Goal: Task Accomplishment & Management: Use online tool/utility

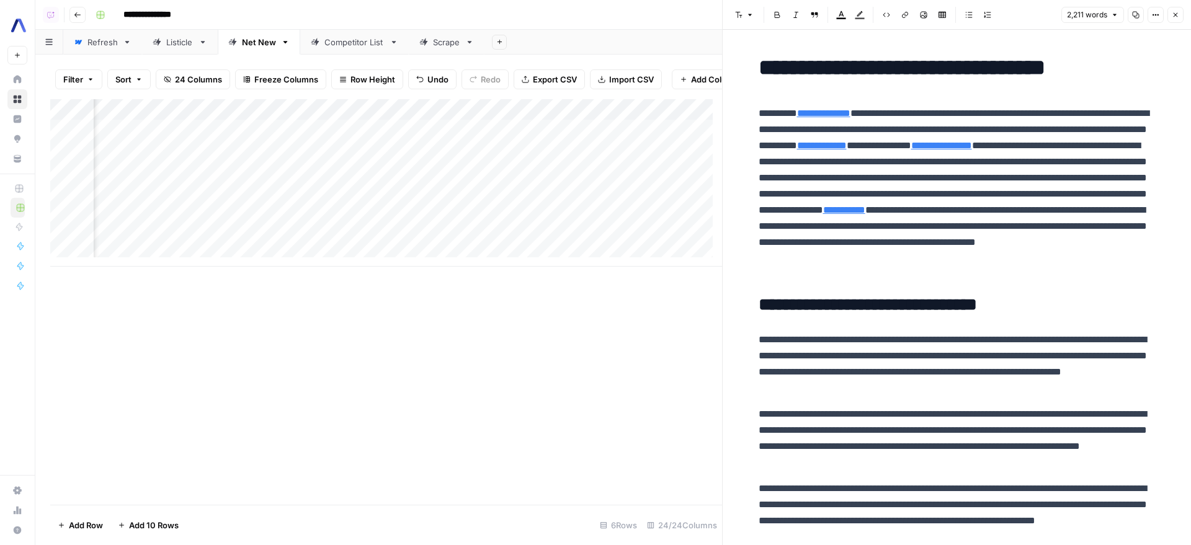
scroll to position [0, 1708]
click at [1182, 12] on button "Close" at bounding box center [1175, 15] width 16 height 16
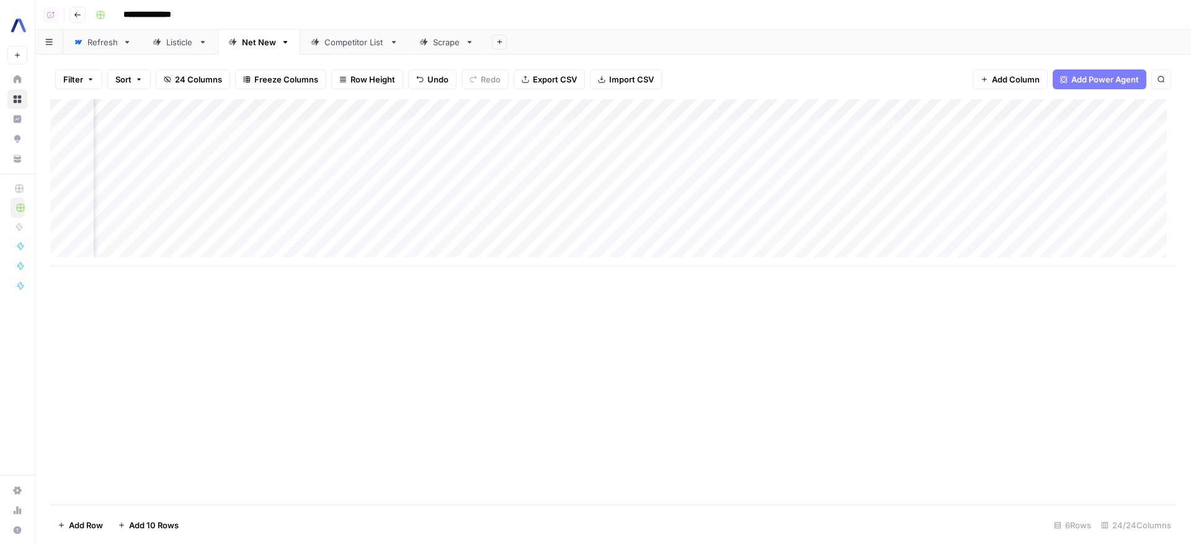
click at [176, 42] on div "Listicle" at bounding box center [179, 42] width 27 height 12
click at [868, 126] on div "Add Column" at bounding box center [613, 151] width 1126 height 104
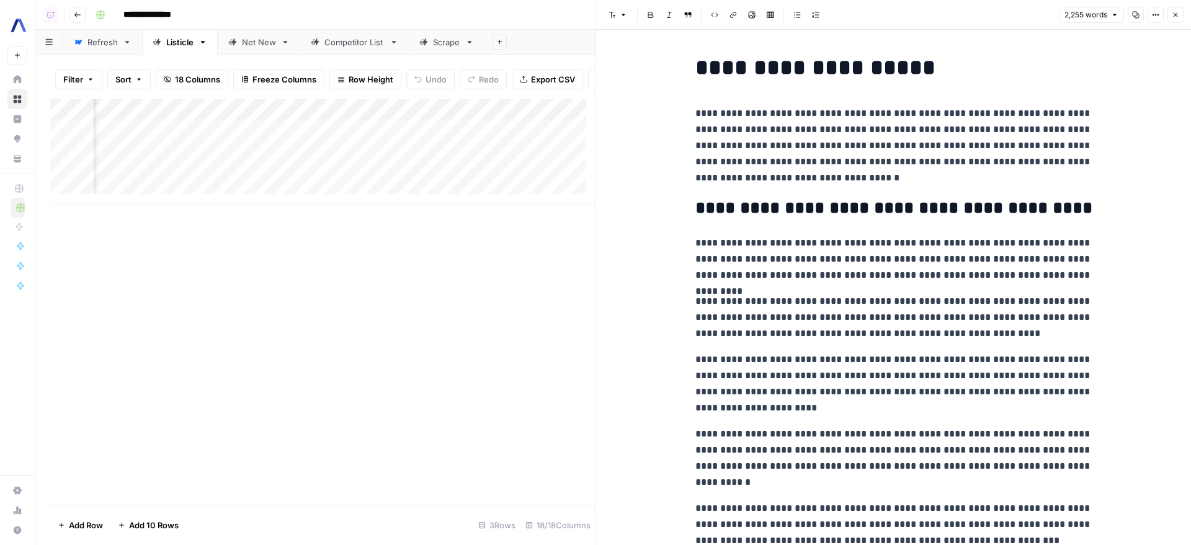
click at [1179, 19] on button "Close" at bounding box center [1175, 15] width 16 height 16
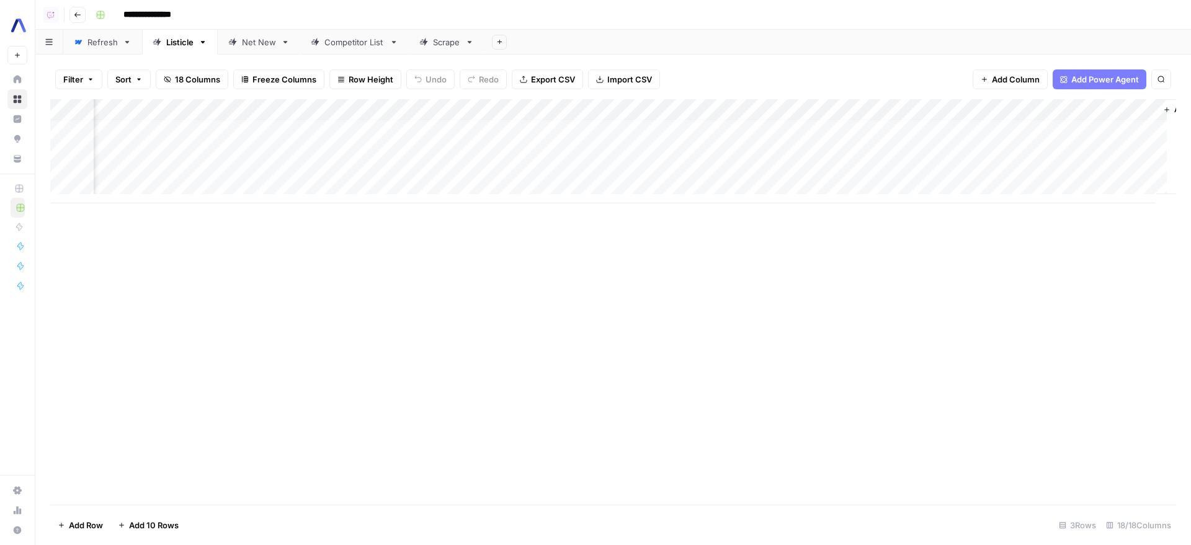
scroll to position [9, 1211]
click at [682, 107] on div "Add Column" at bounding box center [613, 151] width 1126 height 104
click at [589, 274] on span "Remove Column" at bounding box center [595, 273] width 109 height 12
click at [541, 107] on div "Cancel Delete" at bounding box center [596, 122] width 268 height 65
click at [552, 129] on span "Delete" at bounding box center [551, 128] width 27 height 12
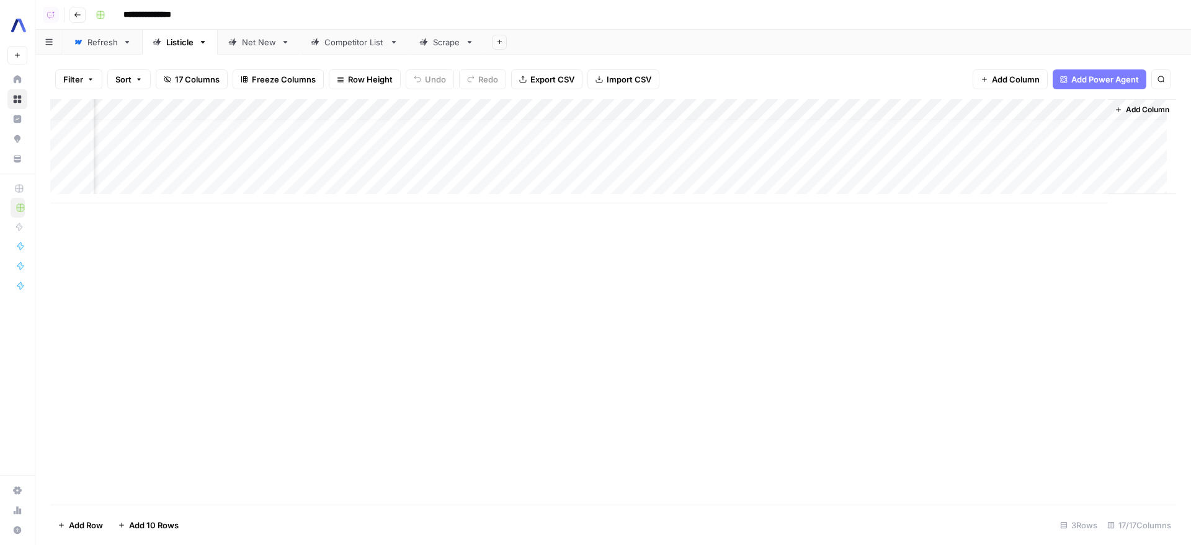
scroll to position [9, 1032]
click at [865, 111] on div "Add Column" at bounding box center [613, 151] width 1126 height 104
click at [752, 269] on span "Remove Column" at bounding box center [774, 273] width 109 height 12
click at [566, 128] on button "Delete" at bounding box center [551, 128] width 42 height 22
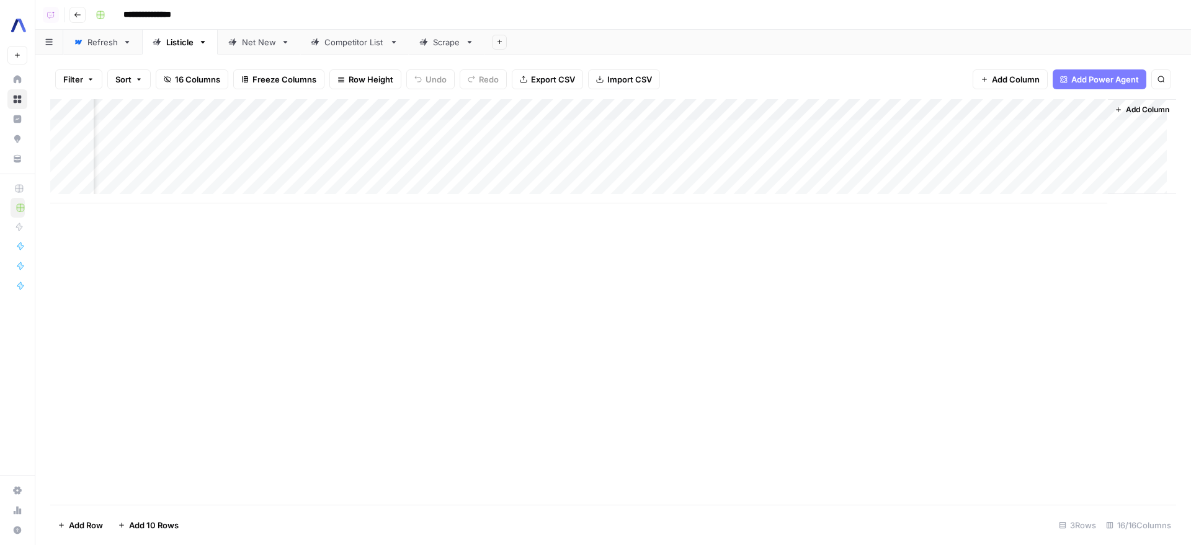
click at [1088, 128] on div "Add Column" at bounding box center [613, 151] width 1126 height 104
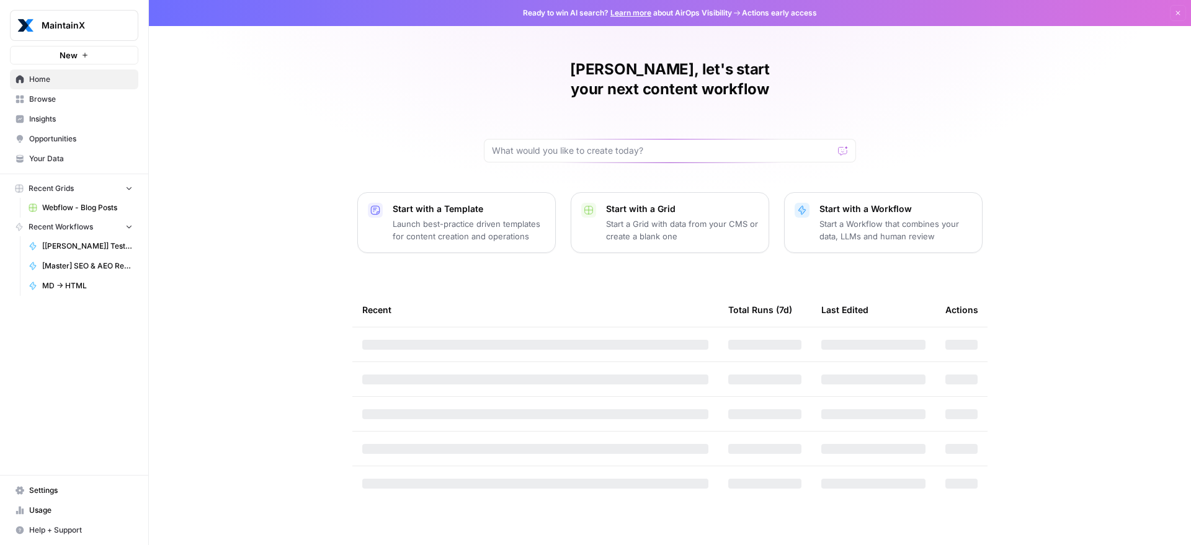
click at [47, 20] on span "MaintainX" at bounding box center [79, 25] width 75 height 12
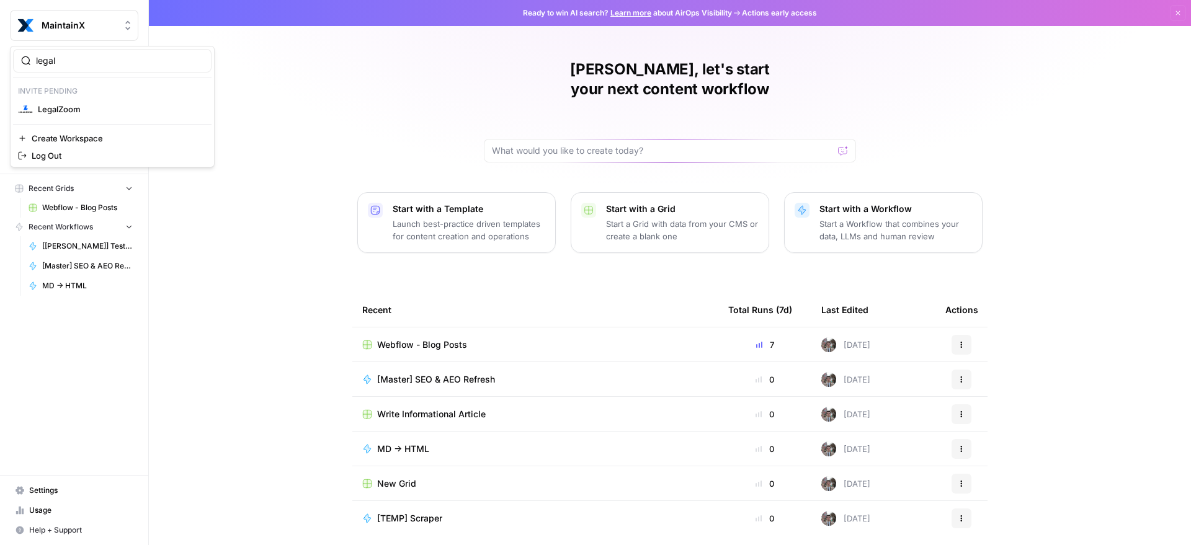
type input "legal"
click at [51, 109] on span "LegalZoom" at bounding box center [120, 109] width 164 height 12
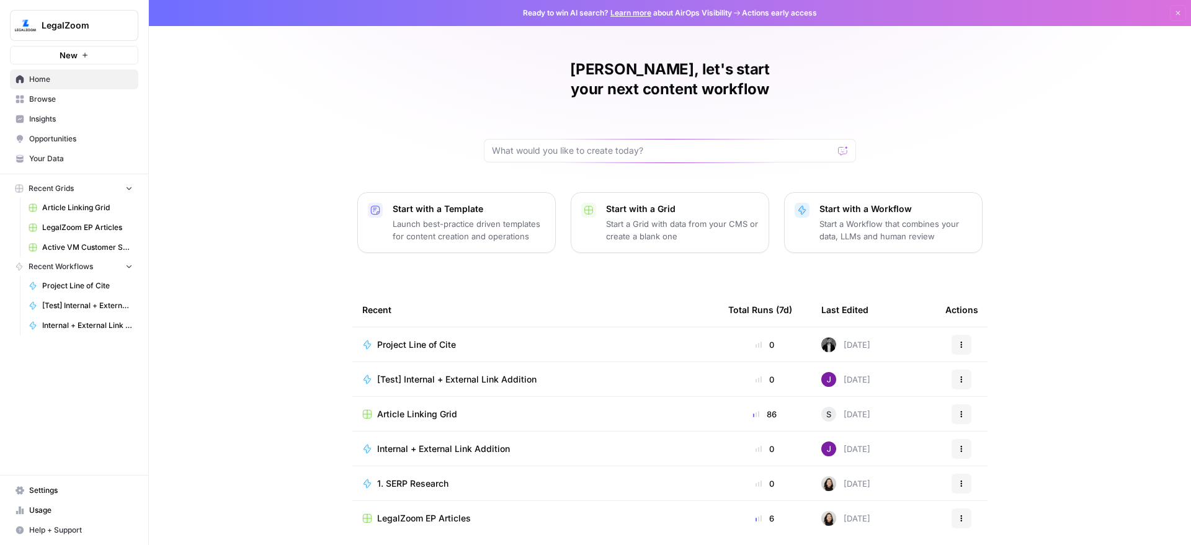
click at [88, 325] on span "Internal + External Link Addition" at bounding box center [87, 325] width 91 height 11
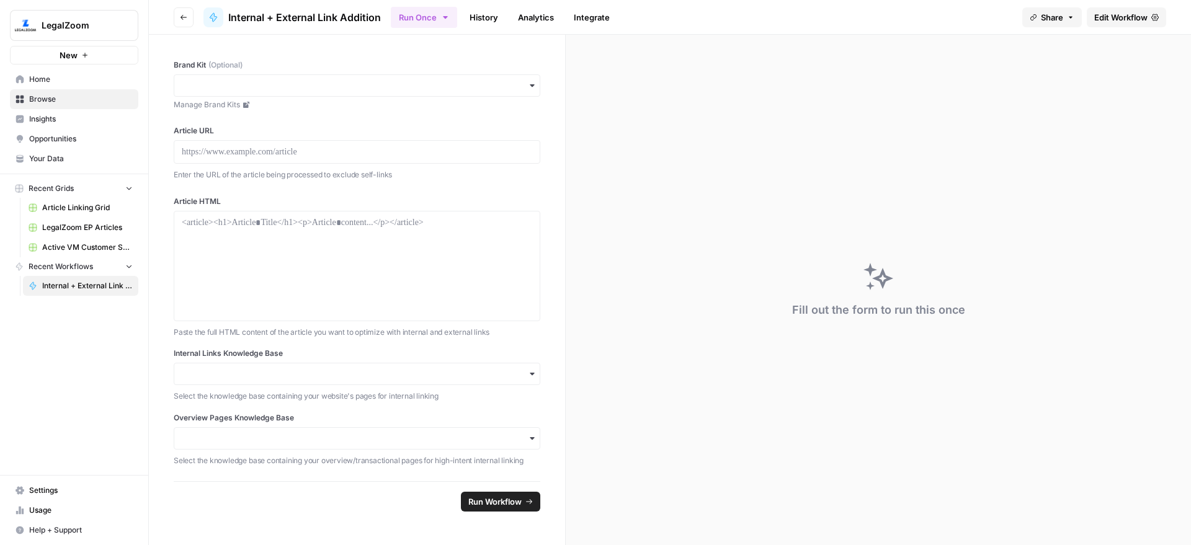
click at [58, 115] on span "Insights" at bounding box center [81, 119] width 104 height 11
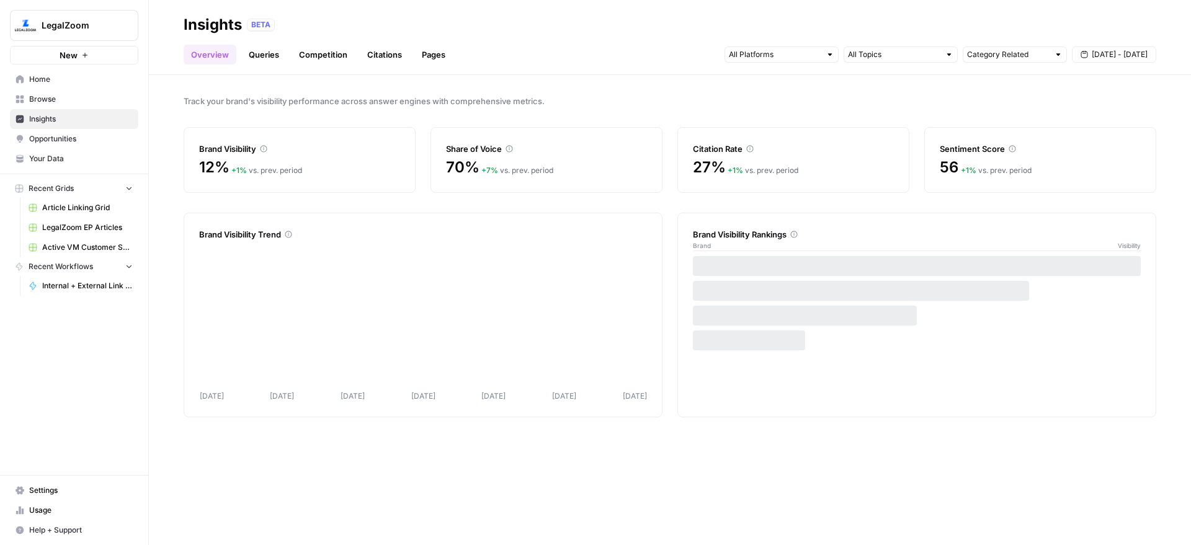
click at [68, 105] on link "Browse" at bounding box center [74, 99] width 128 height 20
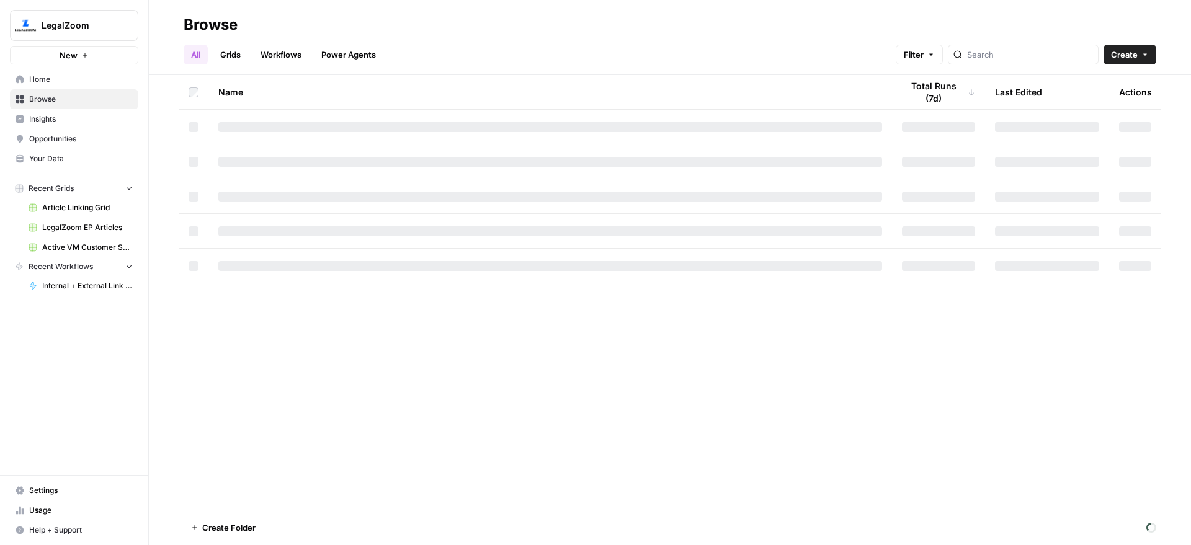
click at [289, 43] on div "All Grids Workflows Power Agents Filter Create" at bounding box center [670, 50] width 973 height 30
click at [282, 51] on link "Workflows" at bounding box center [281, 55] width 56 height 20
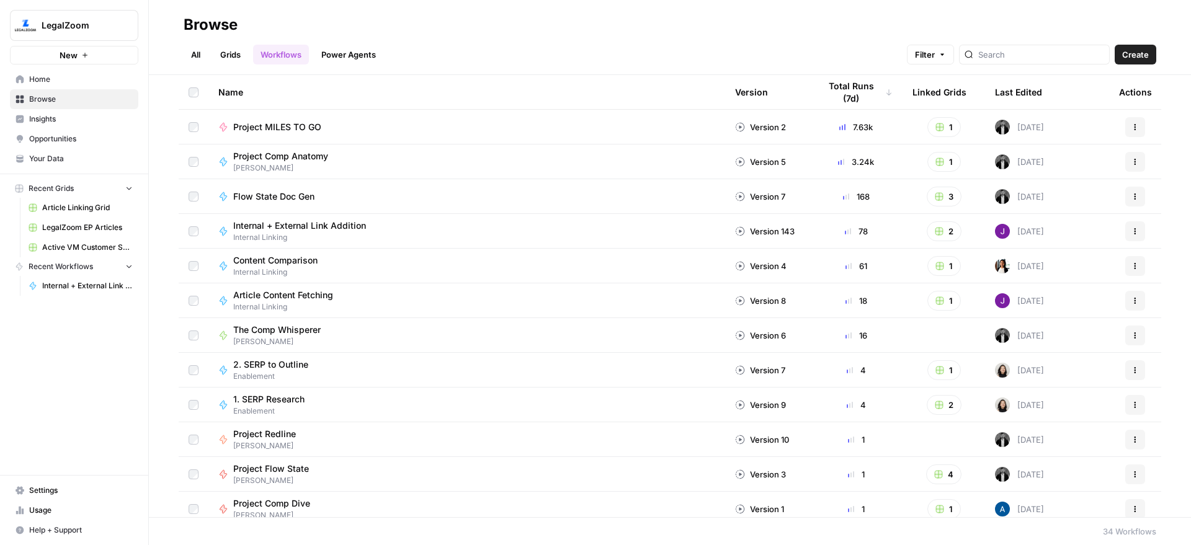
click at [682, 38] on div "All Grids Workflows Power Agents Filter Create" at bounding box center [670, 50] width 973 height 30
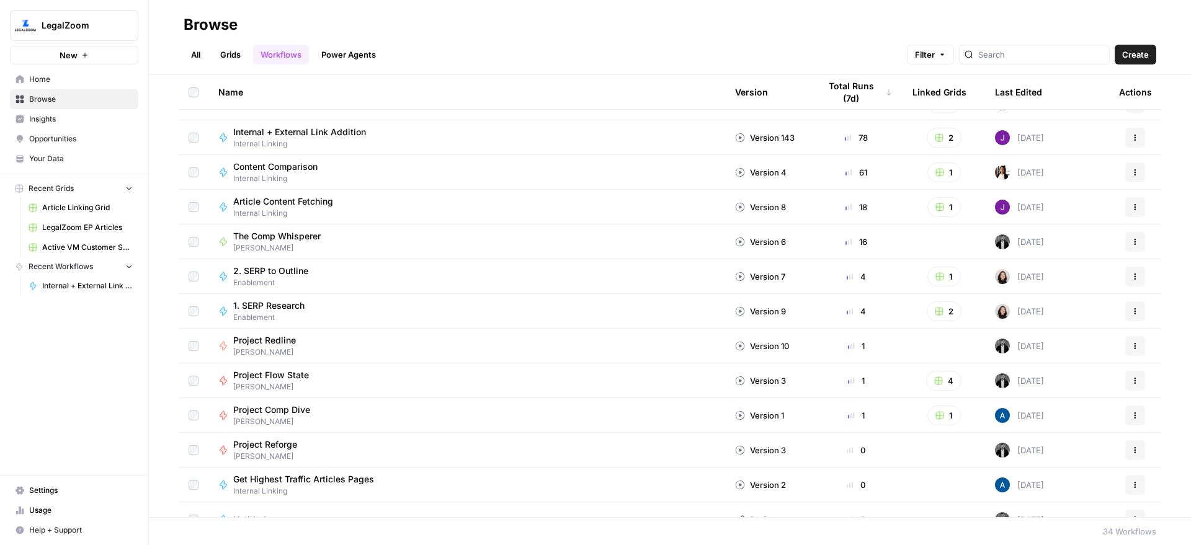
scroll to position [82, 0]
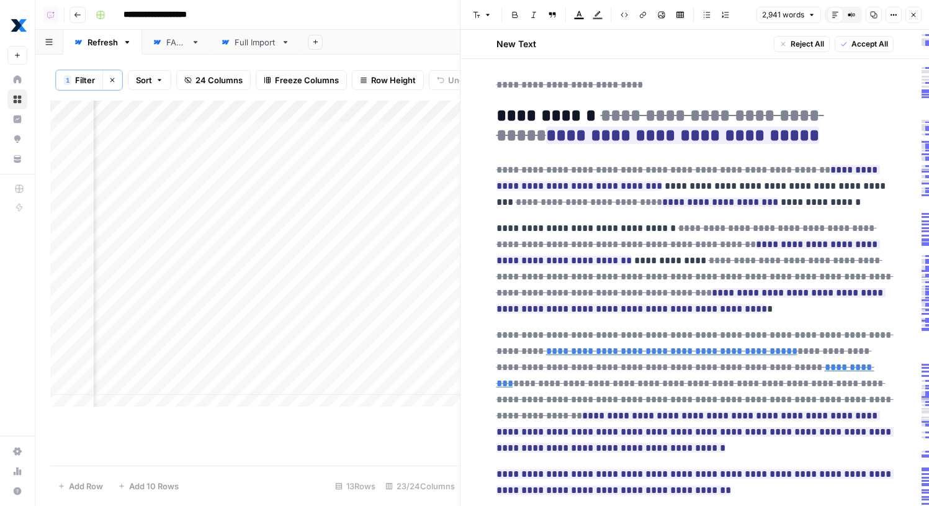
scroll to position [1654, 0]
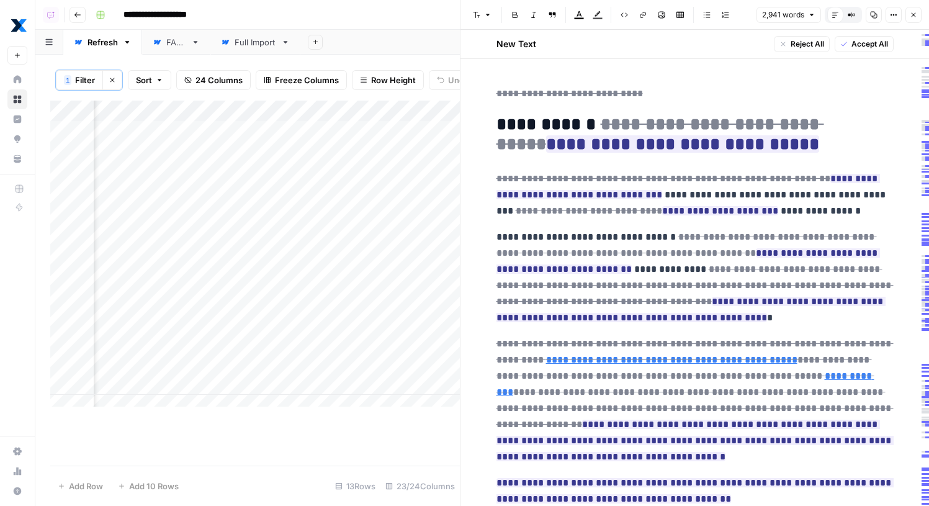
click at [852, 171] on p "**********" at bounding box center [694, 195] width 397 height 48
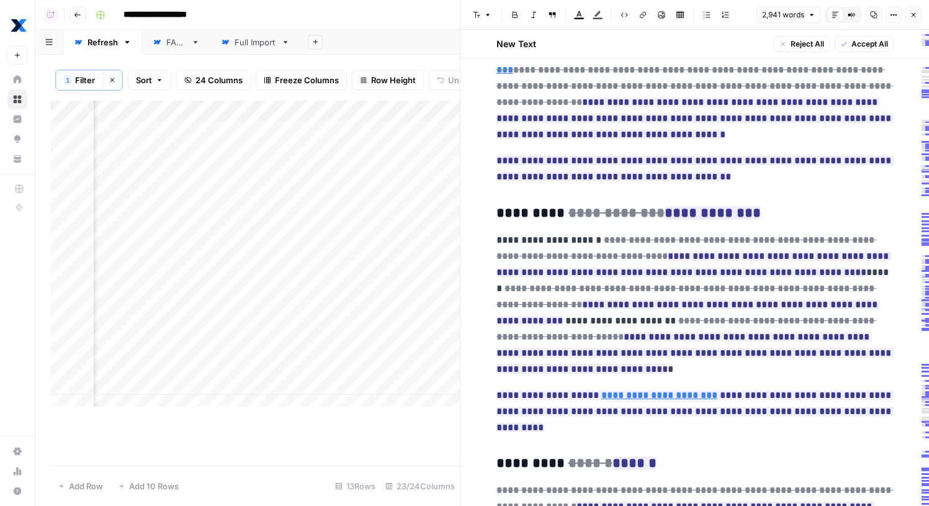
scroll to position [1972, 0]
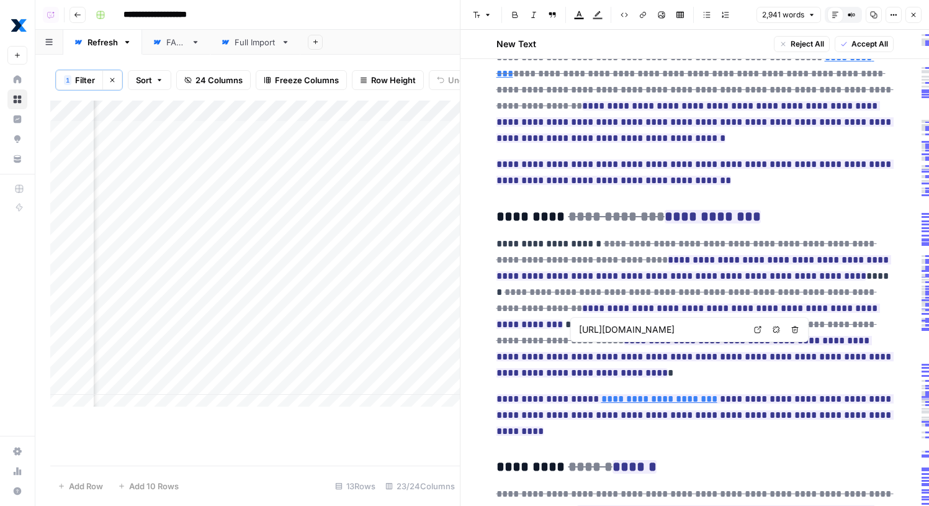
click at [757, 331] on icon at bounding box center [757, 329] width 7 height 7
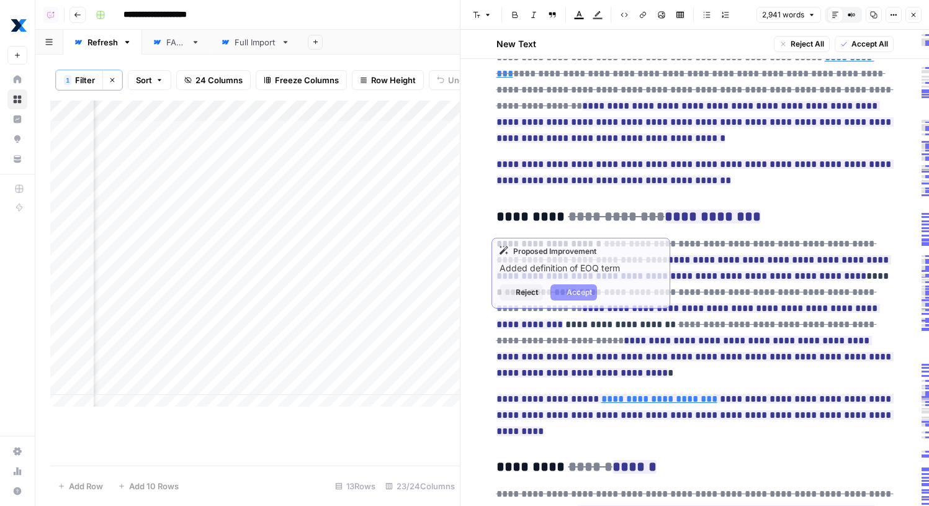
click at [781, 208] on h3 "**********" at bounding box center [694, 216] width 397 height 17
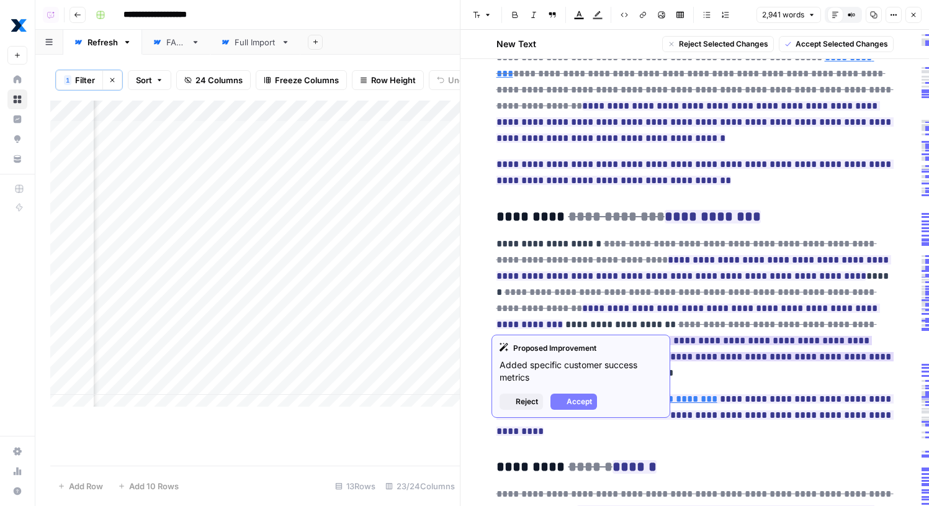
drag, startPoint x: 663, startPoint y: 323, endPoint x: 527, endPoint y: 306, distance: 136.2
click at [527, 306] on p "**********" at bounding box center [694, 308] width 397 height 145
copy p "**********"
click at [733, 322] on p "**********" at bounding box center [694, 308] width 397 height 145
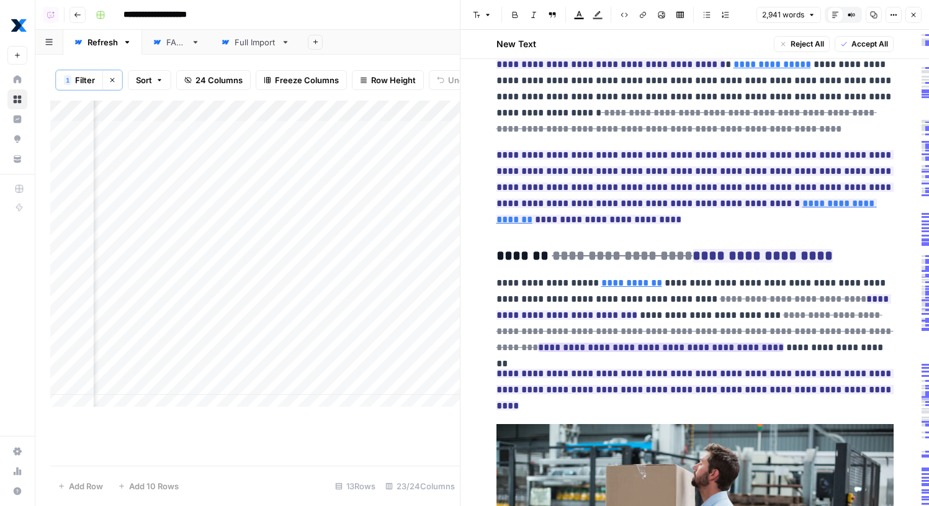
scroll to position [0, 2203]
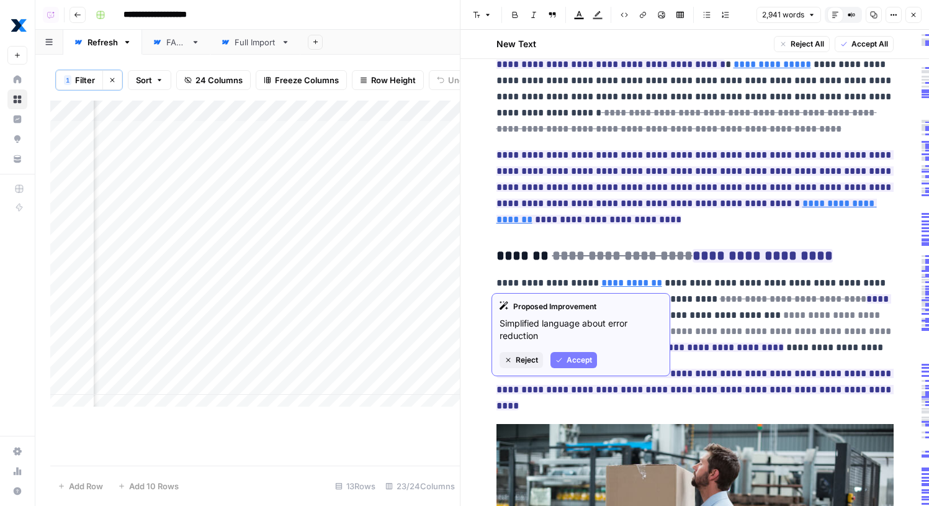
click at [831, 310] on del "**********" at bounding box center [694, 331] width 397 height 42
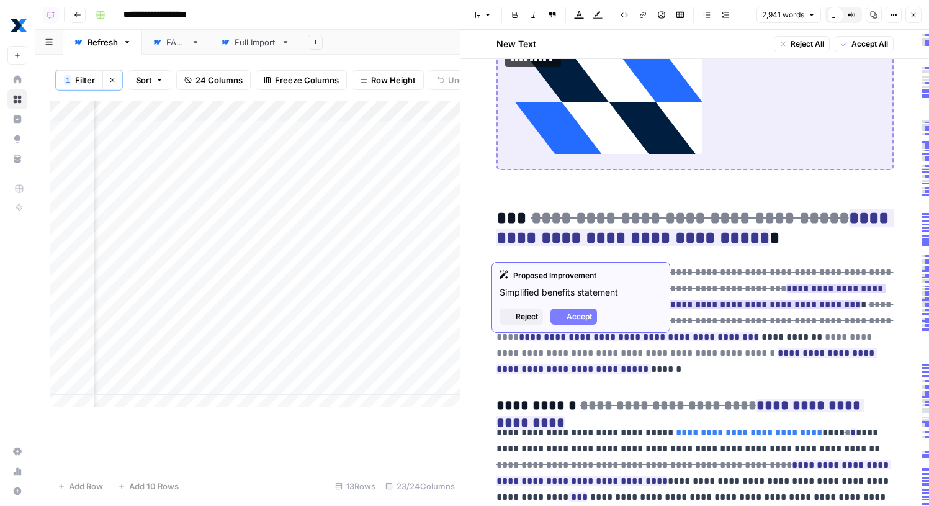
scroll to position [4082, 0]
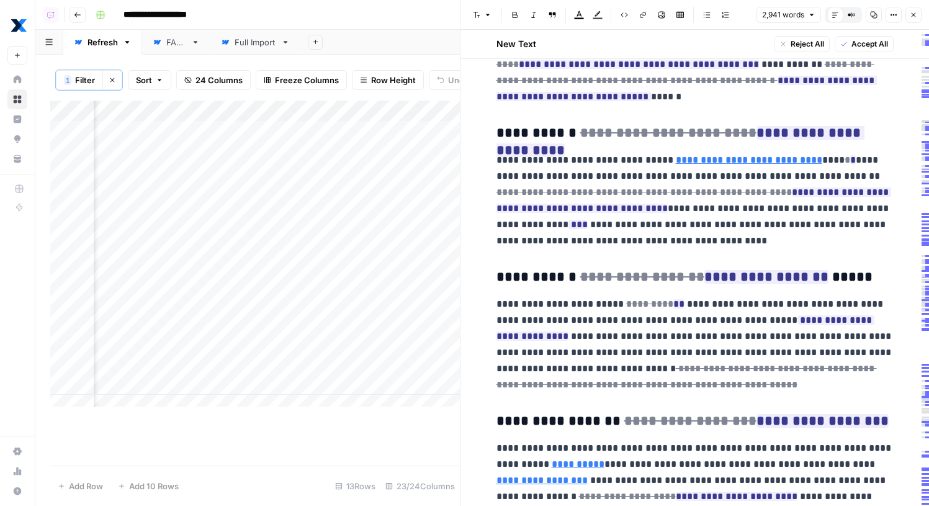
click at [740, 440] on p "**********" at bounding box center [694, 480] width 397 height 81
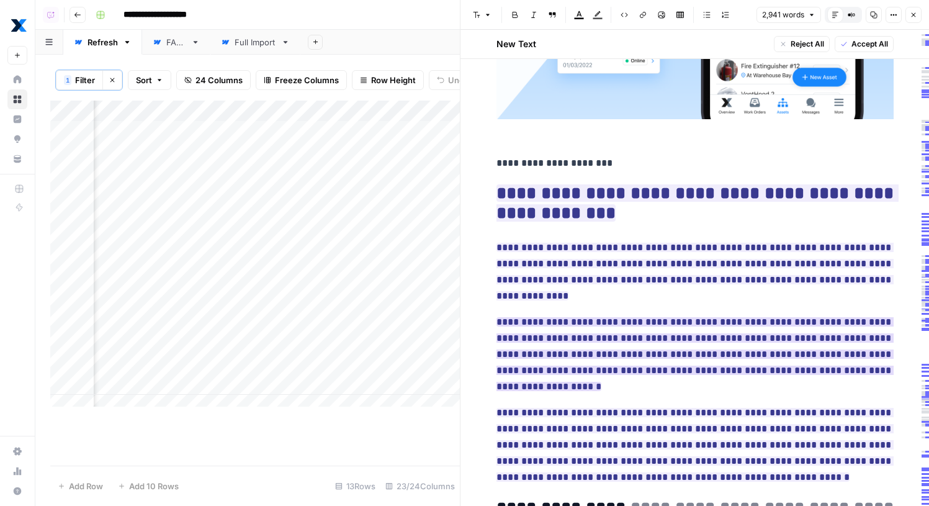
scroll to position [6273, 0]
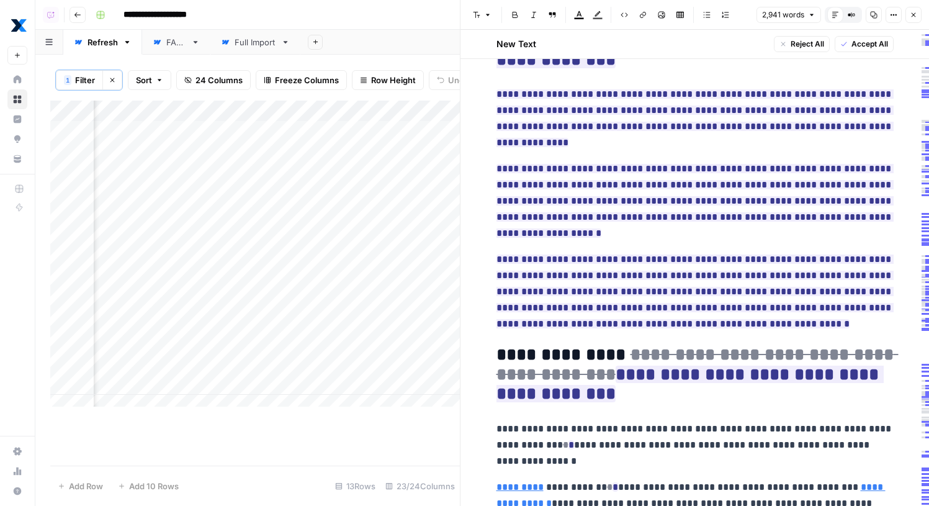
click at [707, 421] on p "**********" at bounding box center [694, 445] width 397 height 48
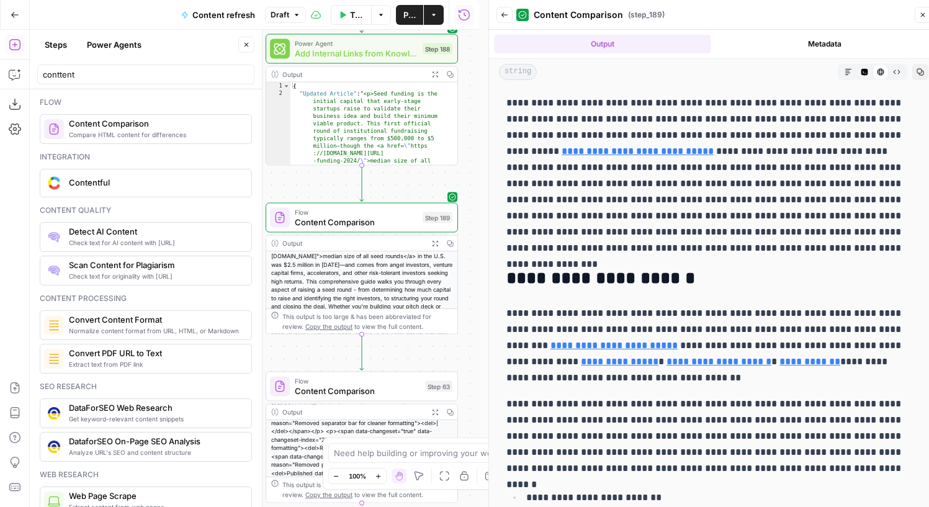
scroll to position [5137, 0]
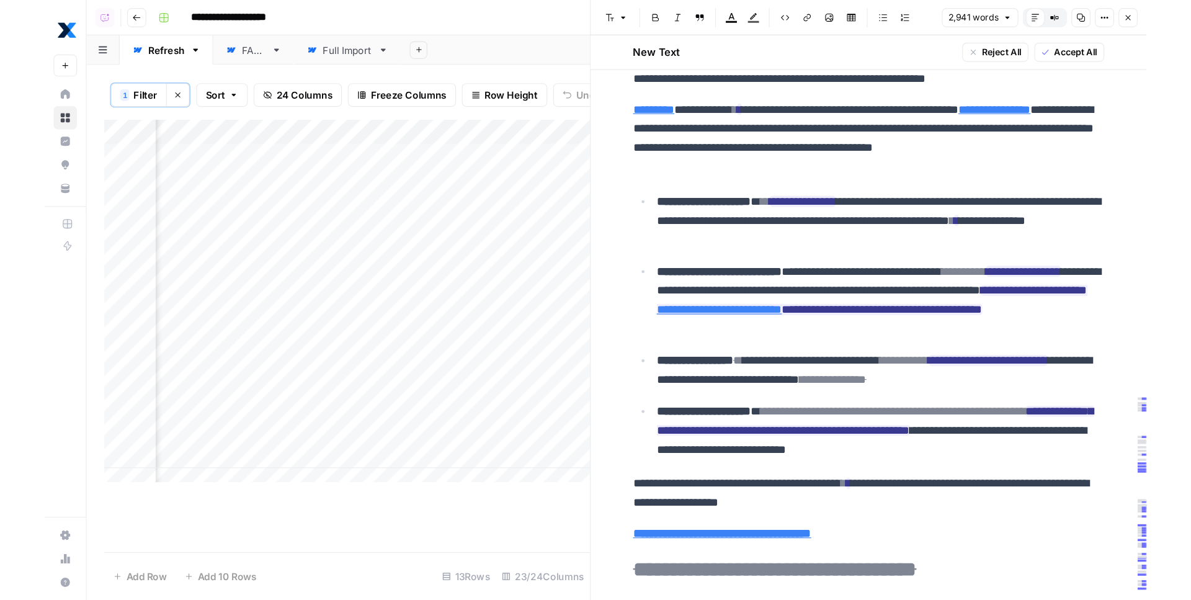
scroll to position [0, 1938]
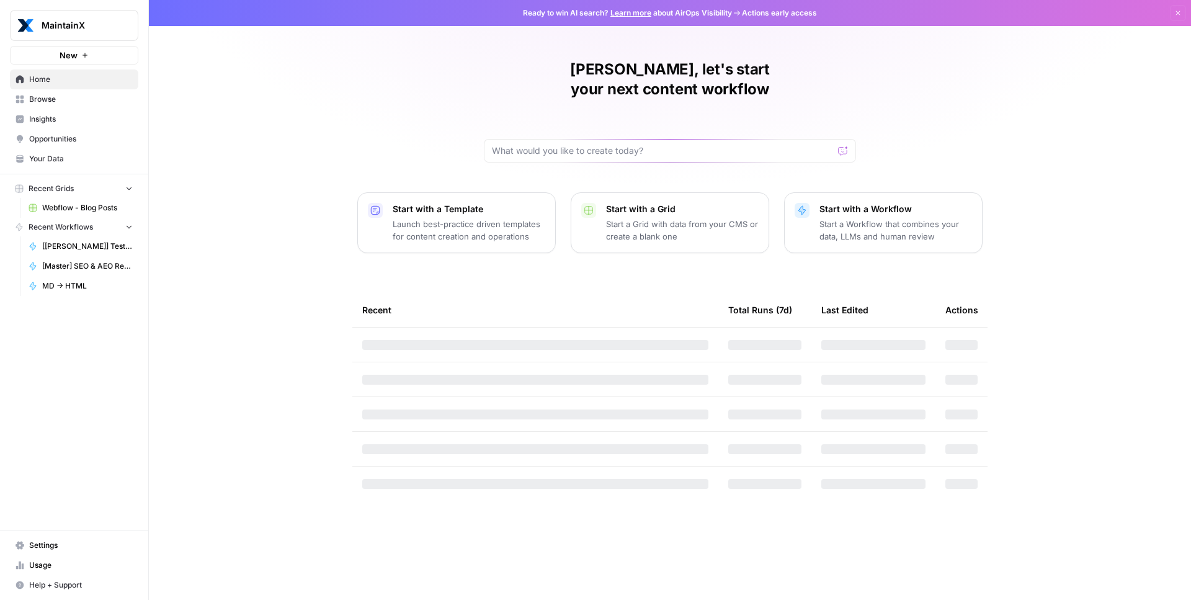
click at [100, 30] on span "MaintainX" at bounding box center [79, 25] width 75 height 12
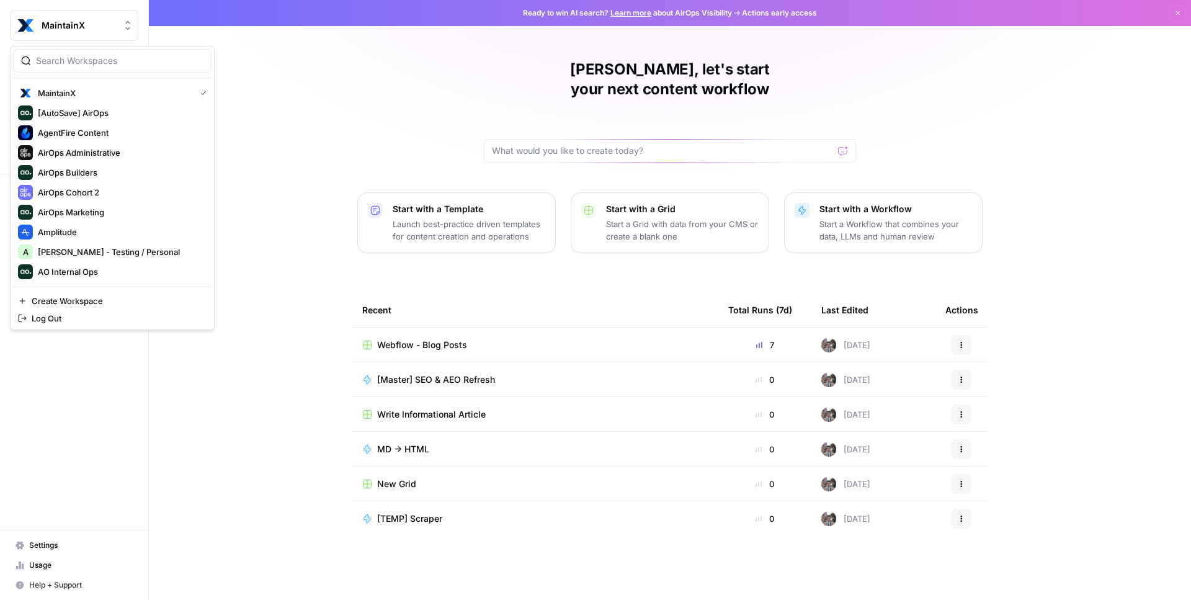
click at [94, 69] on div at bounding box center [112, 61] width 199 height 24
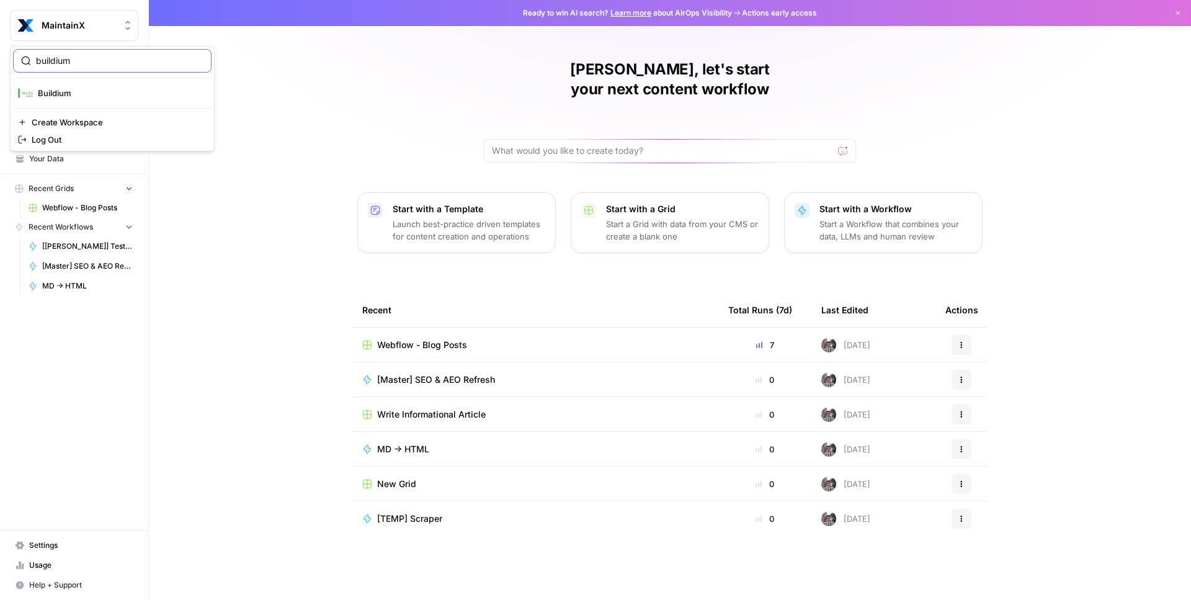
type input "buildium"
click at [91, 94] on span "Buildium" at bounding box center [120, 93] width 164 height 12
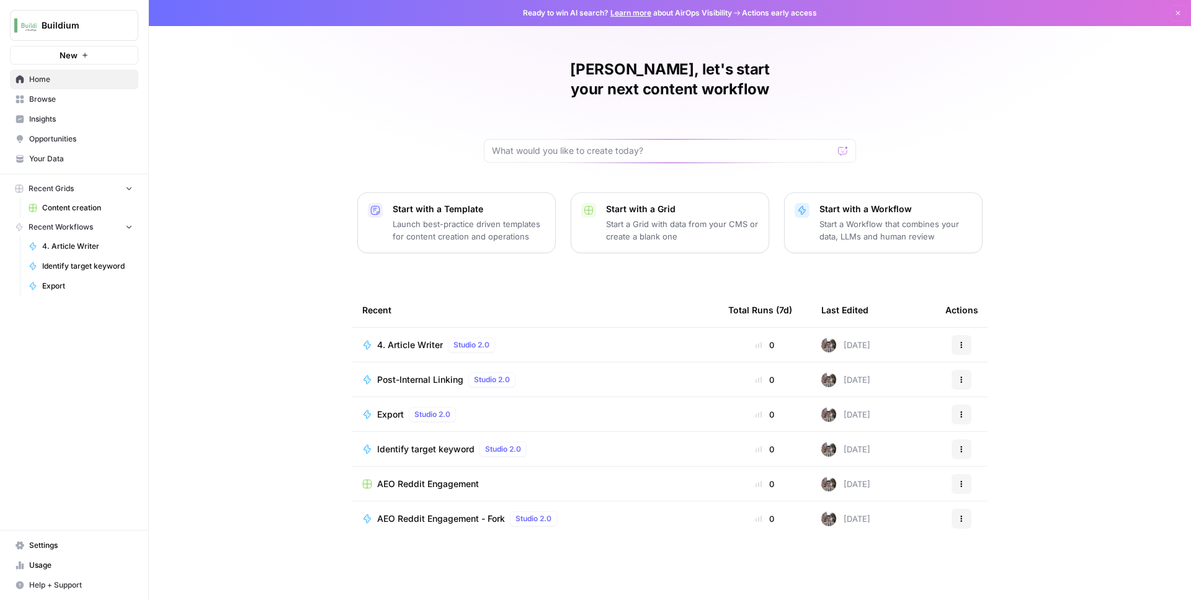
click at [71, 244] on span "4. Article Writer" at bounding box center [87, 246] width 91 height 11
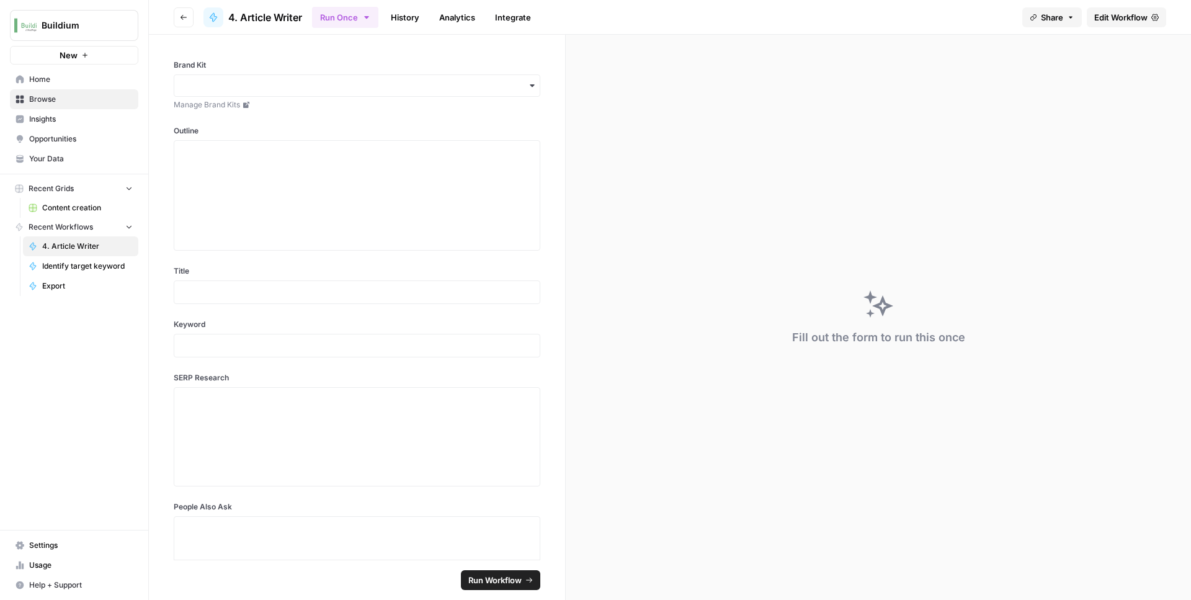
click at [1130, 20] on span "Edit Workflow" at bounding box center [1120, 17] width 53 height 12
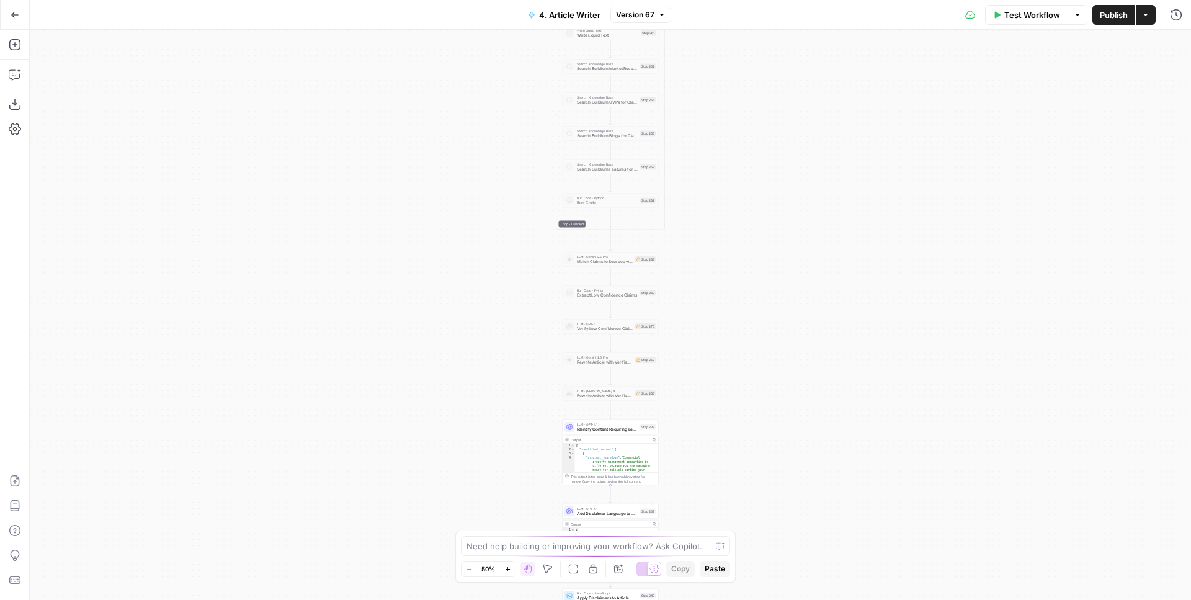
click at [2, 82] on div "Add Steps Copilot Download as JSON Settings Import JSON AirOps Academy Help Giv…" at bounding box center [15, 315] width 30 height 570
click at [14, 79] on icon "button" at bounding box center [14, 75] width 11 height 10
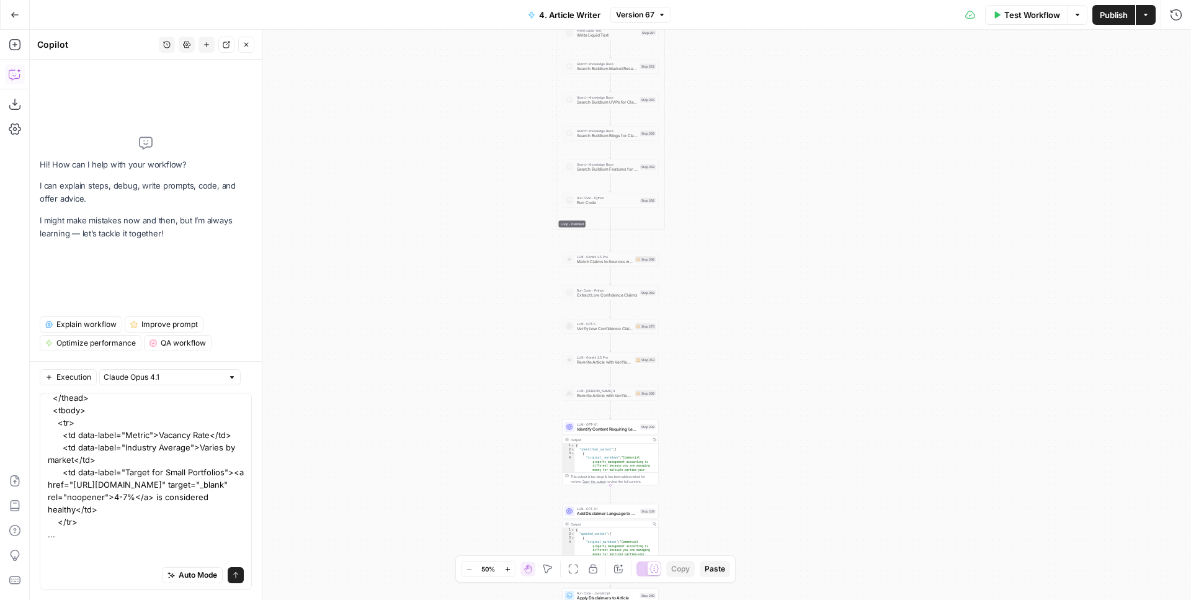
scroll to position [205, 0]
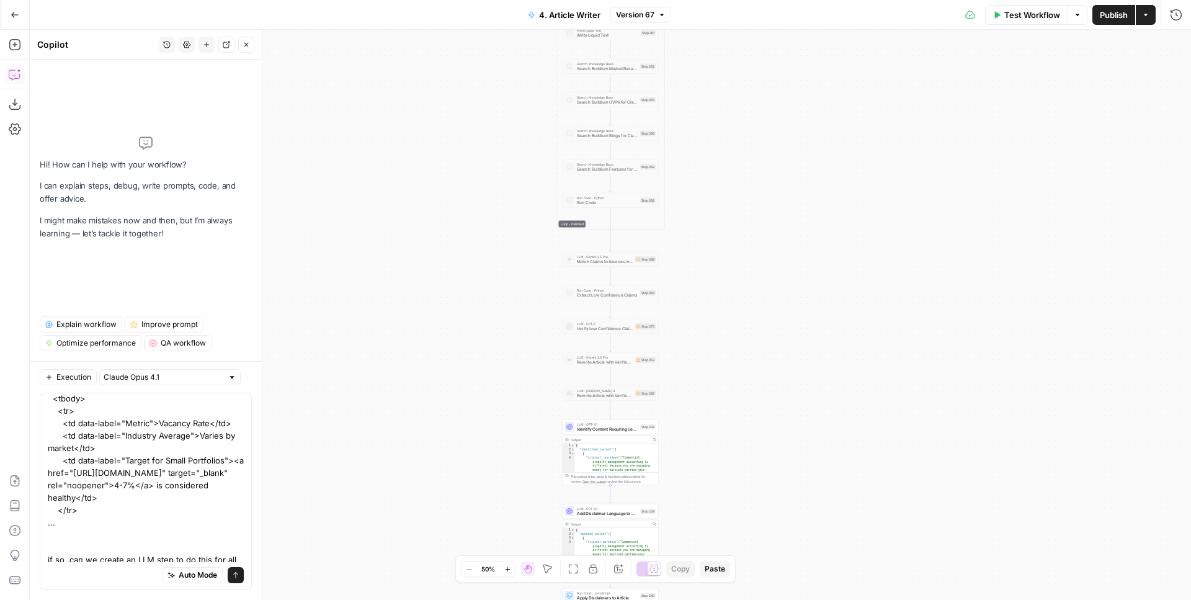
type textarea "is this ask clear? I've been working with Jake to identify some simple, default…"
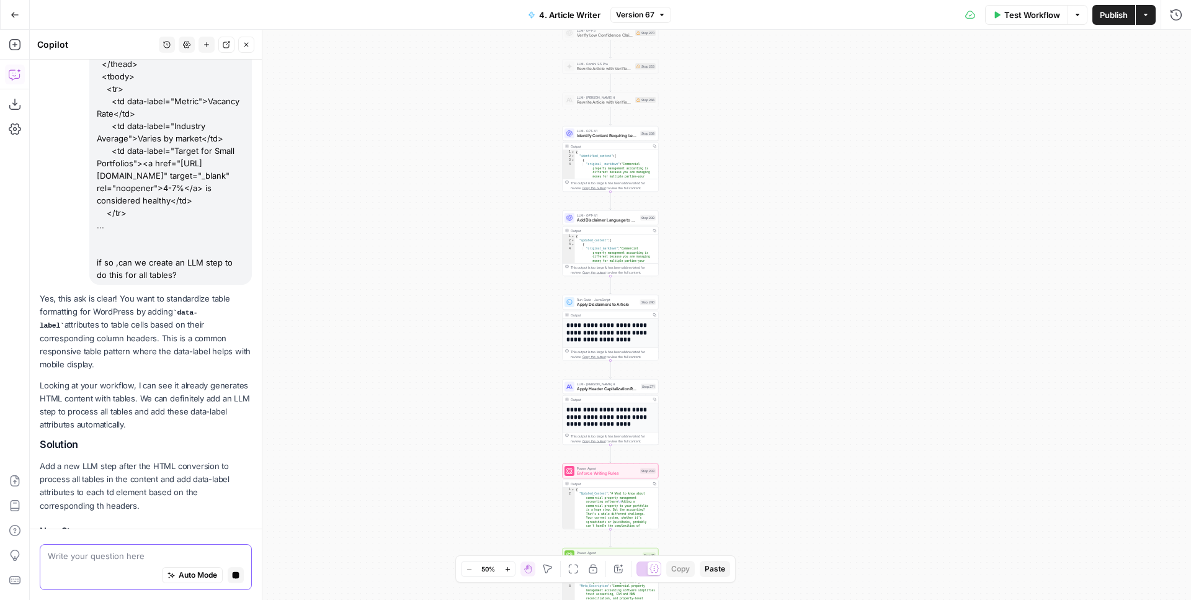
scroll to position [333, 0]
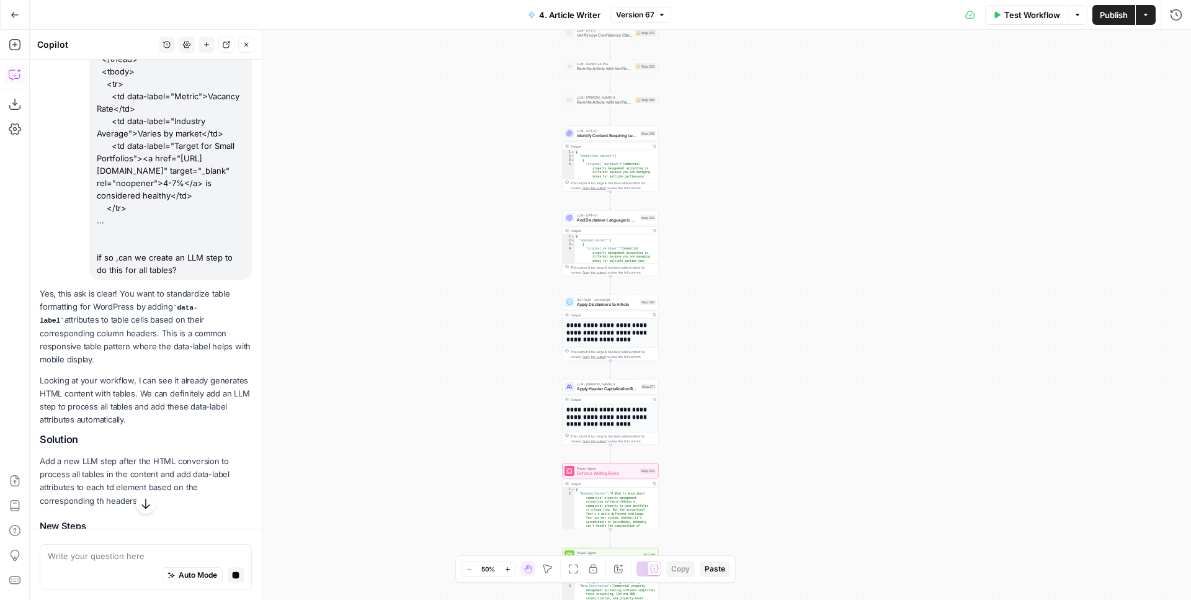
click at [191, 343] on p "Yes, this ask is clear! You want to standardize table formatting for WordPress …" at bounding box center [146, 326] width 212 height 79
click at [161, 334] on p "Yes, this ask is clear! You want to standardize table formatting for WordPress …" at bounding box center [146, 326] width 212 height 79
drag, startPoint x: 161, startPoint y: 334, endPoint x: 187, endPoint y: 364, distance: 40.0
click at [186, 365] on p "Yes, this ask is clear! You want to standardize table formatting for WordPress …" at bounding box center [146, 326] width 212 height 79
click at [187, 364] on p "Yes, this ask is clear! You want to standardize table formatting for WordPress …" at bounding box center [146, 326] width 212 height 79
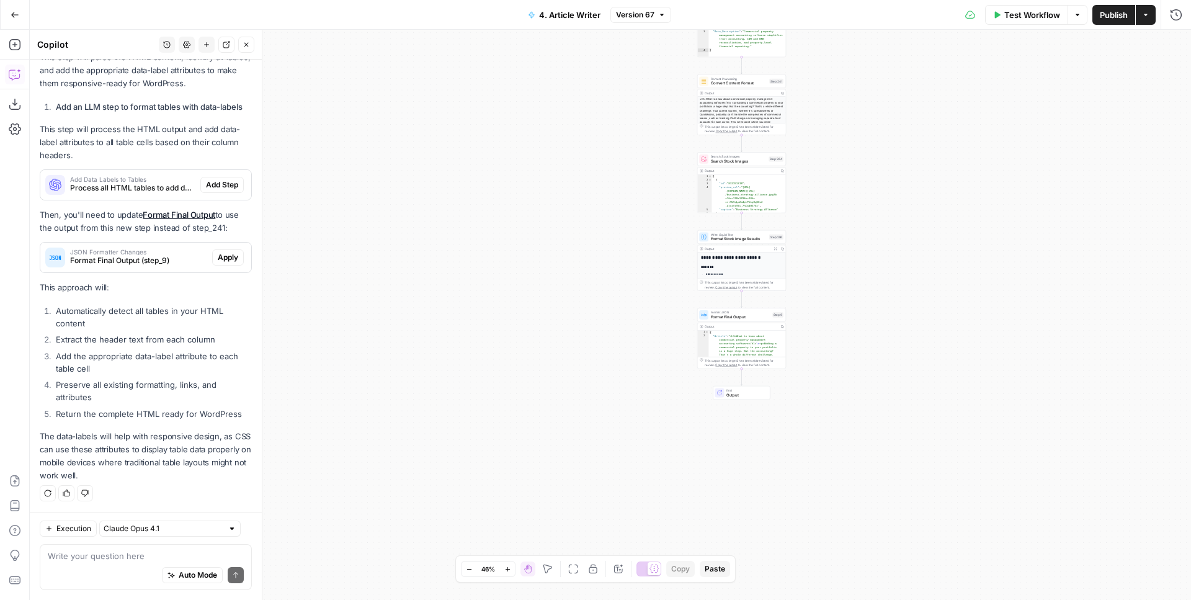
scroll to position [770, 0]
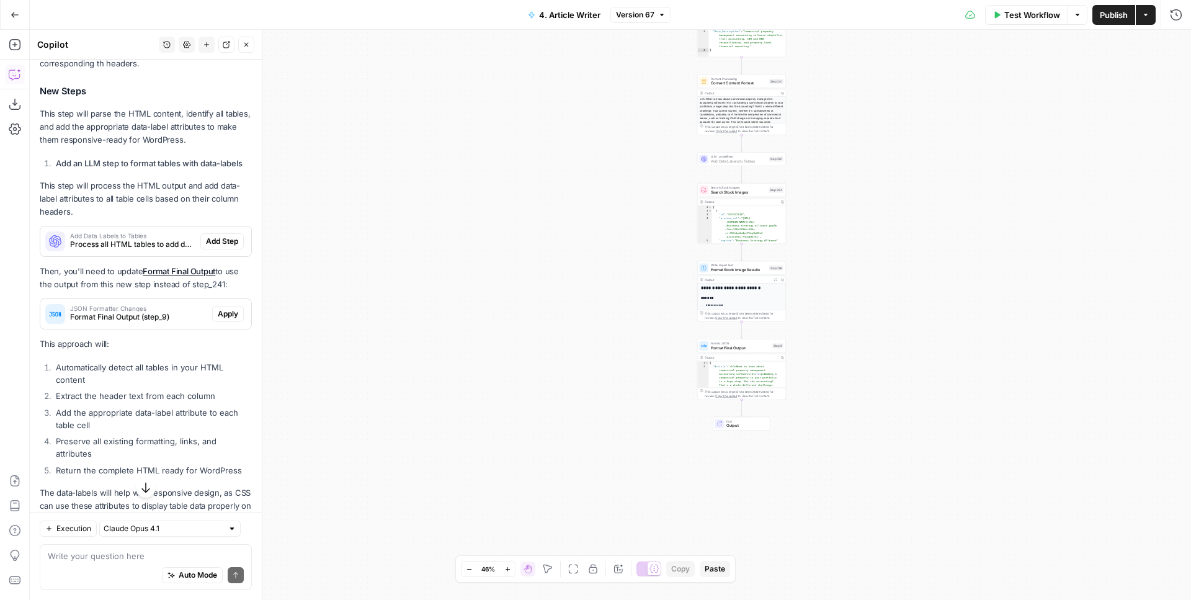
click at [207, 247] on span "Add Step" at bounding box center [222, 241] width 32 height 11
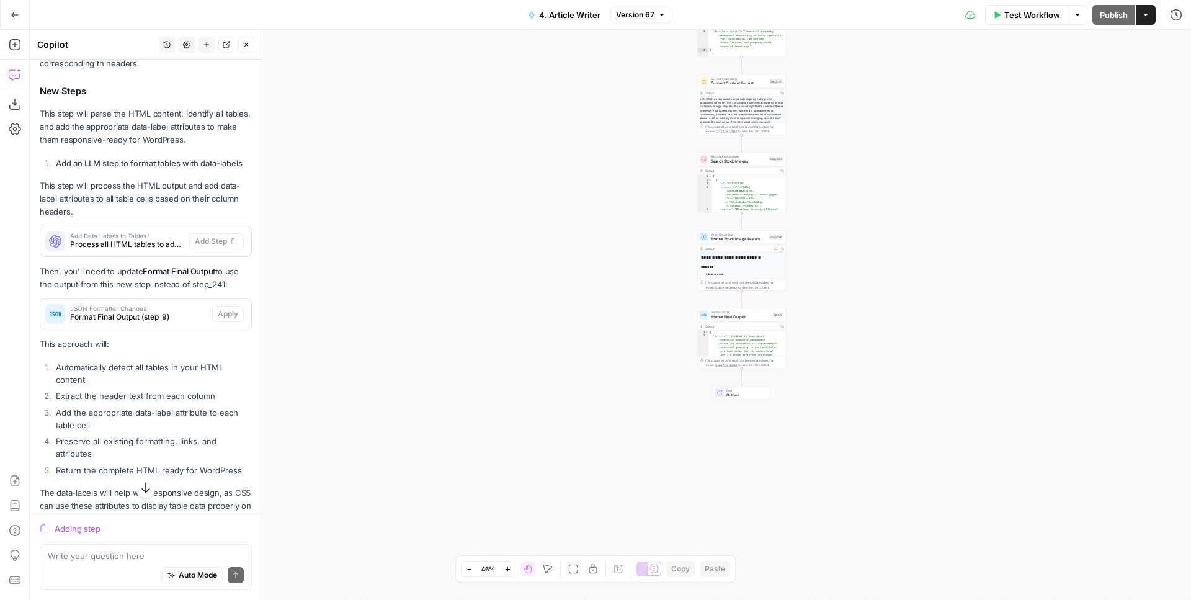
click at [188, 402] on li "Extract the header text from each column" at bounding box center [152, 396] width 199 height 12
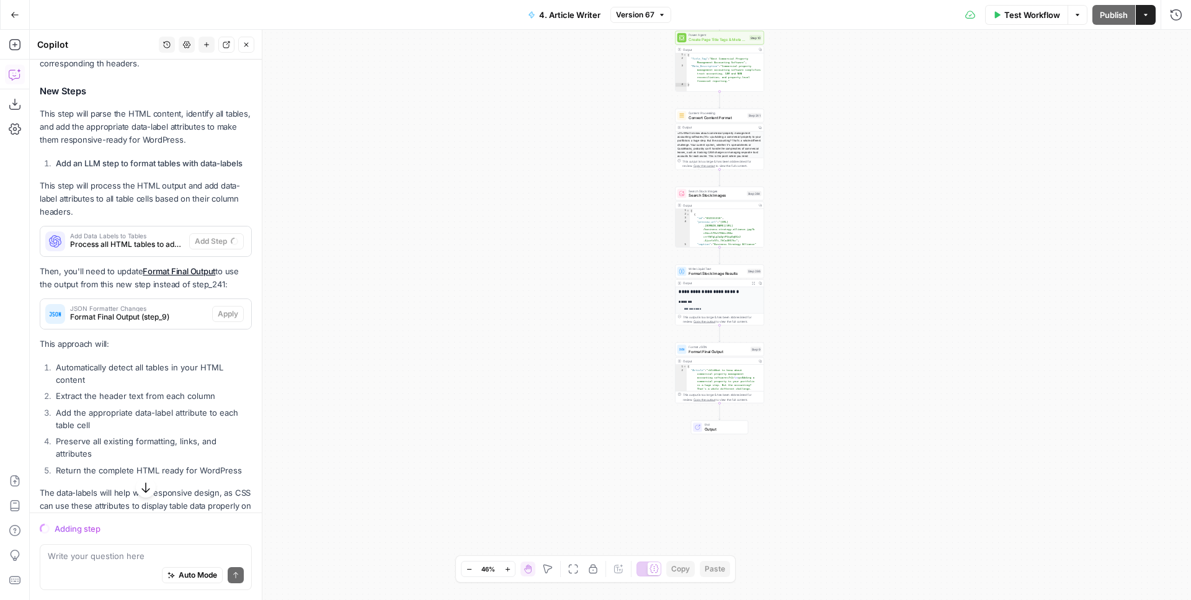
click at [473, 256] on div "**********" at bounding box center [610, 315] width 1161 height 570
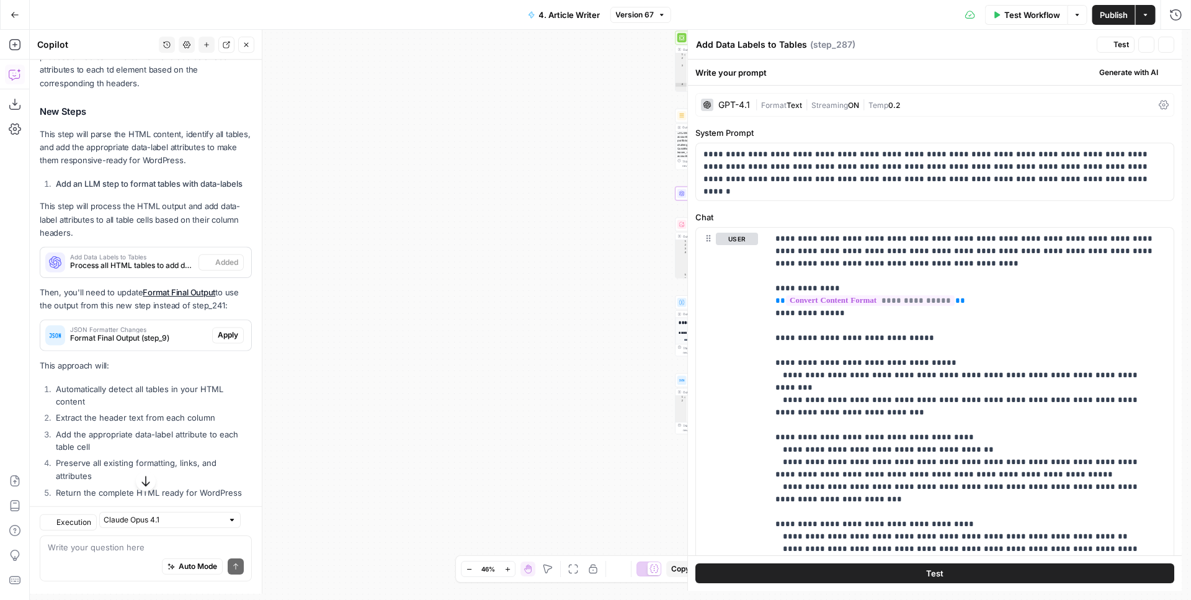
scroll to position [790, 0]
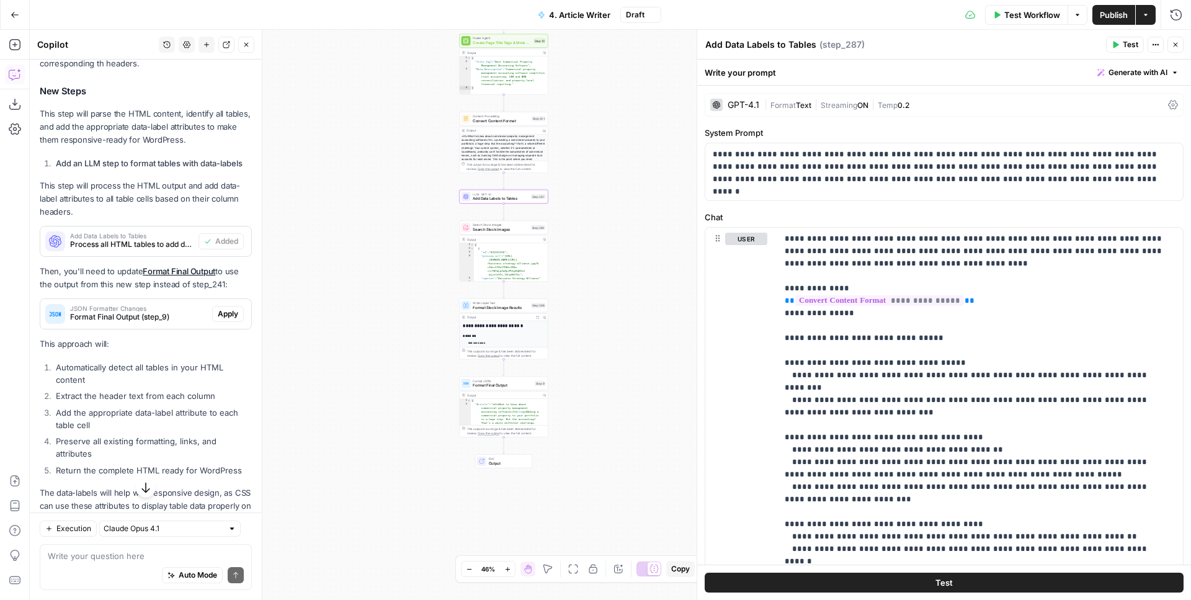
drag, startPoint x: 434, startPoint y: 310, endPoint x: 373, endPoint y: 315, distance: 61.6
click at [373, 315] on div "**********" at bounding box center [610, 315] width 1161 height 570
click at [586, 362] on div "**********" at bounding box center [610, 315] width 1161 height 570
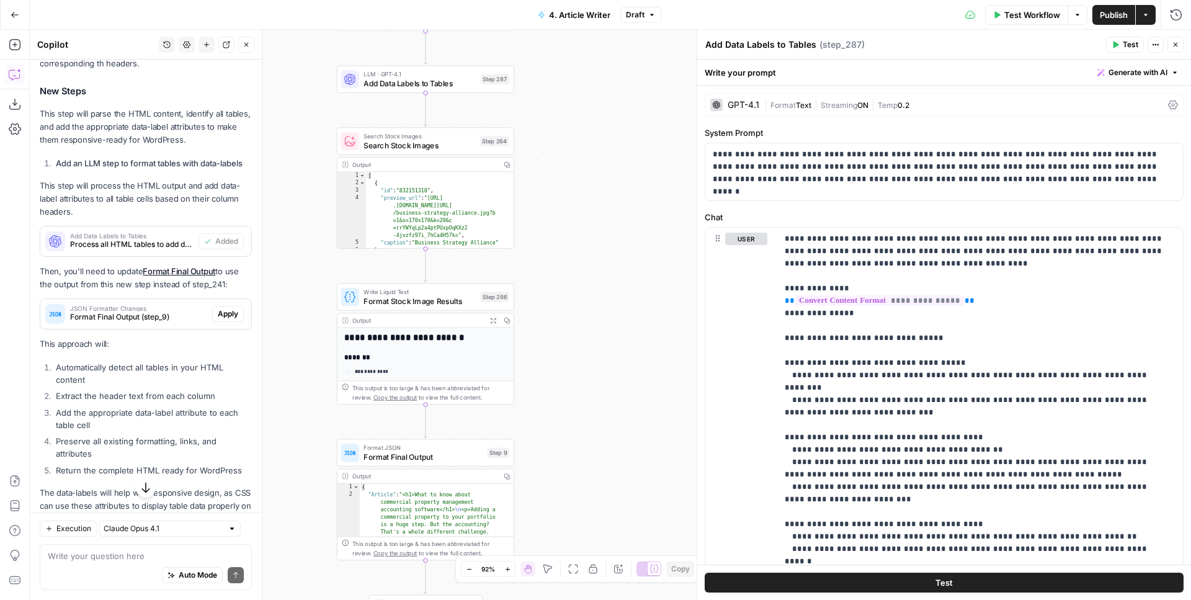
drag, startPoint x: 600, startPoint y: 181, endPoint x: 613, endPoint y: 292, distance: 111.2
click at [613, 292] on div "**********" at bounding box center [610, 315] width 1161 height 570
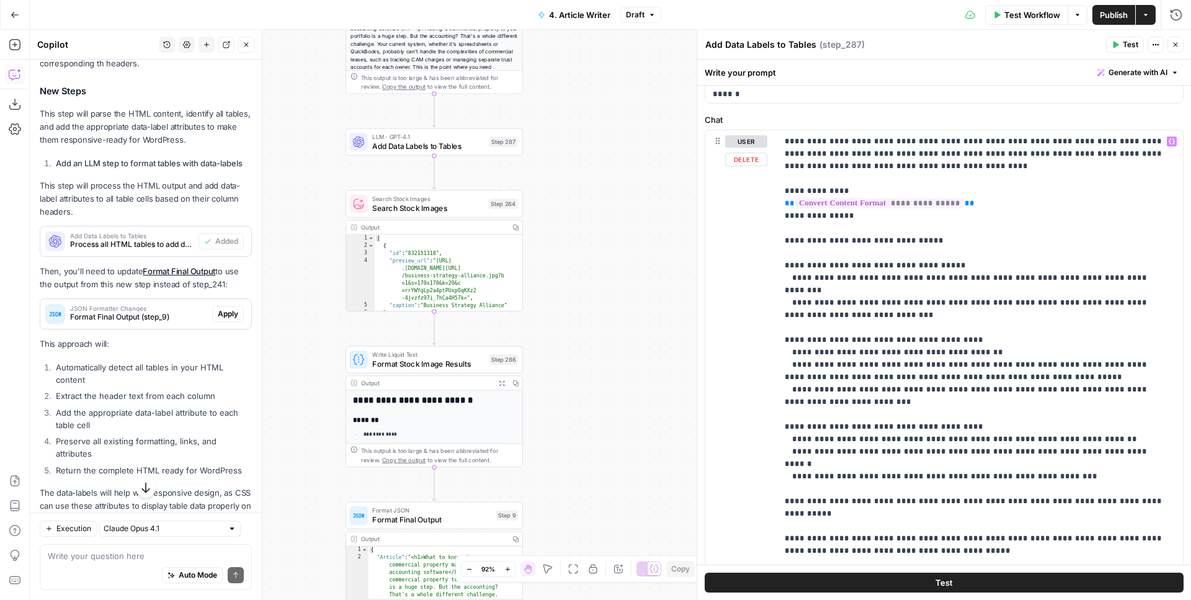
scroll to position [186, 0]
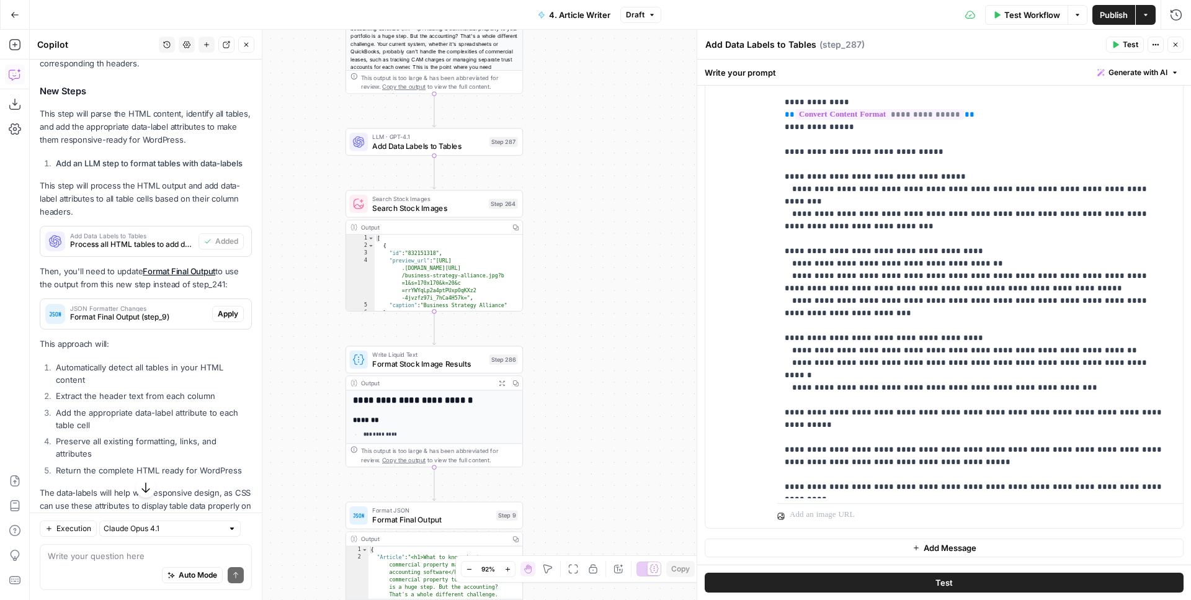
click at [1132, 43] on span "Test" at bounding box center [1131, 44] width 16 height 11
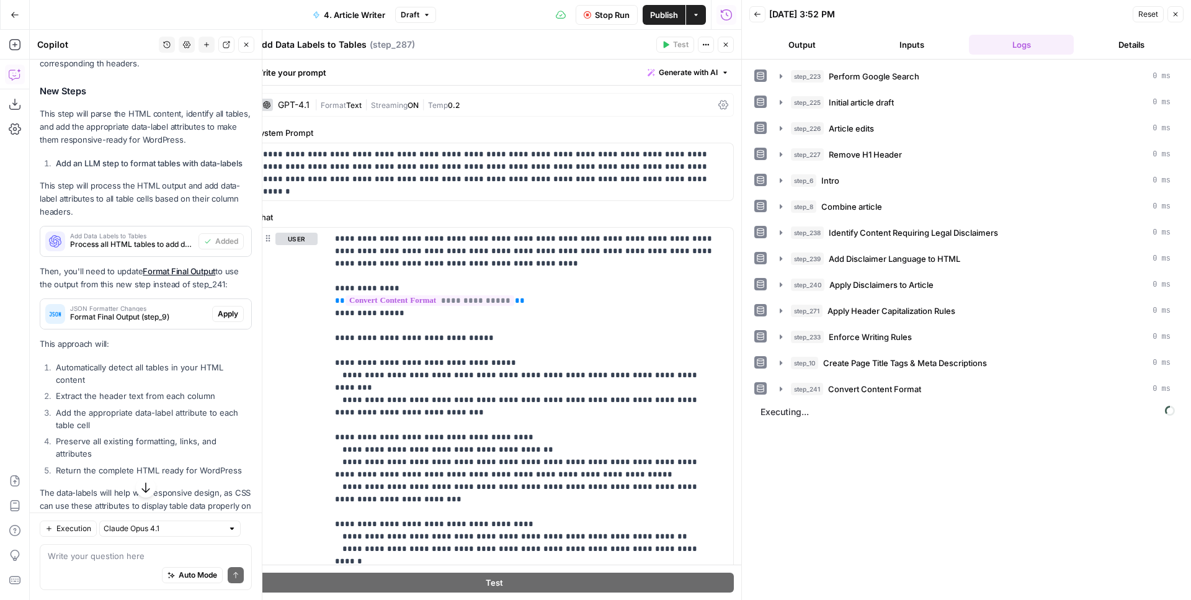
click at [725, 45] on icon "button" at bounding box center [726, 45] width 4 height 4
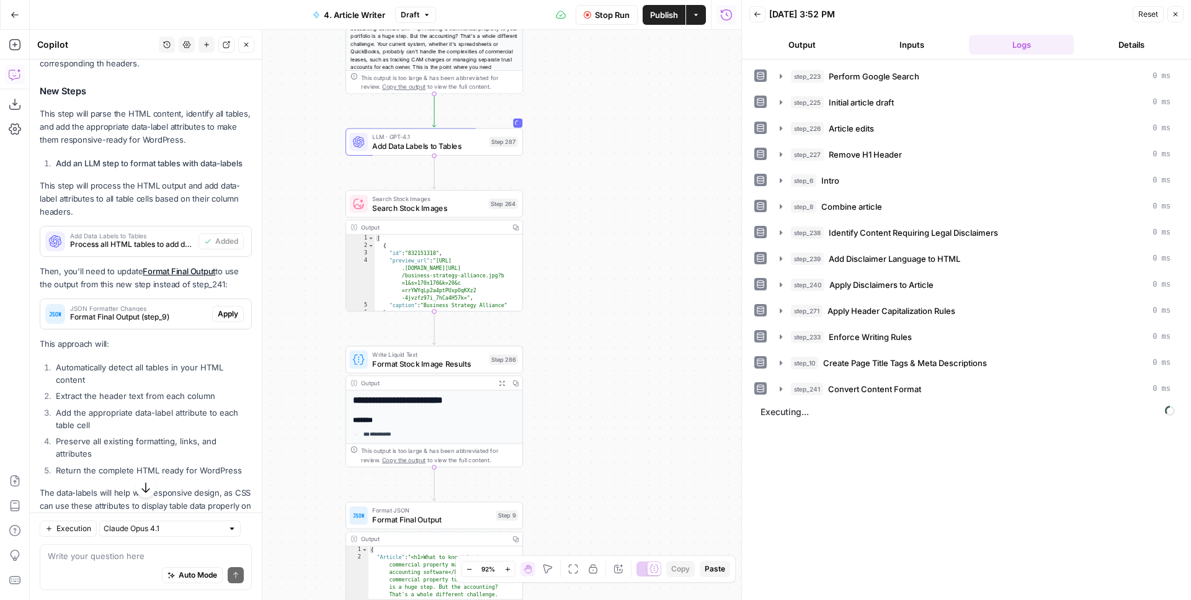
click at [600, 308] on div "**********" at bounding box center [386, 315] width 712 height 570
click at [483, 147] on span "Add Data Labels to Tables" at bounding box center [428, 145] width 112 height 11
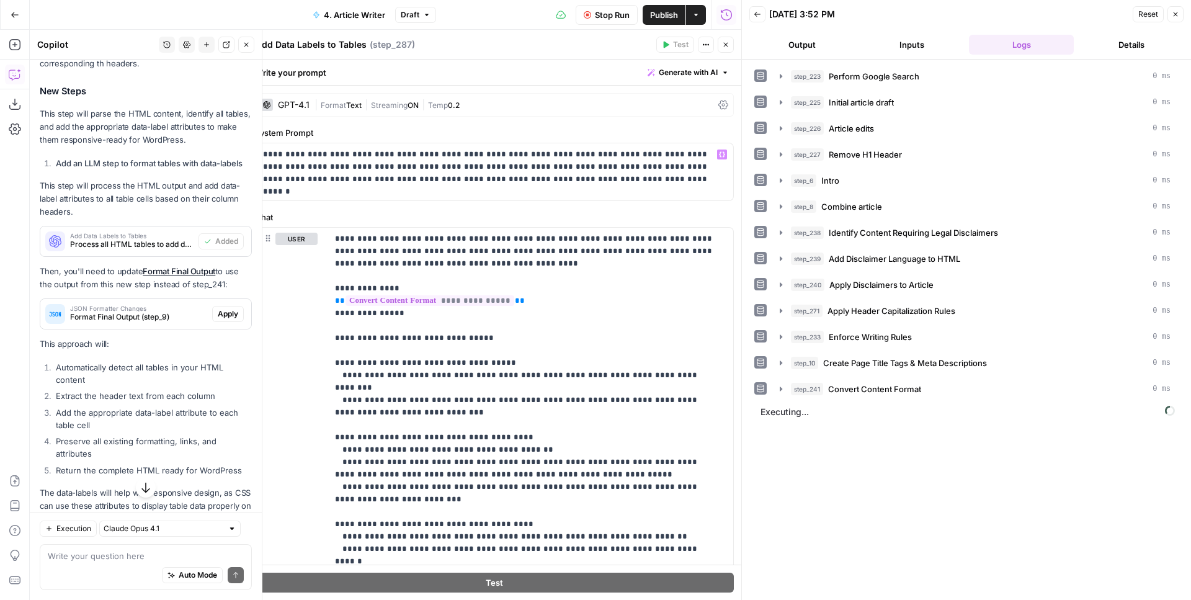
click at [405, 105] on span "Streaming" at bounding box center [389, 104] width 37 height 9
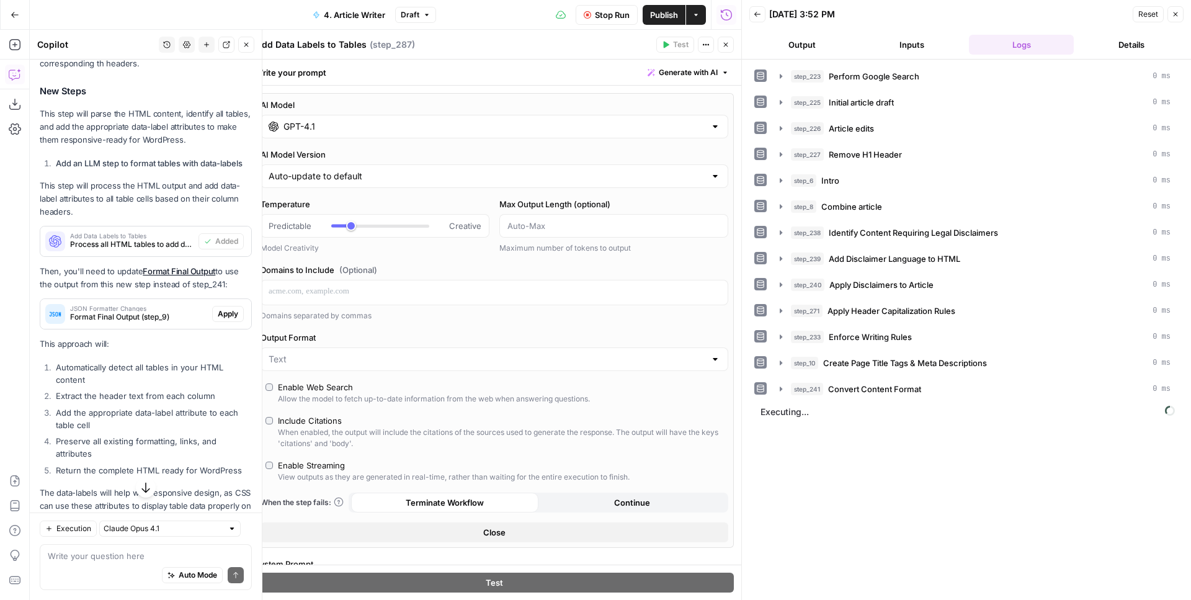
click at [315, 137] on div "GPT-4.1" at bounding box center [495, 127] width 468 height 24
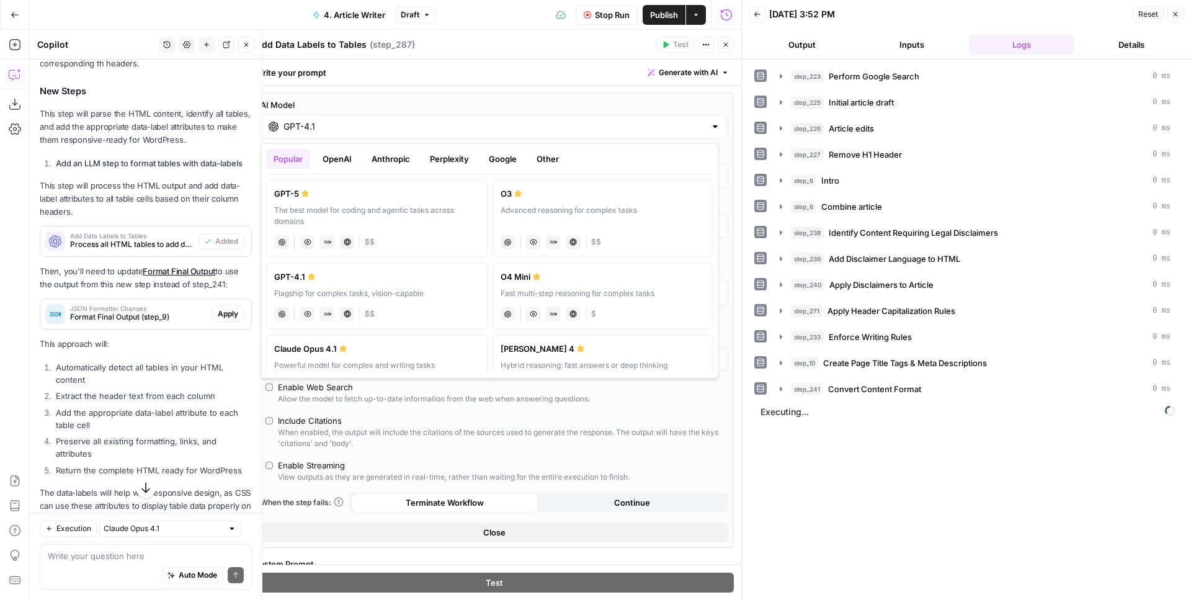
click at [360, 208] on div "The best model for coding and agentic tasks across domains" at bounding box center [376, 216] width 205 height 22
type input "GPT-5"
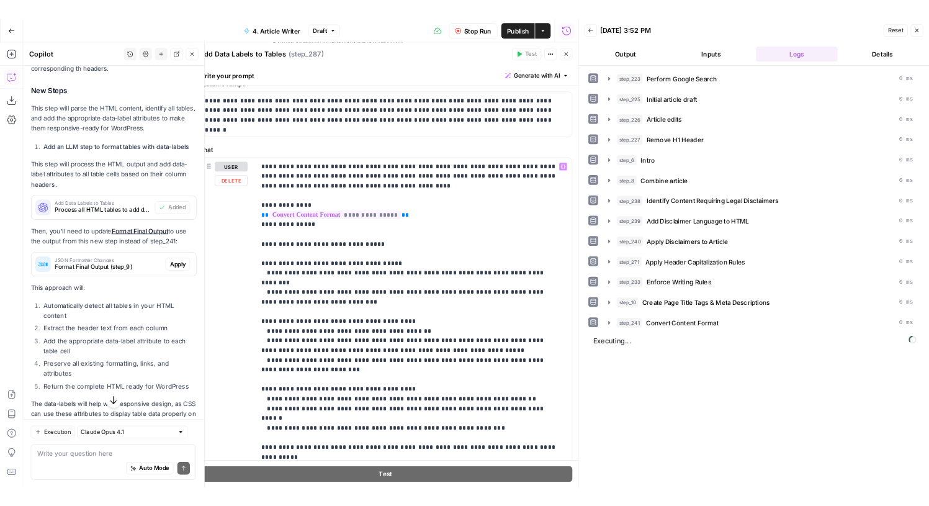
scroll to position [684, 0]
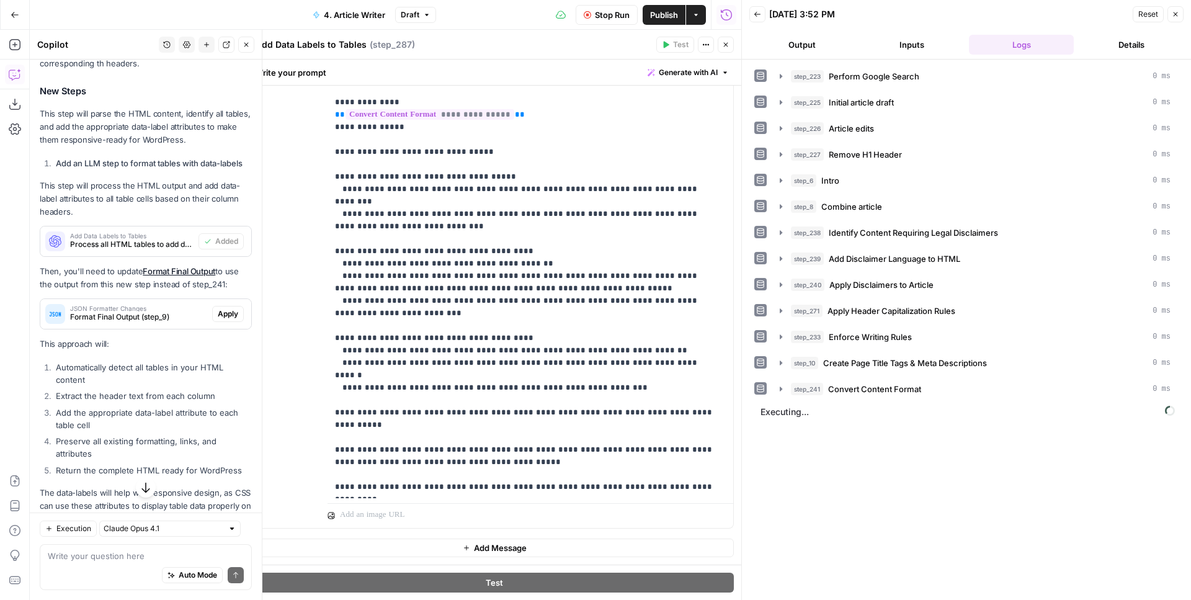
click at [727, 50] on button "Close" at bounding box center [726, 45] width 16 height 16
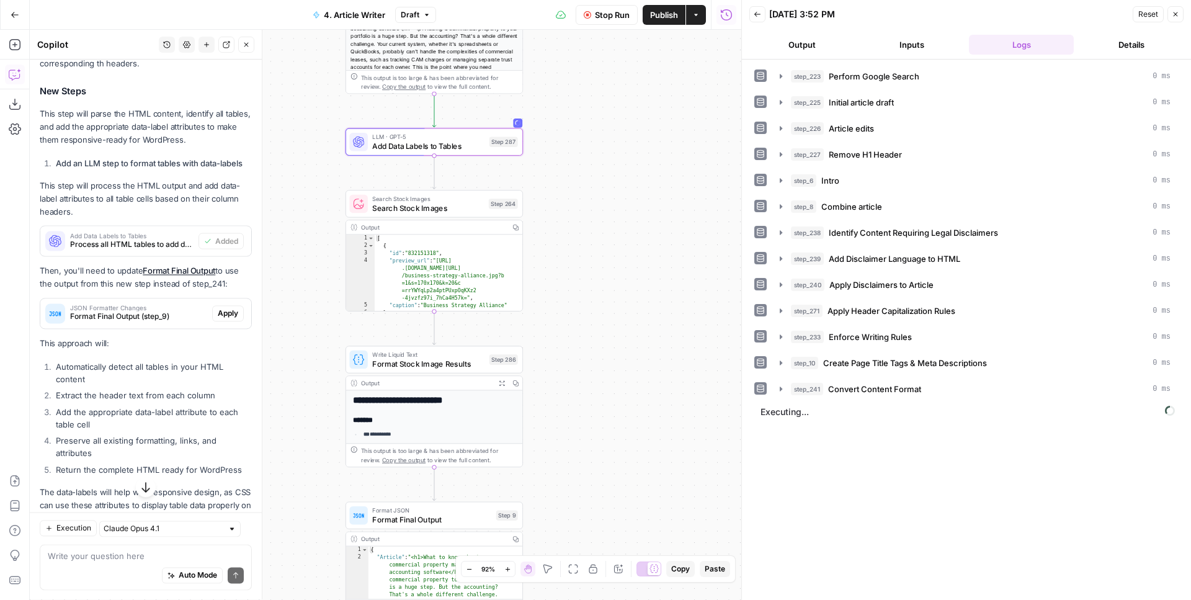
click at [625, 25] on div "Stop Run Publish Actions Run History" at bounding box center [588, 14] width 305 height 29
click at [622, 24] on button "Stop Run" at bounding box center [607, 15] width 62 height 20
click at [519, 112] on div "**********" at bounding box center [386, 315] width 712 height 570
click at [496, 127] on div "**********" at bounding box center [386, 315] width 712 height 570
click at [506, 117] on span "Test" at bounding box center [506, 120] width 14 height 11
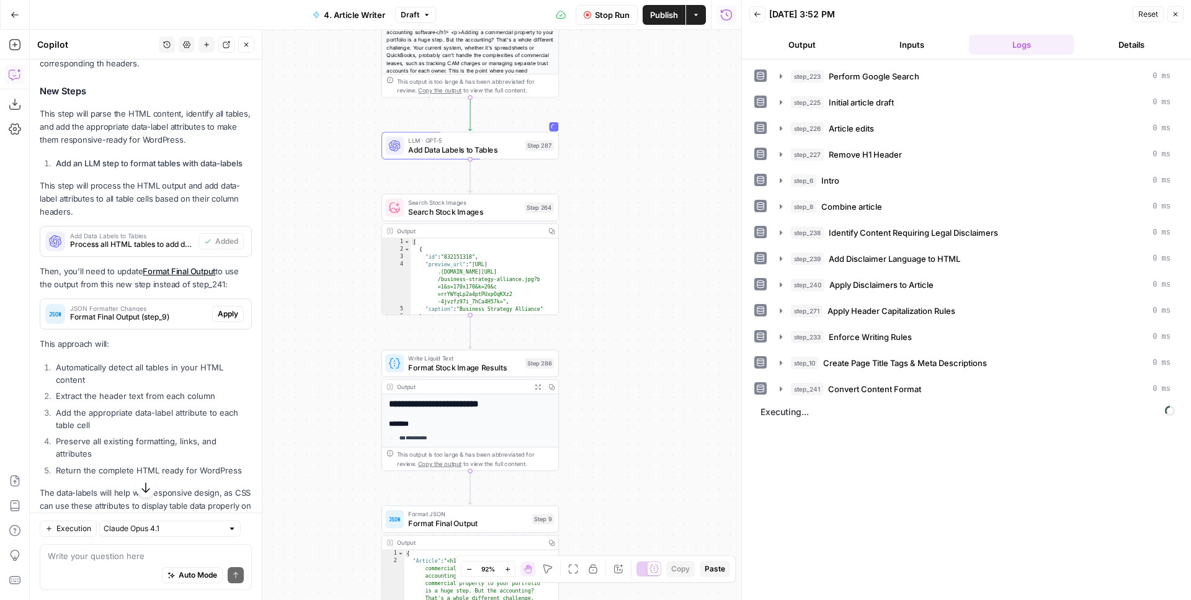
drag, startPoint x: 605, startPoint y: 290, endPoint x: 677, endPoint y: 299, distance: 73.2
click at [677, 299] on div "**********" at bounding box center [386, 315] width 712 height 570
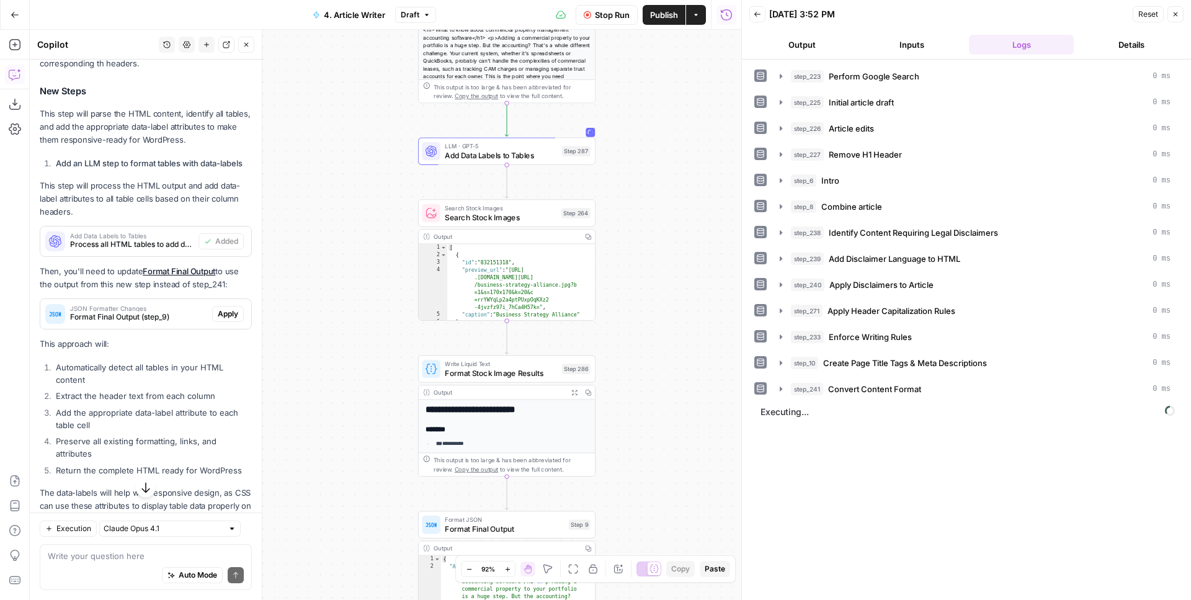
click at [685, 189] on div "**********" at bounding box center [386, 315] width 712 height 570
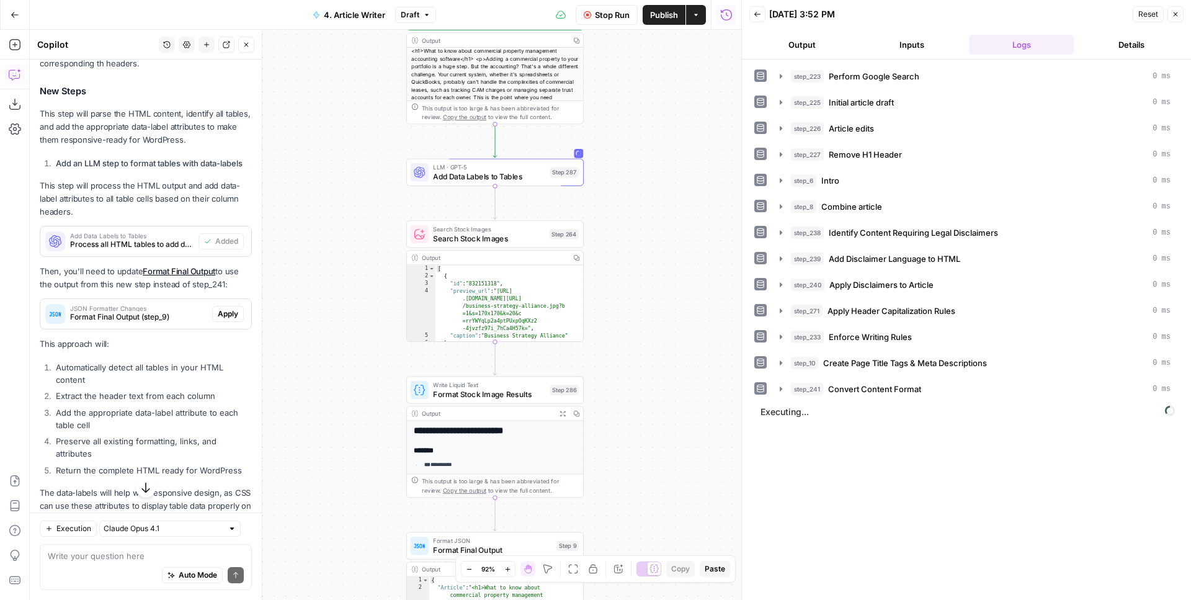
drag, startPoint x: 691, startPoint y: 122, endPoint x: 658, endPoint y: 185, distance: 71.0
click at [658, 185] on div "**********" at bounding box center [386, 315] width 712 height 570
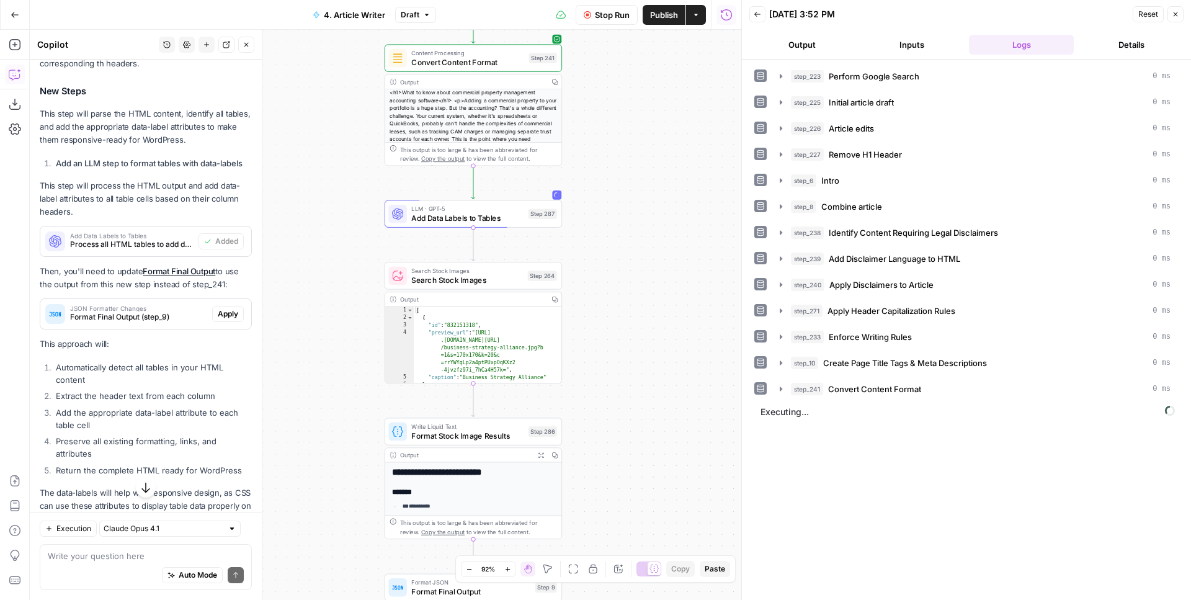
click at [615, 143] on div "**********" at bounding box center [386, 315] width 712 height 570
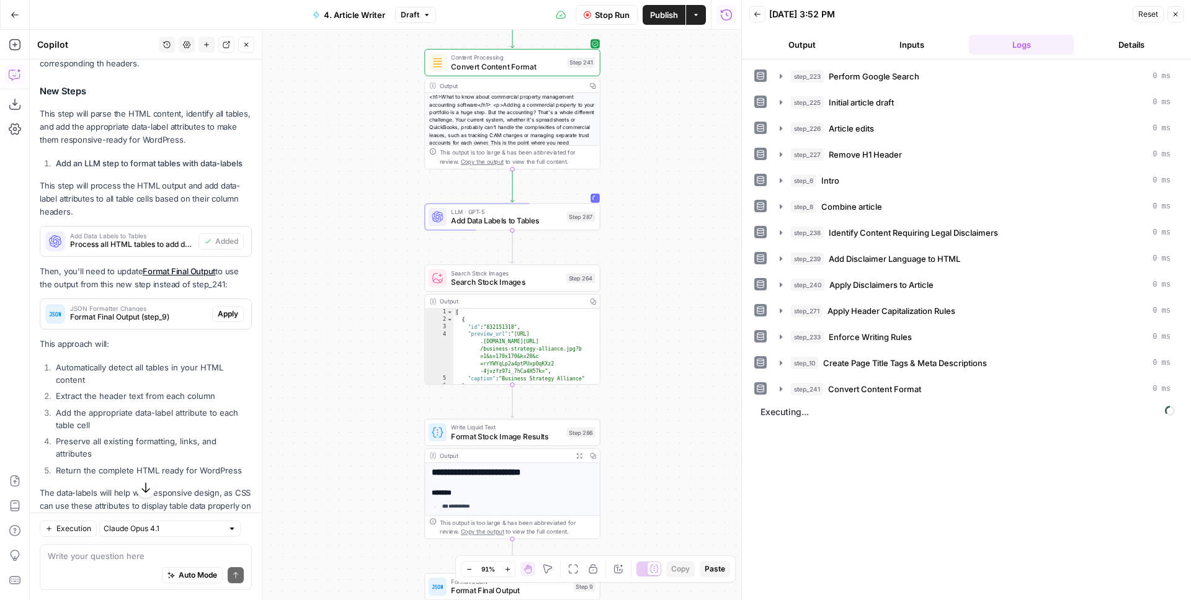
drag, startPoint x: 647, startPoint y: 171, endPoint x: 643, endPoint y: 441, distance: 270.5
click at [643, 441] on div "**********" at bounding box center [386, 315] width 712 height 570
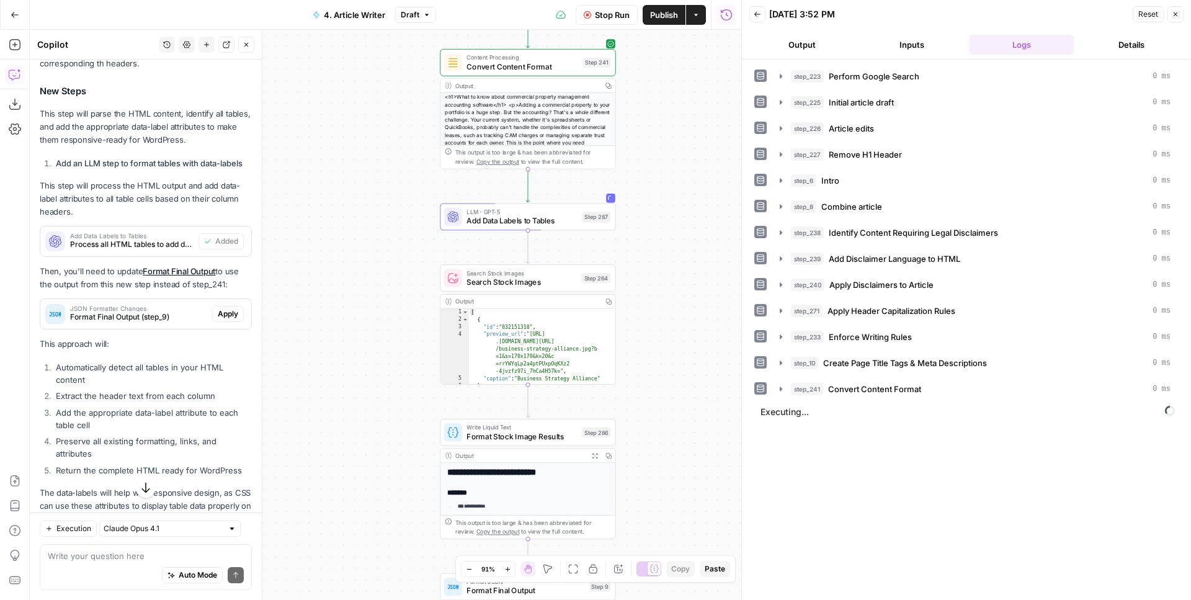
click at [685, 199] on div "**********" at bounding box center [386, 315] width 712 height 570
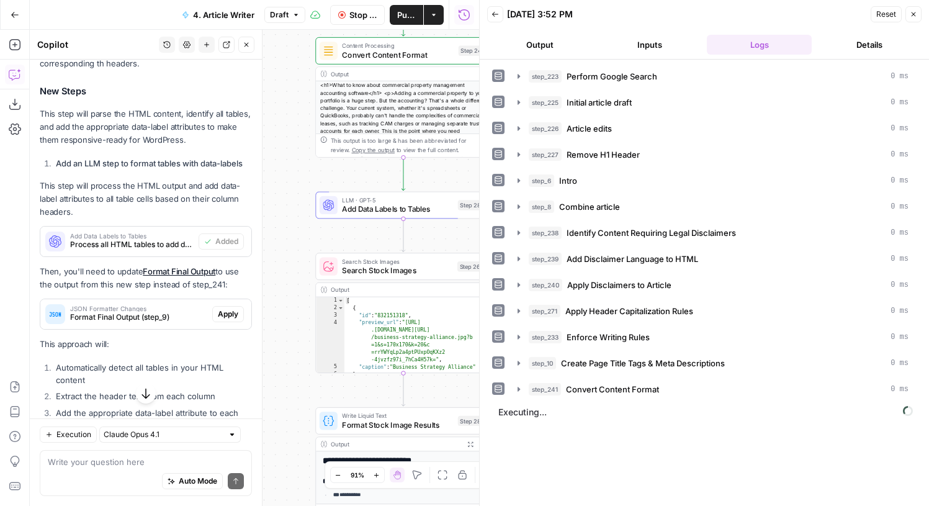
drag, startPoint x: 403, startPoint y: 163, endPoint x: 279, endPoint y: 156, distance: 124.9
click at [279, 156] on div "**********" at bounding box center [254, 268] width 449 height 476
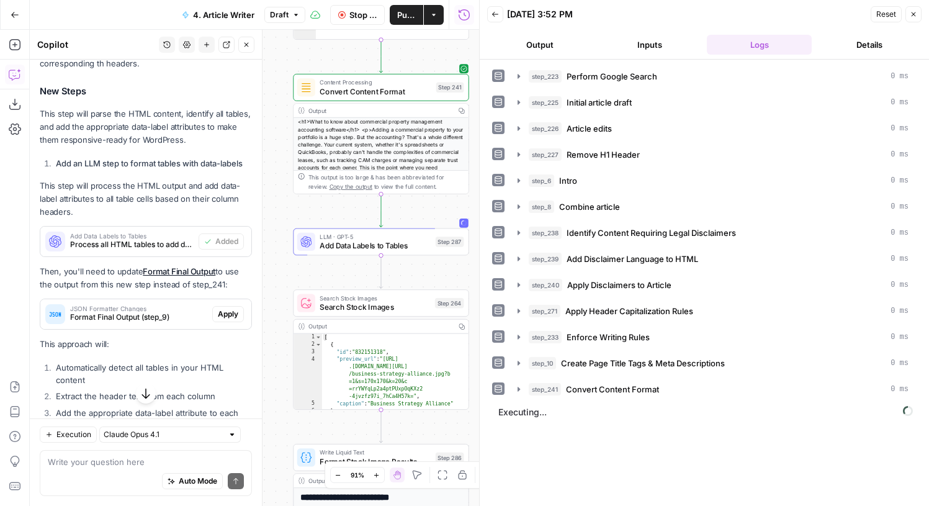
drag, startPoint x: 284, startPoint y: 136, endPoint x: 261, endPoint y: 169, distance: 39.6
click at [261, 169] on div "**********" at bounding box center [254, 268] width 449 height 476
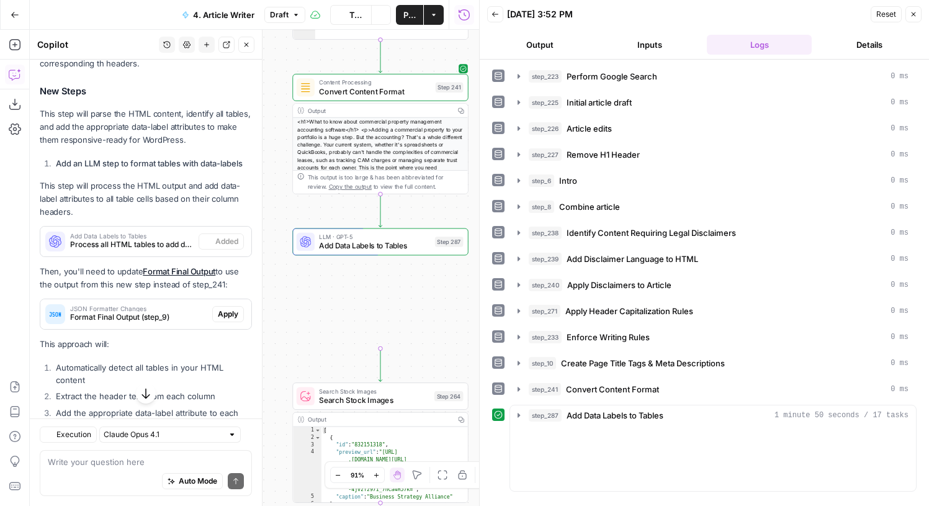
scroll to position [790, 0]
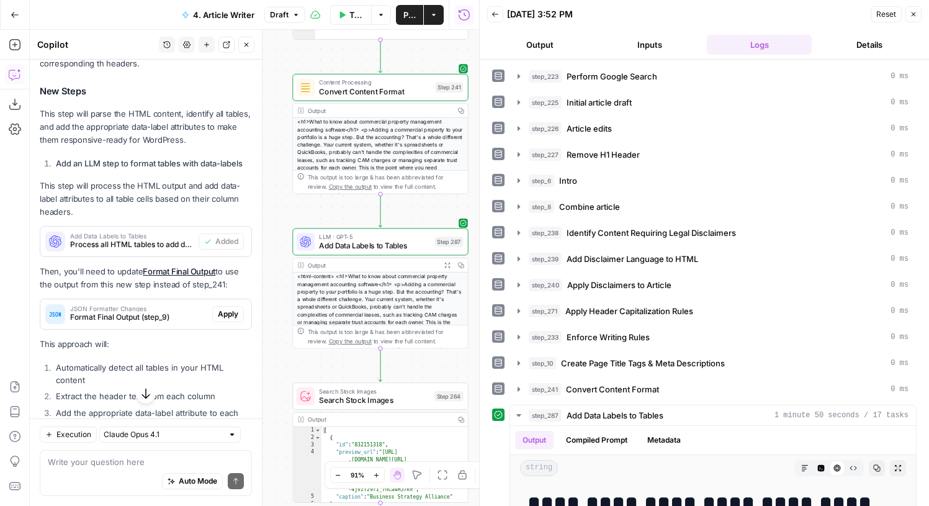
click at [443, 263] on button "Expand Output" at bounding box center [447, 265] width 14 height 14
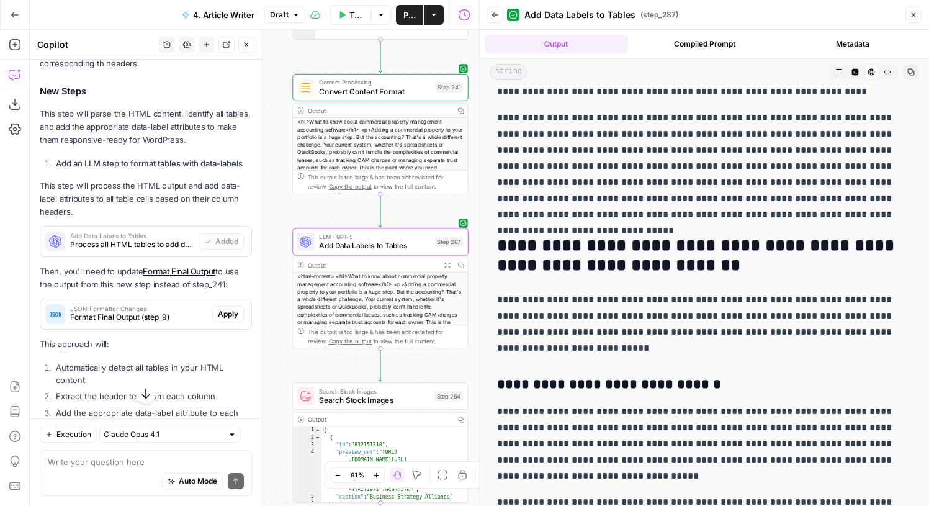
scroll to position [0, 0]
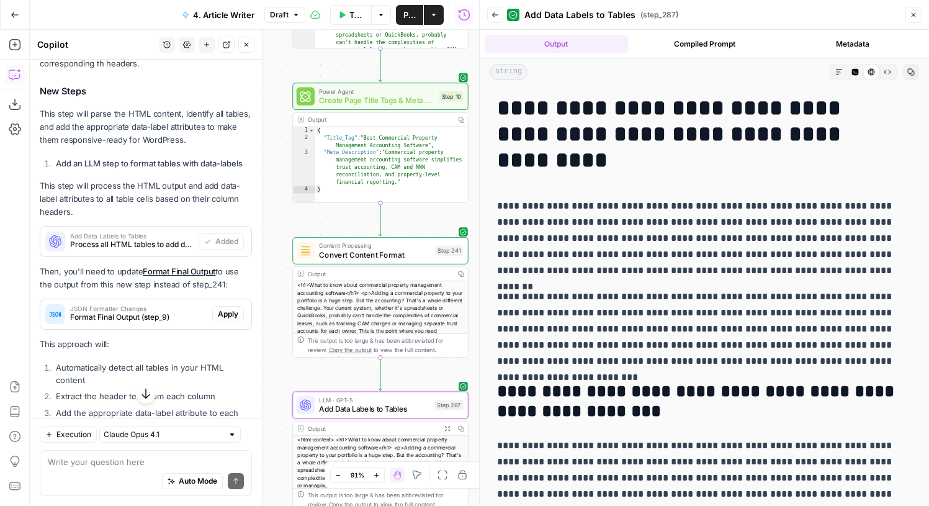
click at [488, 16] on button "Back" at bounding box center [495, 15] width 16 height 16
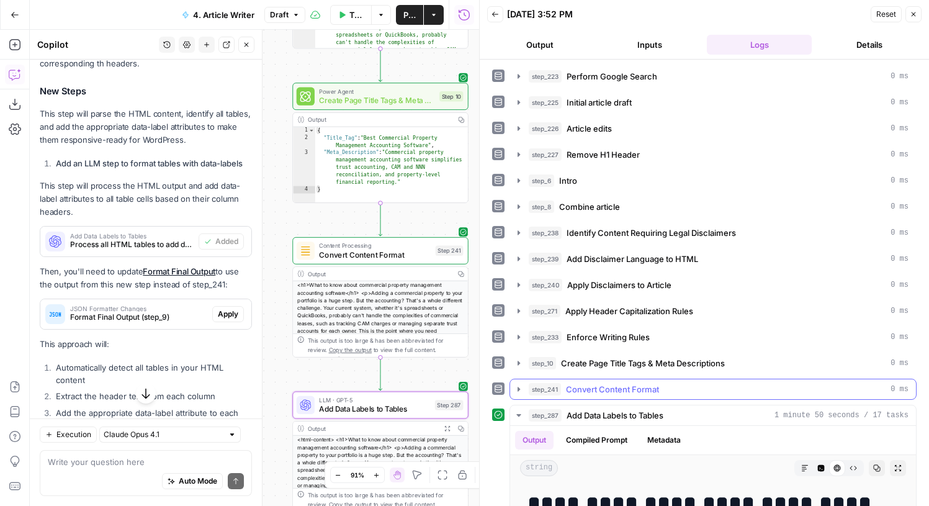
click at [645, 378] on div "step_241 Convert Content Format 0 ms" at bounding box center [712, 388] width 407 height 21
click at [640, 383] on span "Convert Content Format" at bounding box center [612, 389] width 93 height 12
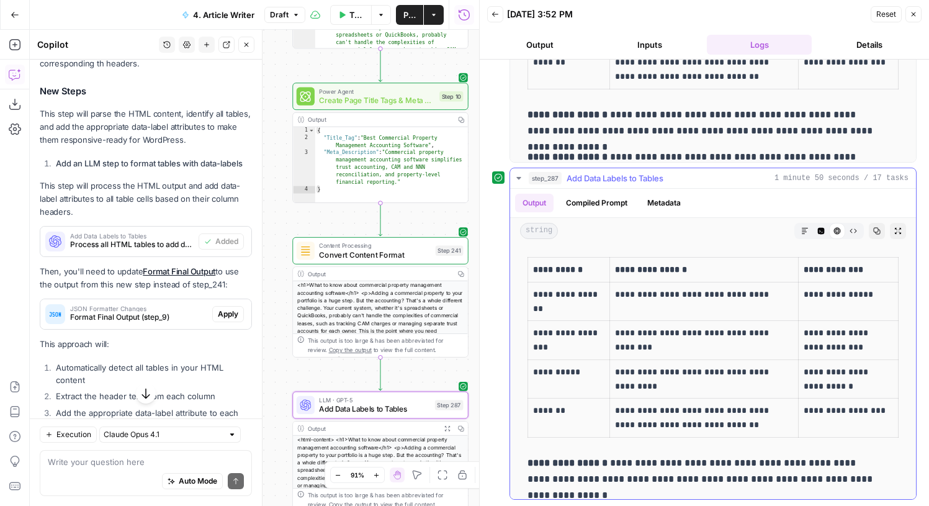
scroll to position [3831, 0]
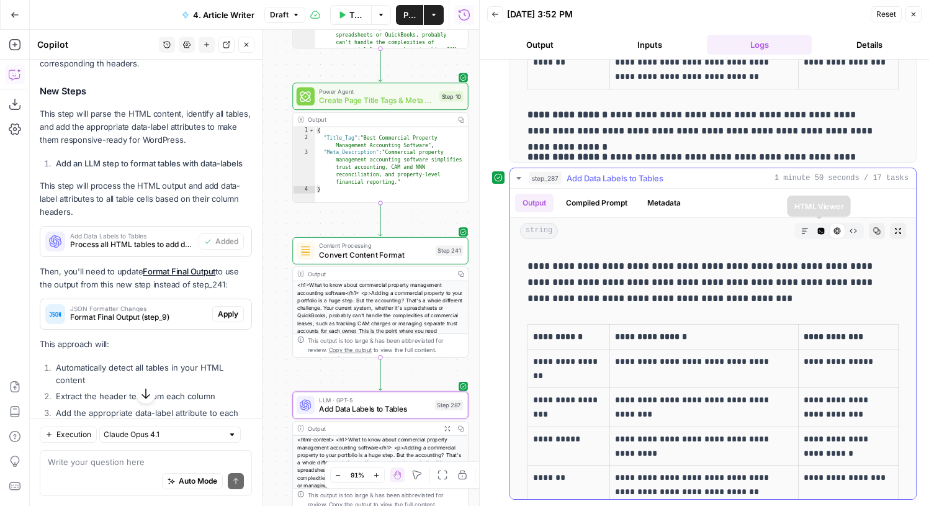
click at [813, 236] on button "Code Editor" at bounding box center [821, 231] width 16 height 16
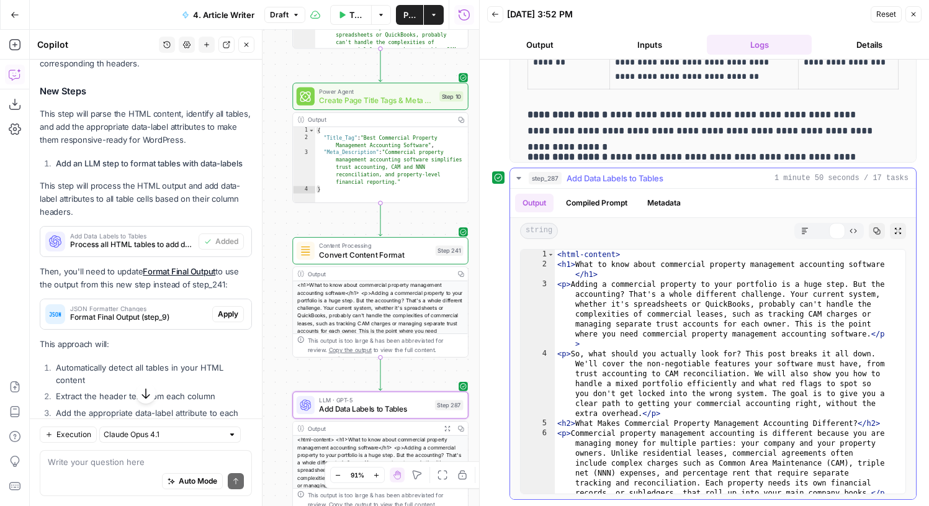
scroll to position [0, 0]
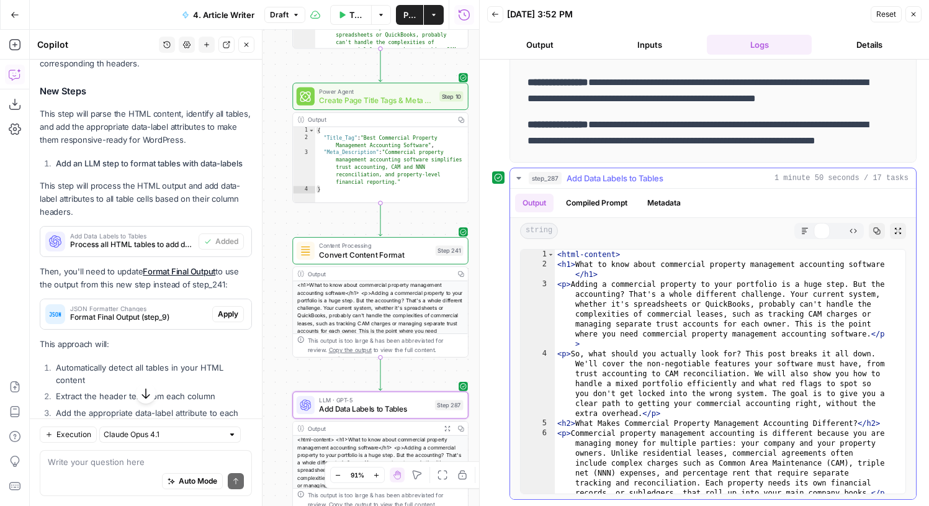
drag, startPoint x: 702, startPoint y: 337, endPoint x: 702, endPoint y: 331, distance: 6.9
click at [702, 333] on div "< html-content > < h1 > What to know about commercial property management accou…" at bounding box center [725, 415] width 341 height 333
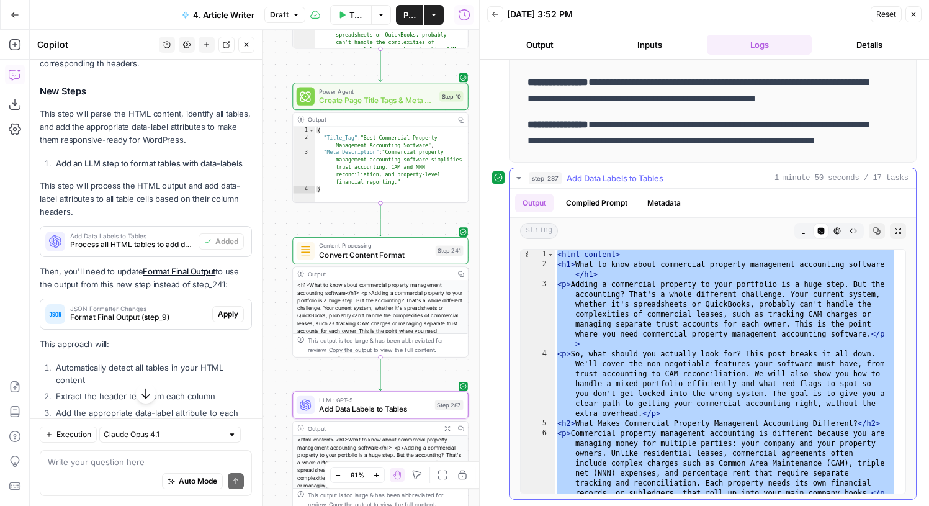
type textarea "**********"
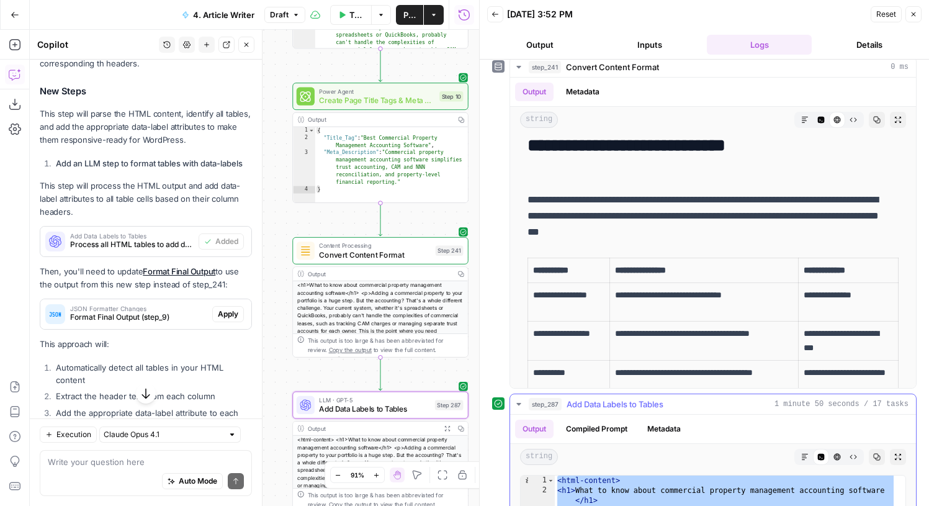
scroll to position [323, 0]
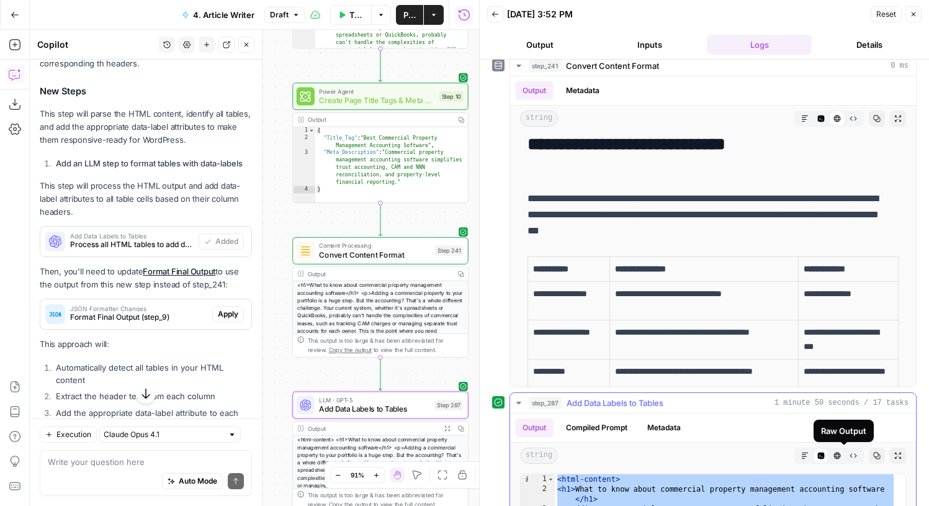
click at [833, 457] on icon "button" at bounding box center [836, 455] width 7 height 7
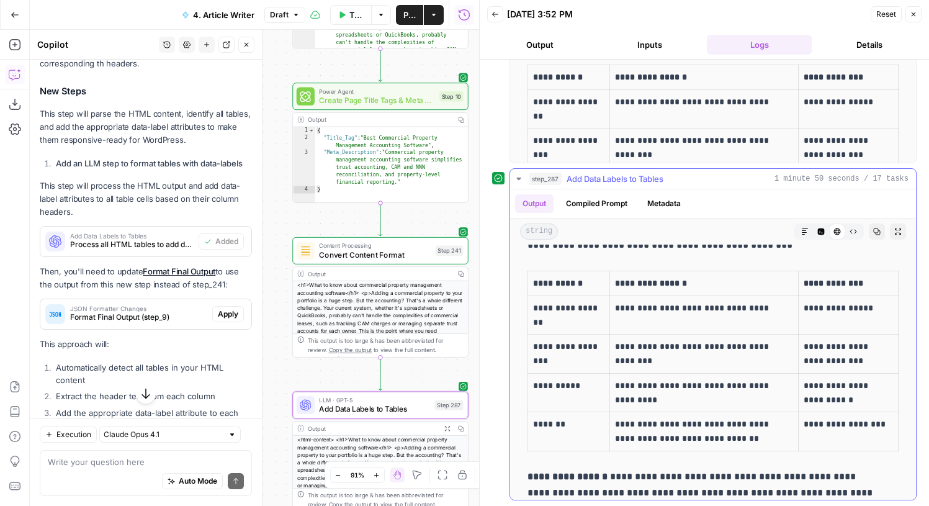
scroll to position [3869, 0]
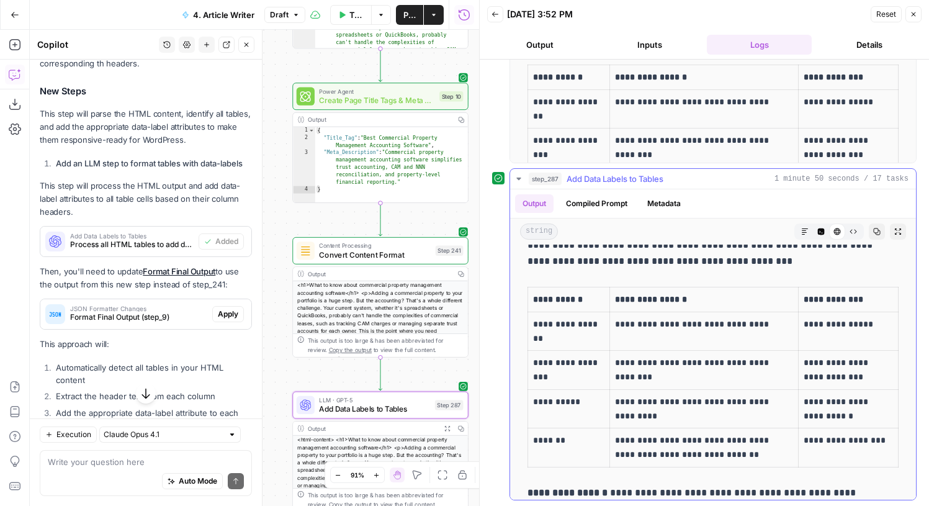
click at [813, 236] on button "Code Editor" at bounding box center [821, 231] width 16 height 16
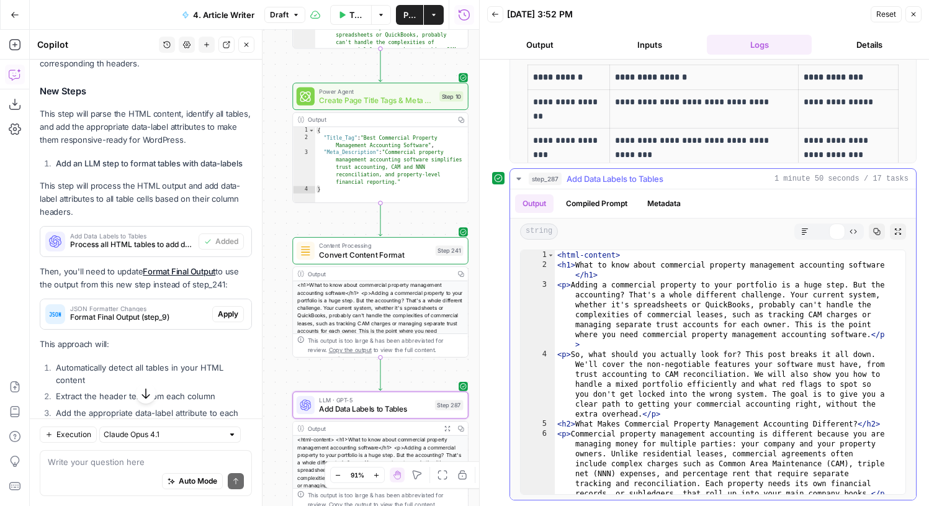
scroll to position [0, 0]
type textarea "**********"
click at [745, 314] on div "< html-content > < h1 > What to know about commercial property management accou…" at bounding box center [725, 416] width 341 height 333
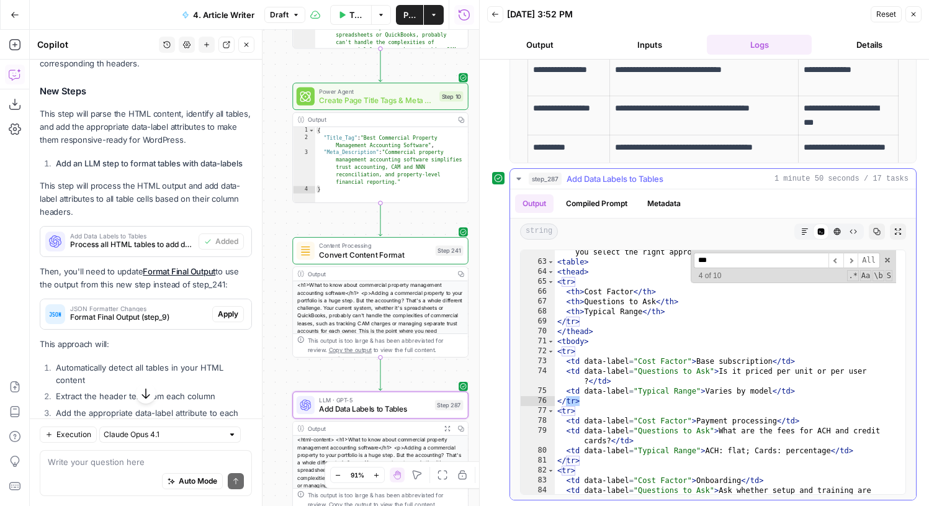
scroll to position [2145, 0]
type input "***"
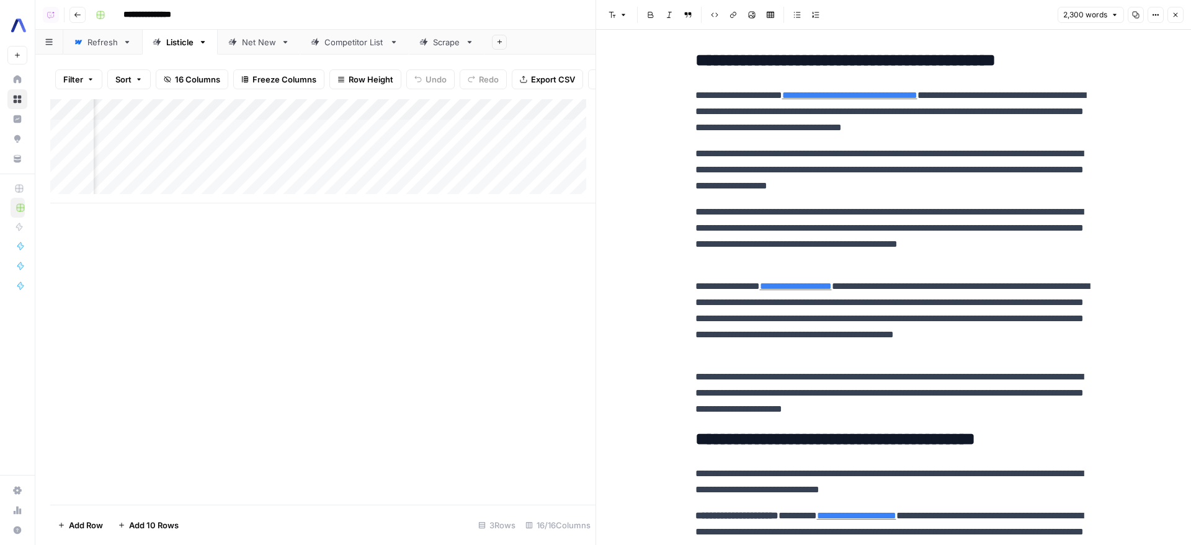
scroll to position [153, 0]
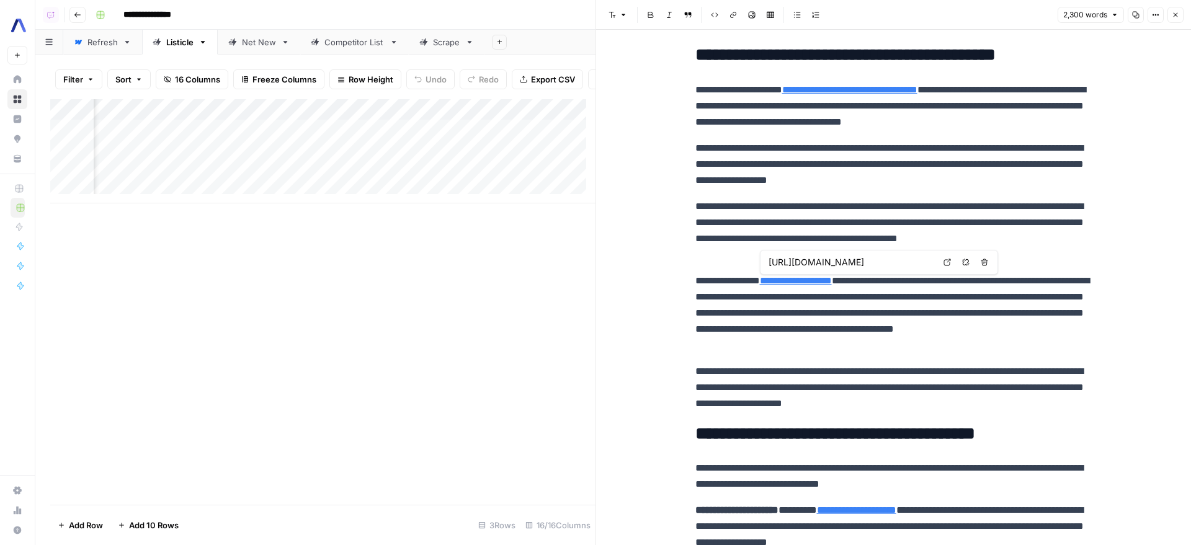
click at [832, 280] on link "**********" at bounding box center [796, 280] width 72 height 9
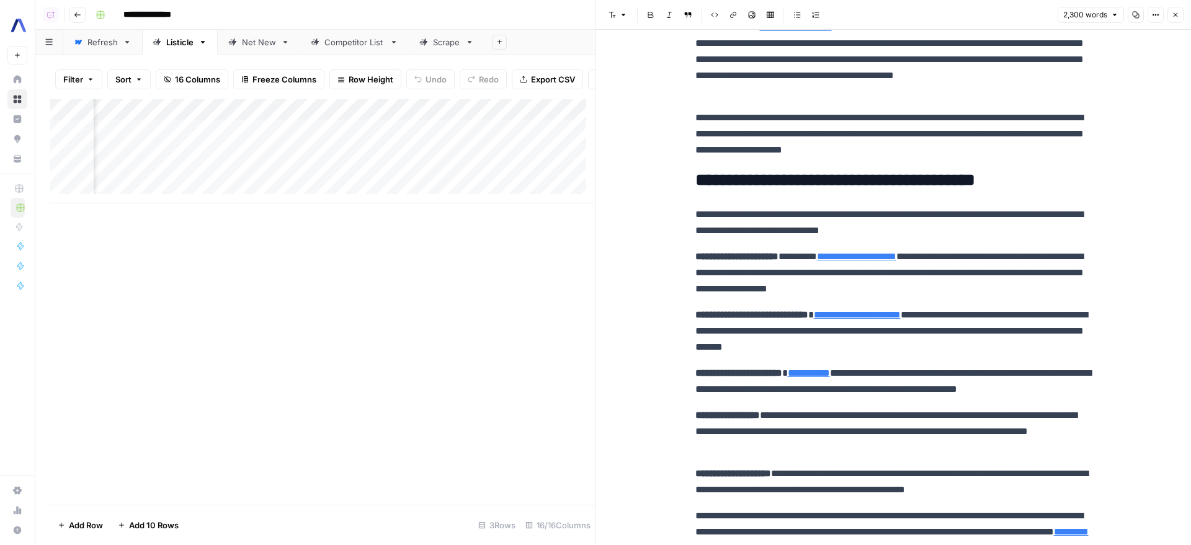
scroll to position [432, 0]
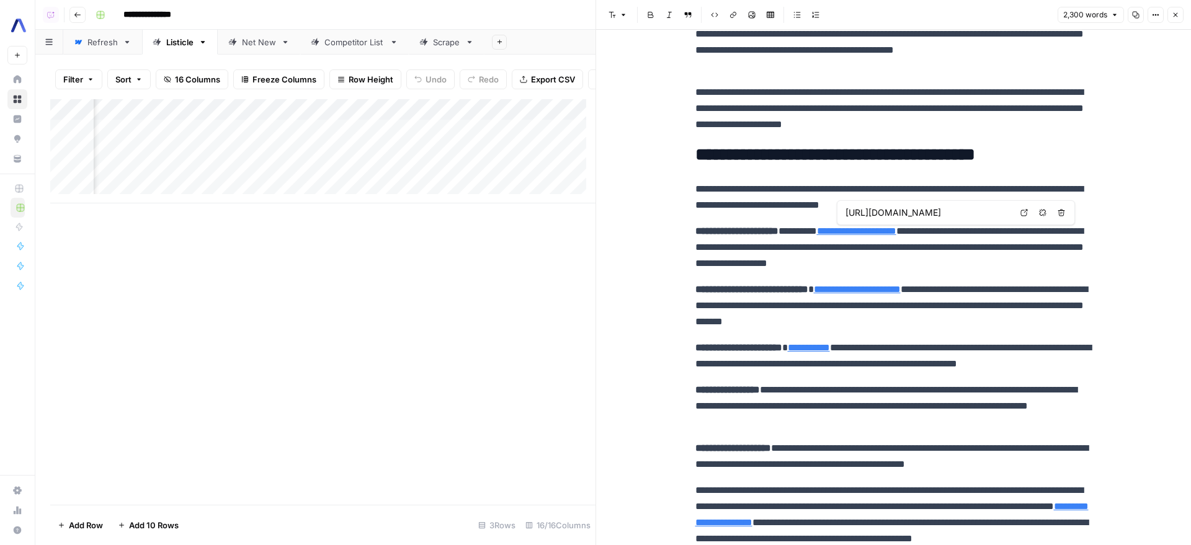
type input "https://www.assemblyai.com/blog/best-api-models-for-real-time-speech-recognitio…"
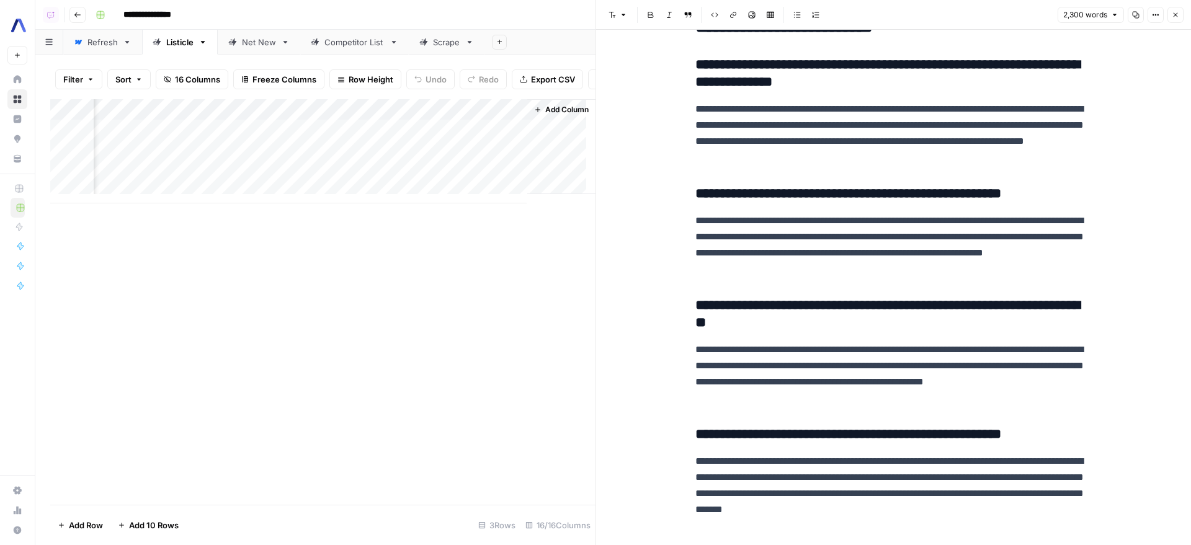
scroll to position [0, 1434]
click at [266, 44] on div "Net New" at bounding box center [259, 42] width 34 height 12
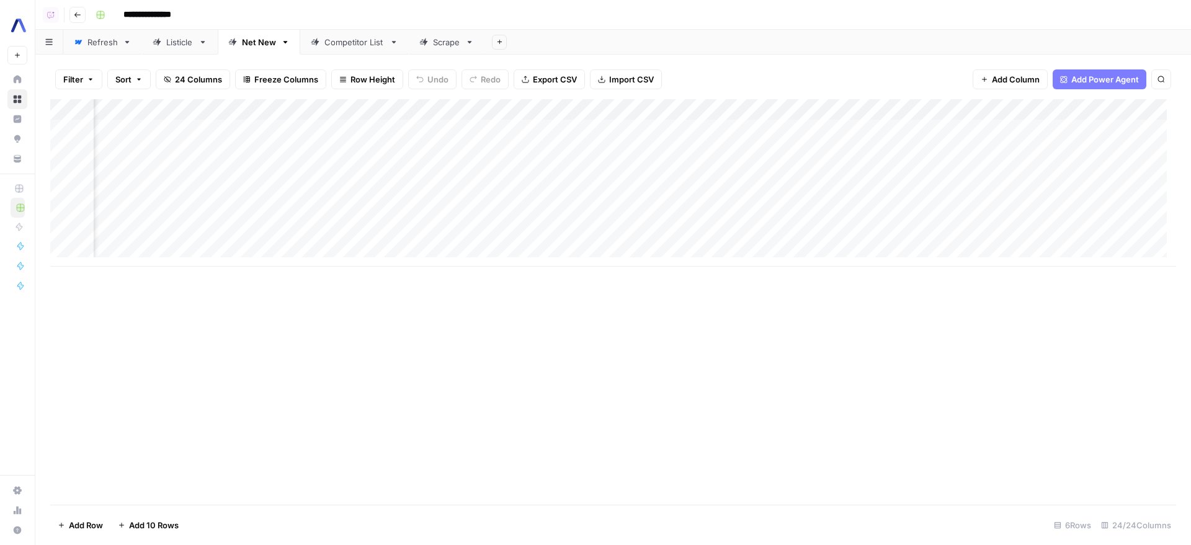
scroll to position [0, 1881]
click at [569, 109] on div "Add Column" at bounding box center [613, 182] width 1126 height 167
click at [550, 227] on span "Edit Workflow" at bounding box center [564, 228] width 109 height 12
click at [495, 102] on div "Add Column" at bounding box center [613, 182] width 1126 height 167
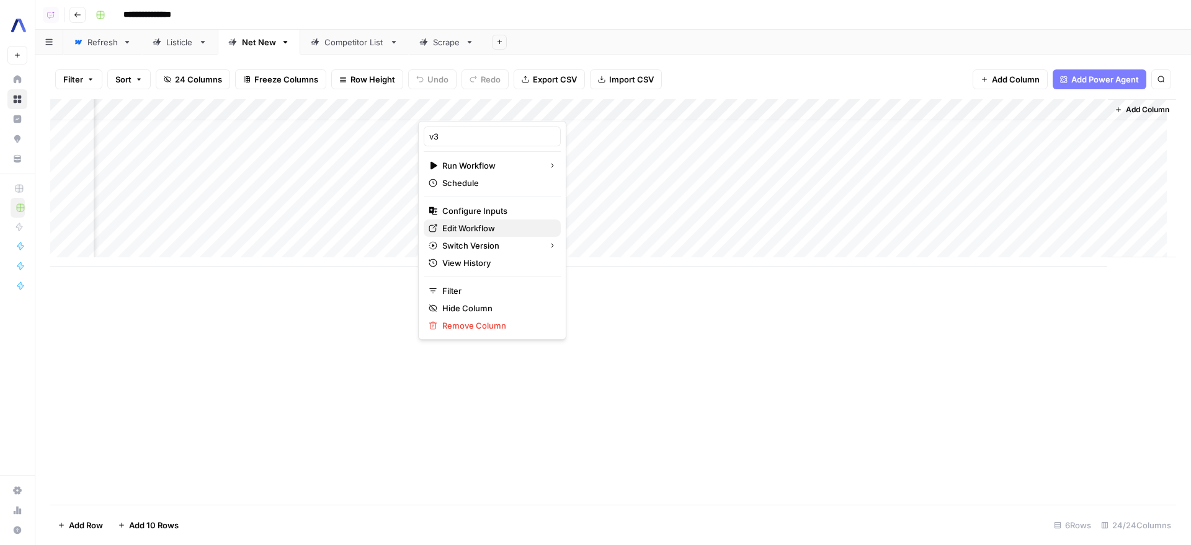
click at [491, 225] on span "Edit Workflow" at bounding box center [496, 228] width 109 height 12
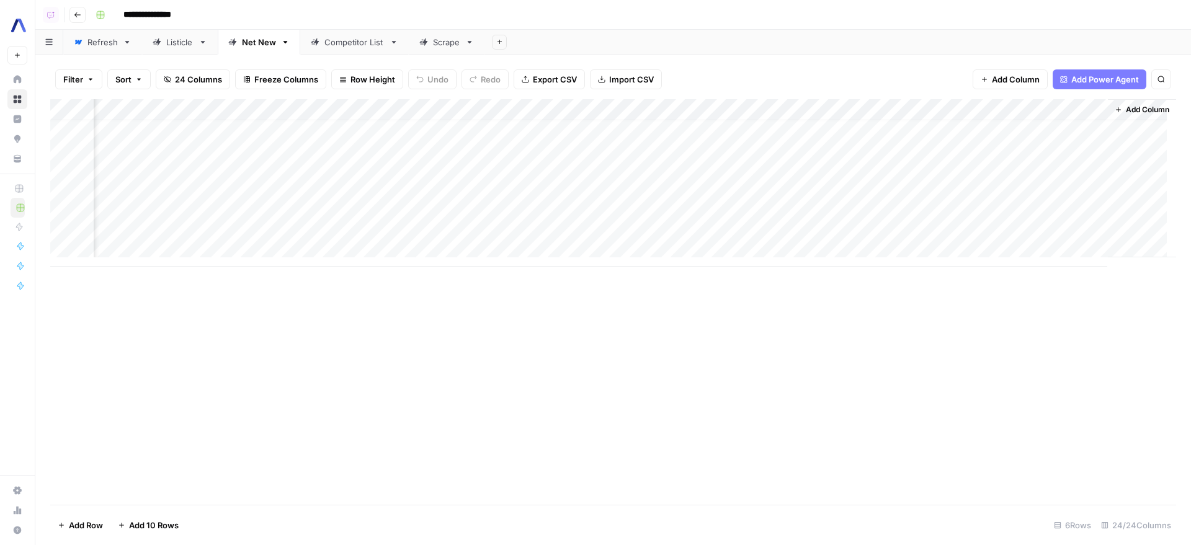
click at [194, 41] on link "Listicle" at bounding box center [180, 42] width 76 height 25
click at [179, 38] on div "Listicle" at bounding box center [179, 42] width 27 height 12
click at [736, 105] on div "Add Column" at bounding box center [613, 151] width 1126 height 104
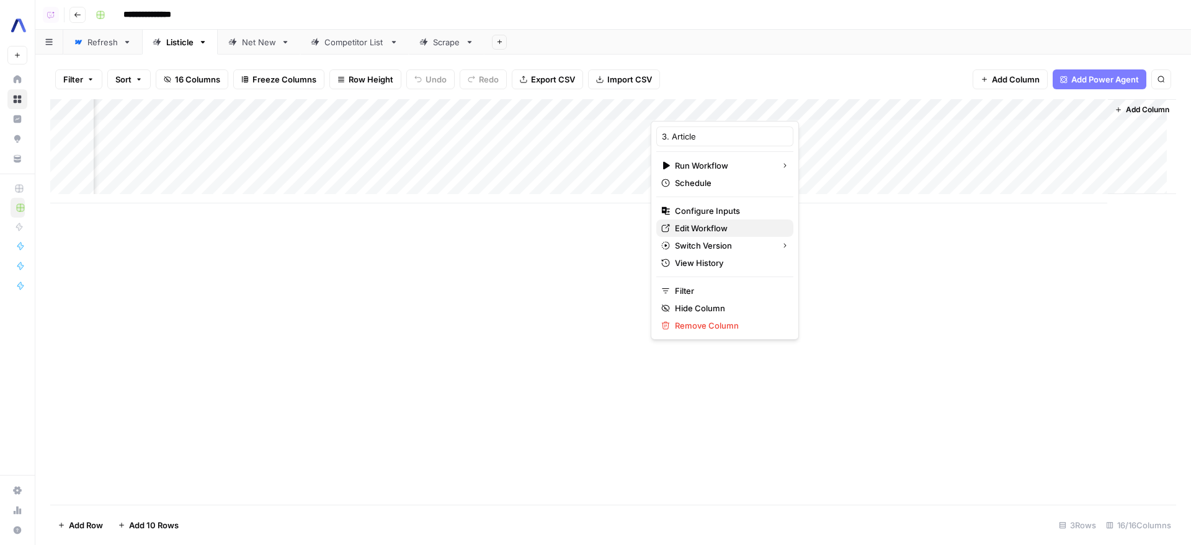
click at [721, 224] on span "Edit Workflow" at bounding box center [729, 228] width 109 height 12
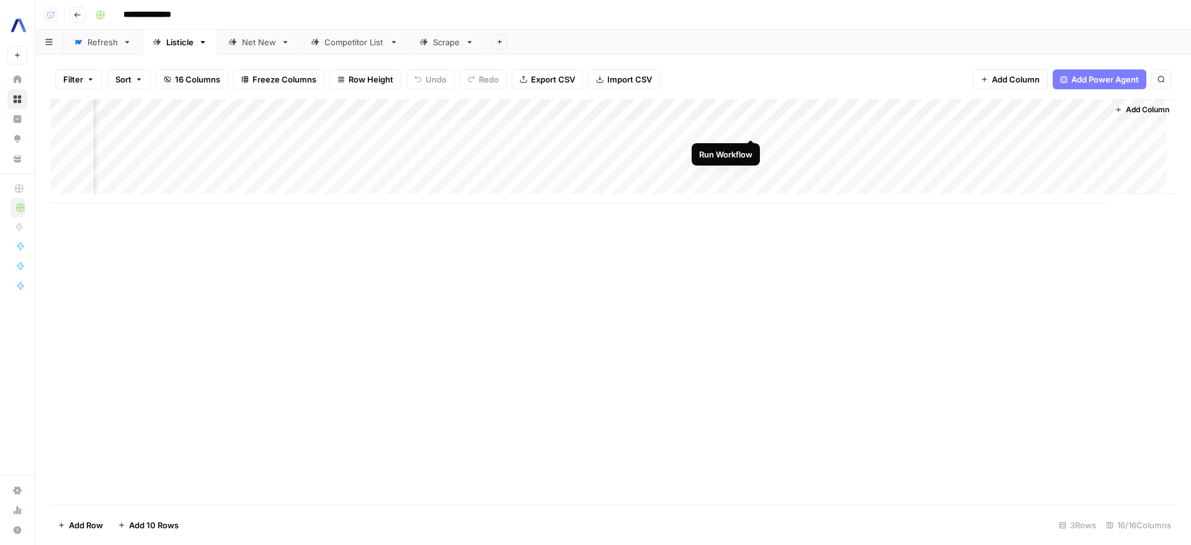
click at [751, 127] on div "Add Column" at bounding box center [613, 151] width 1126 height 104
click at [805, 335] on div "Add Column" at bounding box center [613, 302] width 1126 height 406
click at [783, 279] on div "Add Column" at bounding box center [613, 302] width 1126 height 406
drag, startPoint x: 473, startPoint y: 248, endPoint x: 475, endPoint y: 240, distance: 7.7
click at [473, 248] on div "Add Column" at bounding box center [613, 302] width 1126 height 406
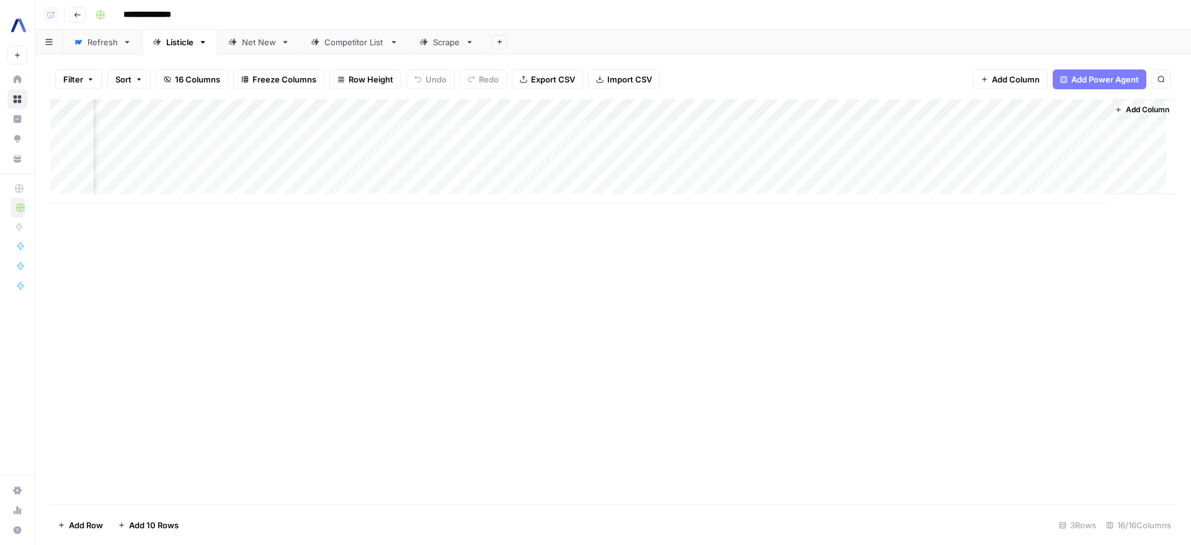
click at [247, 35] on link "Net New" at bounding box center [259, 42] width 83 height 25
click at [170, 38] on div "Listicle" at bounding box center [179, 42] width 27 height 12
click at [956, 125] on div "Add Column" at bounding box center [613, 151] width 1126 height 104
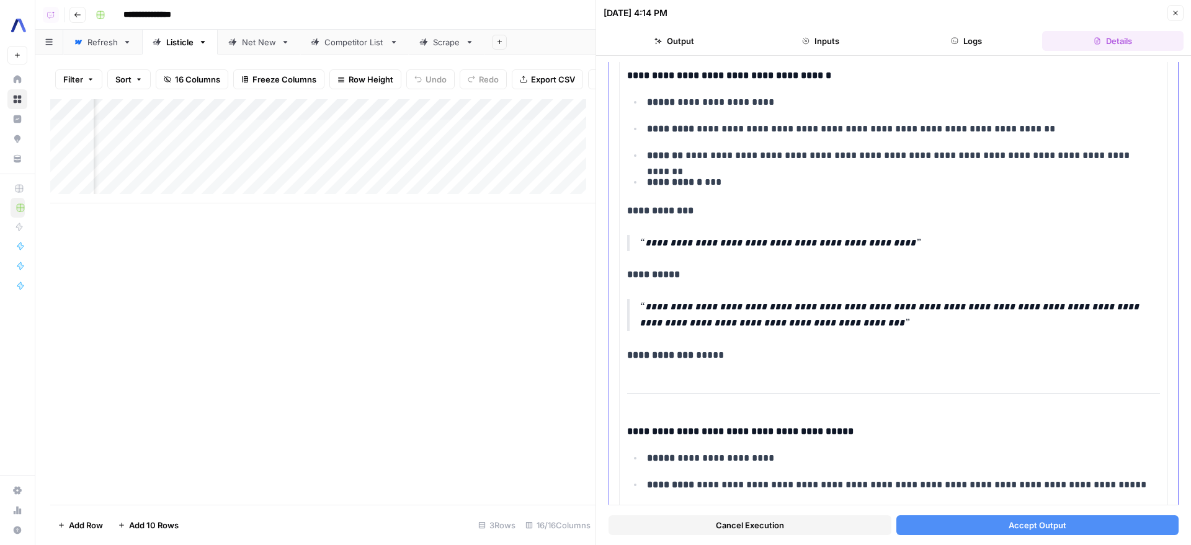
scroll to position [1421, 0]
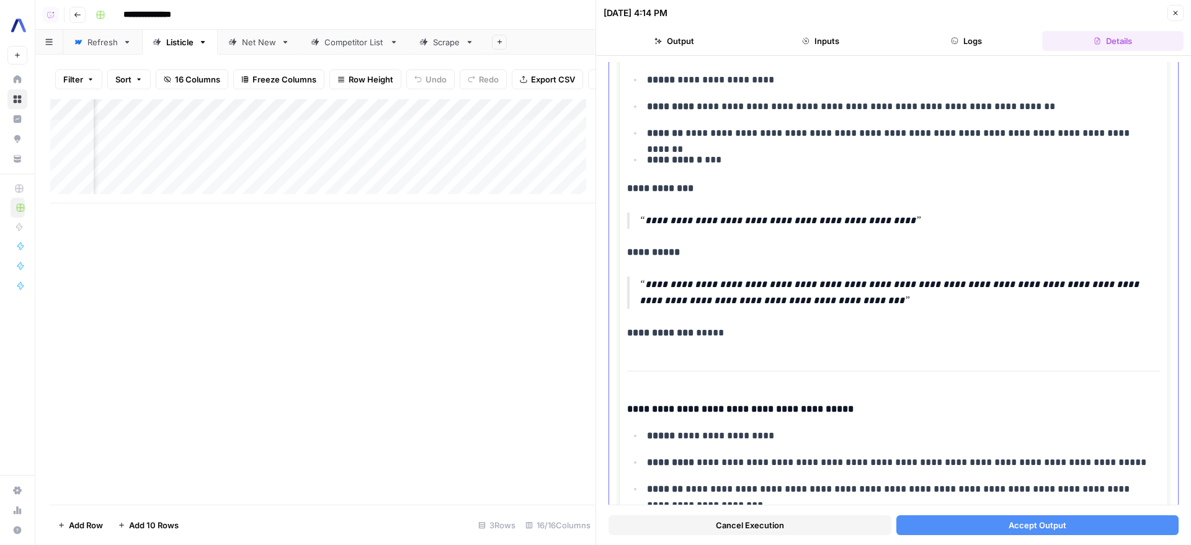
click at [736, 213] on p "**********" at bounding box center [895, 221] width 511 height 16
drag, startPoint x: 736, startPoint y: 209, endPoint x: 862, endPoint y: 212, distance: 126.0
click at [862, 213] on p "**********" at bounding box center [895, 221] width 511 height 16
click at [766, 277] on p "**********" at bounding box center [895, 293] width 511 height 32
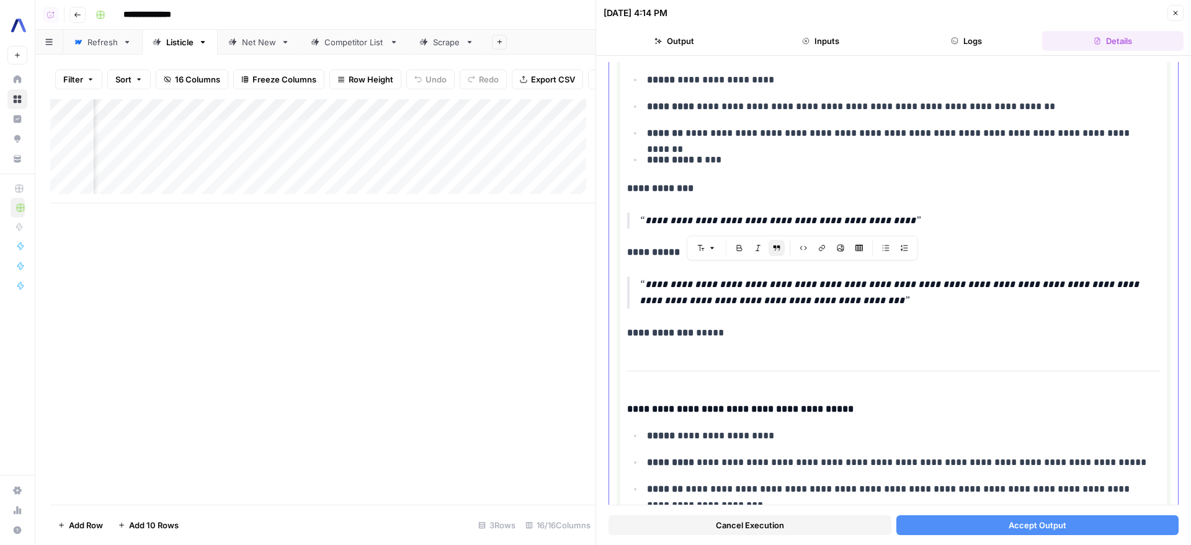
drag, startPoint x: 766, startPoint y: 277, endPoint x: 846, endPoint y: 284, distance: 81.0
click at [846, 284] on p "**********" at bounding box center [895, 293] width 511 height 32
click at [836, 279] on p "**********" at bounding box center [895, 293] width 511 height 32
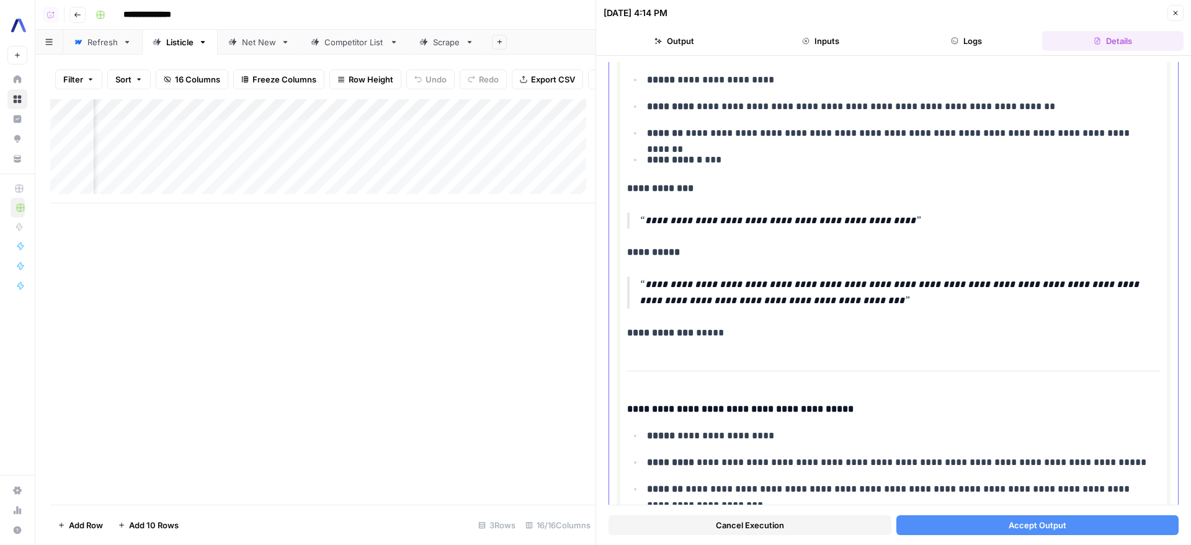
click at [836, 279] on p "**********" at bounding box center [895, 293] width 511 height 32
click at [837, 282] on p "**********" at bounding box center [895, 293] width 511 height 32
click at [835, 285] on p "**********" at bounding box center [895, 293] width 511 height 32
click at [850, 290] on p "**********" at bounding box center [895, 293] width 511 height 32
drag, startPoint x: 850, startPoint y: 290, endPoint x: 868, endPoint y: 287, distance: 18.4
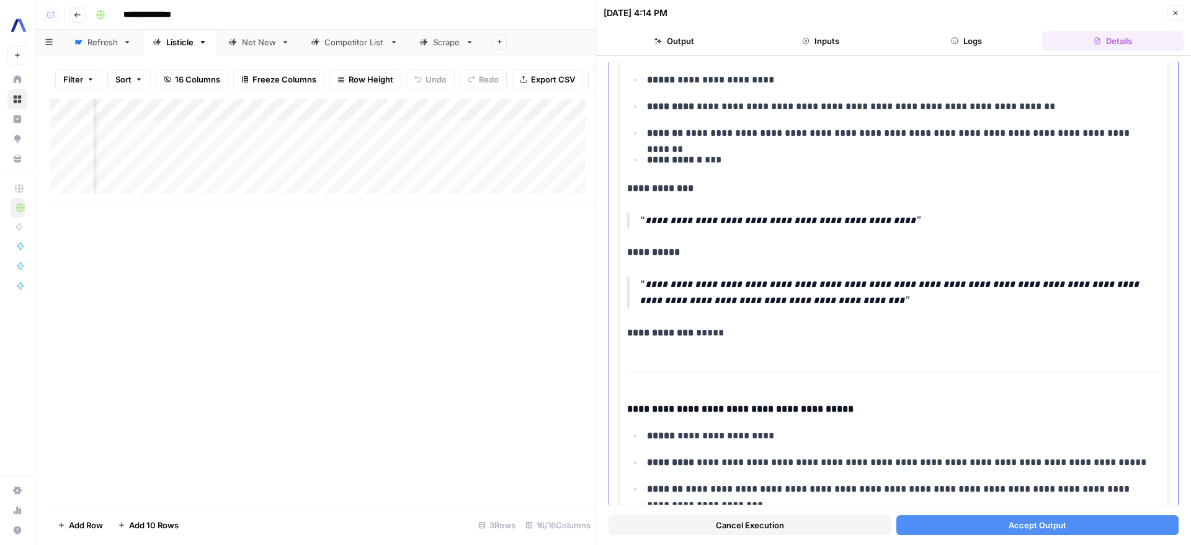
click at [868, 287] on p "**********" at bounding box center [895, 293] width 511 height 32
click at [863, 295] on p "**********" at bounding box center [895, 293] width 511 height 32
click at [864, 293] on p "**********" at bounding box center [895, 293] width 511 height 32
click at [862, 292] on p "**********" at bounding box center [895, 293] width 511 height 32
drag, startPoint x: 862, startPoint y: 292, endPoint x: 990, endPoint y: 274, distance: 129.6
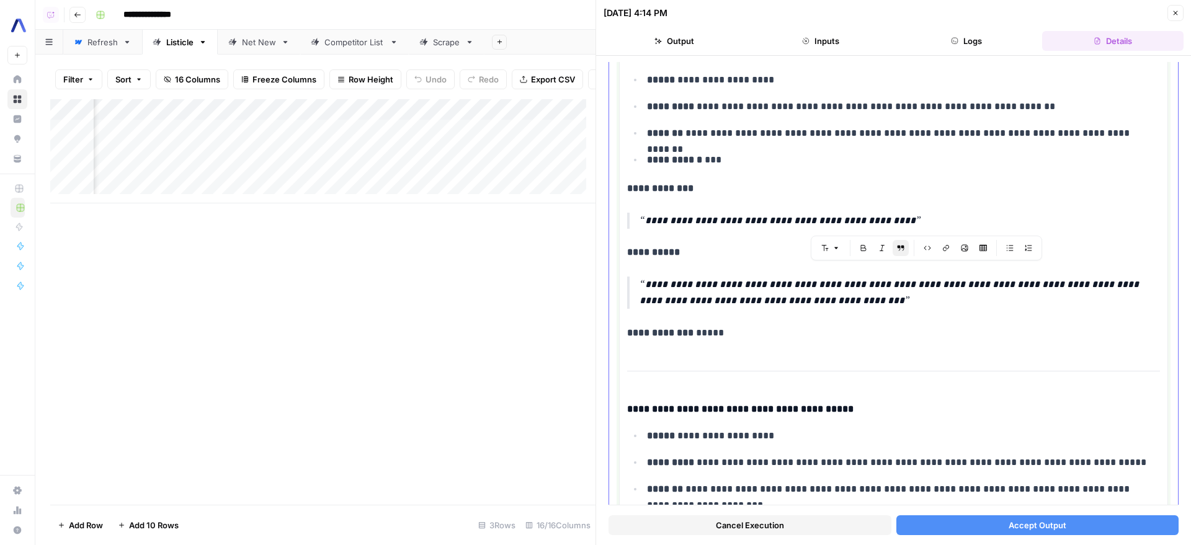
click at [990, 277] on p "**********" at bounding box center [895, 293] width 511 height 32
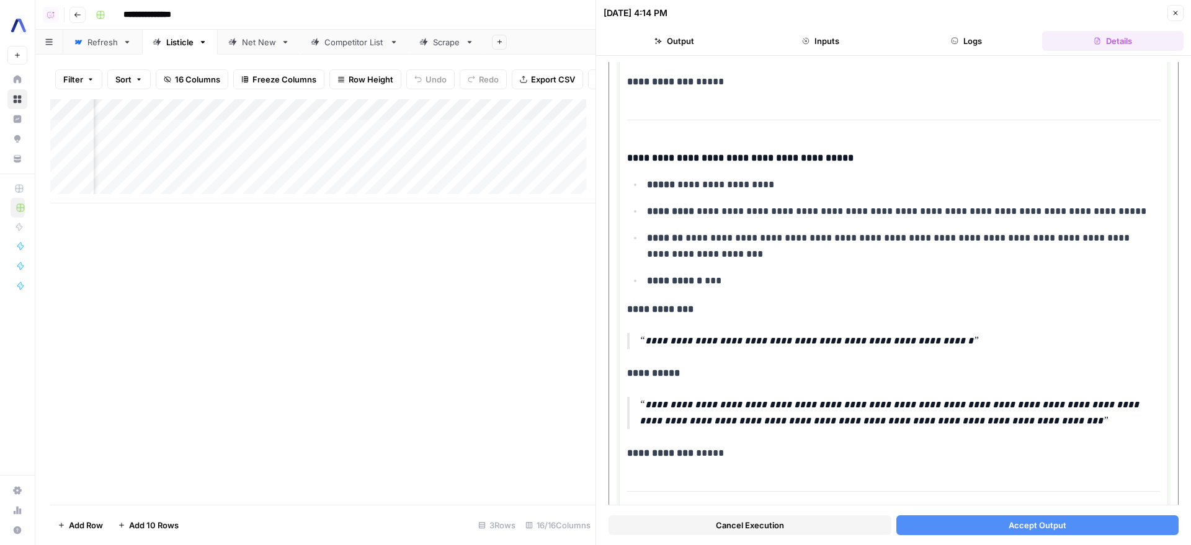
scroll to position [1635, 0]
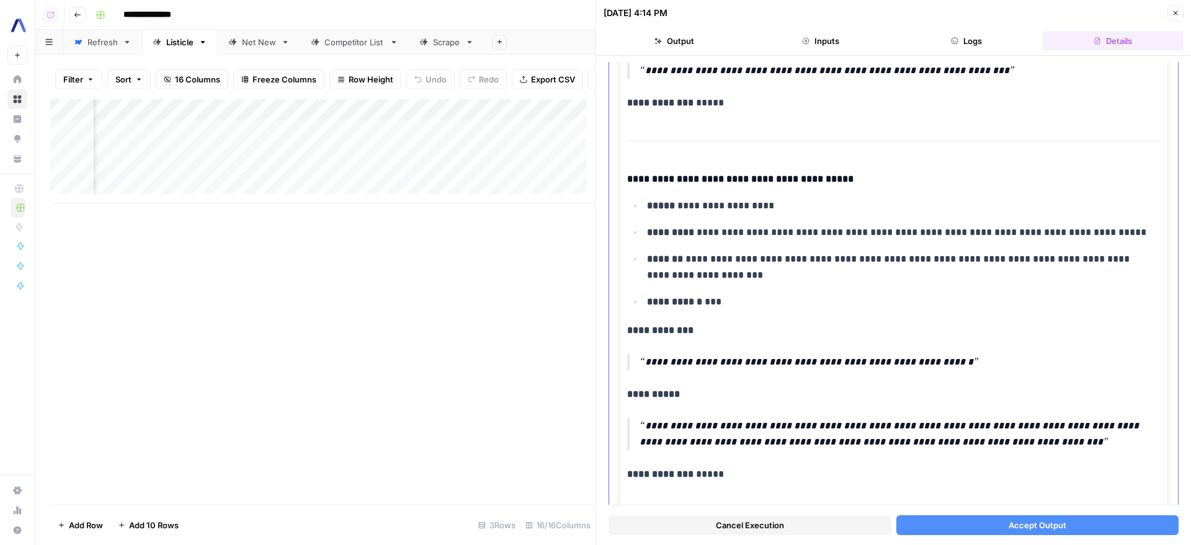
click at [914, 354] on p "**********" at bounding box center [895, 362] width 511 height 16
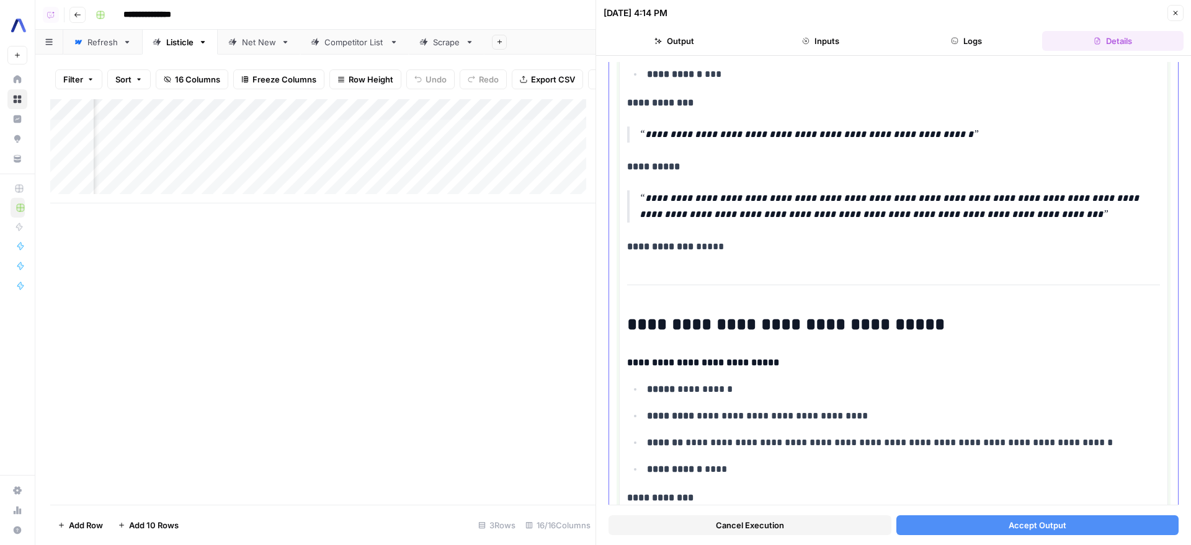
scroll to position [1850, 0]
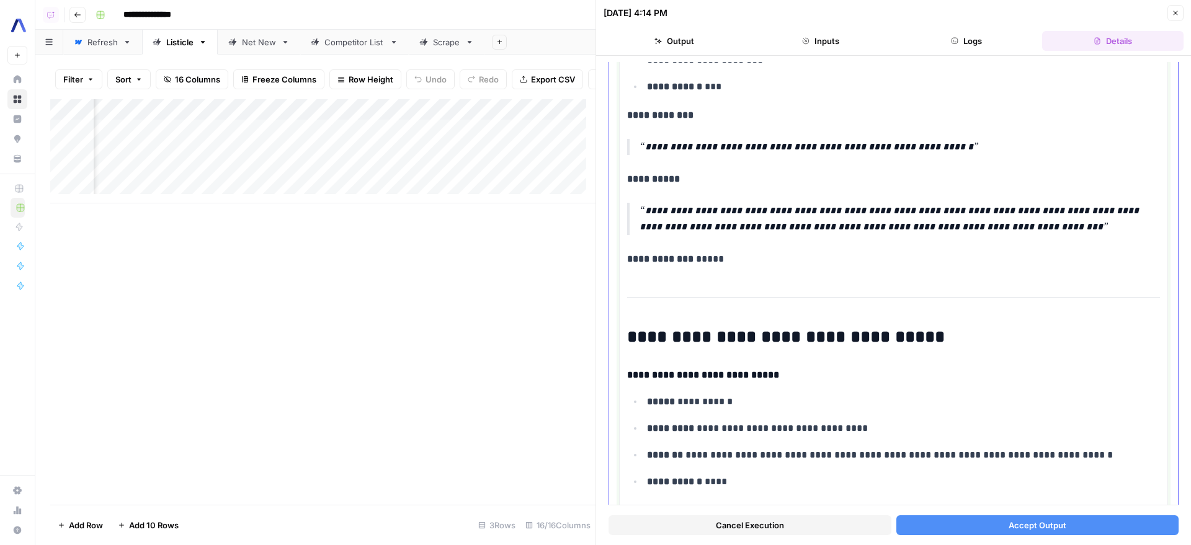
click at [813, 213] on p "**********" at bounding box center [895, 219] width 511 height 32
drag, startPoint x: 813, startPoint y: 213, endPoint x: 994, endPoint y: 213, distance: 181.1
click at [994, 213] on p "**********" at bounding box center [895, 219] width 511 height 32
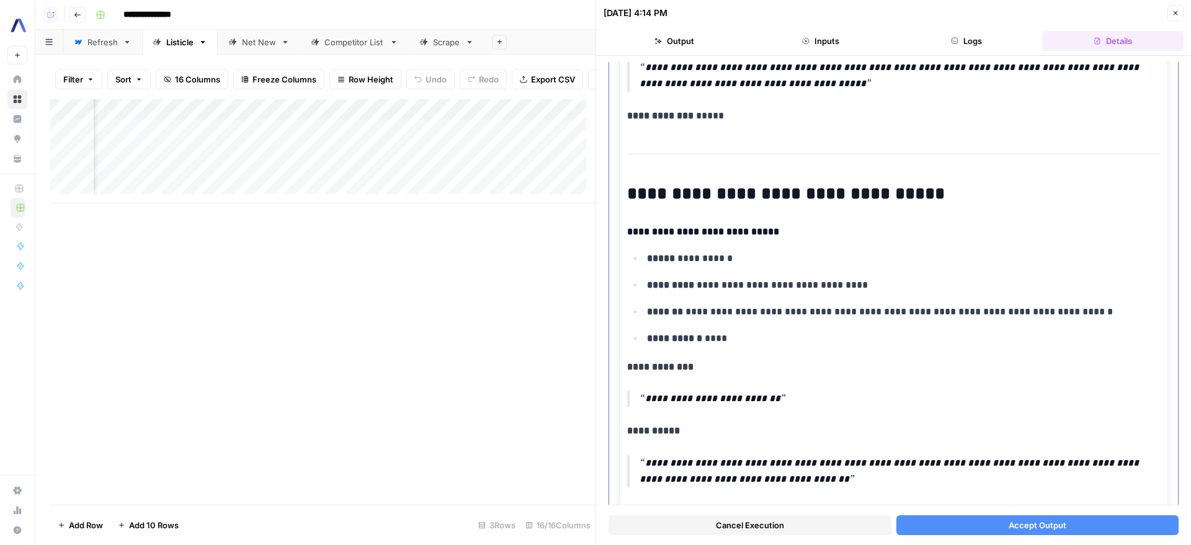
scroll to position [2048, 0]
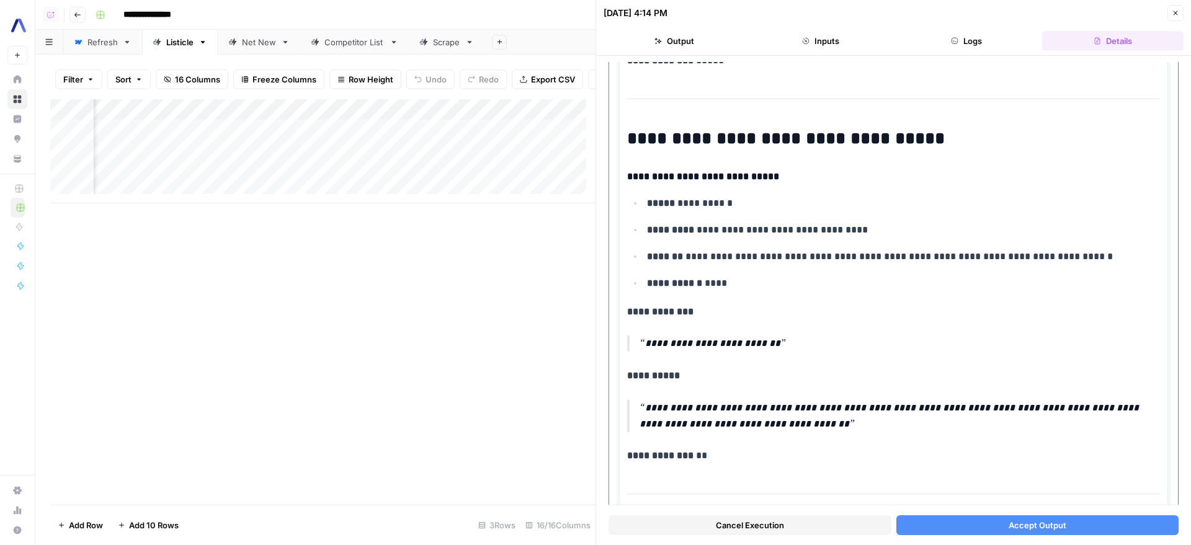
drag, startPoint x: 794, startPoint y: 408, endPoint x: 684, endPoint y: 391, distance: 111.2
click at [684, 400] on p "**********" at bounding box center [895, 416] width 511 height 32
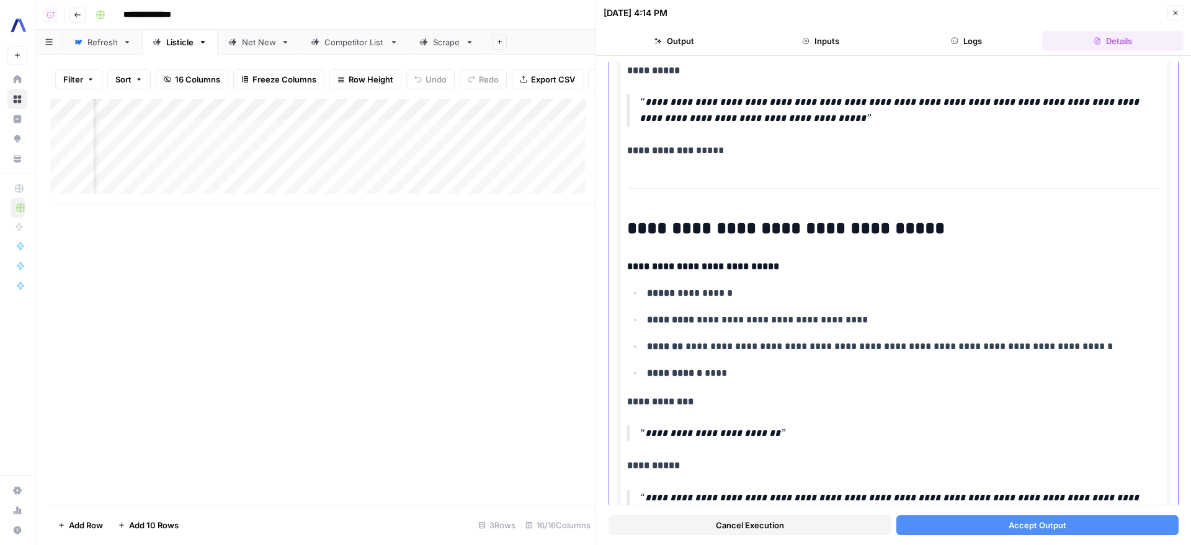
scroll to position [1894, 0]
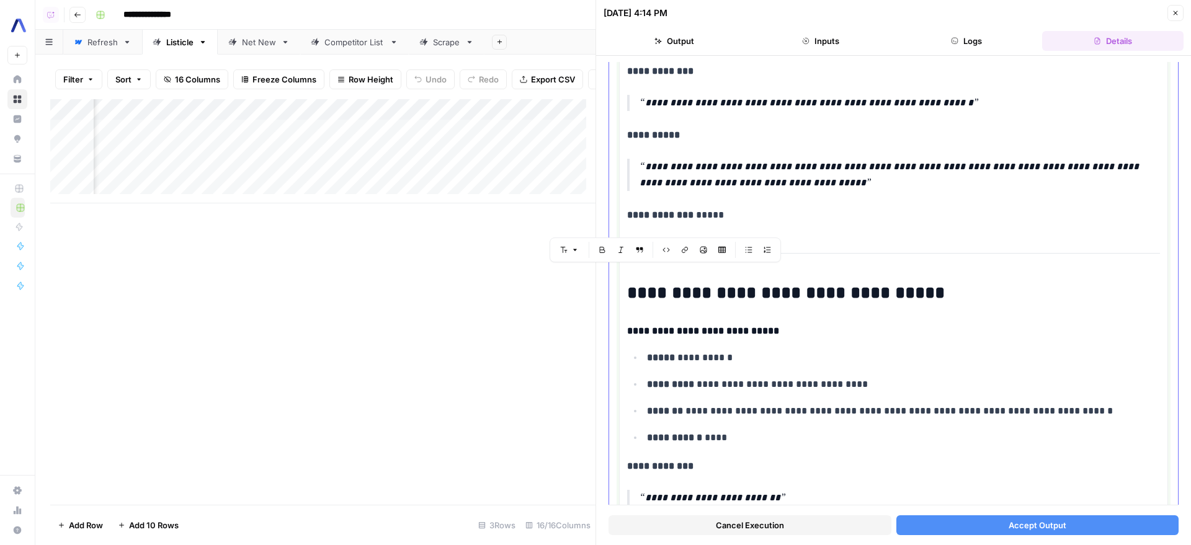
drag, startPoint x: 820, startPoint y: 384, endPoint x: 632, endPoint y: 275, distance: 217.6
click at [632, 275] on div "**********" at bounding box center [893, 27] width 533 height 3521
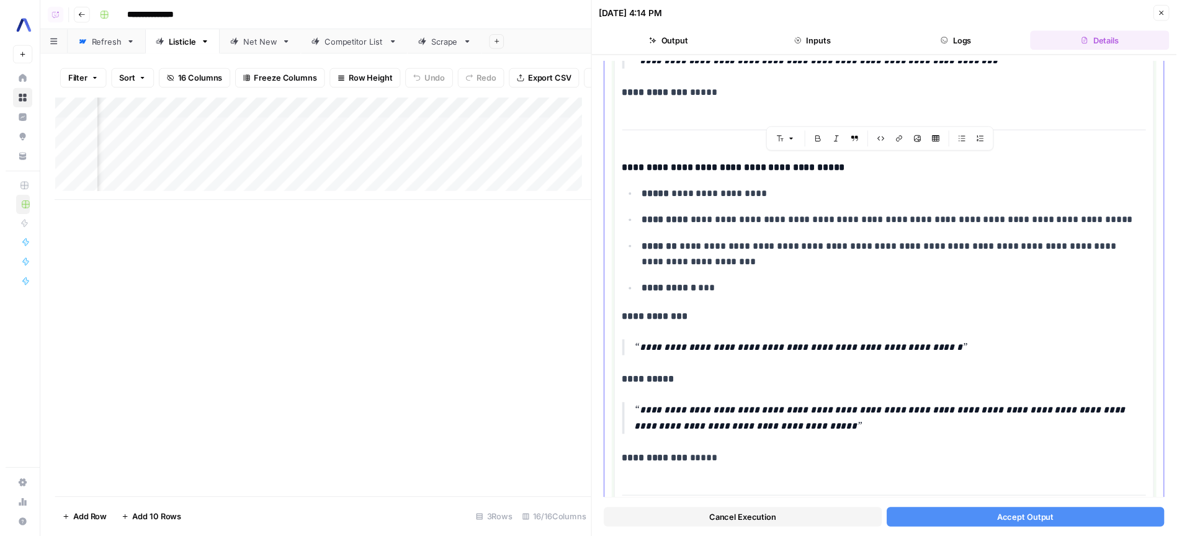
scroll to position [1622, 0]
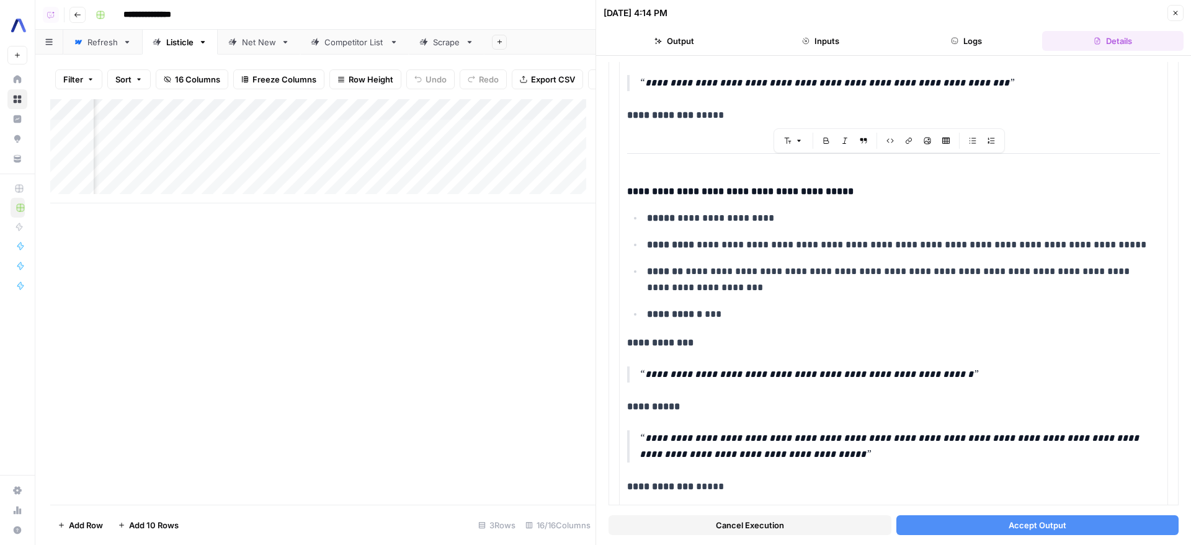
click at [984, 529] on button "Accept Output" at bounding box center [1037, 526] width 283 height 20
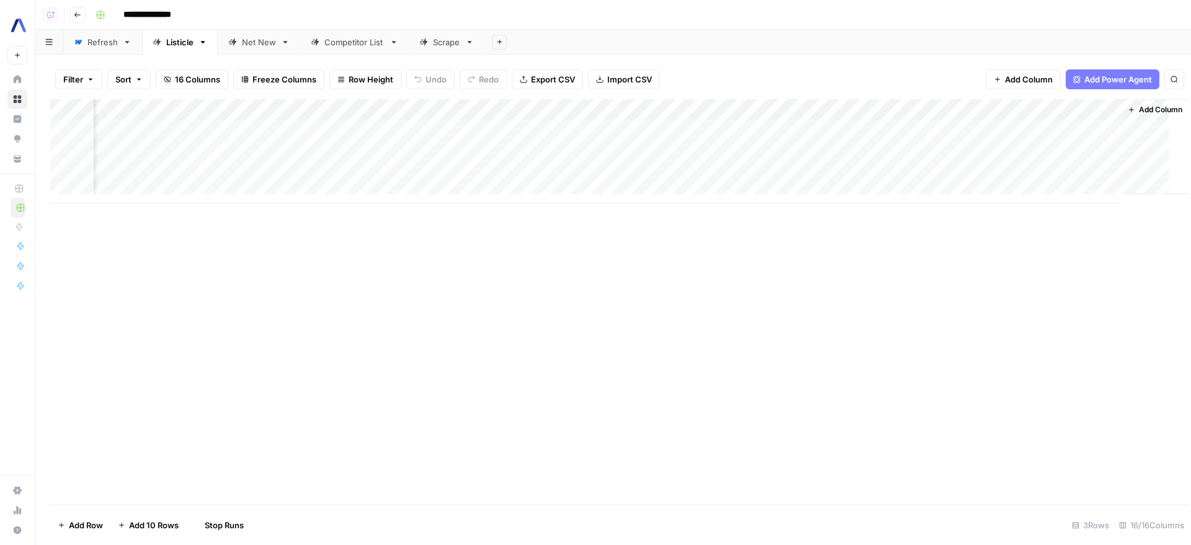
scroll to position [0, 839]
click at [773, 334] on div "Add Column" at bounding box center [613, 302] width 1126 height 406
click at [589, 349] on div "Add Column" at bounding box center [613, 302] width 1126 height 406
click at [749, 124] on div "Add Column" at bounding box center [613, 151] width 1126 height 104
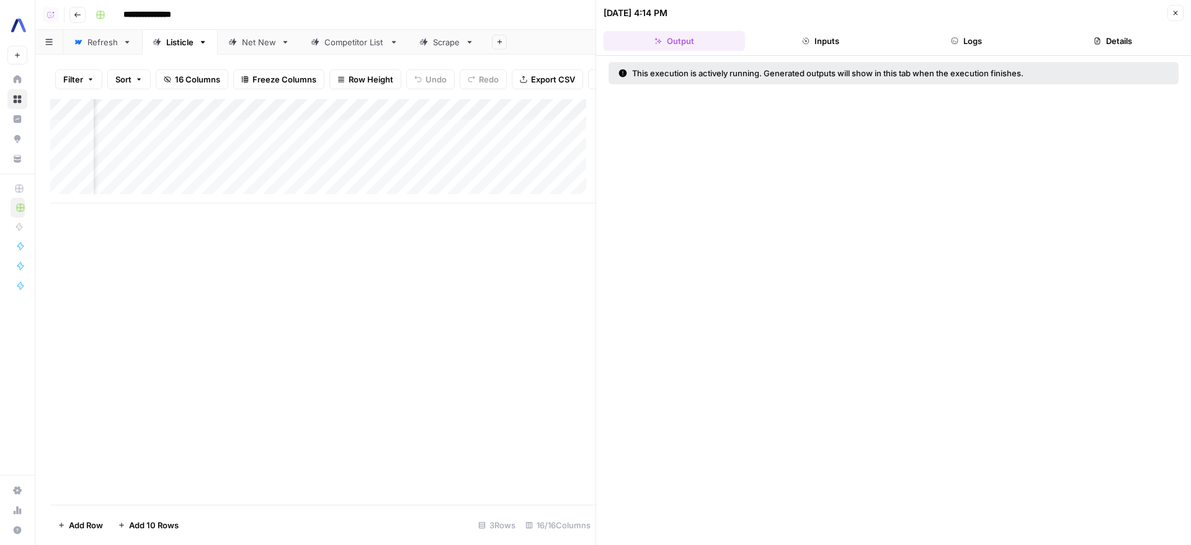
click at [953, 45] on button "Logs" at bounding box center [966, 41] width 141 height 20
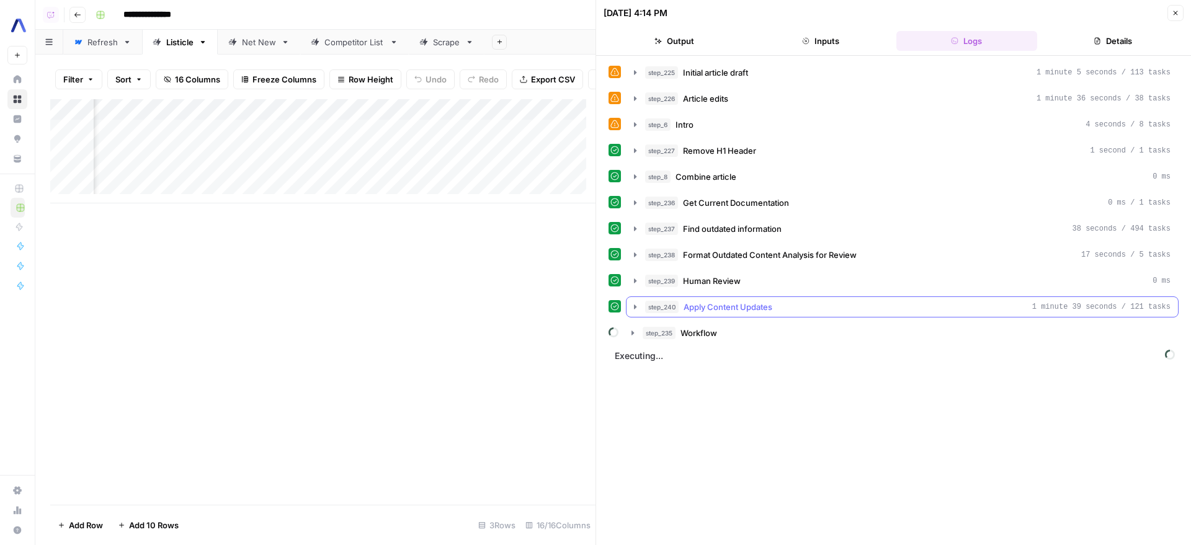
click at [819, 314] on button "step_240 Apply Content Updates 1 minute 39 seconds / 121 tasks" at bounding box center [902, 307] width 551 height 20
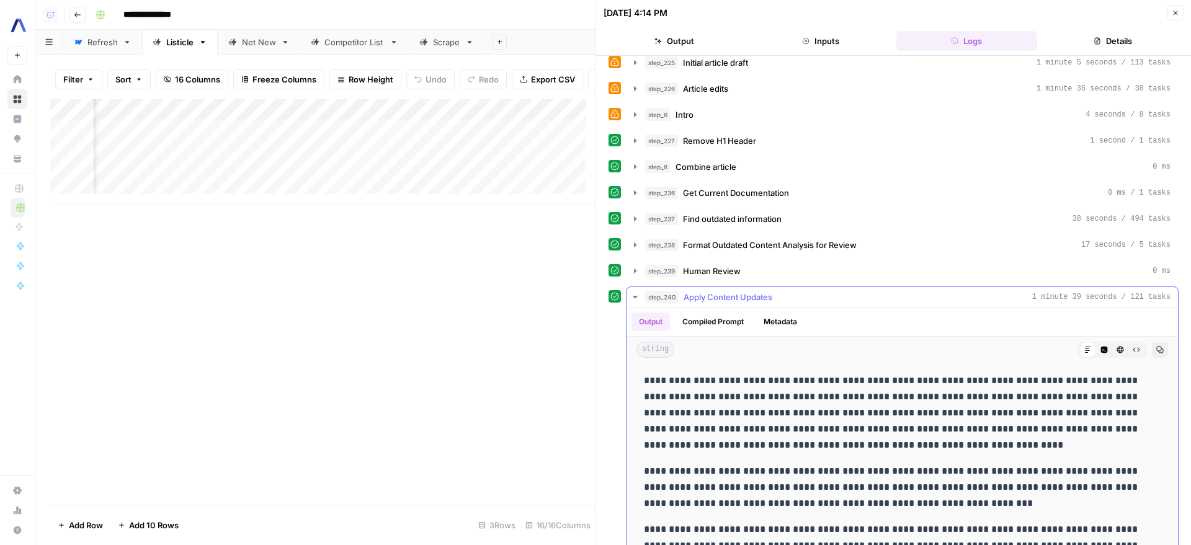
scroll to position [11, 0]
click at [1096, 351] on div "Markdown Code Editor HTML Viewer Raw Output" at bounding box center [1112, 349] width 69 height 16
click at [1117, 351] on icon "button" at bounding box center [1120, 348] width 7 height 7
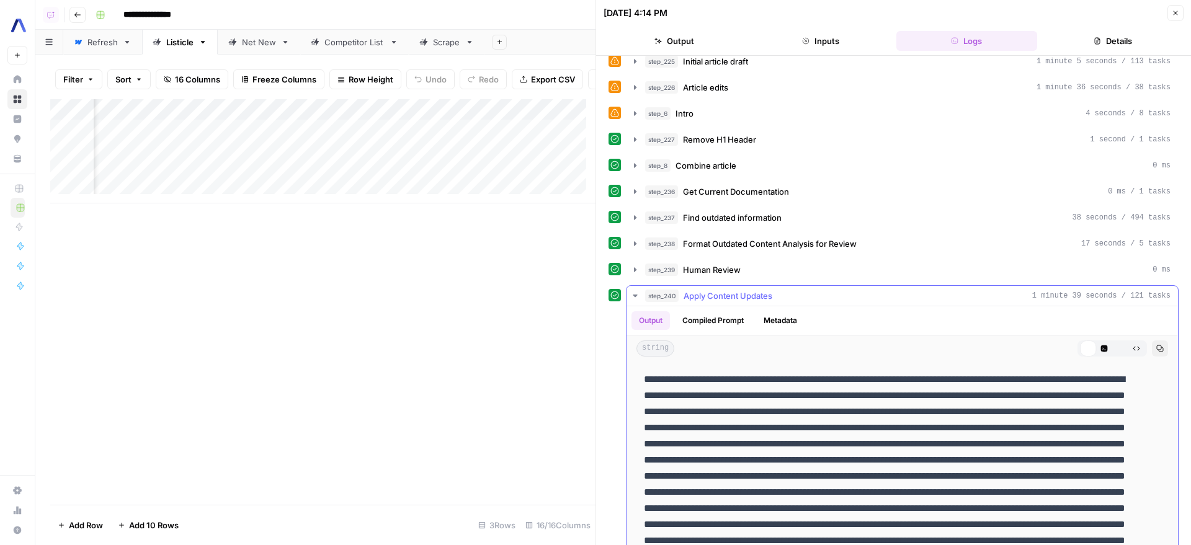
scroll to position [0, 0]
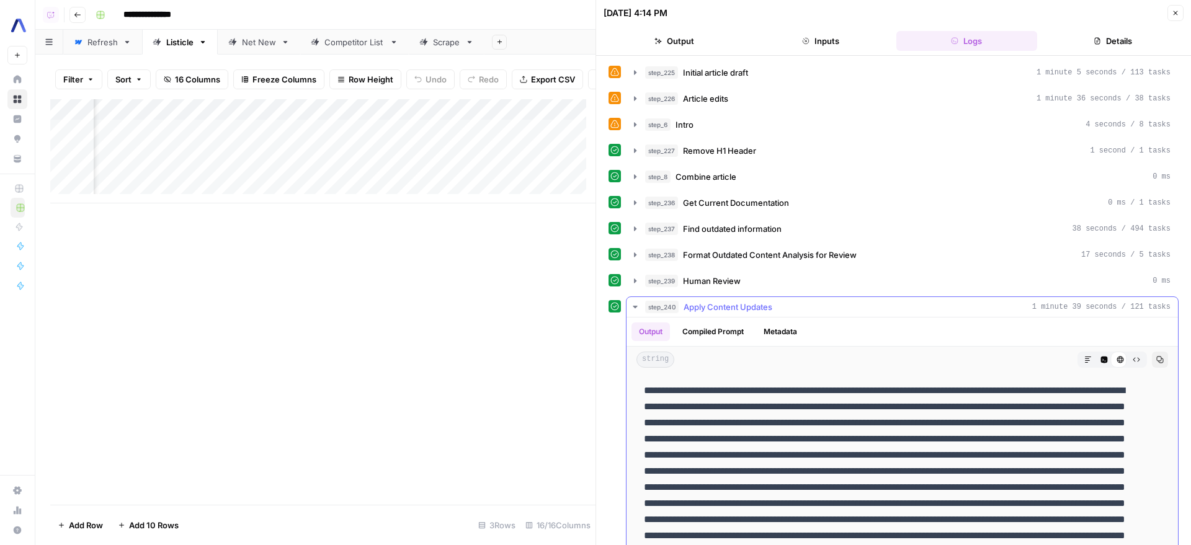
click at [1101, 359] on icon "button" at bounding box center [1104, 360] width 7 height 7
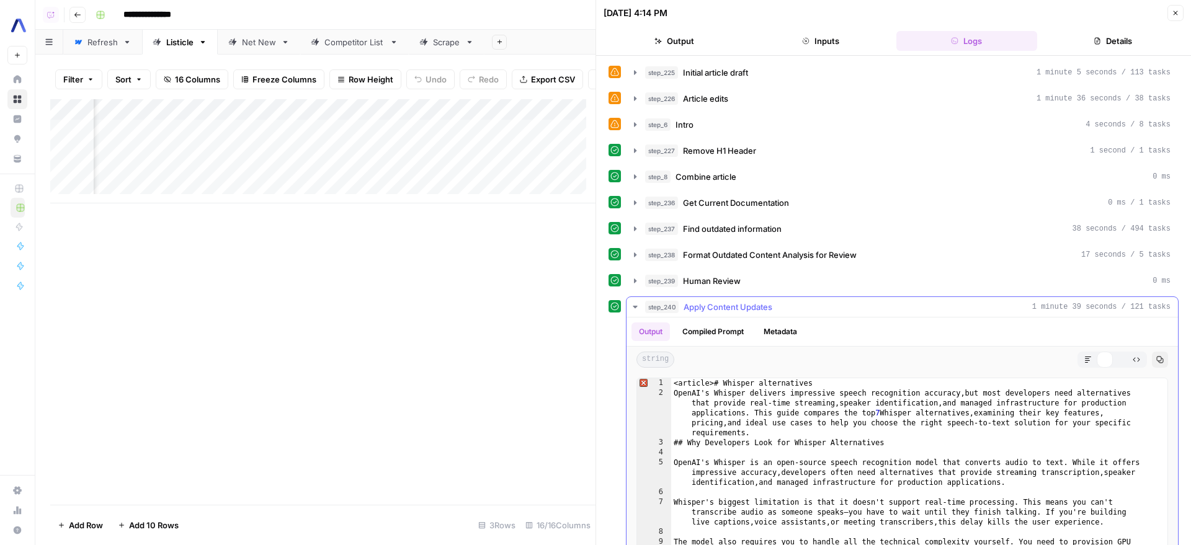
click at [1084, 360] on icon "button" at bounding box center [1087, 359] width 7 height 7
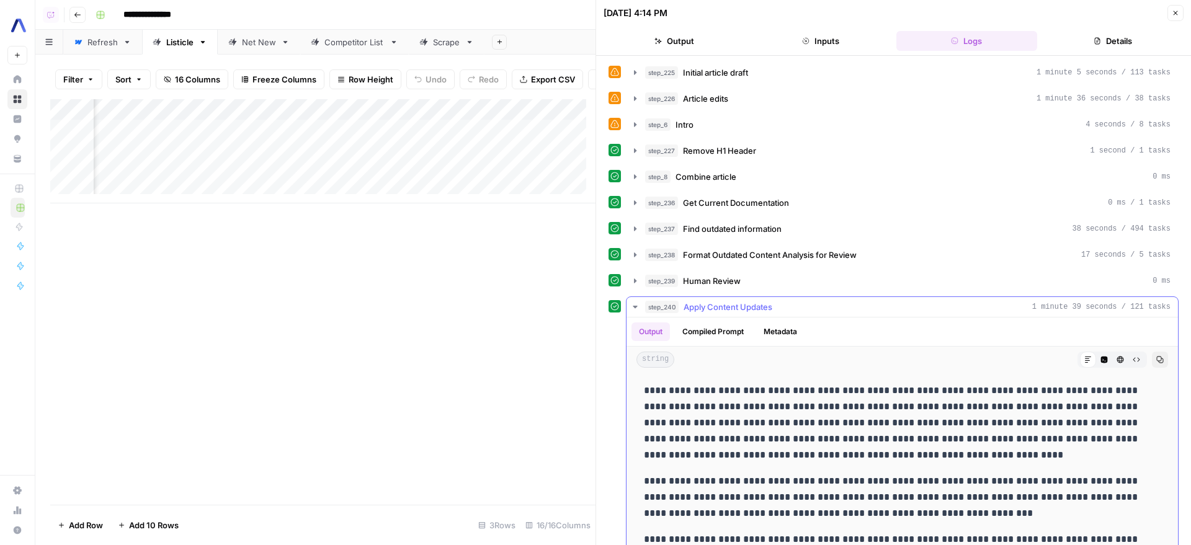
click at [1112, 359] on button "HTML Viewer" at bounding box center [1120, 360] width 16 height 16
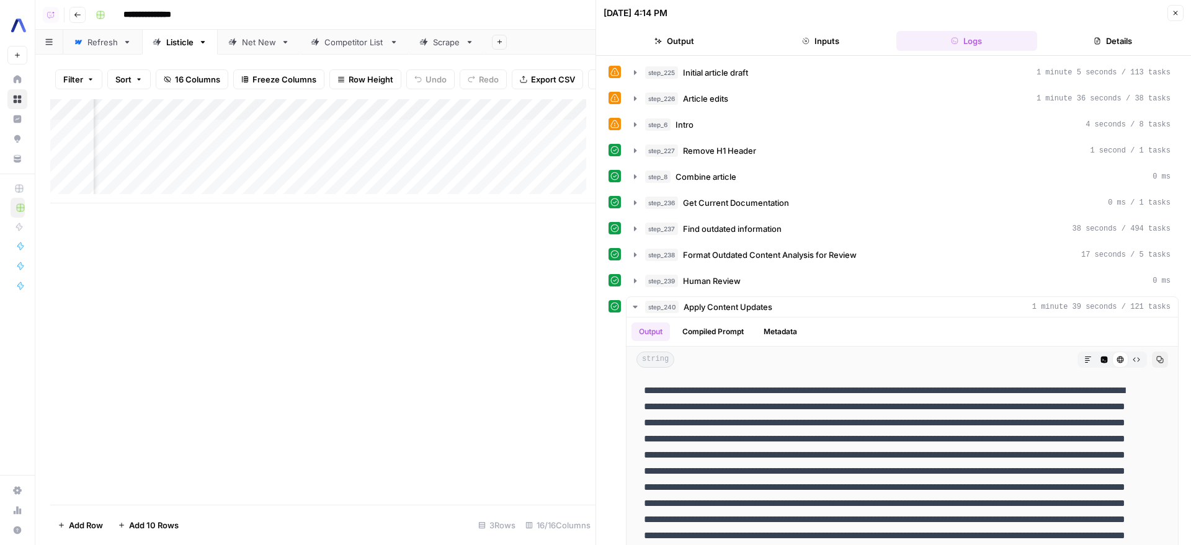
scroll to position [0, 1277]
click at [326, 128] on div "Add Column" at bounding box center [322, 151] width 545 height 104
click at [314, 117] on div "Add Column" at bounding box center [322, 151] width 545 height 104
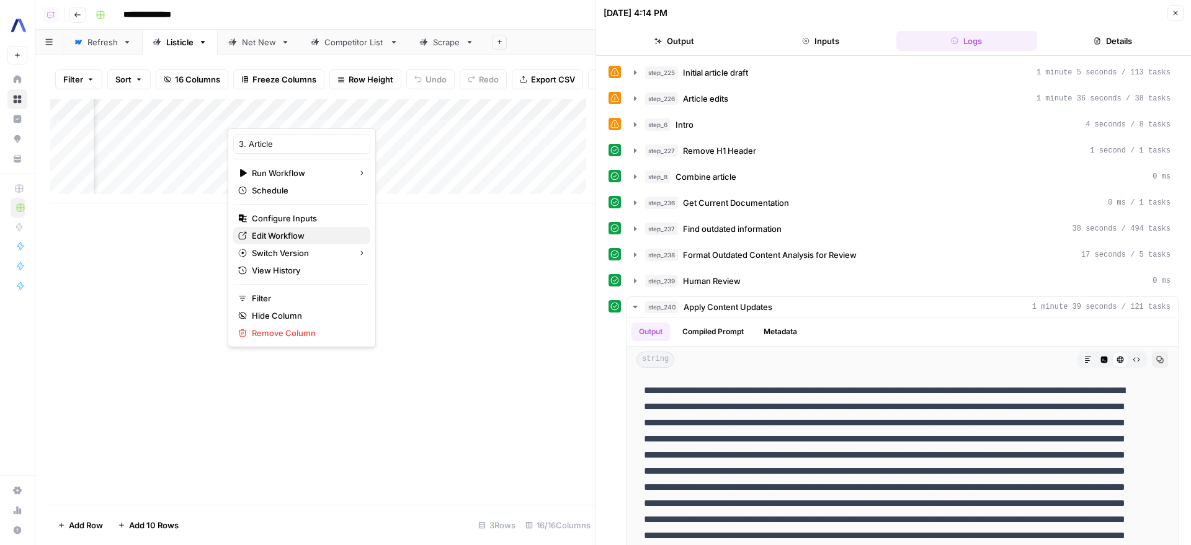
click at [292, 228] on link "Edit Workflow" at bounding box center [301, 235] width 137 height 17
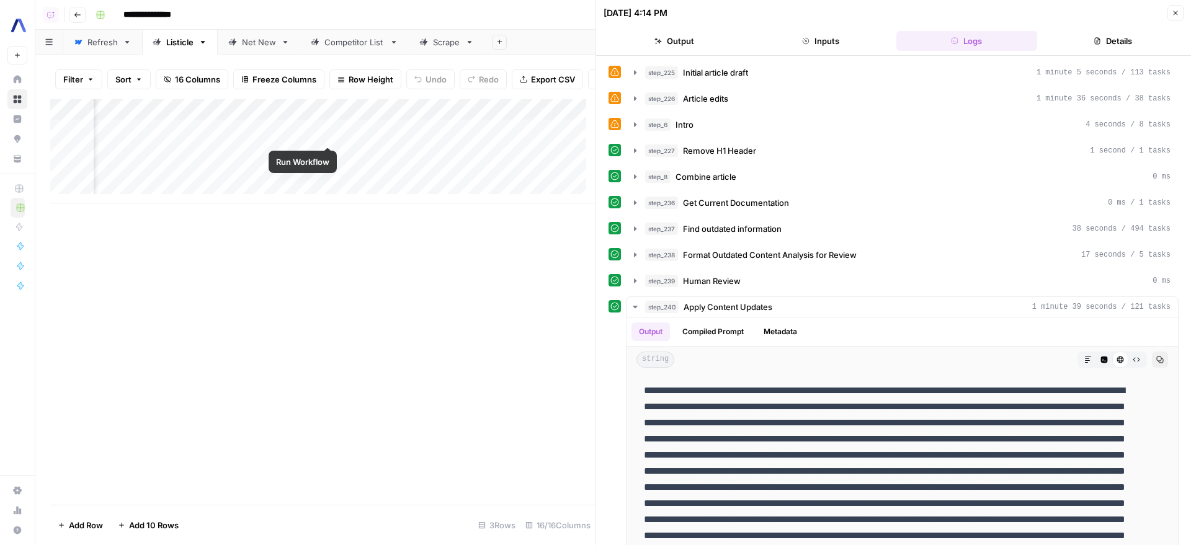
click at [326, 135] on div "Add Column" at bounding box center [322, 151] width 545 height 104
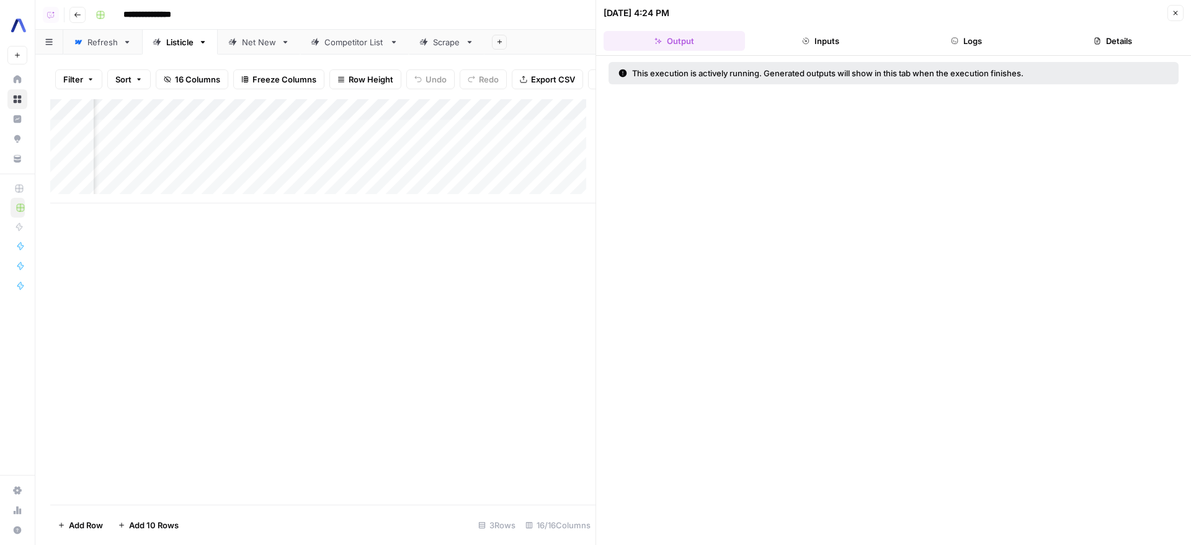
click at [264, 40] on div "Net New" at bounding box center [259, 42] width 34 height 12
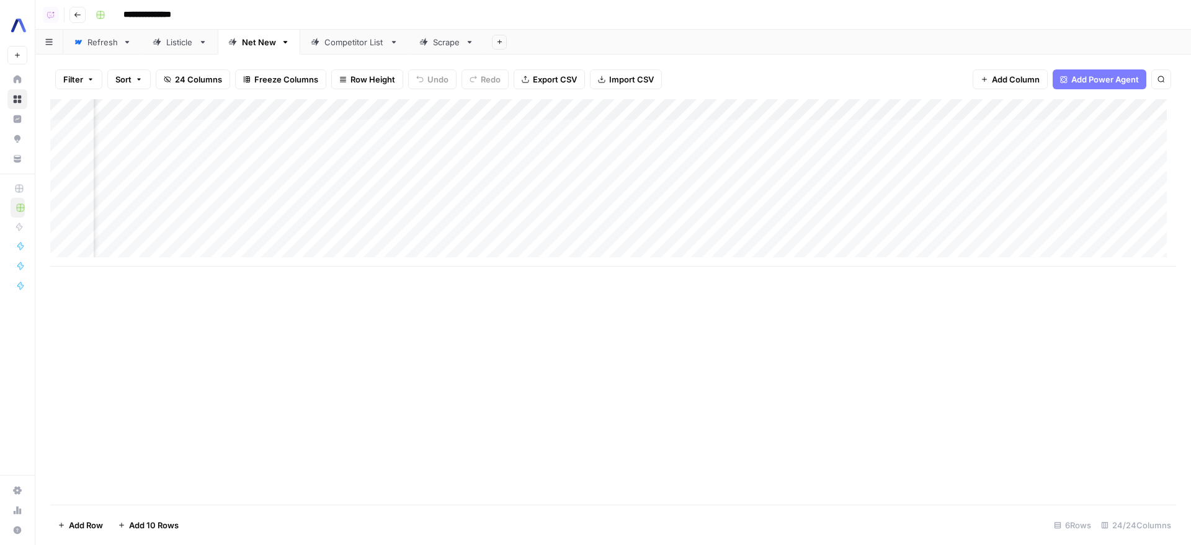
scroll to position [0, 1949]
click at [1091, 213] on div "Add Column" at bounding box center [613, 182] width 1126 height 167
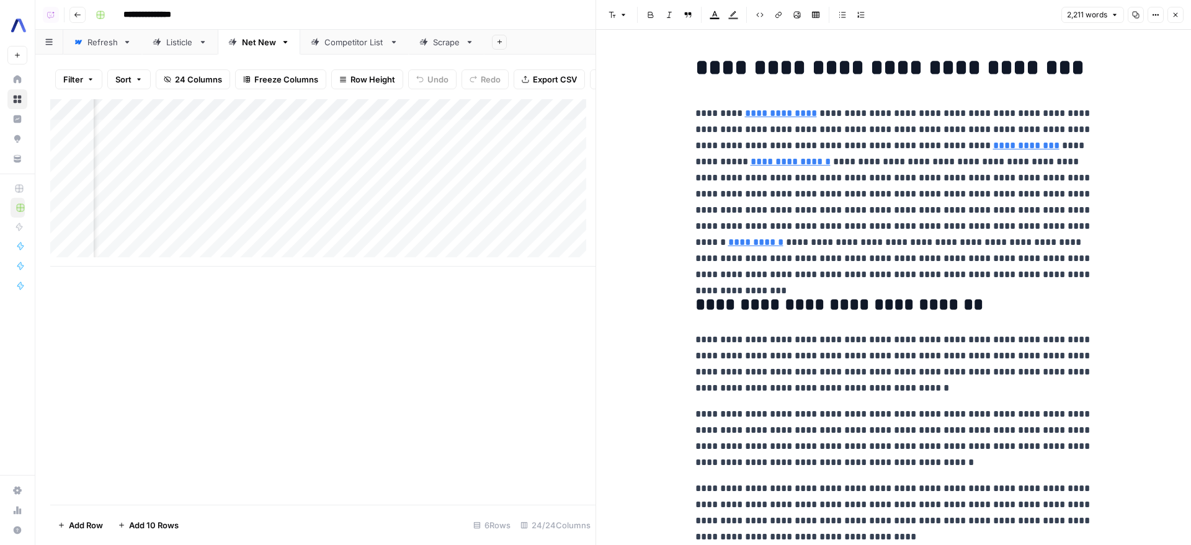
scroll to position [0, 2529]
click at [502, 196] on div "Add Column" at bounding box center [322, 182] width 545 height 167
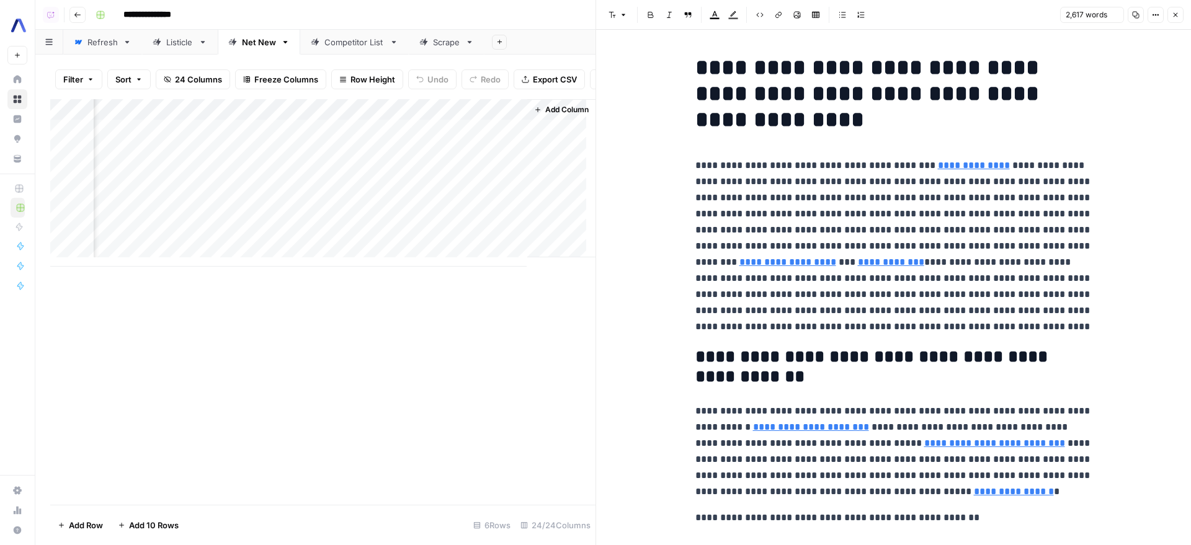
click at [502, 153] on div "Add Column" at bounding box center [322, 182] width 545 height 167
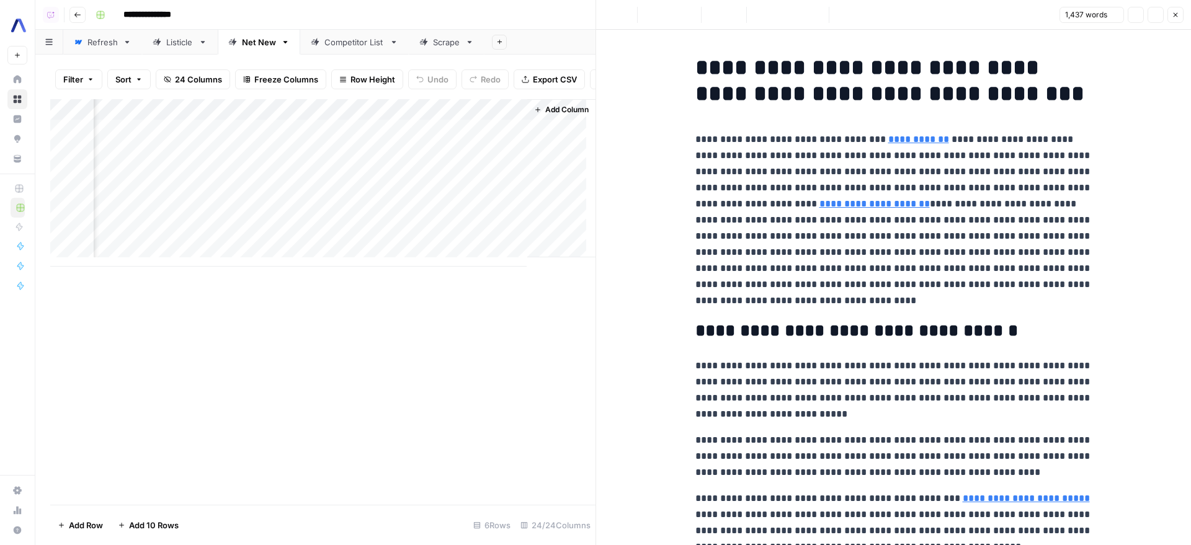
click at [494, 138] on div "Add Column" at bounding box center [322, 182] width 545 height 167
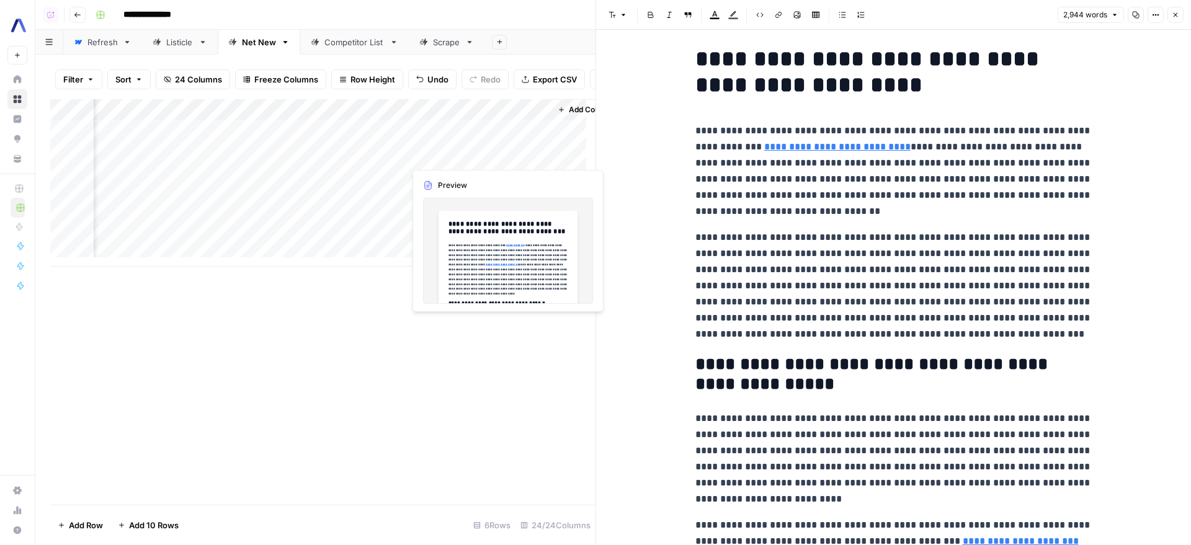
scroll to position [0, 2476]
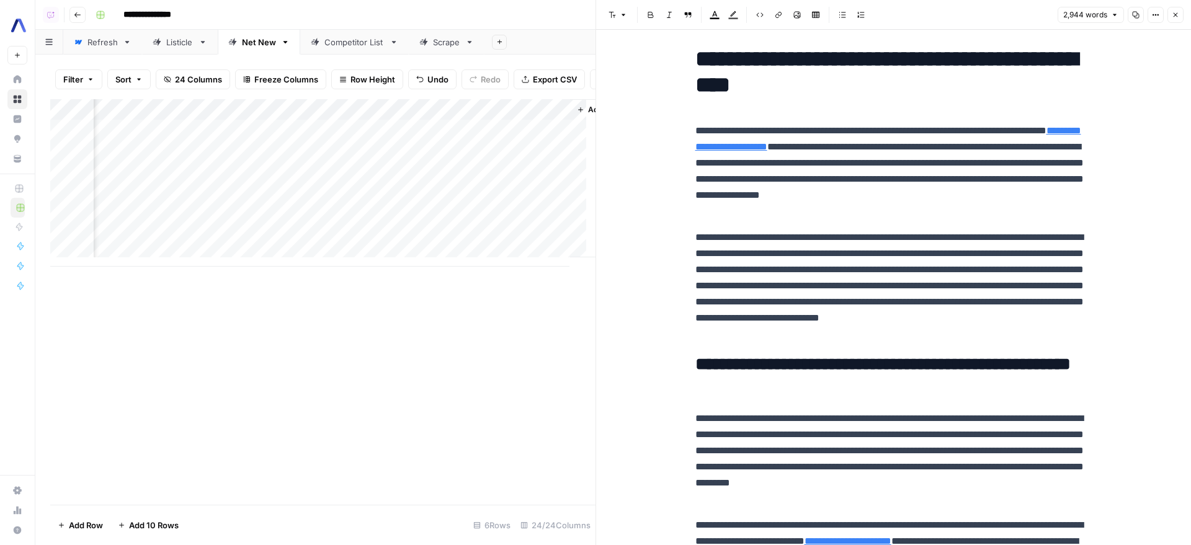
click at [559, 154] on div "Add Column" at bounding box center [322, 182] width 545 height 167
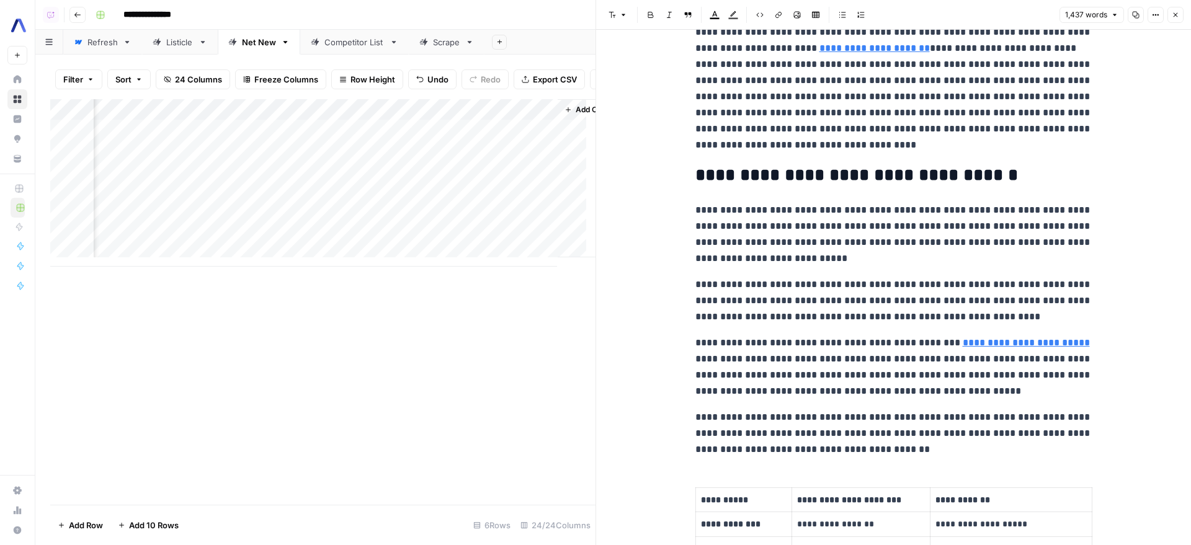
scroll to position [222, 0]
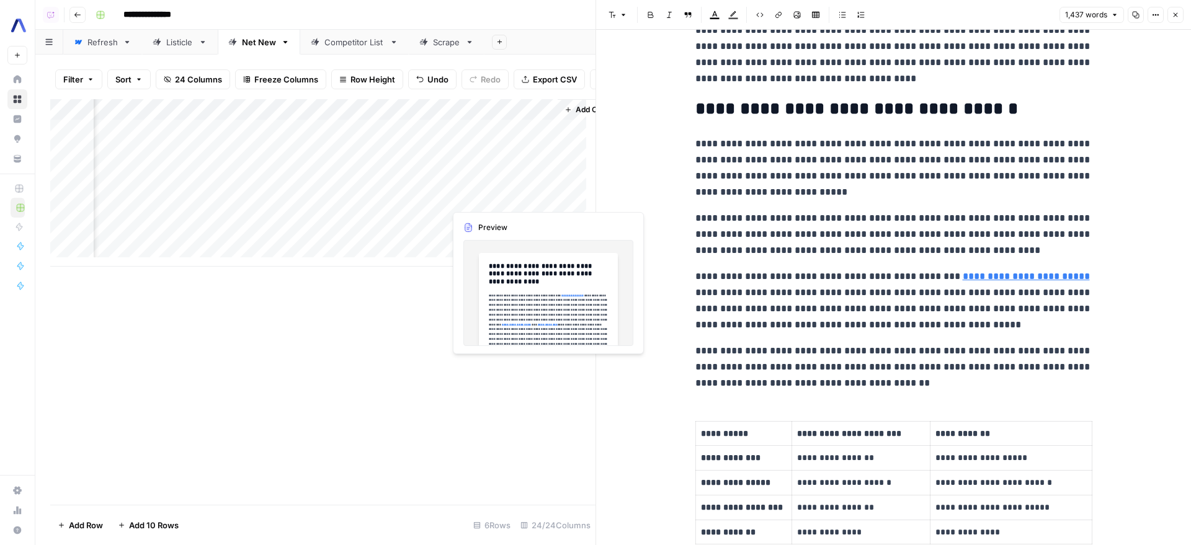
click at [766, 213] on p "**********" at bounding box center [893, 234] width 397 height 48
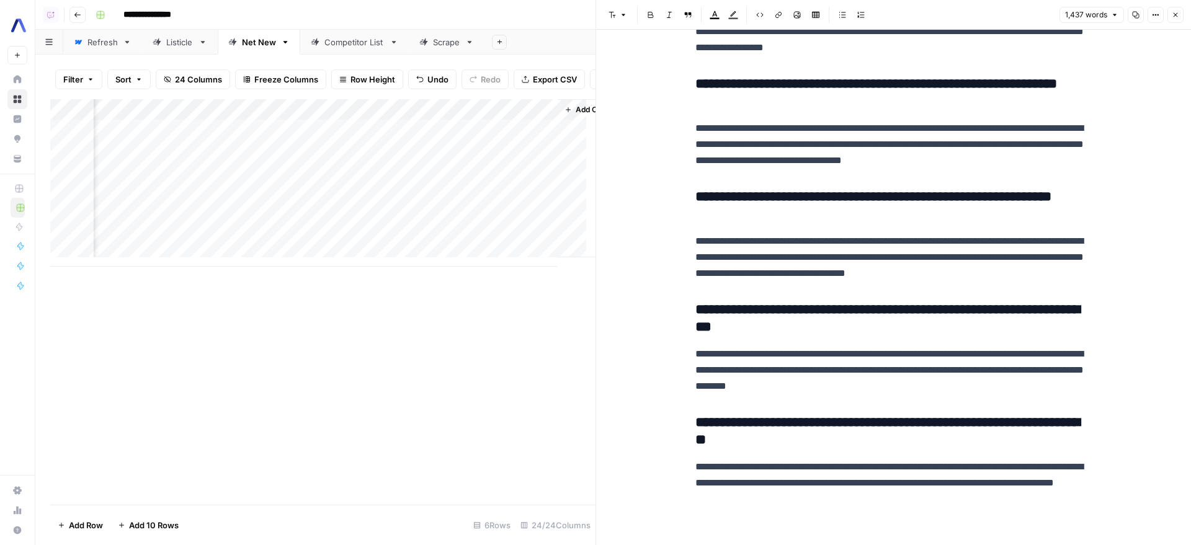
scroll to position [9, 2489]
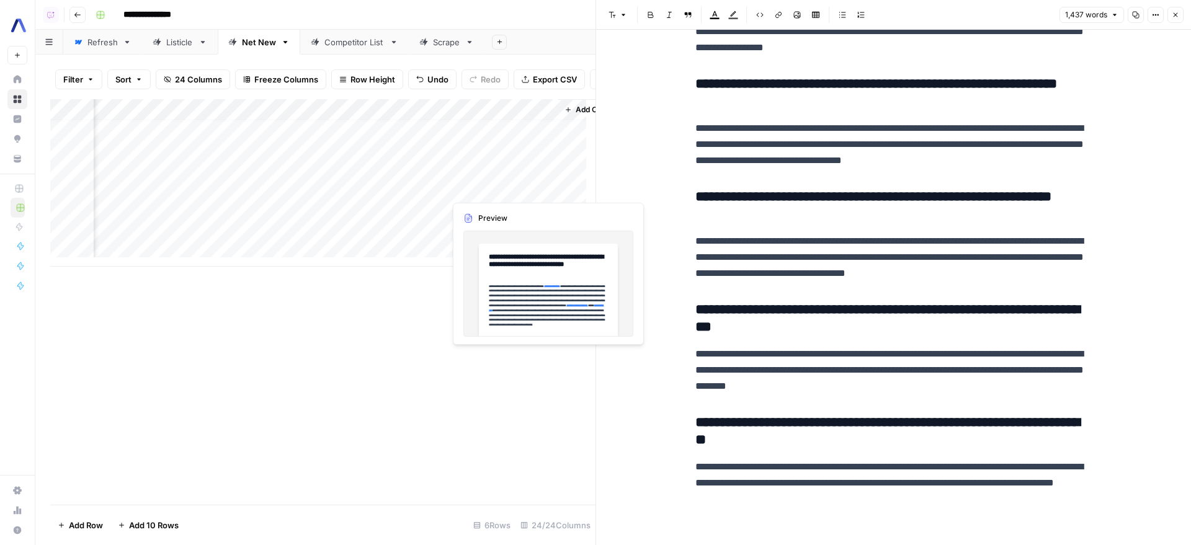
click at [551, 193] on div "Add Column" at bounding box center [322, 182] width 545 height 167
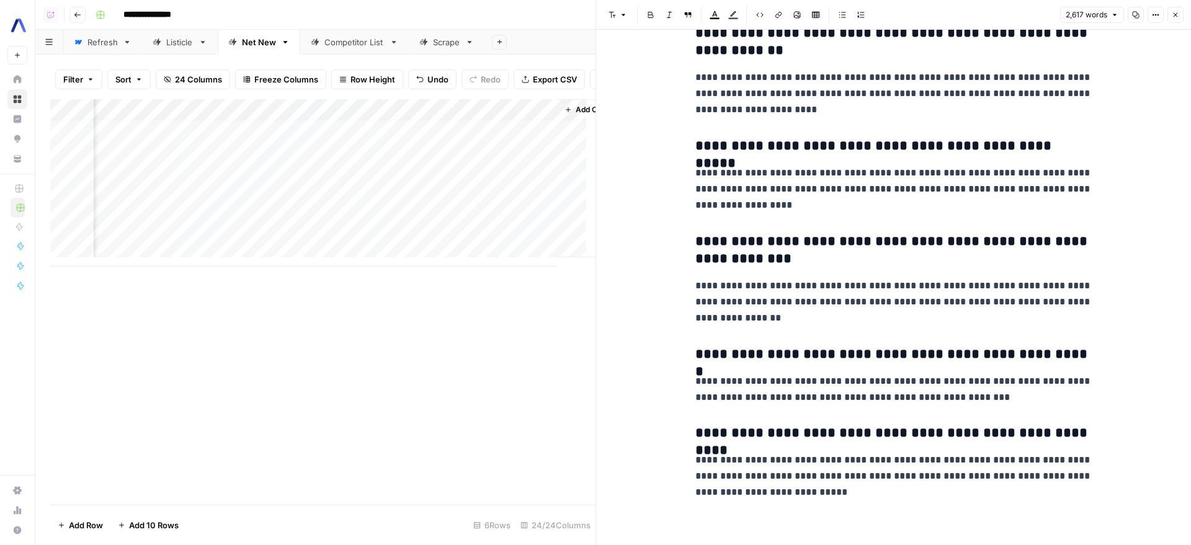
scroll to position [13254, 0]
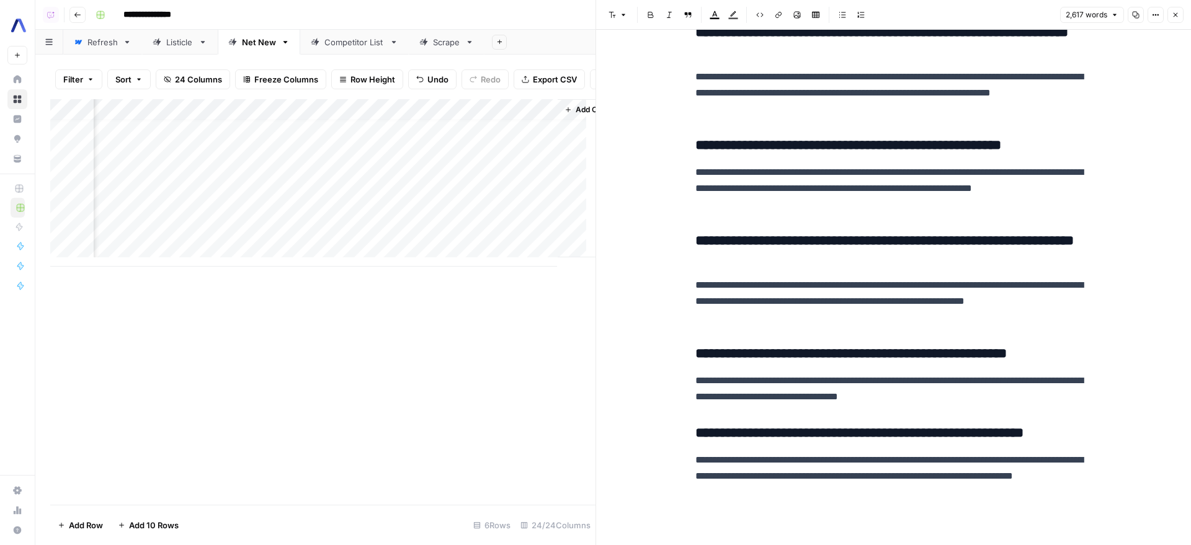
click at [552, 215] on div "Add Column" at bounding box center [322, 182] width 545 height 167
click at [551, 209] on div "Add Column" at bounding box center [322, 182] width 545 height 167
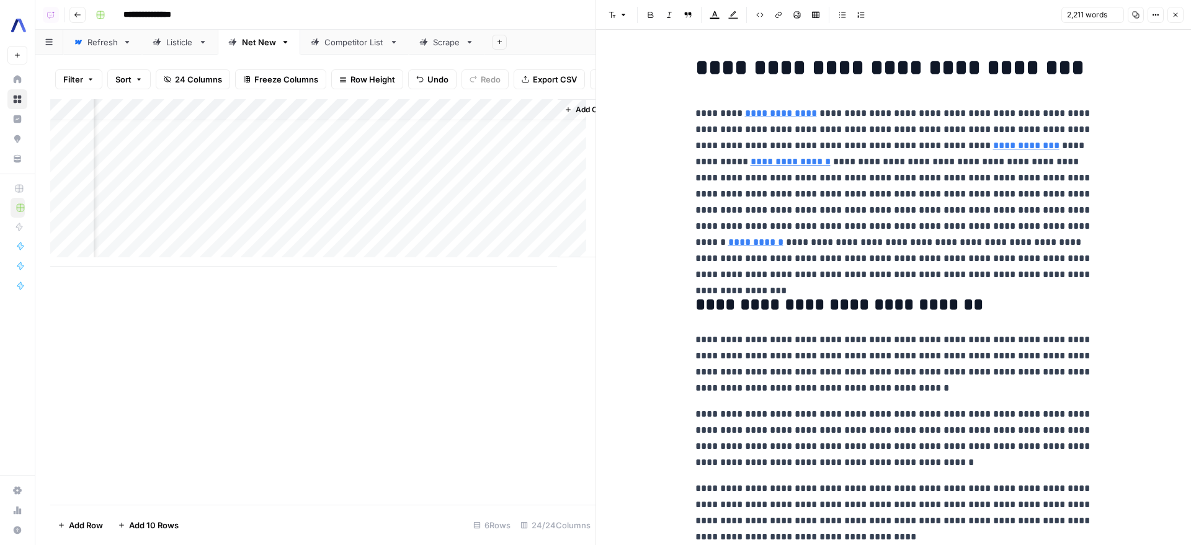
click at [844, 266] on p "**********" at bounding box center [893, 193] width 397 height 177
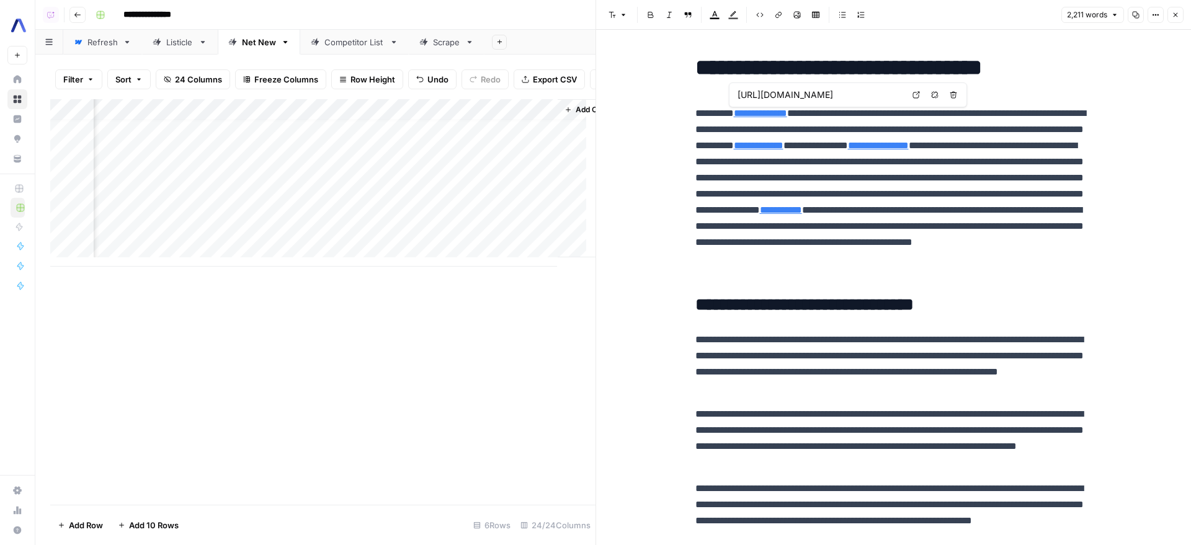
click at [177, 38] on div "Listicle" at bounding box center [179, 42] width 27 height 12
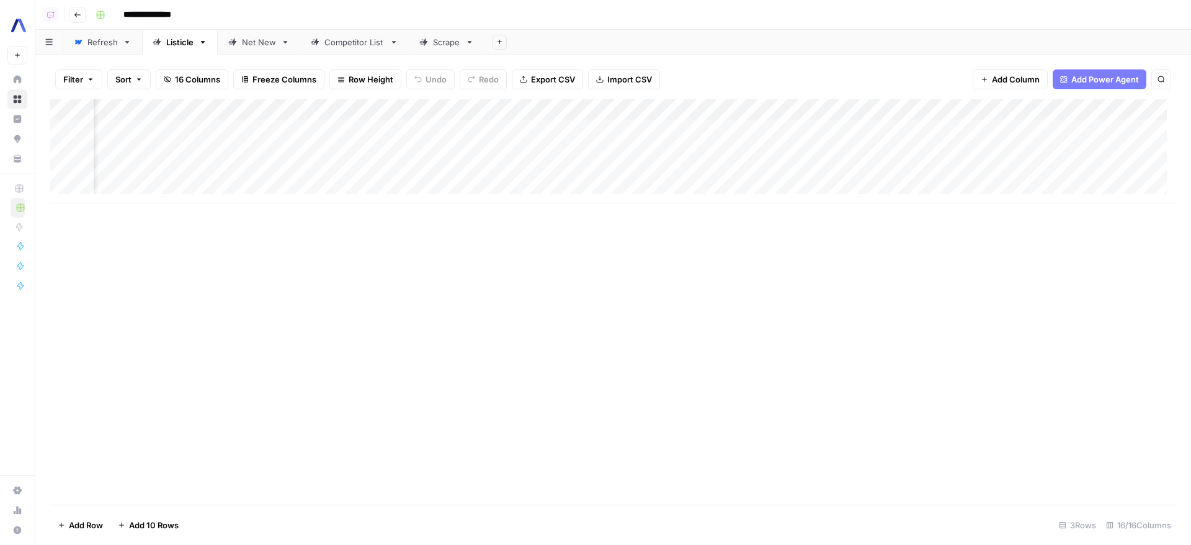
scroll to position [0, 854]
click at [757, 128] on div "Add Column" at bounding box center [613, 151] width 1126 height 104
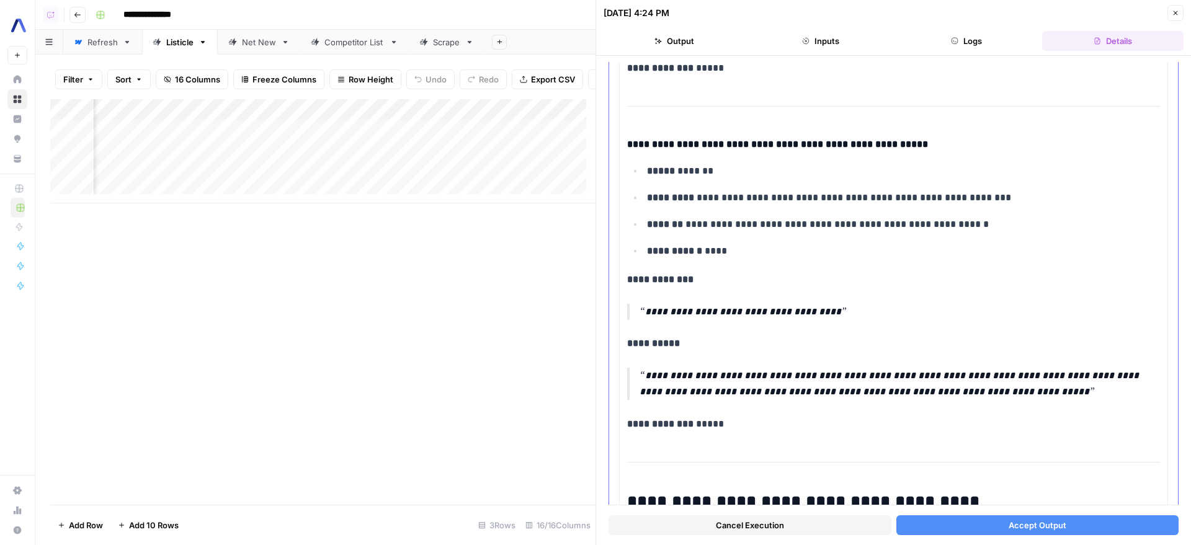
scroll to position [1192, 0]
click at [891, 369] on p "**********" at bounding box center [895, 385] width 511 height 32
click at [895, 377] on p "**********" at bounding box center [895, 385] width 511 height 32
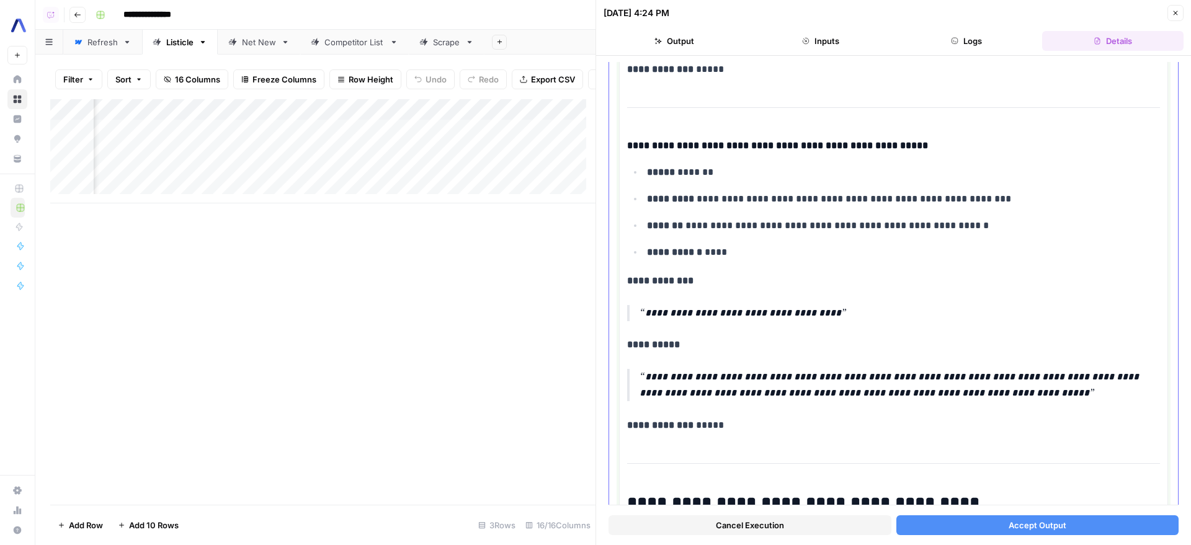
click at [888, 191] on p "**********" at bounding box center [899, 199] width 504 height 16
drag, startPoint x: 888, startPoint y: 187, endPoint x: 916, endPoint y: 236, distance: 56.2
click at [916, 236] on ul "**********" at bounding box center [893, 212] width 533 height 97
click at [916, 244] on p "**********" at bounding box center [899, 252] width 504 height 16
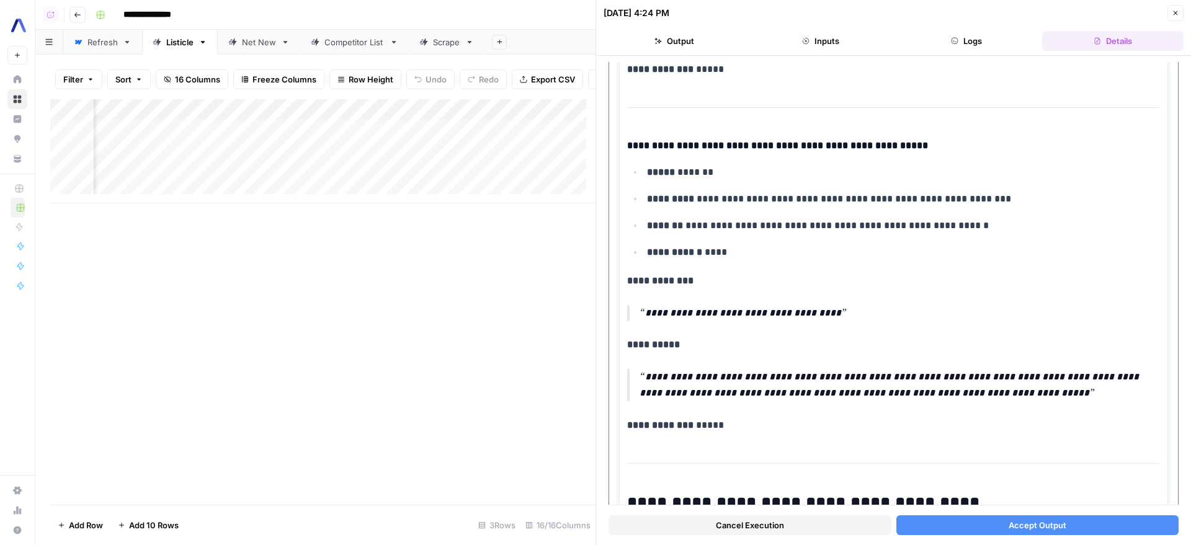
click at [734, 305] on p "**********" at bounding box center [895, 313] width 511 height 16
drag, startPoint x: 734, startPoint y: 303, endPoint x: 852, endPoint y: 315, distance: 118.5
drag, startPoint x: 793, startPoint y: 414, endPoint x: 616, endPoint y: 122, distance: 341.8
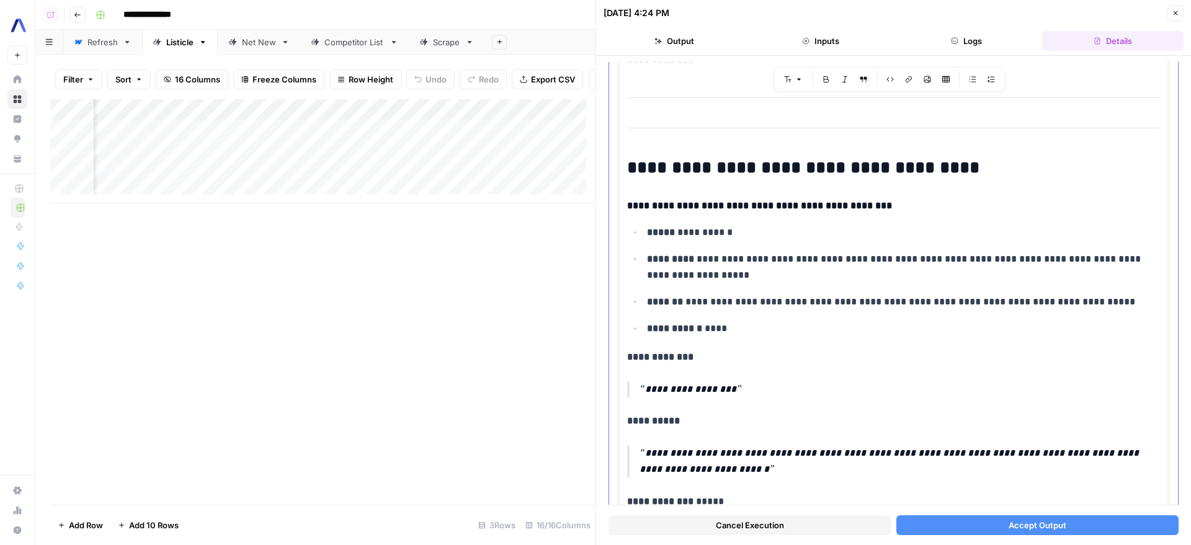
scroll to position [1238, 0]
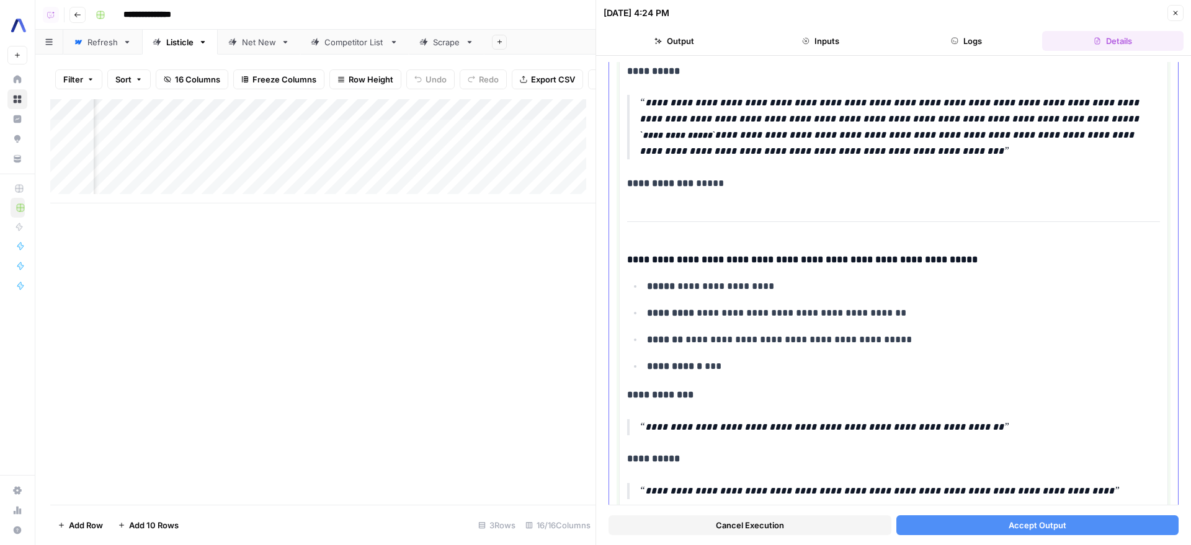
scroll to position [2014, 0]
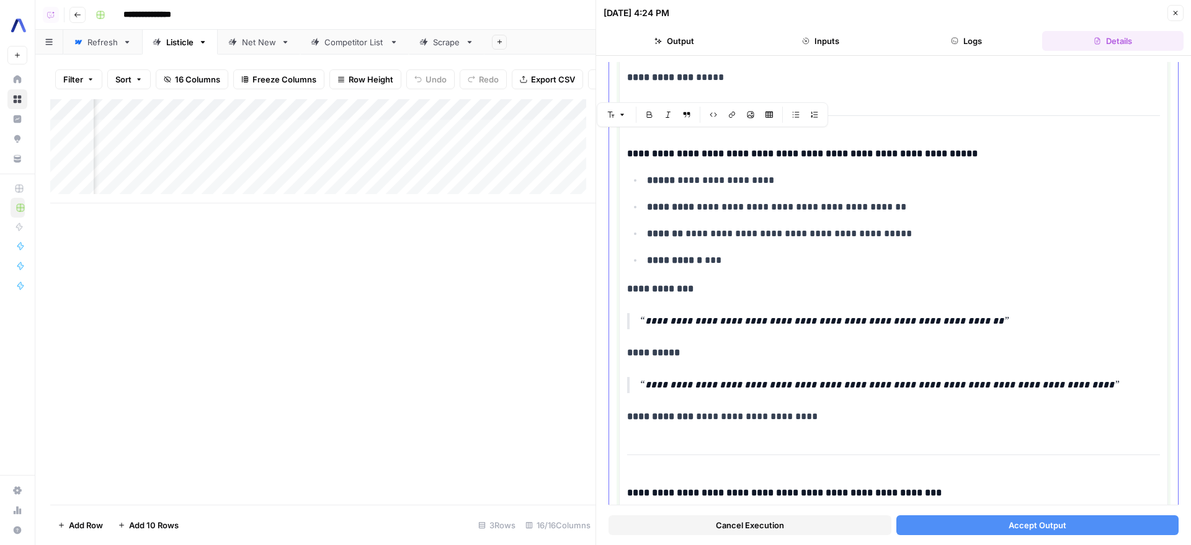
drag, startPoint x: 833, startPoint y: 396, endPoint x: 589, endPoint y: 120, distance: 368.8
click at [627, 120] on div "**********" at bounding box center [893, 319] width 533 height 4344
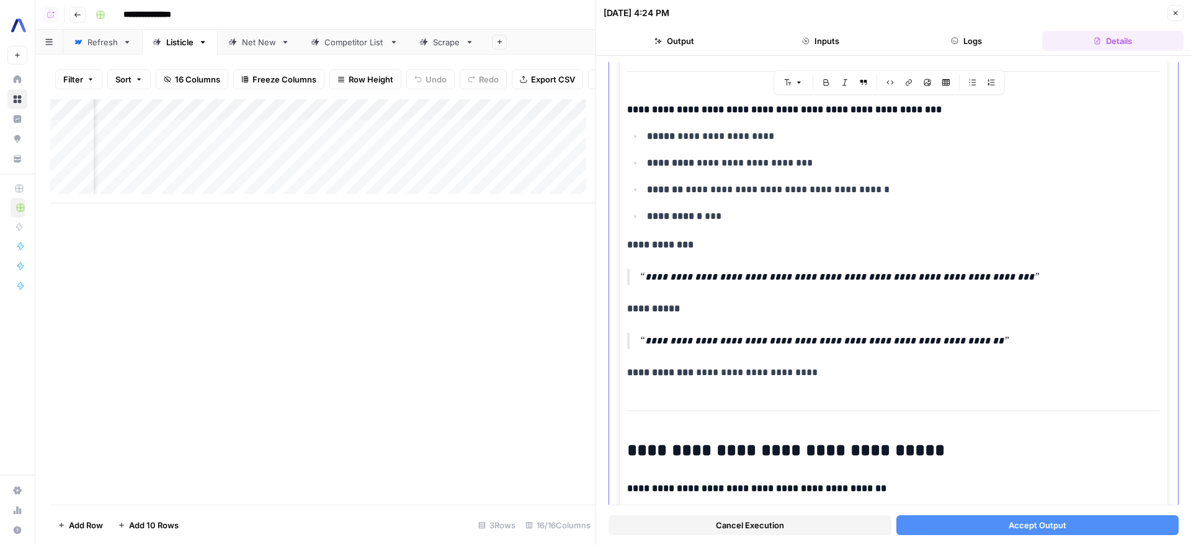
scroll to position [2050, 0]
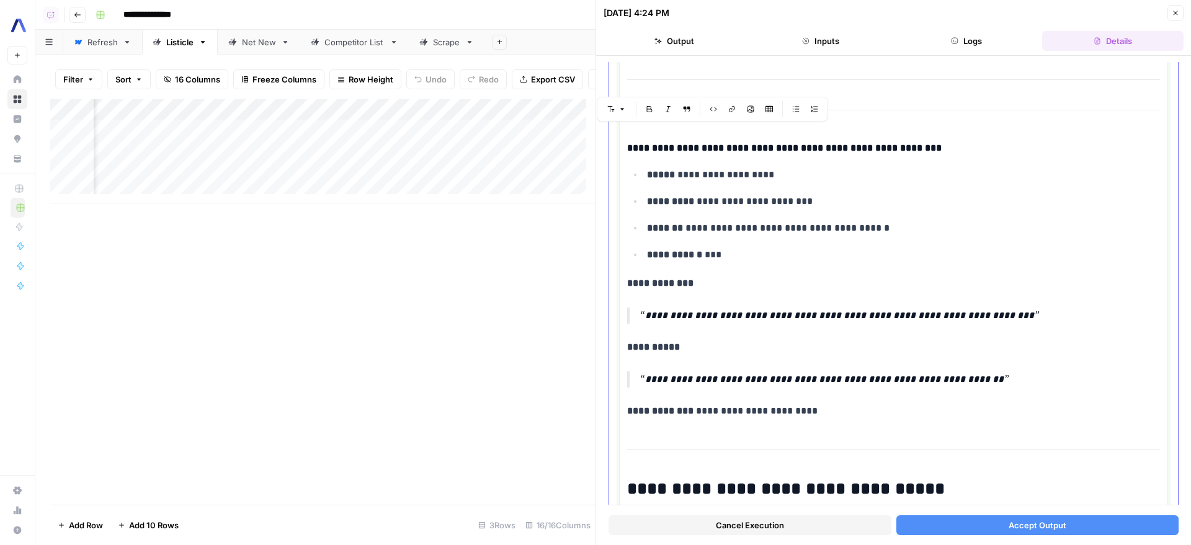
drag, startPoint x: 826, startPoint y: 392, endPoint x: 583, endPoint y: 111, distance: 371.6
click at [627, 111] on div "**********" at bounding box center [893, 128] width 533 height 4035
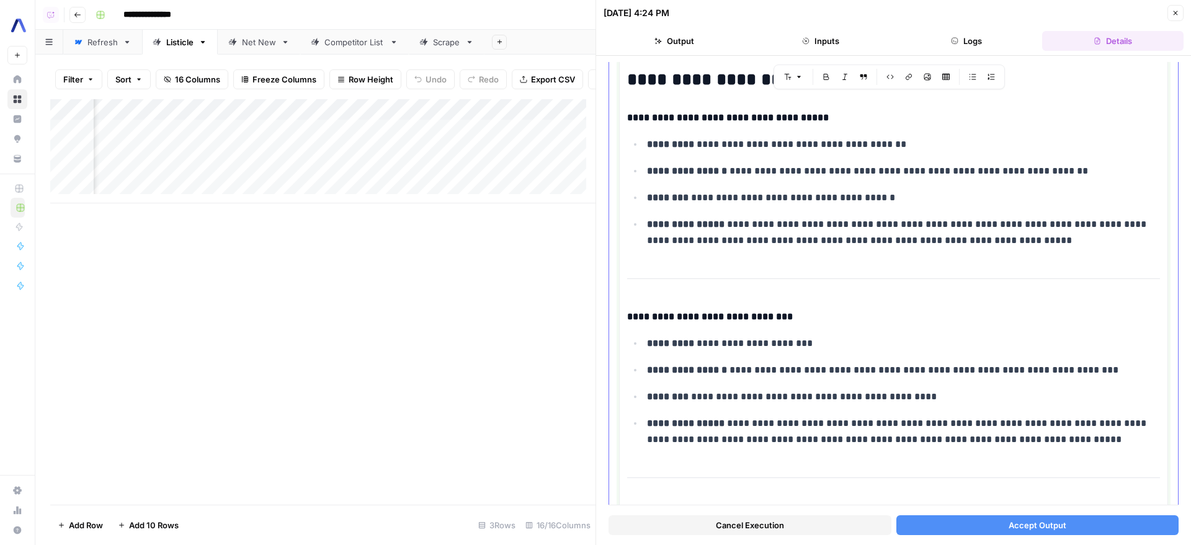
scroll to position [2542, 0]
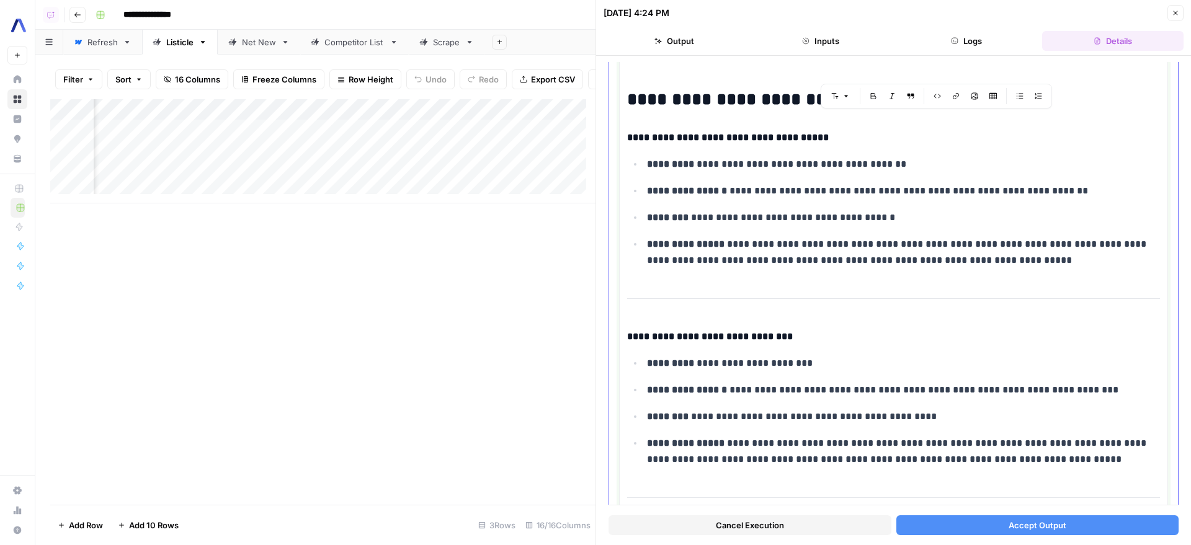
drag, startPoint x: 1096, startPoint y: 246, endPoint x: 625, endPoint y: 130, distance: 484.9
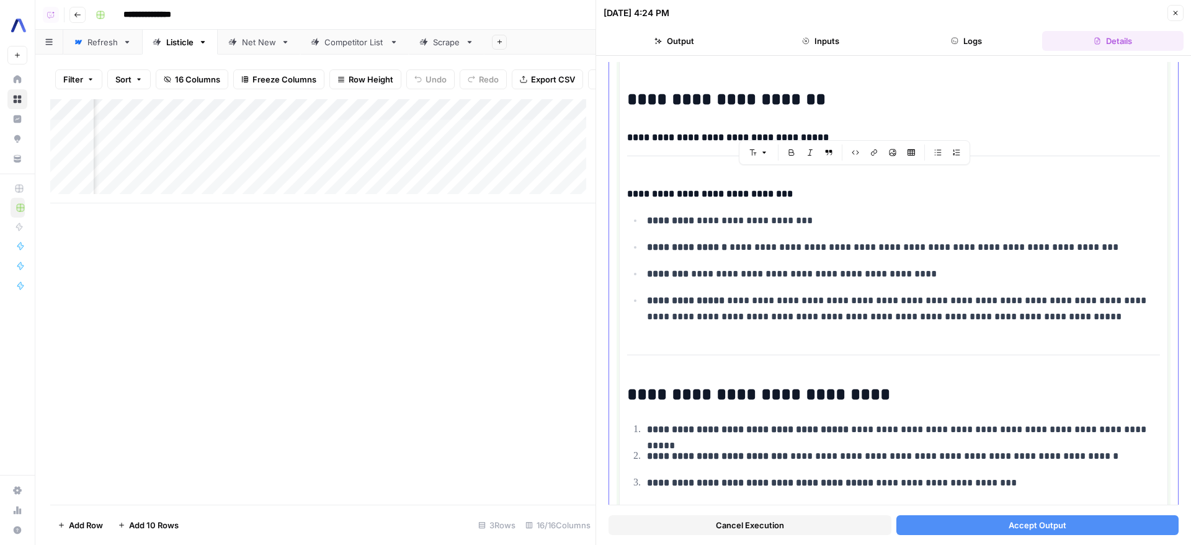
drag, startPoint x: 1126, startPoint y: 295, endPoint x: 622, endPoint y: 145, distance: 526.2
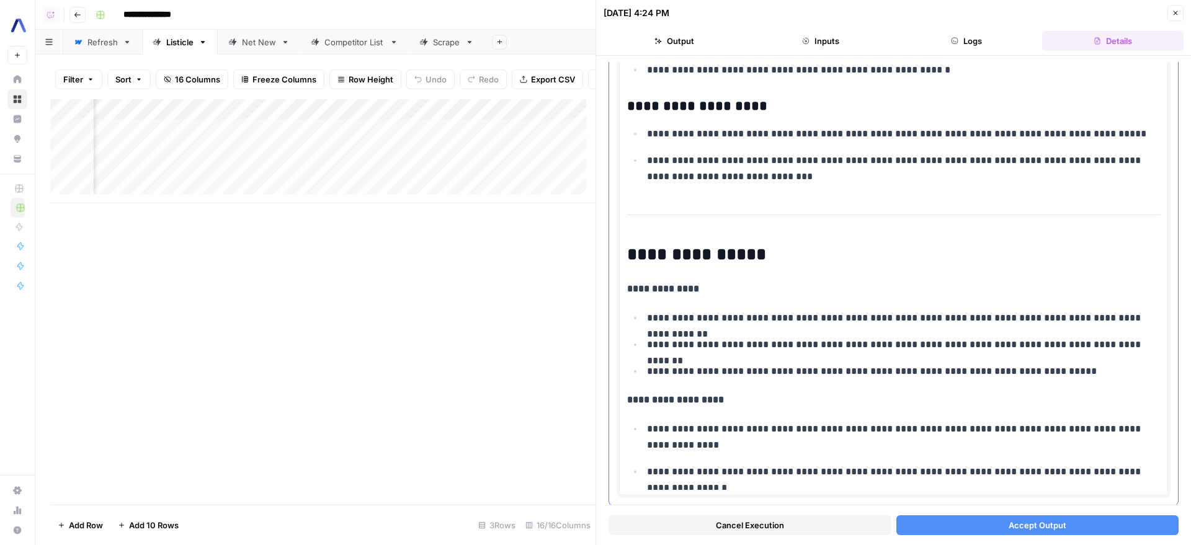
scroll to position [3109, 0]
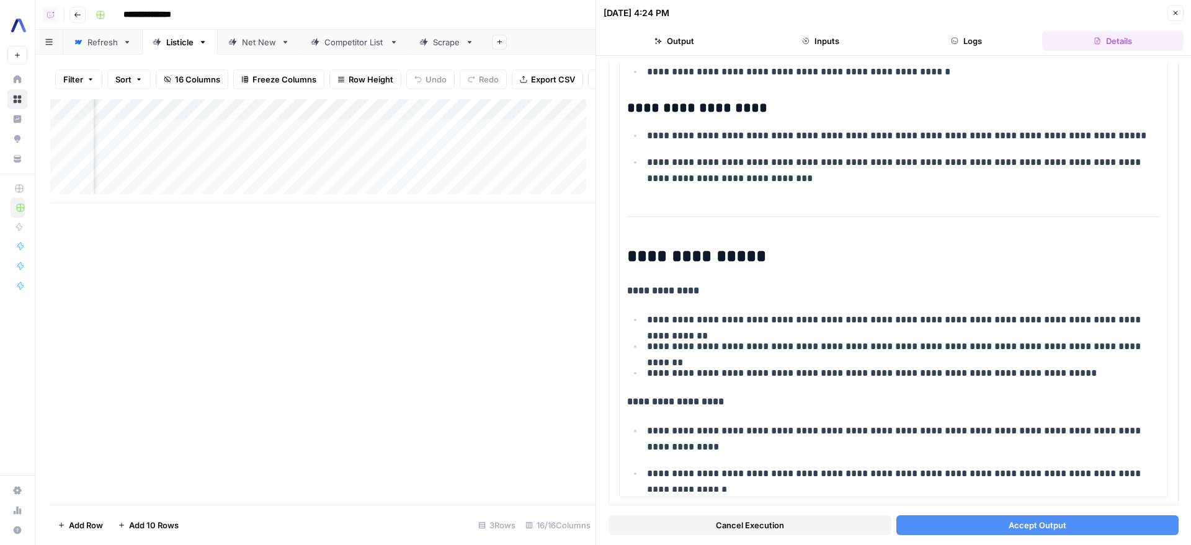
click at [987, 529] on button "Accept Output" at bounding box center [1037, 526] width 283 height 20
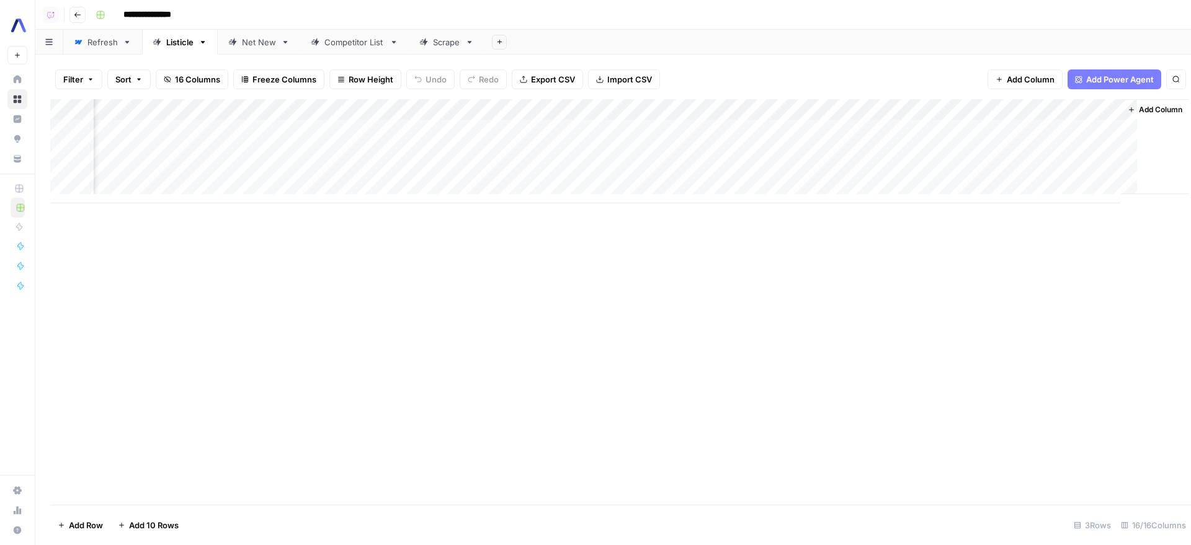
scroll to position [0, 839]
click at [878, 128] on div "Add Column" at bounding box center [613, 151] width 1126 height 104
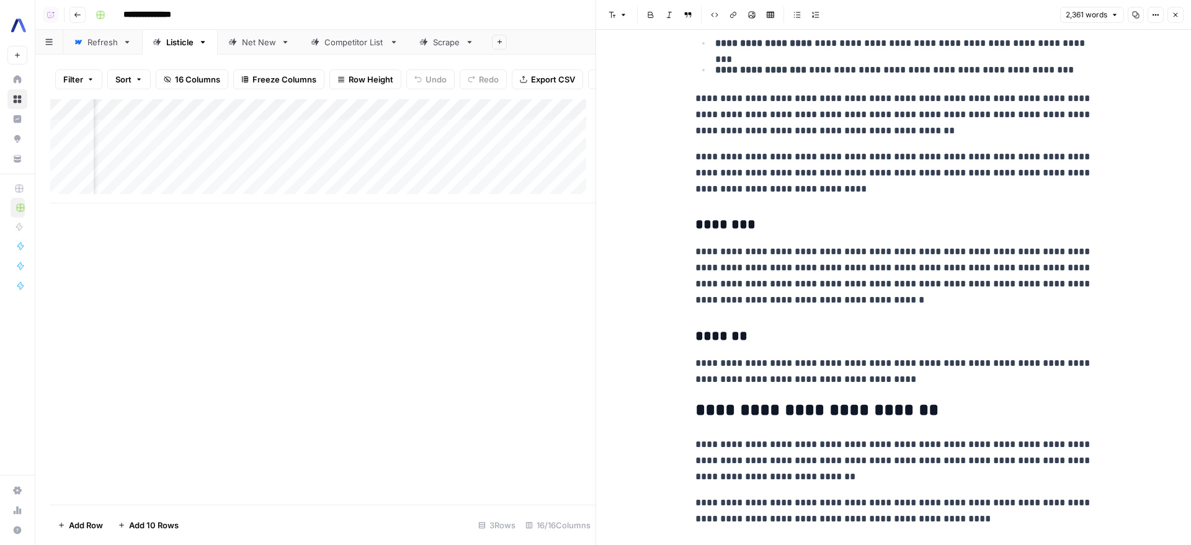
scroll to position [1516, 0]
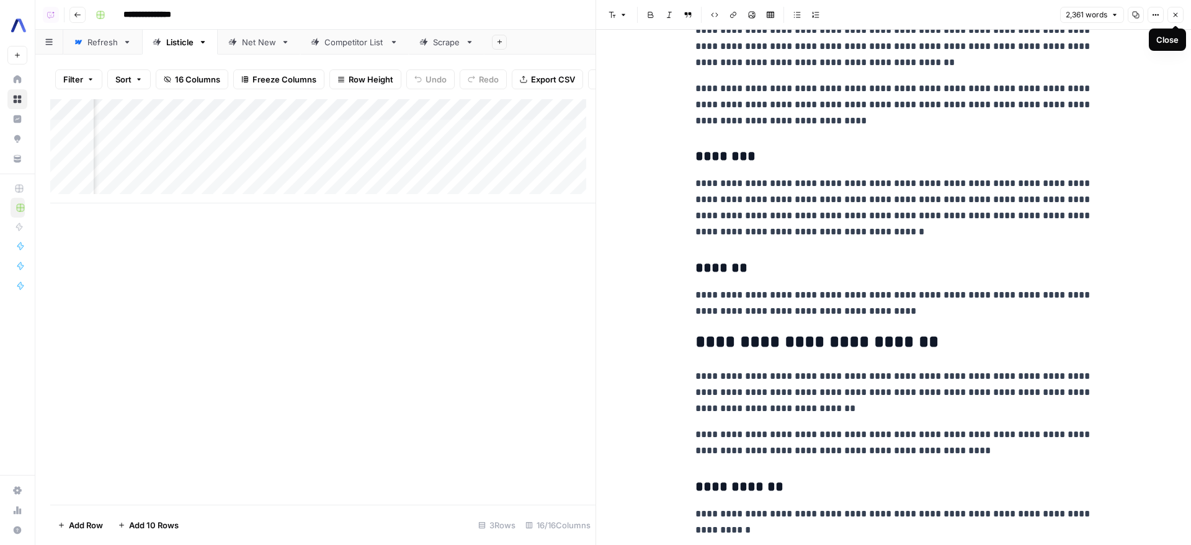
click at [1174, 15] on icon "button" at bounding box center [1175, 14] width 7 height 7
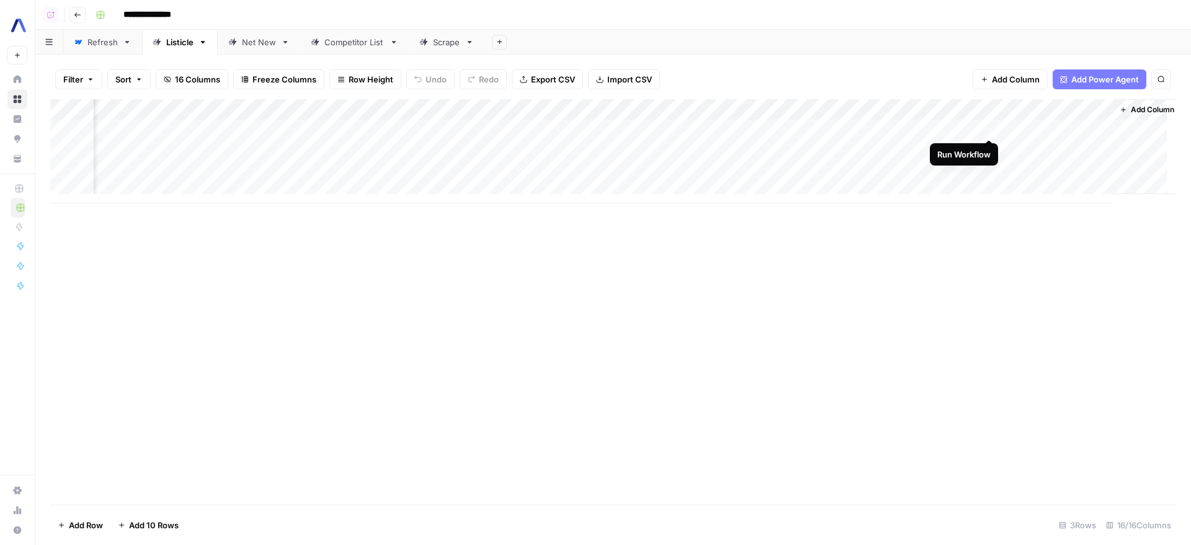
click at [988, 129] on div "Add Column" at bounding box center [613, 151] width 1126 height 104
click at [746, 128] on div "Add Column" at bounding box center [613, 151] width 1126 height 104
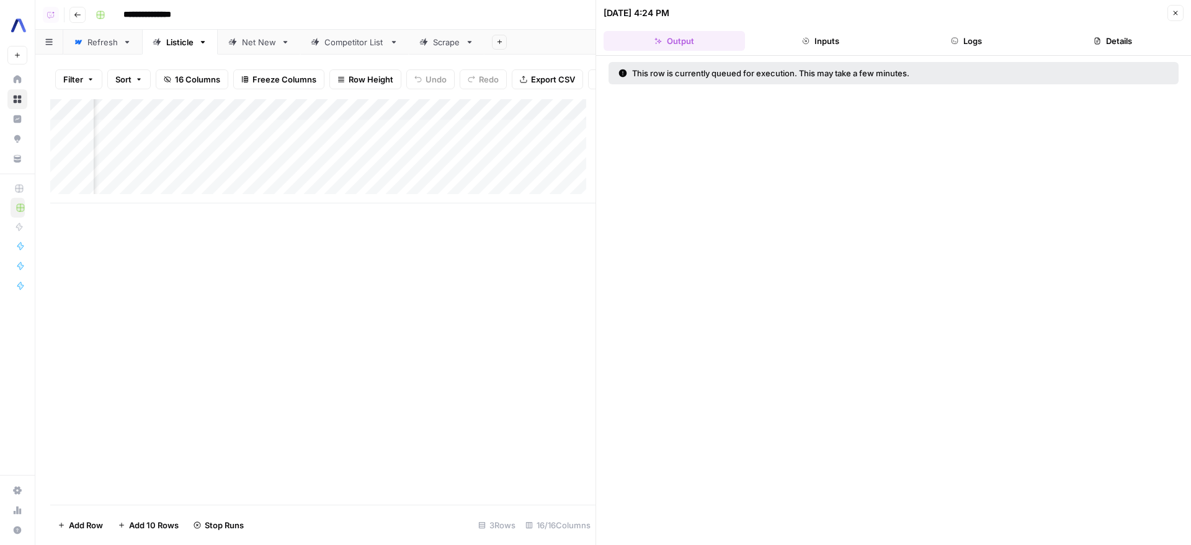
click at [971, 47] on button "Logs" at bounding box center [966, 41] width 141 height 20
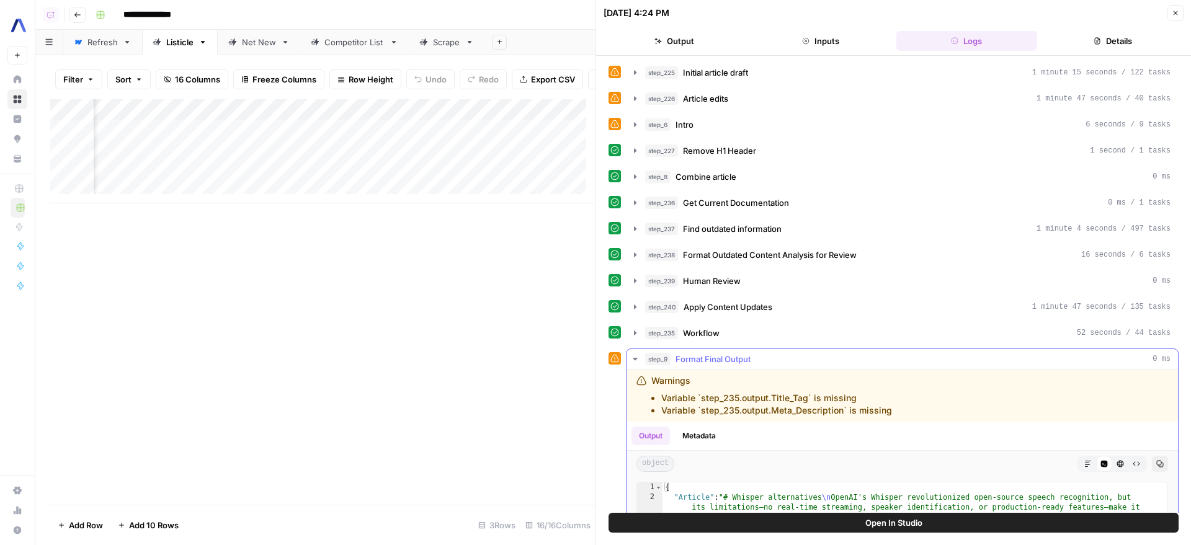
click at [775, 346] on div "step_225 Initial article draft 1 minute 15 seconds / 122 tasks step_226 Article…" at bounding box center [894, 397] width 570 height 671
click at [789, 347] on div "step_225 Initial article draft 1 minute 15 seconds / 122 tasks step_226 Article…" at bounding box center [894, 397] width 570 height 671
click at [809, 326] on button "step_235 Workflow 52 seconds / 44 tasks" at bounding box center [902, 333] width 551 height 20
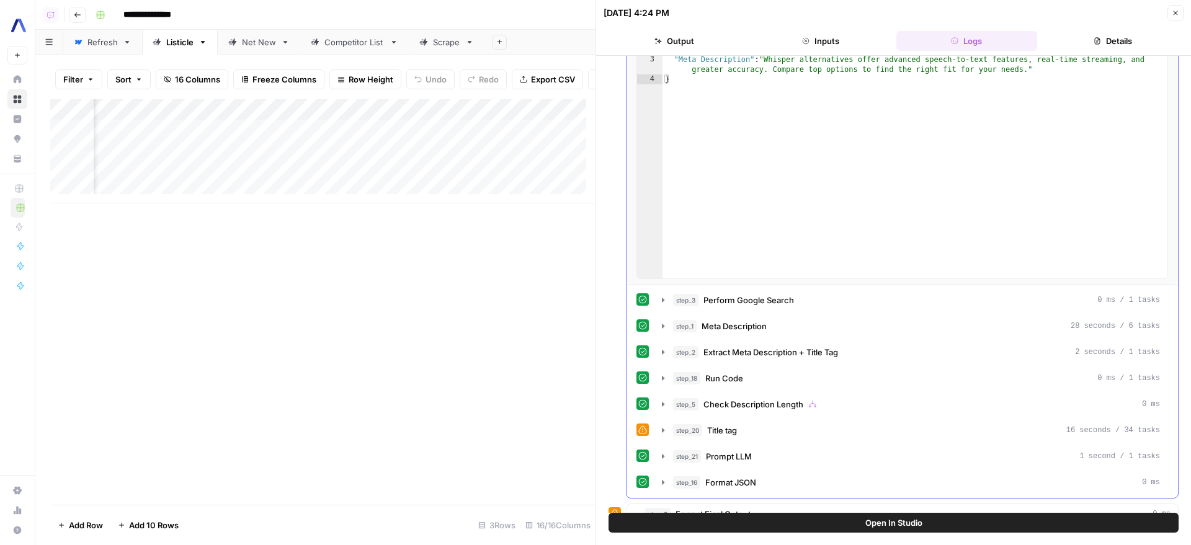
scroll to position [223, 0]
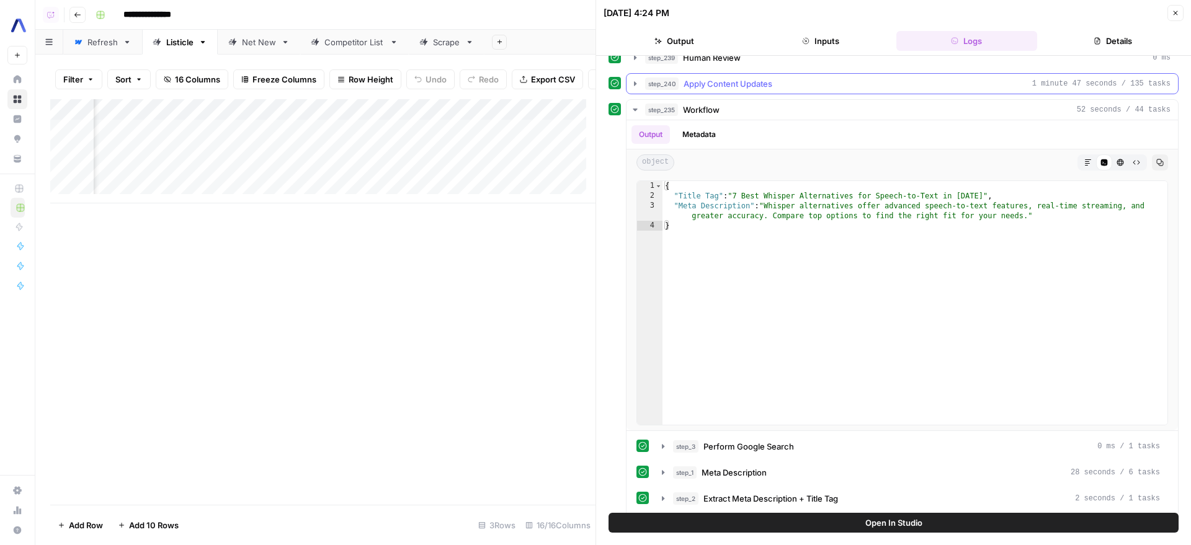
click at [787, 88] on div "step_240 Apply Content Updates 1 minute 47 seconds / 135 tasks" at bounding box center [907, 84] width 525 height 12
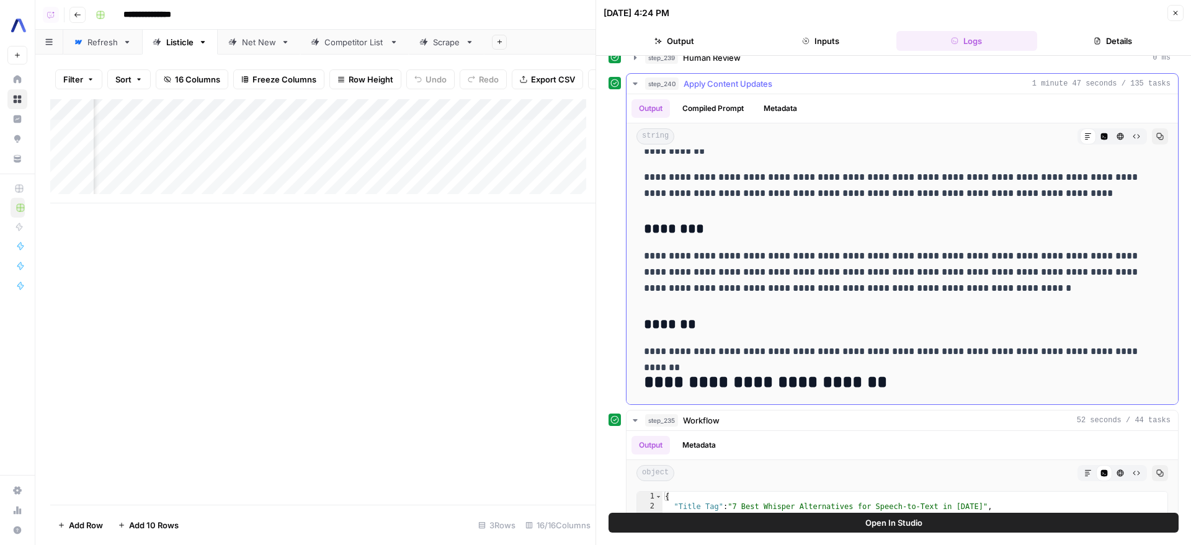
scroll to position [1370, 0]
click at [1096, 140] on button "Code Editor" at bounding box center [1104, 136] width 16 height 16
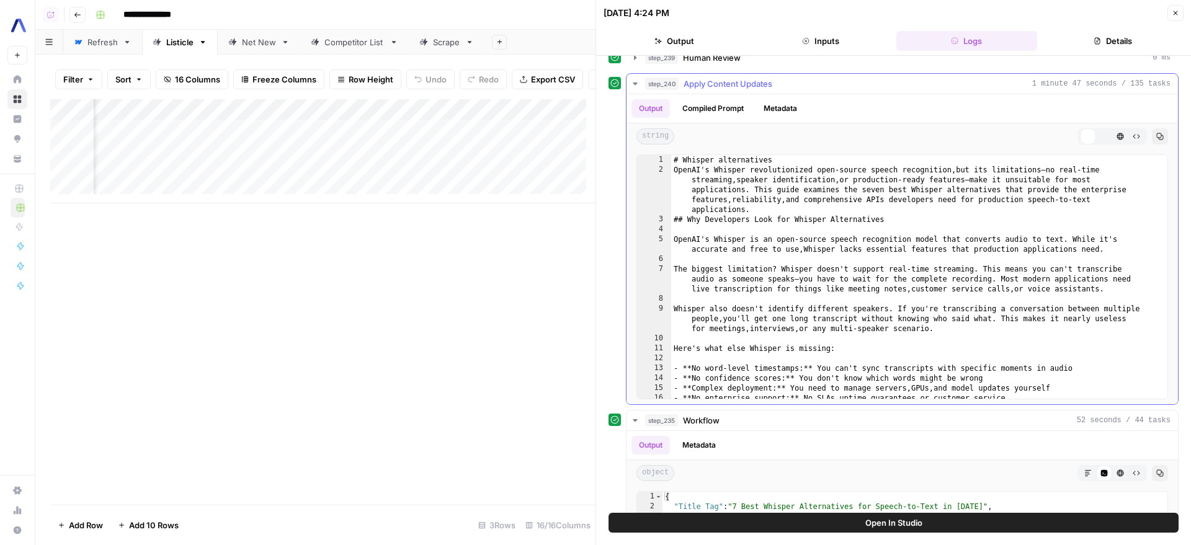
scroll to position [0, 0]
click at [1073, 185] on div "# Whisper alternatives OpenAI's Whisper revolutionized open-source speech recog…" at bounding box center [914, 287] width 487 height 264
click at [1091, 189] on div "# Whisper alternatives OpenAI's Whisper revolutionized open-source speech recog…" at bounding box center [914, 287] width 487 height 264
click at [1022, 202] on div "# Whisper alternatives OpenAI's Whisper revolutionized open-source speech recog…" at bounding box center [914, 287] width 487 height 264
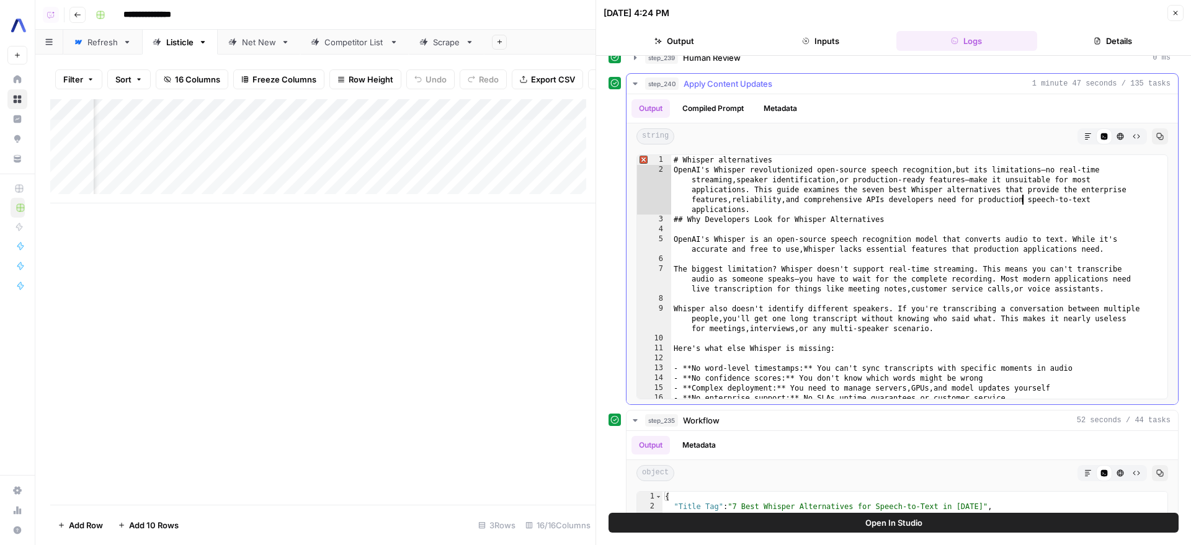
type textarea "**********"
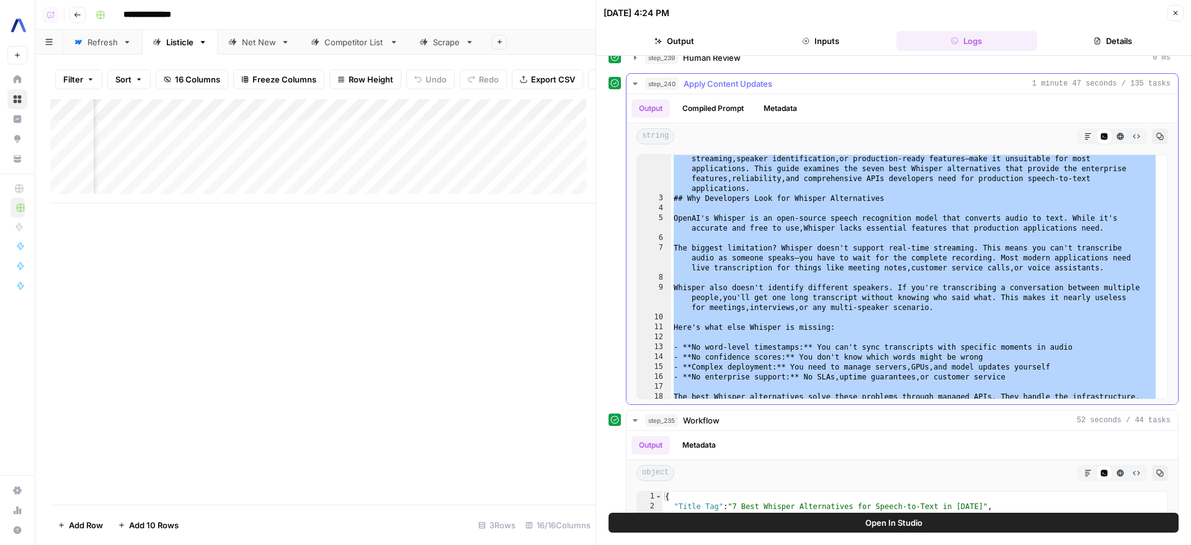
scroll to position [21, 0]
drag, startPoint x: 515, startPoint y: 305, endPoint x: 514, endPoint y: 274, distance: 31.7
click at [515, 305] on div "Add Column" at bounding box center [322, 302] width 545 height 406
click at [422, 128] on div "Add Column" at bounding box center [322, 151] width 545 height 104
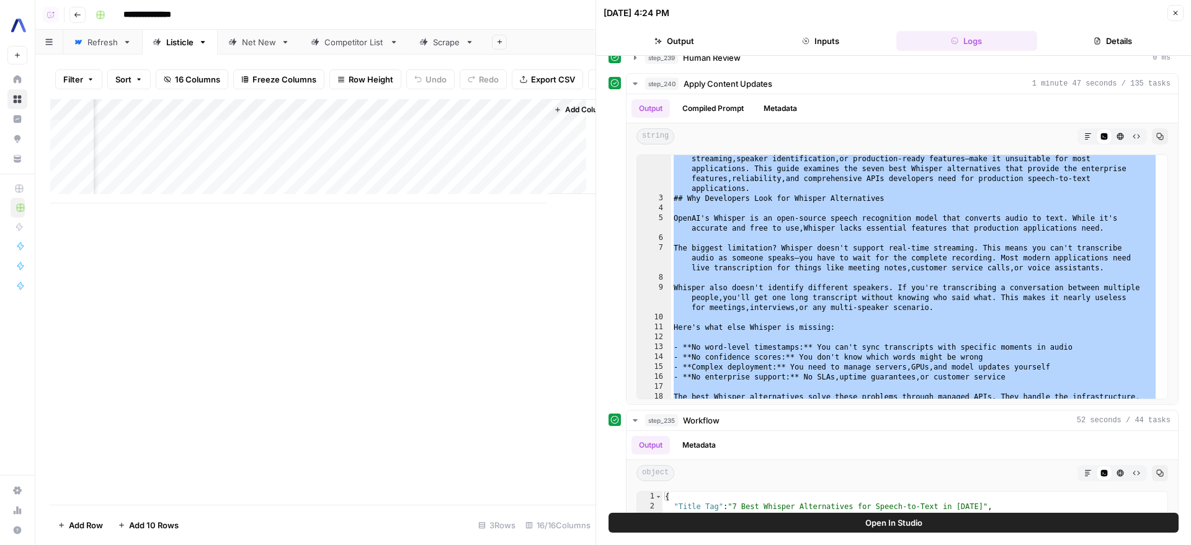
scroll to position [0, 1404]
click at [279, 133] on div "Add Column" at bounding box center [322, 151] width 545 height 104
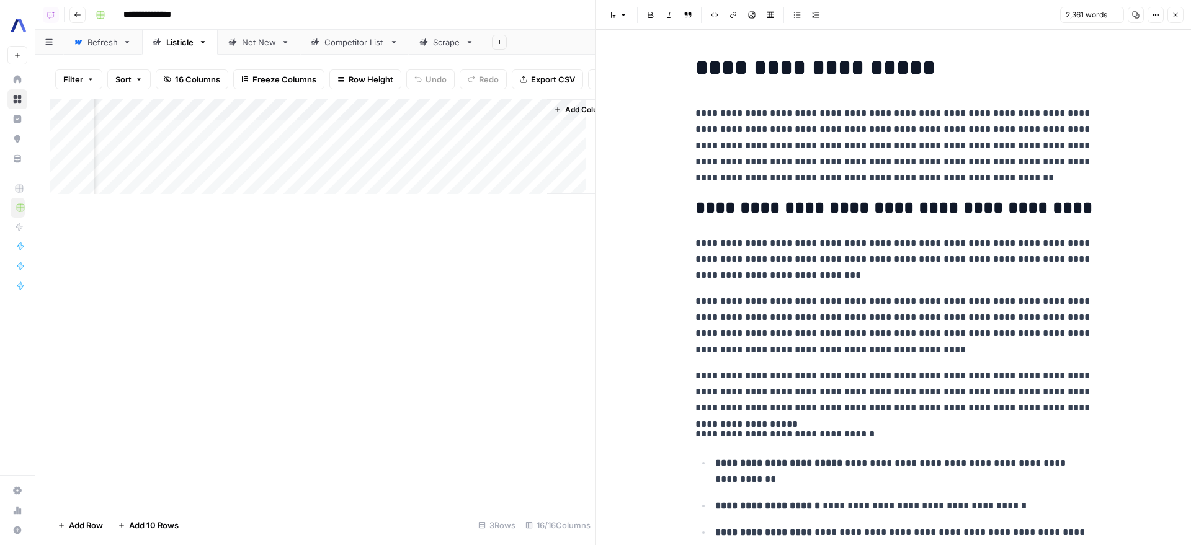
click at [895, 202] on h2 "**********" at bounding box center [893, 209] width 397 height 20
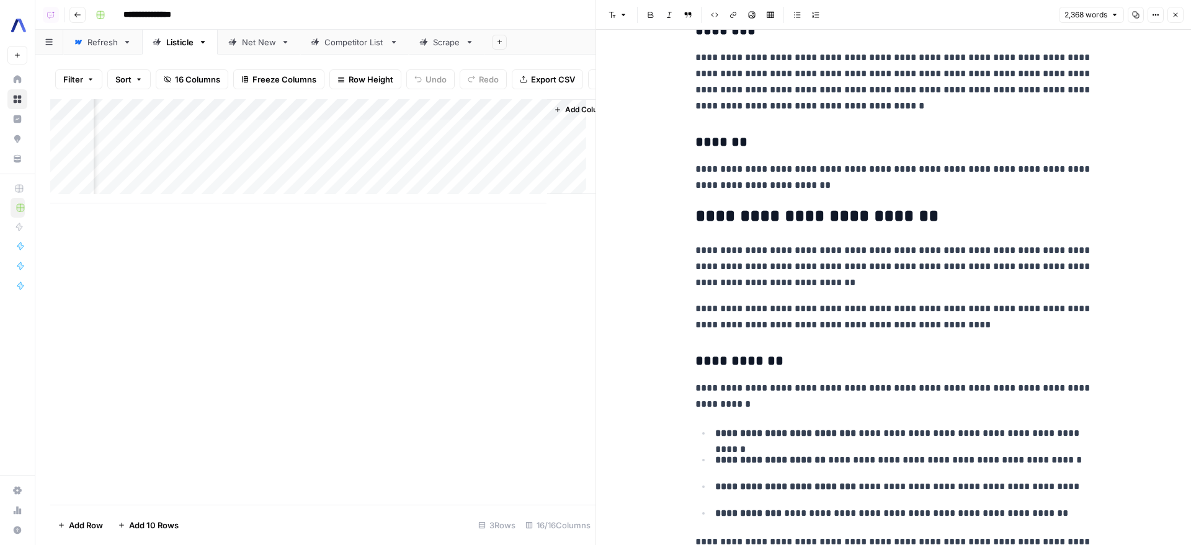
scroll to position [1682, 0]
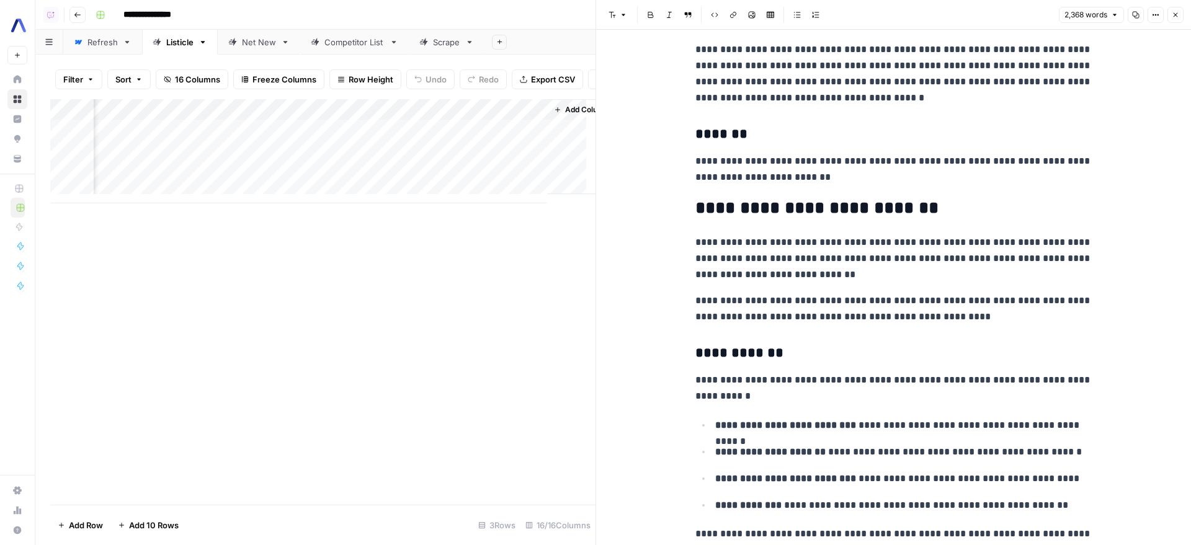
click at [428, 137] on div "Add Column" at bounding box center [322, 151] width 545 height 104
click at [188, 116] on div "Add Column" at bounding box center [322, 151] width 545 height 104
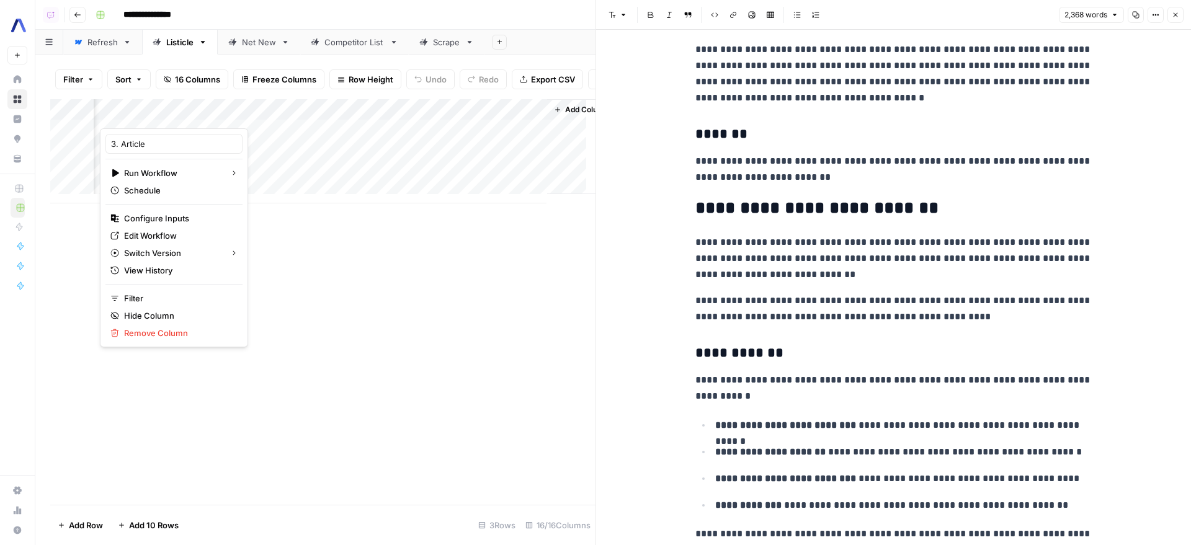
click at [911, 135] on h3 "*******" at bounding box center [893, 134] width 397 height 17
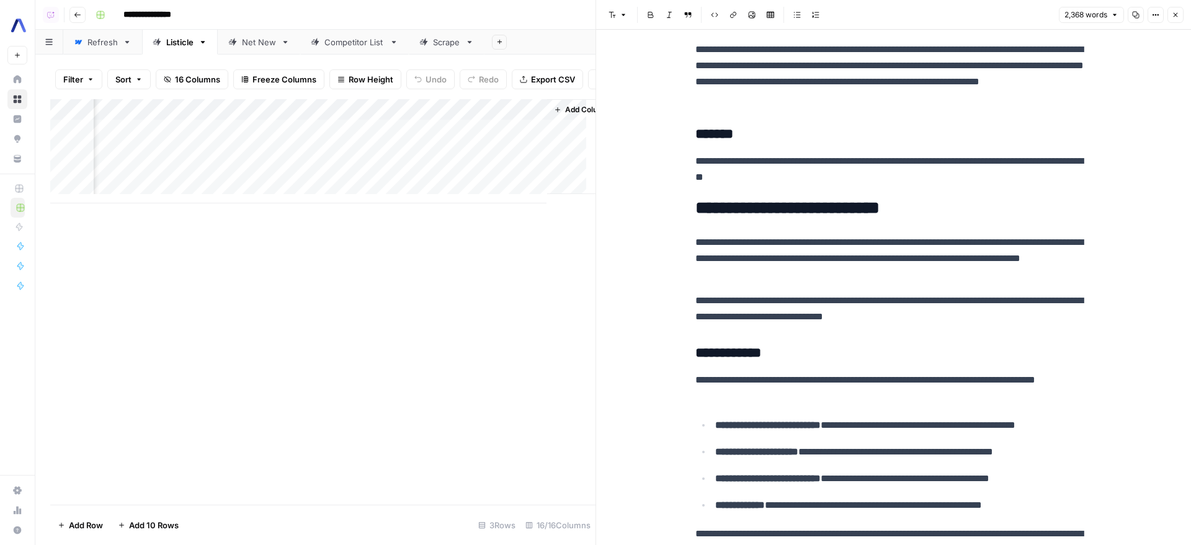
click at [530, 132] on div "Add Column" at bounding box center [322, 151] width 545 height 104
click at [581, 135] on div "Add Column" at bounding box center [322, 151] width 545 height 104
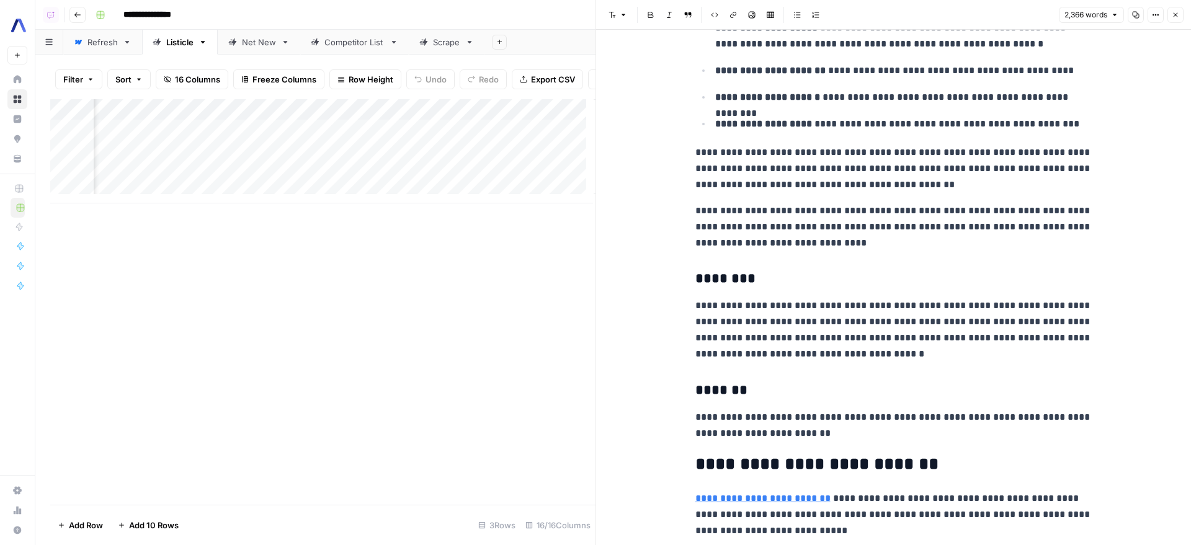
scroll to position [1478, 0]
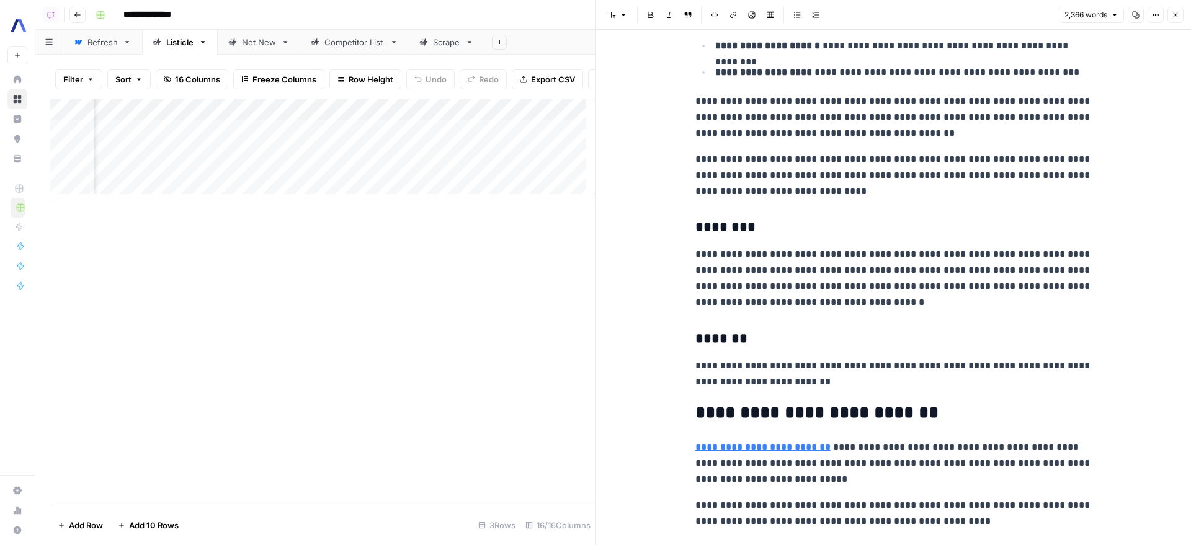
click at [855, 358] on p "**********" at bounding box center [893, 374] width 397 height 32
click at [890, 366] on p "**********" at bounding box center [893, 374] width 397 height 32
click at [857, 331] on h3 "*******" at bounding box center [893, 339] width 397 height 17
click at [823, 364] on p "**********" at bounding box center [893, 374] width 397 height 32
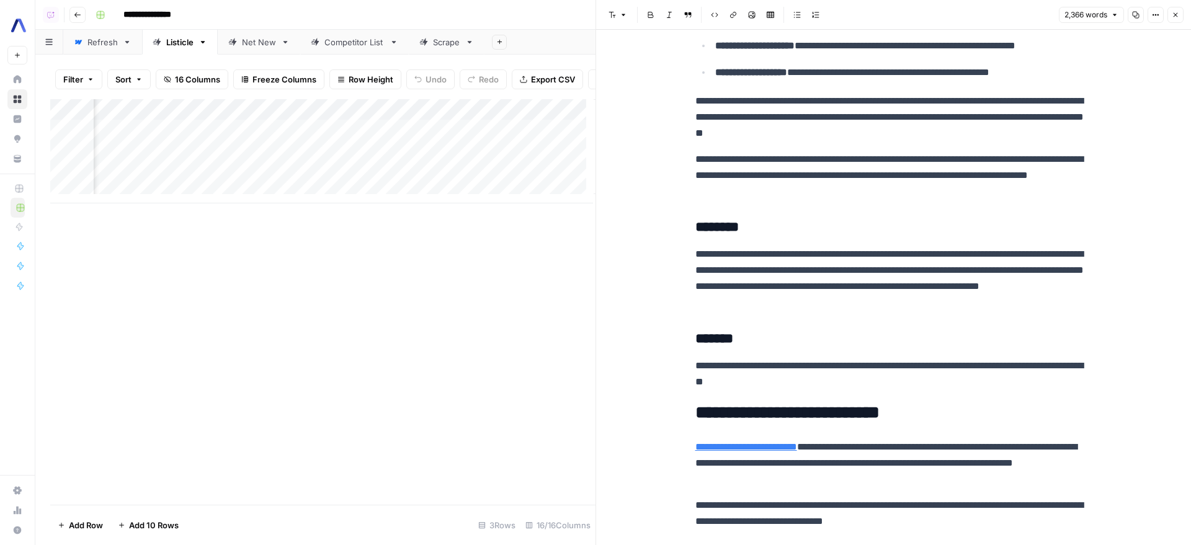
click at [341, 133] on div "Add Column" at bounding box center [322, 151] width 545 height 104
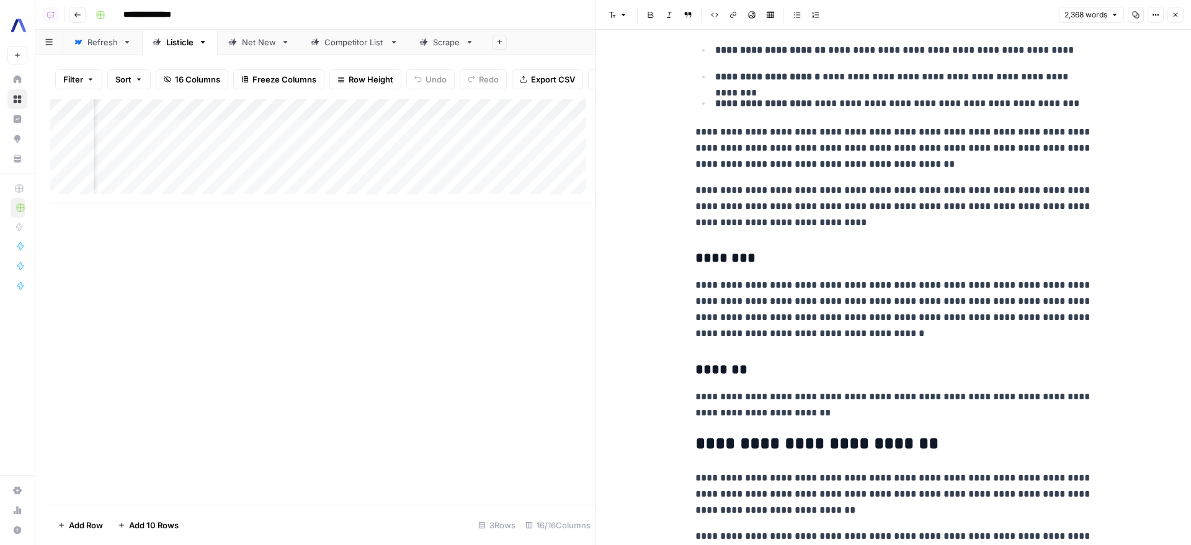
scroll to position [1400, 0]
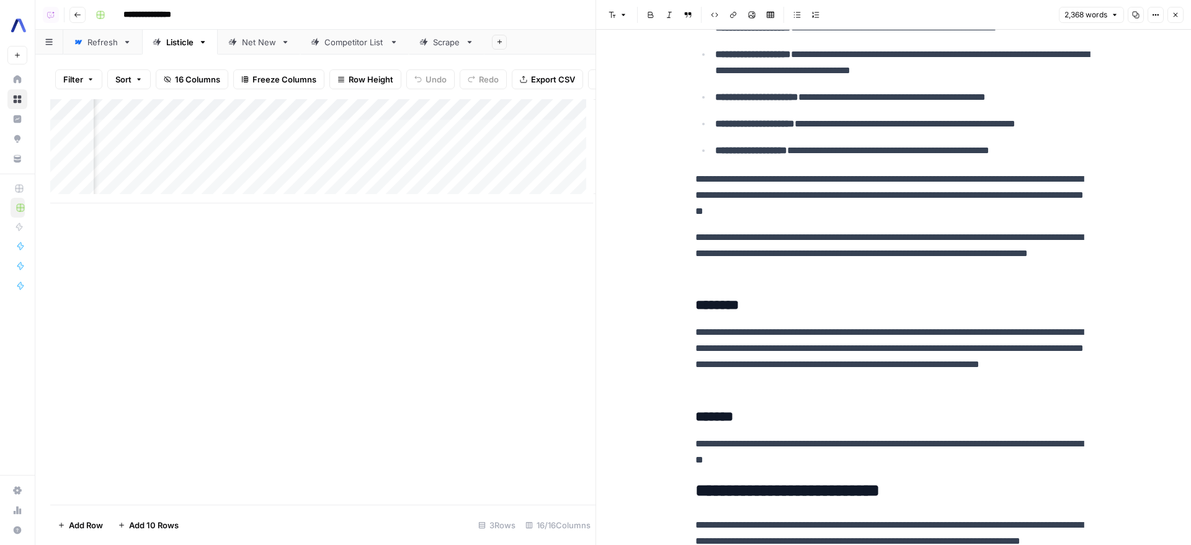
click at [581, 137] on div "Add Column" at bounding box center [322, 151] width 545 height 104
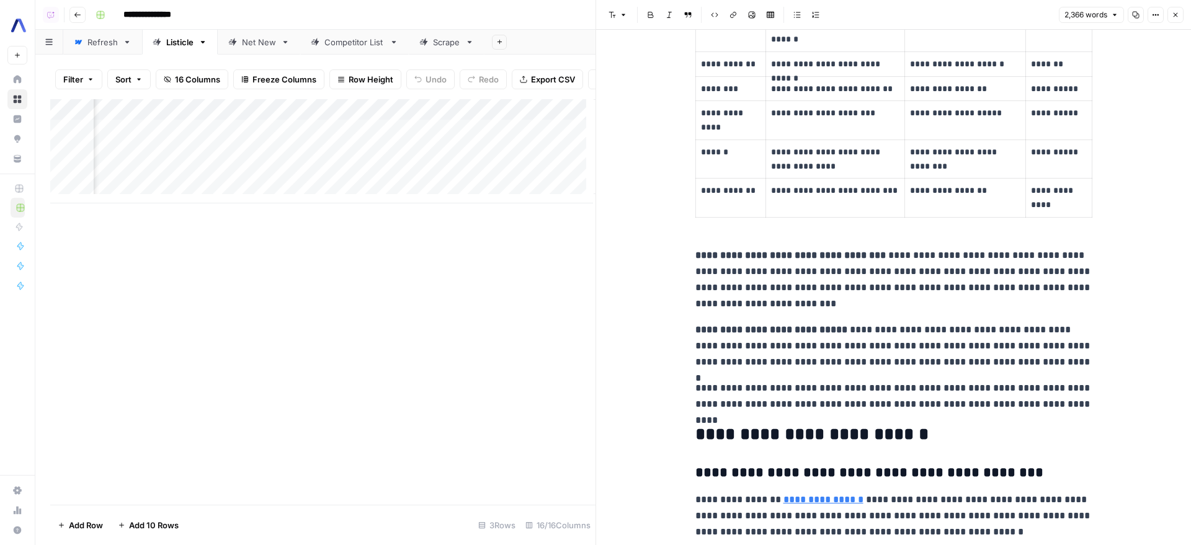
scroll to position [6054, 0]
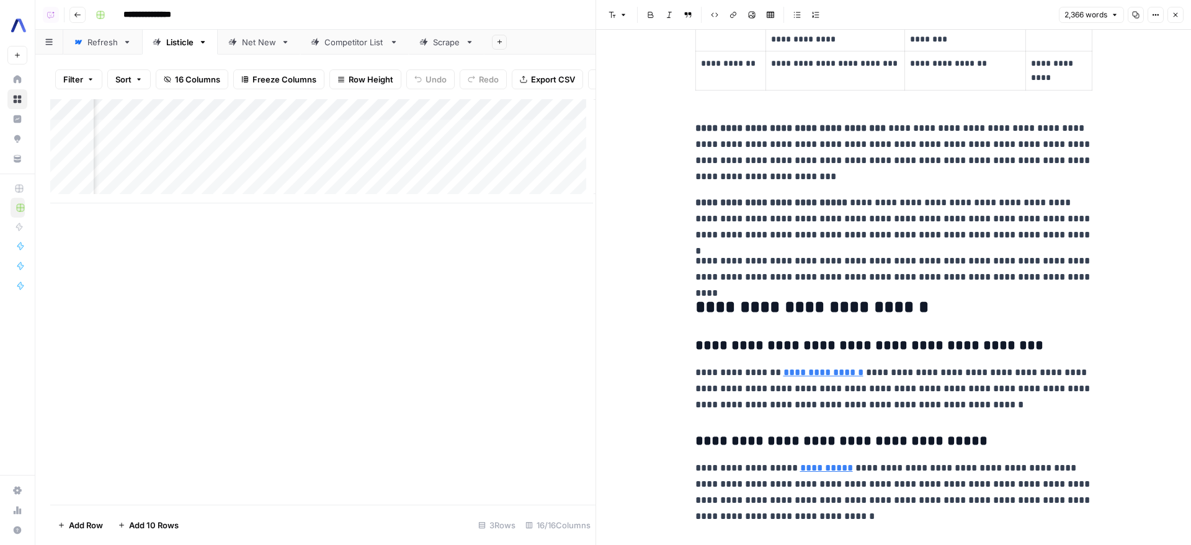
click at [1151, 13] on button "Options" at bounding box center [1156, 15] width 16 height 16
click at [1119, 63] on button "Copy Link" at bounding box center [1114, 69] width 88 height 17
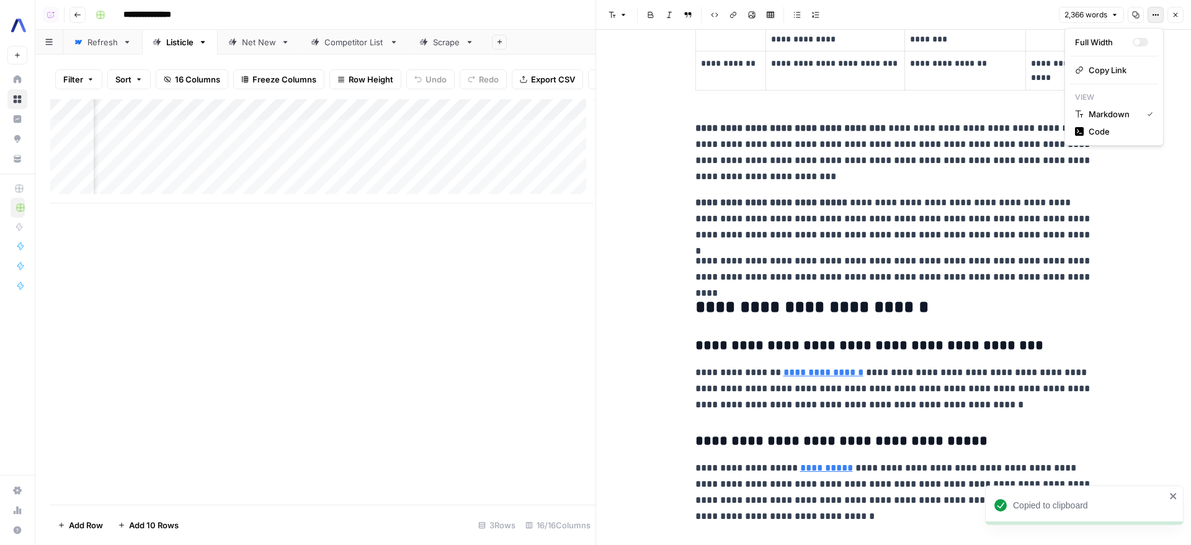
click at [1151, 13] on button "Options" at bounding box center [1156, 15] width 16 height 16
click at [1139, 68] on span "Copy Link" at bounding box center [1119, 70] width 60 height 12
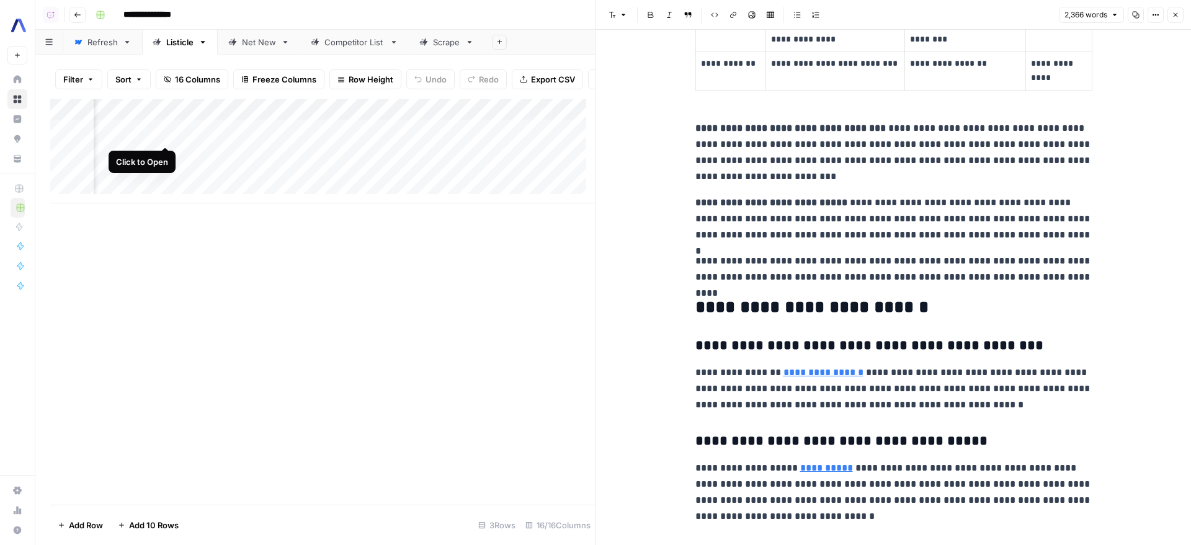
click at [164, 132] on div "Add Column" at bounding box center [322, 151] width 545 height 104
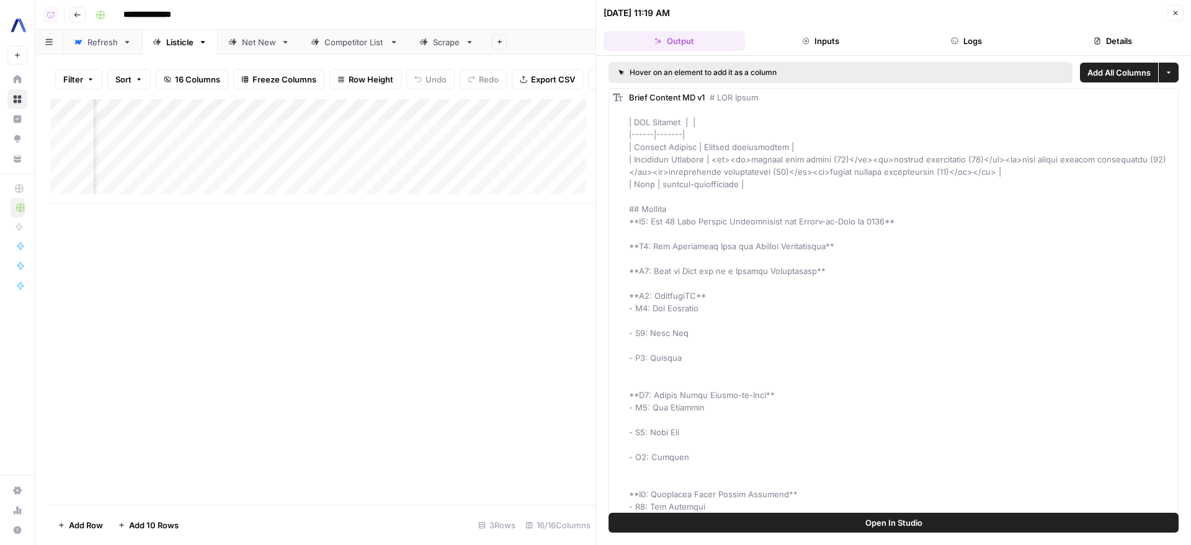
click at [957, 44] on icon "button" at bounding box center [954, 40] width 7 height 7
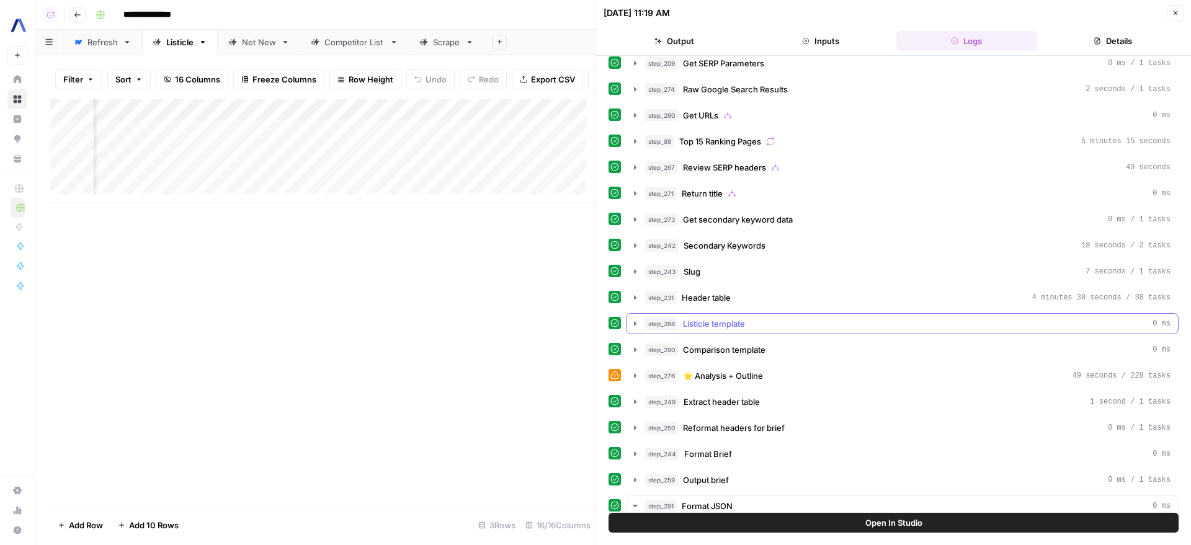
click at [784, 327] on div "step_288 Listicle template 0 ms" at bounding box center [907, 324] width 525 height 12
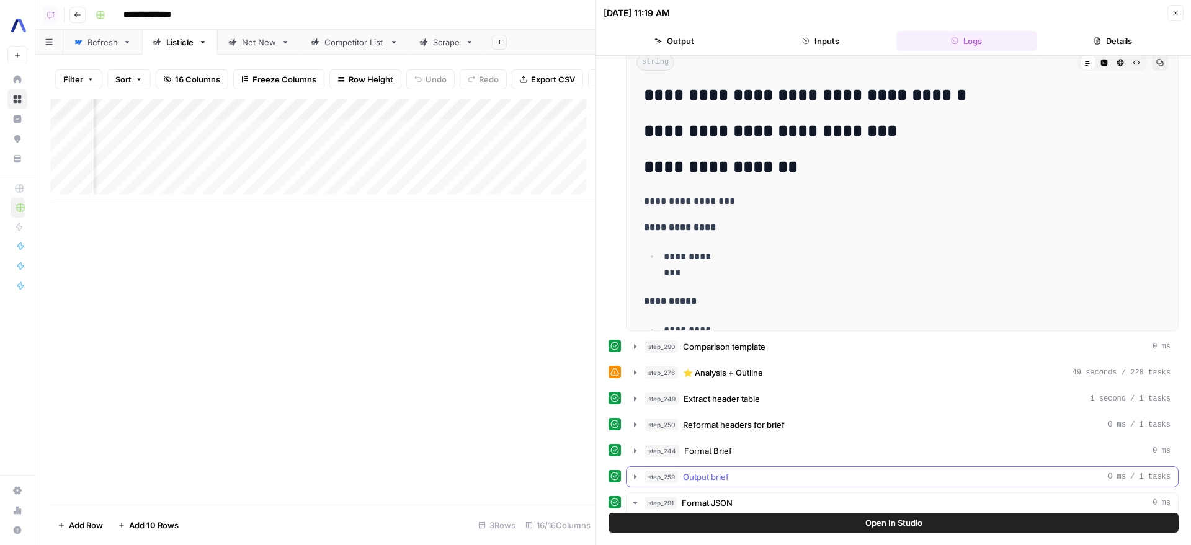
scroll to position [310, 0]
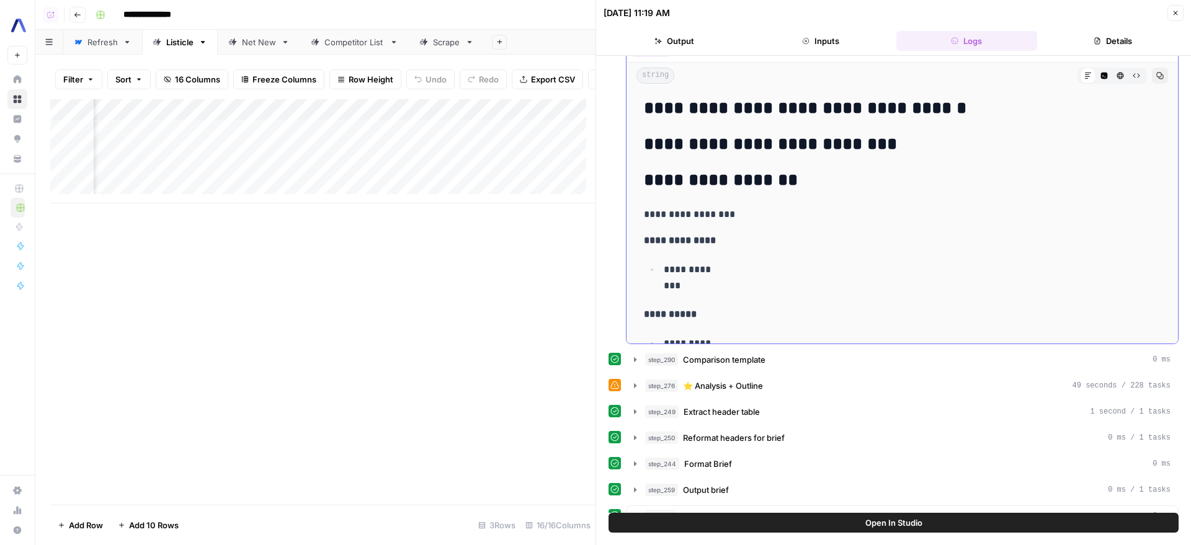
click at [1096, 83] on button "Code Editor" at bounding box center [1104, 76] width 16 height 16
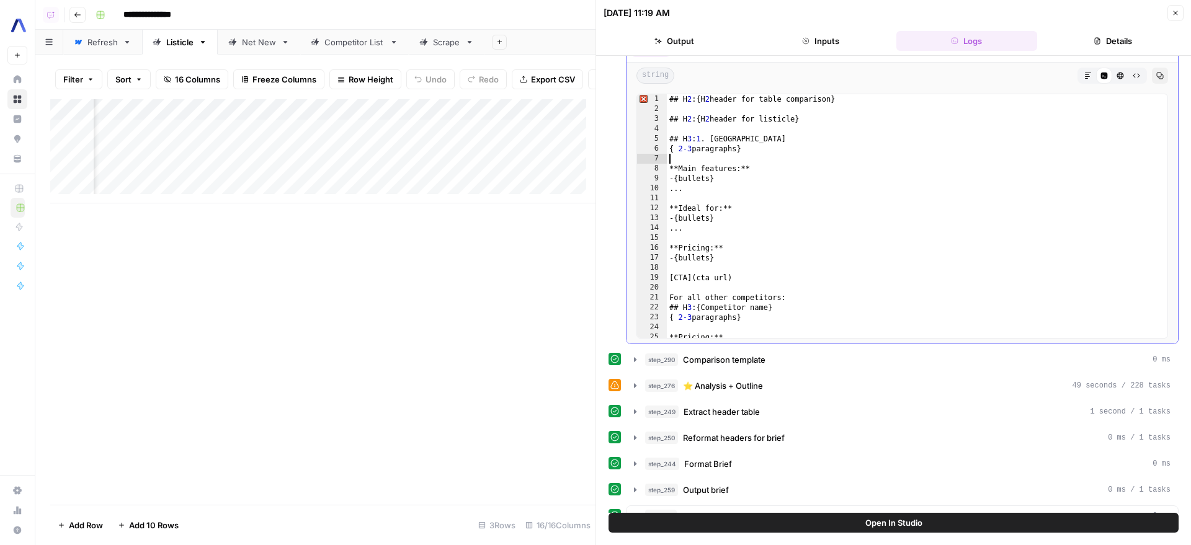
click at [1029, 163] on div "## H 2 : { H 2 header for table comparison } ## H 2 : { H 2 header for listicle…" at bounding box center [912, 226] width 491 height 264
type textarea "**********"
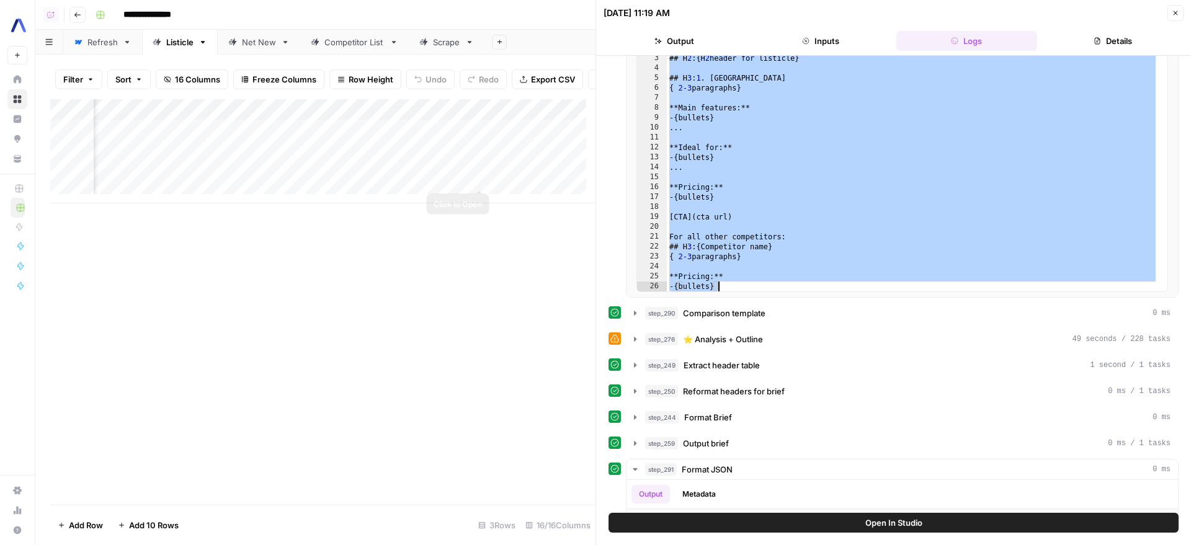
scroll to position [0, 1434]
click at [486, 128] on div "Add Column" at bounding box center [322, 151] width 545 height 104
click at [503, 133] on div "Add Column" at bounding box center [322, 151] width 545 height 104
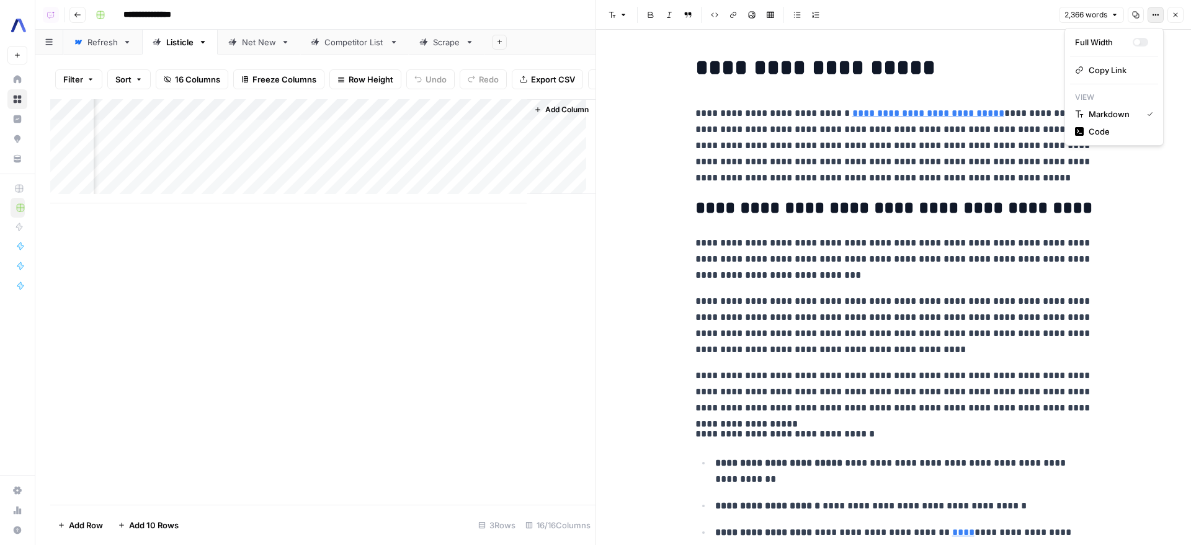
click at [1154, 20] on button "Options" at bounding box center [1156, 15] width 16 height 16
click at [1112, 125] on span "Code" at bounding box center [1119, 131] width 60 height 12
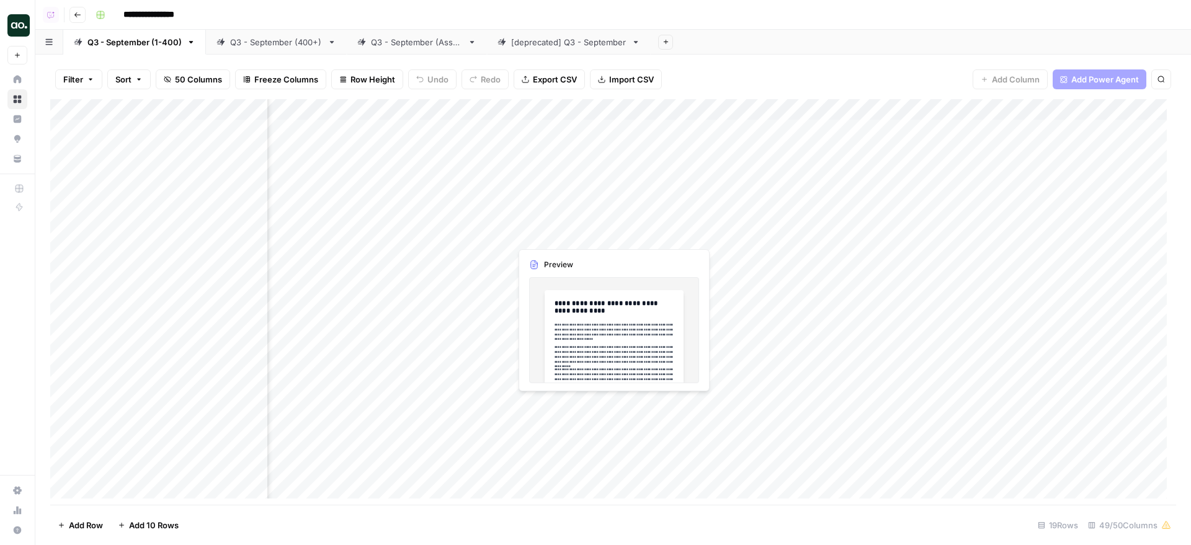
scroll to position [0, 1811]
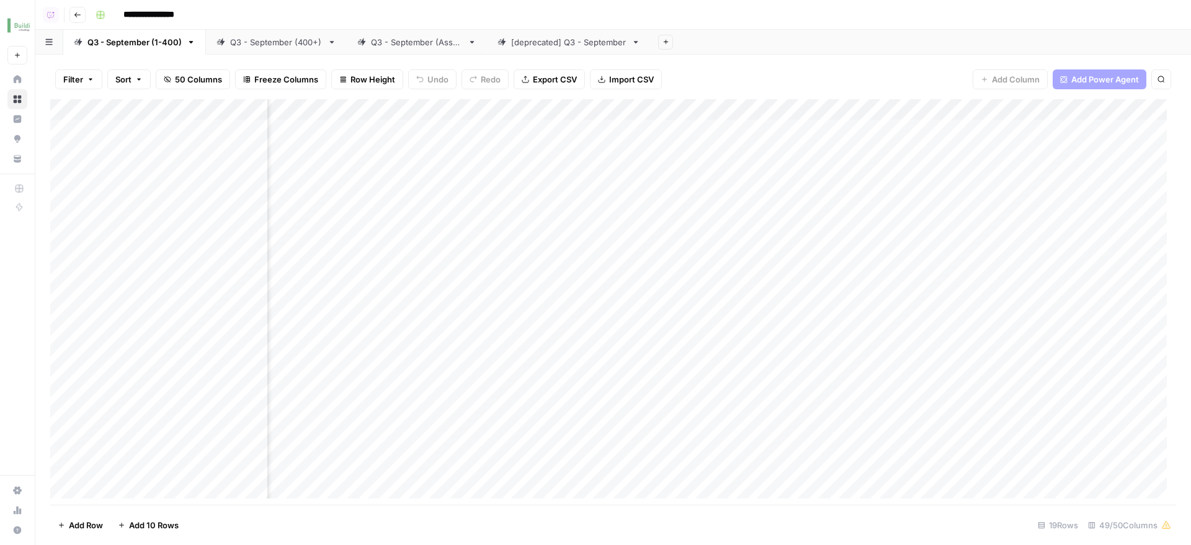
click at [390, 105] on div "Add Column" at bounding box center [613, 303] width 1126 height 409
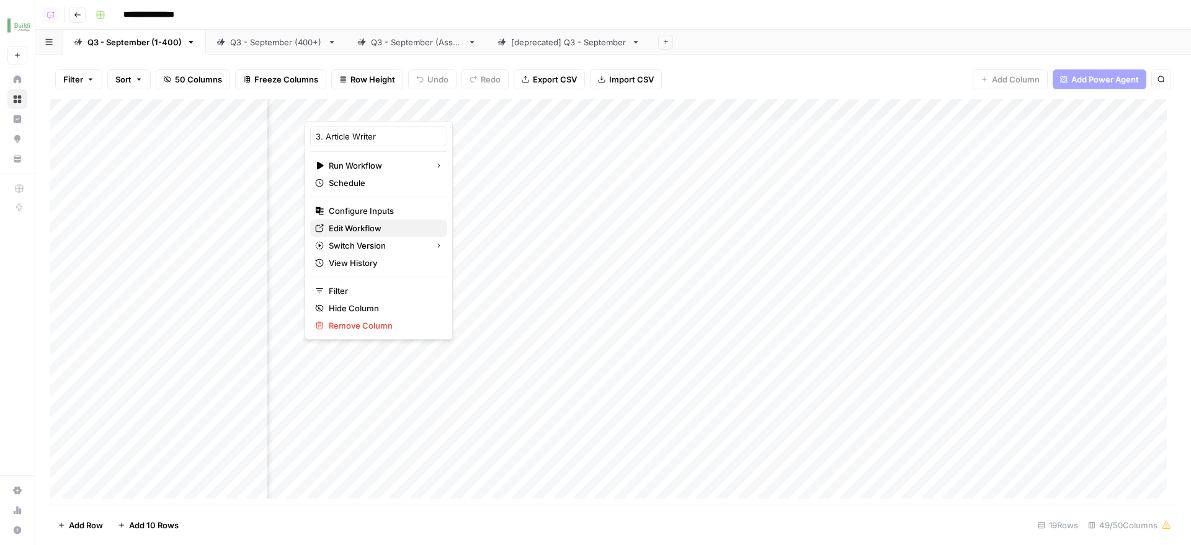
click at [389, 230] on span "Edit Workflow" at bounding box center [383, 228] width 109 height 12
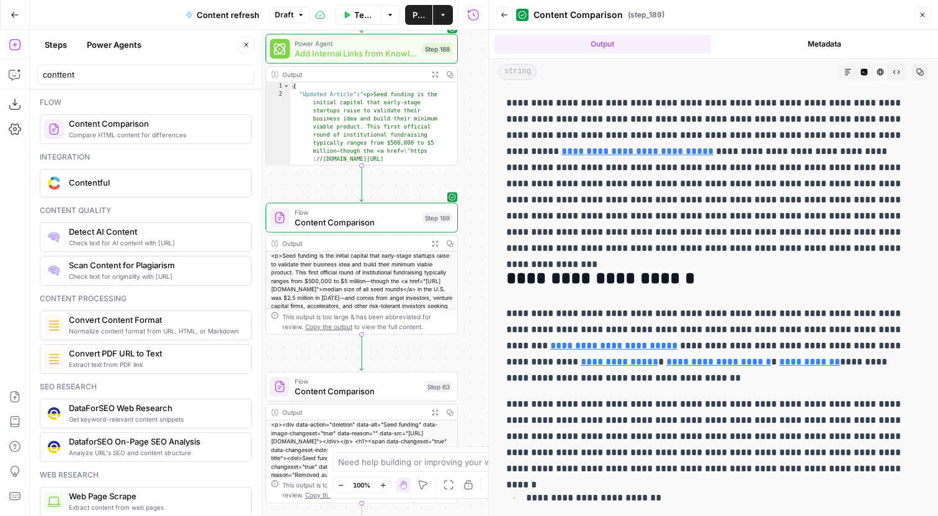
scroll to position [5137, 0]
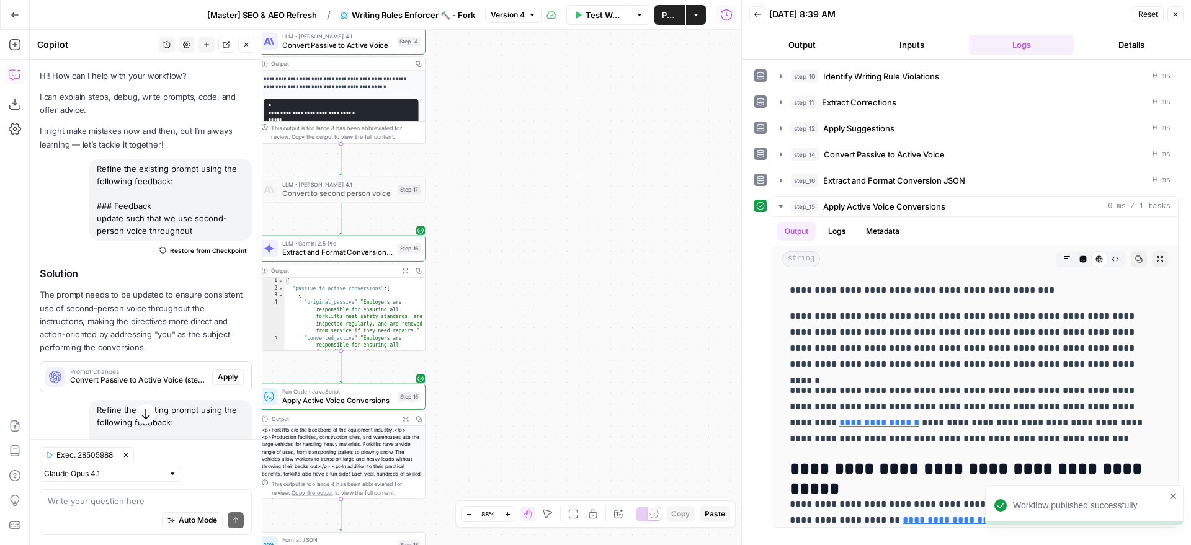
scroll to position [975, 0]
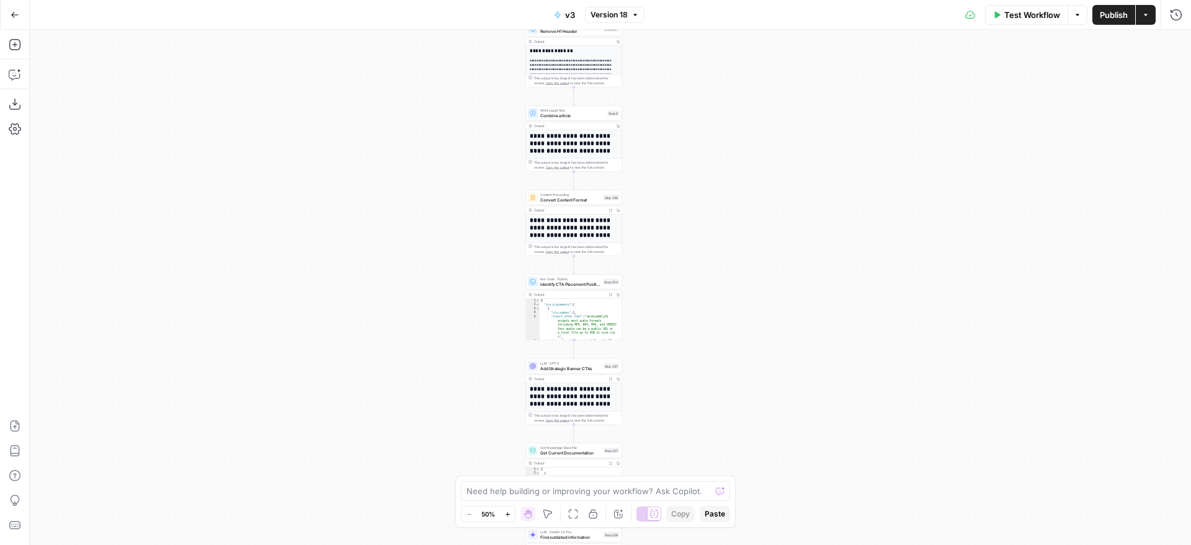
drag, startPoint x: 425, startPoint y: 127, endPoint x: 394, endPoint y: 94, distance: 44.8
click at [388, 247] on div "**********" at bounding box center [610, 288] width 1161 height 516
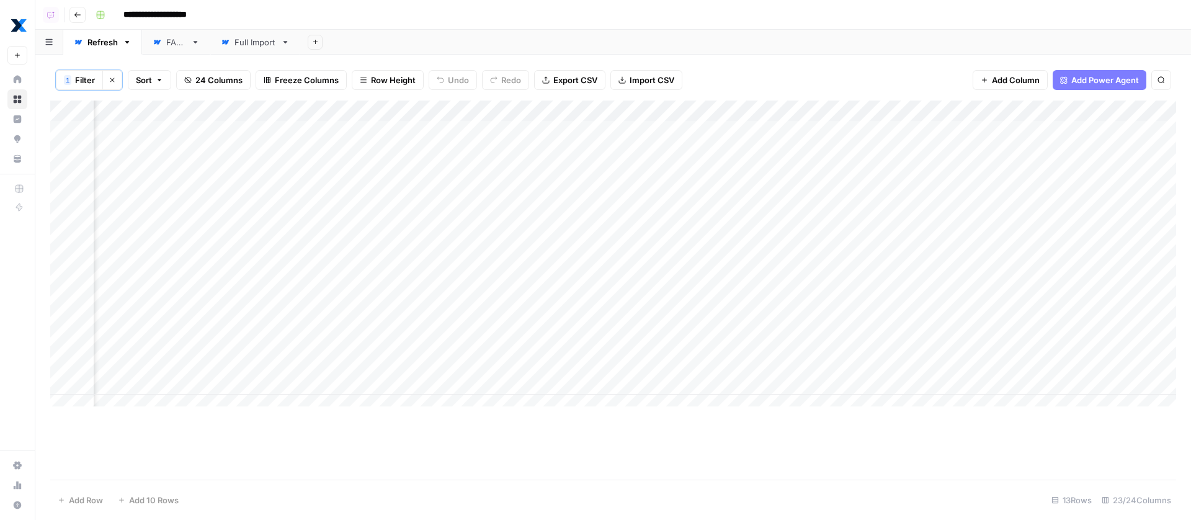
scroll to position [0, 1476]
click at [822, 108] on div "Add Column" at bounding box center [613, 257] width 1126 height 315
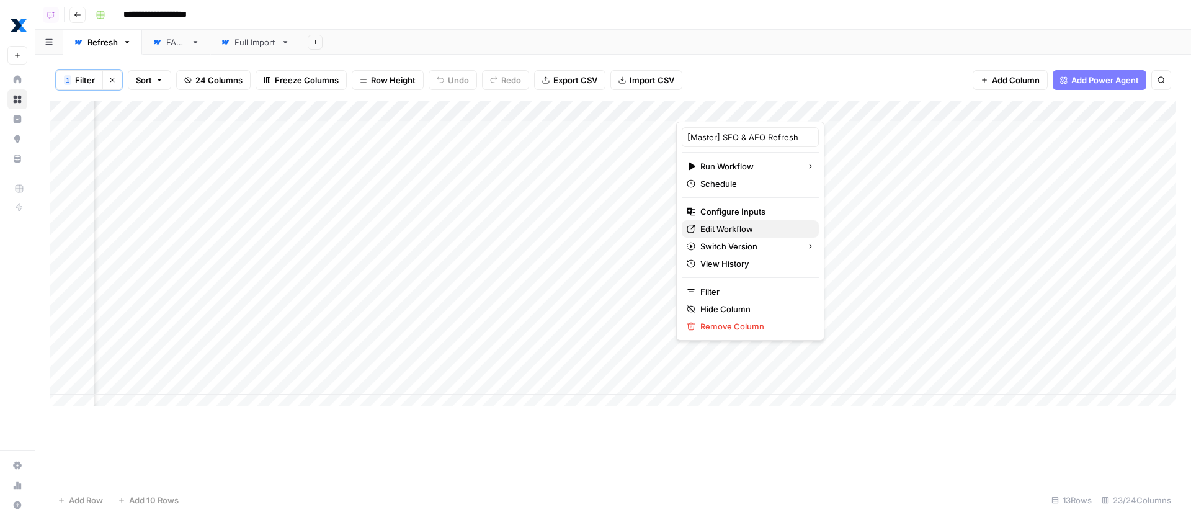
click at [752, 224] on span "Edit Workflow" at bounding box center [754, 229] width 109 height 12
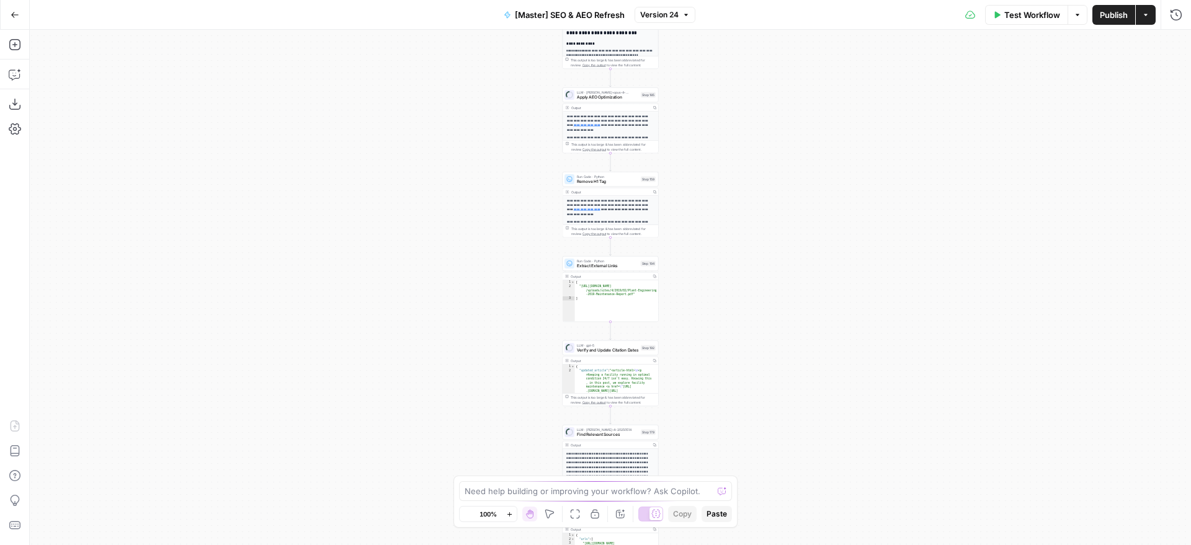
click at [734, 193] on div "Workflow Set Inputs Inputs System App Convert Content Format Step 186 Power Age…" at bounding box center [610, 288] width 1161 height 516
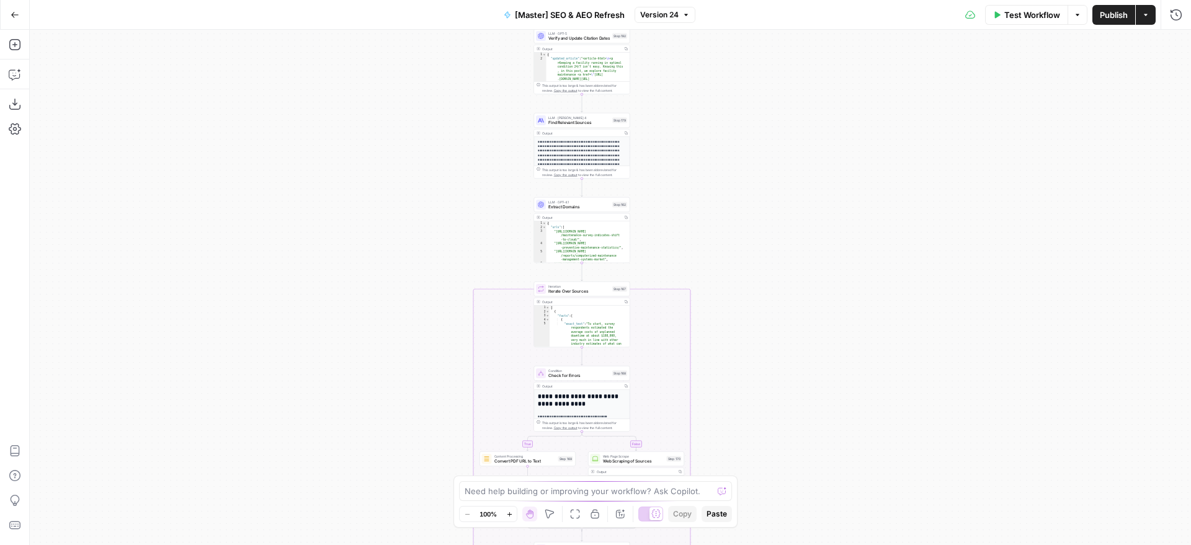
drag, startPoint x: 724, startPoint y: 266, endPoint x: 759, endPoint y: 249, distance: 38.8
click at [701, 102] on div "true false true false true false Workflow Set Inputs Inputs Content Processing …" at bounding box center [610, 288] width 1161 height 516
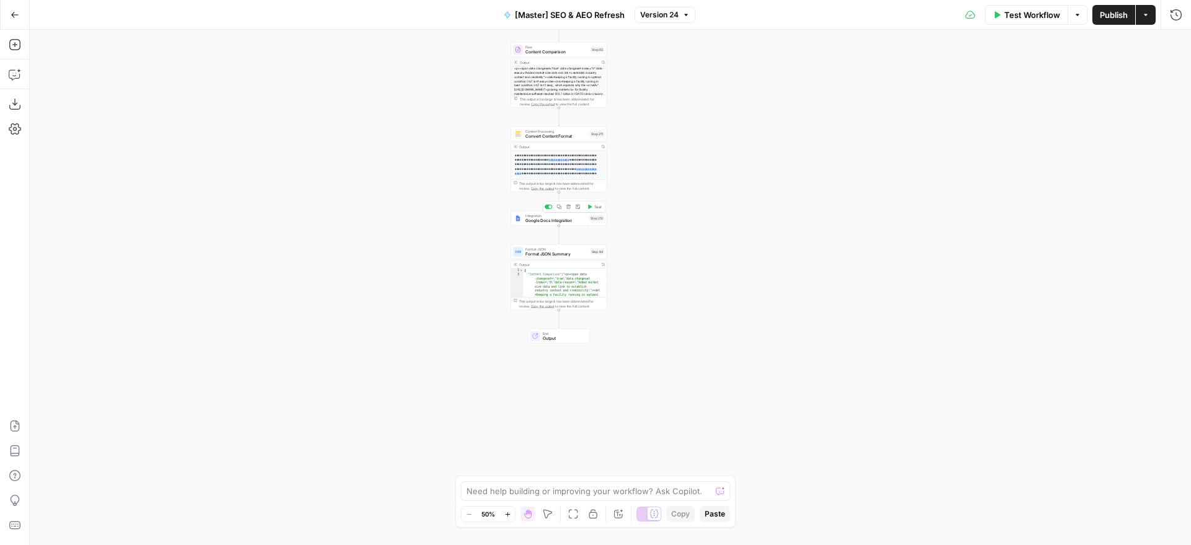
click at [561, 212] on div "Copy step Delete step Add Note Test" at bounding box center [574, 207] width 63 height 11
click at [563, 208] on button "Copy step" at bounding box center [559, 207] width 8 height 8
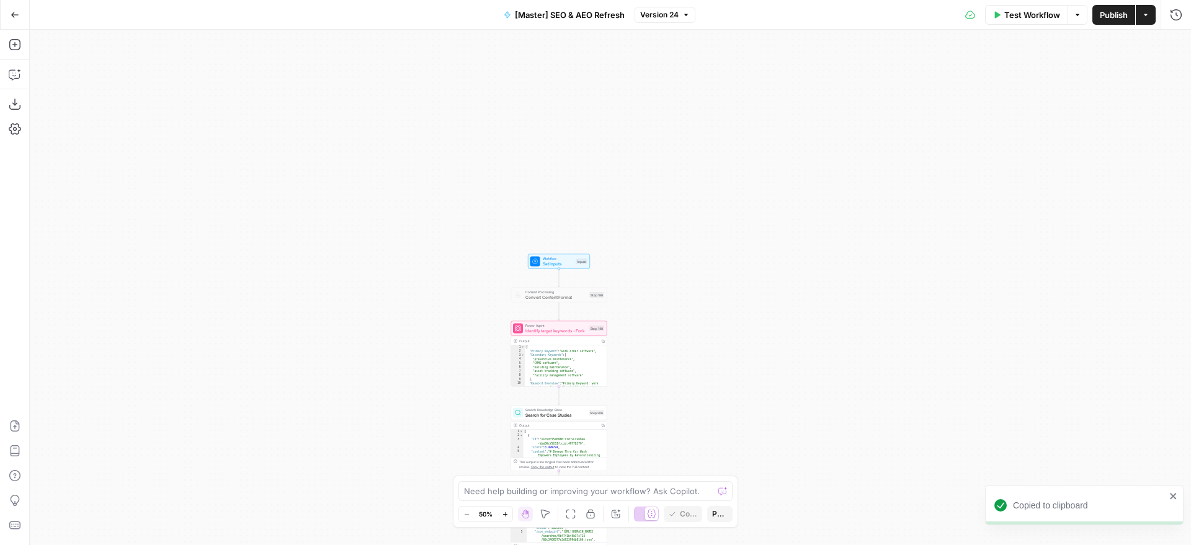
click at [669, 255] on div "true false true false true false Workflow Set Inputs Inputs Content Processing …" at bounding box center [610, 288] width 1161 height 516
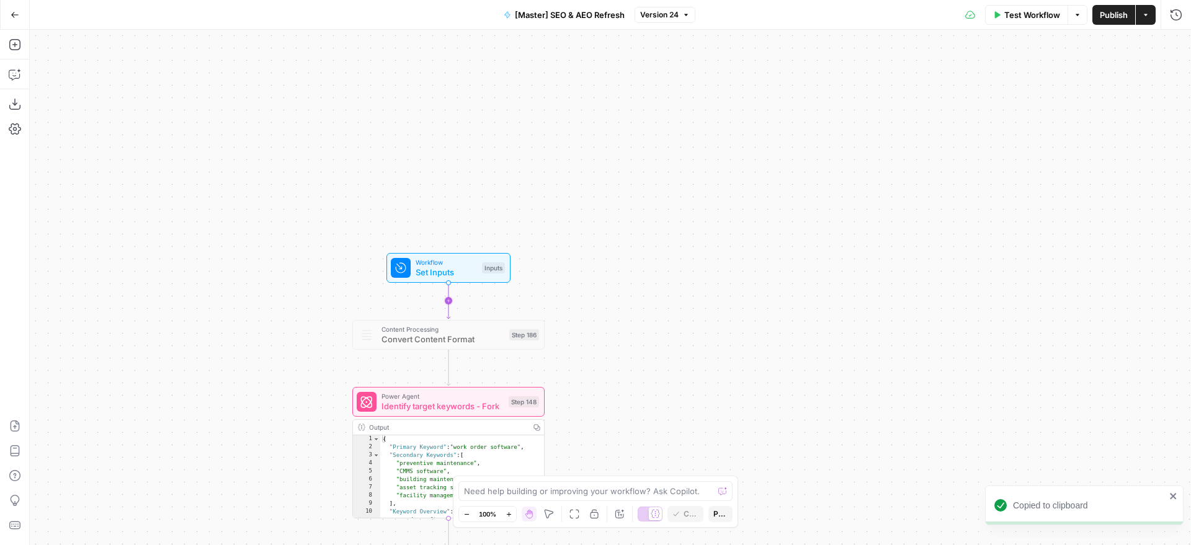
click at [450, 302] on icon "Edge from start to step_186" at bounding box center [449, 301] width 4 height 36
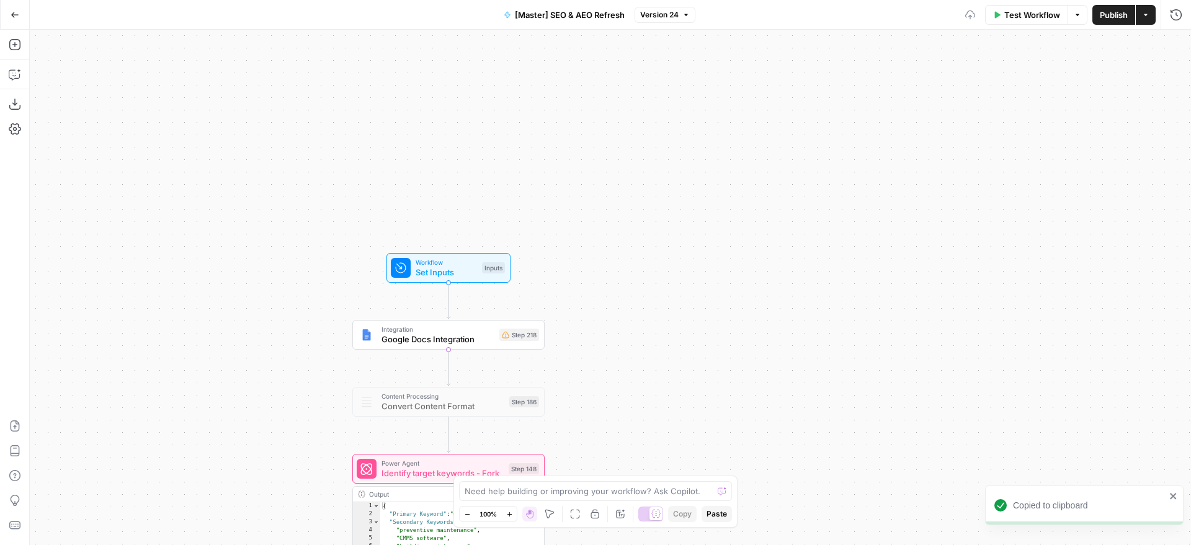
click at [473, 329] on span "Integration" at bounding box center [438, 329] width 113 height 10
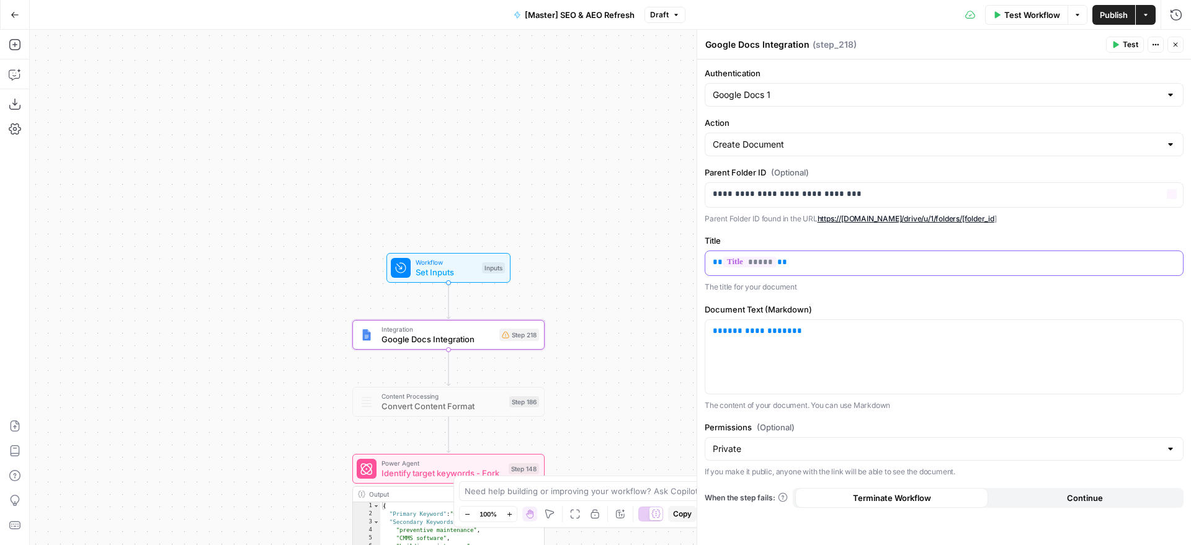
click at [919, 261] on p "** ***** **" at bounding box center [944, 262] width 463 height 12
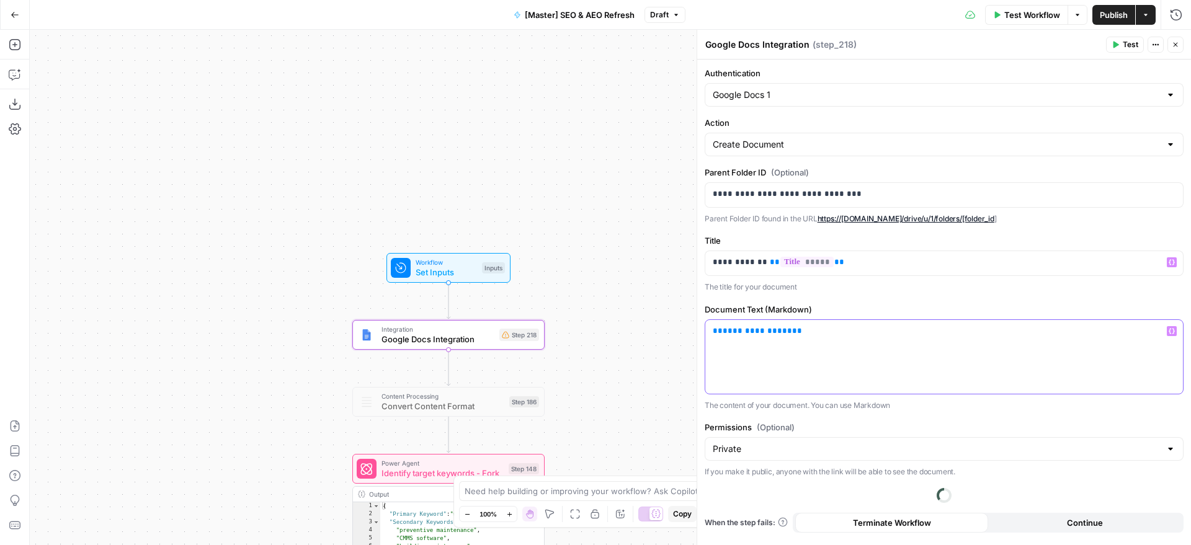
click at [858, 329] on p "**********" at bounding box center [944, 331] width 463 height 12
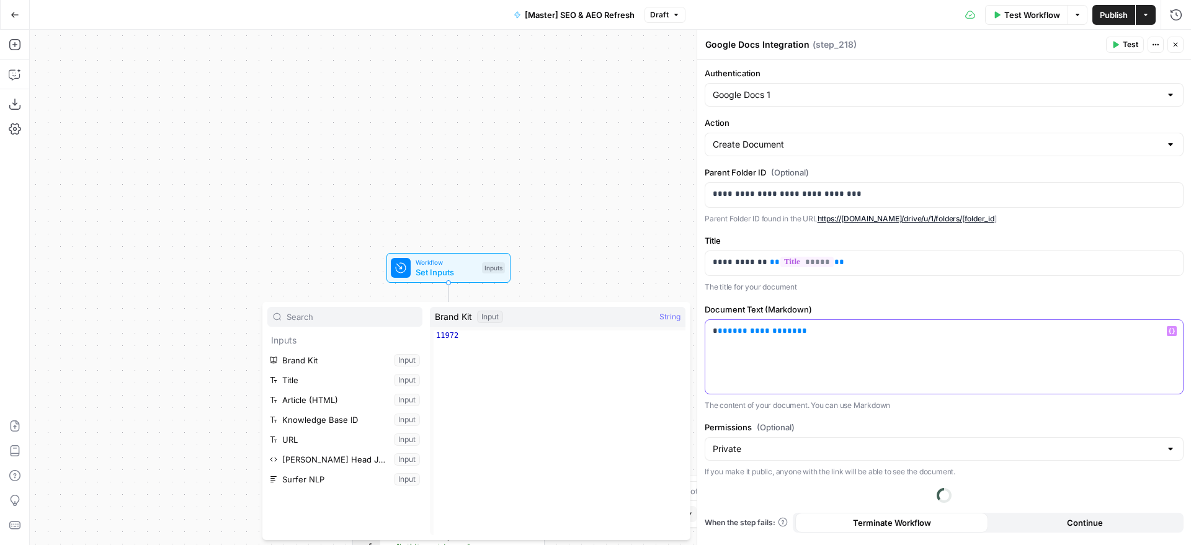
click at [857, 329] on p "**********" at bounding box center [944, 331] width 463 height 12
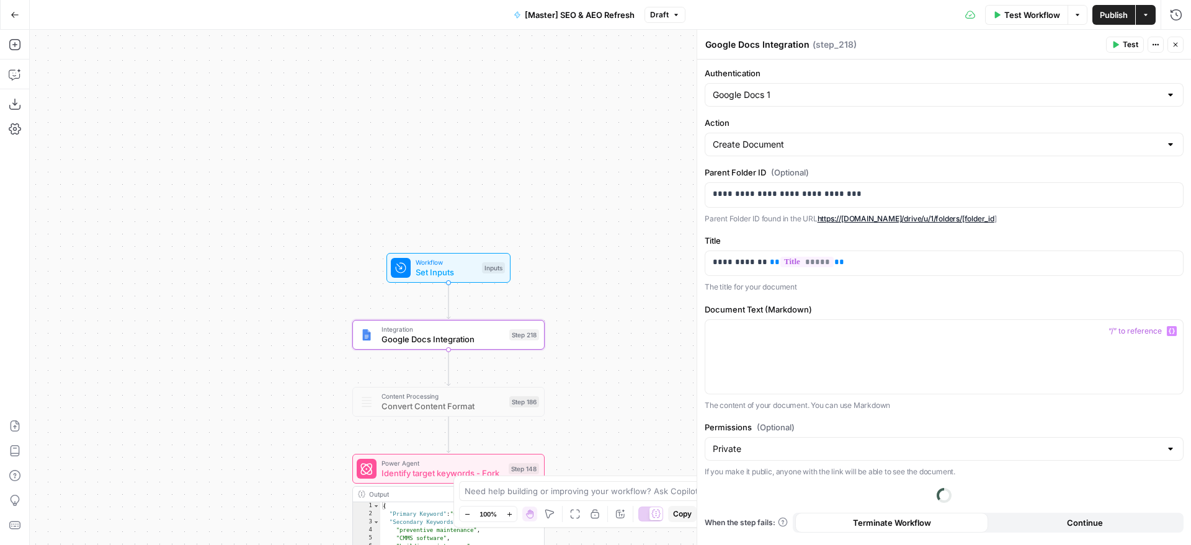
drag, startPoint x: 638, startPoint y: 279, endPoint x: 598, endPoint y: 244, distance: 52.8
click at [634, 260] on div "true false false true false true Workflow Set Inputs Inputs Integration Google …" at bounding box center [610, 288] width 1161 height 516
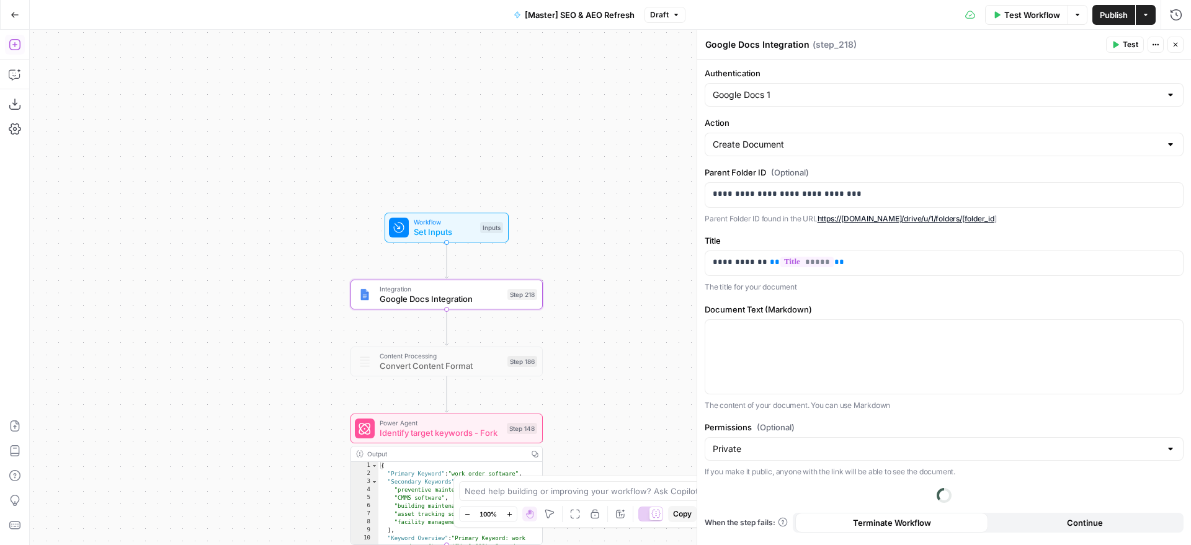
click at [13, 50] on icon "button" at bounding box center [14, 44] width 11 height 11
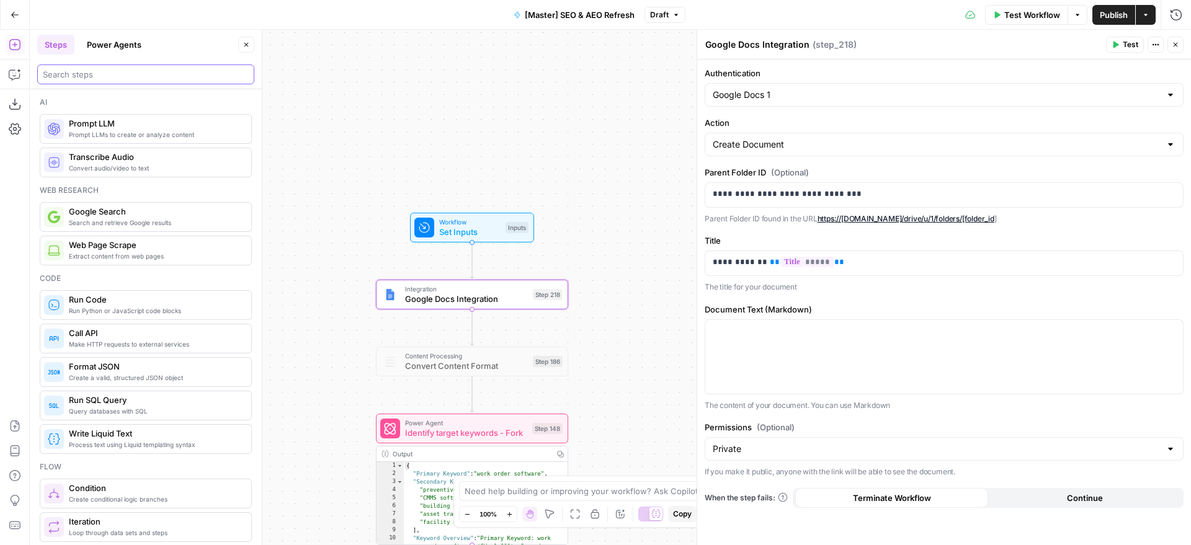
click at [148, 79] on input "search" at bounding box center [146, 74] width 206 height 12
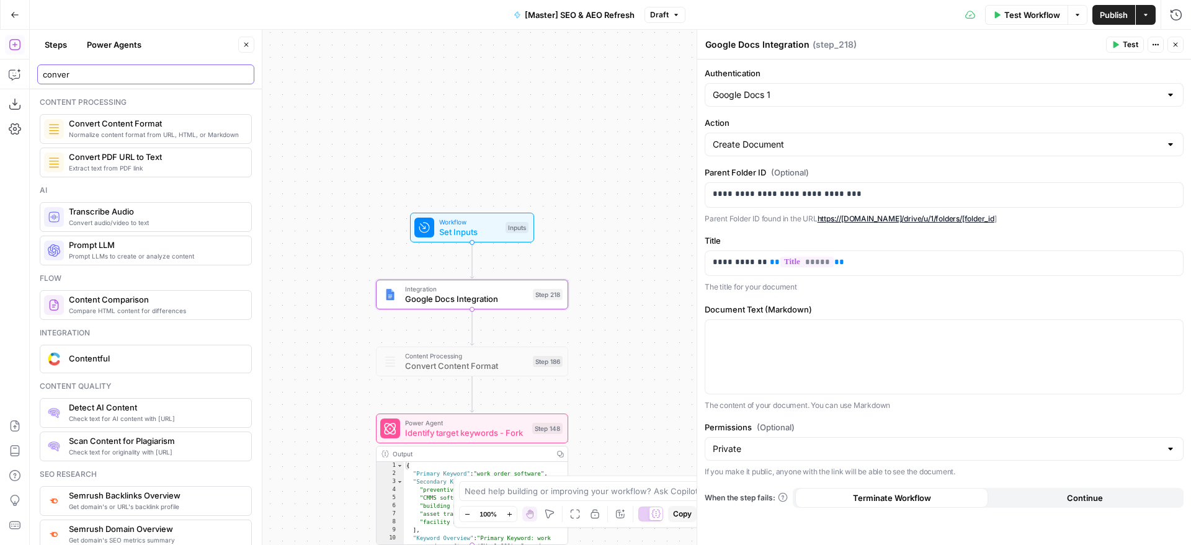
type input "conver"
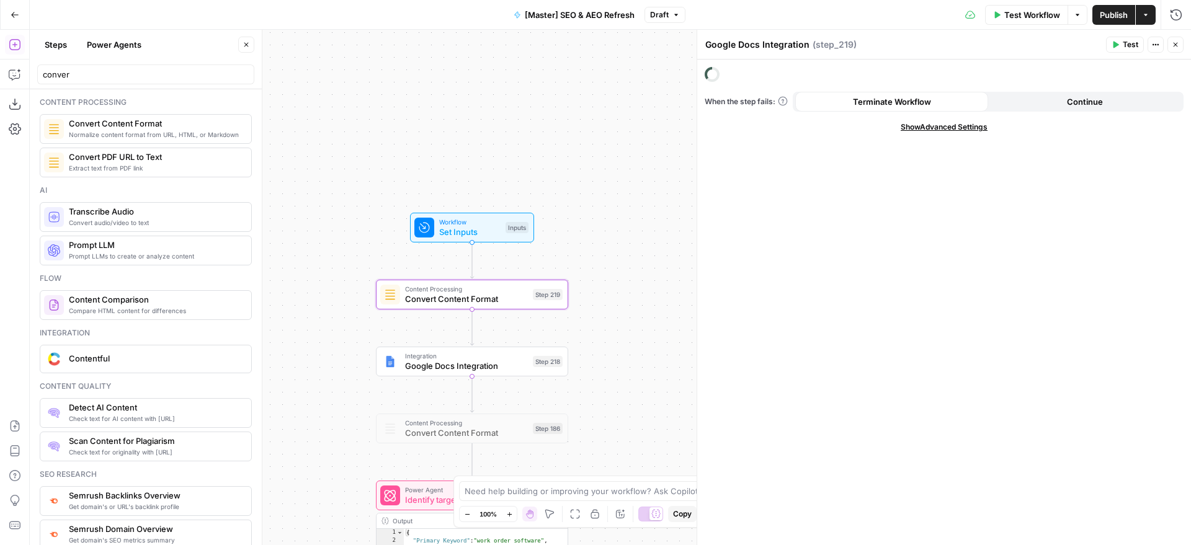
type textarea "Convert Content Format"
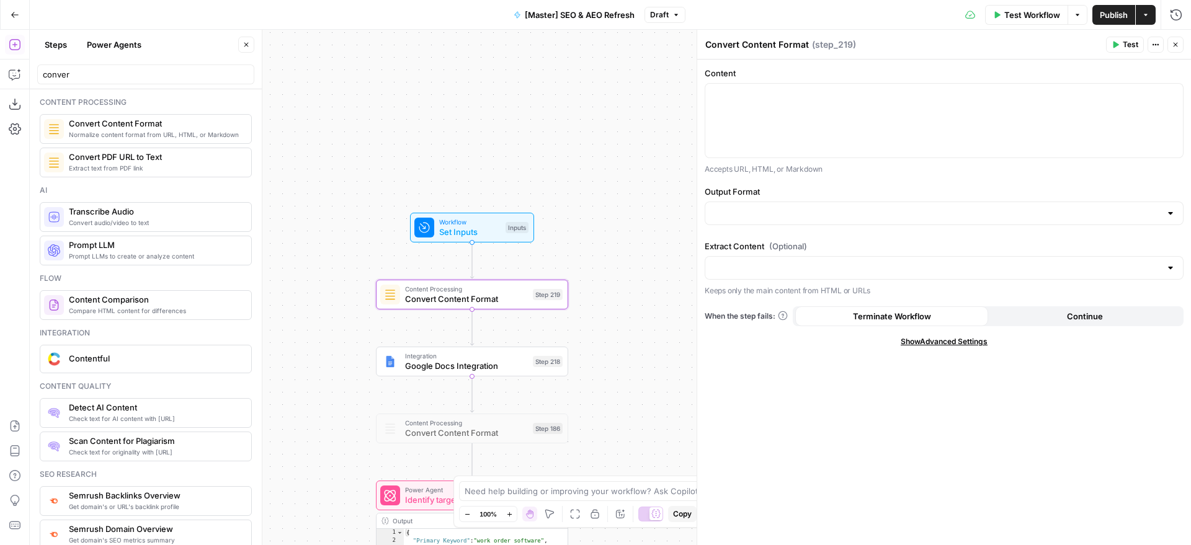
click at [561, 297] on div "Step 219" at bounding box center [548, 294] width 30 height 11
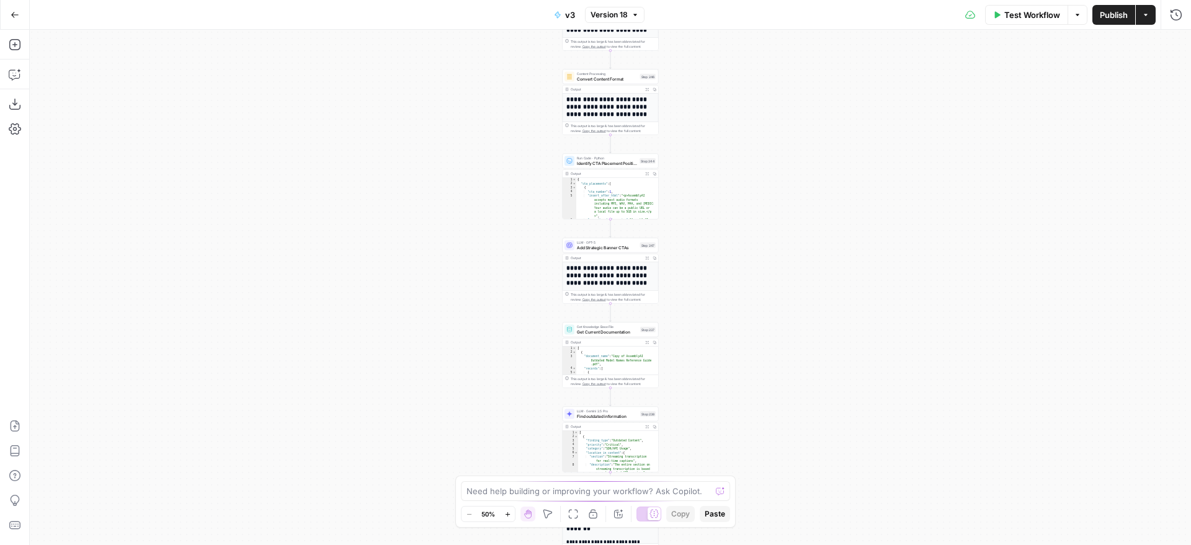
click at [718, 79] on div "**********" at bounding box center [610, 288] width 1161 height 516
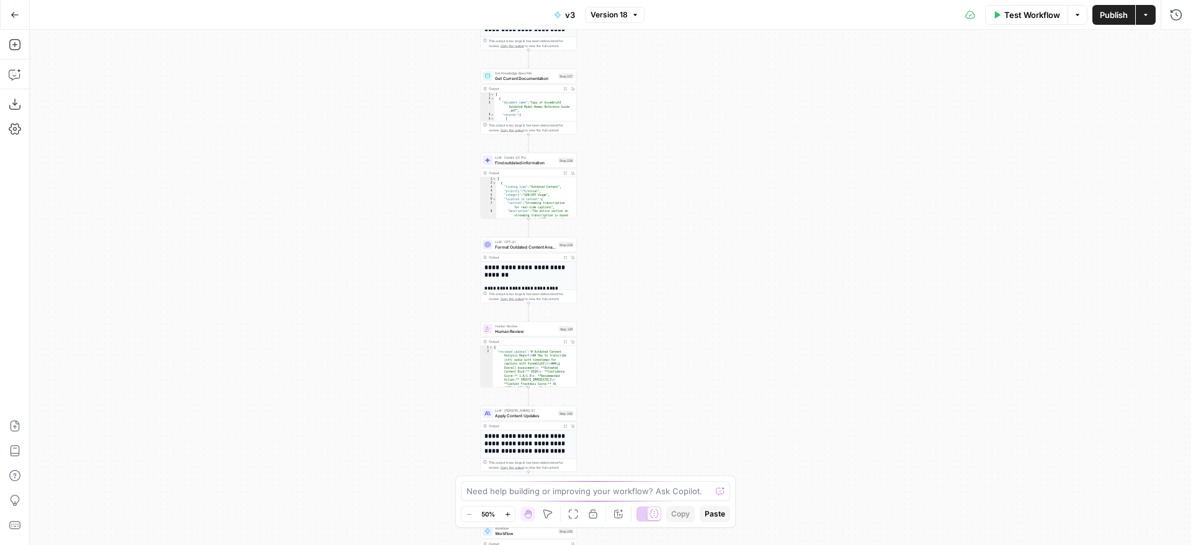
drag, startPoint x: 783, startPoint y: 355, endPoint x: 720, endPoint y: 144, distance: 220.0
click at [720, 144] on div "**********" at bounding box center [610, 288] width 1161 height 516
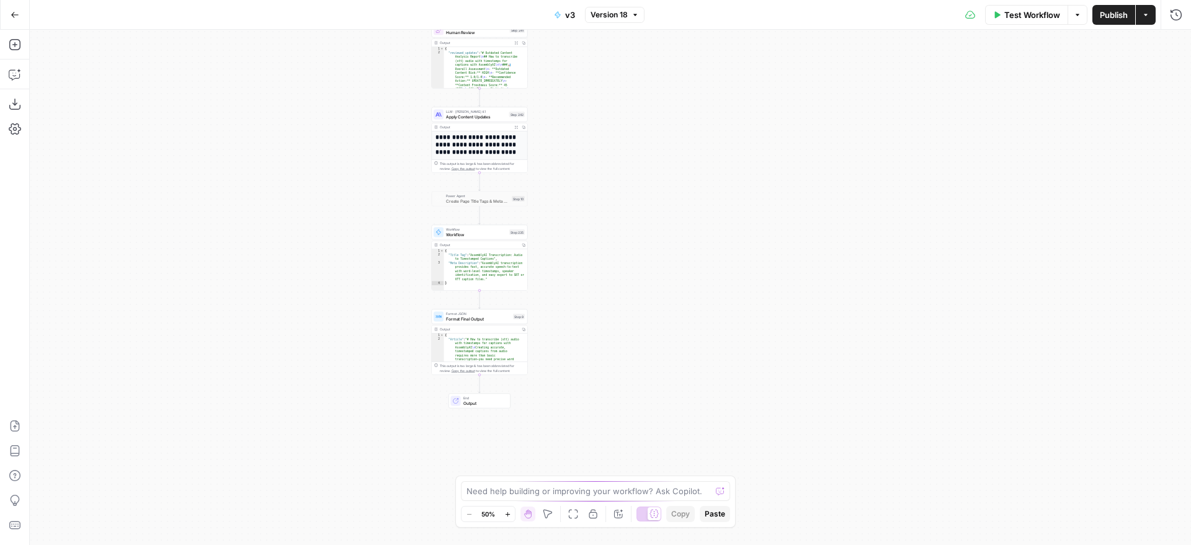
drag, startPoint x: 759, startPoint y: 263, endPoint x: 748, endPoint y: 111, distance: 152.4
click at [748, 111] on div "**********" at bounding box center [610, 288] width 1161 height 516
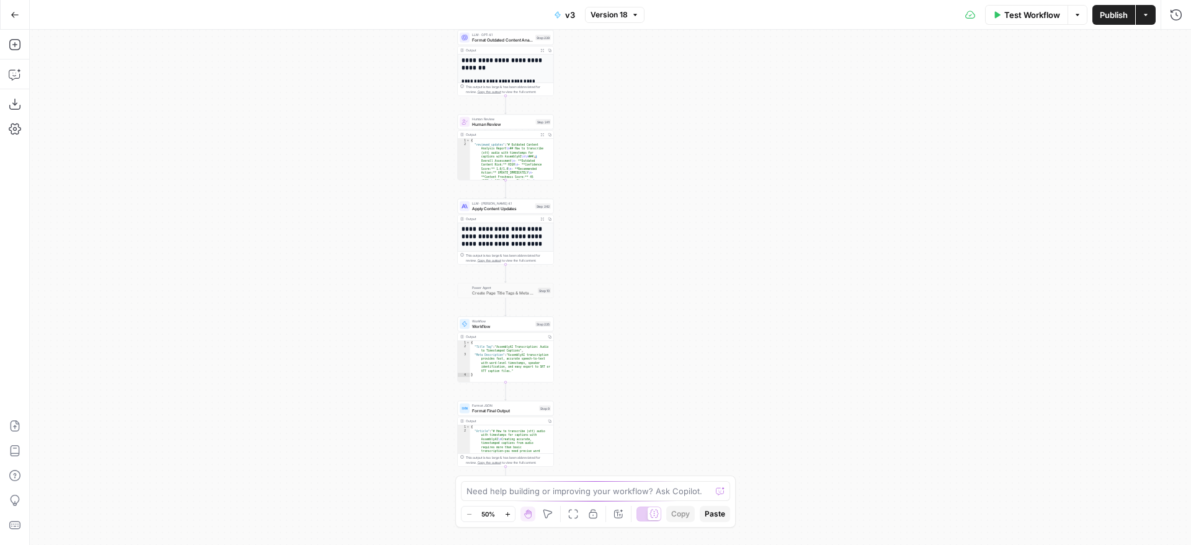
drag, startPoint x: 690, startPoint y: 231, endPoint x: 623, endPoint y: 90, distance: 156.8
click at [714, 393] on div "**********" at bounding box center [610, 288] width 1161 height 516
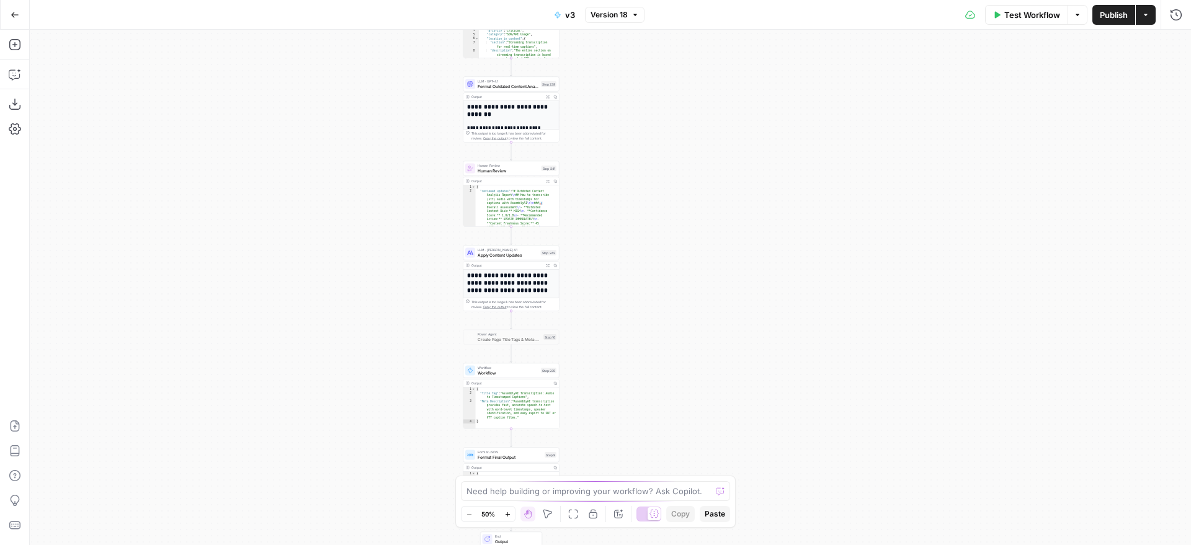
drag, startPoint x: 631, startPoint y: 135, endPoint x: 631, endPoint y: 260, distance: 124.7
click at [650, 295] on div "**********" at bounding box center [610, 288] width 1161 height 516
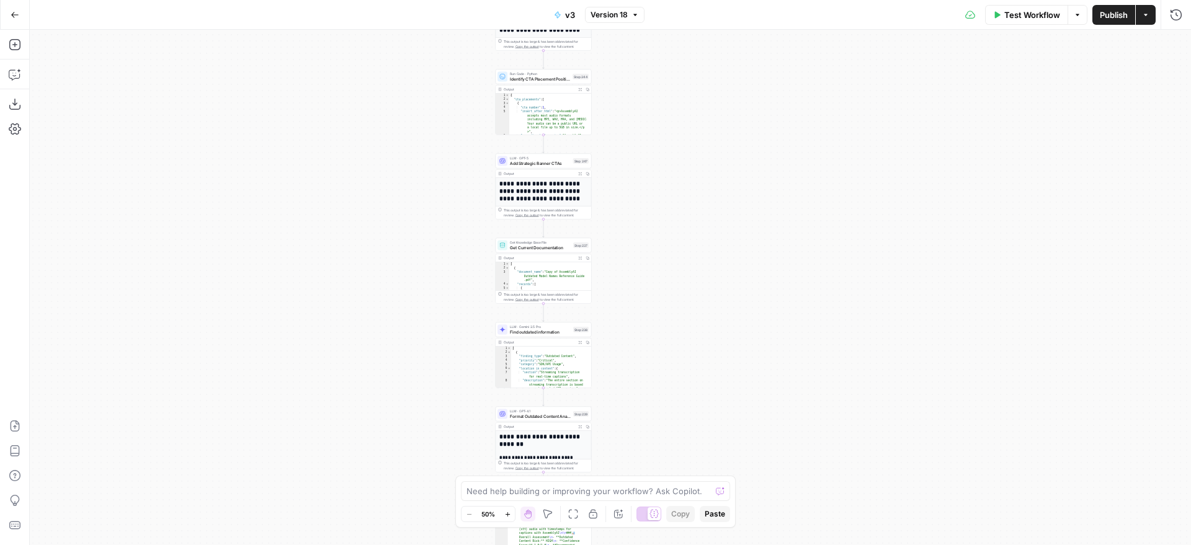
drag, startPoint x: 592, startPoint y: 117, endPoint x: 605, endPoint y: 277, distance: 160.6
click at [605, 287] on div "**********" at bounding box center [610, 288] width 1161 height 516
click at [653, 205] on div "**********" at bounding box center [610, 288] width 1161 height 516
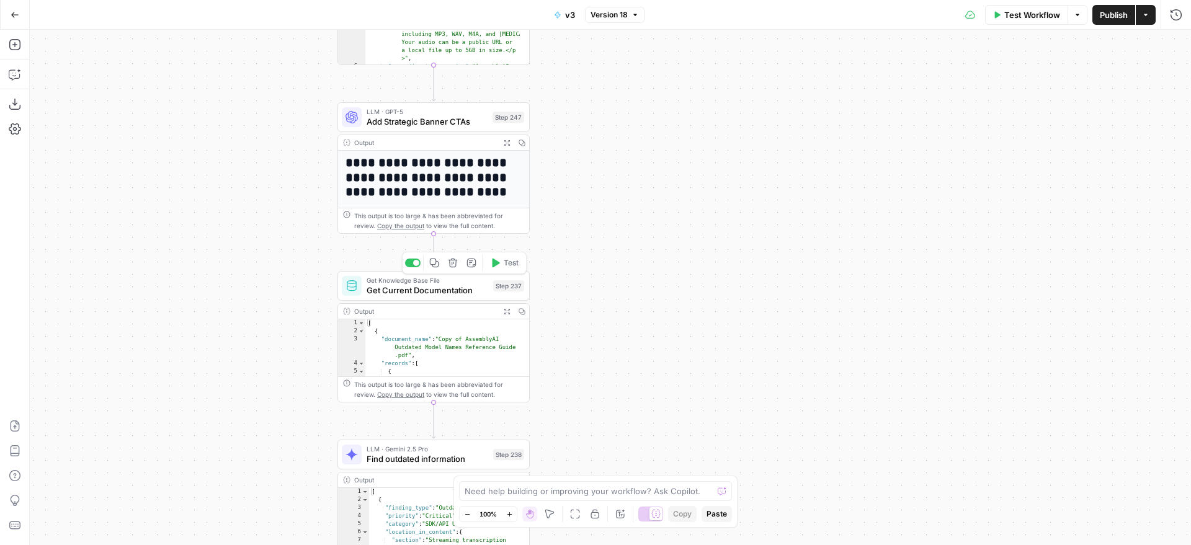
click at [437, 264] on icon "button" at bounding box center [434, 263] width 9 height 9
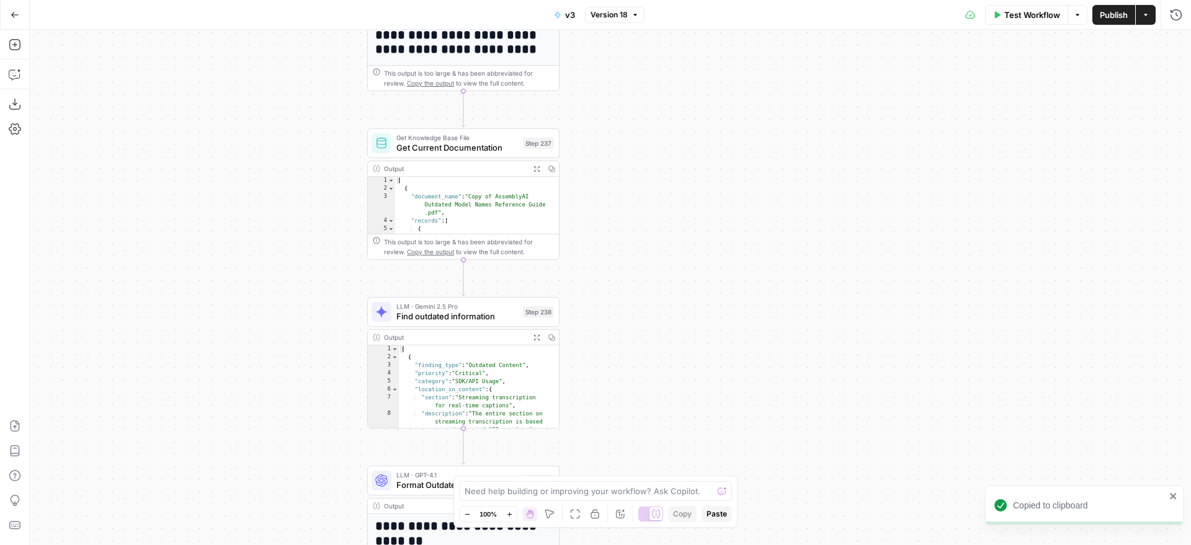
drag, startPoint x: 619, startPoint y: 305, endPoint x: 594, endPoint y: 226, distance: 82.8
click at [650, 154] on div "**********" at bounding box center [610, 288] width 1161 height 516
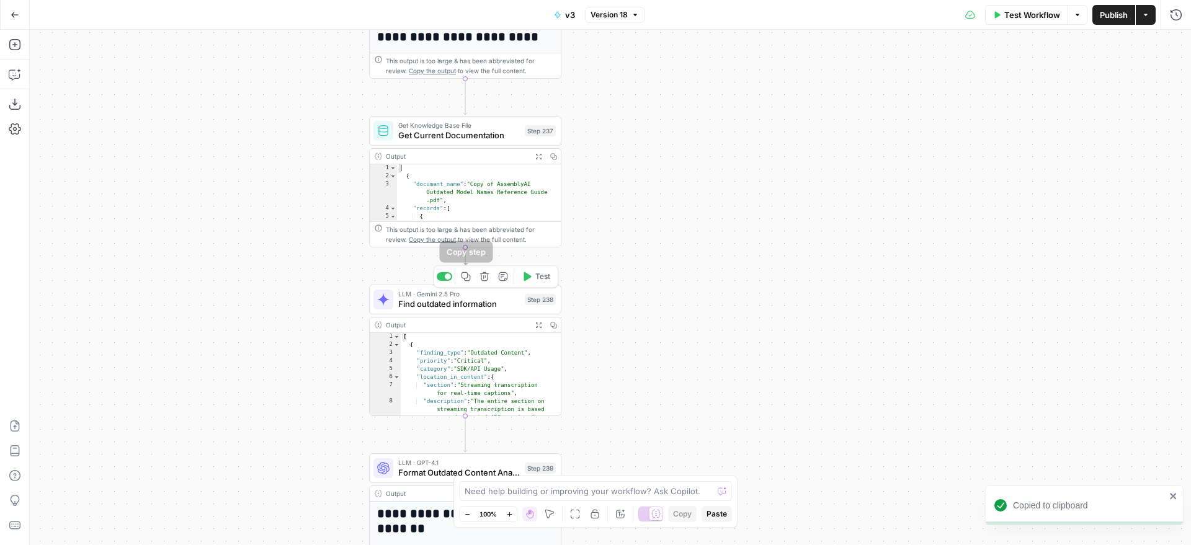
click at [468, 281] on icon "button" at bounding box center [466, 276] width 9 height 9
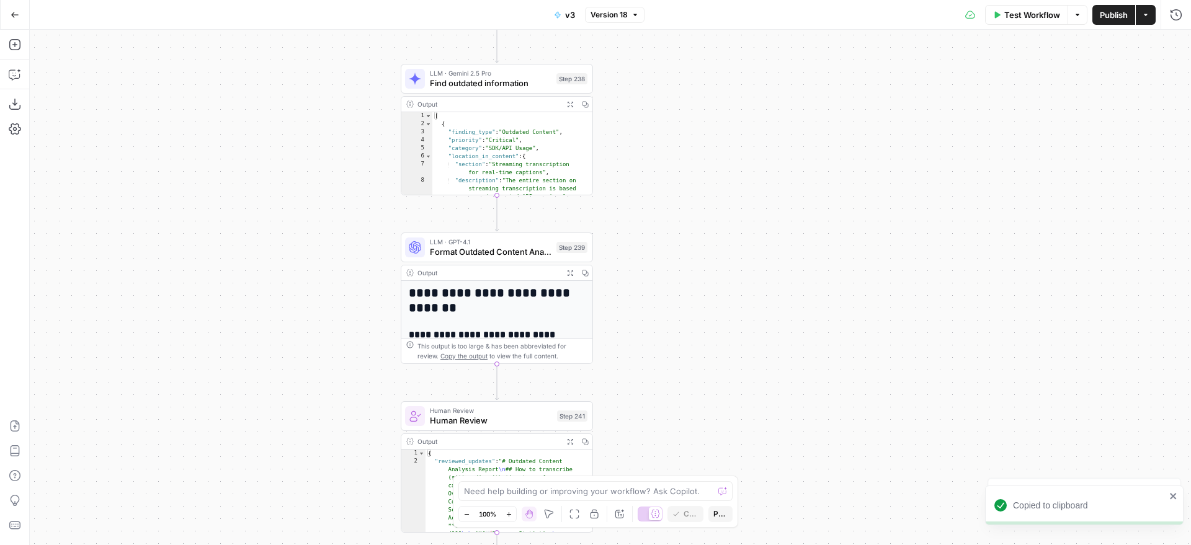
drag, startPoint x: 736, startPoint y: 293, endPoint x: 767, endPoint y: 74, distance: 221.3
click at [767, 74] on div "**********" at bounding box center [610, 288] width 1161 height 516
click at [500, 228] on icon "button" at bounding box center [498, 225] width 10 height 10
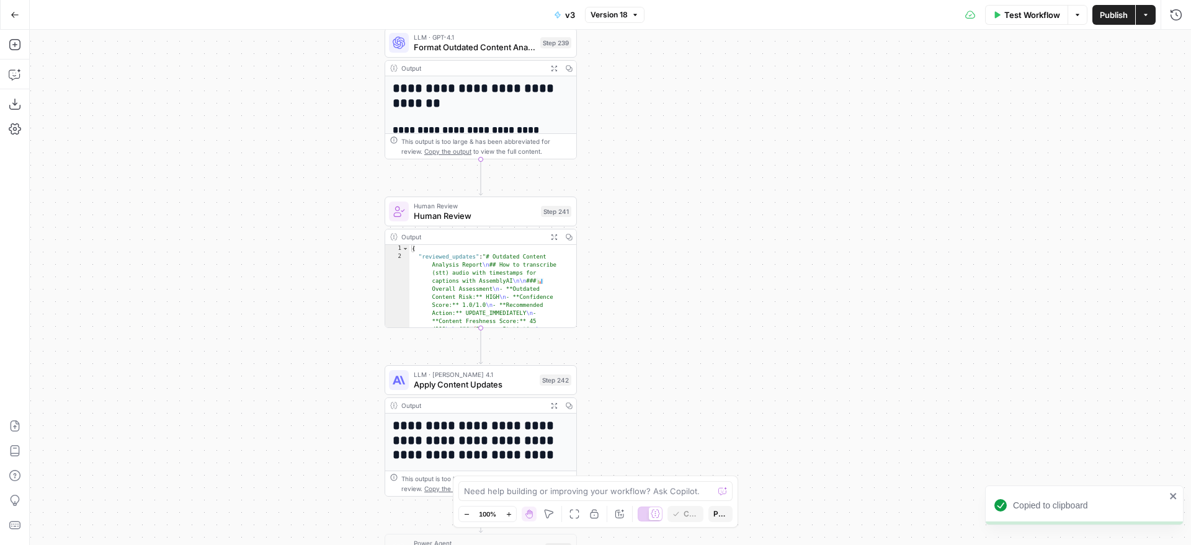
drag, startPoint x: 728, startPoint y: 372, endPoint x: 712, endPoint y: 166, distance: 206.0
click at [712, 166] on div "**********" at bounding box center [610, 288] width 1161 height 516
click at [478, 189] on icon "button" at bounding box center [481, 188] width 9 height 9
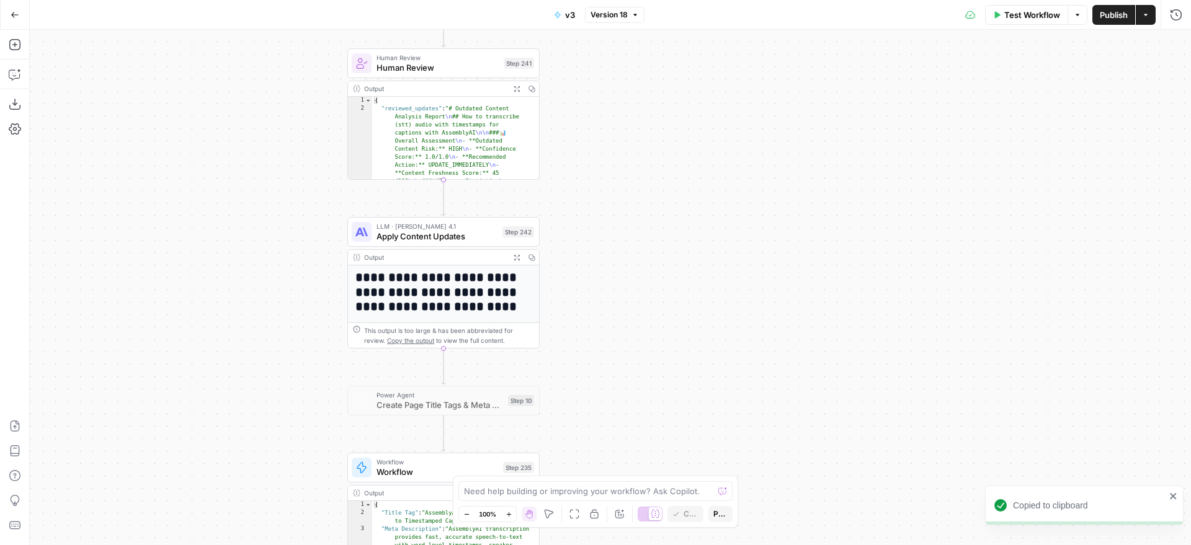
drag, startPoint x: 669, startPoint y: 383, endPoint x: 632, endPoint y: 236, distance: 152.3
click at [632, 236] on div "**********" at bounding box center [610, 288] width 1161 height 516
click at [446, 213] on icon "button" at bounding box center [444, 209] width 9 height 9
click at [441, 212] on icon "button" at bounding box center [444, 209] width 10 height 10
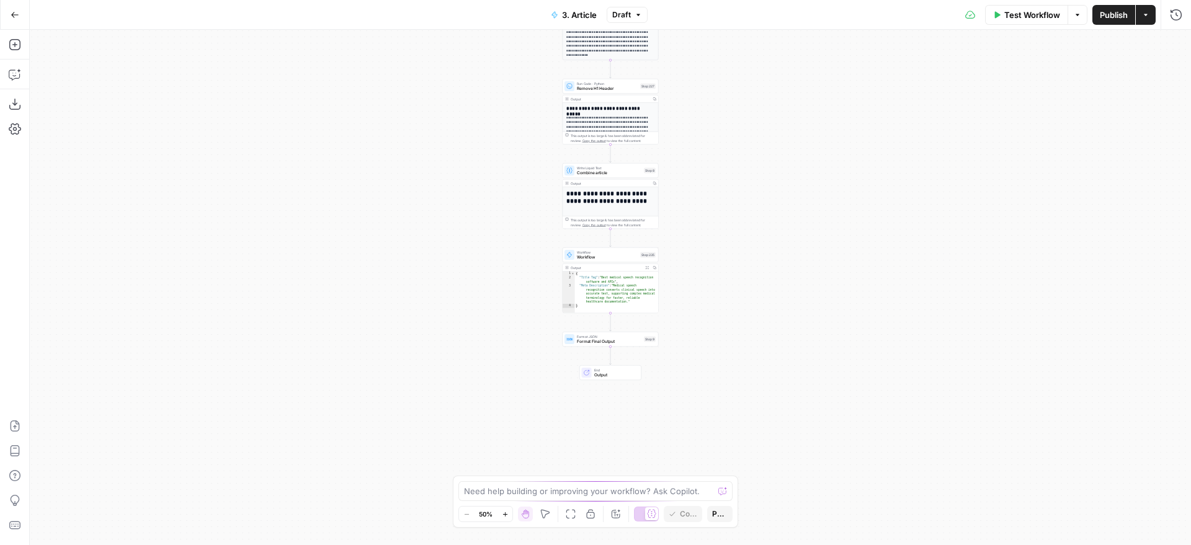
click at [731, 257] on div "**********" at bounding box center [610, 288] width 1161 height 516
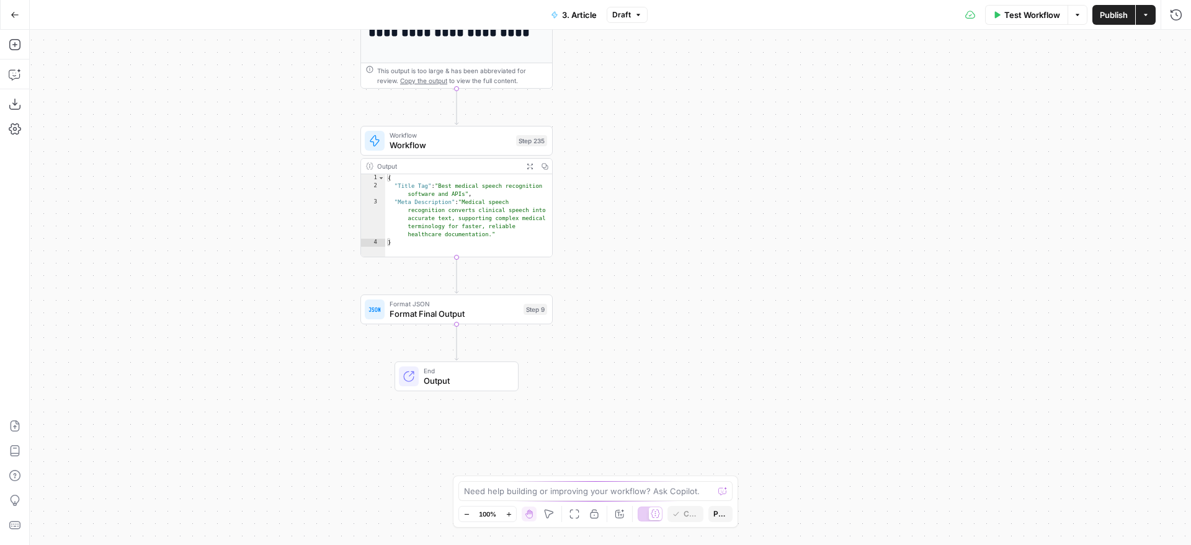
drag, startPoint x: 670, startPoint y: 354, endPoint x: 636, endPoint y: 241, distance: 117.8
click at [636, 241] on div "**********" at bounding box center [610, 288] width 1161 height 516
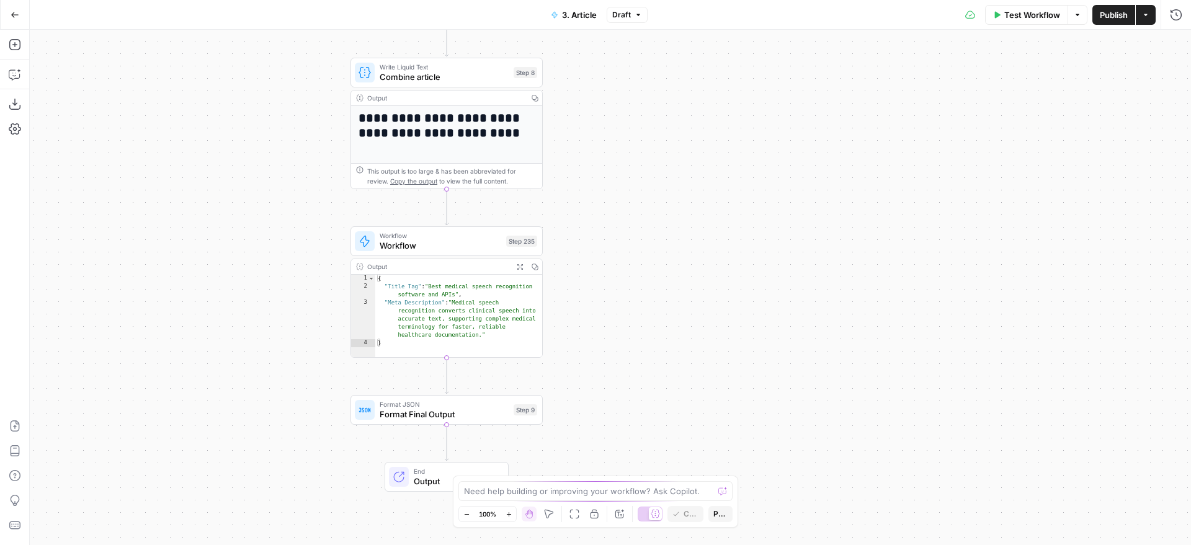
drag, startPoint x: 648, startPoint y: 95, endPoint x: 657, endPoint y: 509, distance: 413.9
click at [657, 509] on div "**********" at bounding box center [610, 288] width 1161 height 516
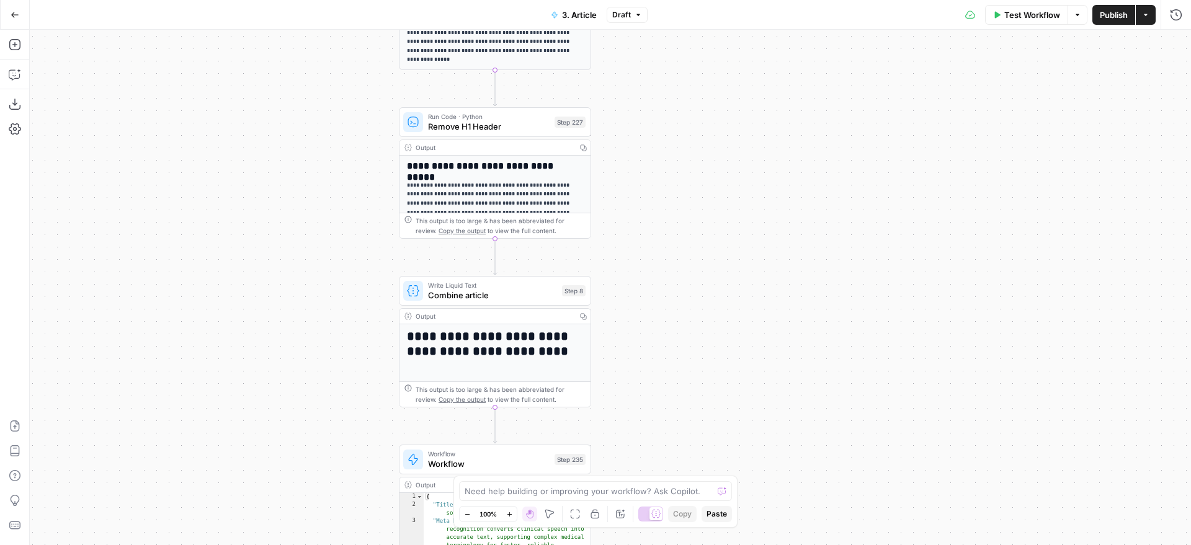
drag, startPoint x: 658, startPoint y: 206, endPoint x: 685, endPoint y: 96, distance: 113.6
click at [685, 96] on div "**********" at bounding box center [610, 288] width 1161 height 516
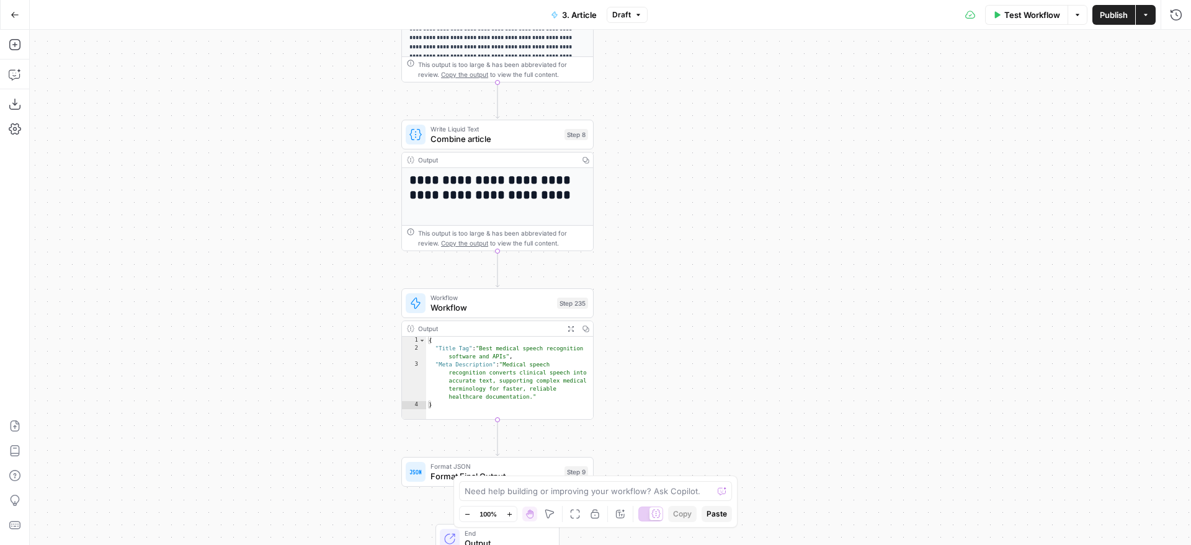
drag, startPoint x: 769, startPoint y: 325, endPoint x: 772, endPoint y: 169, distance: 156.4
click at [772, 169] on div "**********" at bounding box center [610, 288] width 1161 height 516
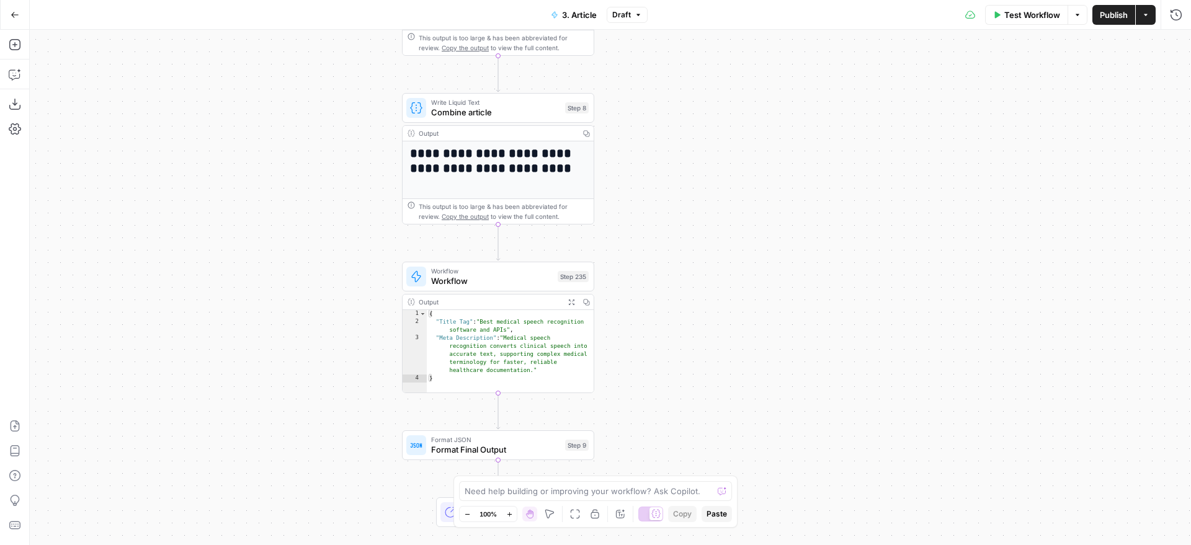
drag, startPoint x: 718, startPoint y: 226, endPoint x: 721, endPoint y: 167, distance: 59.0
click at [721, 167] on div "**********" at bounding box center [610, 288] width 1161 height 516
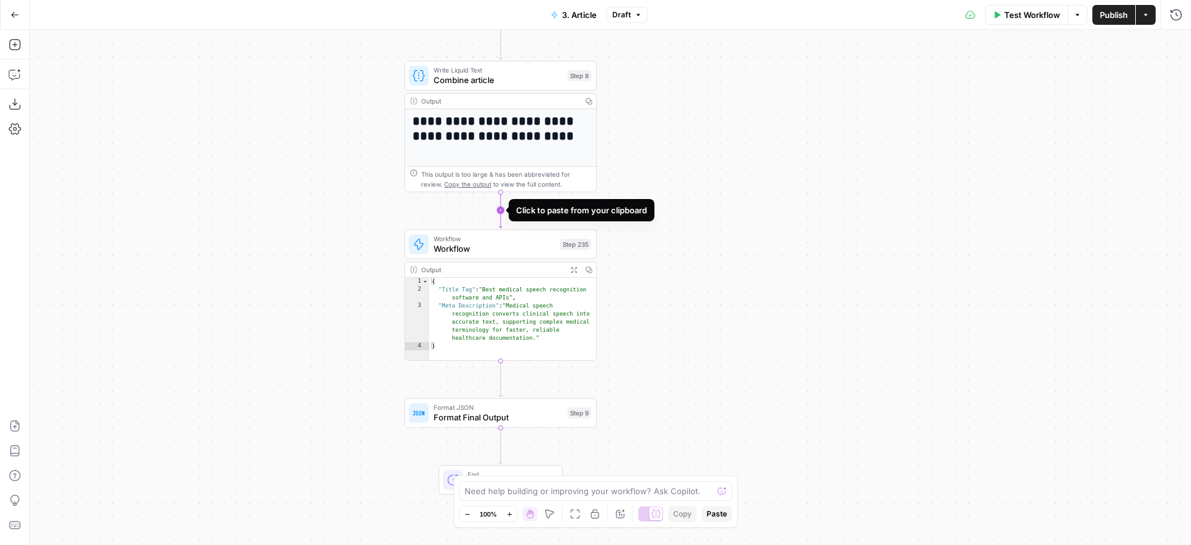
click at [500, 215] on icon "Edge from step_8 to step_235" at bounding box center [501, 210] width 4 height 36
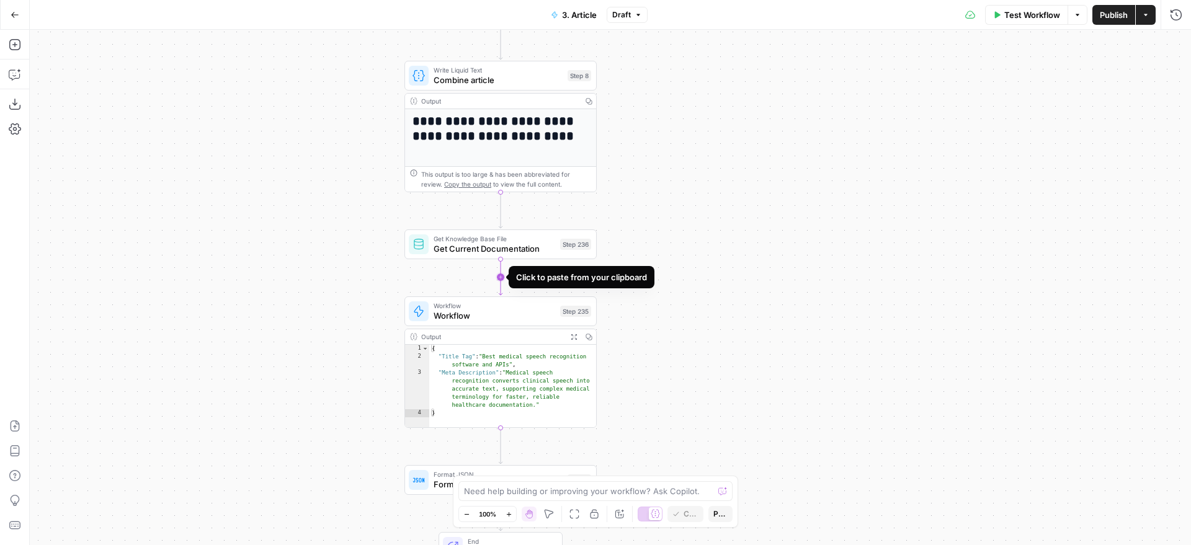
click at [499, 275] on icon "Edge from step_236 to step_235" at bounding box center [501, 277] width 4 height 36
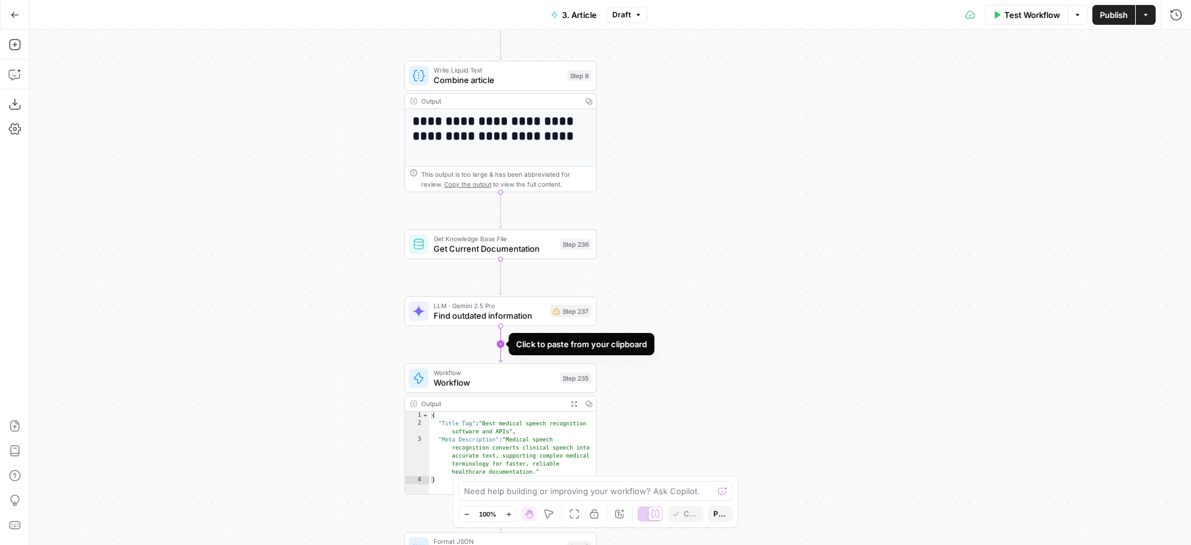
click at [501, 337] on icon "Edge from step_237 to step_235" at bounding box center [501, 344] width 4 height 36
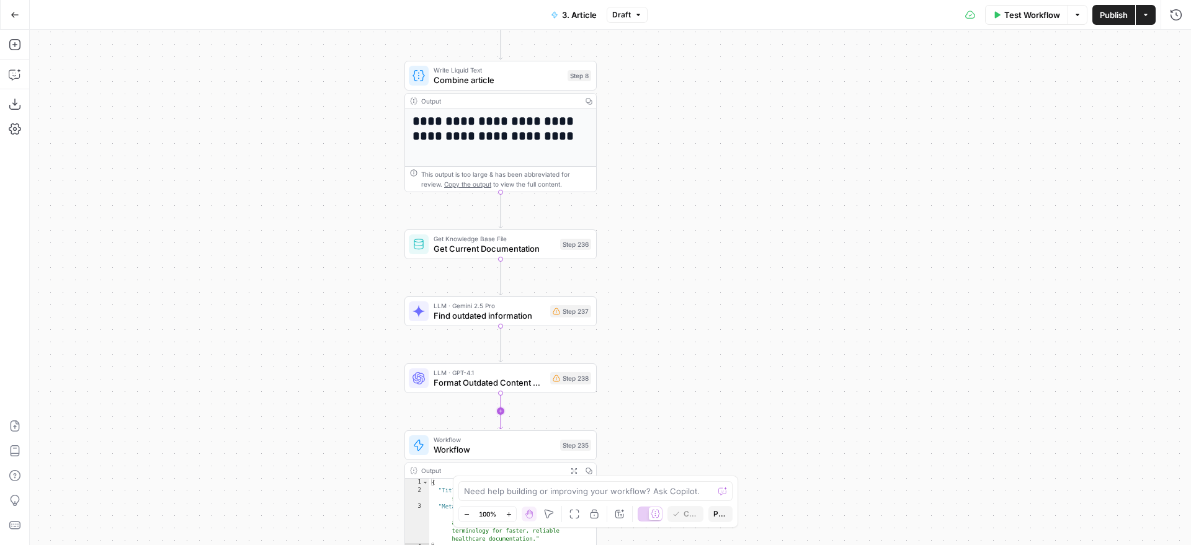
click at [502, 412] on icon "Edge from step_238 to step_235" at bounding box center [501, 411] width 4 height 36
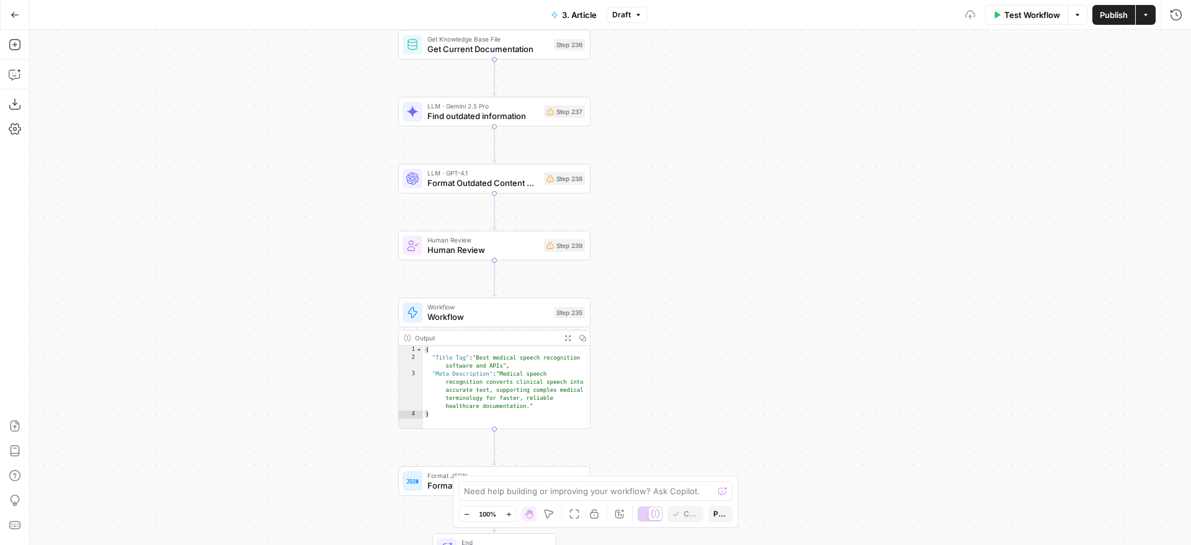
drag, startPoint x: 841, startPoint y: 245, endPoint x: 814, endPoint y: 55, distance: 192.4
click at [814, 55] on div "**********" at bounding box center [610, 288] width 1161 height 516
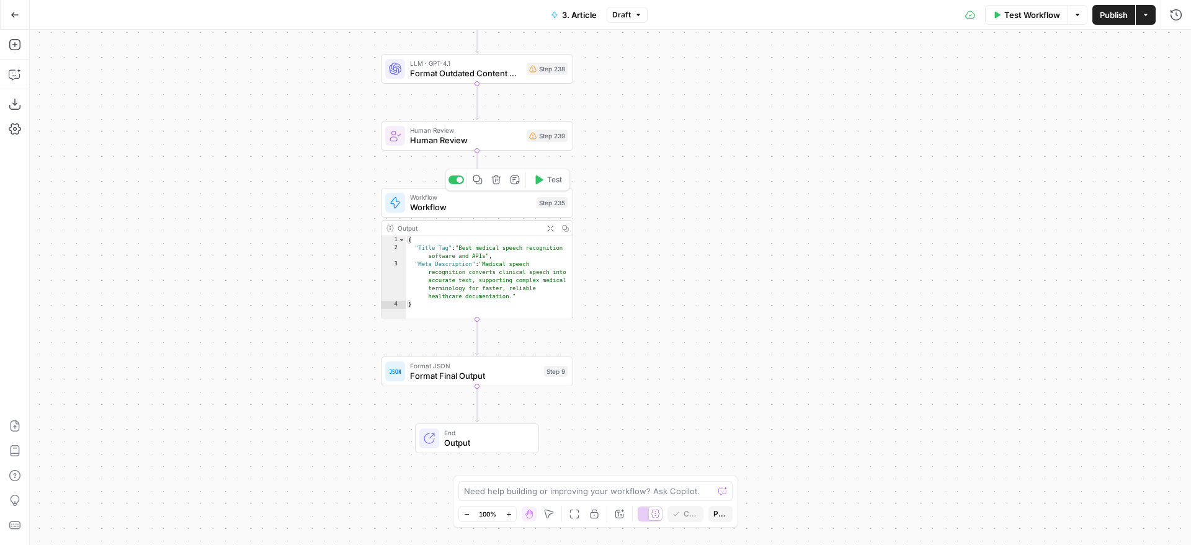
click at [478, 174] on button "Copy step" at bounding box center [478, 180] width 16 height 16
click at [479, 164] on icon "Edge from step_239 to step_235" at bounding box center [477, 169] width 4 height 36
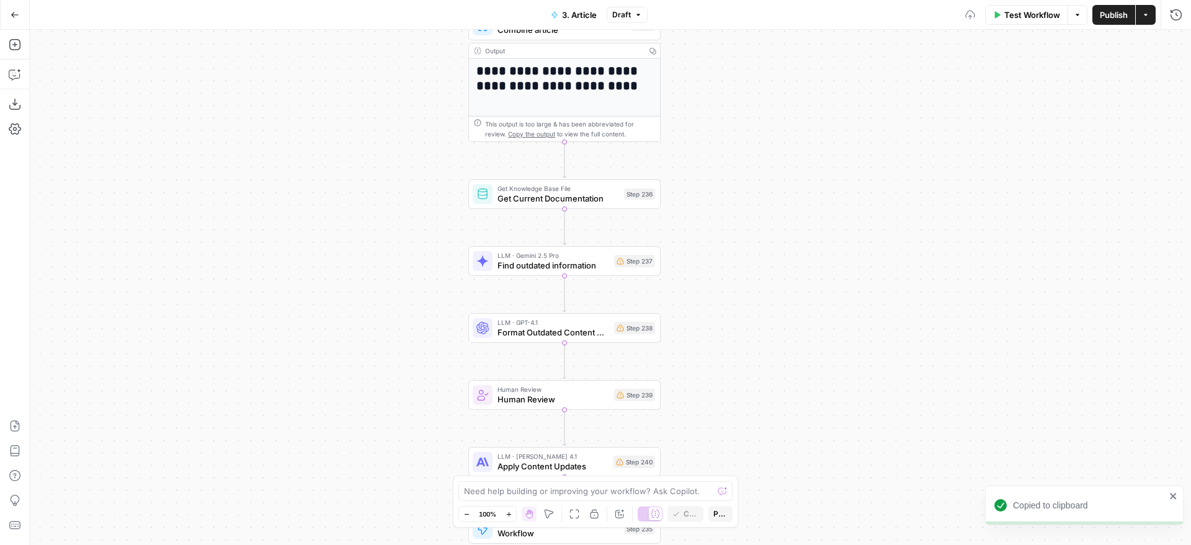
drag, startPoint x: 729, startPoint y: 117, endPoint x: 823, endPoint y: 412, distance: 309.2
click at [823, 412] on div "**********" at bounding box center [610, 288] width 1161 height 516
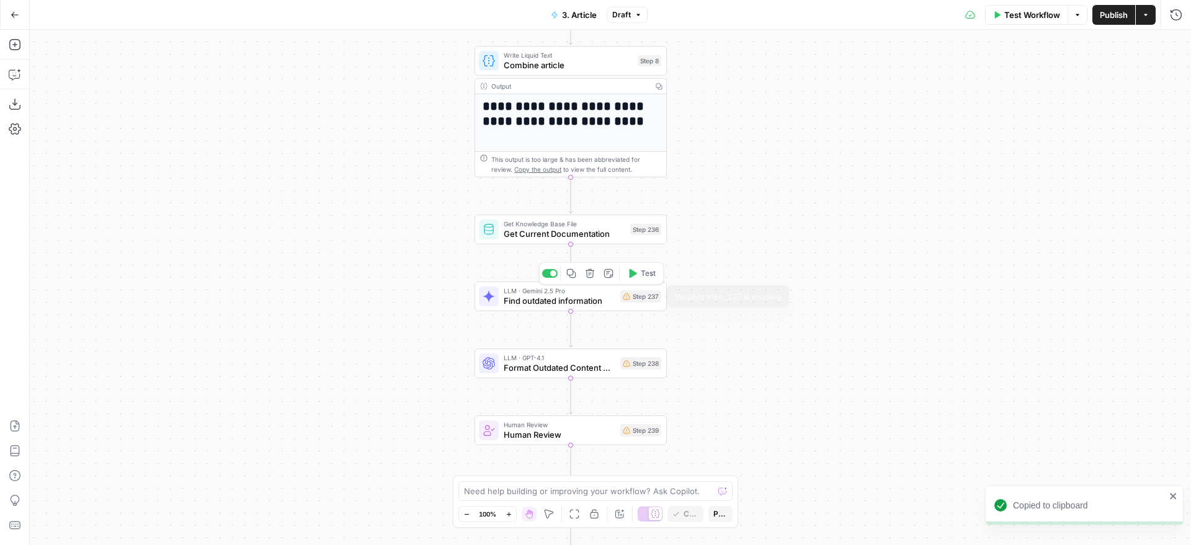
click at [630, 302] on div "Step 237" at bounding box center [640, 296] width 41 height 12
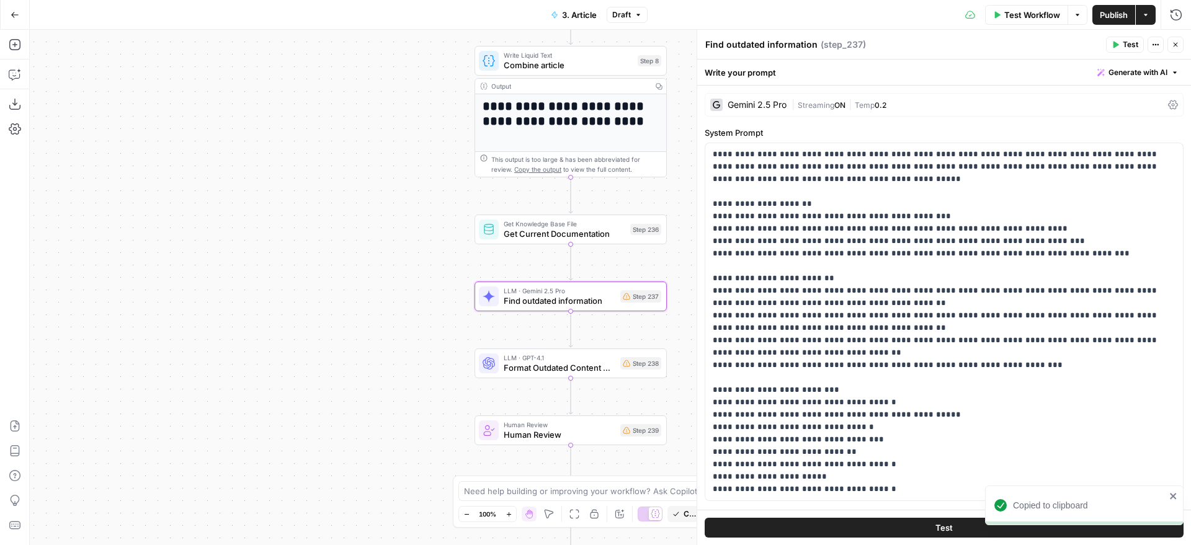
drag, startPoint x: 422, startPoint y: 313, endPoint x: 174, endPoint y: 277, distance: 251.3
click at [174, 277] on div "**********" at bounding box center [610, 288] width 1161 height 516
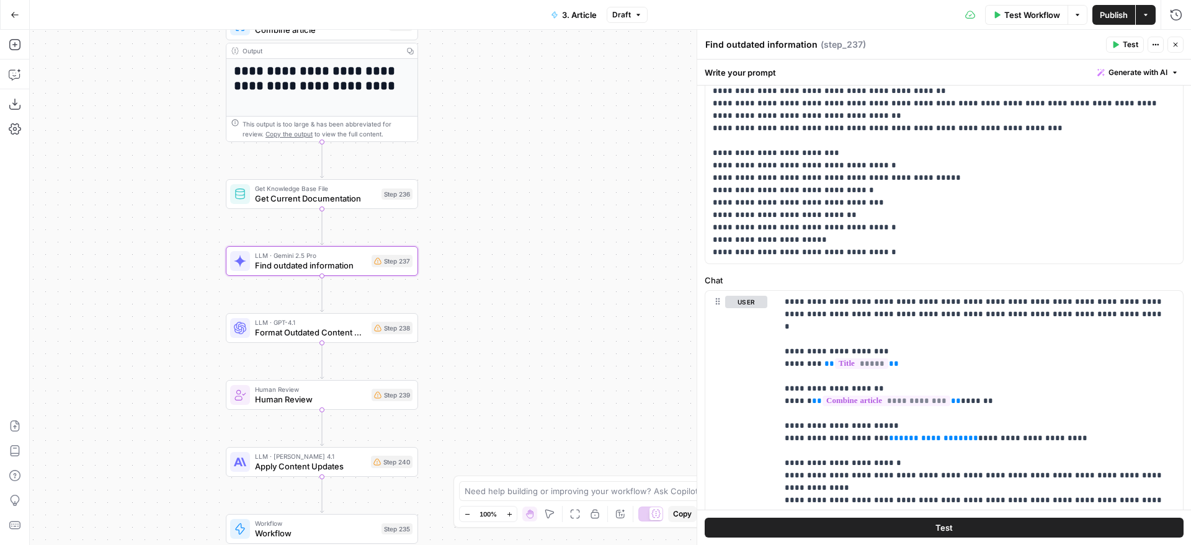
scroll to position [283, 0]
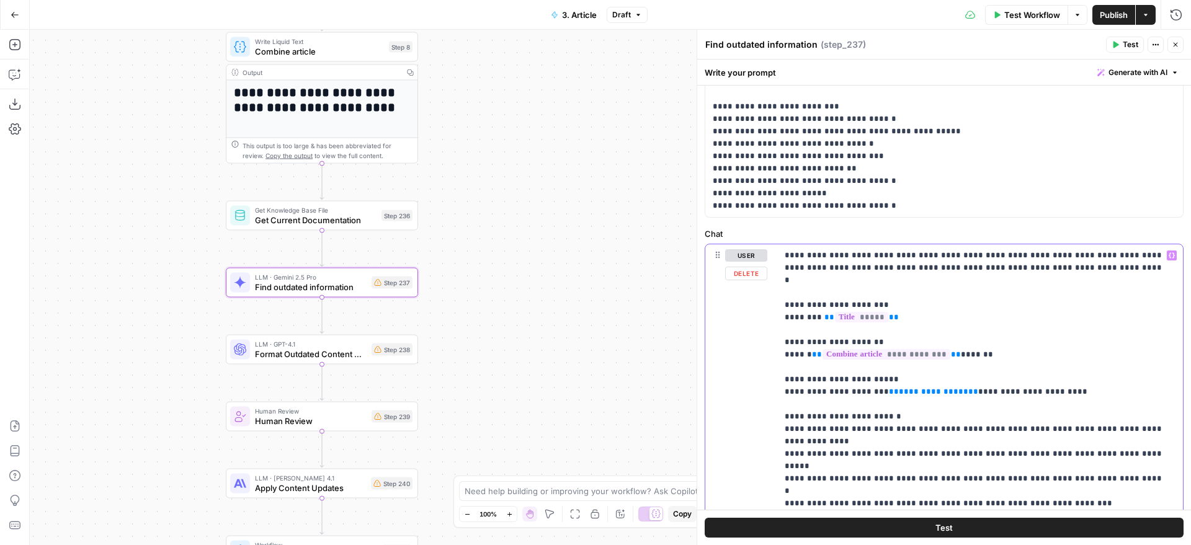
click at [924, 388] on span "**********" at bounding box center [933, 392] width 69 height 8
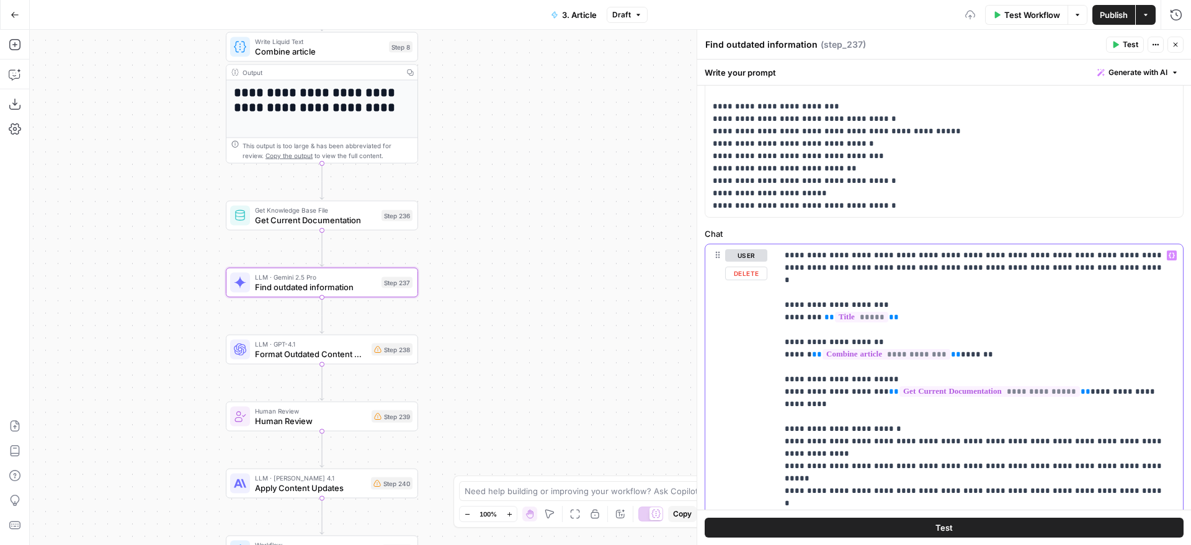
click at [970, 407] on p "**********" at bounding box center [976, 416] width 382 height 335
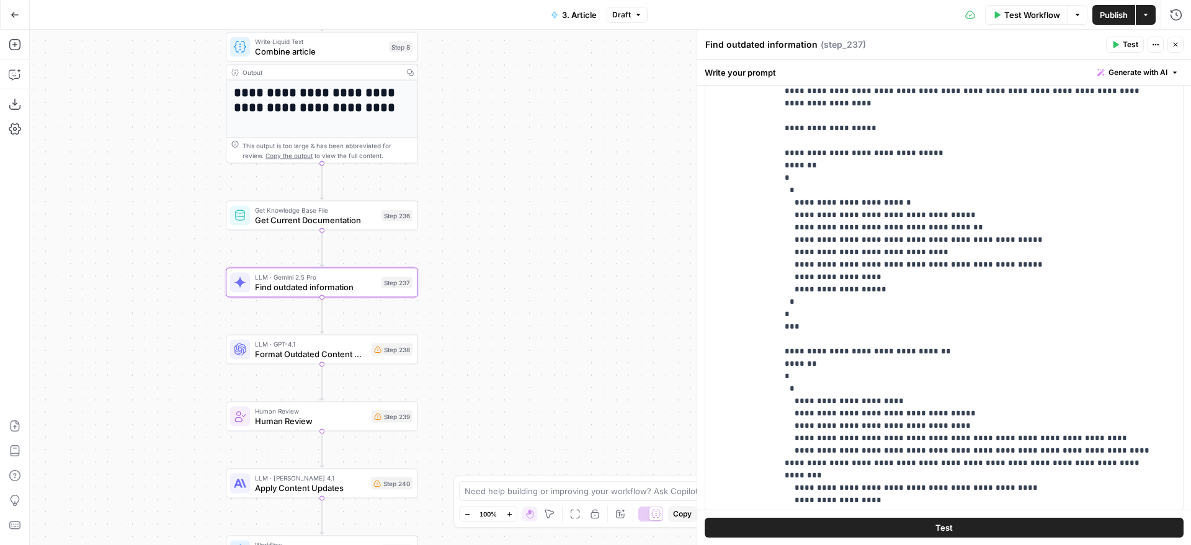
scroll to position [914, 0]
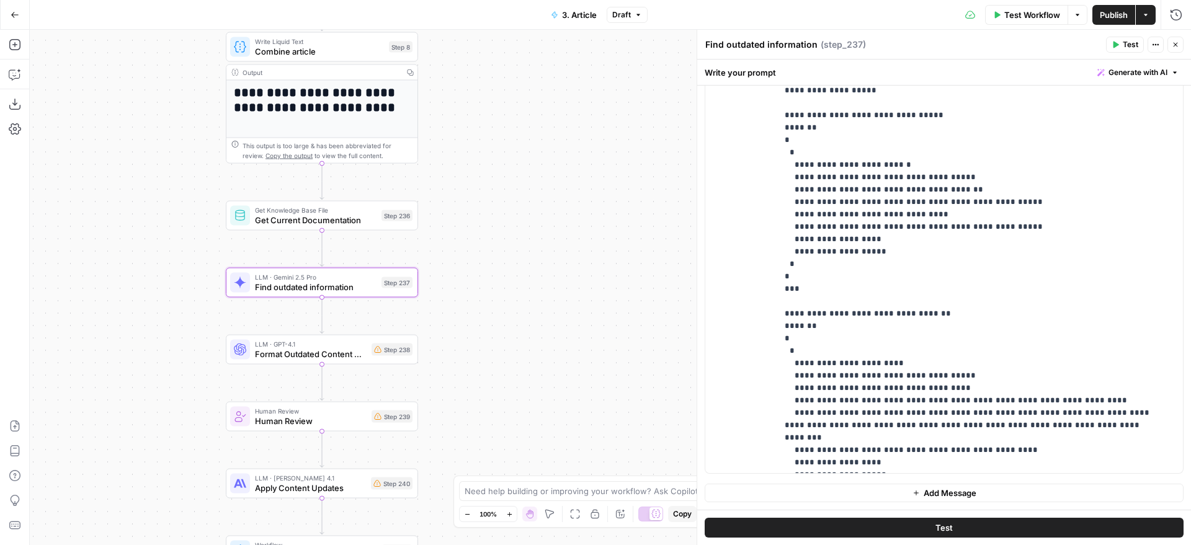
click at [357, 357] on span "Format Outdated Content Analysis for Review" at bounding box center [311, 354] width 112 height 12
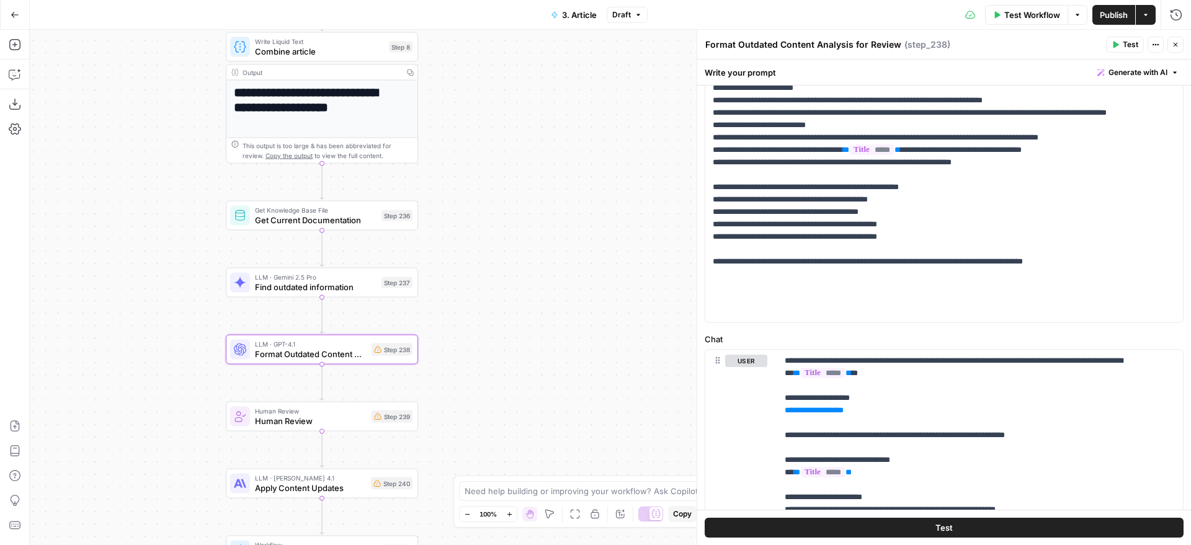
scroll to position [478, 0]
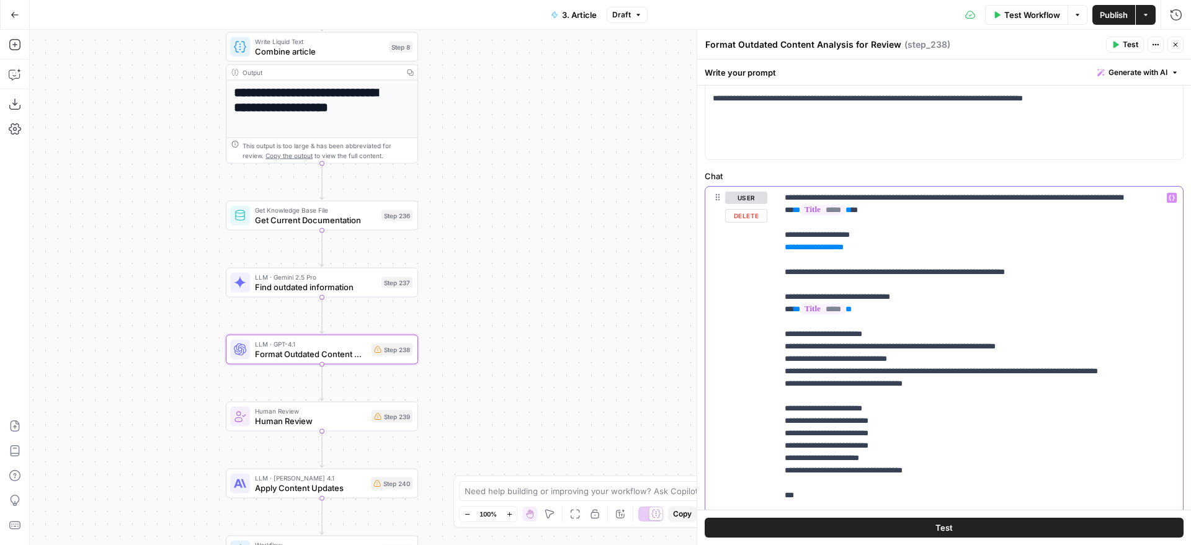
click at [827, 248] on span "**********" at bounding box center [814, 247] width 47 height 8
click at [360, 413] on span "Human Review" at bounding box center [311, 411] width 112 height 10
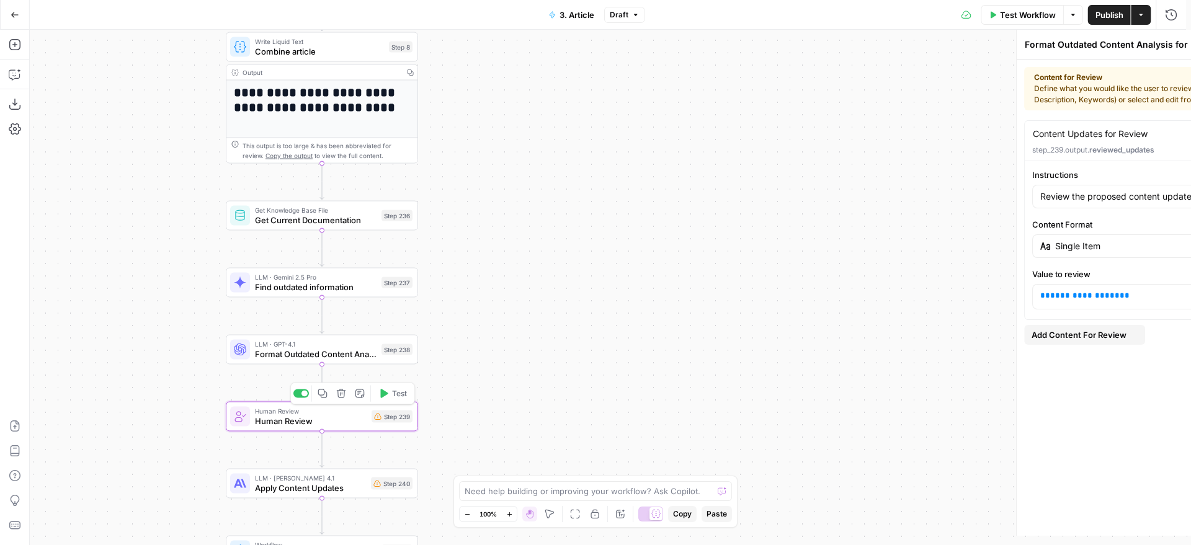
type textarea "Human Review"
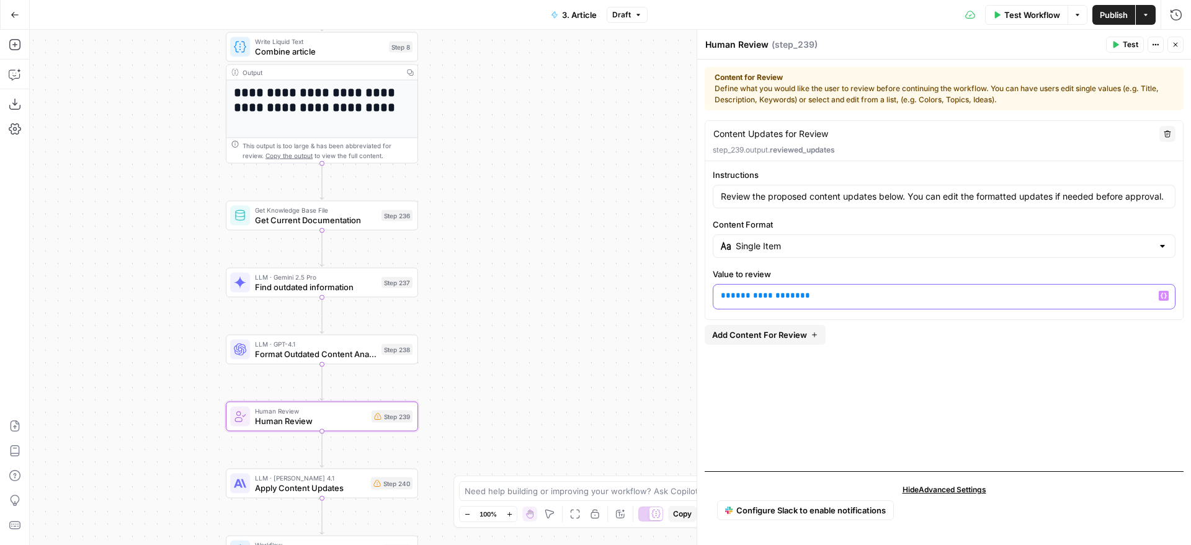
click at [762, 296] on span "**********" at bounding box center [765, 296] width 69 height 8
click at [373, 480] on div "Step 240" at bounding box center [392, 484] width 42 height 12
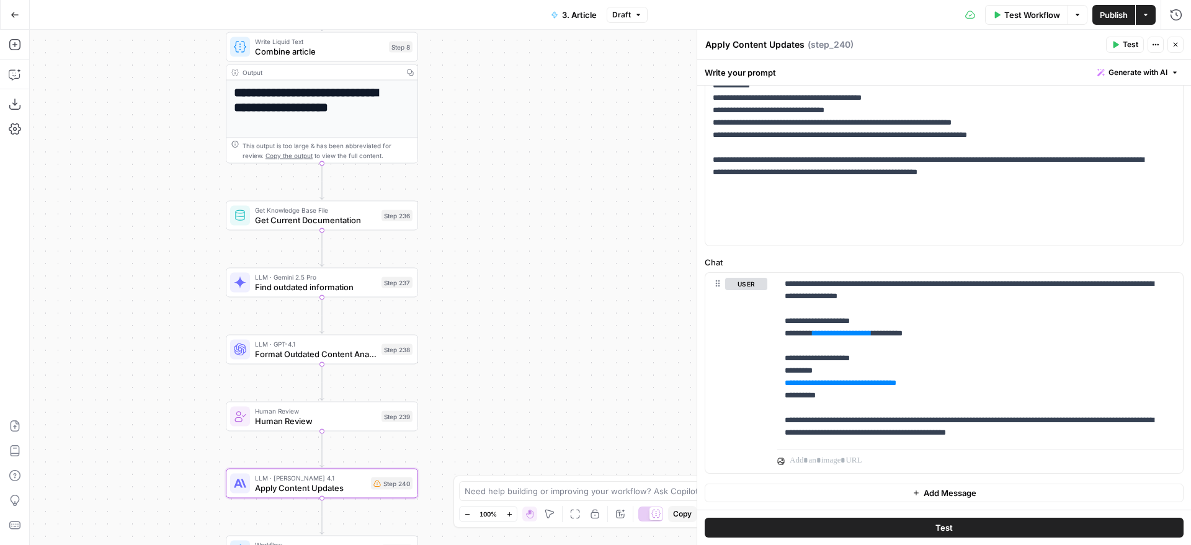
scroll to position [396, 0]
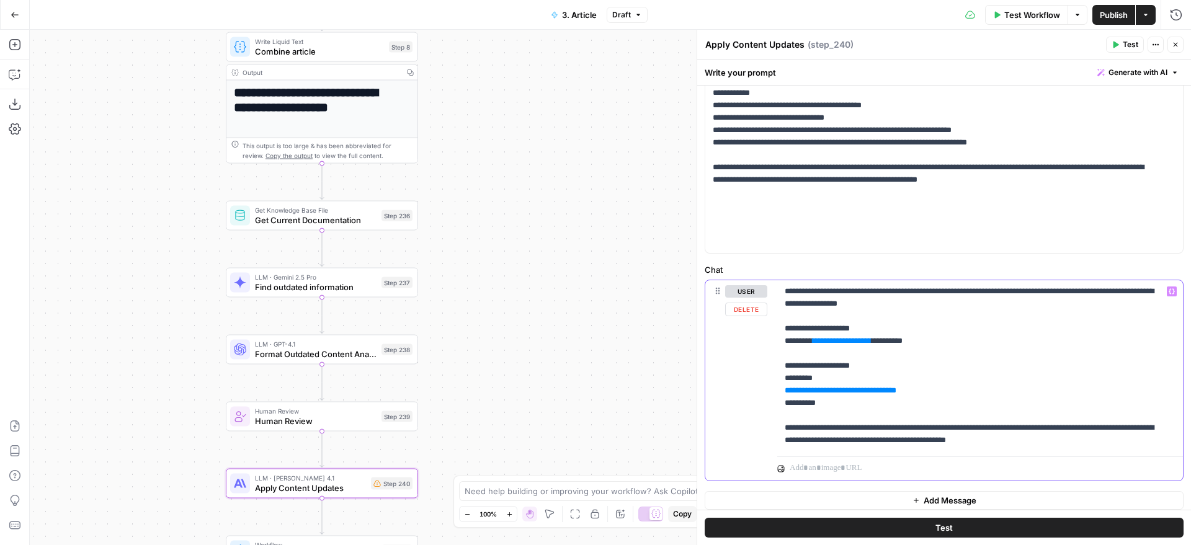
click at [860, 341] on span "**********" at bounding box center [842, 341] width 47 height 8
click at [829, 391] on span "**********" at bounding box center [840, 390] width 99 height 8
click at [826, 392] on span "**********" at bounding box center [840, 390] width 99 height 8
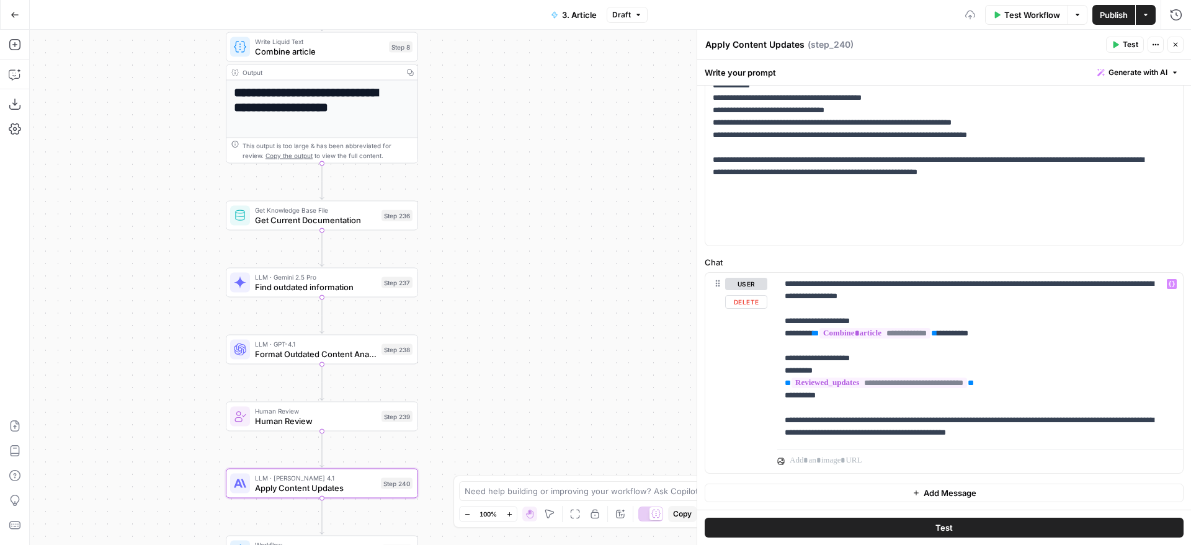
click at [592, 339] on div "**********" at bounding box center [610, 288] width 1161 height 516
click at [1118, 16] on span "Publish" at bounding box center [1114, 15] width 28 height 12
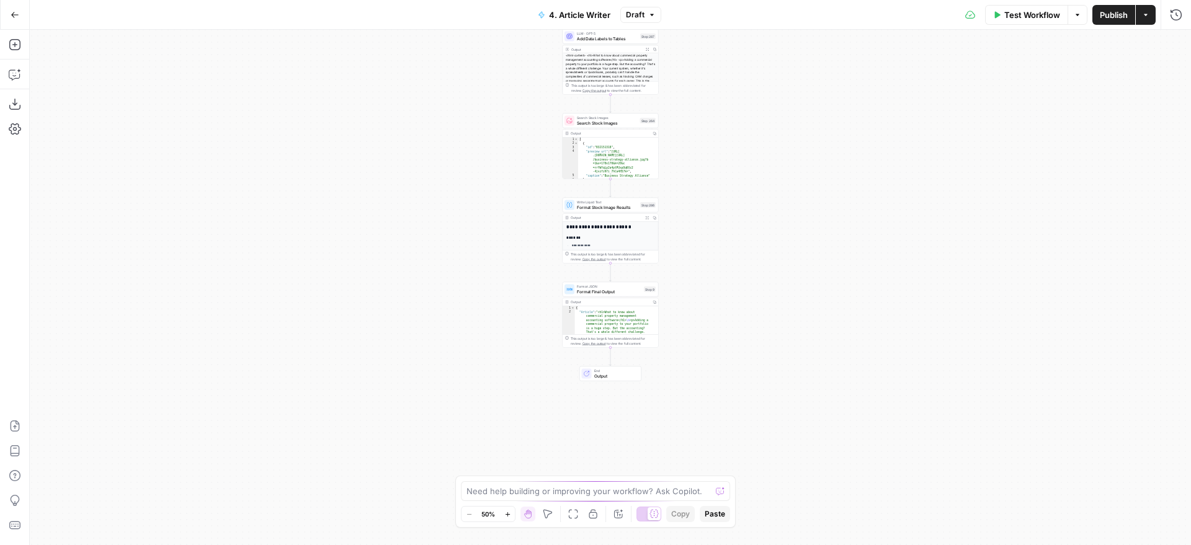
click at [706, 156] on div "**********" at bounding box center [610, 288] width 1161 height 516
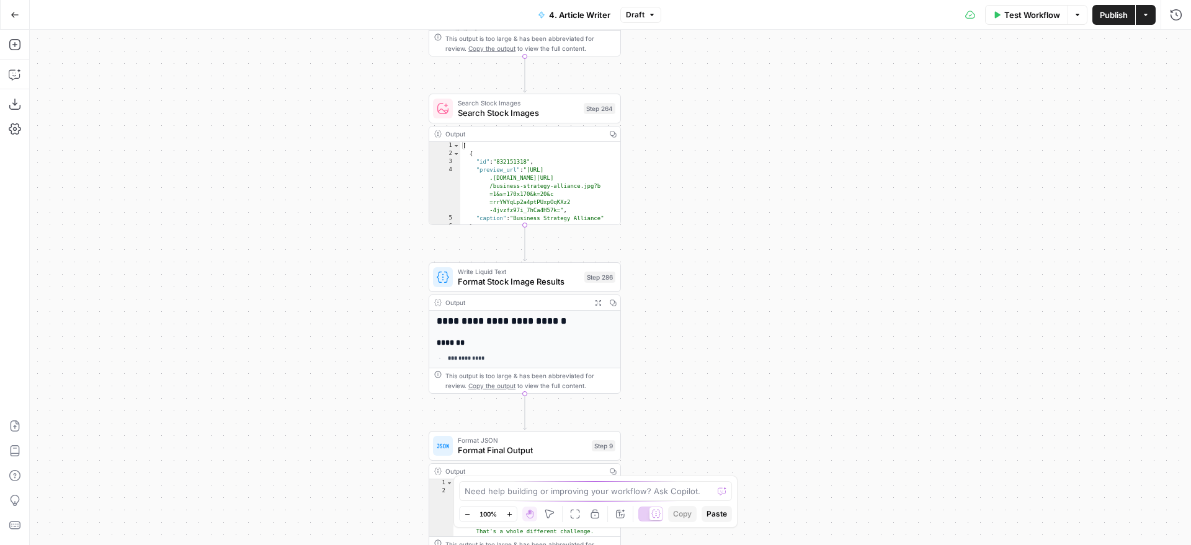
drag, startPoint x: 710, startPoint y: 89, endPoint x: 675, endPoint y: 164, distance: 82.7
click at [720, 97] on div "**********" at bounding box center [610, 288] width 1161 height 516
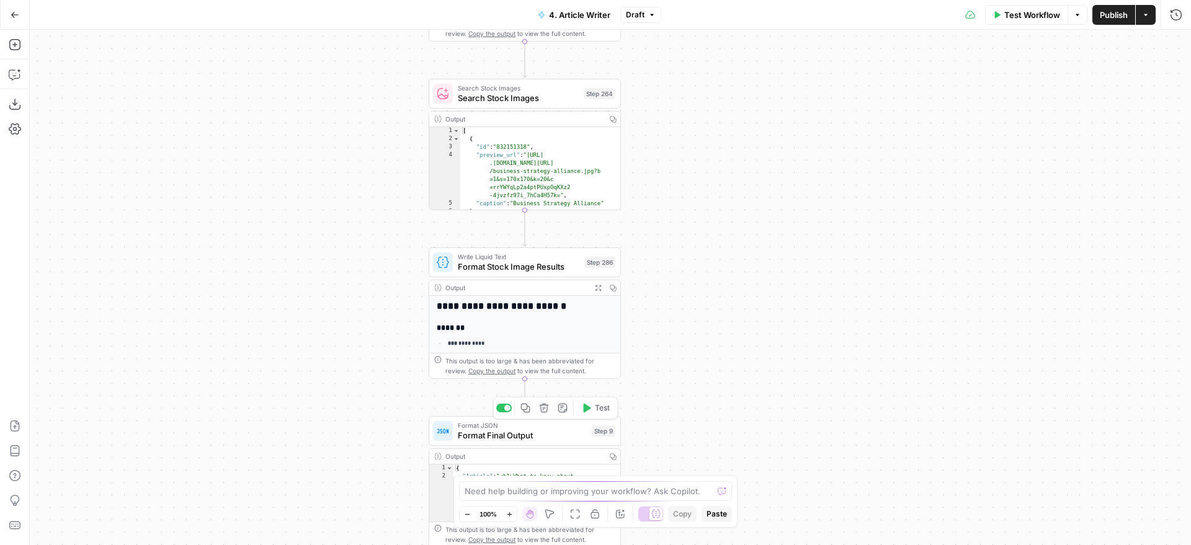
click at [488, 437] on span "Format Final Output" at bounding box center [522, 435] width 129 height 12
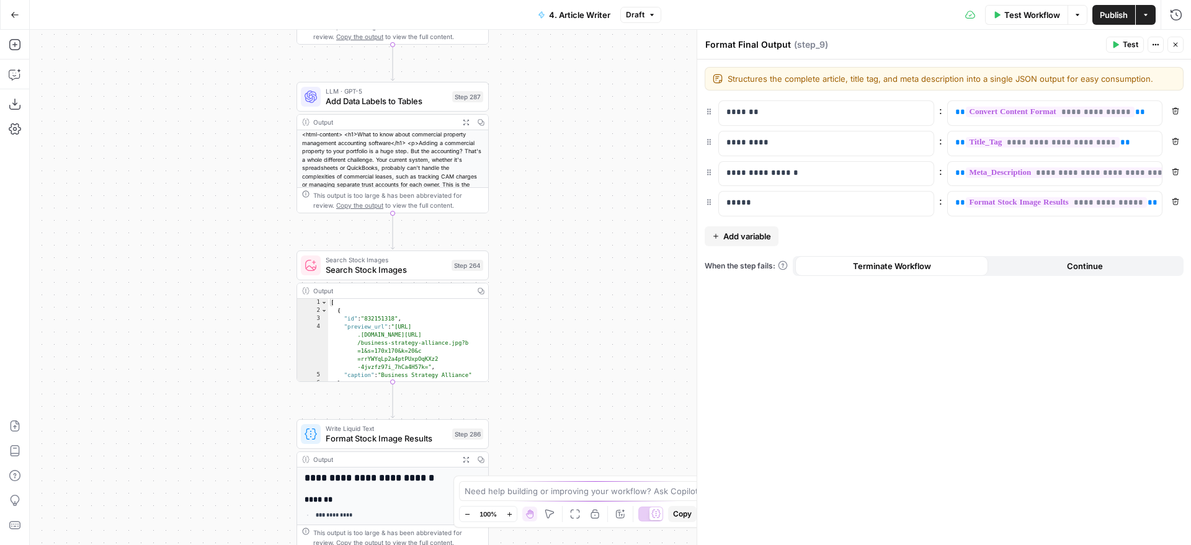
drag, startPoint x: 279, startPoint y: 196, endPoint x: 177, endPoint y: 321, distance: 160.9
click at [177, 321] on div "**********" at bounding box center [610, 288] width 1161 height 516
click at [1146, 110] on button "Variables Menu" at bounding box center [1151, 112] width 10 height 10
click at [606, 65] on div "**********" at bounding box center [610, 288] width 1161 height 516
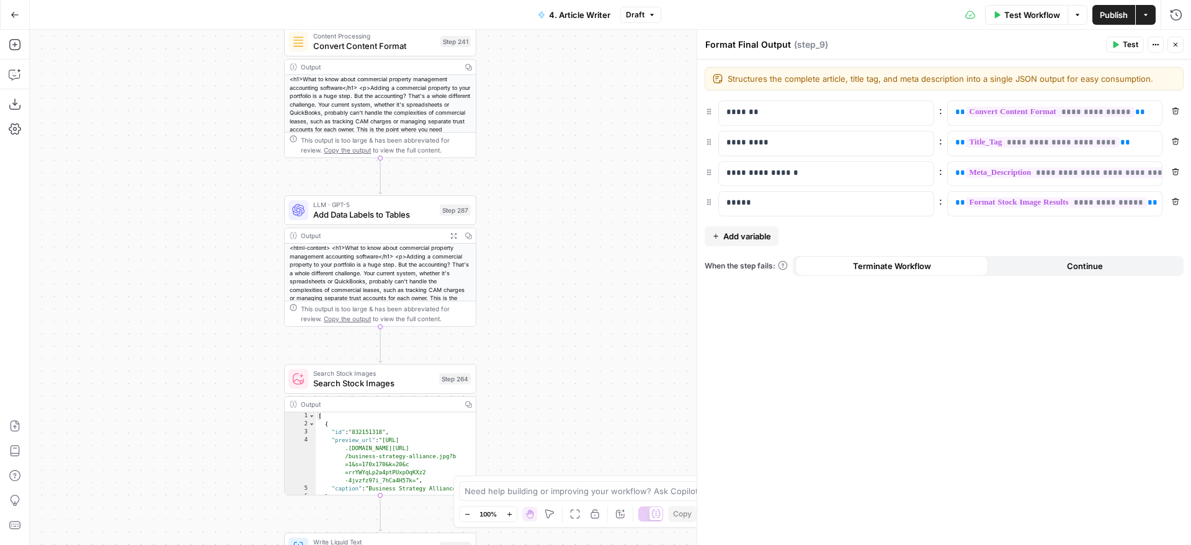
drag, startPoint x: 576, startPoint y: 55, endPoint x: 567, endPoint y: 205, distance: 150.4
click at [567, 205] on div "**********" at bounding box center [610, 288] width 1161 height 516
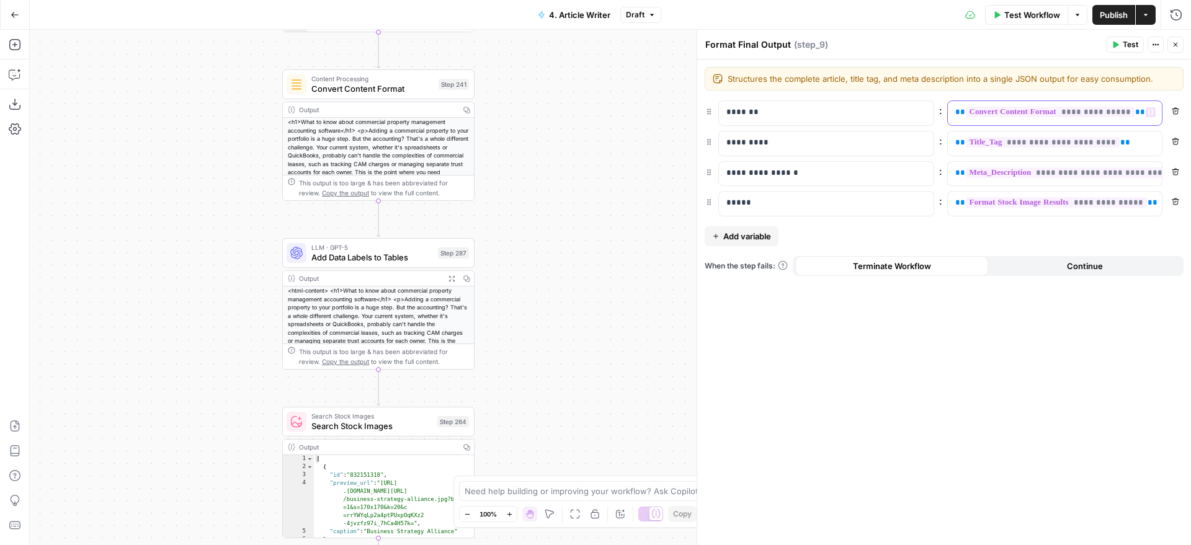
click at [1153, 112] on icon "button" at bounding box center [1151, 113] width 6 height 6
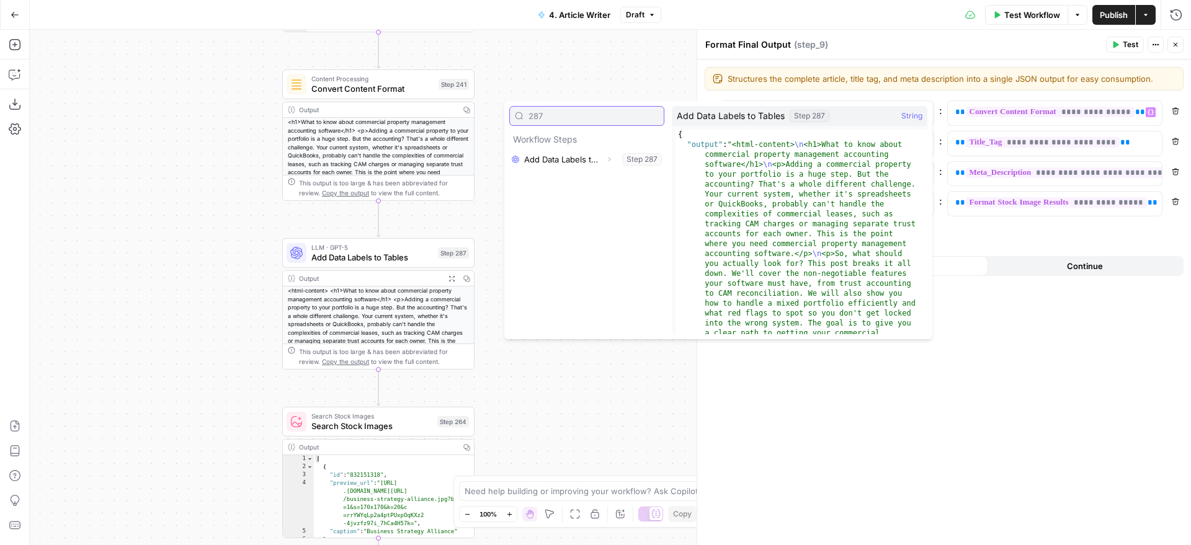
type input "287"
click at [610, 161] on icon "button" at bounding box center [608, 159] width 7 height 7
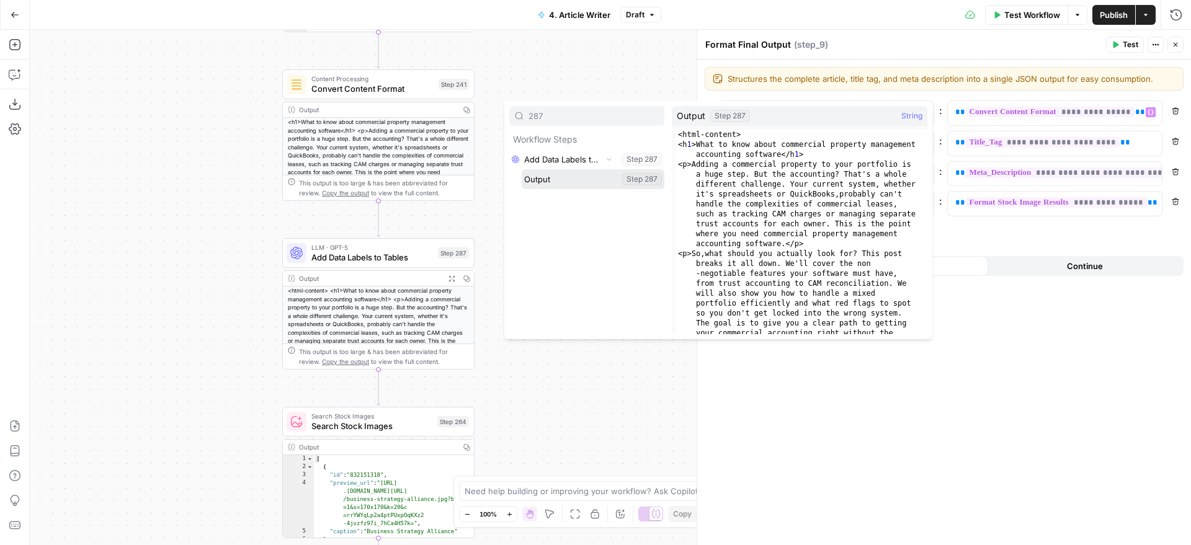
click at [579, 176] on button "Select variable Output" at bounding box center [593, 179] width 143 height 20
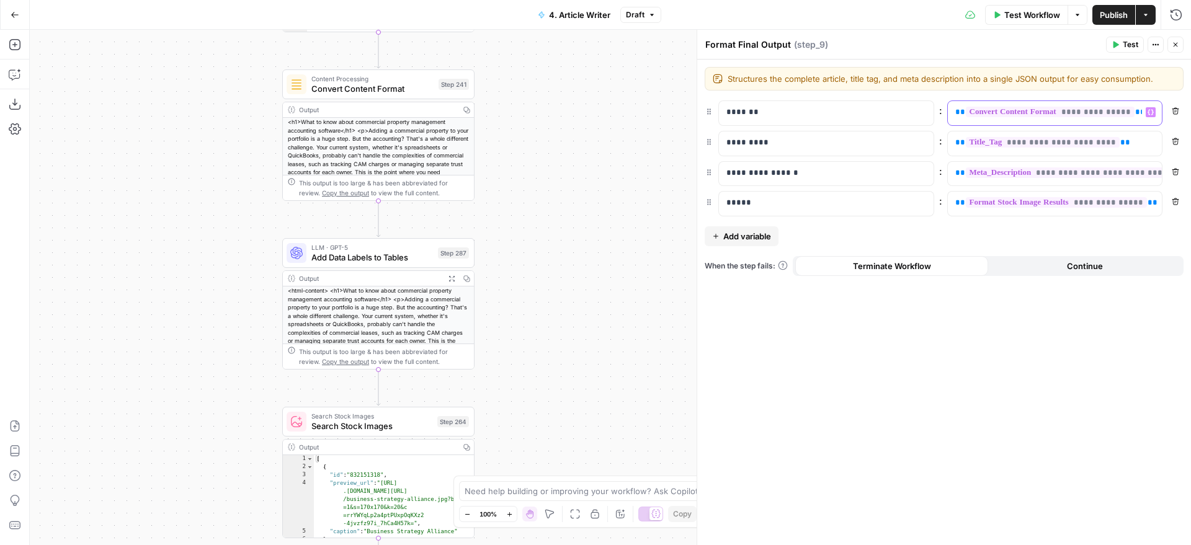
drag, startPoint x: 1137, startPoint y: 118, endPoint x: 909, endPoint y: 111, distance: 228.4
click at [948, 111] on div "**********" at bounding box center [1045, 113] width 195 height 24
click at [1033, 310] on div "**********" at bounding box center [944, 303] width 494 height 486
click at [658, 240] on div "**********" at bounding box center [610, 288] width 1161 height 516
drag, startPoint x: 1172, startPoint y: 40, endPoint x: 1117, endPoint y: 63, distance: 60.4
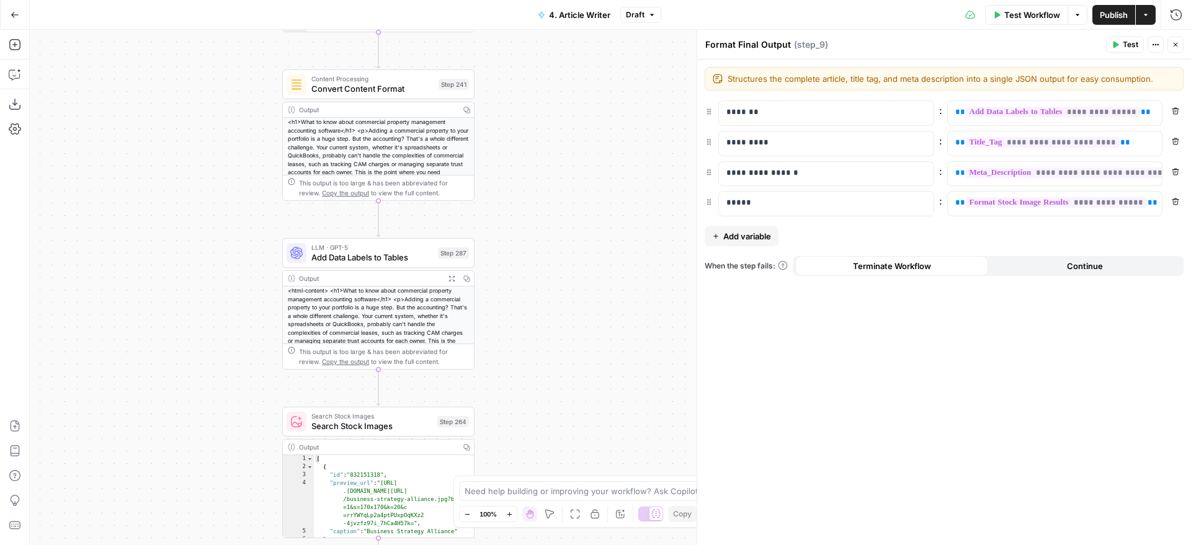
click at [1172, 40] on button "Close" at bounding box center [1175, 45] width 16 height 16
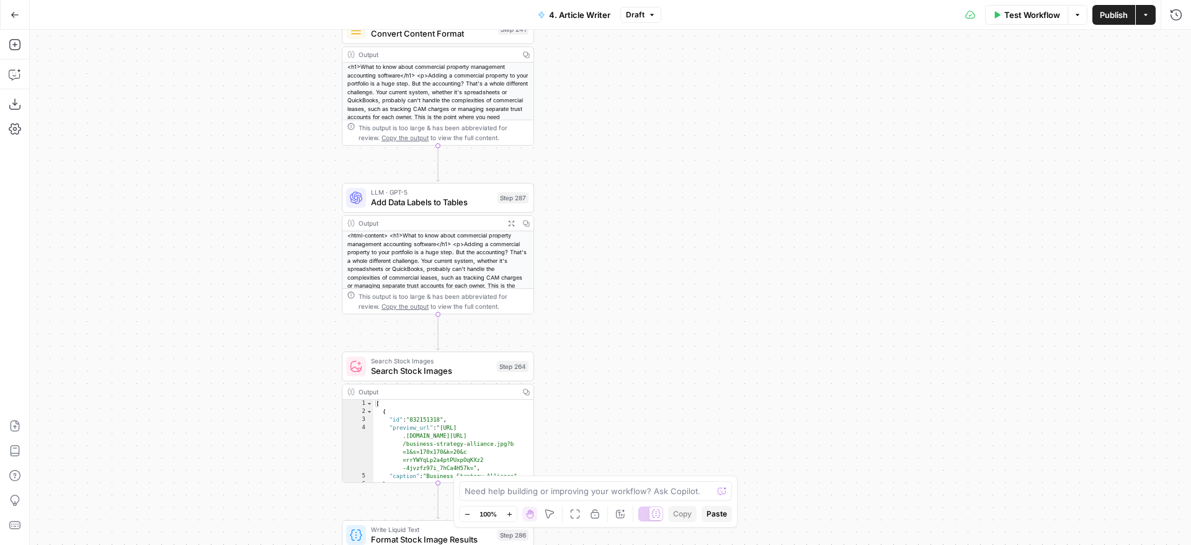
drag, startPoint x: 730, startPoint y: 248, endPoint x: 782, endPoint y: 207, distance: 66.3
click at [782, 207] on div "**********" at bounding box center [610, 288] width 1161 height 516
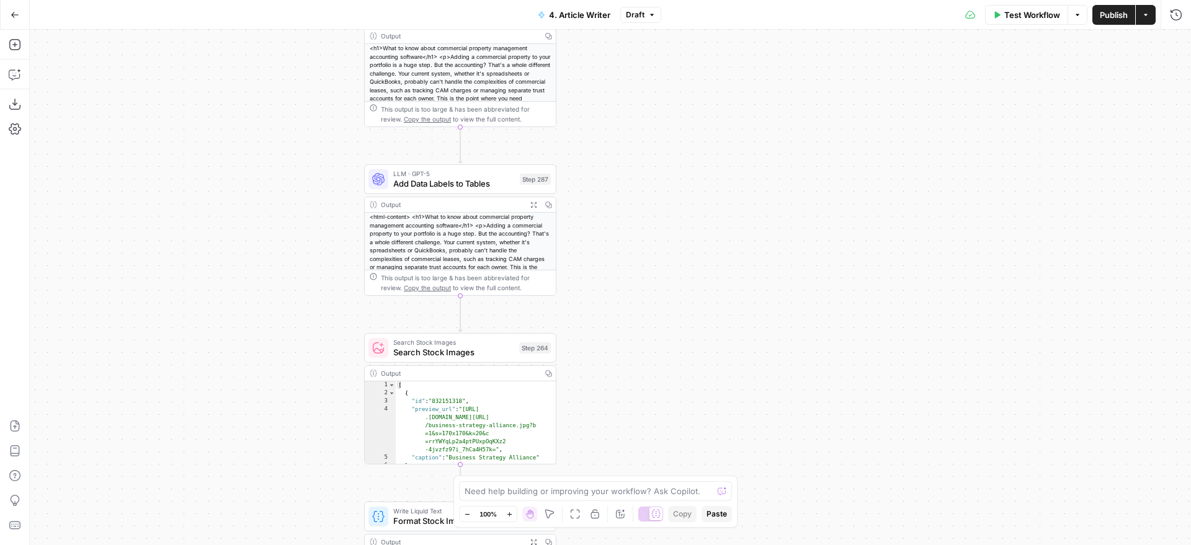
drag, startPoint x: 752, startPoint y: 384, endPoint x: 756, endPoint y: 236, distance: 147.7
click at [756, 236] on div "**********" at bounding box center [610, 288] width 1161 height 516
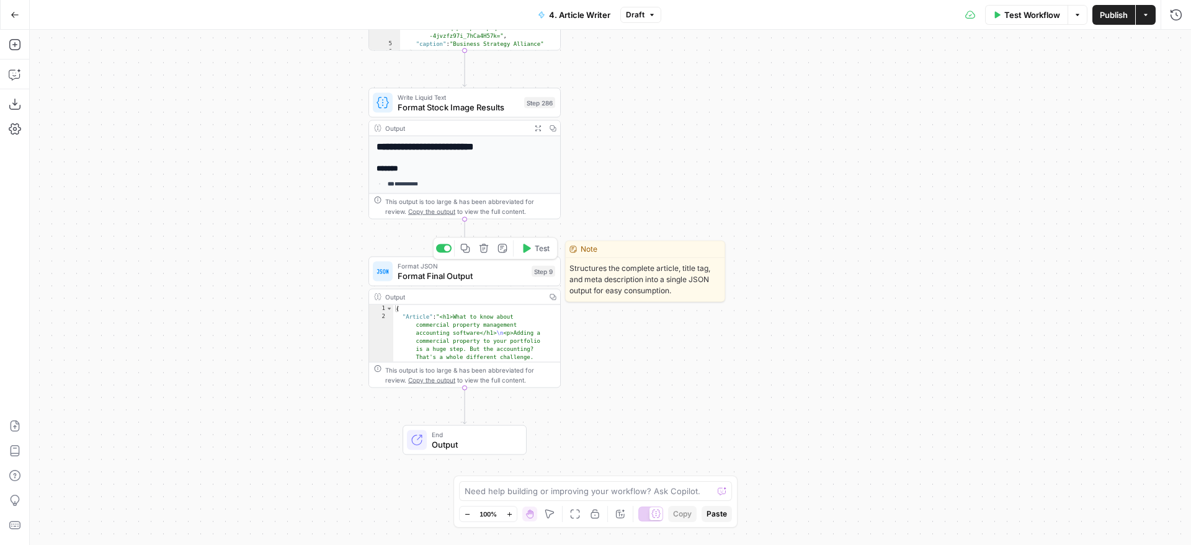
click at [473, 279] on span "Format Final Output" at bounding box center [462, 276] width 129 height 12
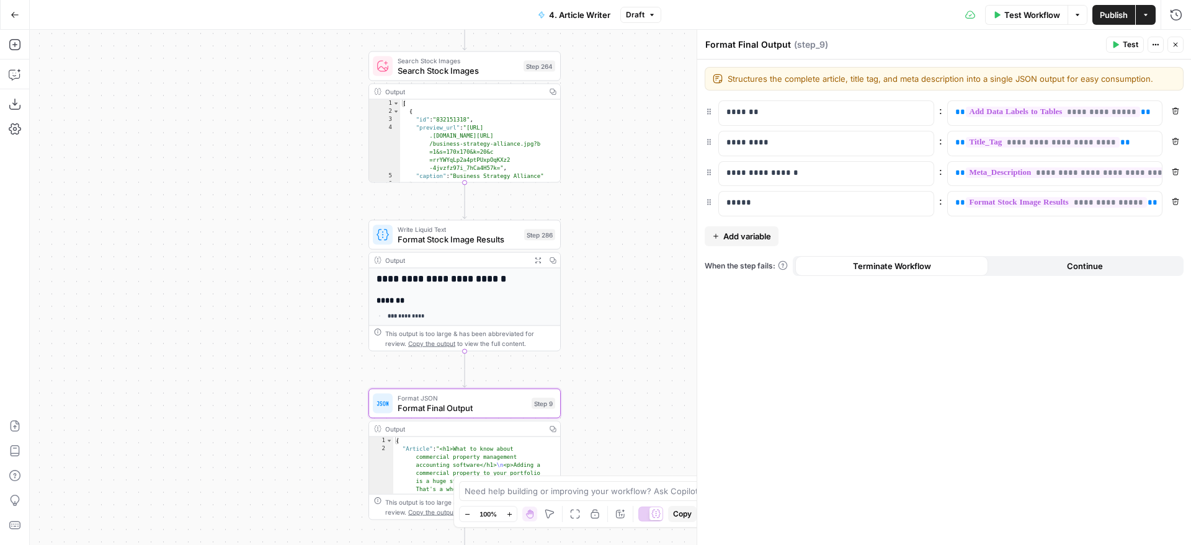
click at [1125, 17] on span "Publish" at bounding box center [1114, 15] width 28 height 12
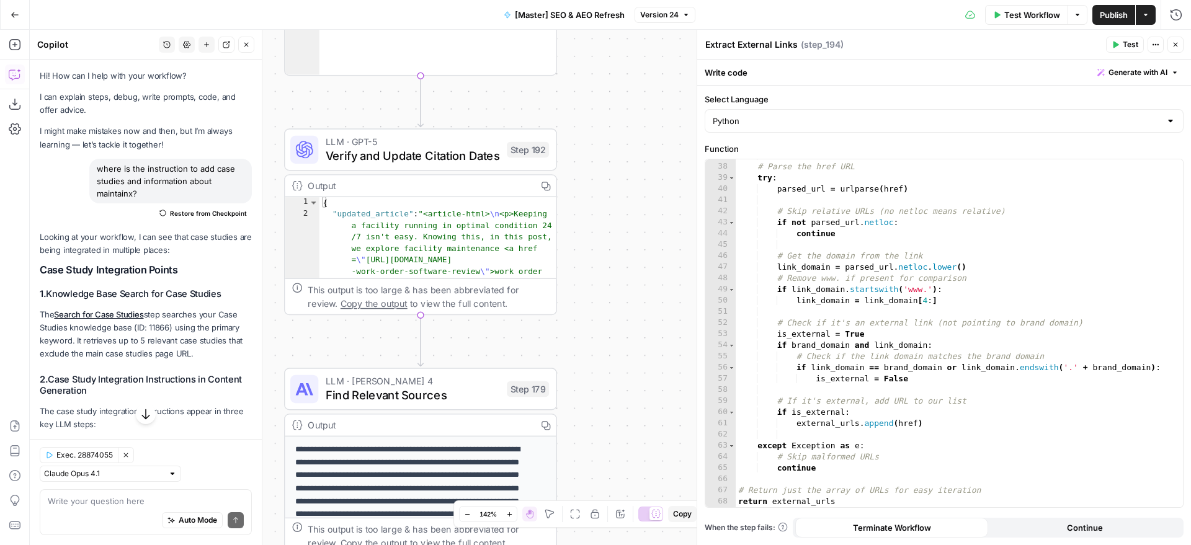
scroll to position [411, 0]
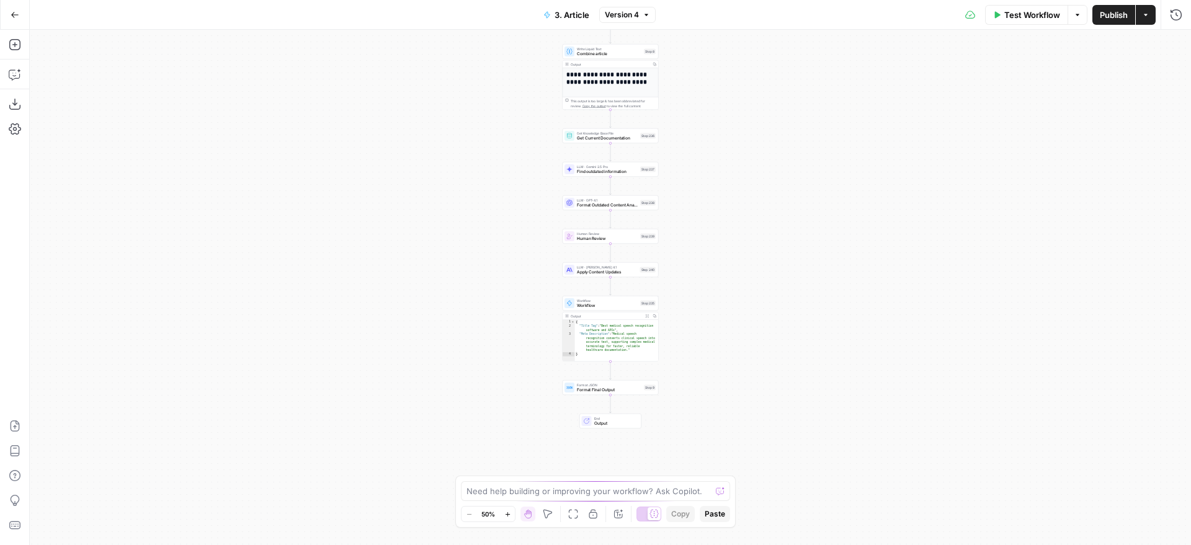
click at [692, 239] on div "**********" at bounding box center [610, 288] width 1161 height 516
click at [624, 266] on span "LLM · [PERSON_NAME] 4.1" at bounding box center [607, 265] width 61 height 5
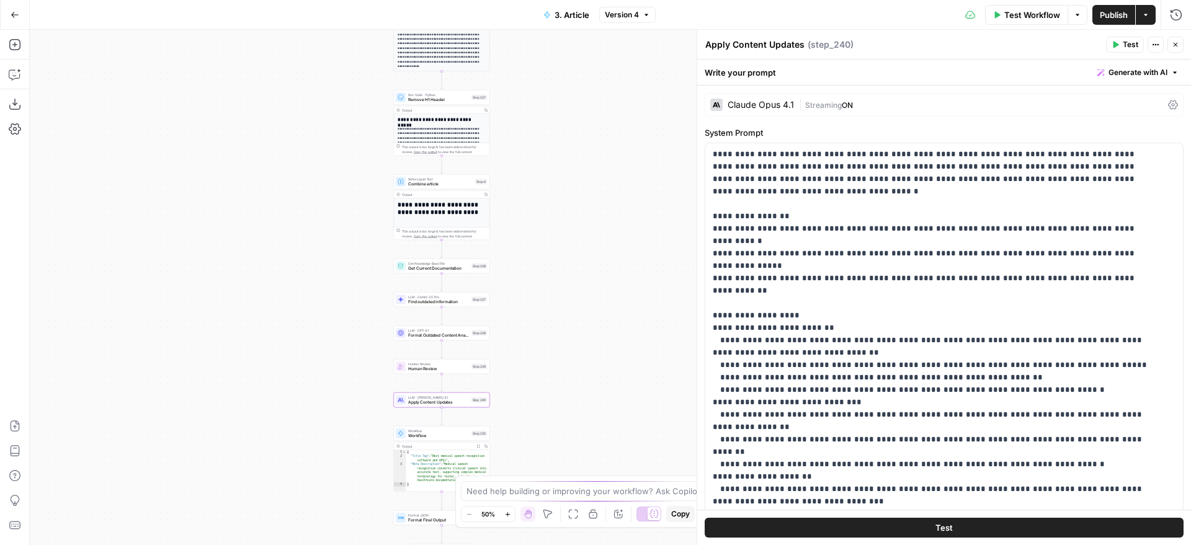
drag, startPoint x: 426, startPoint y: 169, endPoint x: 232, endPoint y: 333, distance: 254.0
click at [232, 333] on div "**********" at bounding box center [610, 288] width 1161 height 516
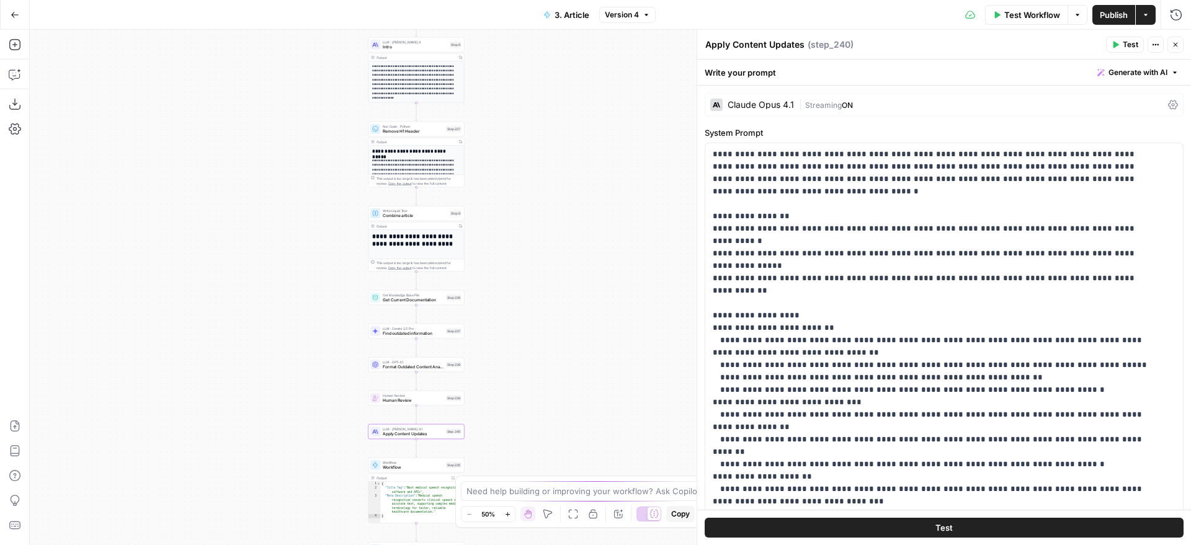
click at [200, 219] on div "**********" at bounding box center [610, 288] width 1161 height 516
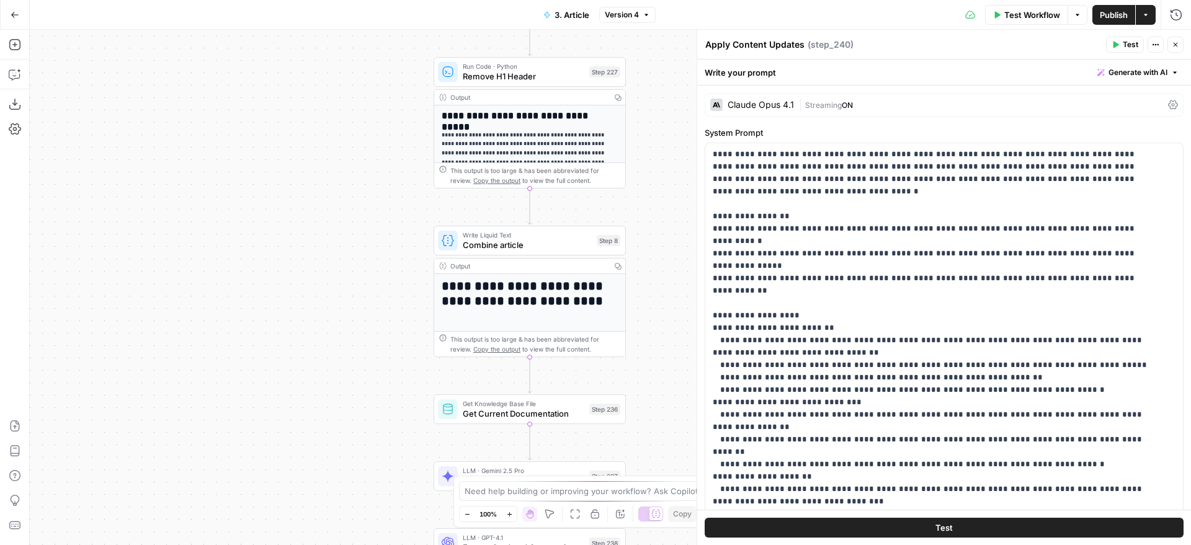
drag, startPoint x: 326, startPoint y: 141, endPoint x: 225, endPoint y: 170, distance: 105.8
click at [223, 170] on div "**********" at bounding box center [610, 288] width 1161 height 516
click at [804, 241] on p "**********" at bounding box center [935, 464] width 444 height 633
click at [578, 238] on span "Combine article" at bounding box center [524, 244] width 129 height 12
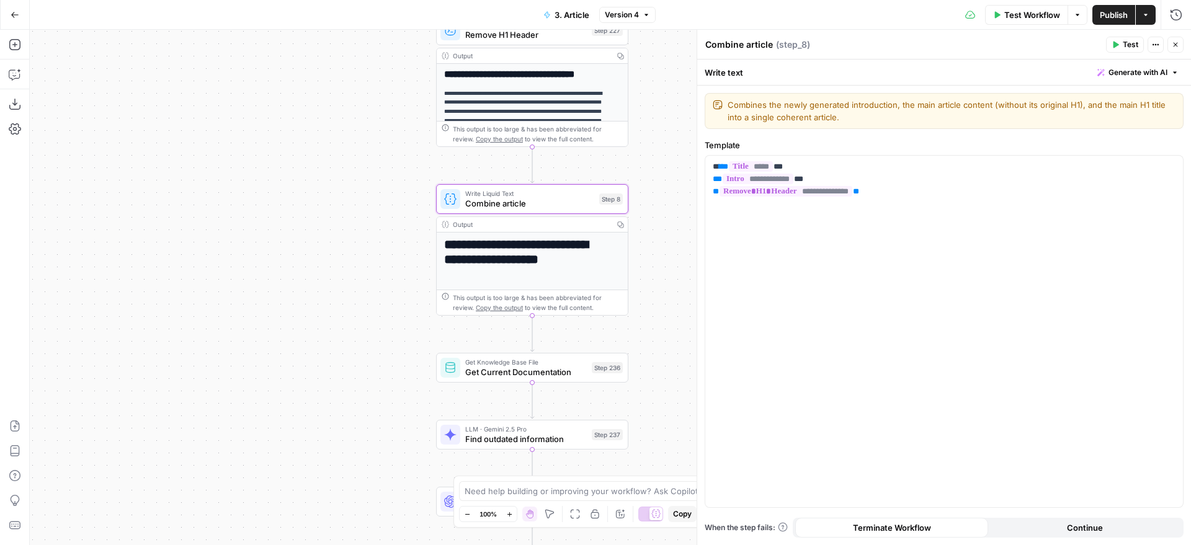
drag, startPoint x: 653, startPoint y: 349, endPoint x: 479, endPoint y: 23, distance: 369.1
click at [479, 30] on div "**********" at bounding box center [610, 288] width 1161 height 516
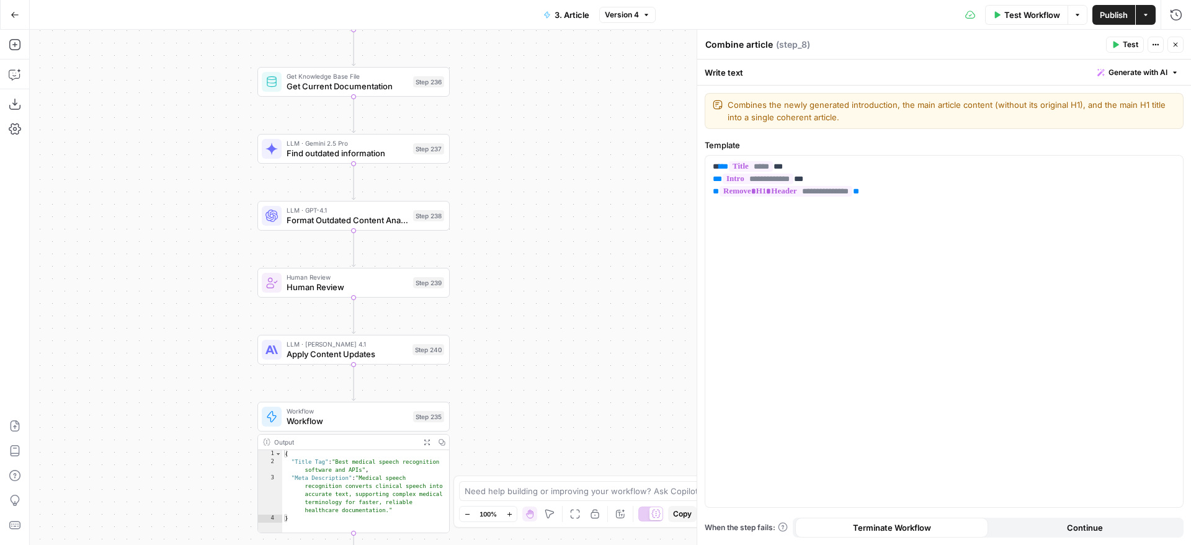
drag, startPoint x: 540, startPoint y: 333, endPoint x: 545, endPoint y: 86, distance: 246.9
click at [545, 86] on div "**********" at bounding box center [610, 288] width 1161 height 516
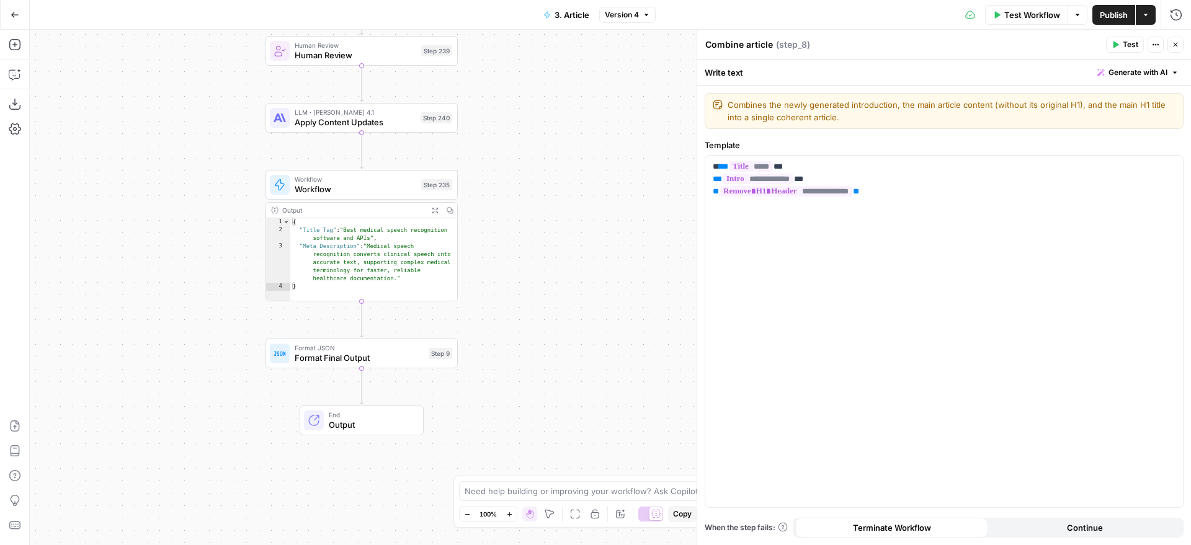
drag, startPoint x: 530, startPoint y: 204, endPoint x: 588, endPoint y: 334, distance: 142.5
click at [592, 340] on div "**********" at bounding box center [610, 288] width 1161 height 516
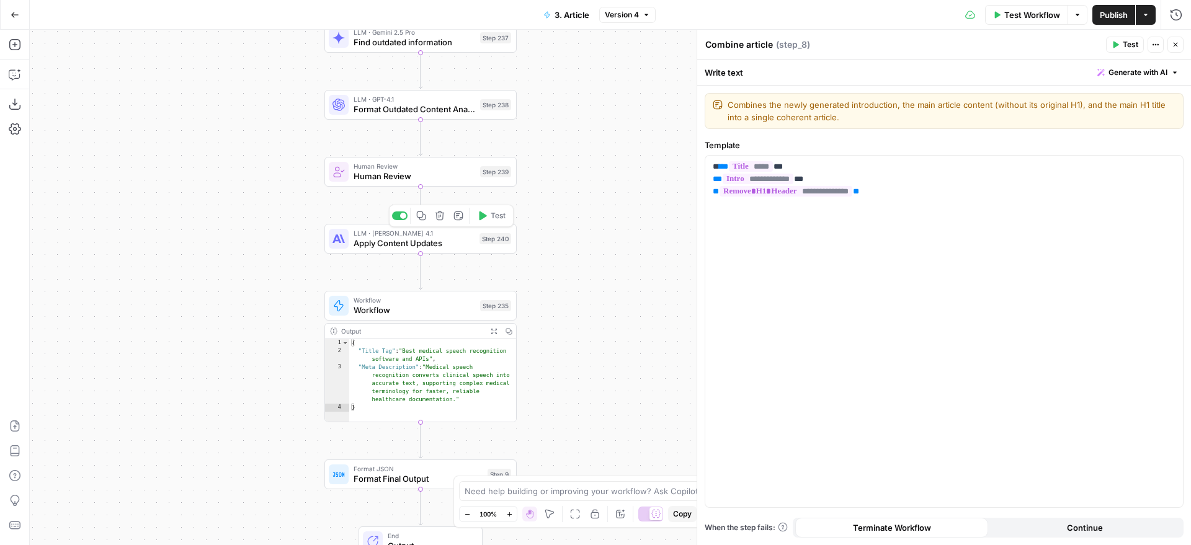
click at [481, 244] on div "LLM · [PERSON_NAME] Opus 4.1 Apply Content Updates Step 240 Copy step Delete st…" at bounding box center [420, 238] width 182 height 21
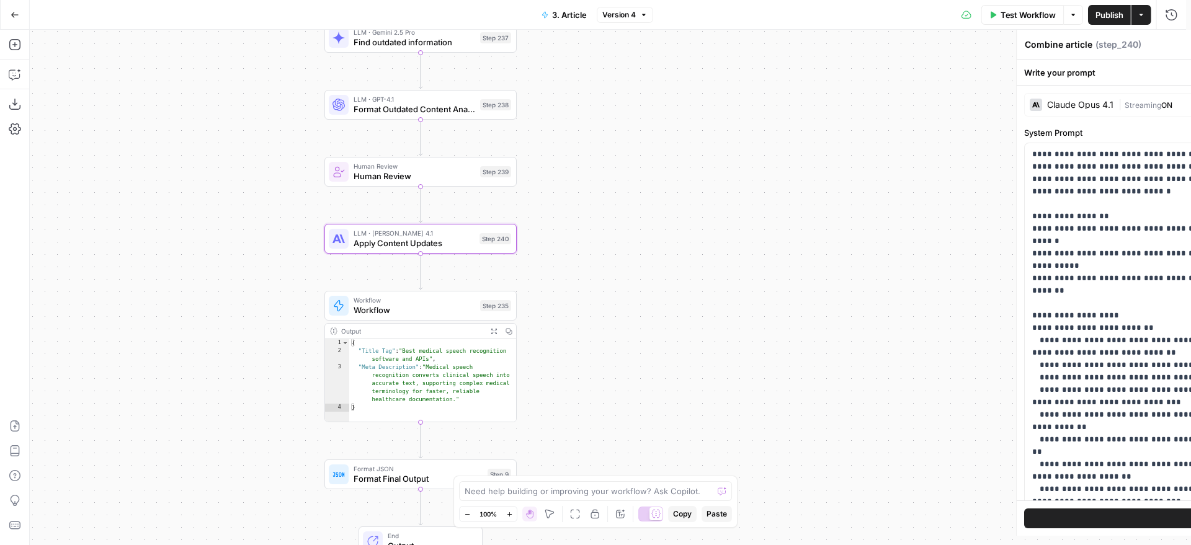
type textarea "Apply Content Updates"
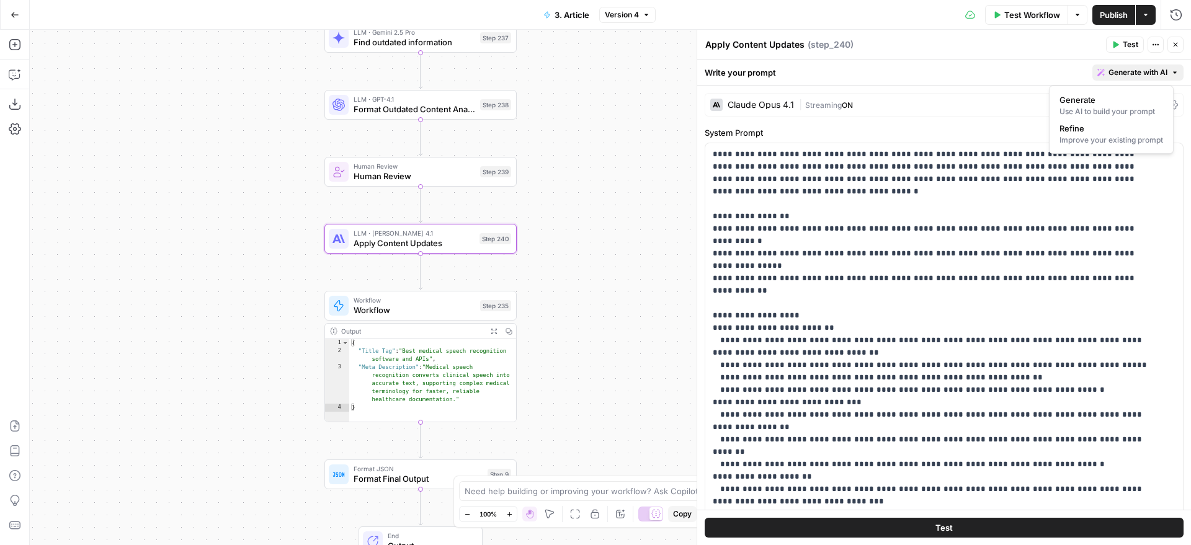
click at [1133, 71] on span "Generate with AI" at bounding box center [1138, 72] width 59 height 11
click at [1099, 149] on div "Generate Use AI to build your prompt Refine Improve your existing prompt" at bounding box center [1111, 120] width 125 height 68
click at [1098, 143] on div "Improve your existing prompt" at bounding box center [1112, 140] width 104 height 11
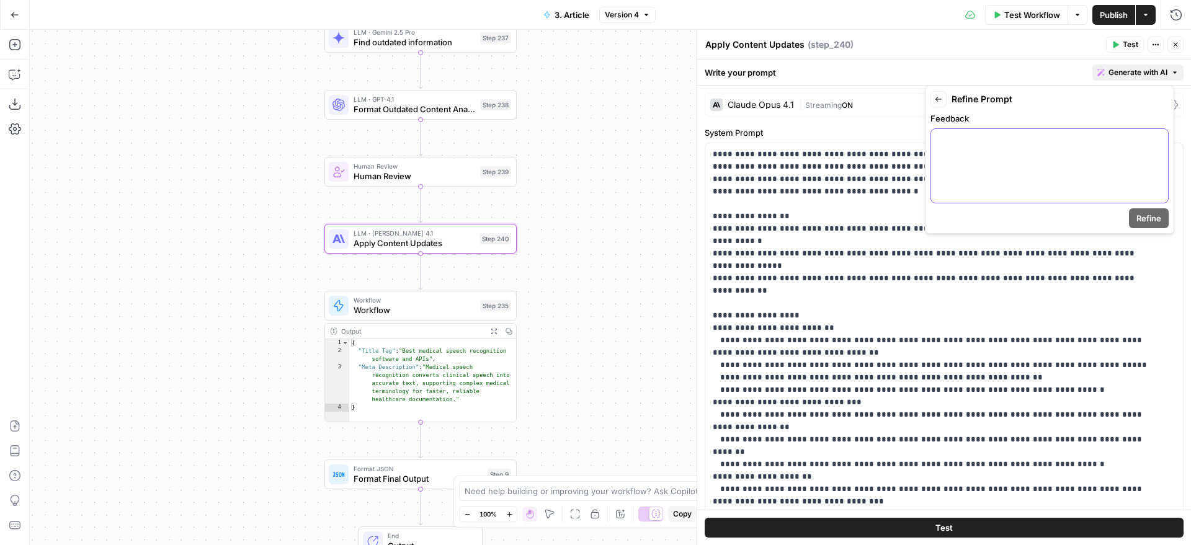
click at [1044, 148] on div at bounding box center [1049, 166] width 237 height 74
click at [1153, 221] on span "Refine" at bounding box center [1148, 218] width 25 height 12
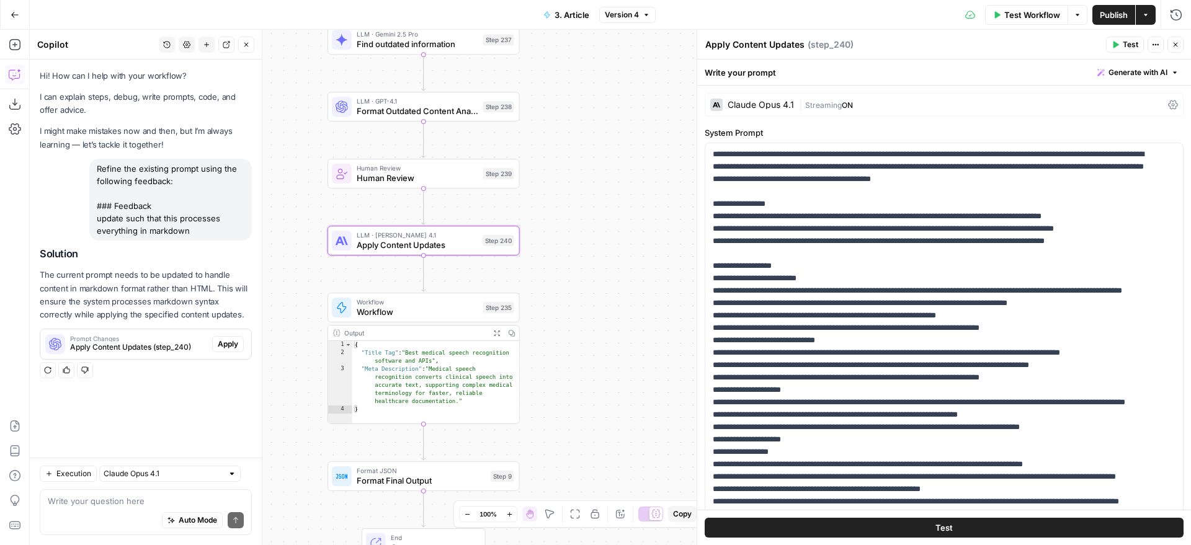
click at [228, 339] on span "Apply" at bounding box center [228, 344] width 20 height 11
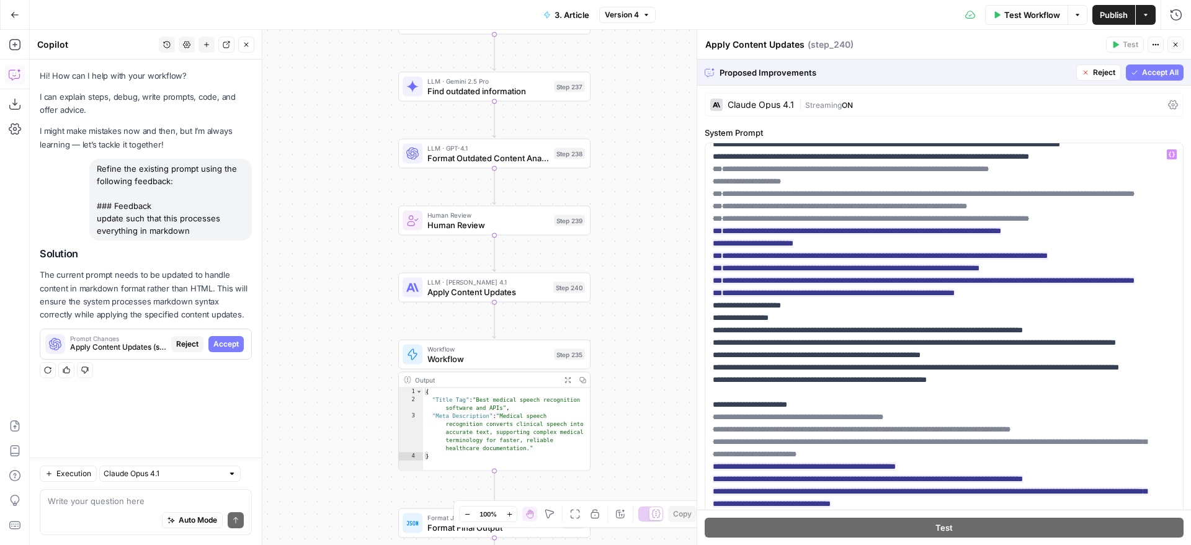
scroll to position [271, 0]
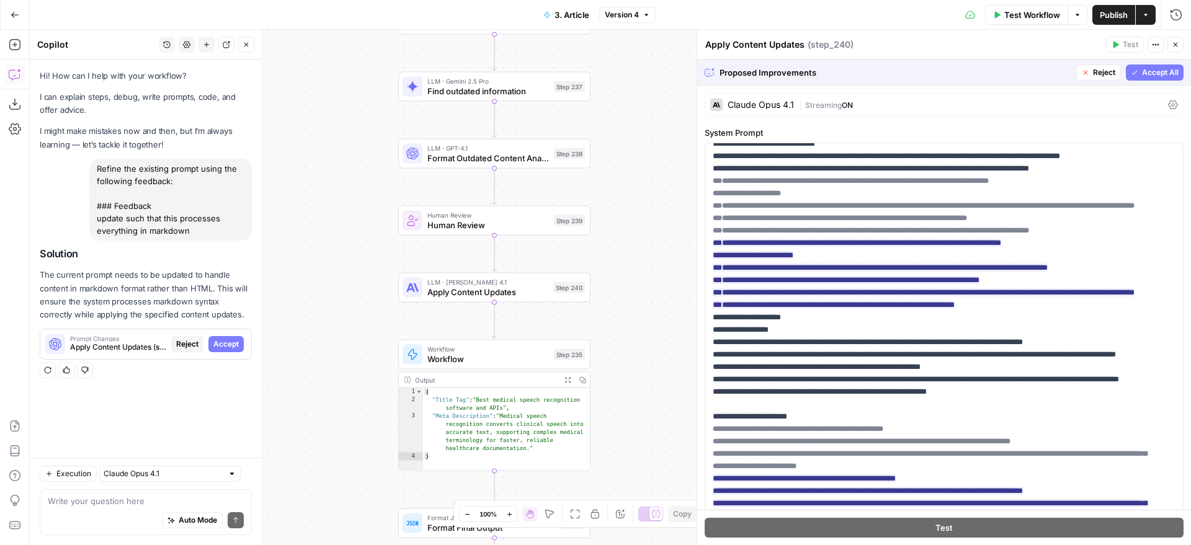
click at [1154, 87] on div "**********" at bounding box center [944, 543] width 494 height 914
click at [1154, 77] on span "Accept All" at bounding box center [1160, 72] width 37 height 11
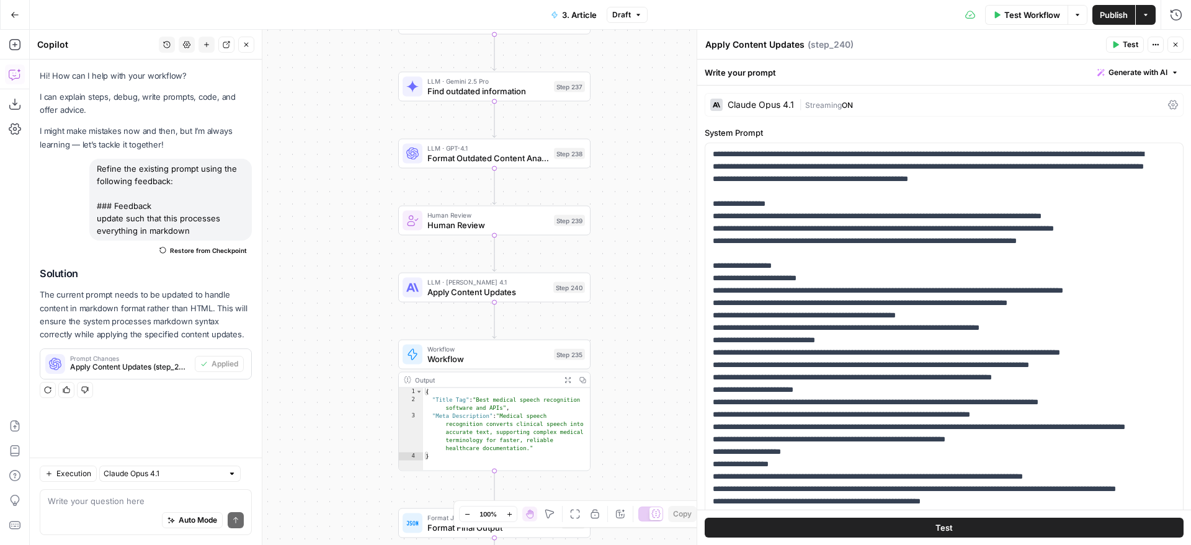
click at [1114, 11] on span "Publish" at bounding box center [1114, 15] width 28 height 12
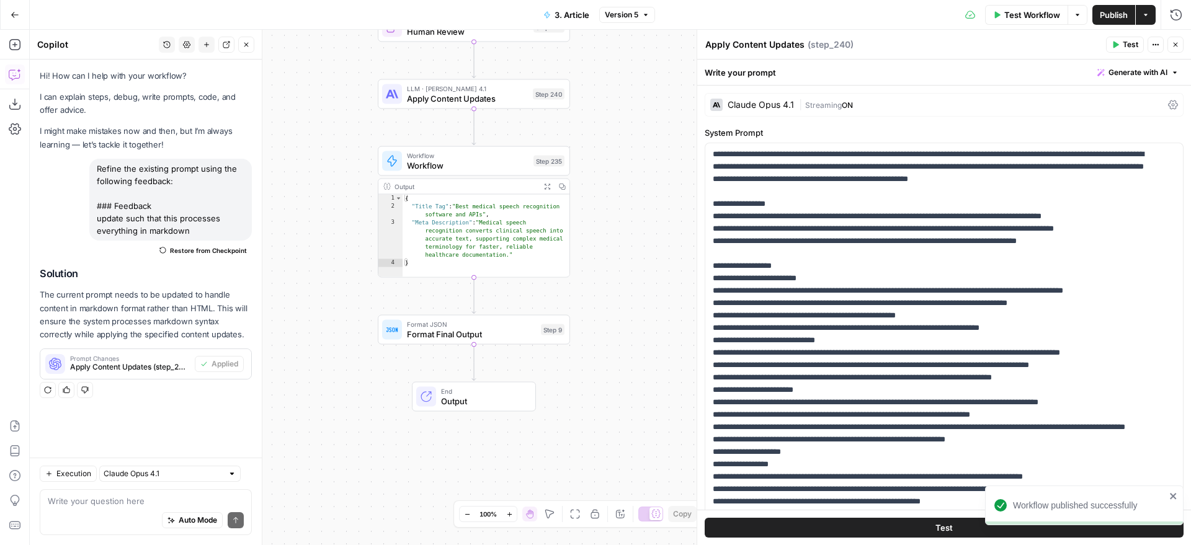
drag, startPoint x: 656, startPoint y: 341, endPoint x: 636, endPoint y: 185, distance: 157.6
click at [636, 185] on div "**********" at bounding box center [610, 288] width 1161 height 516
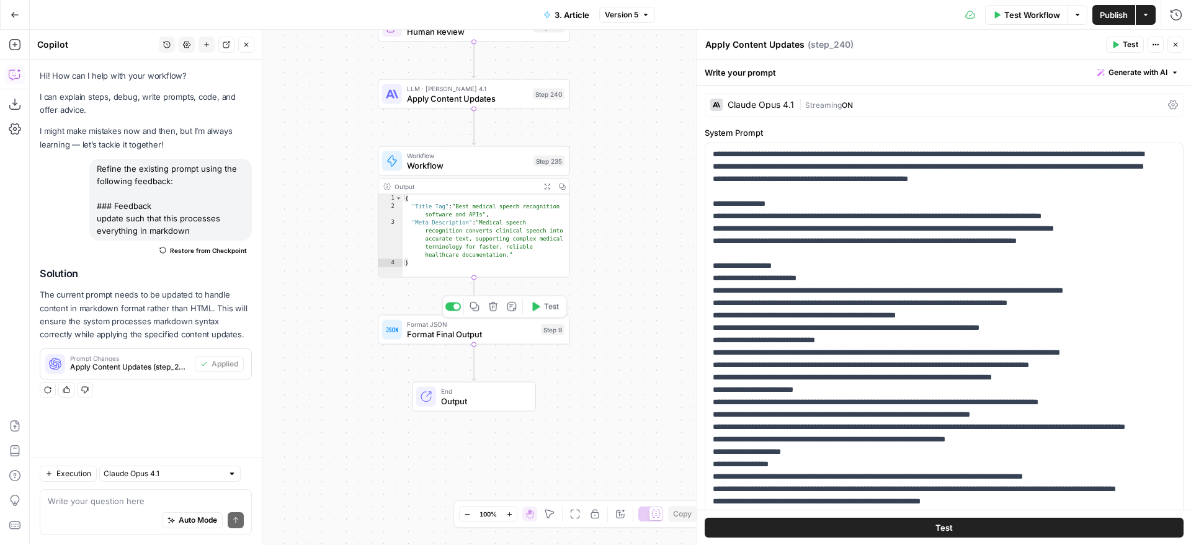
click at [542, 335] on div "Step 9" at bounding box center [553, 329] width 24 height 11
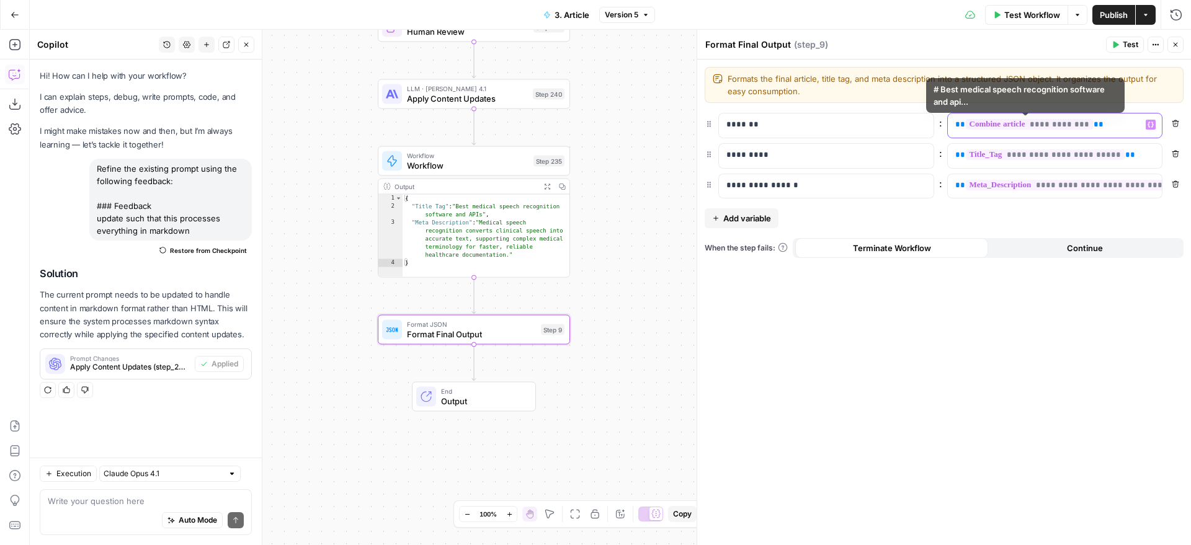
click at [1107, 131] on div "**********" at bounding box center [1045, 126] width 195 height 24
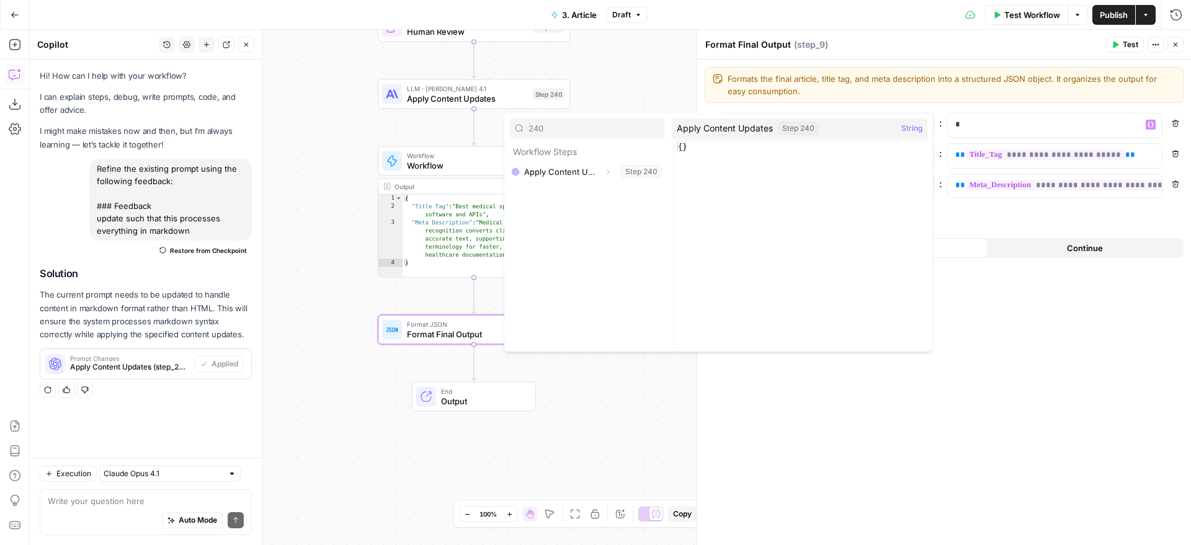
type input "240"
click at [608, 177] on button "Expand" at bounding box center [608, 172] width 16 height 16
click at [605, 190] on button "Select variable Output" at bounding box center [593, 192] width 143 height 20
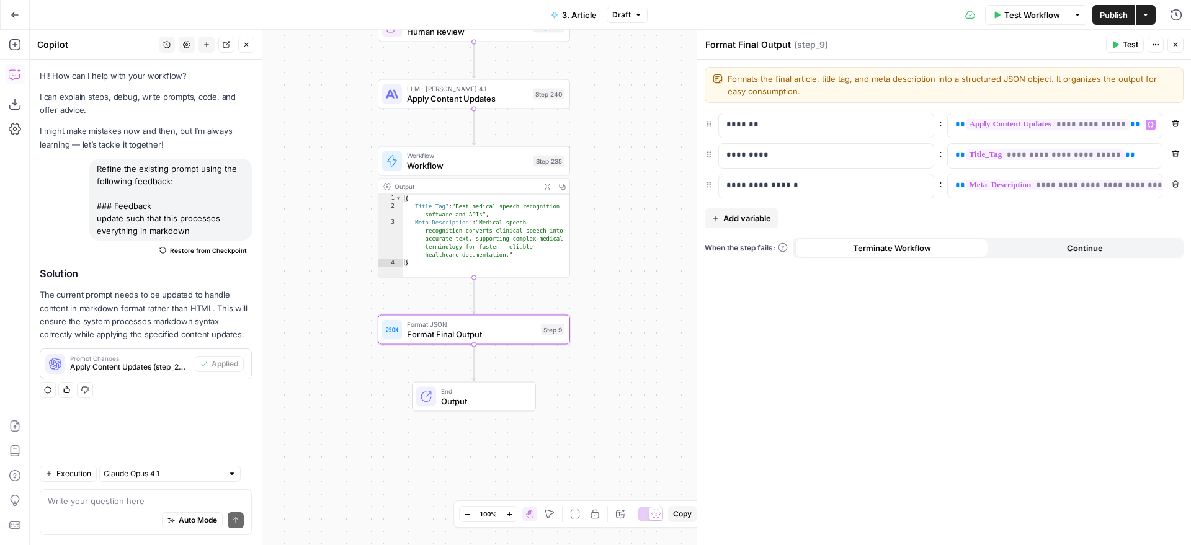
click at [1126, 16] on span "Publish" at bounding box center [1114, 15] width 28 height 12
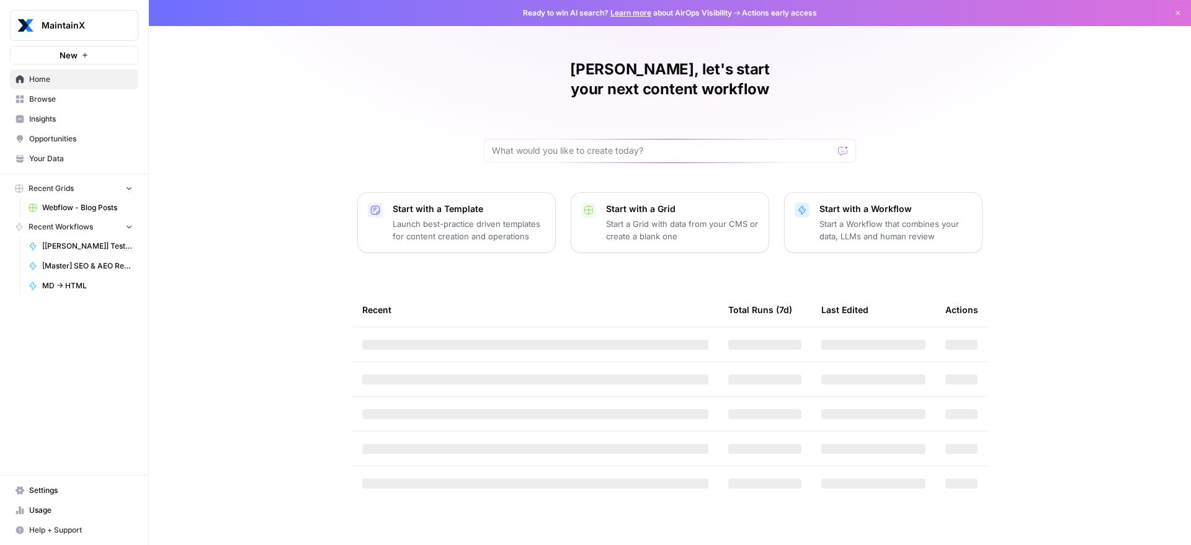
click at [110, 24] on span "MaintainX" at bounding box center [79, 25] width 75 height 12
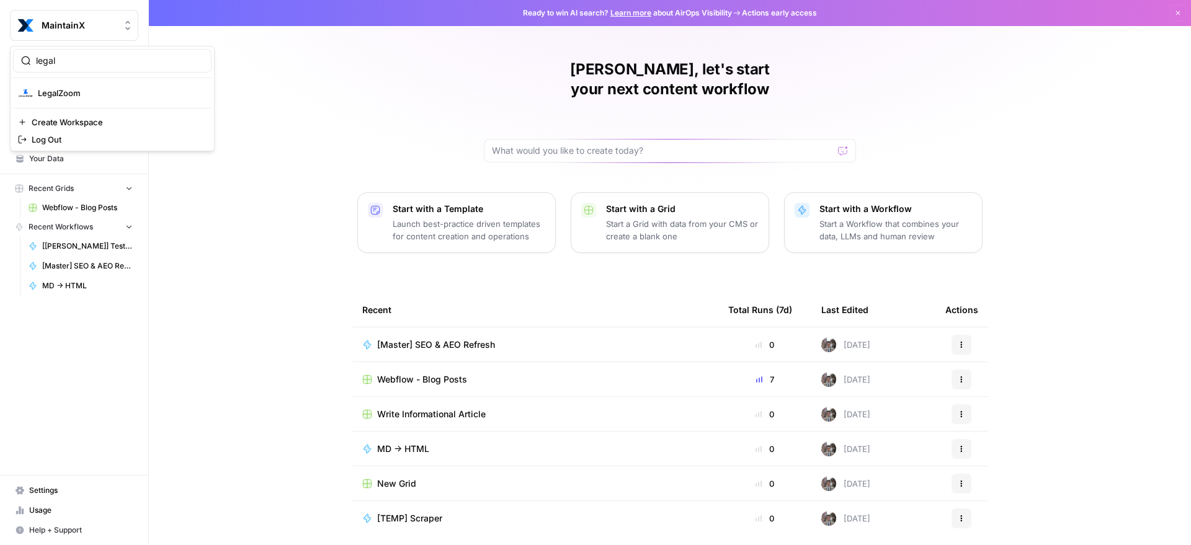
type input "legal"
click at [102, 89] on span "LegalZoom" at bounding box center [120, 93] width 164 height 12
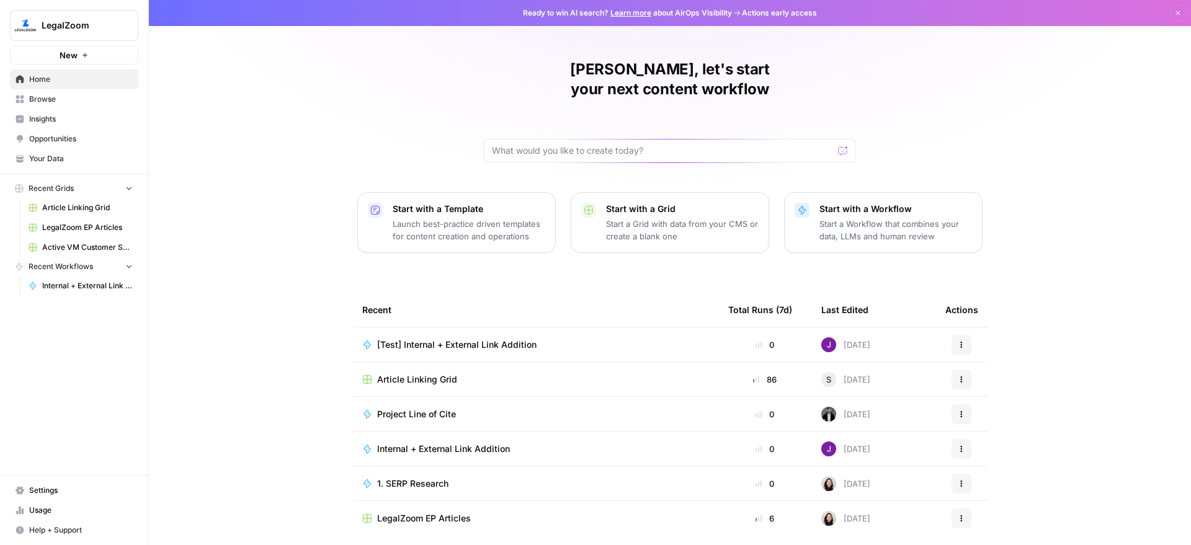
click at [76, 286] on span "Internal + External Link Addition" at bounding box center [87, 285] width 91 height 11
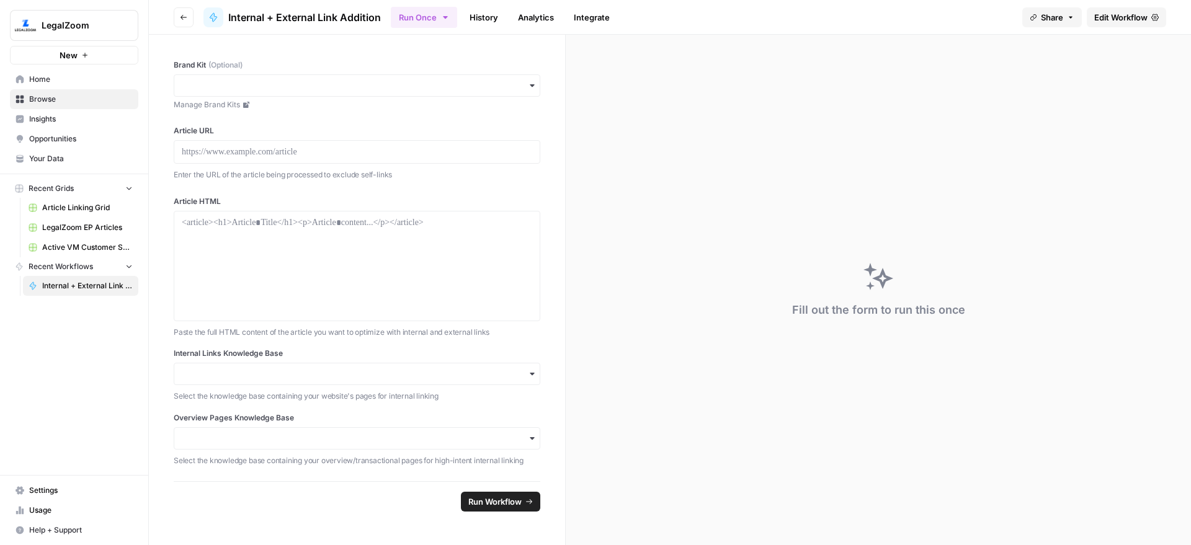
click at [487, 13] on link "History" at bounding box center [483, 17] width 43 height 20
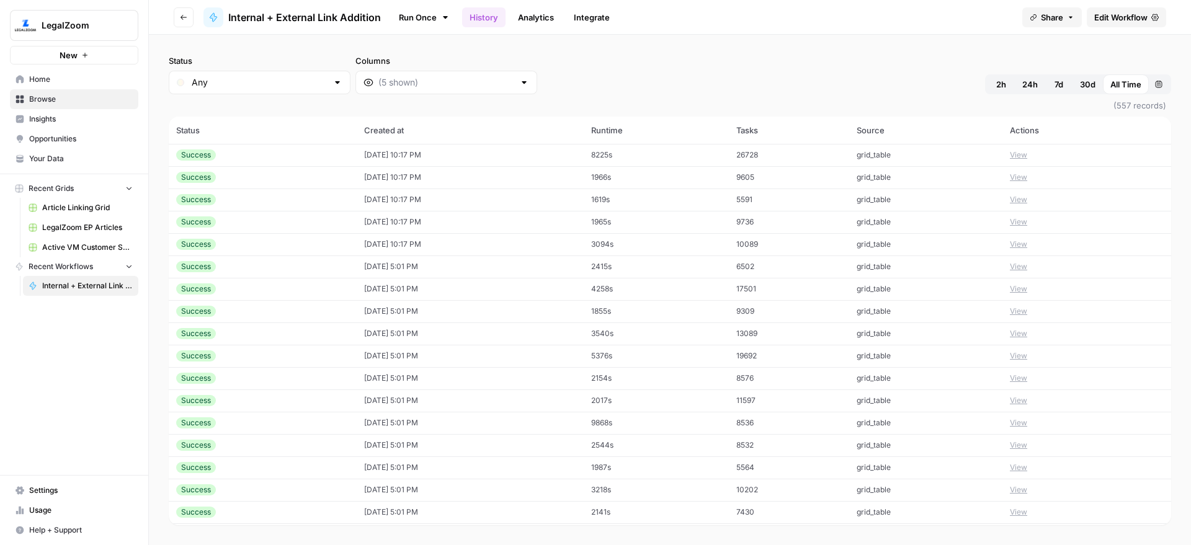
click at [1018, 163] on td "View" at bounding box center [1086, 155] width 169 height 22
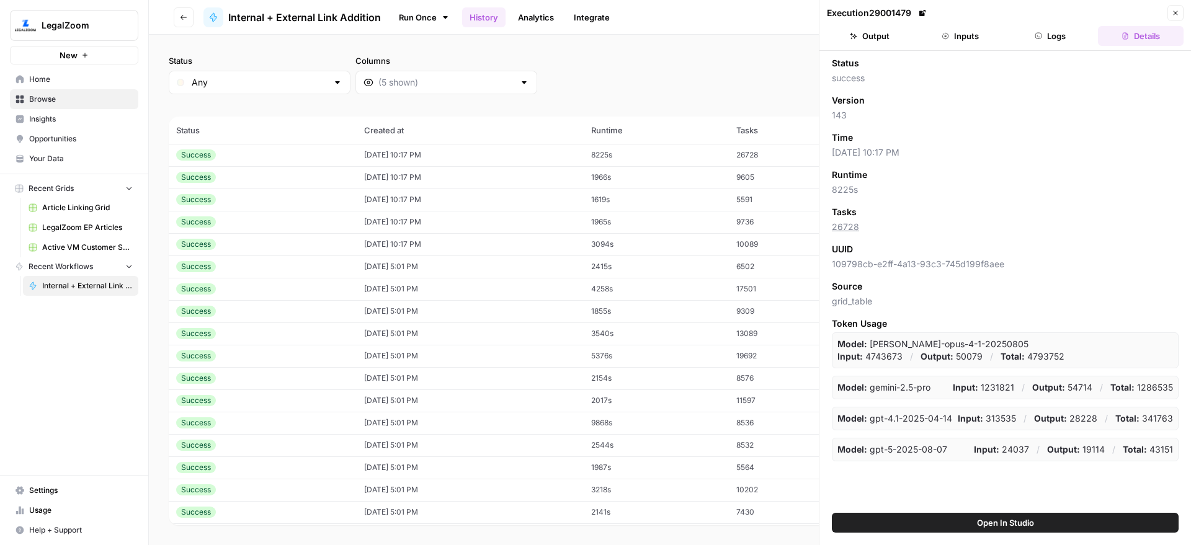
click at [1068, 35] on button "Logs" at bounding box center [1051, 36] width 86 height 20
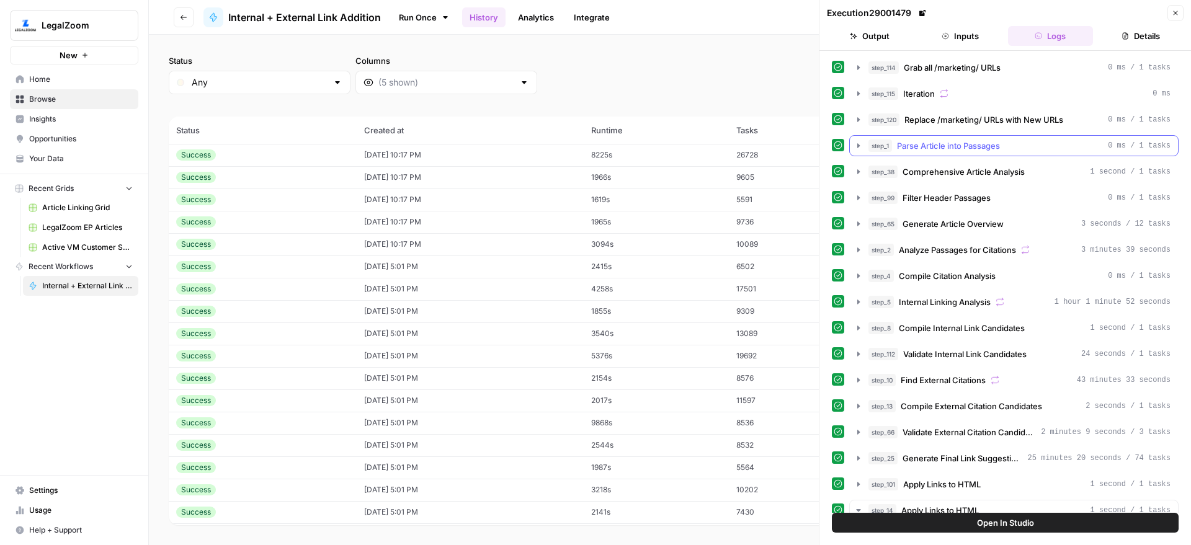
click at [1007, 140] on div "step_1 Parse Article into Passages 0 ms / 1 tasks" at bounding box center [1019, 146] width 302 height 12
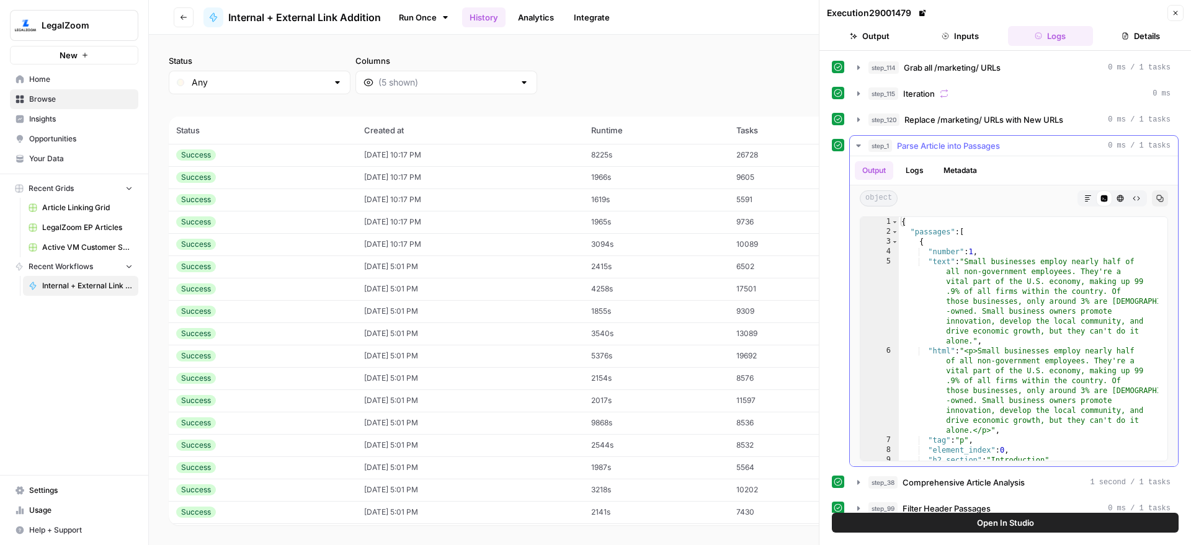
click at [1011, 290] on div "{ "passages" : [ { "number" : 1 , "text" : "Small businesses employ nearly half…" at bounding box center [1028, 349] width 259 height 264
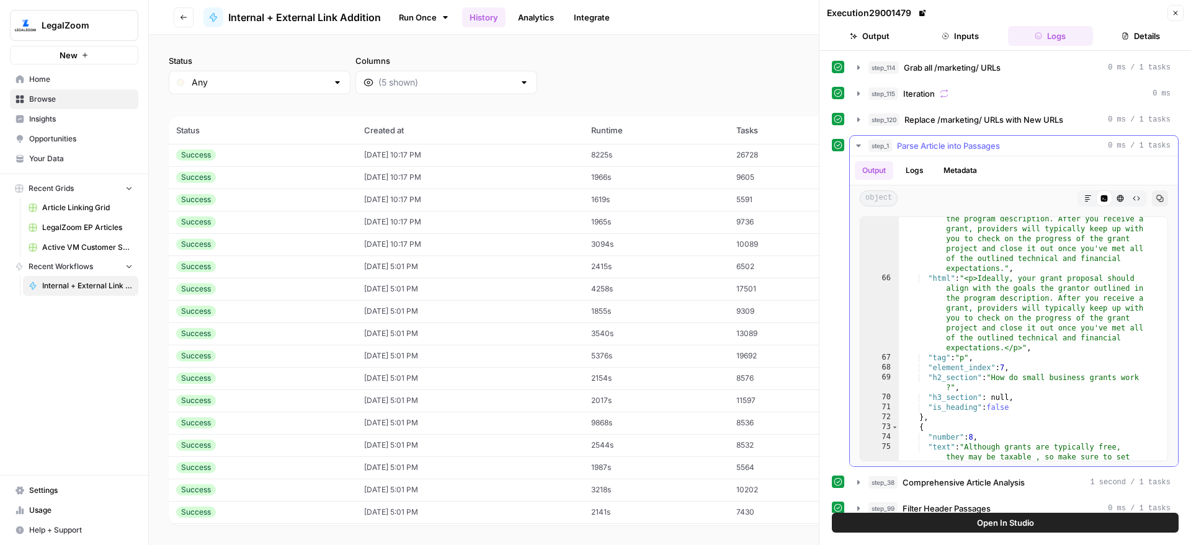
scroll to position [888, 0]
click at [1007, 306] on div ""text" : "Ideally, your grant proposal should align with the goals the grantor …" at bounding box center [1028, 375] width 259 height 363
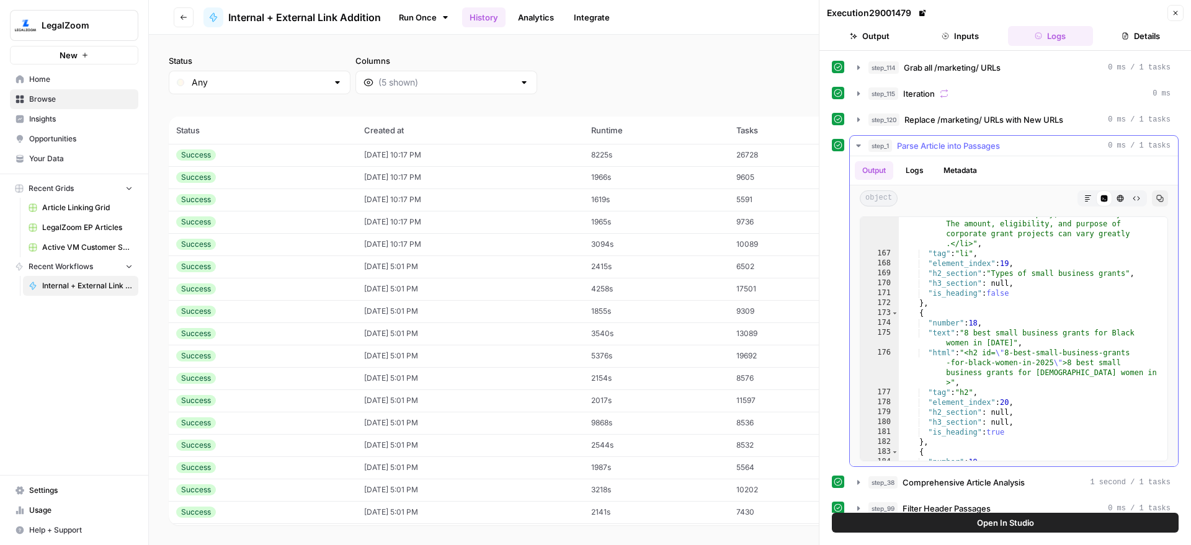
scroll to position [2382, 0]
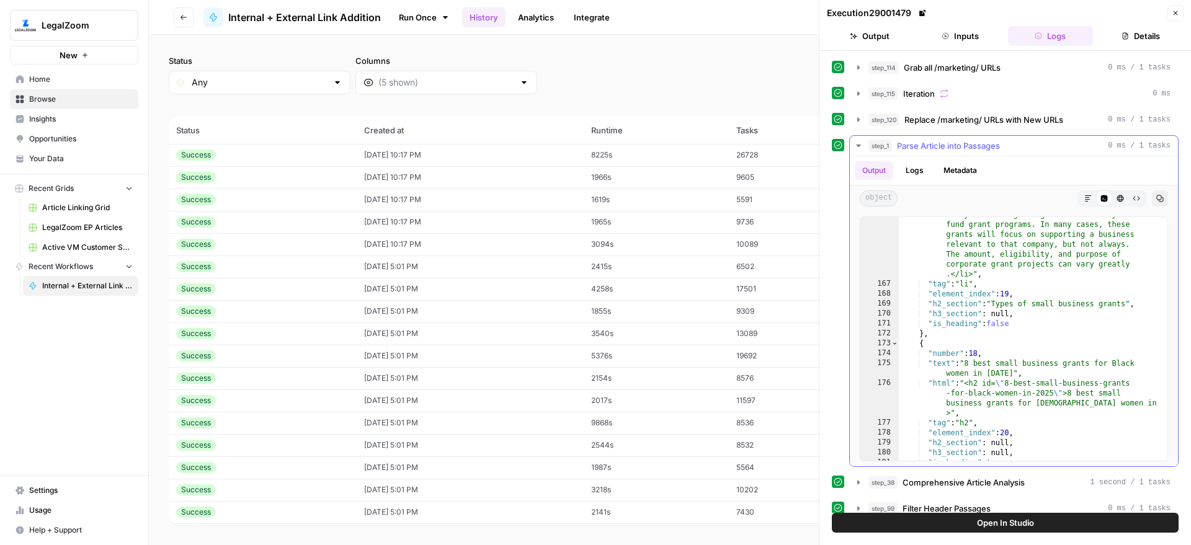
click at [993, 359] on div ""html" : "<li>Private business grants. Some large for-profit companies will als…" at bounding box center [1028, 361] width 259 height 343
drag, startPoint x: 971, startPoint y: 367, endPoint x: 1001, endPoint y: 377, distance: 31.4
click at [1001, 377] on div ""html" : "<li>Private business grants. Some large for-profit companies will als…" at bounding box center [1028, 361] width 259 height 343
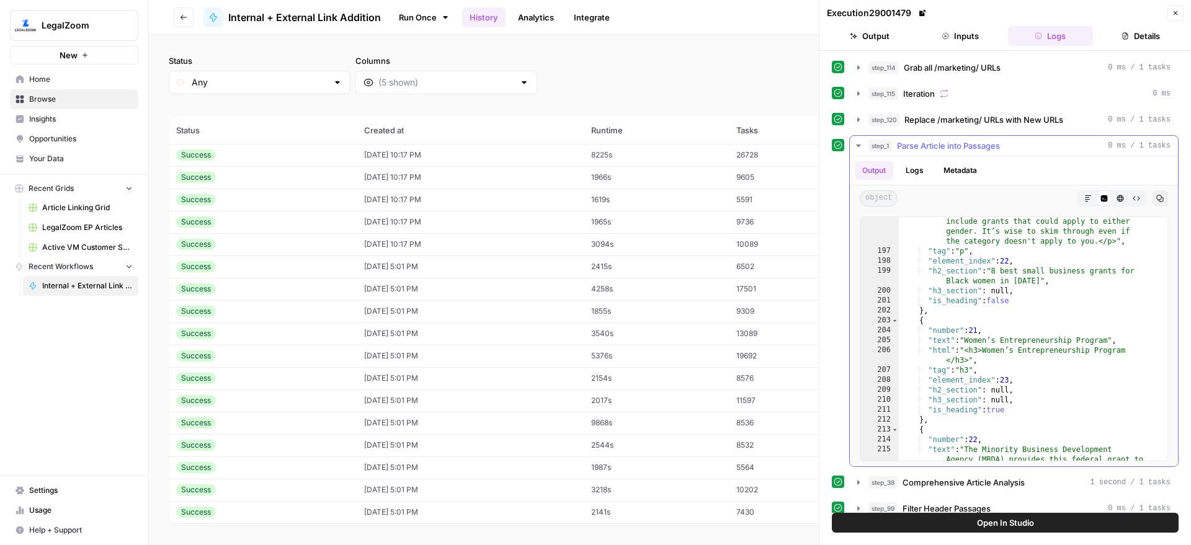
scroll to position [2769, 0]
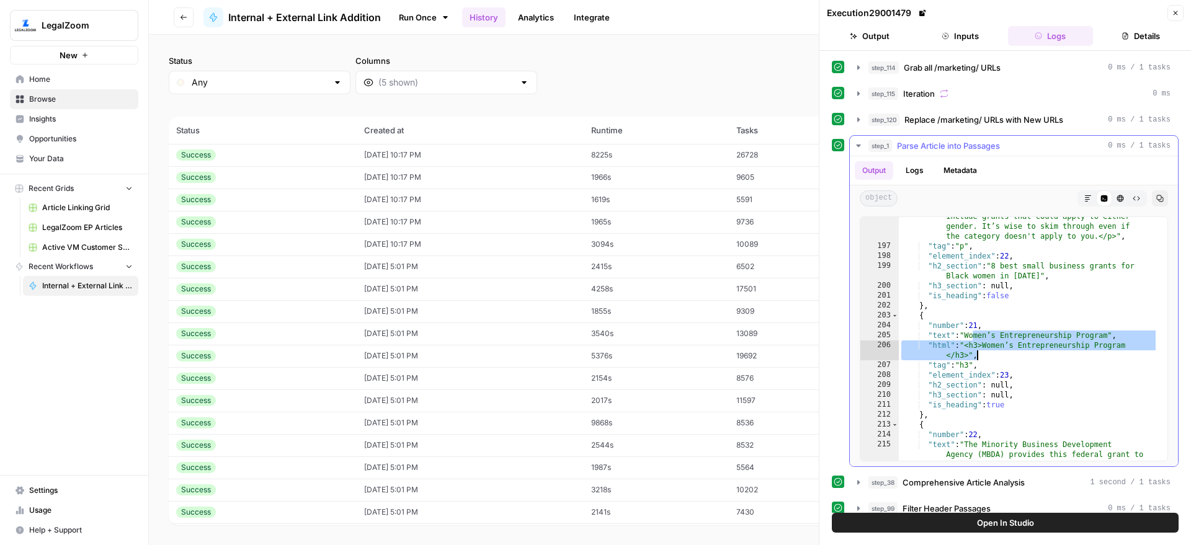
drag, startPoint x: 973, startPoint y: 337, endPoint x: 983, endPoint y: 354, distance: 18.9
click at [983, 354] on div ""html" : "<p>While these grants are divided between men and women, both categor…" at bounding box center [1028, 378] width 259 height 373
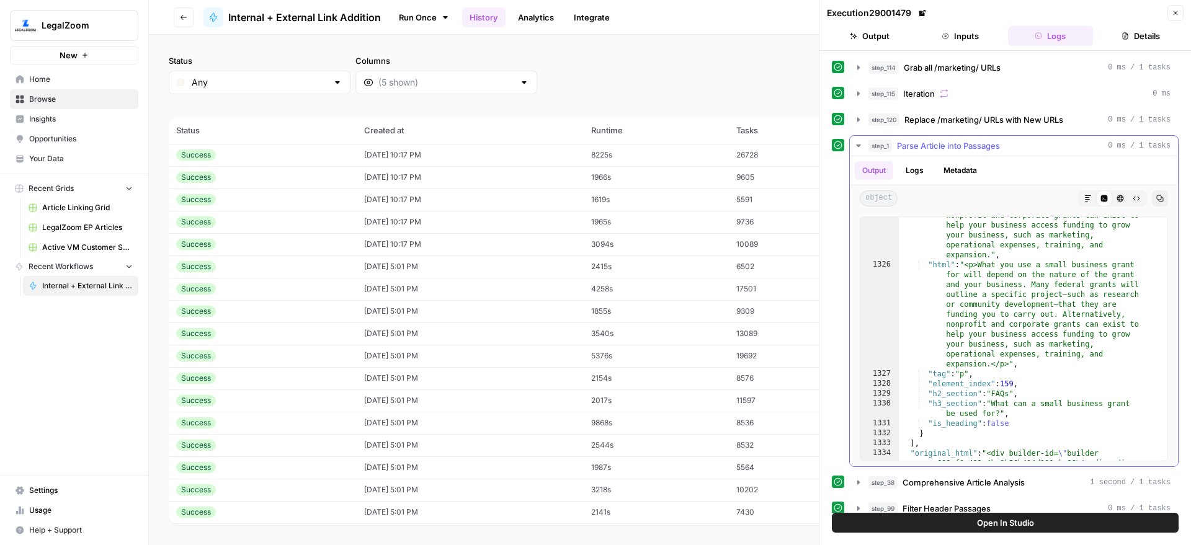
scroll to position [16037, 0]
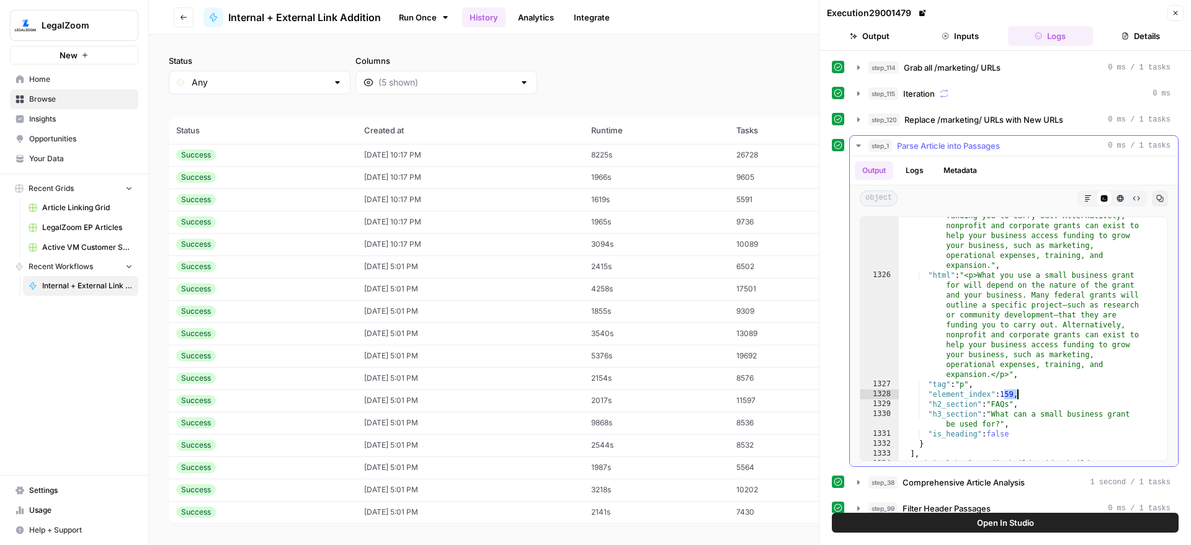
scroll to position [16056, 0]
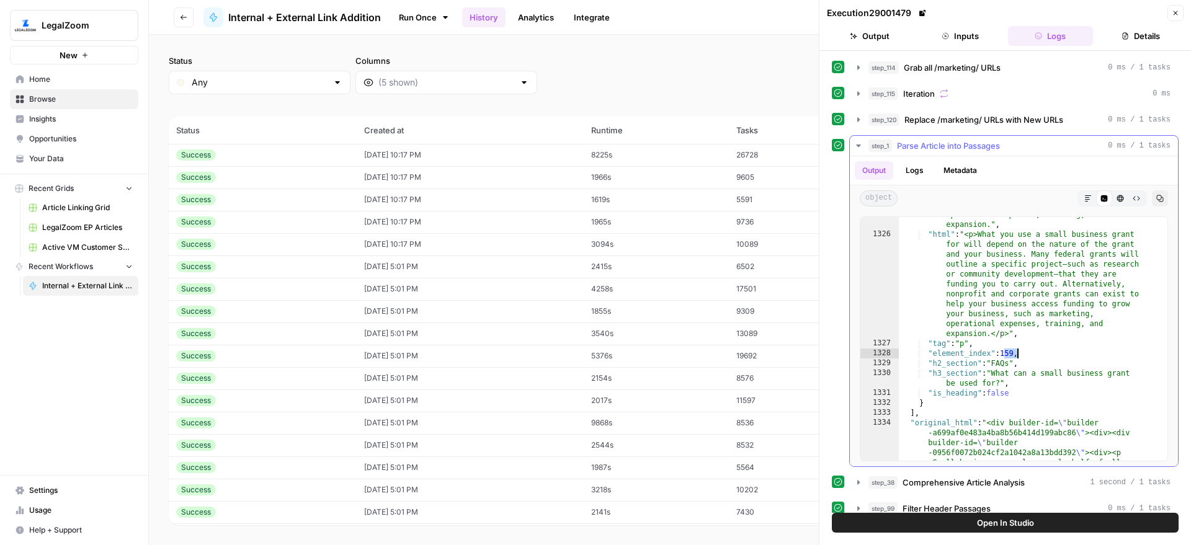
drag, startPoint x: 1024, startPoint y: 355, endPoint x: 904, endPoint y: 352, distance: 119.8
type textarea "**********"
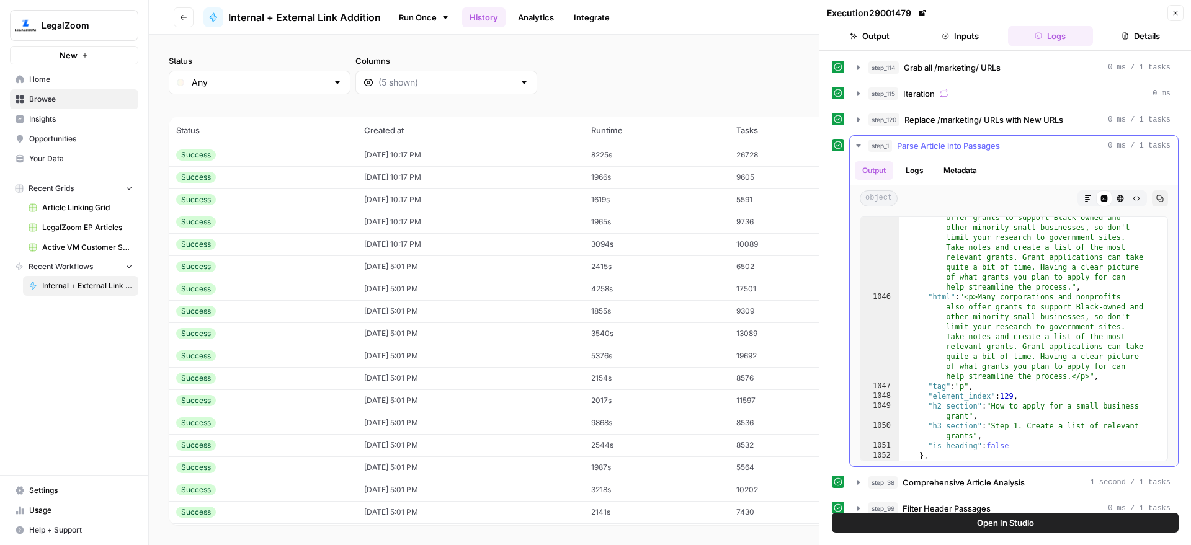
scroll to position [12849, 0]
click at [1024, 156] on hr at bounding box center [1014, 156] width 328 height 1
click at [1035, 143] on div "step_1 Parse Article into Passages 0 ms / 1 tasks" at bounding box center [1019, 146] width 302 height 12
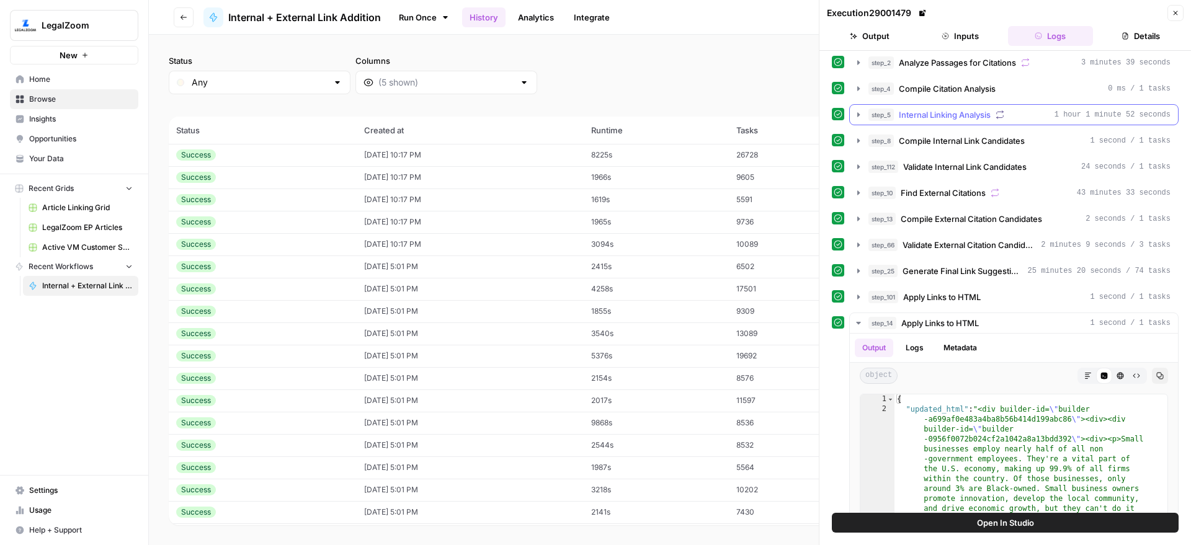
scroll to position [184, 0]
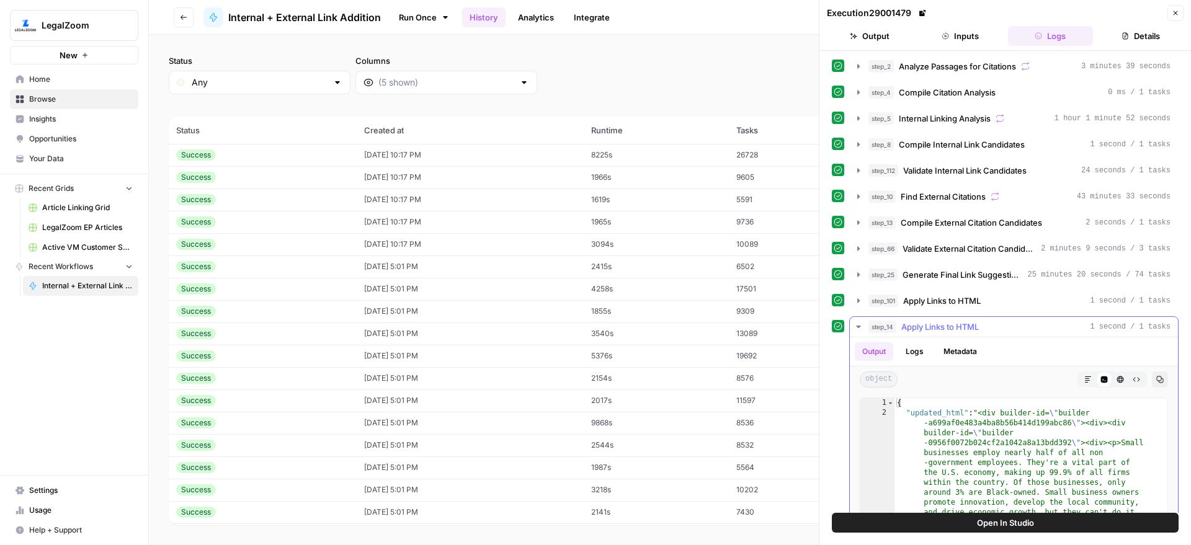
click at [1103, 330] on span "1 second / 1 tasks" at bounding box center [1130, 326] width 81 height 11
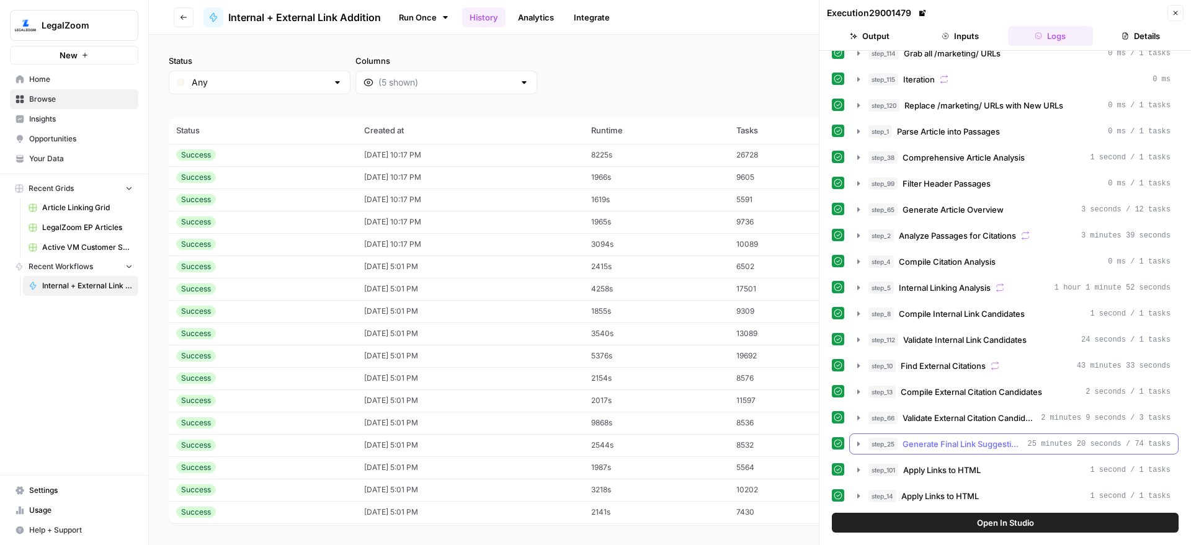
click at [1122, 441] on span "25 minutes 20 seconds / 74 tasks" at bounding box center [1099, 444] width 143 height 11
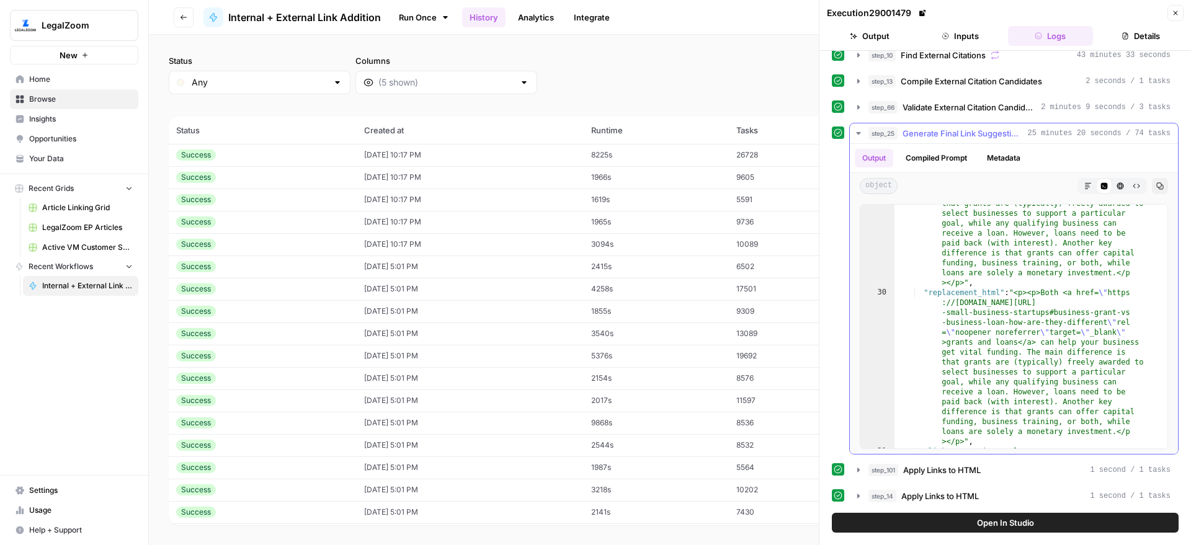
scroll to position [0, 0]
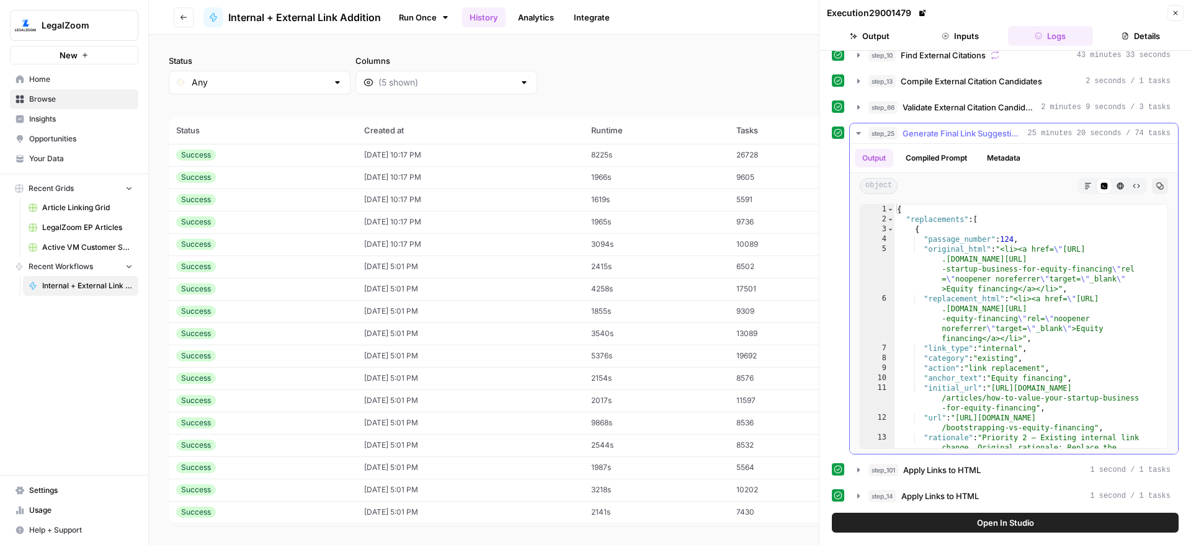
click at [1006, 163] on button "Metadata" at bounding box center [1004, 158] width 48 height 19
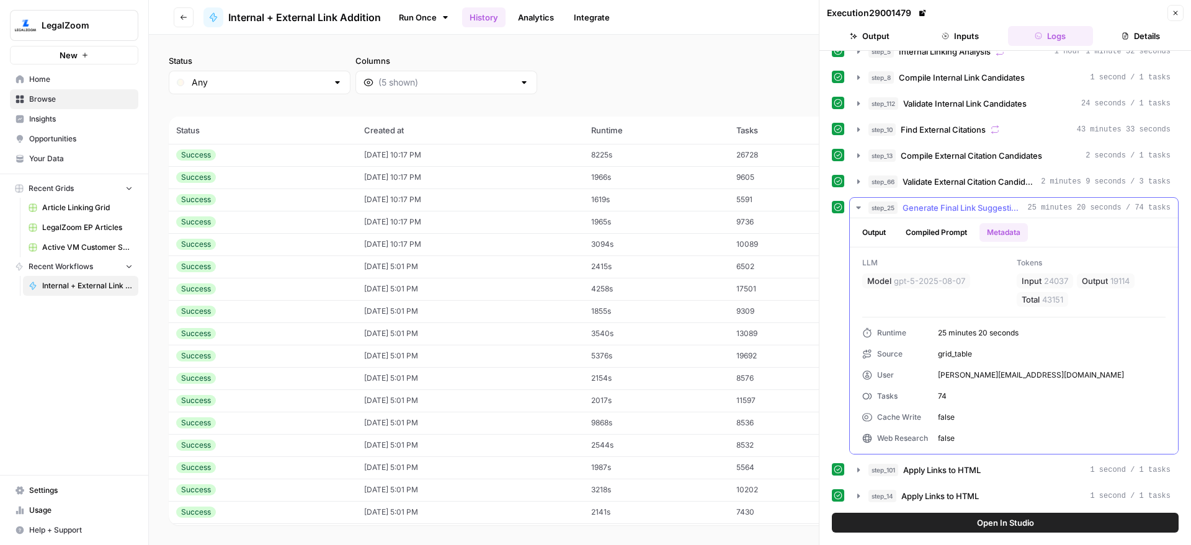
click at [965, 206] on span "Generate Final Link Suggestions" at bounding box center [963, 208] width 120 height 12
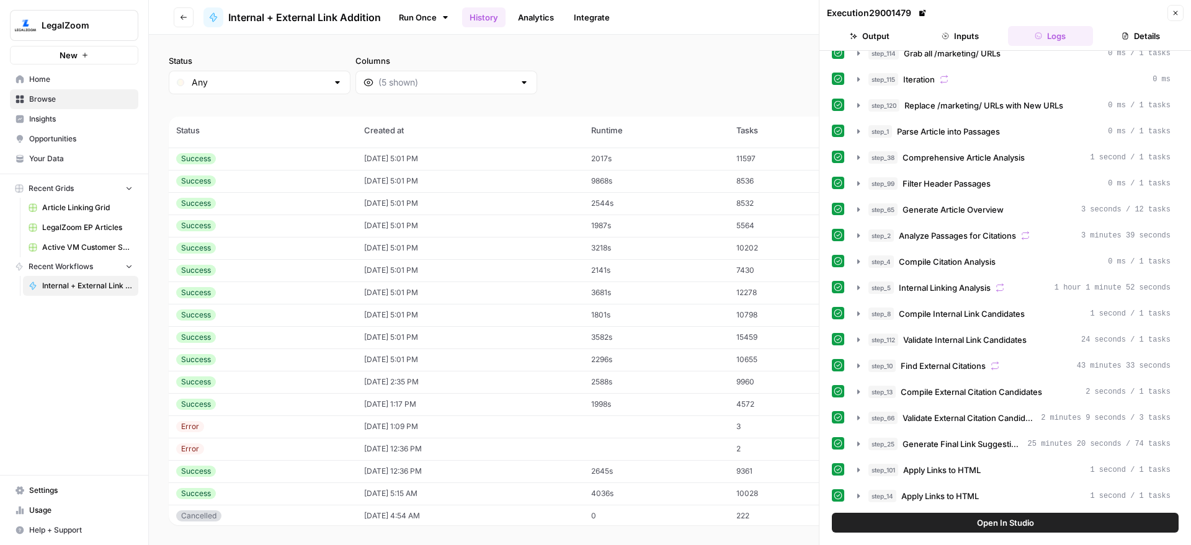
scroll to position [0, 0]
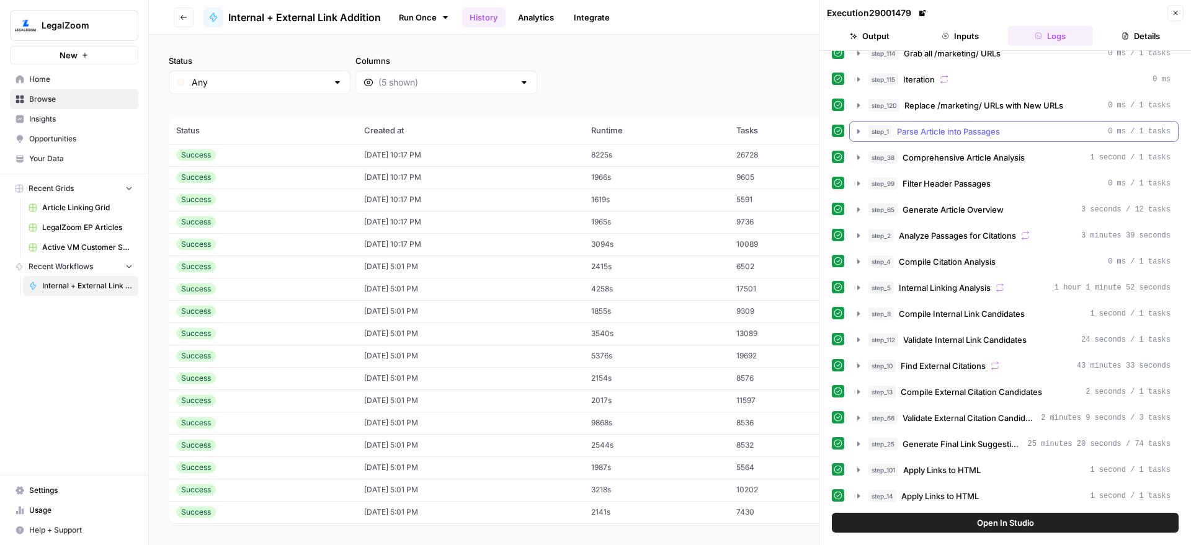
click at [943, 130] on span "Parse Article into Passages" at bounding box center [948, 131] width 103 height 12
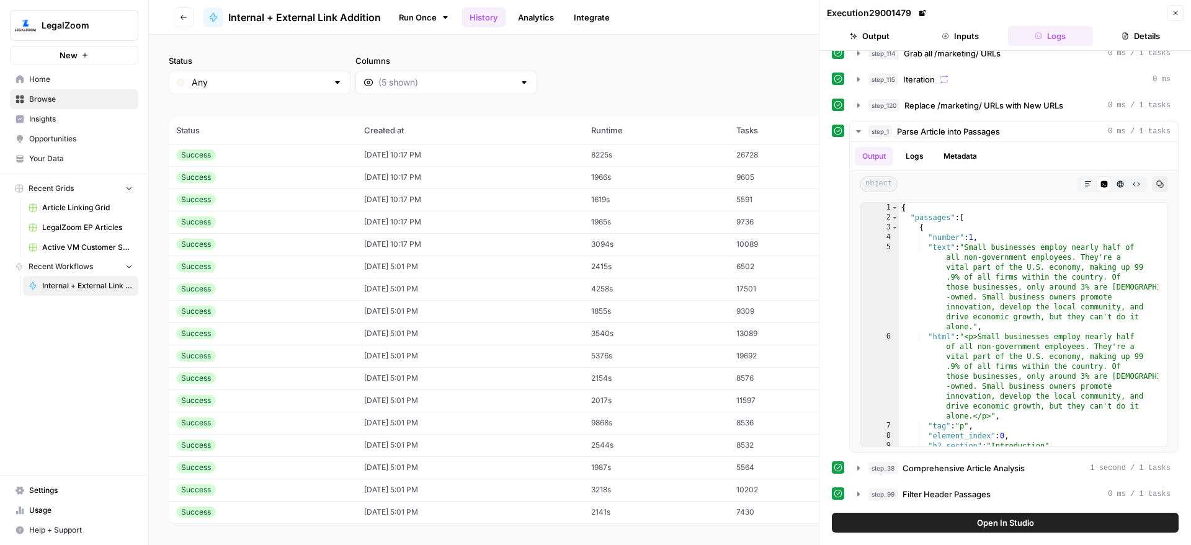
click at [1012, 522] on span "Open In Studio" at bounding box center [1005, 523] width 57 height 12
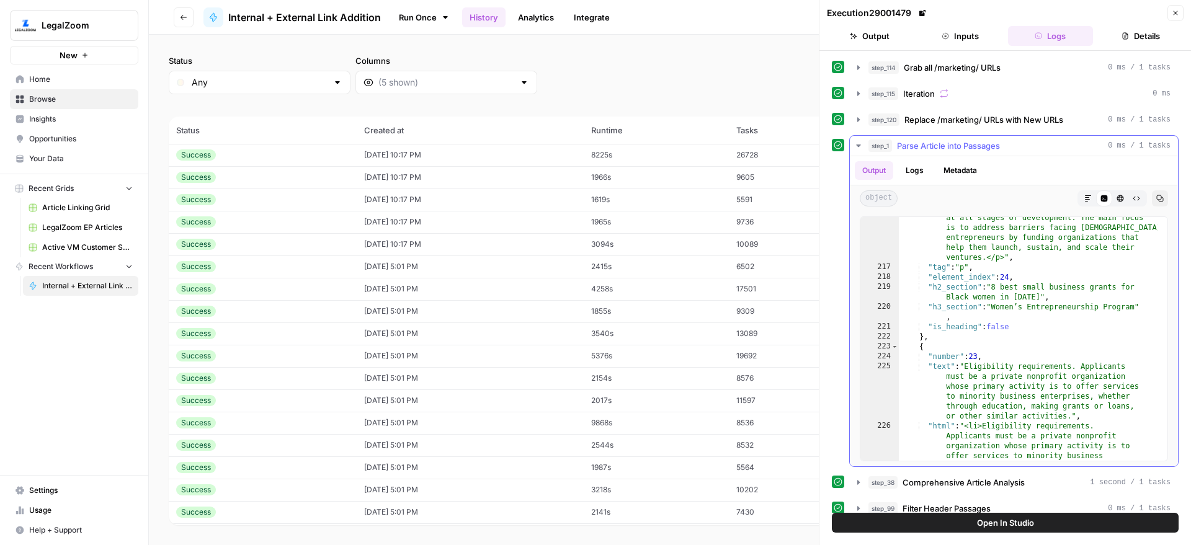
scroll to position [1, 0]
click at [981, 146] on span "Parse Article into Passages" at bounding box center [948, 144] width 103 height 12
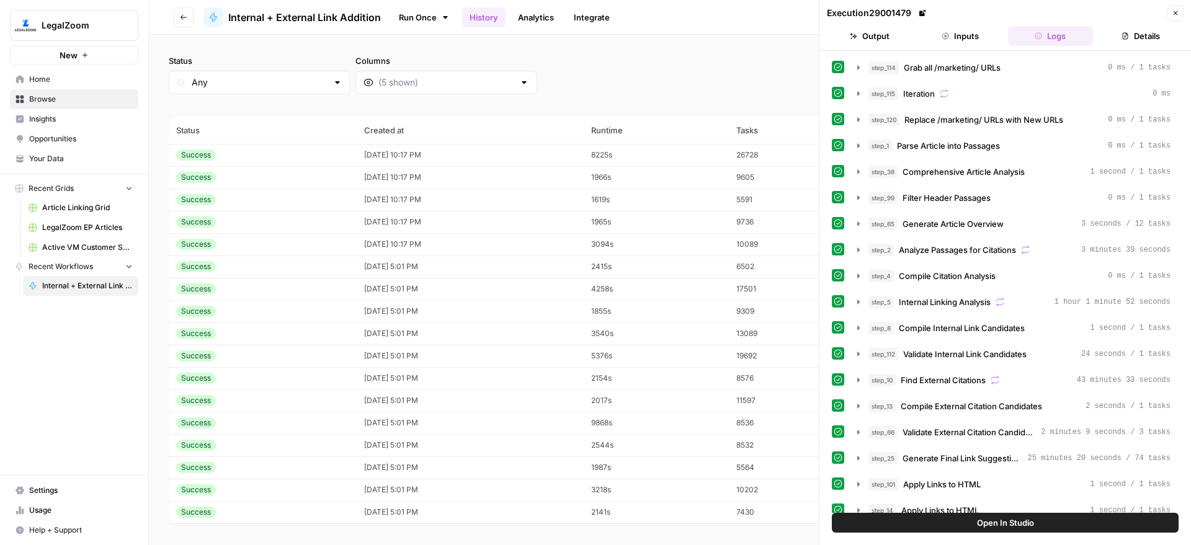
scroll to position [14, 0]
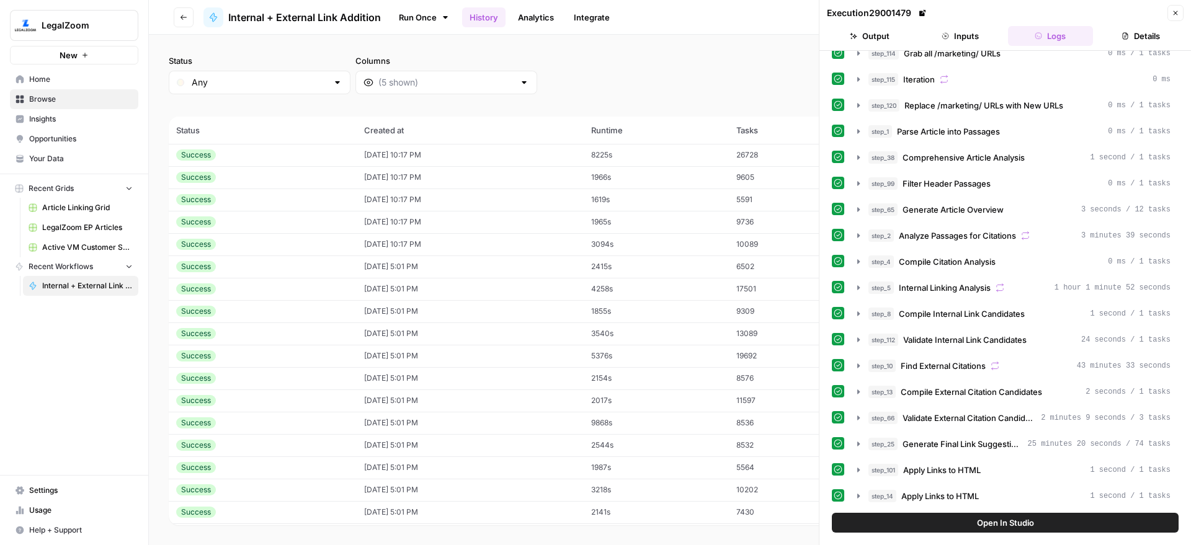
click at [775, 76] on div "Status Any Columns 2h 24h 7d 30d All Time Custom range" at bounding box center [670, 75] width 1002 height 40
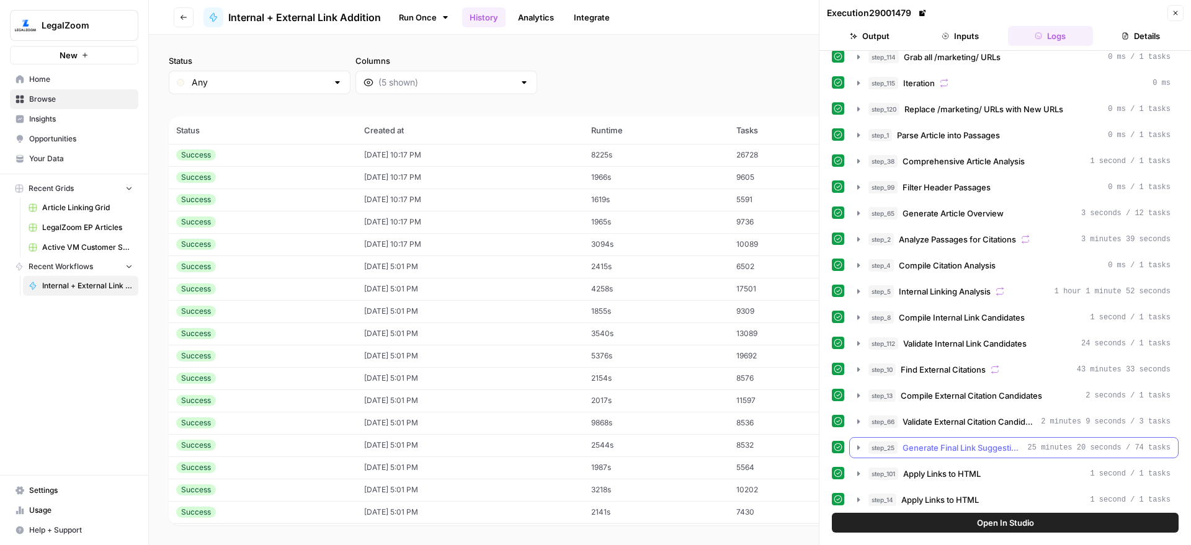
click at [983, 454] on button "step_25 Generate Final Link Suggestions 25 minutes 20 seconds / 74 tasks" at bounding box center [1014, 448] width 328 height 20
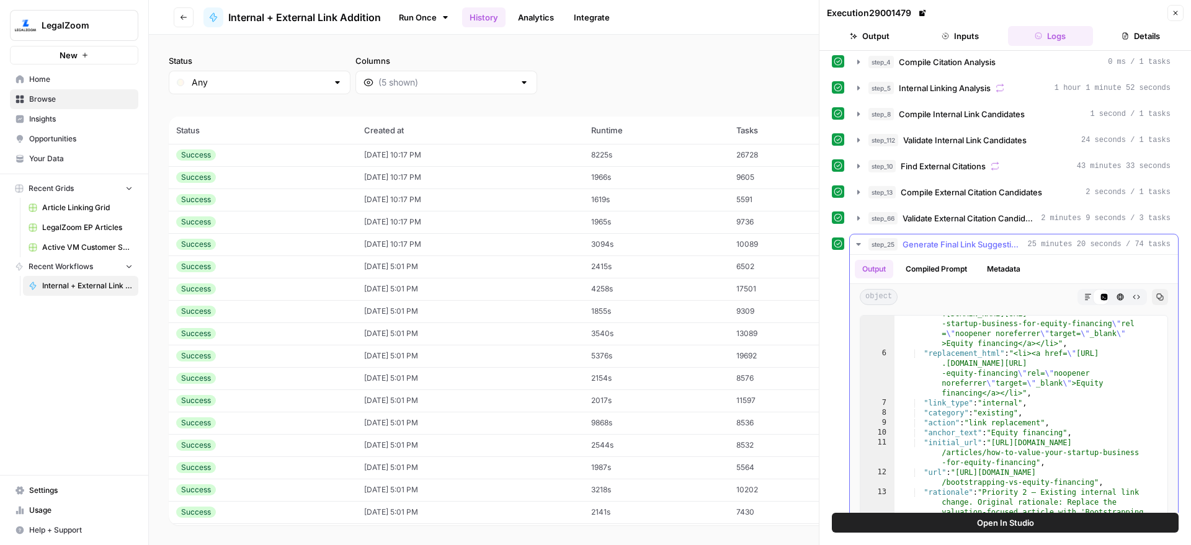
scroll to position [56, 0]
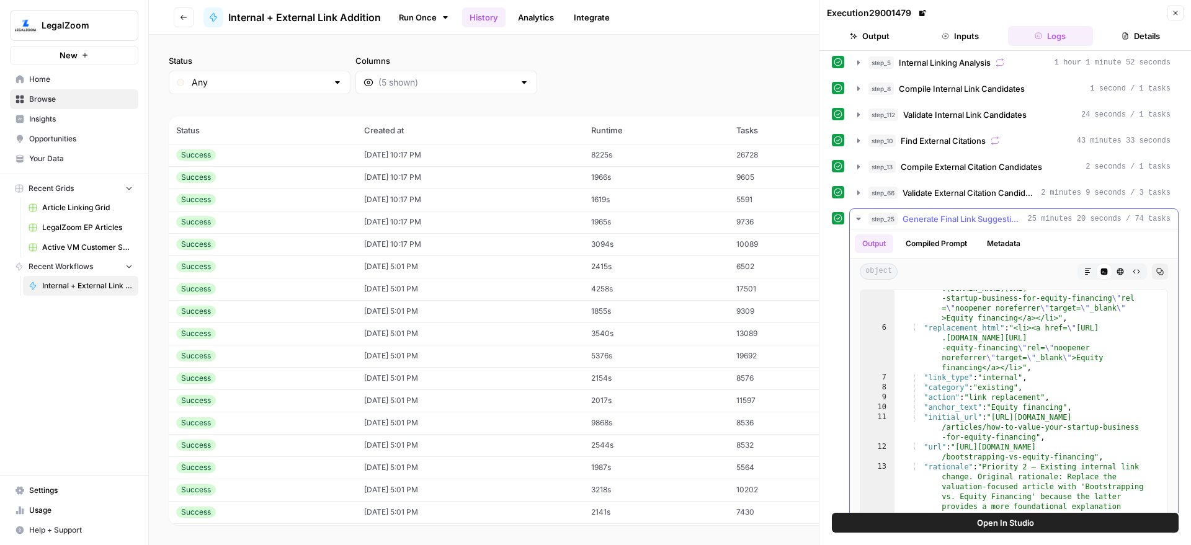
click at [1037, 230] on div "Output Compiled Prompt Metadata" at bounding box center [1014, 244] width 328 height 29
click at [1040, 225] on div "step_25 Generate Final Link Suggestions 25 minutes 20 seconds / 74 tasks" at bounding box center [1019, 219] width 302 height 12
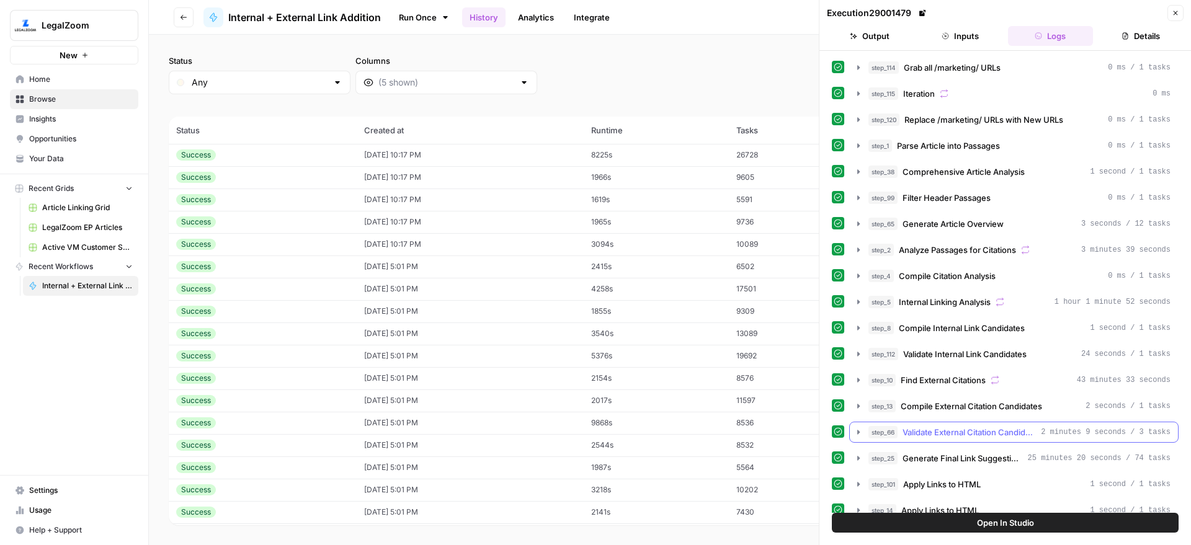
scroll to position [14, 0]
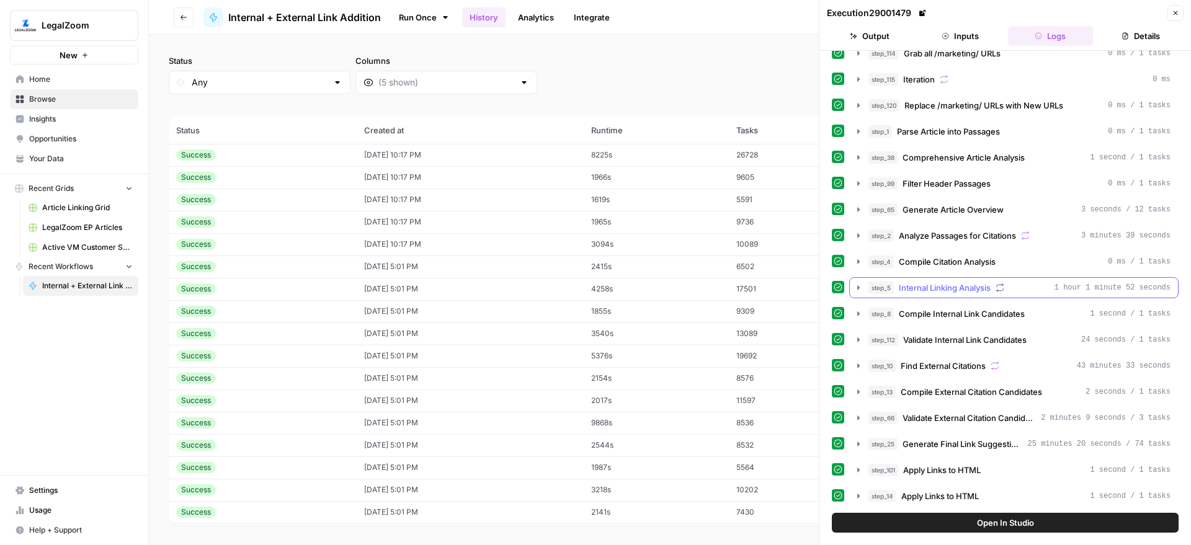
click at [1056, 293] on div "step_5 Internal Linking Analysis 1 hour 1 minute 52 seconds" at bounding box center [1019, 288] width 302 height 12
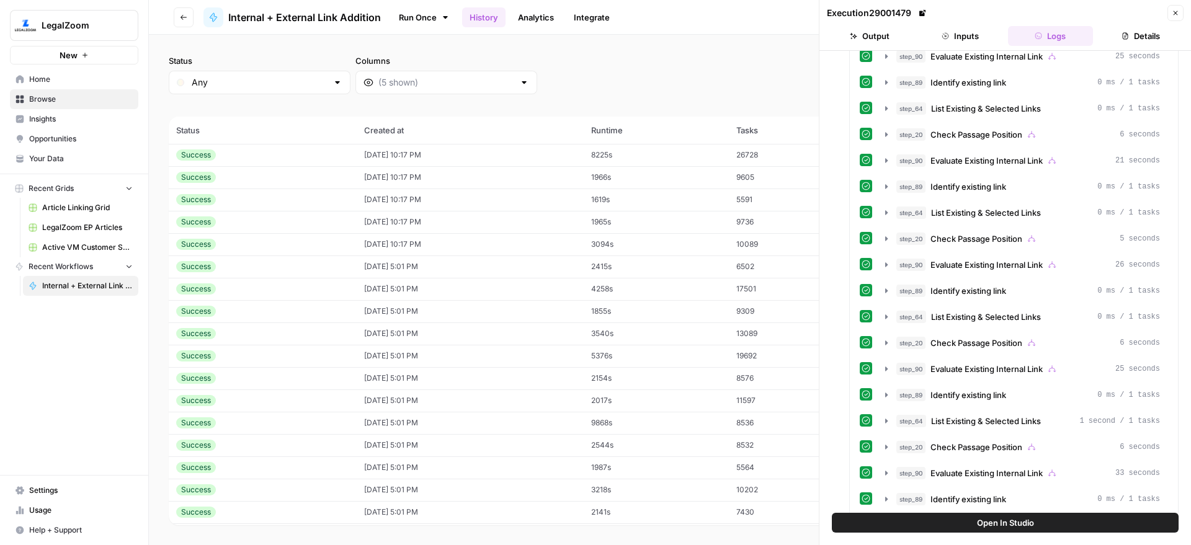
scroll to position [10648, 0]
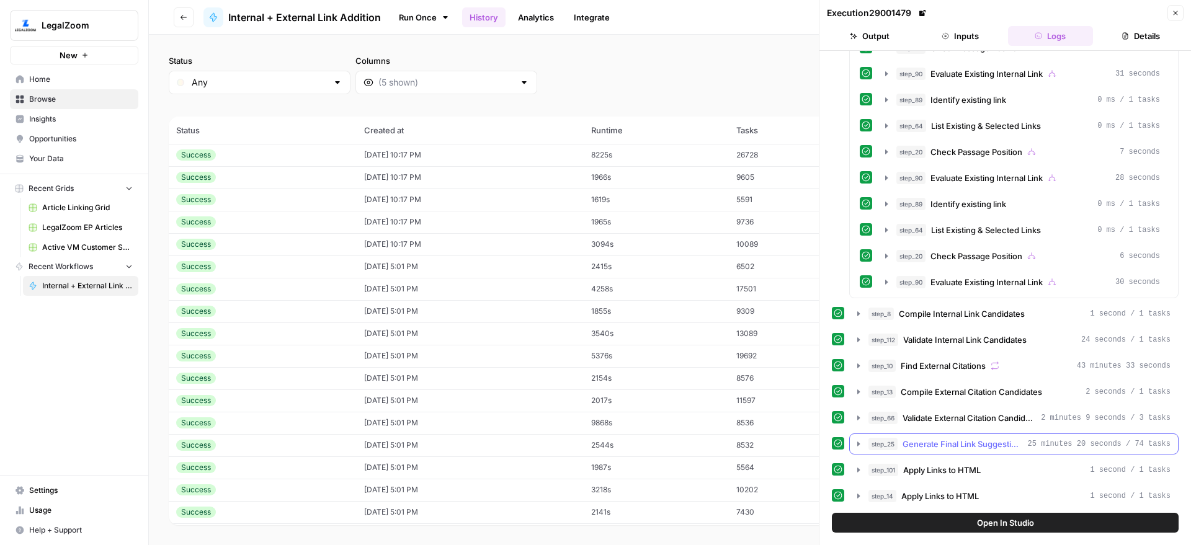
click at [1079, 445] on span "25 minutes 20 seconds / 74 tasks" at bounding box center [1099, 444] width 143 height 11
click at [972, 439] on span "Generate Final Link Suggestions" at bounding box center [963, 444] width 120 height 12
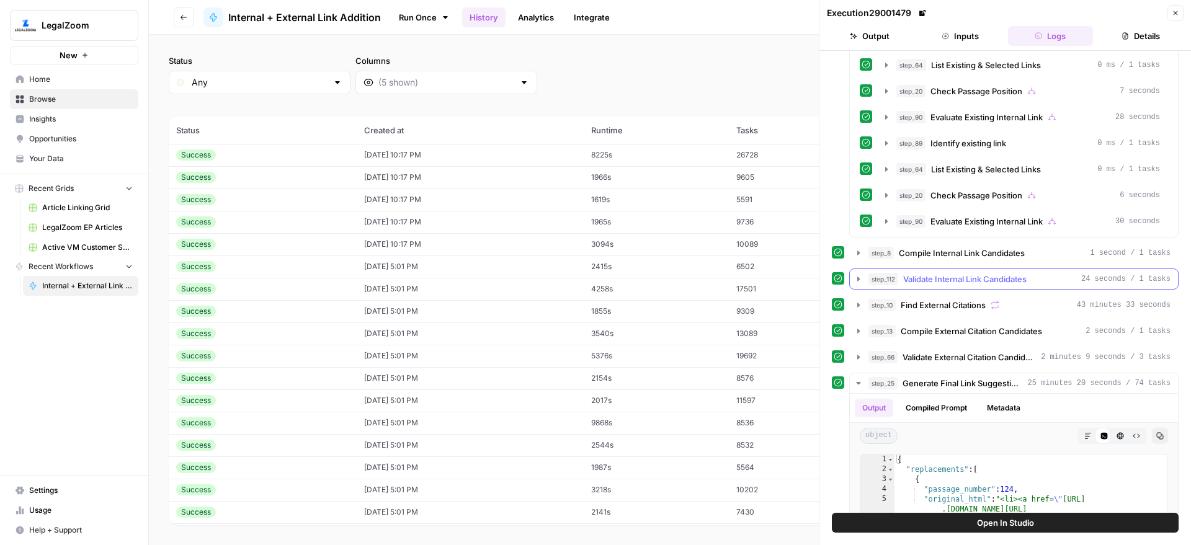
scroll to position [10803, 0]
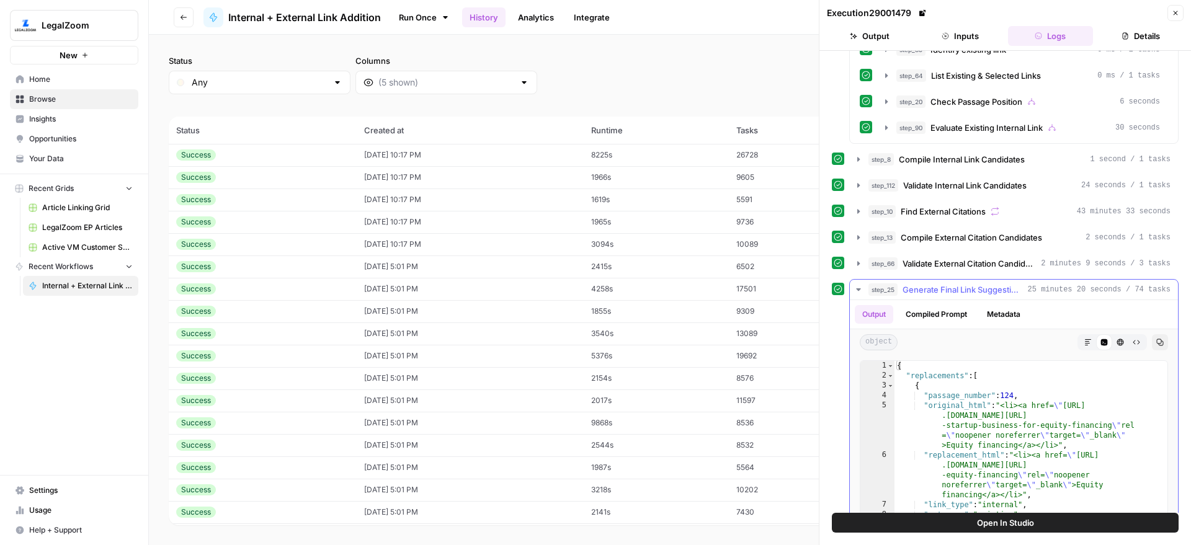
click at [993, 295] on span "Generate Final Link Suggestions" at bounding box center [963, 289] width 120 height 12
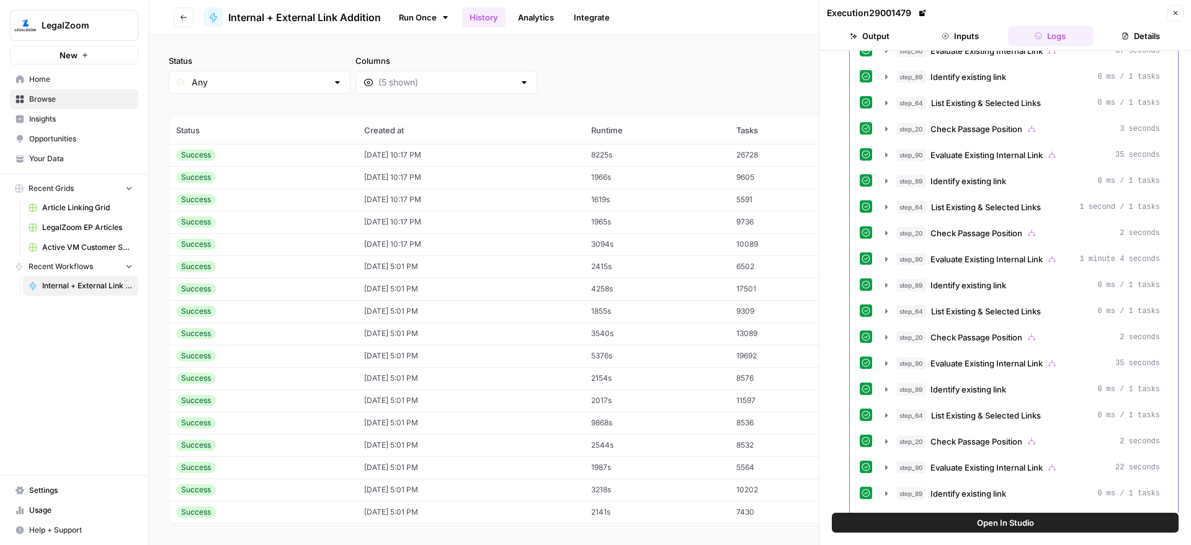
scroll to position [0, 0]
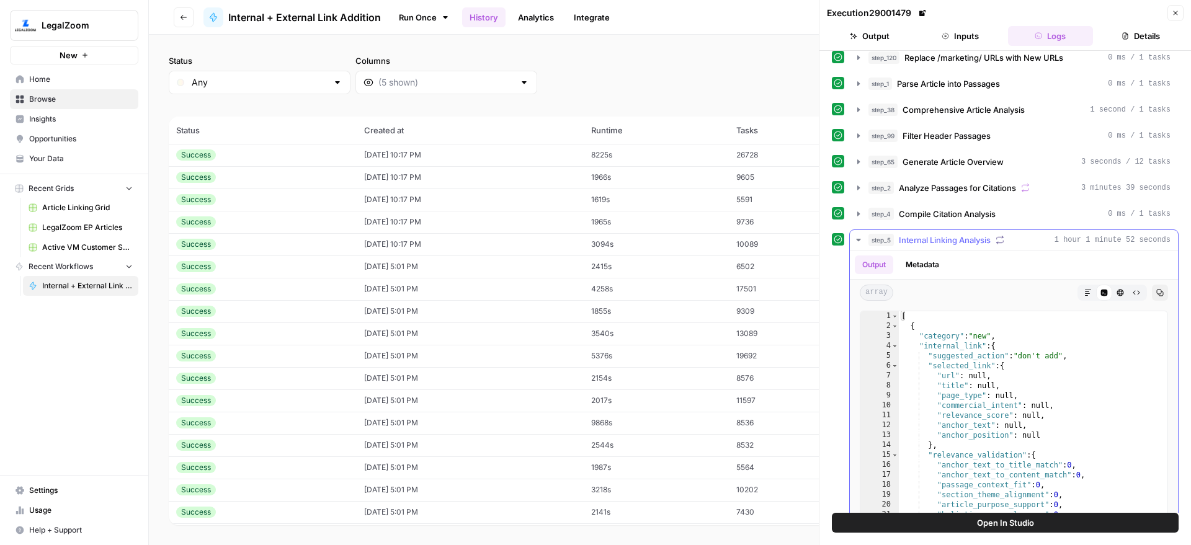
click at [920, 232] on button "step_5 Internal Linking Analysis 1 hour 1 minute 52 seconds" at bounding box center [1014, 240] width 328 height 20
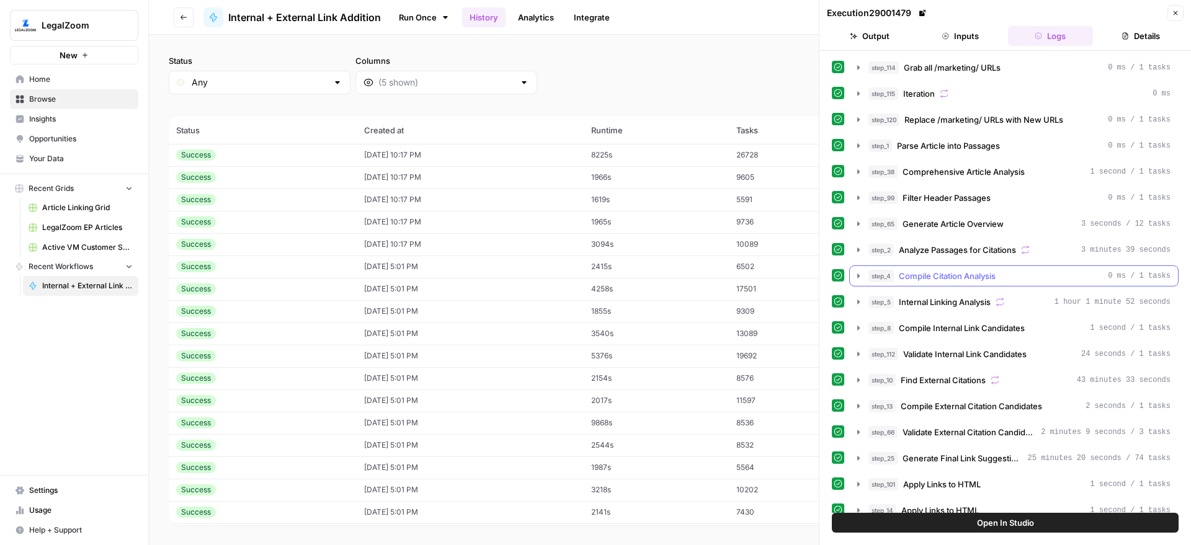
scroll to position [14, 0]
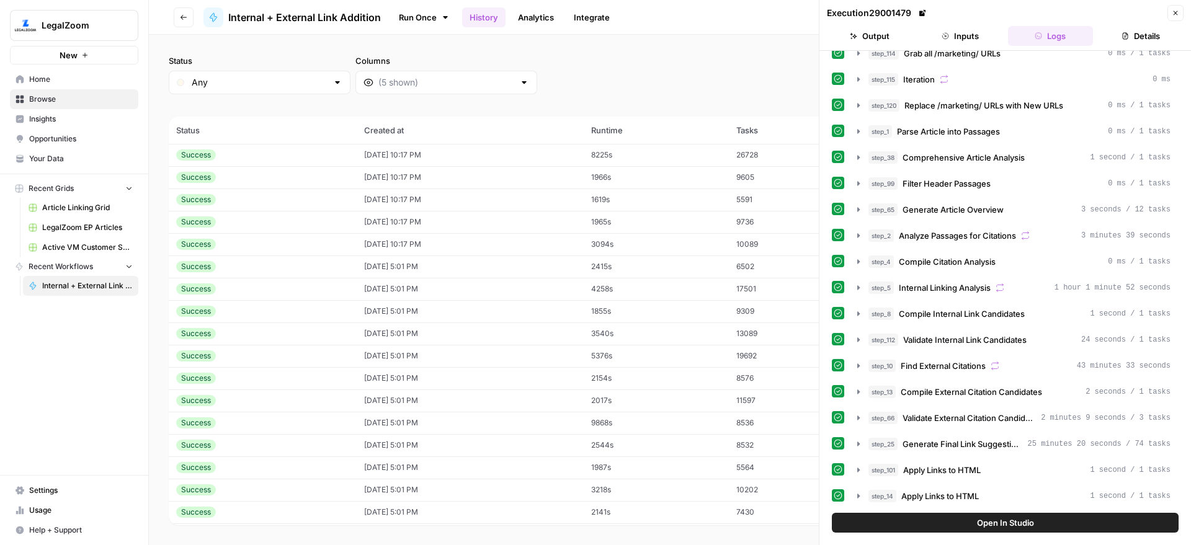
click at [1107, 40] on button "Details" at bounding box center [1141, 36] width 86 height 20
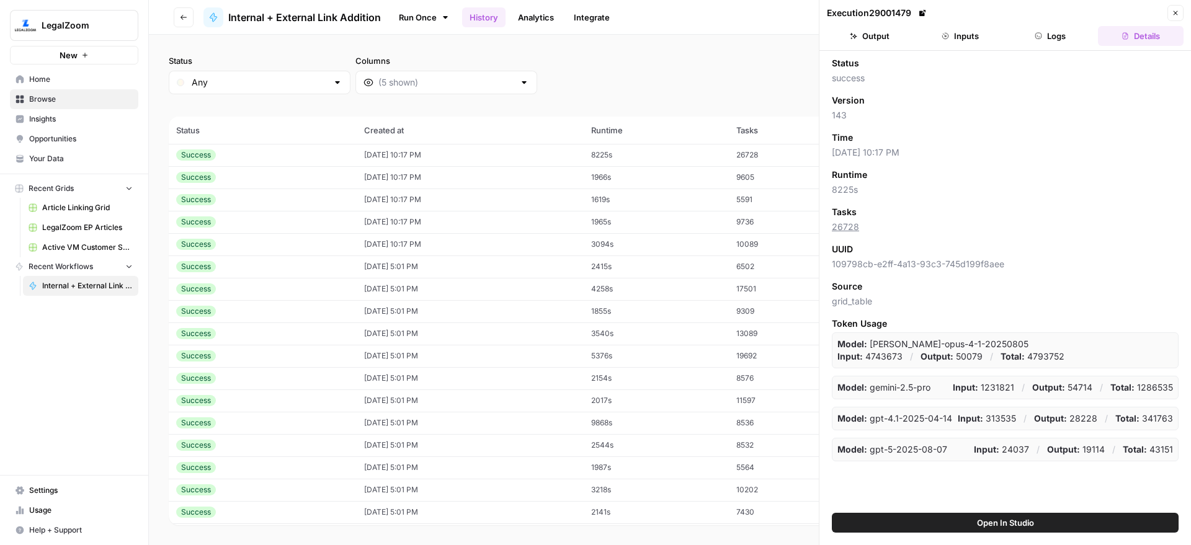
scroll to position [0, 0]
click at [849, 225] on link "26728" at bounding box center [845, 226] width 27 height 11
click at [1050, 357] on p "Total: 4793752" at bounding box center [1033, 356] width 64 height 12
click at [1048, 358] on p "Total: 4793752" at bounding box center [1033, 356] width 64 height 12
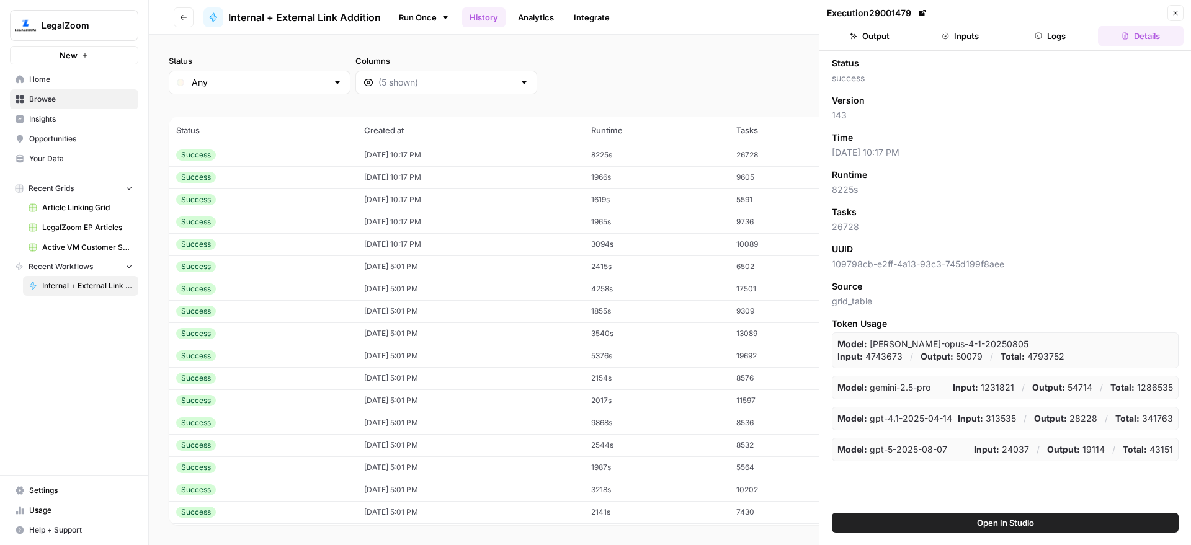
click at [1048, 358] on p "Total: 4793752" at bounding box center [1033, 356] width 64 height 12
click at [1149, 388] on p "Total: 1286535" at bounding box center [1141, 388] width 63 height 12
drag, startPoint x: 1142, startPoint y: 387, endPoint x: 1156, endPoint y: 388, distance: 14.3
click at [1156, 388] on p "Total: 1286535" at bounding box center [1141, 388] width 63 height 12
click at [1066, 367] on div "Model: claude-opus-4-1-20250805 Input: 4743673 / Output: 50079 / Total: 4793752" at bounding box center [1005, 351] width 347 height 36
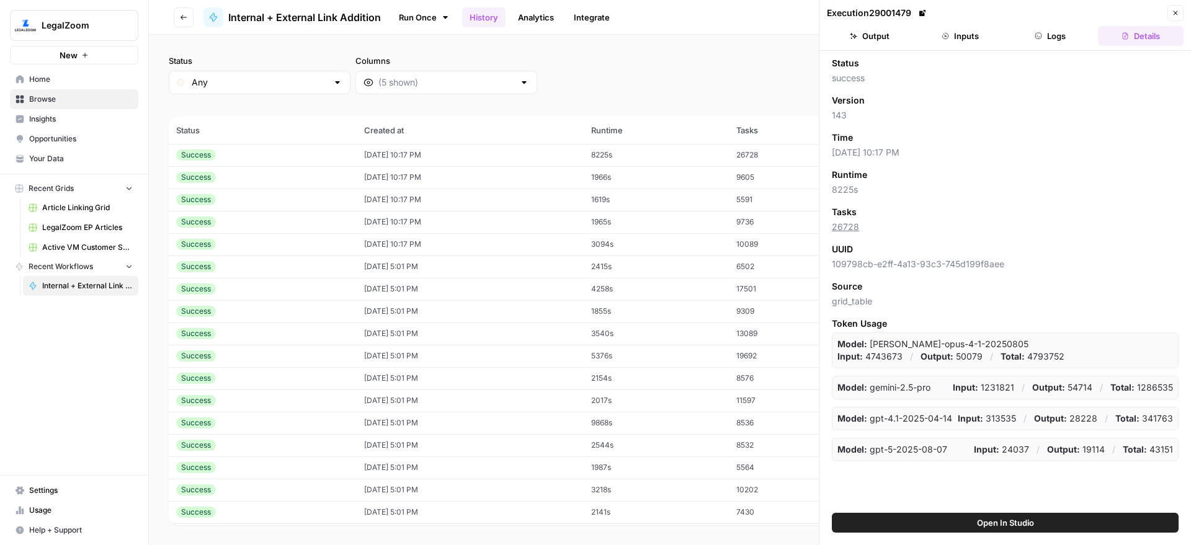
drag, startPoint x: 1031, startPoint y: 357, endPoint x: 1061, endPoint y: 357, distance: 29.8
click at [1061, 357] on p "Total: 4793752" at bounding box center [1033, 356] width 64 height 12
click at [1060, 357] on p "Total: 4793752" at bounding box center [1033, 356] width 64 height 12
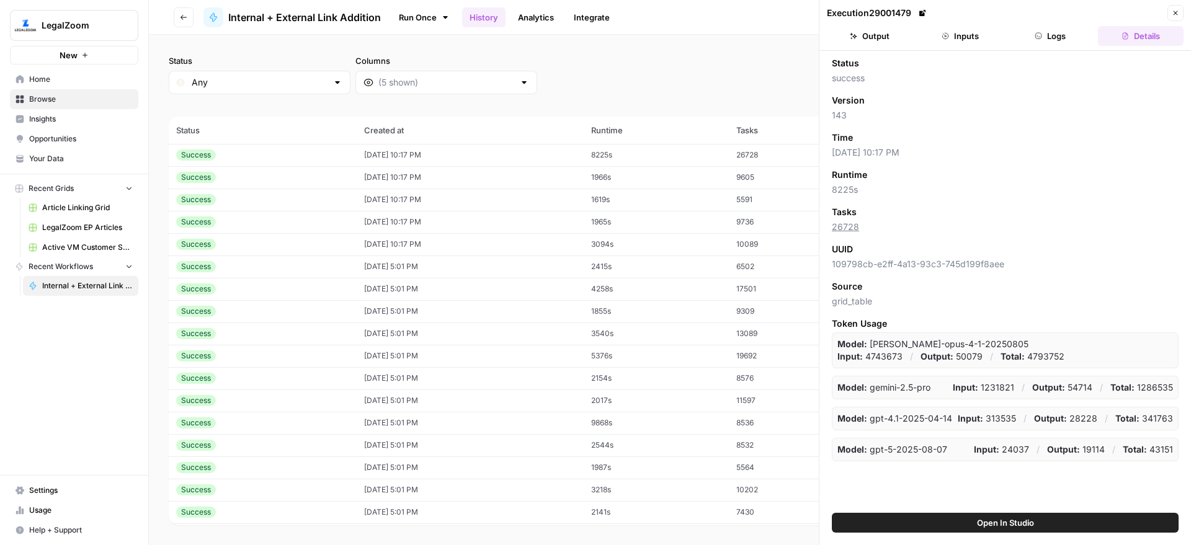
click at [1058, 359] on p "Total: 4793752" at bounding box center [1033, 356] width 64 height 12
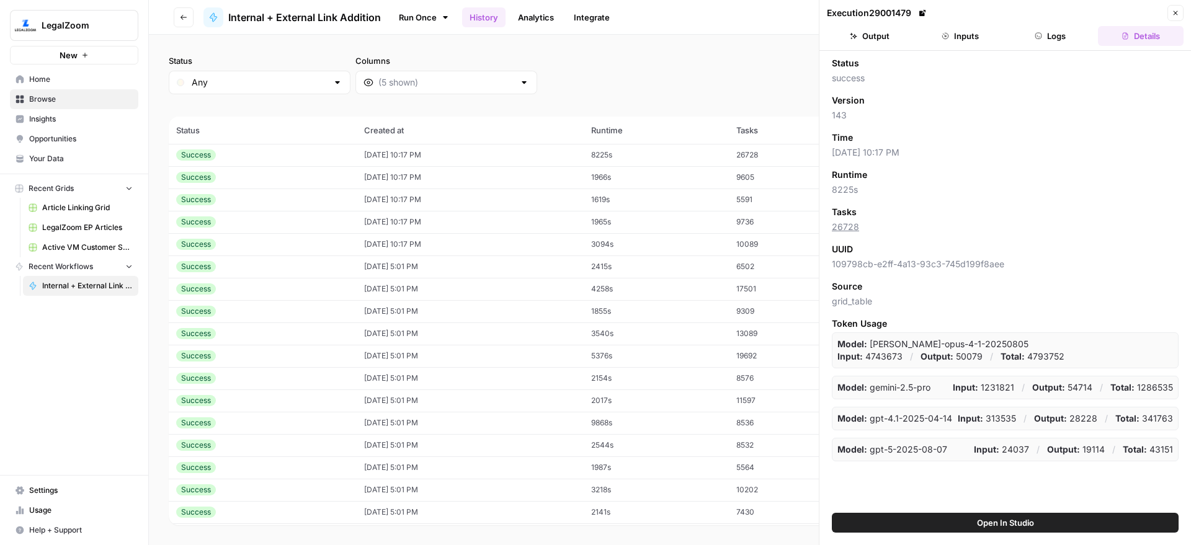
click at [1058, 359] on p "Total: 4793752" at bounding box center [1033, 356] width 64 height 12
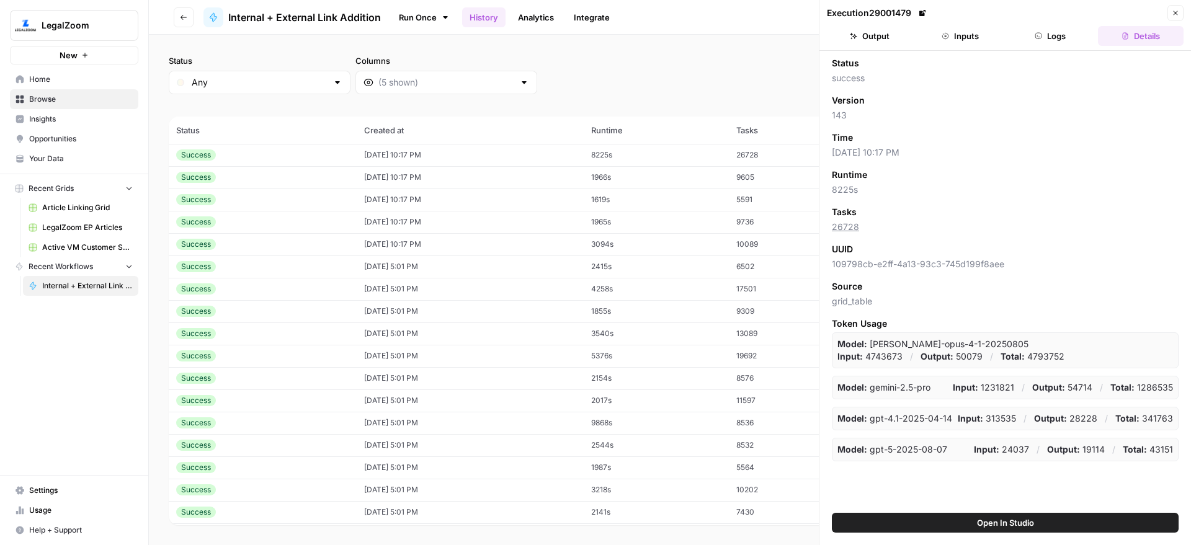
click at [1032, 38] on button "Logs" at bounding box center [1051, 36] width 86 height 20
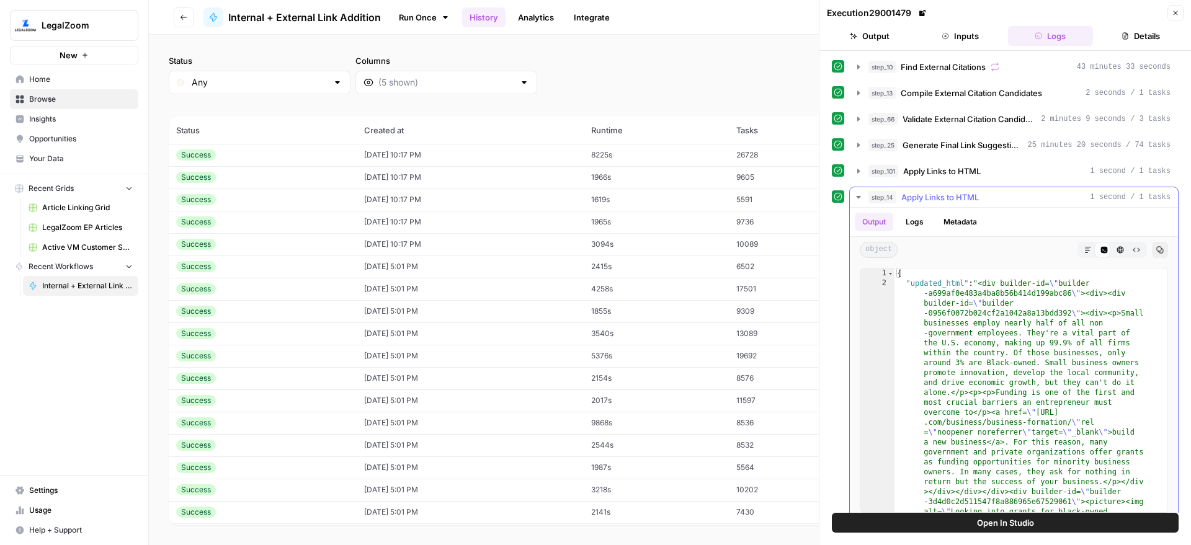
scroll to position [325, 0]
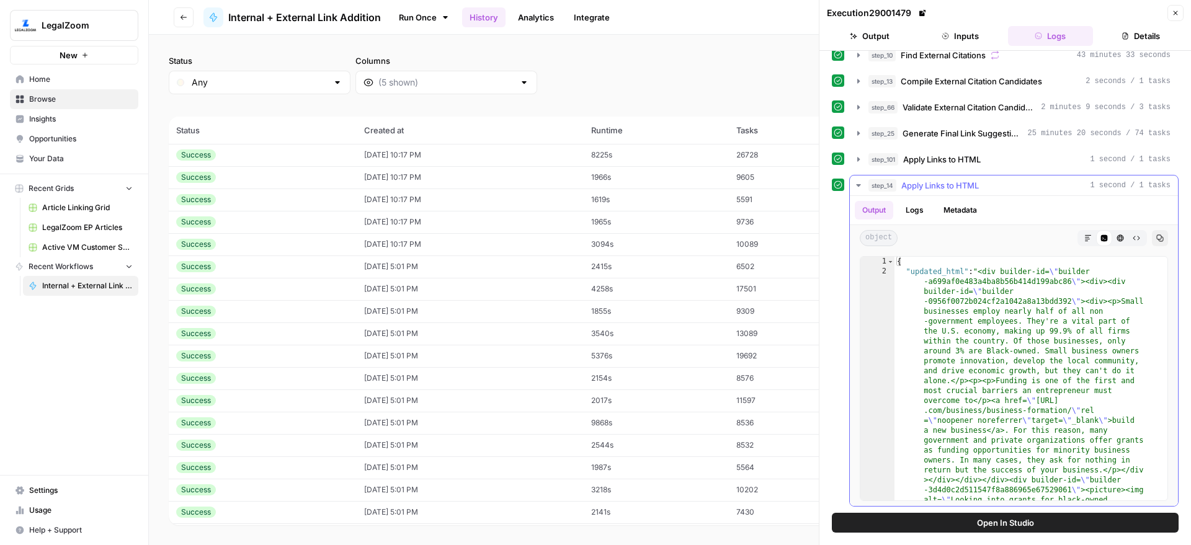
click at [974, 182] on span "Apply Links to HTML" at bounding box center [940, 185] width 78 height 12
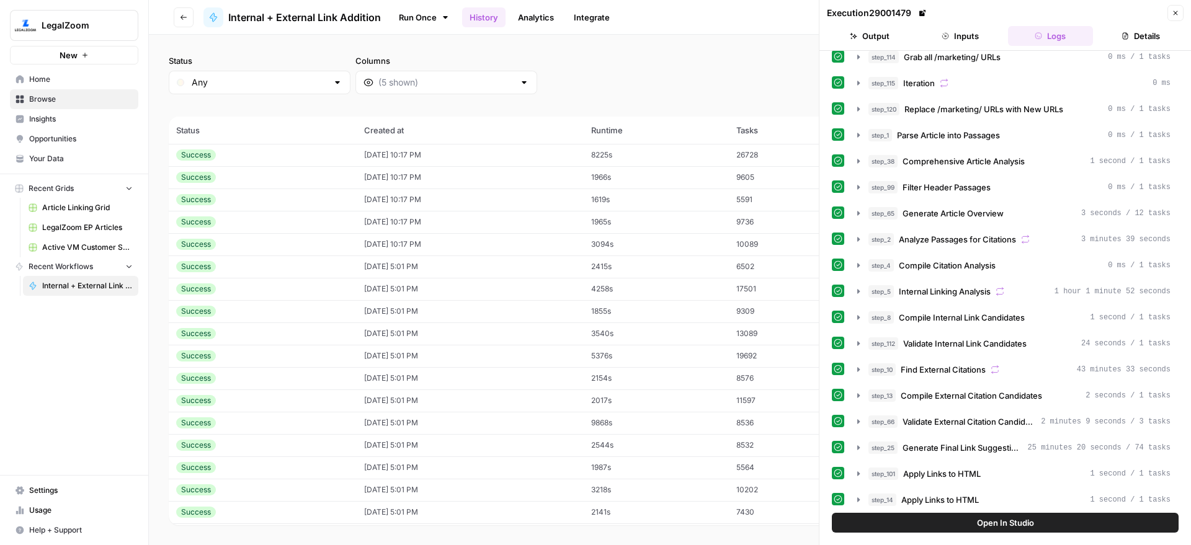
scroll to position [9, 0]
click at [1171, 12] on button "Close" at bounding box center [1175, 13] width 16 height 16
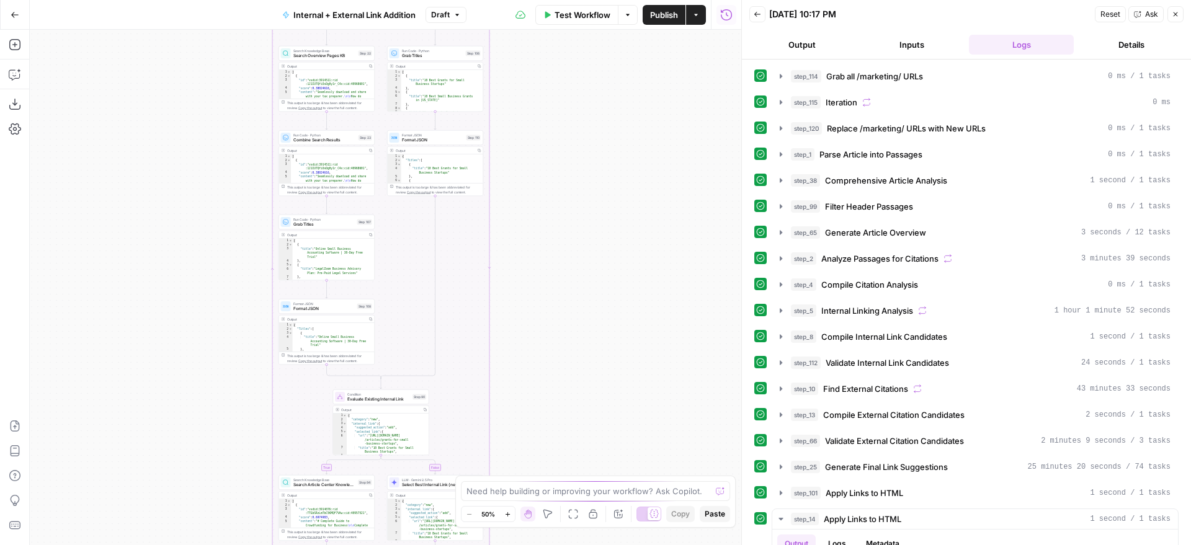
drag, startPoint x: 604, startPoint y: 51, endPoint x: 627, endPoint y: 146, distance: 98.1
click at [651, 248] on div "true false true false true false Workflow Set Inputs Inputs Run Code · Python G…" at bounding box center [386, 288] width 712 height 516
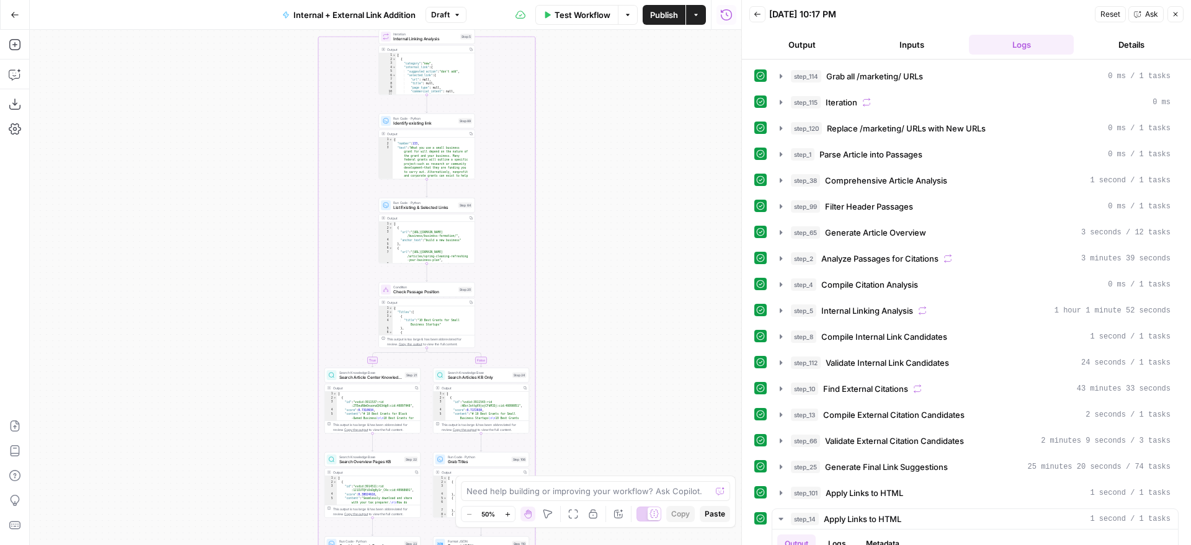
drag, startPoint x: 627, startPoint y: 130, endPoint x: 622, endPoint y: 314, distance: 183.7
click at [627, 336] on div "true false true false true false Workflow Set Inputs Inputs Run Code · Python G…" at bounding box center [386, 288] width 712 height 516
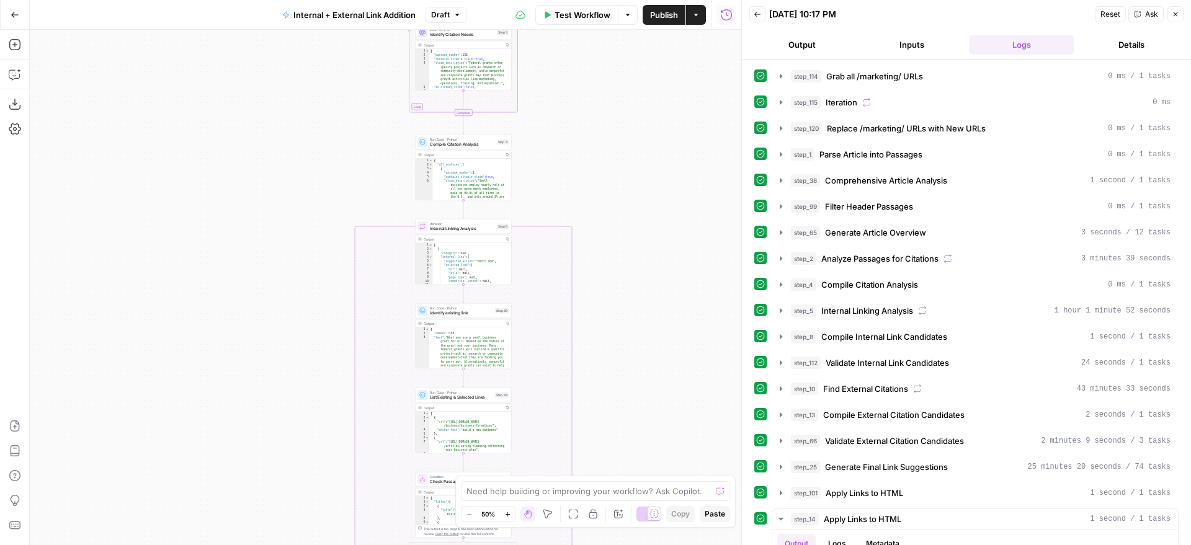
drag, startPoint x: 583, startPoint y: 167, endPoint x: 619, endPoint y: 343, distance: 179.3
click at [619, 357] on div "true false true false true false Workflow Set Inputs Inputs Run Code · Python G…" at bounding box center [386, 288] width 712 height 516
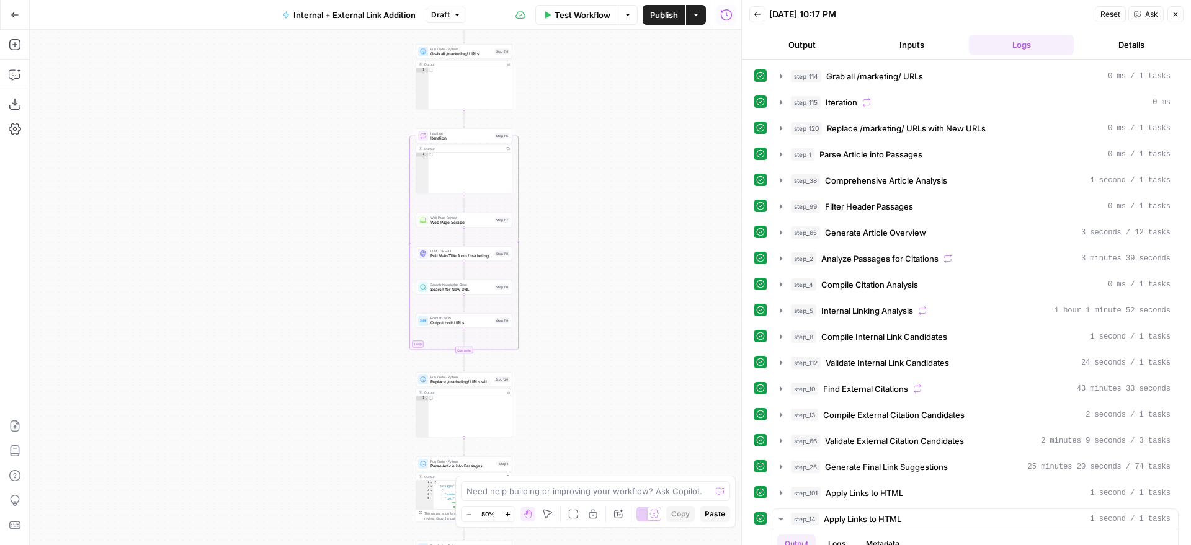
click at [579, 282] on div "true false true false true false Workflow Set Inputs Inputs Run Code · Python G…" at bounding box center [386, 288] width 712 height 516
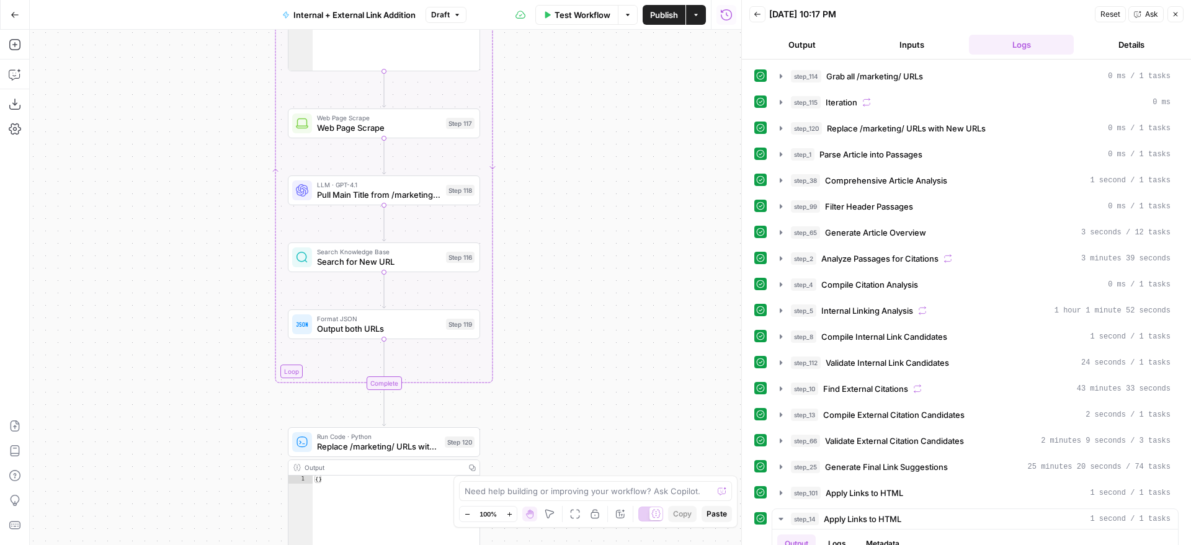
drag, startPoint x: 614, startPoint y: 318, endPoint x: 679, endPoint y: 269, distance: 82.0
click at [679, 269] on div "true false true false true false Workflow Set Inputs Inputs Run Code · Python G…" at bounding box center [386, 288] width 712 height 516
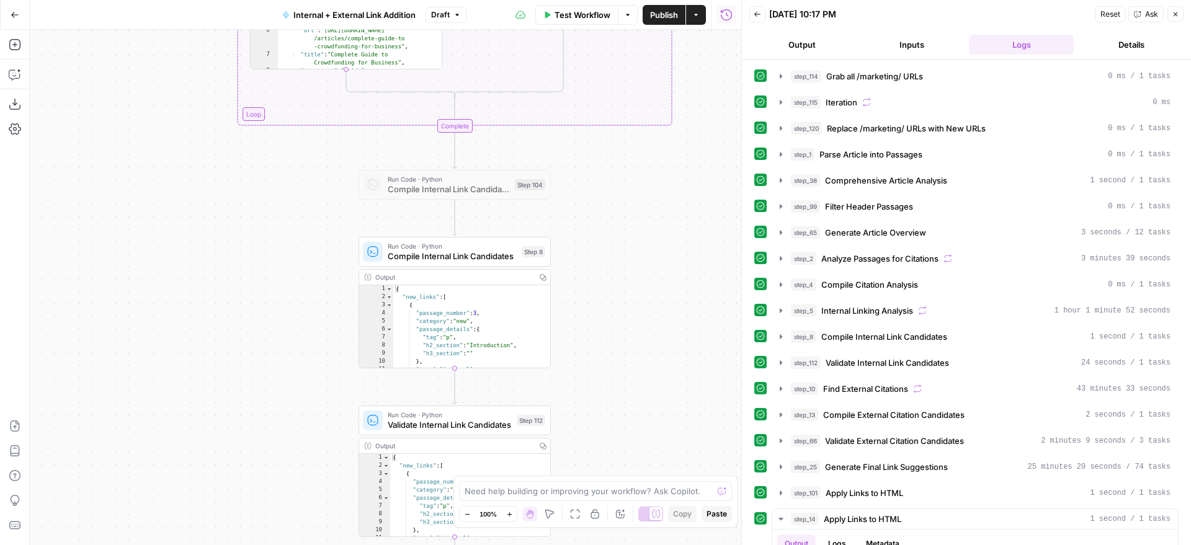
drag, startPoint x: 653, startPoint y: 141, endPoint x: 657, endPoint y: 272, distance: 130.3
click at [658, 272] on div "true false true false true false Workflow Set Inputs Inputs Run Code · Python G…" at bounding box center [386, 288] width 712 height 516
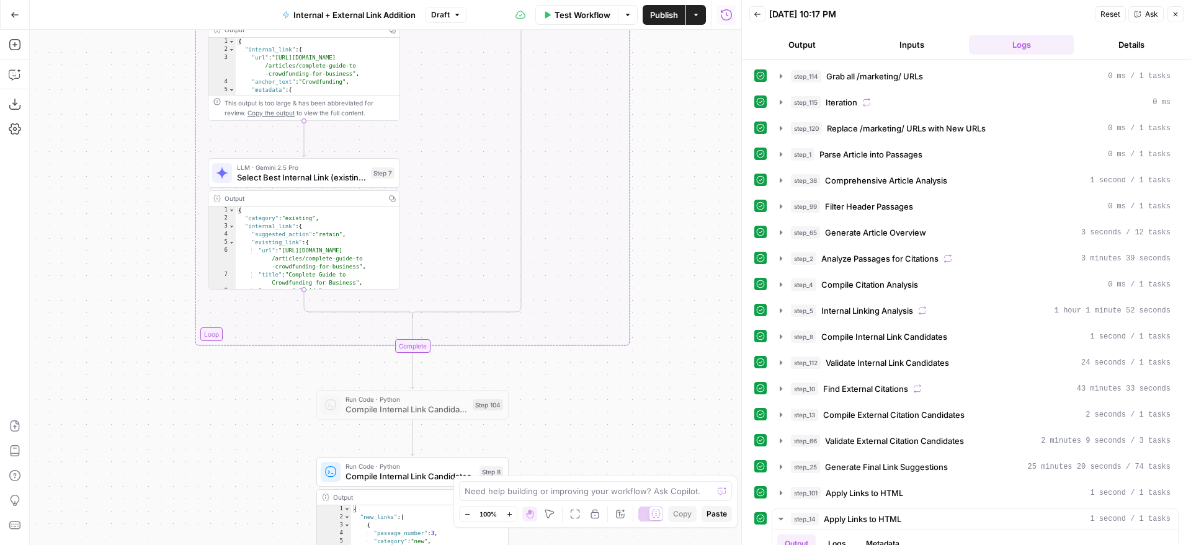
drag, startPoint x: 640, startPoint y: 162, endPoint x: 621, endPoint y: 337, distance: 176.6
click at [598, 383] on div "true false true false true false Workflow Set Inputs Inputs Run Code · Python G…" at bounding box center [386, 288] width 712 height 516
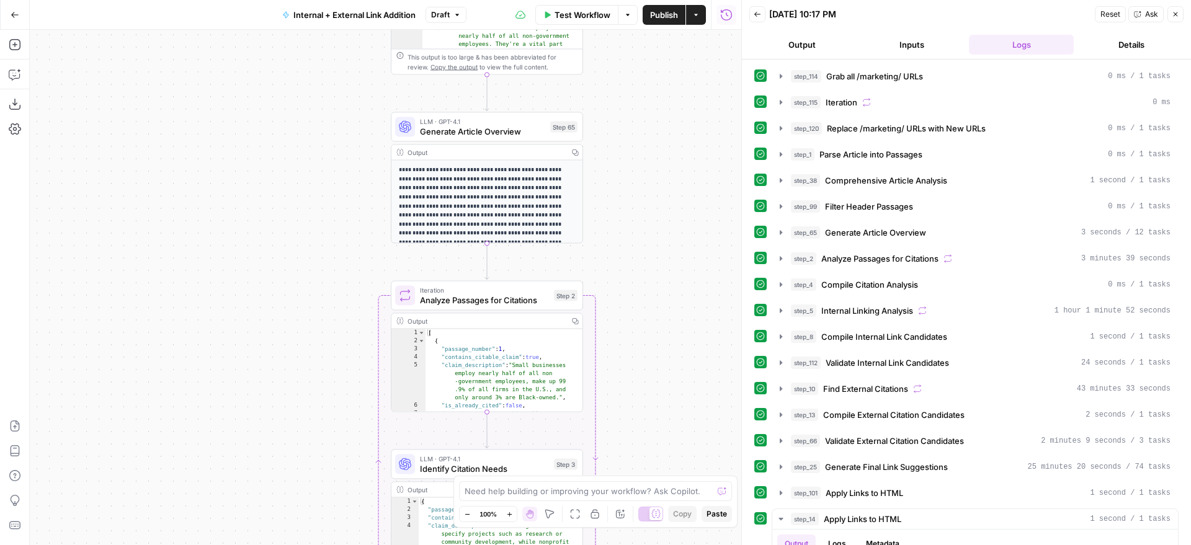
drag, startPoint x: 622, startPoint y: 315, endPoint x: 688, endPoint y: 187, distance: 143.7
click at [688, 187] on div "true false true false true false Workflow Set Inputs Inputs Run Code · Python G…" at bounding box center [386, 288] width 712 height 516
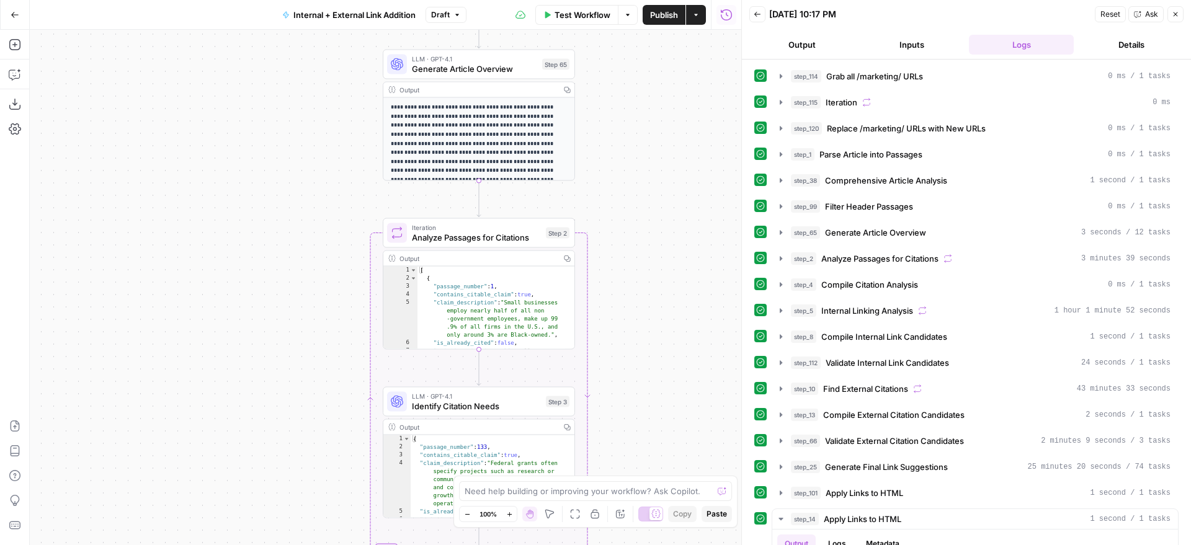
drag, startPoint x: 612, startPoint y: 233, endPoint x: 585, endPoint y: 150, distance: 87.9
click at [585, 150] on div "true false true false true false Workflow Set Inputs Inputs Run Code · Python G…" at bounding box center [386, 288] width 712 height 516
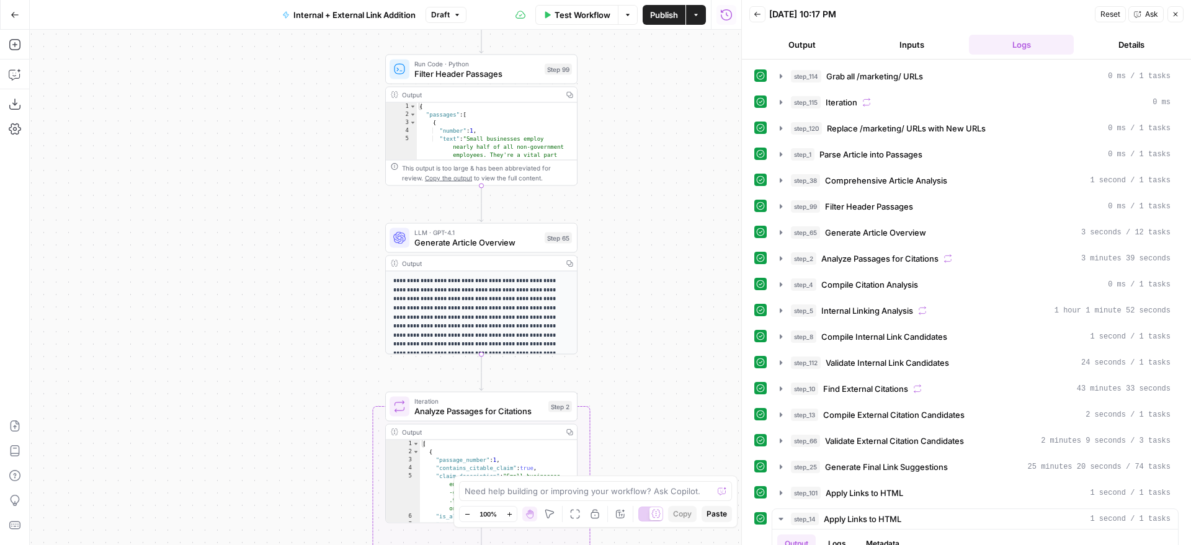
drag, startPoint x: 613, startPoint y: 184, endPoint x: 635, endPoint y: 384, distance: 201.6
click at [635, 384] on div "true false true false true false Workflow Set Inputs Inputs Run Code · Python G…" at bounding box center [386, 288] width 712 height 516
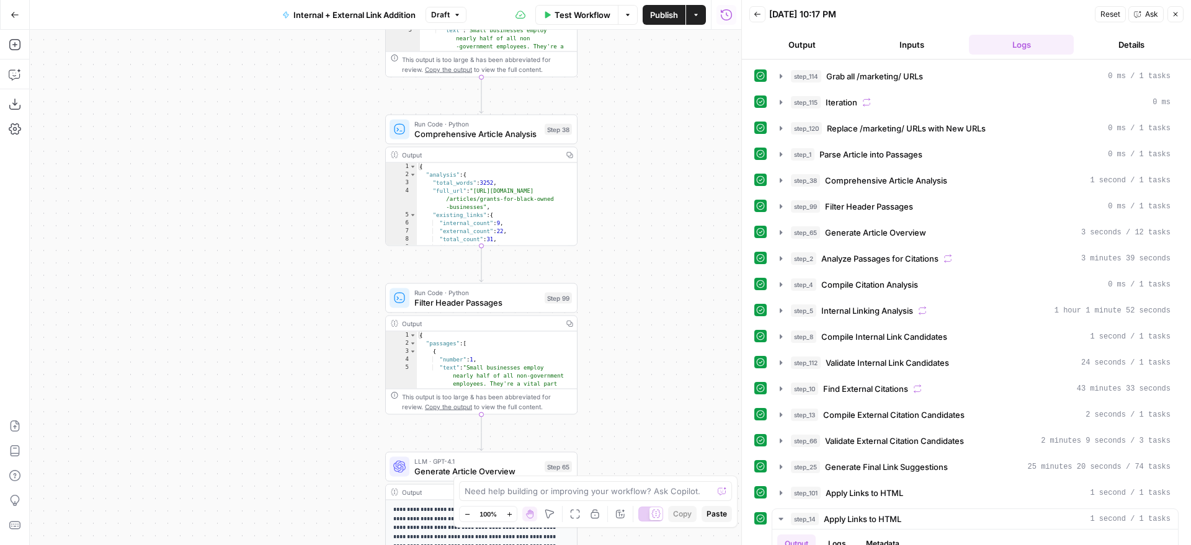
click at [454, 15] on icon "button" at bounding box center [456, 14] width 7 height 7
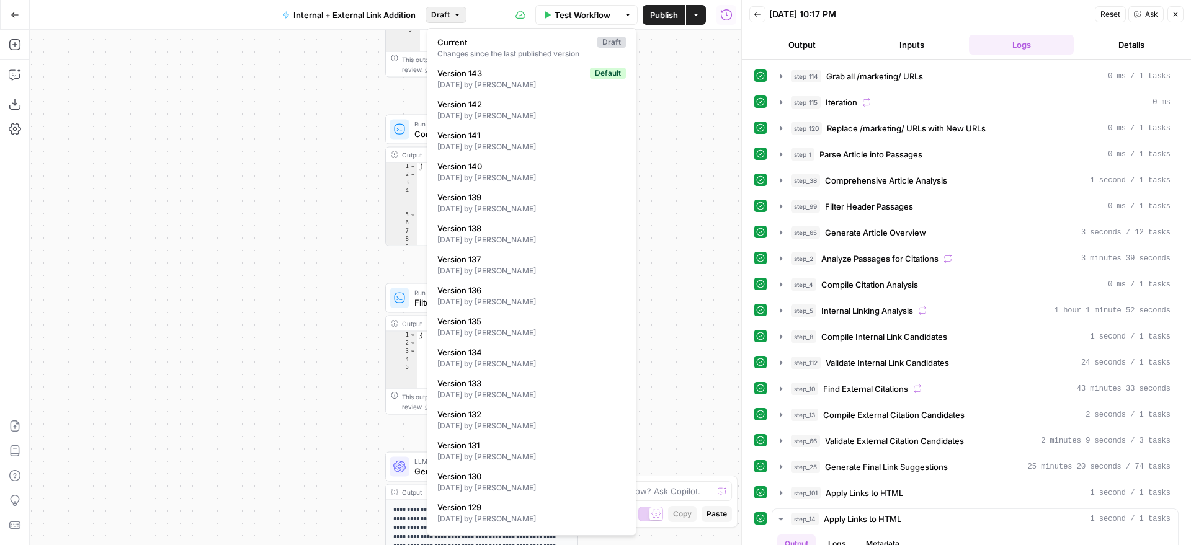
click at [659, 147] on div "true false true false true false Workflow Set Inputs Inputs Run Code · Python G…" at bounding box center [386, 288] width 712 height 516
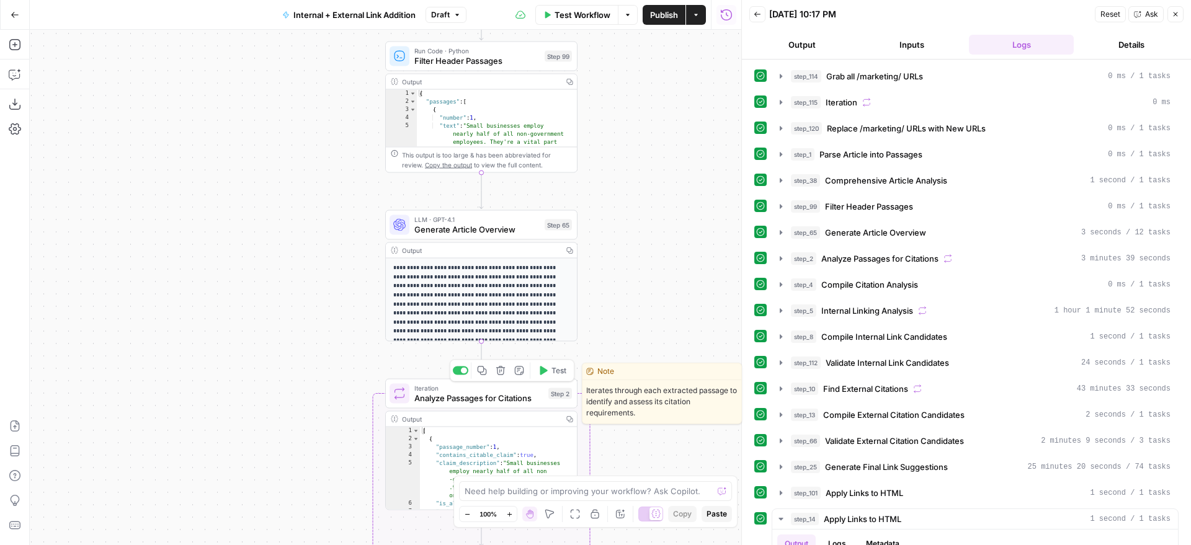
click at [535, 398] on span "Analyze Passages for Citations" at bounding box center [478, 398] width 129 height 12
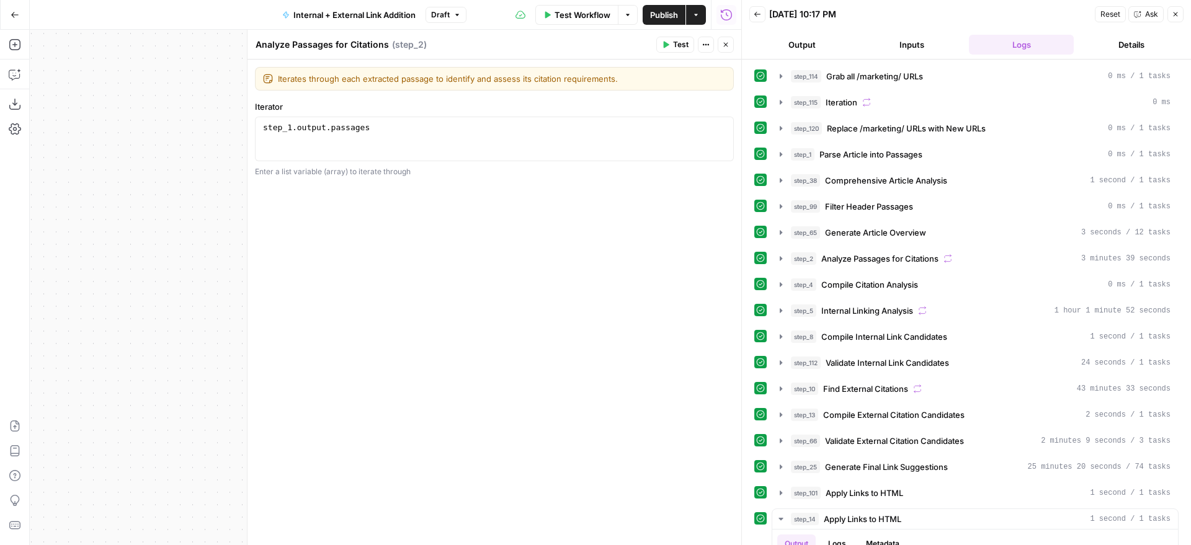
click at [716, 47] on div "Test Actions Close" at bounding box center [695, 45] width 78 height 16
click at [720, 45] on button "Close" at bounding box center [726, 45] width 16 height 16
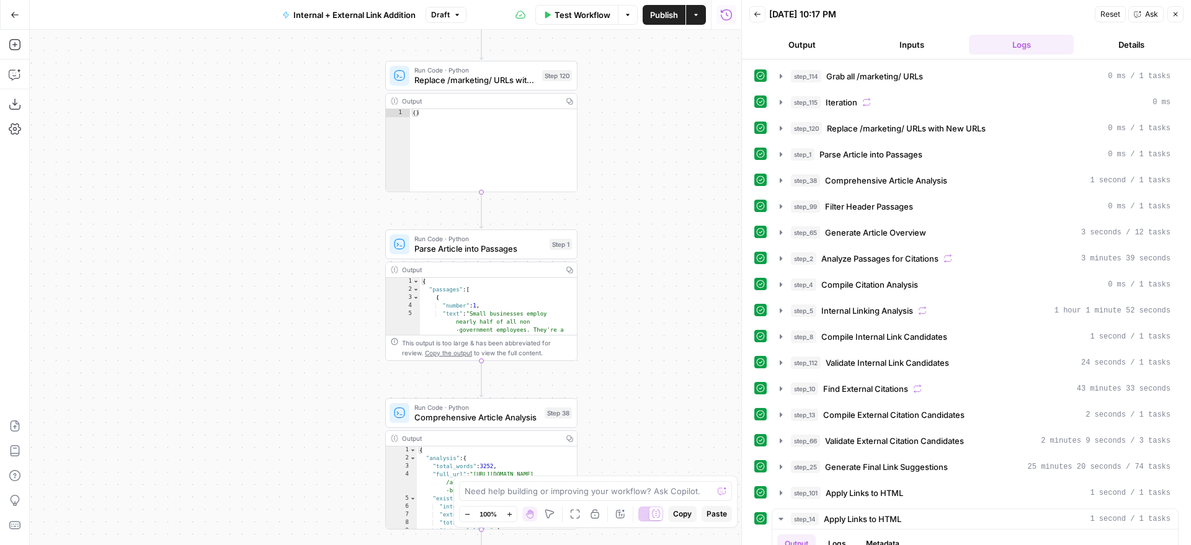
click at [523, 257] on div "Run Code · Python Parse Article into Passages Step 1 Copy step Delete step Edit…" at bounding box center [481, 245] width 192 height 30
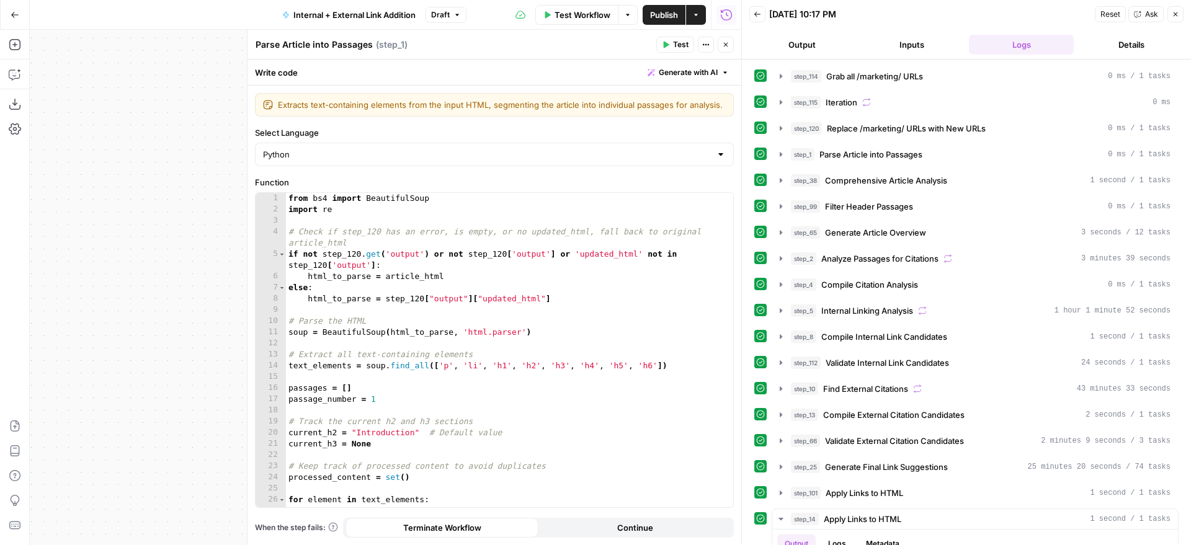
click at [1172, 12] on icon "button" at bounding box center [1175, 14] width 7 height 7
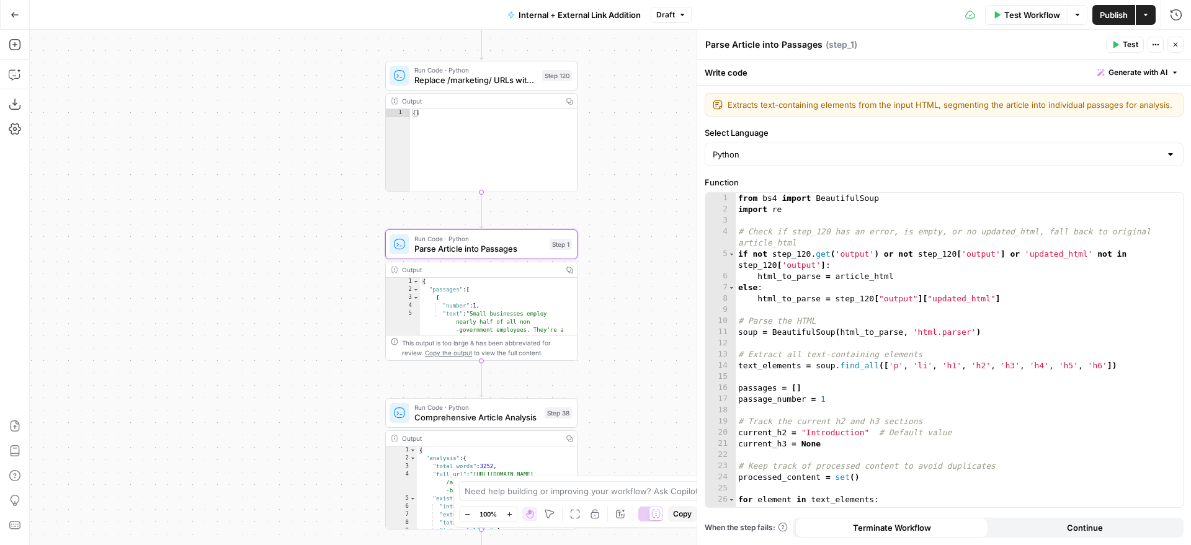
click at [672, 4] on div "Go Back Internal + External Link Addition Draft Test Workflow Options Publish A…" at bounding box center [595, 14] width 1191 height 29
click at [672, 8] on button "Draft" at bounding box center [671, 15] width 41 height 16
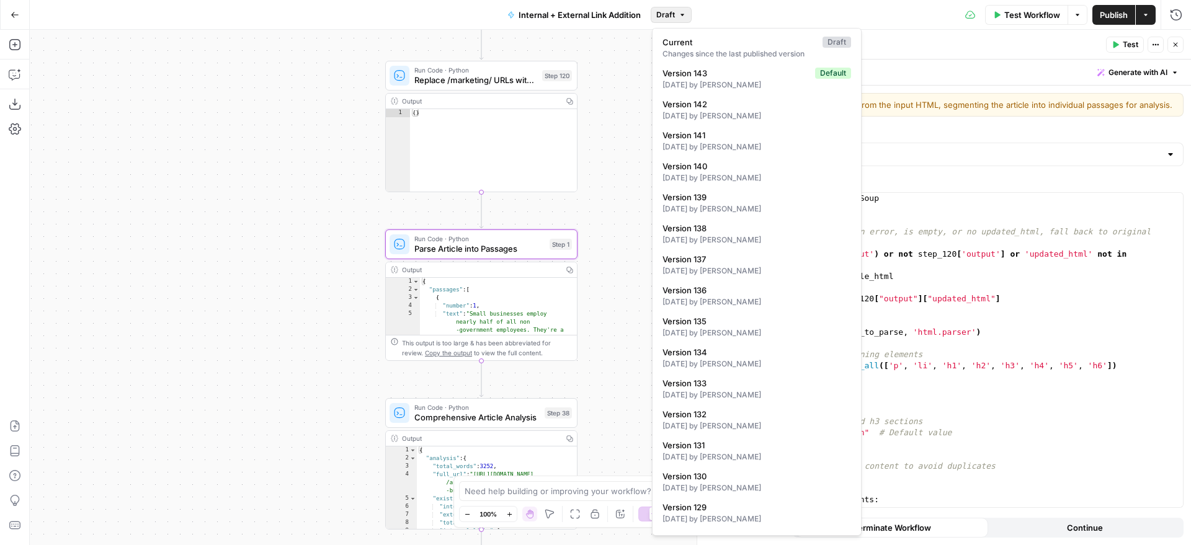
click at [672, 8] on button "Draft" at bounding box center [671, 15] width 41 height 16
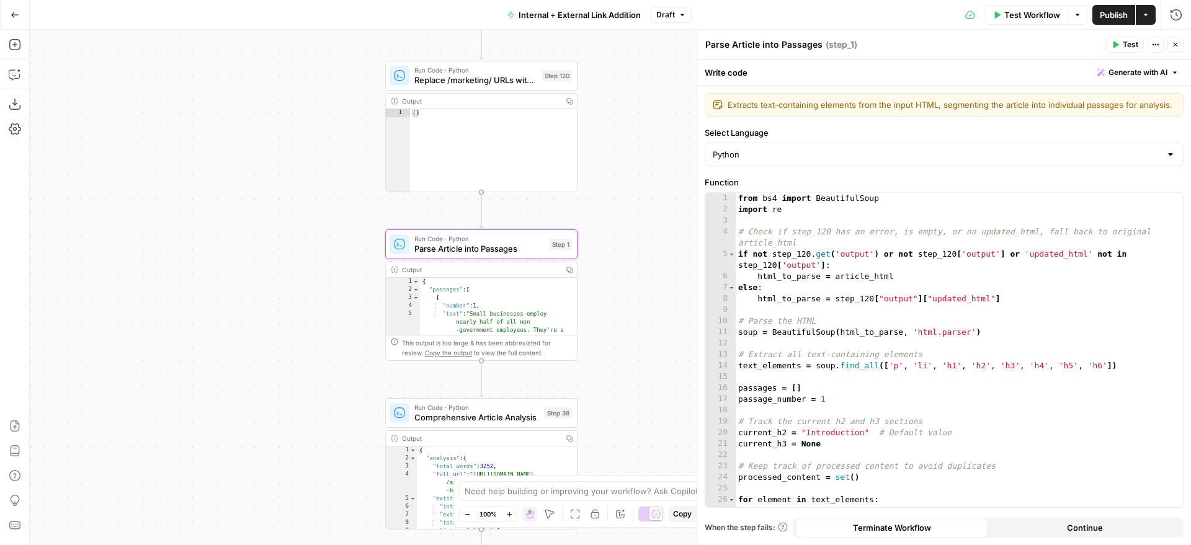
click at [628, 111] on div "true false true false true false Workflow Set Inputs Inputs Run Code · Python G…" at bounding box center [610, 288] width 1161 height 516
click at [683, 20] on button "Draft" at bounding box center [671, 15] width 41 height 16
click at [649, 112] on div "true false true false true false Workflow Set Inputs Inputs Run Code · Python G…" at bounding box center [610, 288] width 1161 height 516
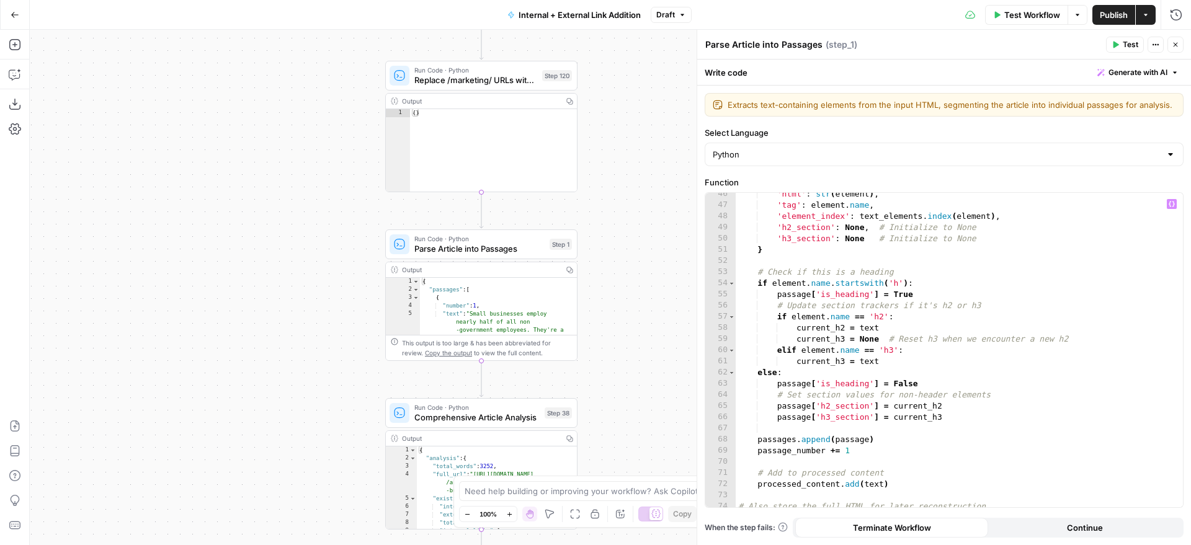
scroll to position [540, 0]
click at [646, 136] on div "true false true false true false Workflow Set Inputs Inputs Run Code · Python G…" at bounding box center [610, 288] width 1161 height 516
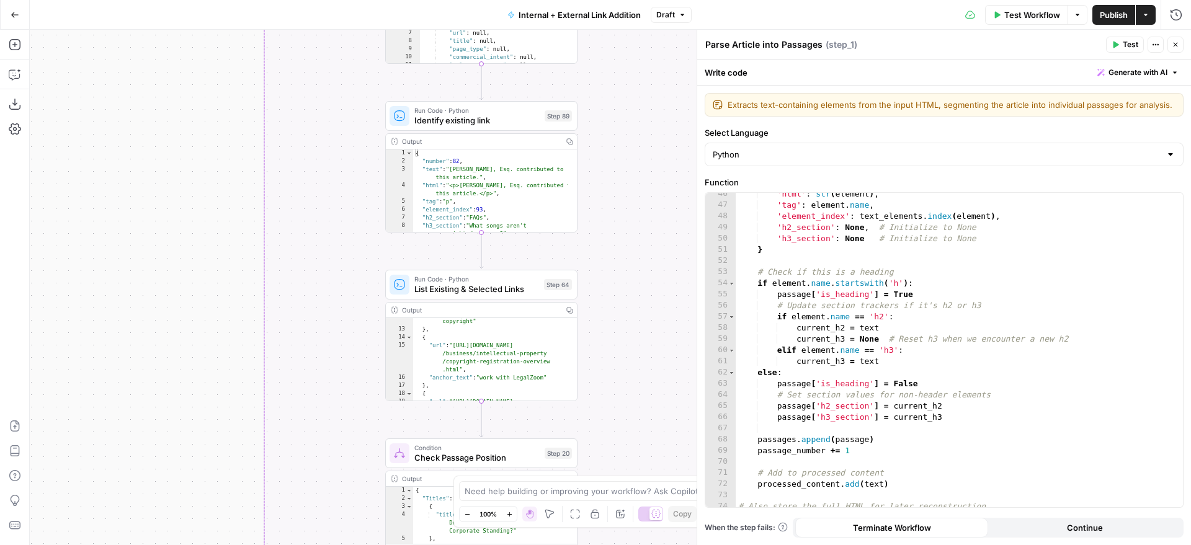
scroll to position [154, 0]
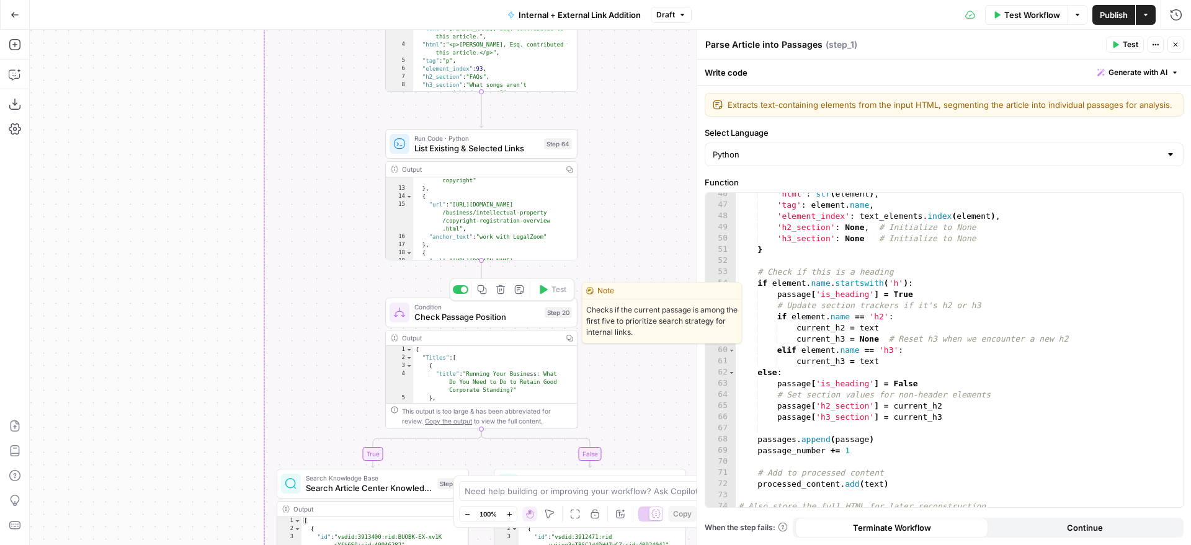
click at [535, 323] on div "Condition Check Passage Position Step 20 Copy step Delete step Edit Note Test" at bounding box center [481, 313] width 192 height 30
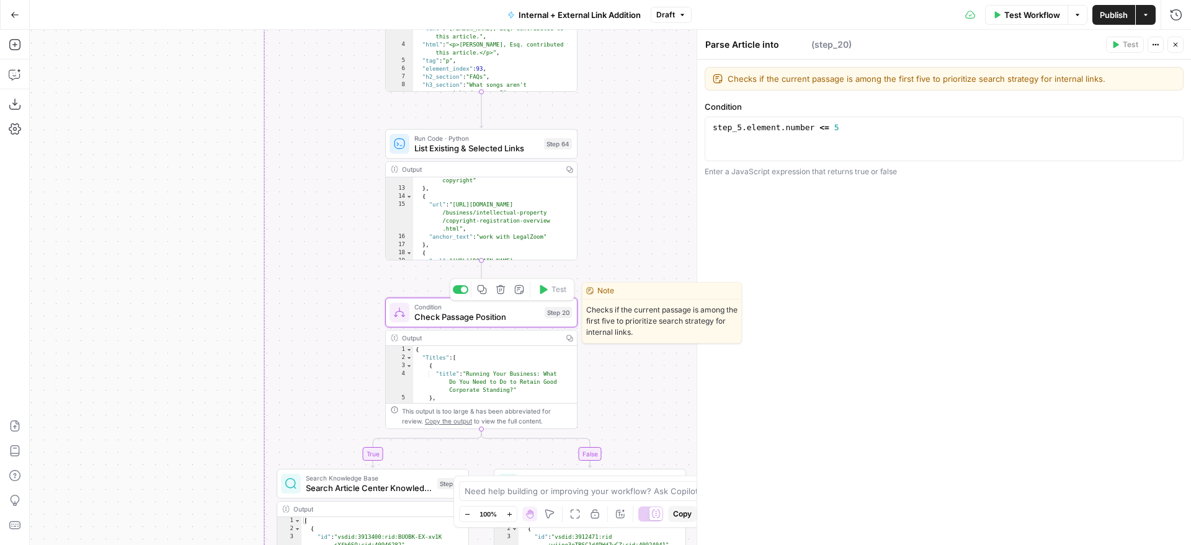
type textarea "Check Passage Position"
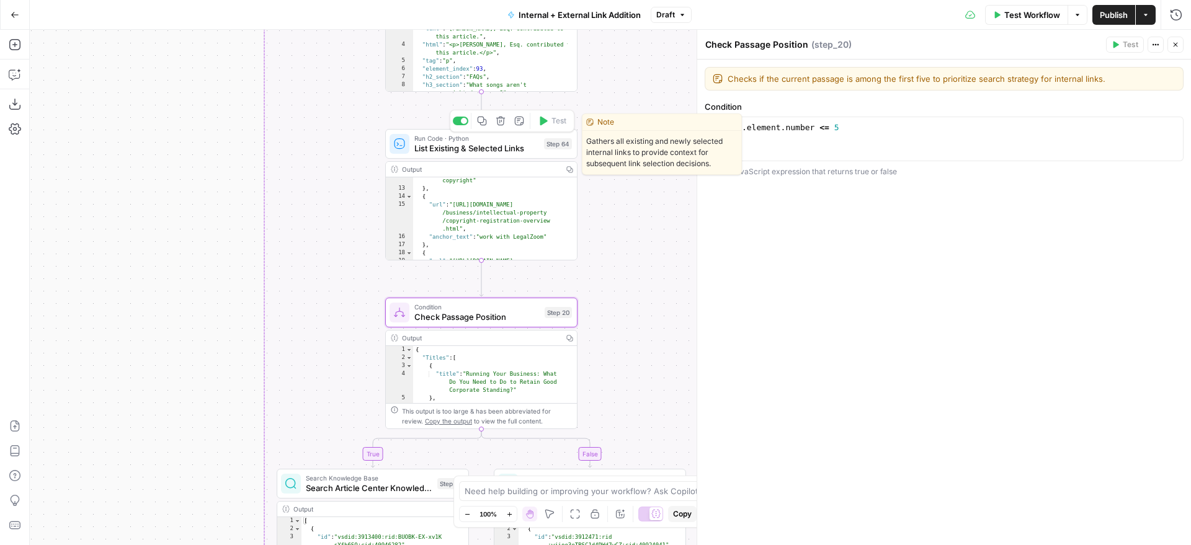
click at [462, 120] on div at bounding box center [464, 121] width 6 height 6
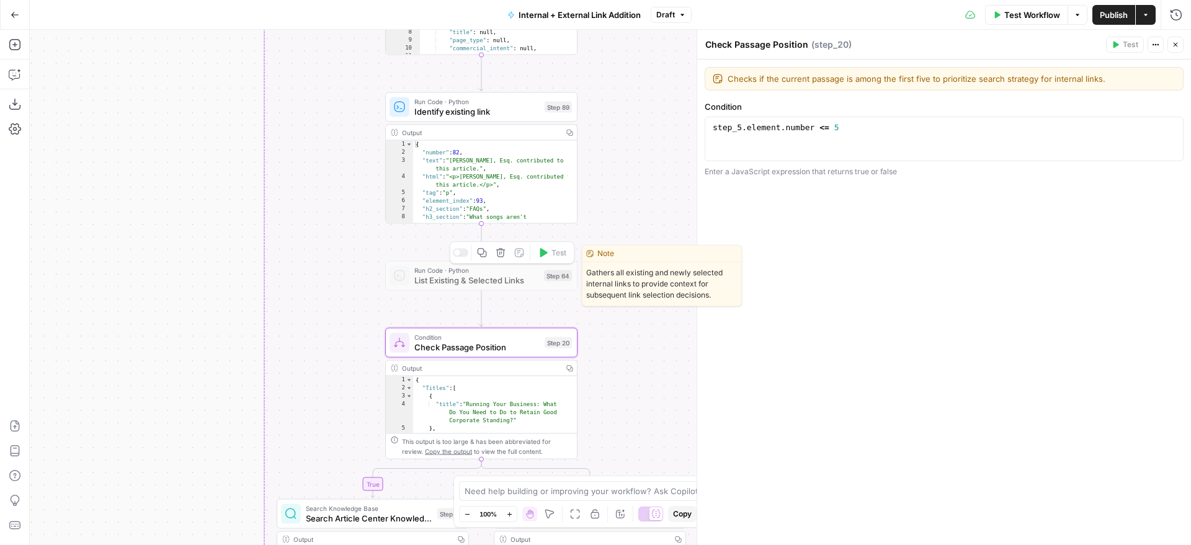
click at [463, 257] on div at bounding box center [461, 253] width 16 height 9
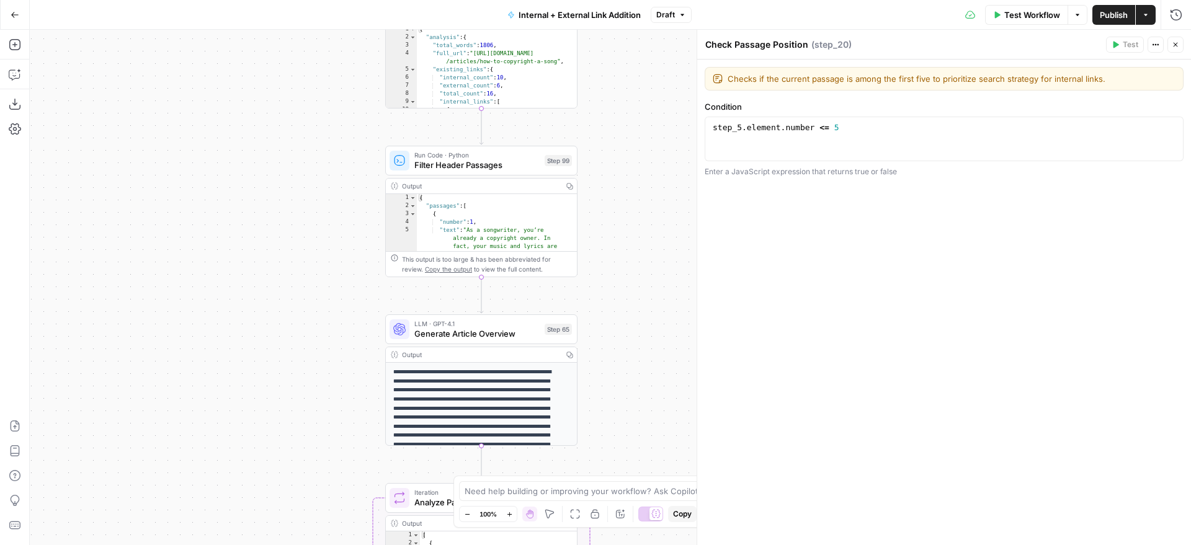
click at [499, 158] on span "Run Code · Python" at bounding box center [476, 155] width 125 height 10
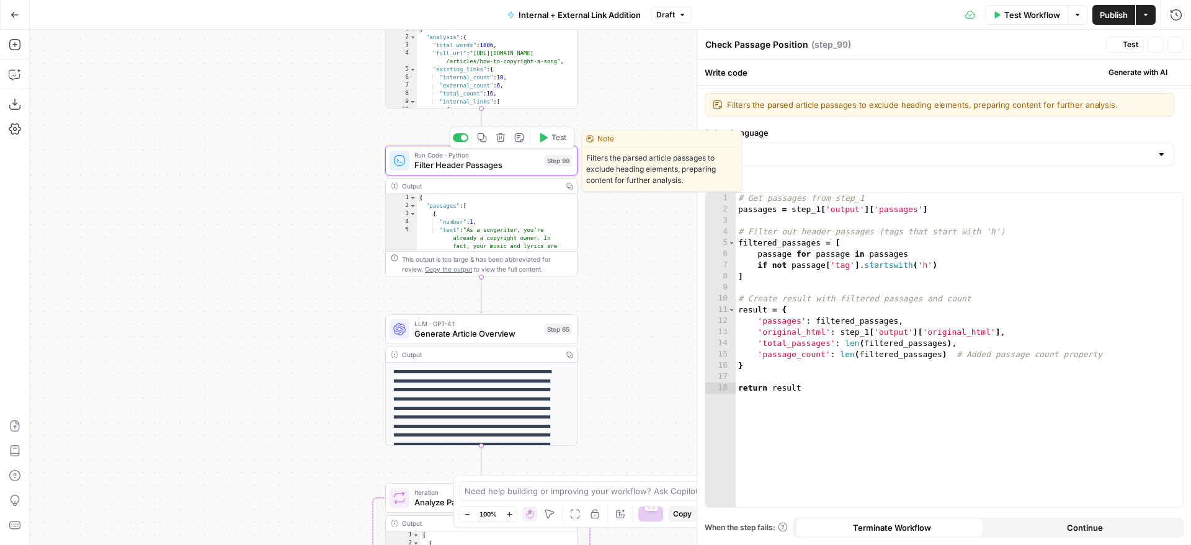
type textarea "Filter Header Passages"
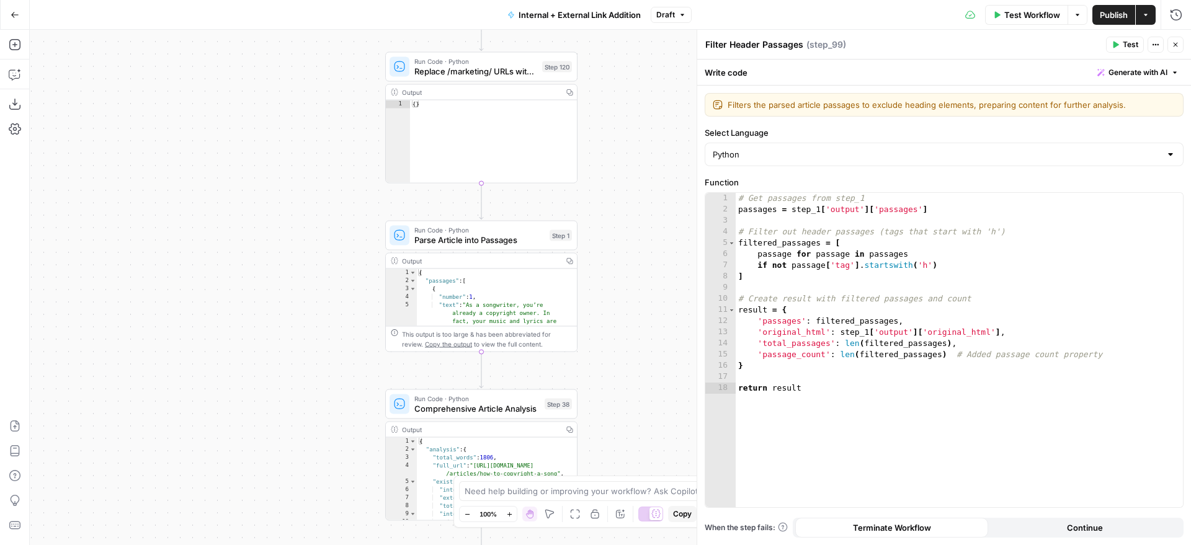
click at [535, 241] on span "Parse Article into Passages" at bounding box center [479, 240] width 130 height 12
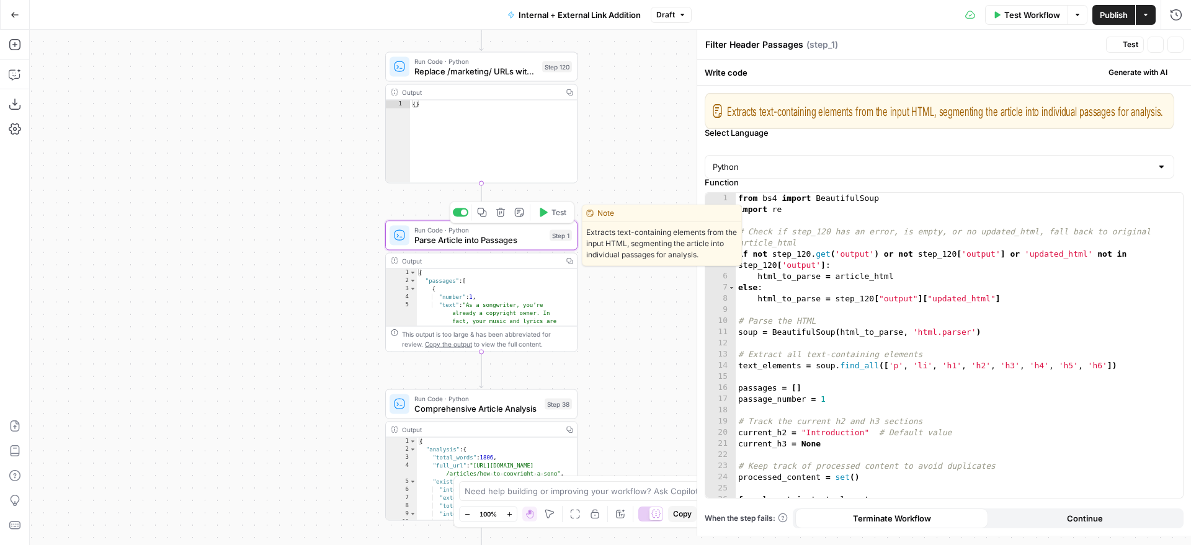
type textarea "Parse Article into Passages"
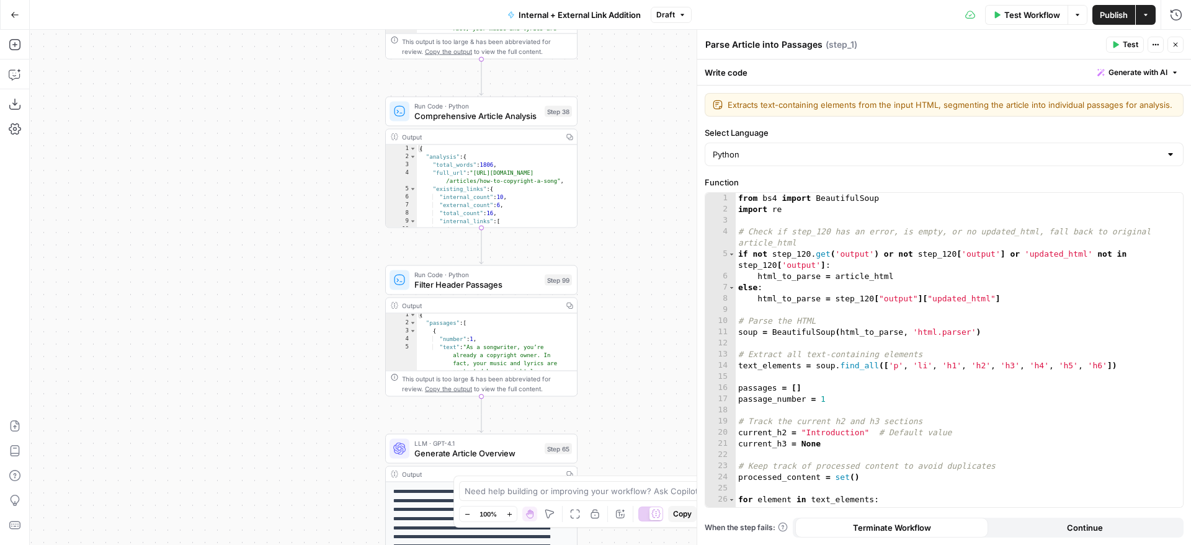
scroll to position [43, 0]
click at [547, 282] on div "Step 99" at bounding box center [558, 280] width 27 height 11
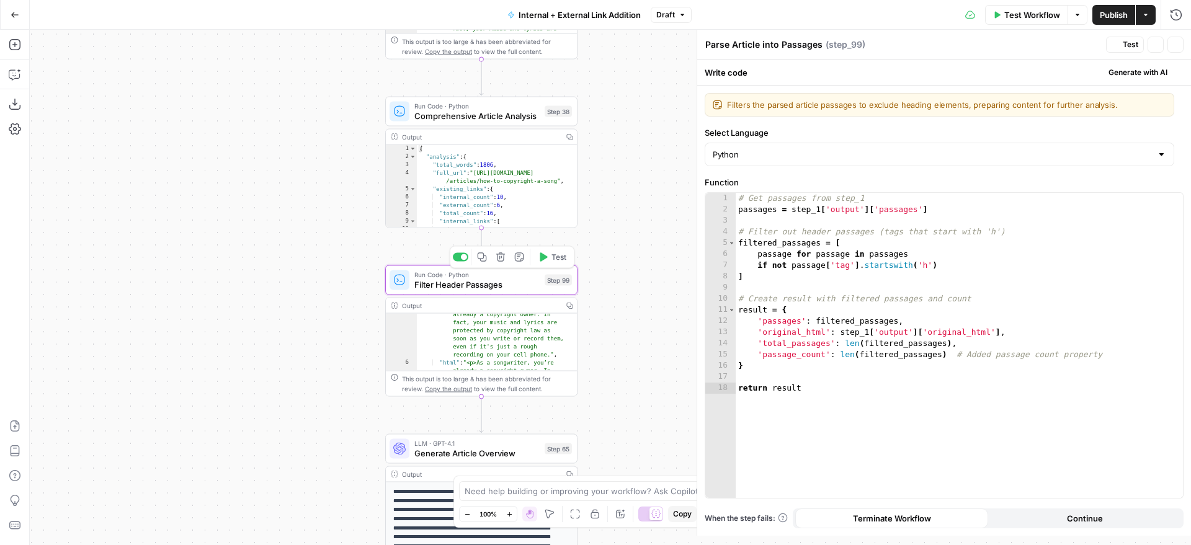
type textarea "Filter Header Passages"
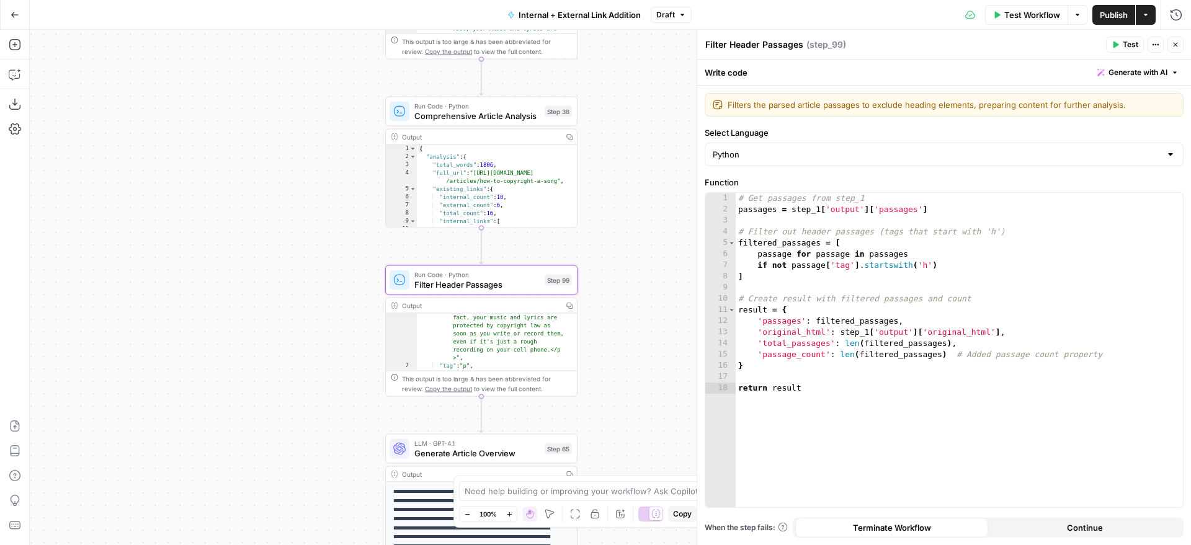
scroll to position [151, 0]
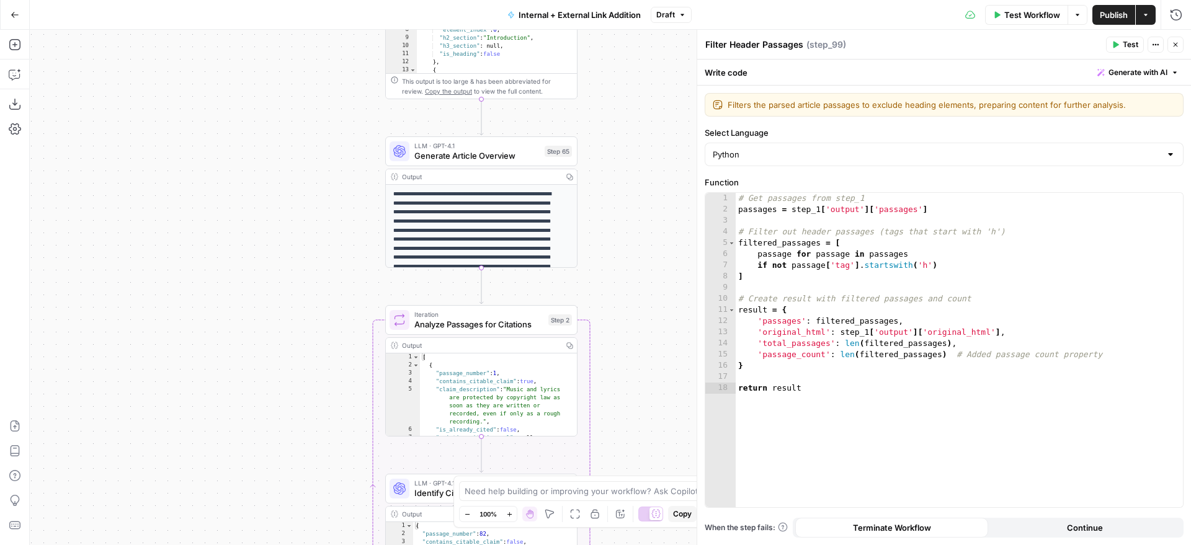
click at [551, 330] on div "Iteration Analyze Passages for Citations Step 2 Copy step Delete step Edit Note…" at bounding box center [481, 320] width 182 height 21
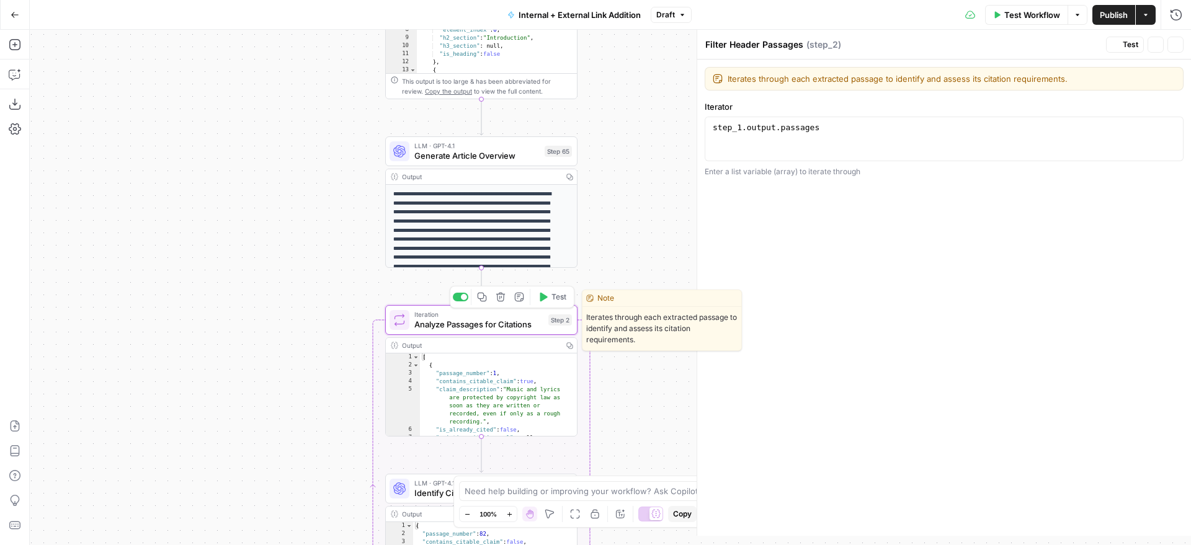
type textarea "Analyze Passages for Citations"
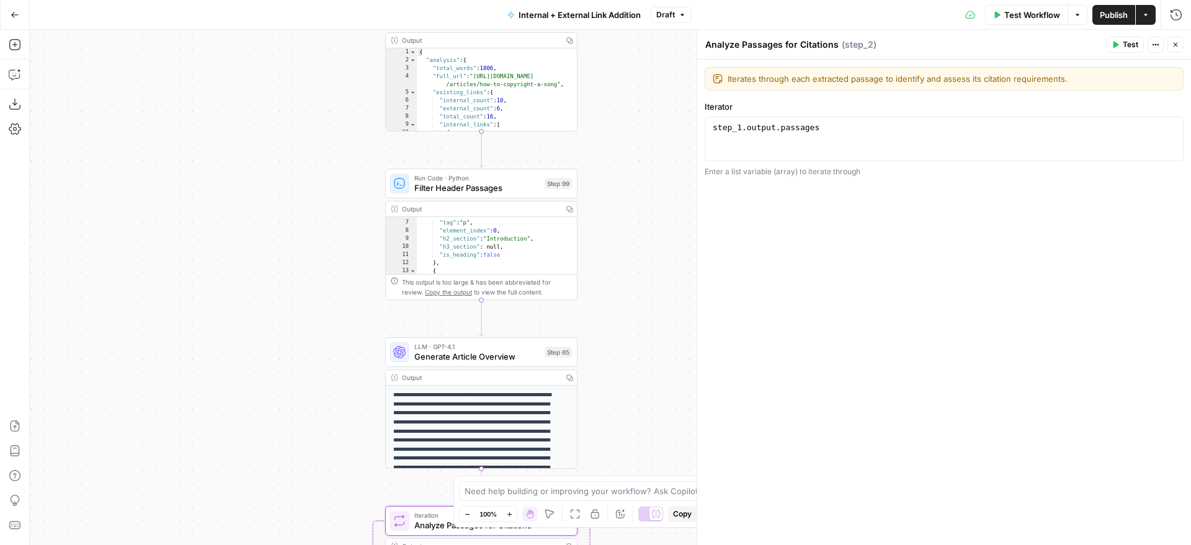
click at [638, 305] on div "true false true false true false Workflow Set Inputs Inputs Run Code · Python G…" at bounding box center [610, 288] width 1161 height 516
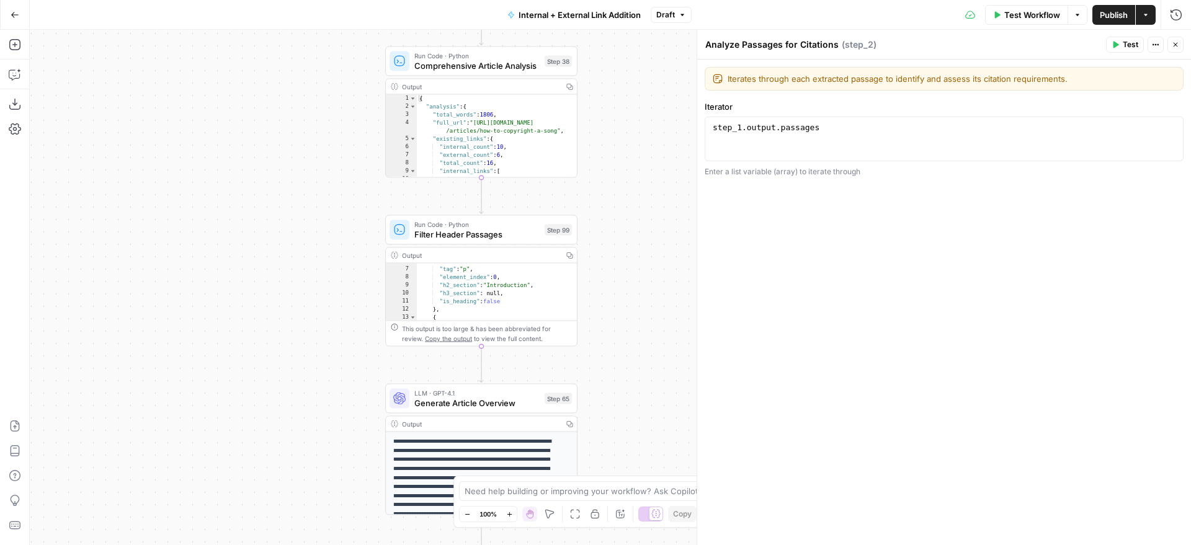
type textarea "**********"
click at [534, 300] on div ""html" : "<p>As a songwriter, you’re already a copyright owner. In fact, your m…" at bounding box center [492, 266] width 151 height 130
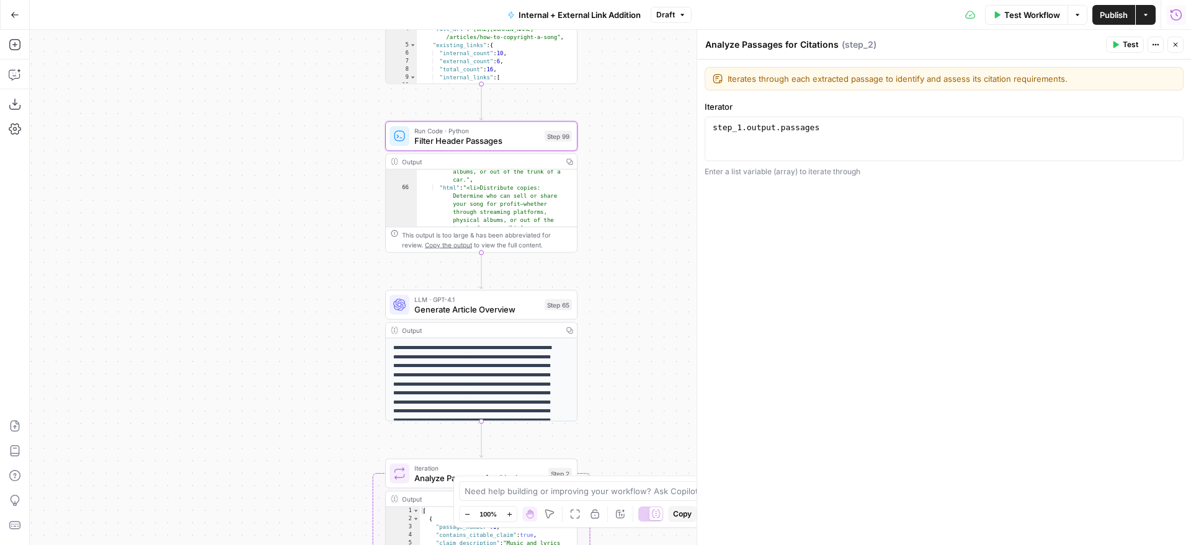
click at [1167, 20] on button "Run History" at bounding box center [1176, 15] width 20 height 20
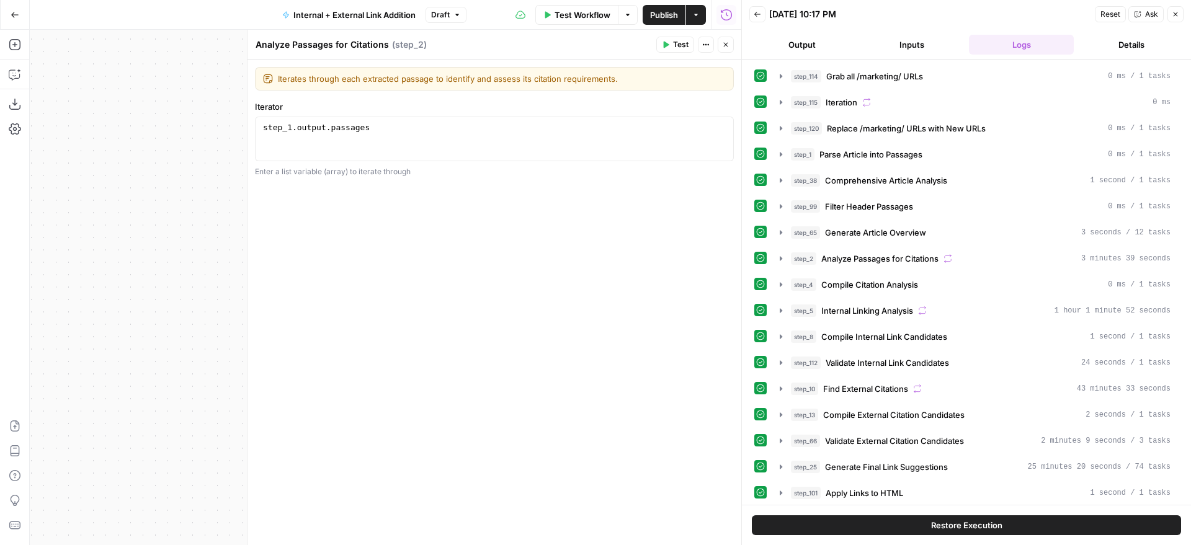
click at [726, 51] on button "Close" at bounding box center [726, 45] width 16 height 16
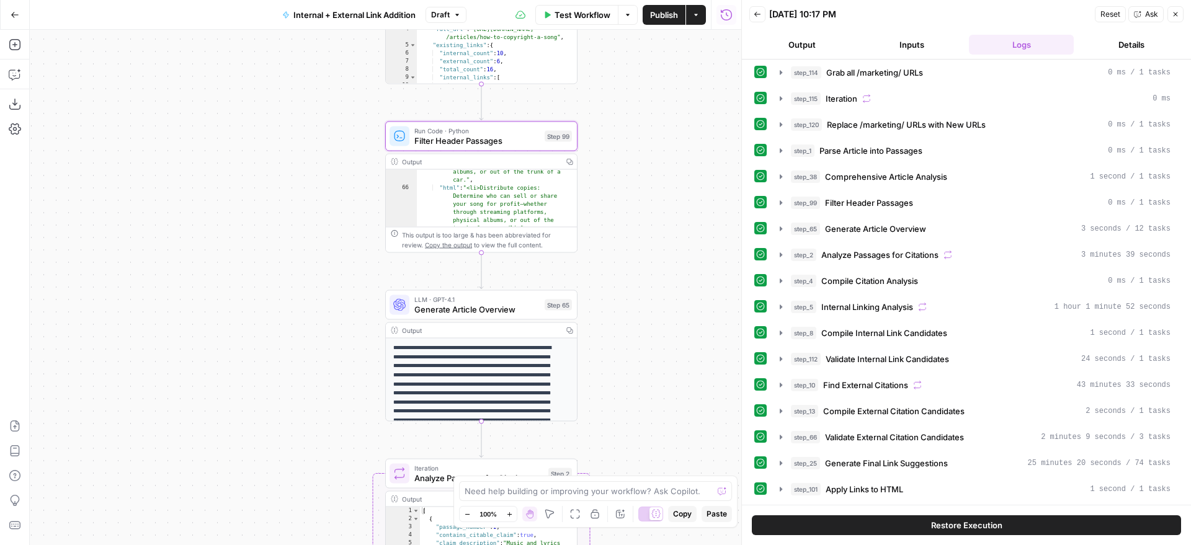
scroll to position [0, 0]
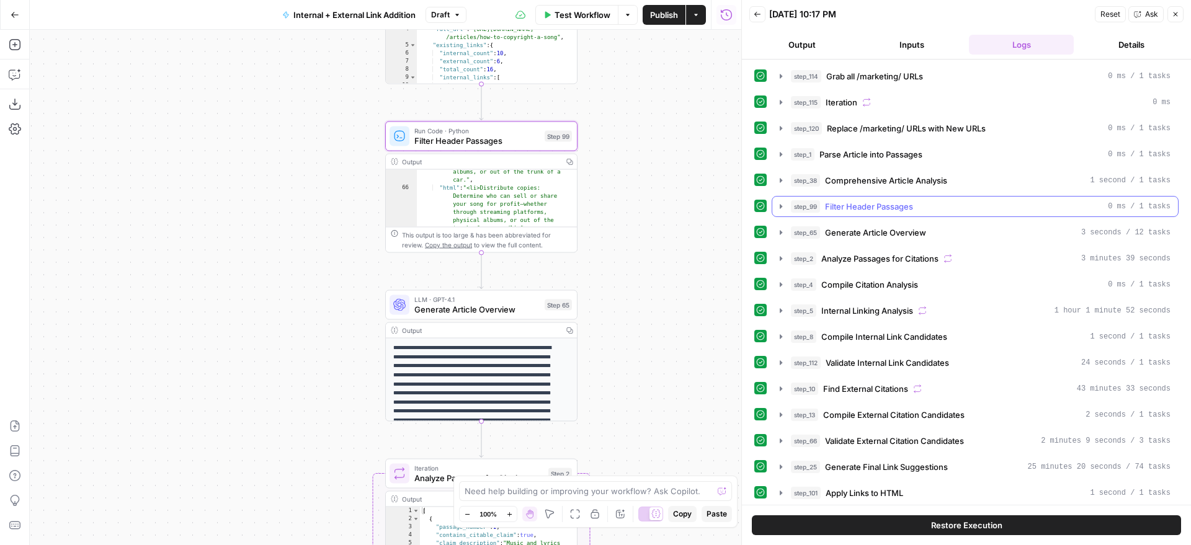
click at [903, 211] on span "Filter Header Passages" at bounding box center [869, 206] width 88 height 12
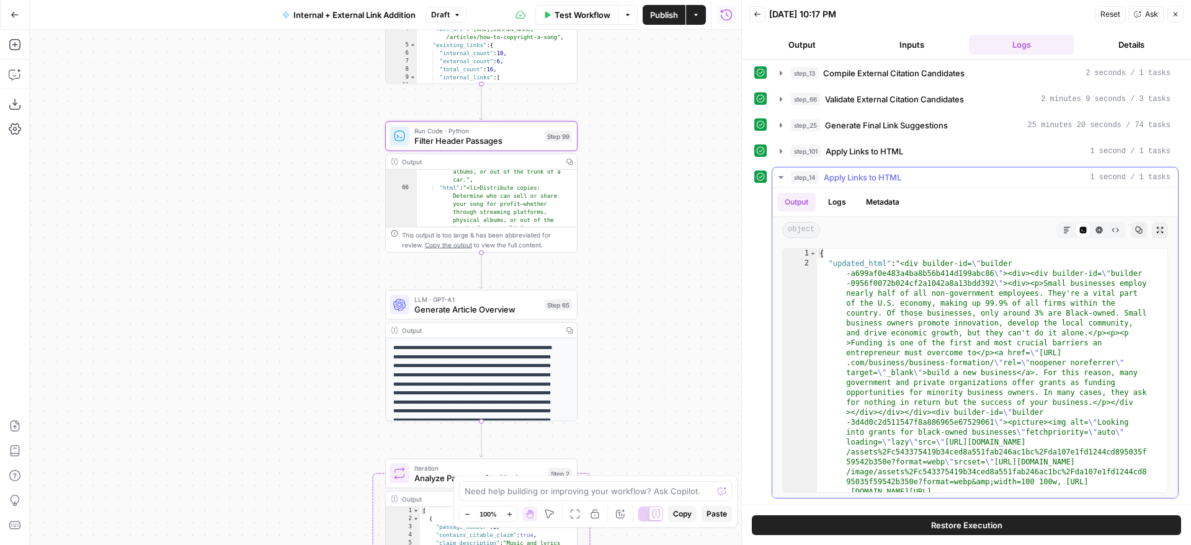
scroll to position [650, 0]
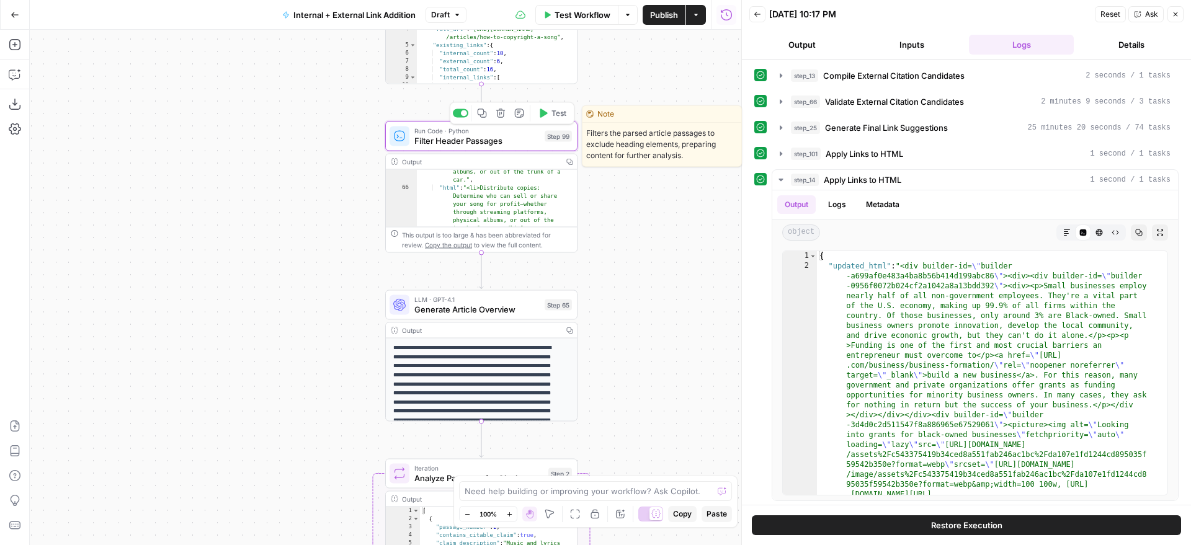
click at [458, 120] on div "Copy step Delete step Edit Note Test" at bounding box center [512, 113] width 125 height 22
click at [460, 117] on div at bounding box center [461, 113] width 16 height 9
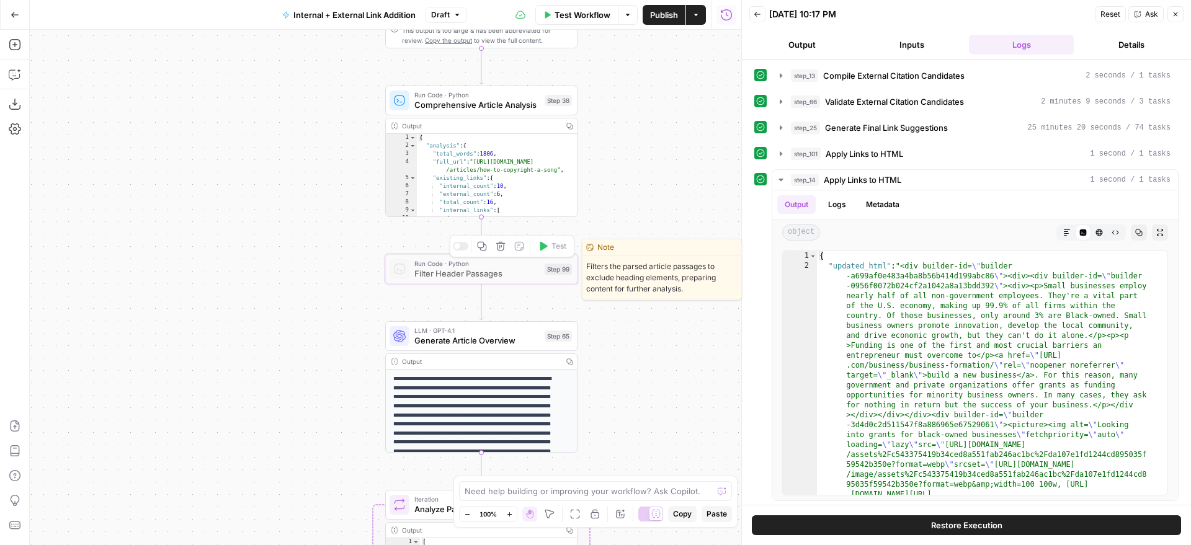
click at [455, 249] on div at bounding box center [461, 246] width 16 height 9
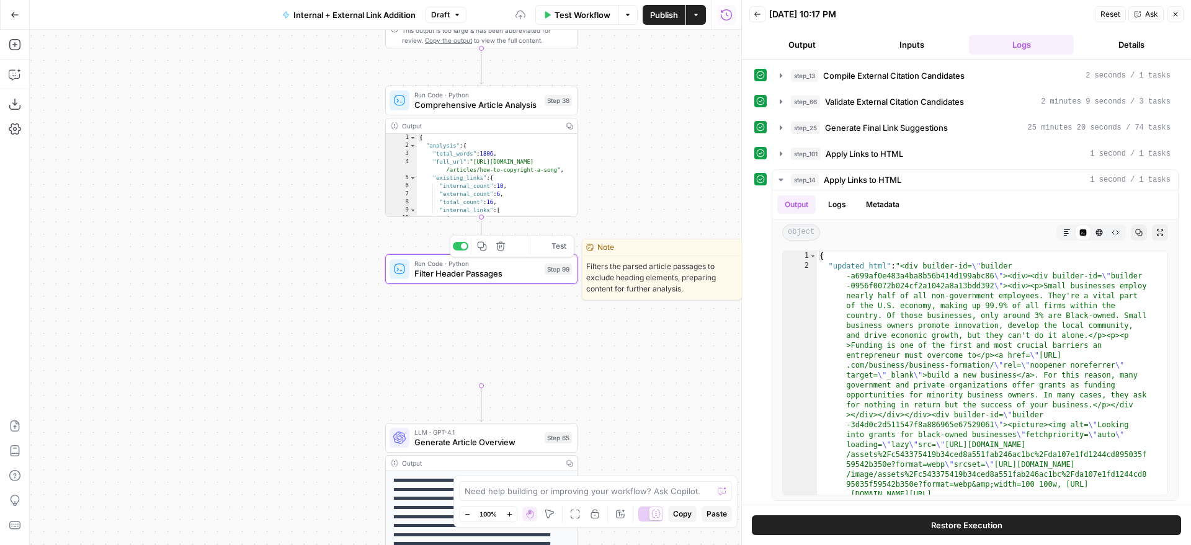
click at [676, 165] on div "true false true false true false Workflow Set Inputs Inputs Run Code · Python G…" at bounding box center [386, 288] width 712 height 516
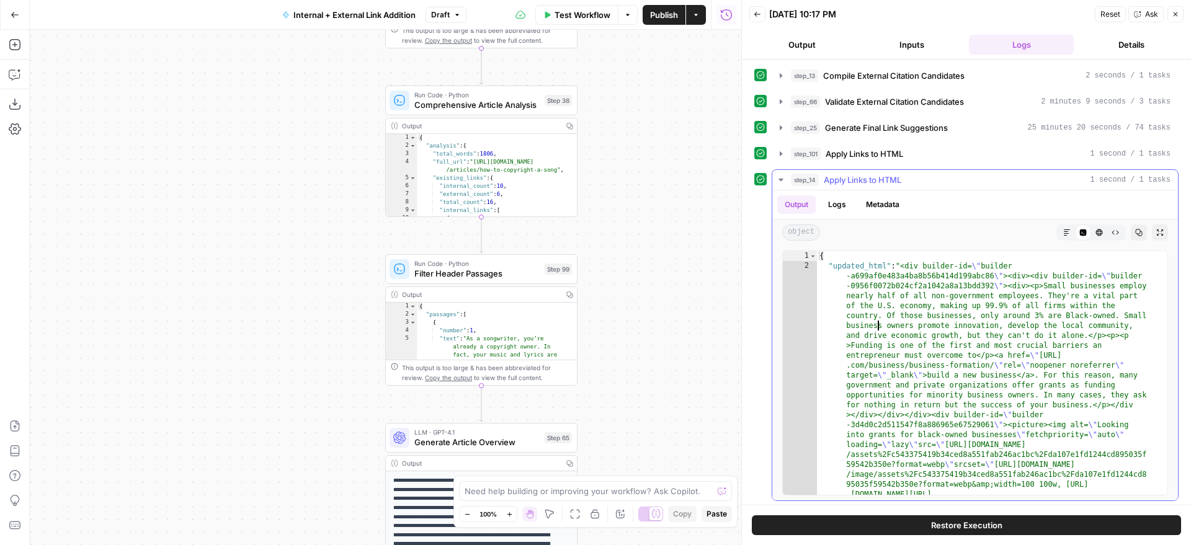
type textarea "**********"
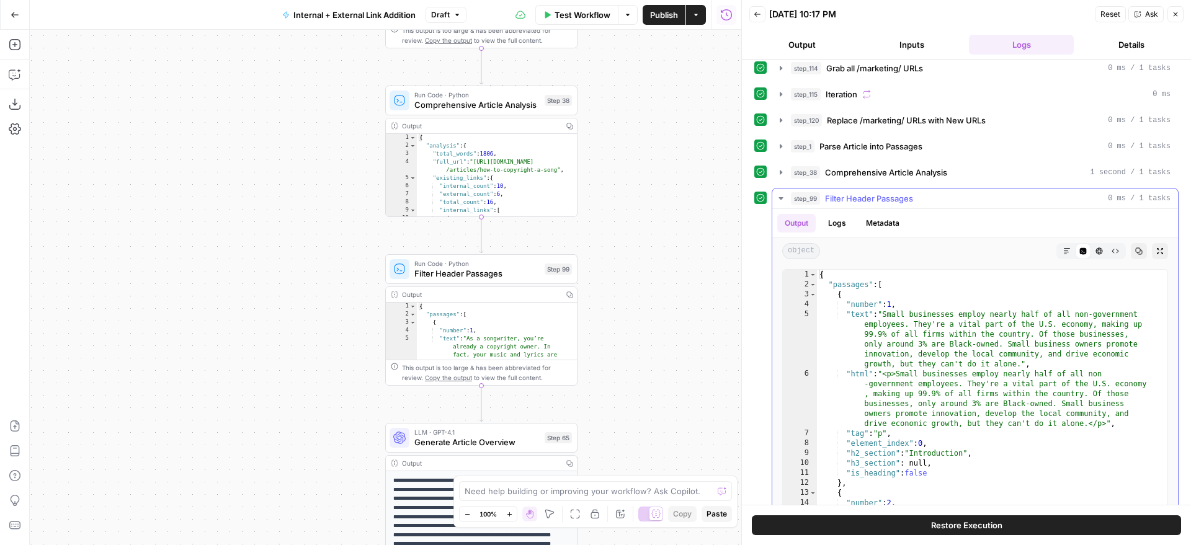
scroll to position [0, 0]
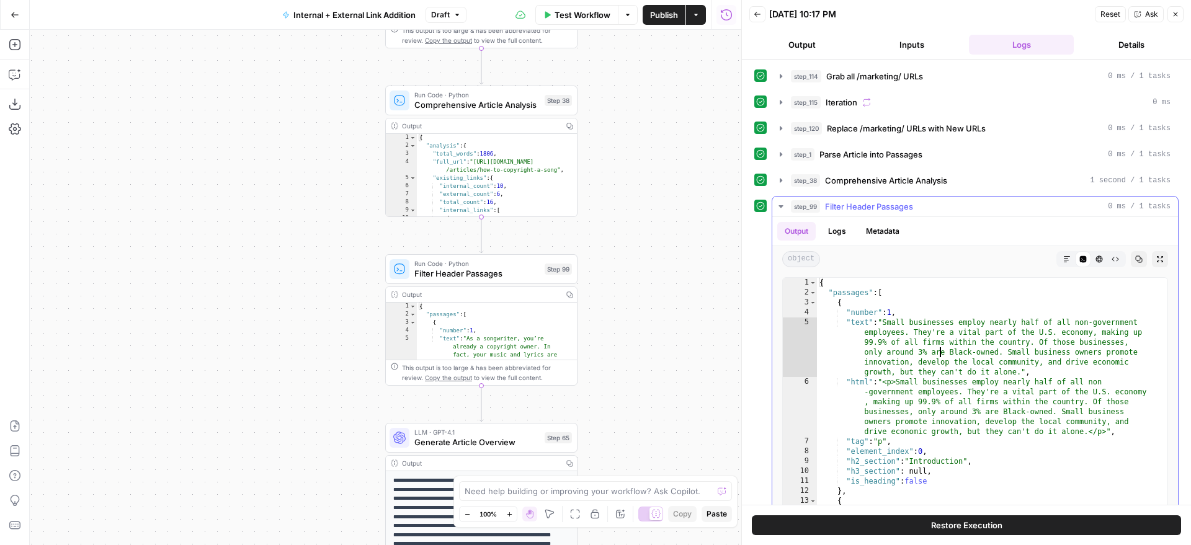
type textarea "**********"
click at [941, 354] on div "{ "passages" : [ { "number" : 1 , "text" : "Small businesses employ nearly half…" at bounding box center [987, 434] width 341 height 313
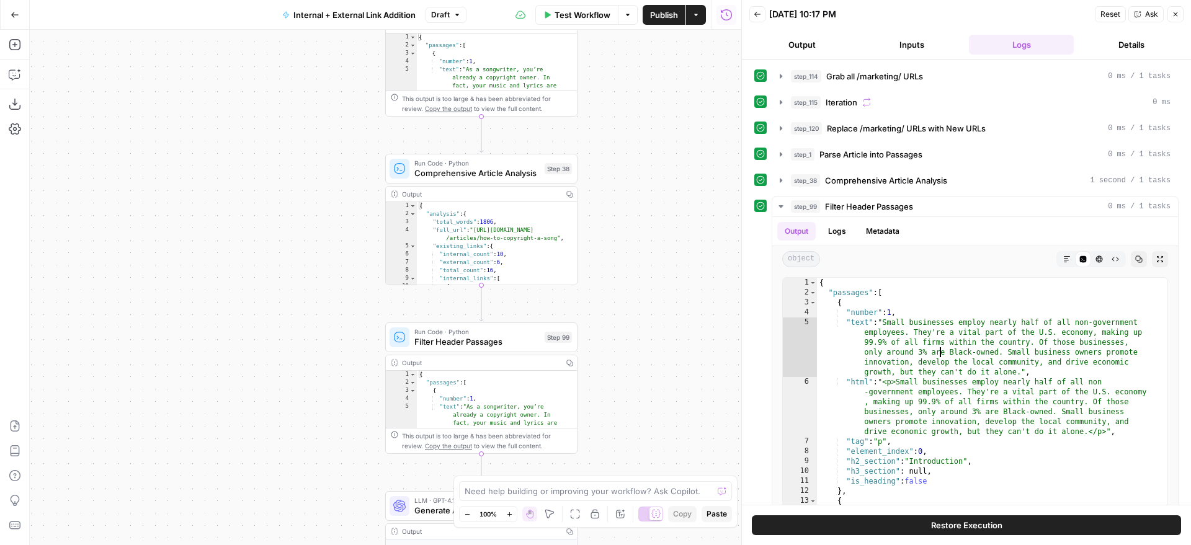
type textarea "**"
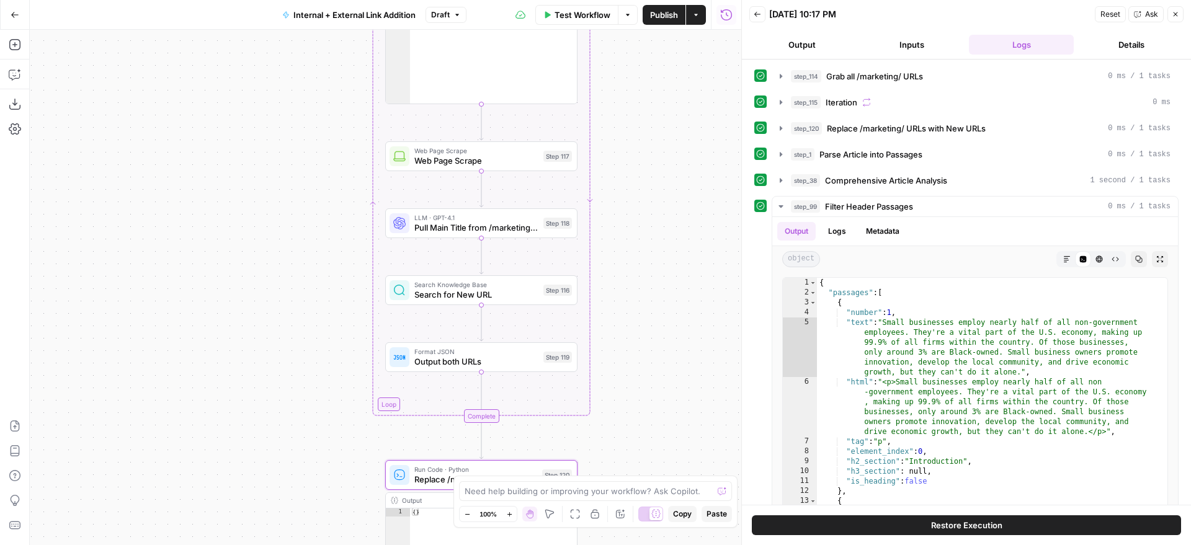
click at [642, 184] on div "true false true false true false Workflow Set Inputs Inputs Run Code · Python G…" at bounding box center [386, 288] width 712 height 516
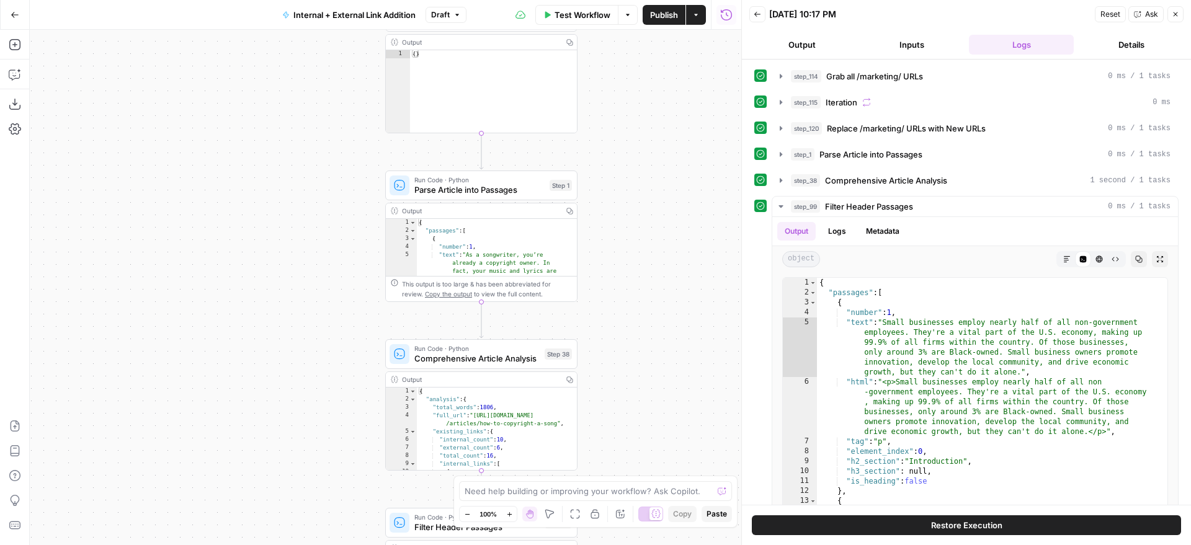
click at [715, 136] on div "true false true false true false Workflow Set Inputs Inputs Run Code · Python G…" at bounding box center [386, 288] width 712 height 516
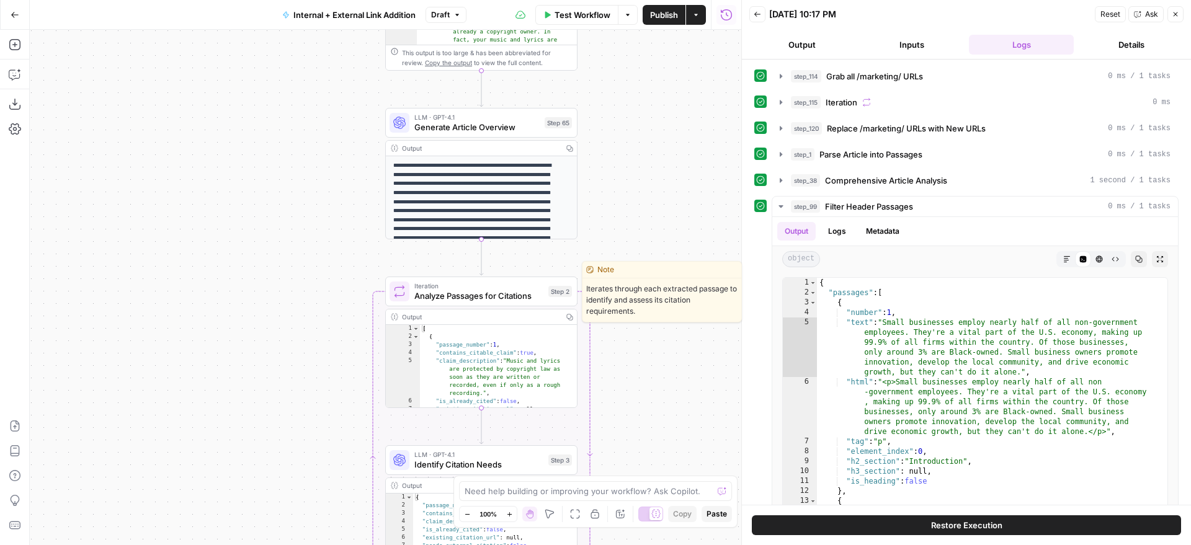
click at [539, 282] on span "Iteration" at bounding box center [478, 286] width 129 height 10
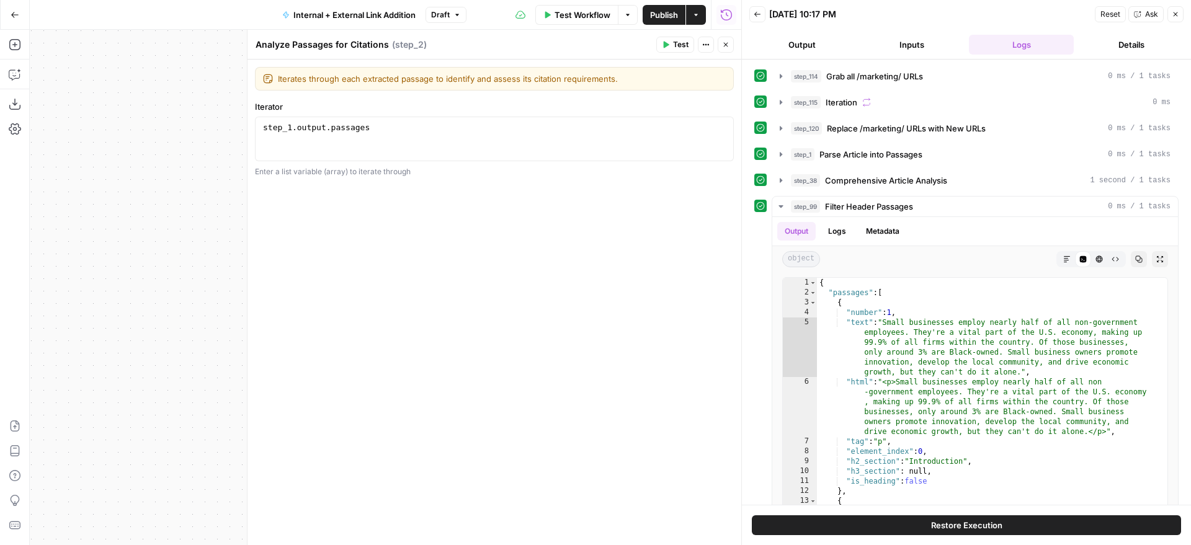
click at [732, 50] on button "Close" at bounding box center [726, 45] width 16 height 16
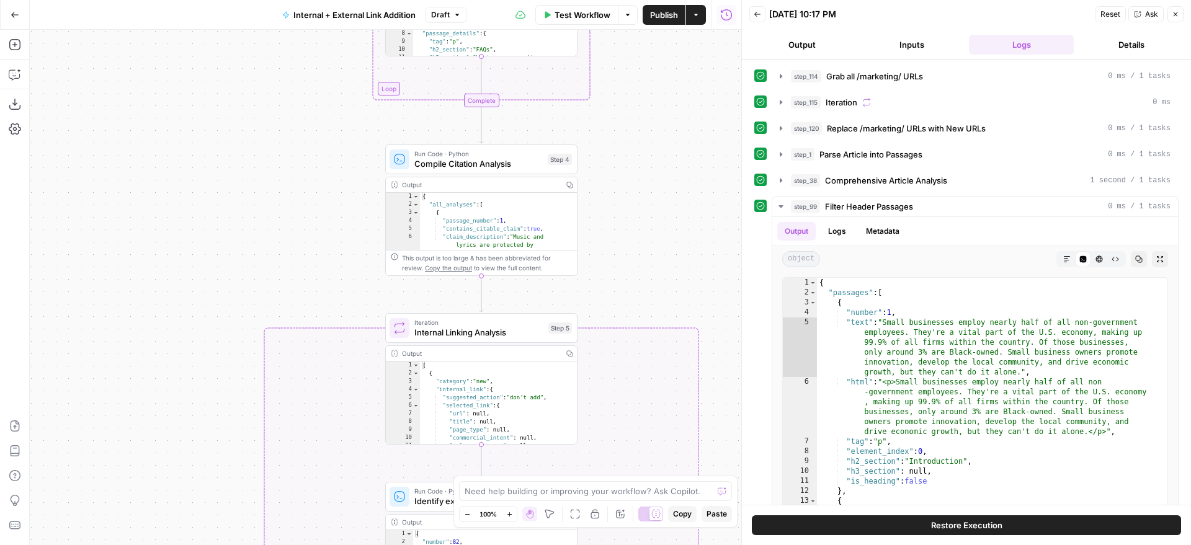
click at [501, 328] on span "Internal Linking Analysis" at bounding box center [478, 332] width 129 height 12
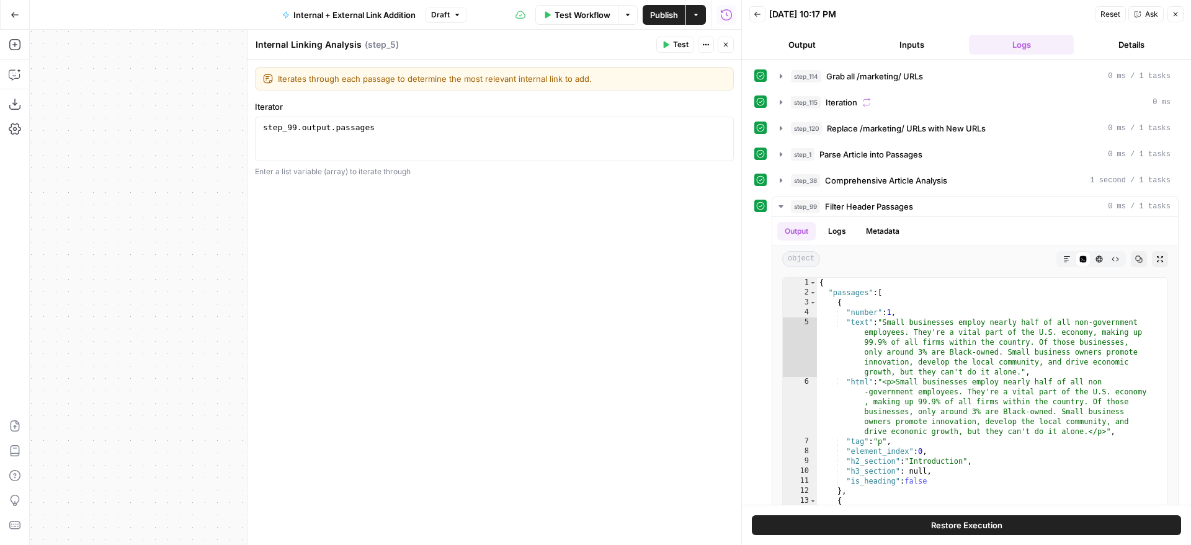
click at [728, 47] on icon "button" at bounding box center [725, 44] width 7 height 7
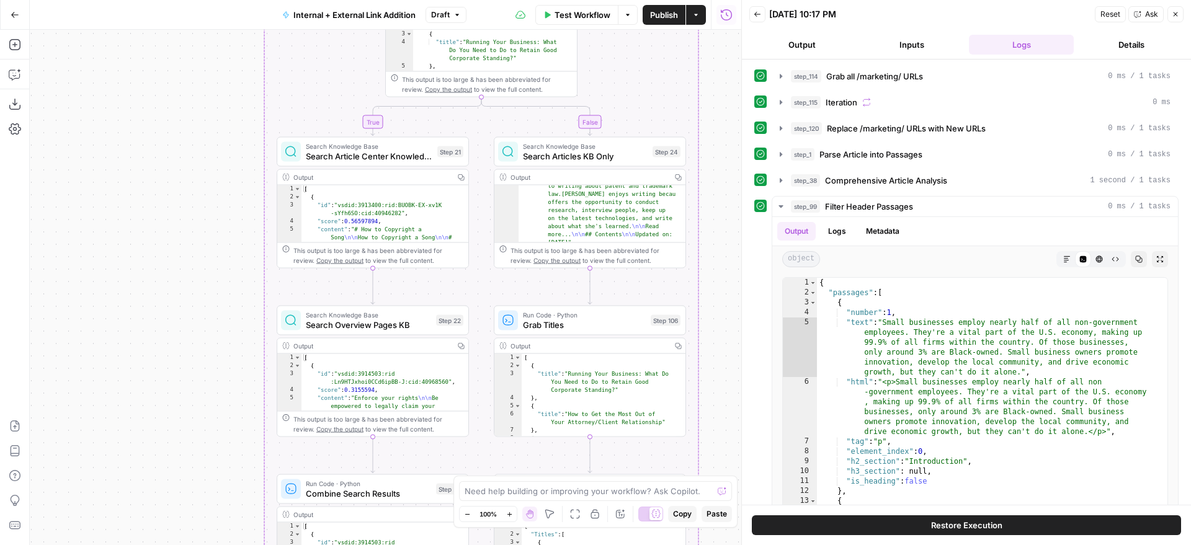
scroll to position [411, 0]
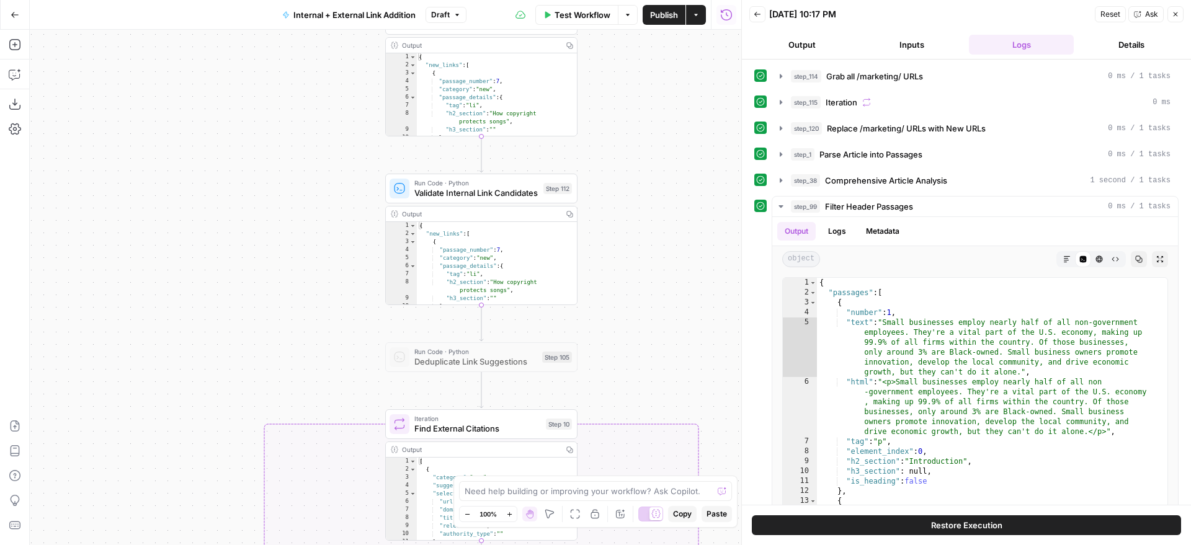
click at [542, 419] on div "Iteration Find External Citations Step 10 Copy step Delete step Edit Note Test" at bounding box center [481, 424] width 182 height 21
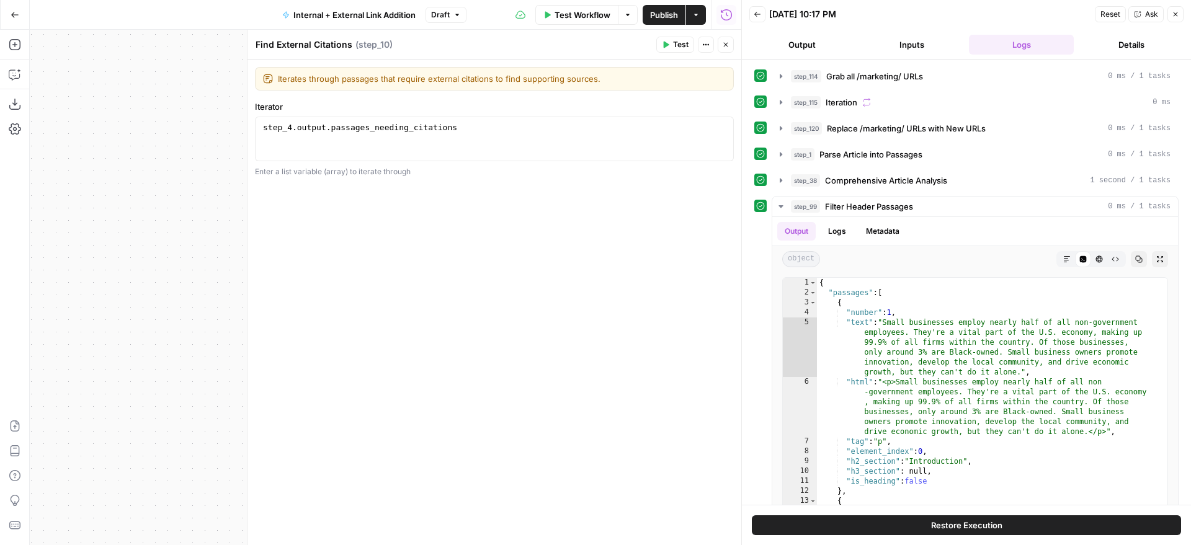
click at [731, 47] on button "Close" at bounding box center [726, 45] width 16 height 16
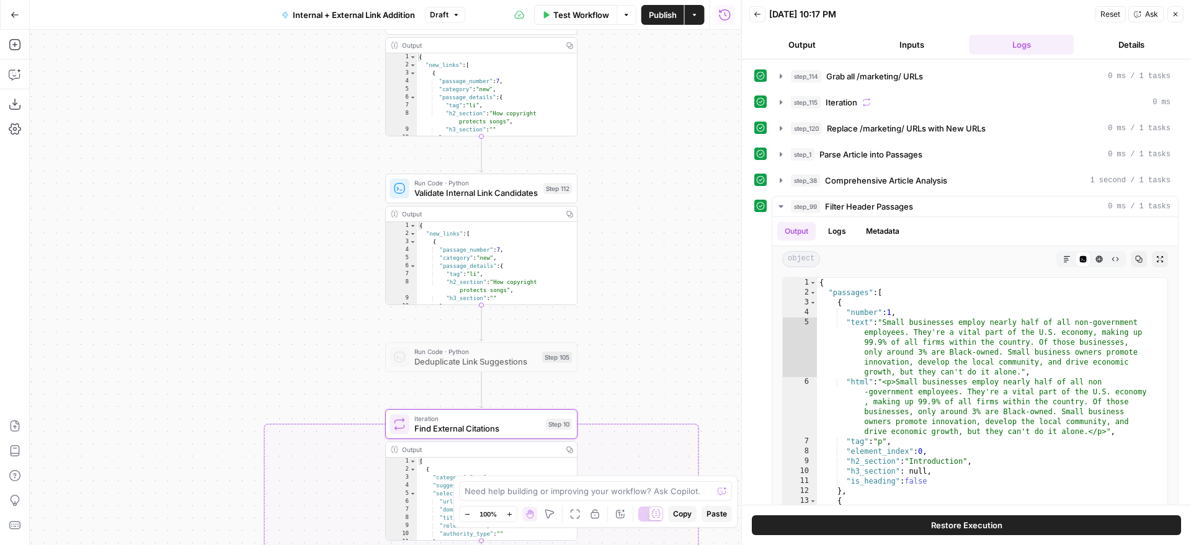
click at [660, 225] on div "true false true false true false Workflow Set Inputs Inputs Run Code · Python G…" at bounding box center [386, 288] width 712 height 516
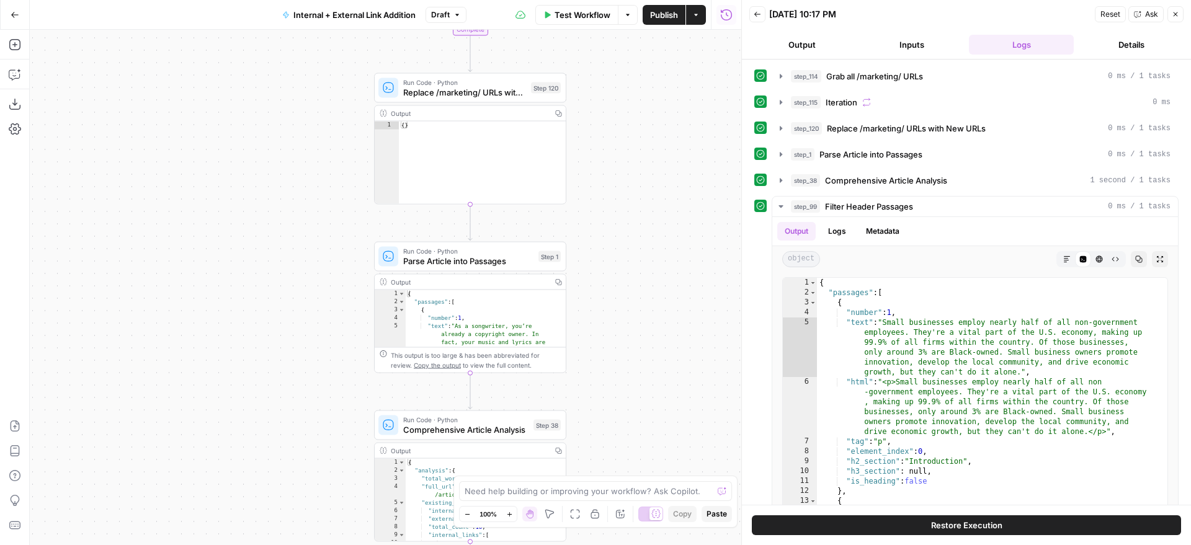
drag, startPoint x: 684, startPoint y: 283, endPoint x: 672, endPoint y: 207, distance: 77.2
click at [673, 208] on div "true false true false true false Workflow Set Inputs Inputs Run Code · Python G…" at bounding box center [386, 288] width 712 height 516
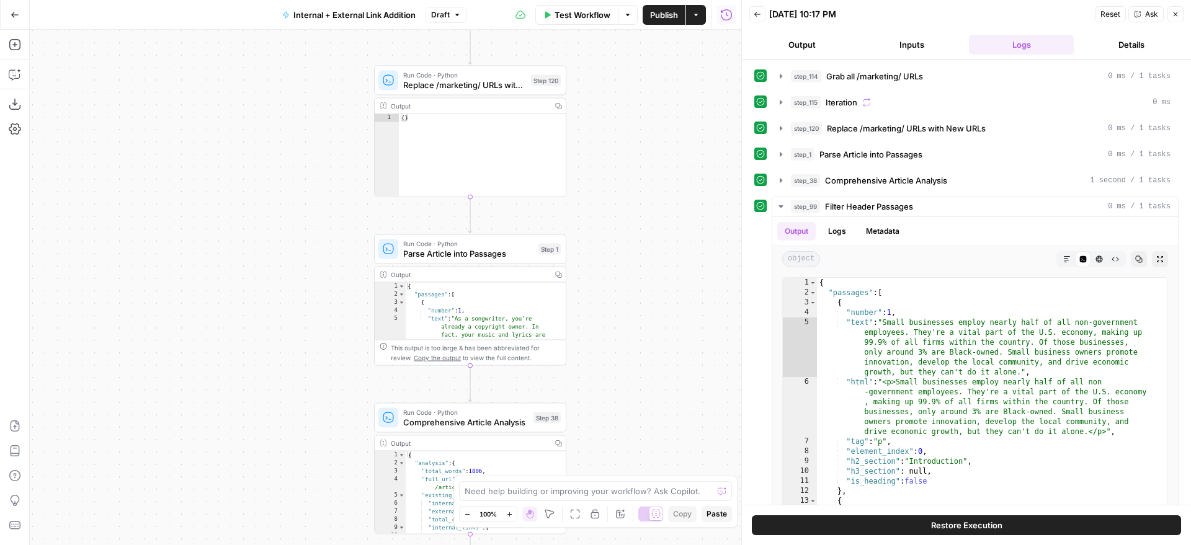
click at [336, 86] on div "true false true false true false Workflow Set Inputs Inputs Run Code · Python G…" at bounding box center [386, 288] width 712 height 516
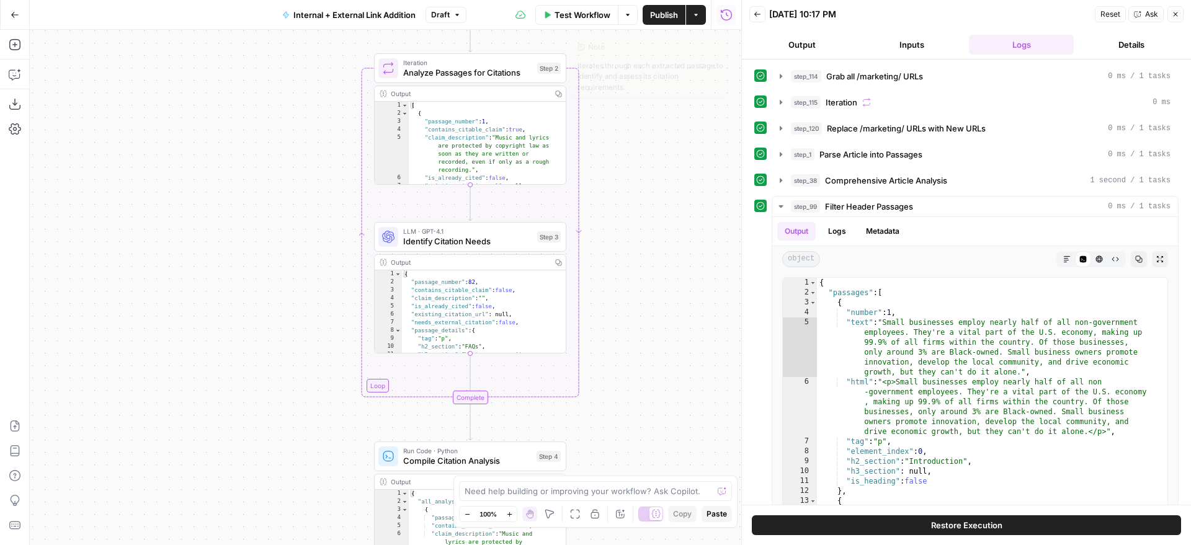
click at [553, 64] on div "Step 2" at bounding box center [549, 68] width 24 height 11
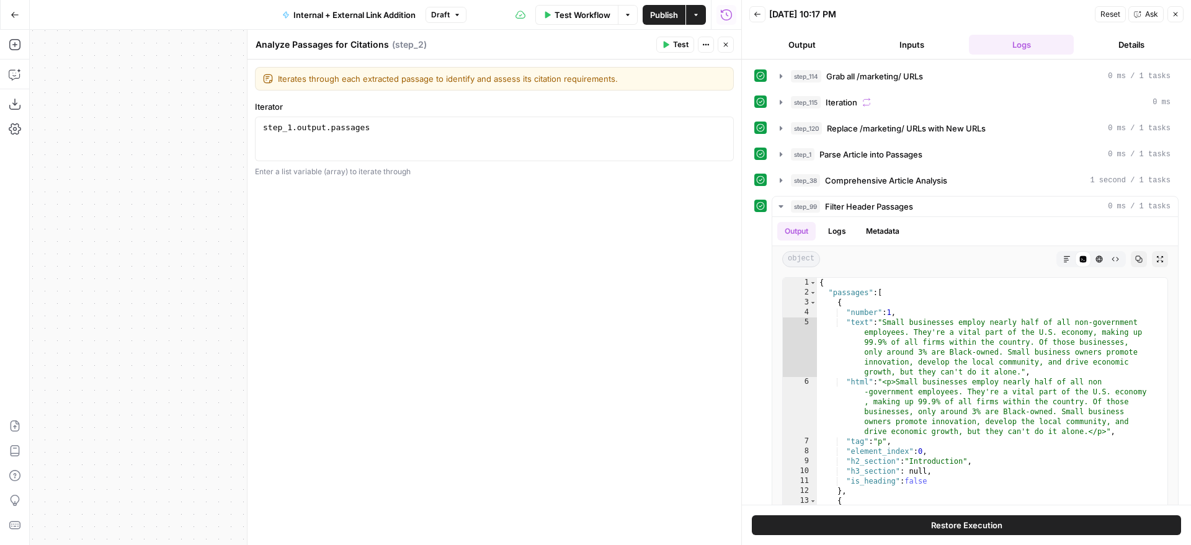
click at [732, 50] on button "Close" at bounding box center [726, 45] width 16 height 16
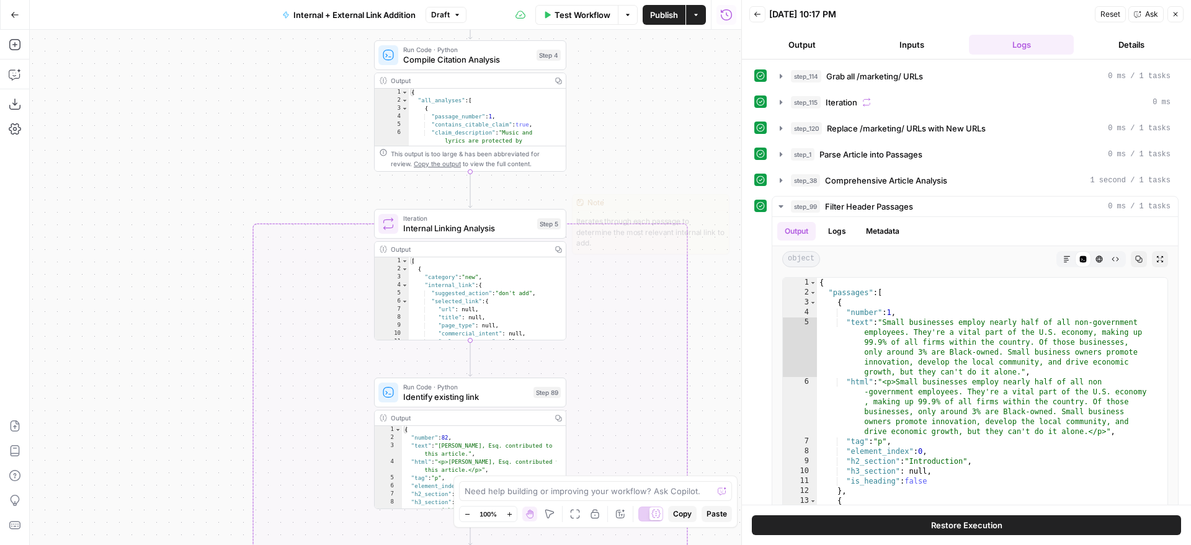
click at [532, 220] on span "Iteration" at bounding box center [467, 218] width 129 height 10
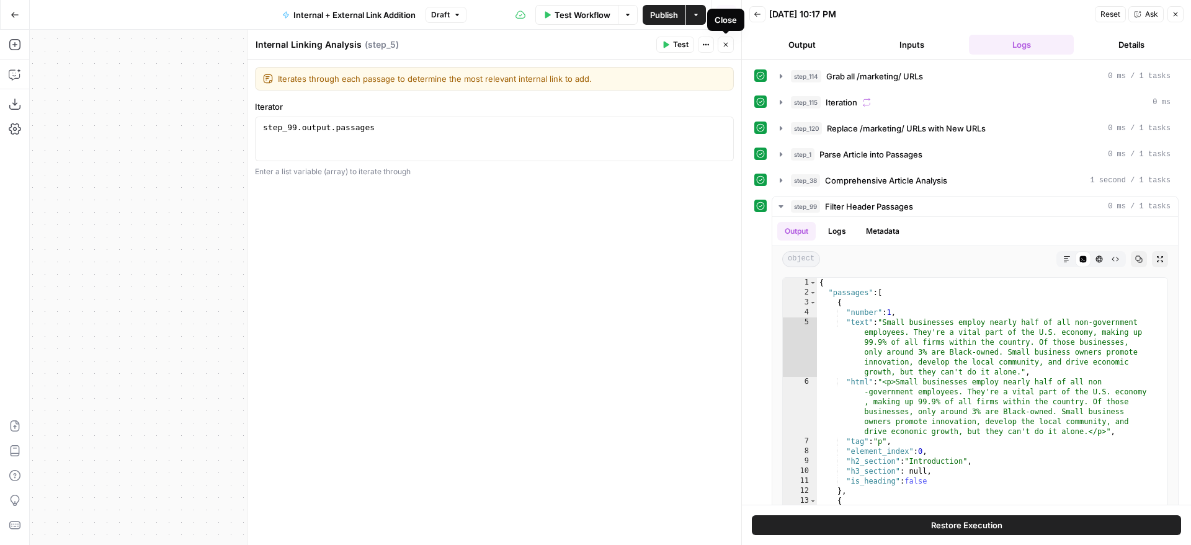
click at [720, 48] on button "Close" at bounding box center [726, 45] width 16 height 16
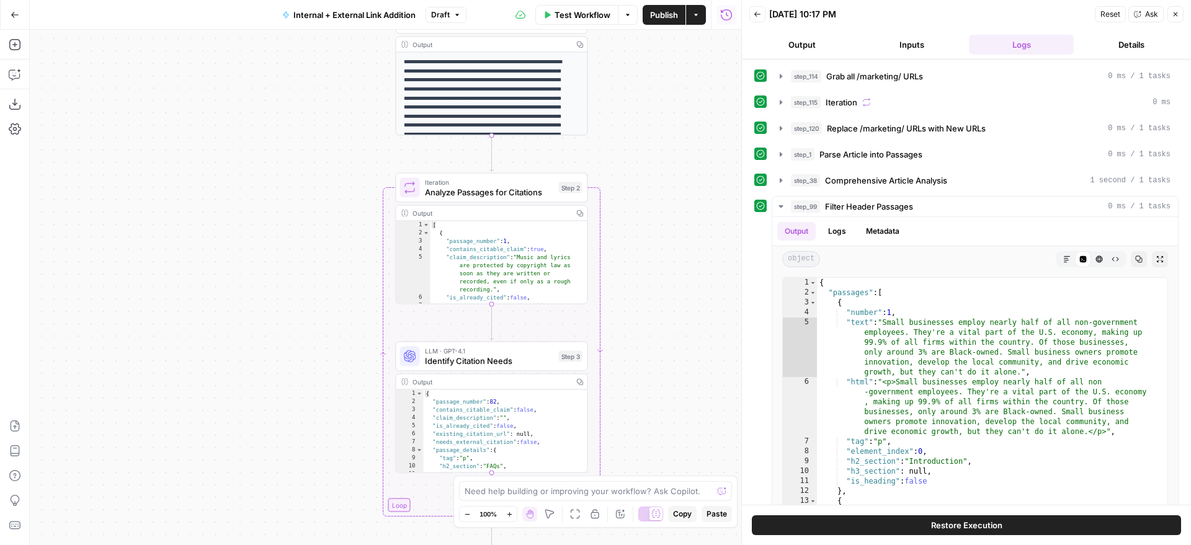
drag, startPoint x: 656, startPoint y: 172, endPoint x: 571, endPoint y: 361, distance: 207.1
click at [571, 366] on div "true false true false true false Workflow Set Inputs Inputs Run Code · Python G…" at bounding box center [386, 288] width 712 height 516
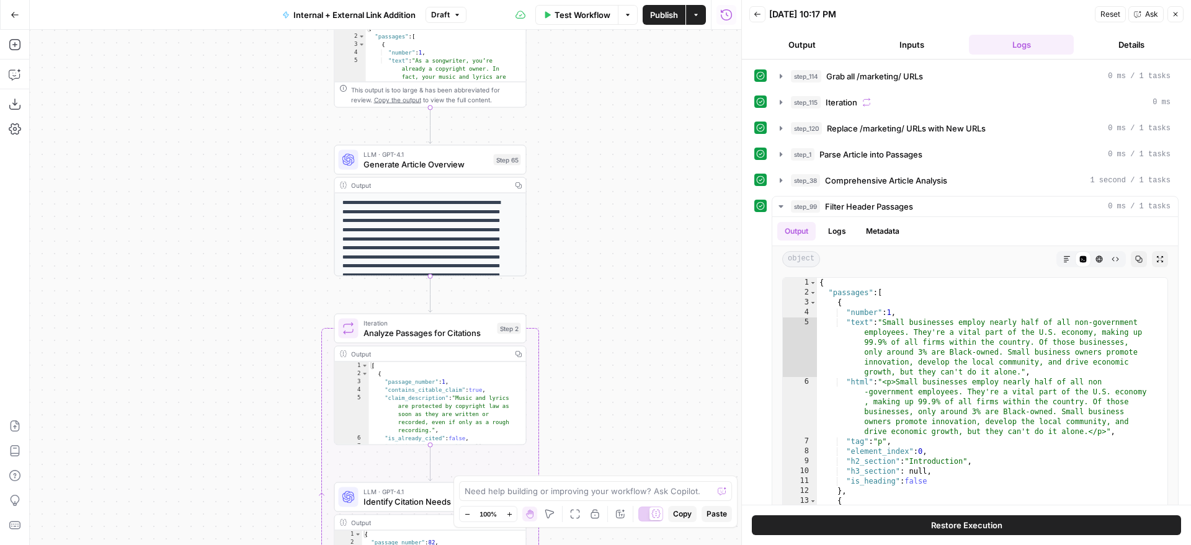
drag, startPoint x: 612, startPoint y: 176, endPoint x: 605, endPoint y: 372, distance: 196.2
click at [607, 388] on div "true false true false true false Workflow Set Inputs Inputs Run Code · Python G…" at bounding box center [386, 288] width 712 height 516
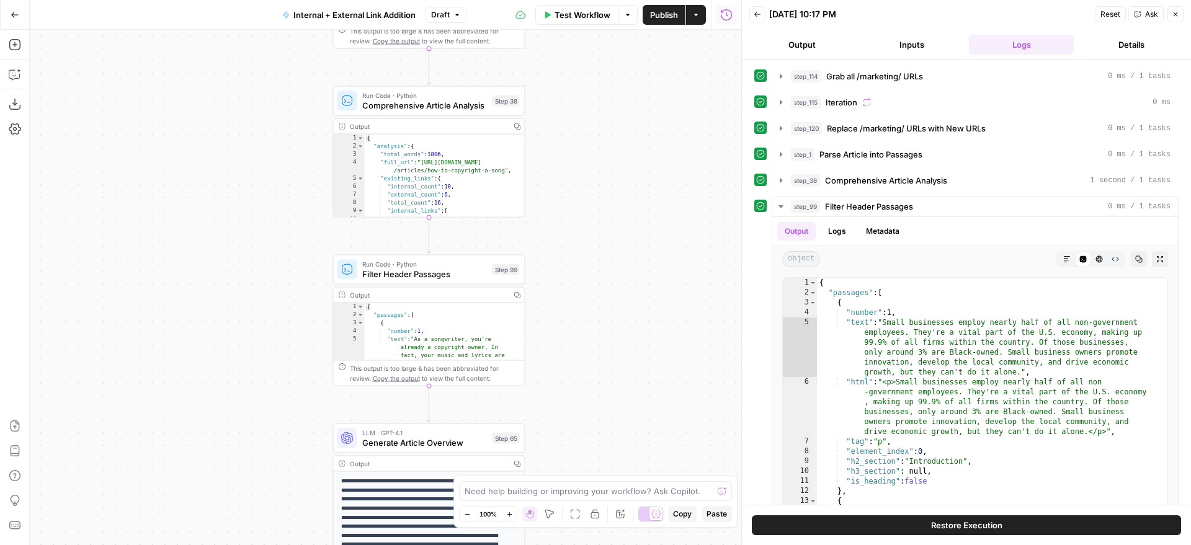
drag, startPoint x: 609, startPoint y: 231, endPoint x: 619, endPoint y: 368, distance: 136.8
click at [614, 392] on div "true false true false true false Workflow Set Inputs Inputs Run Code · Python G…" at bounding box center [386, 288] width 712 height 516
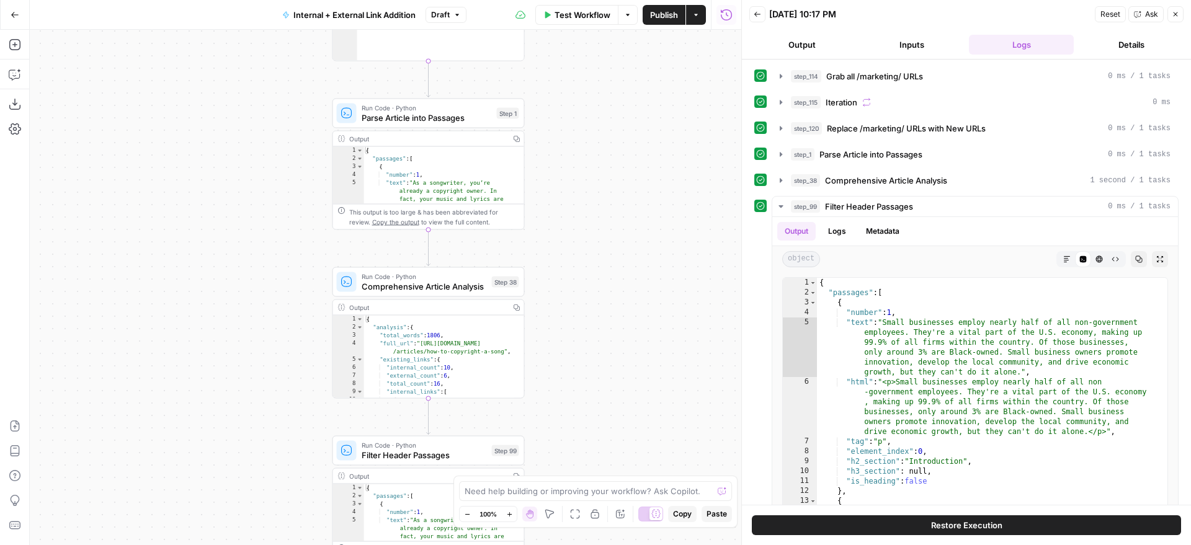
drag, startPoint x: 655, startPoint y: 192, endPoint x: 652, endPoint y: 255, distance: 62.7
click at [652, 255] on div "true false true false true false Workflow Set Inputs Inputs Run Code · Python G…" at bounding box center [386, 288] width 712 height 516
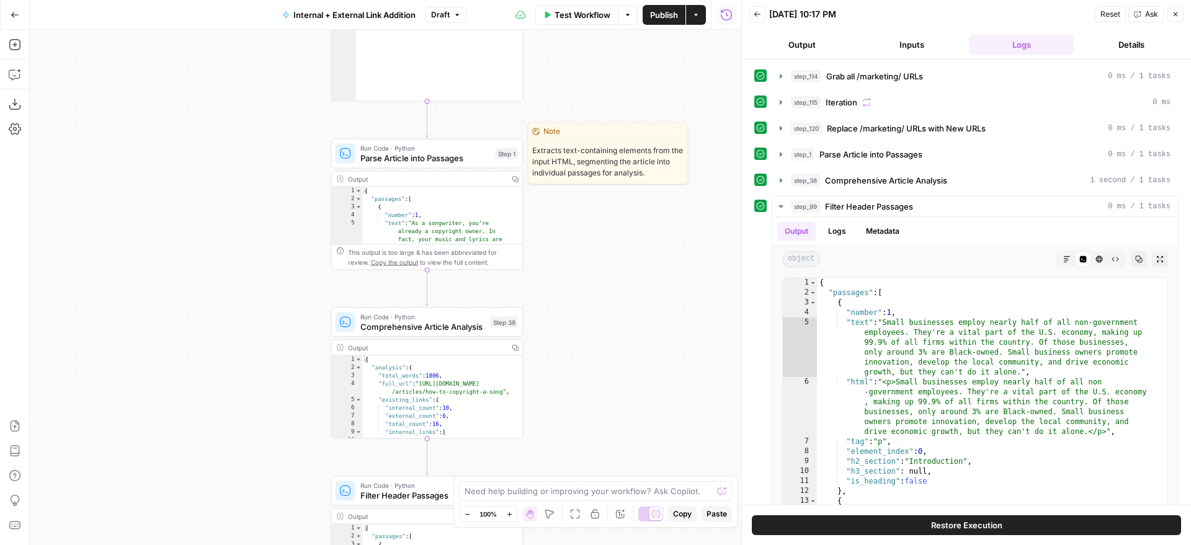
click at [467, 151] on span "Run Code · Python" at bounding box center [425, 148] width 130 height 10
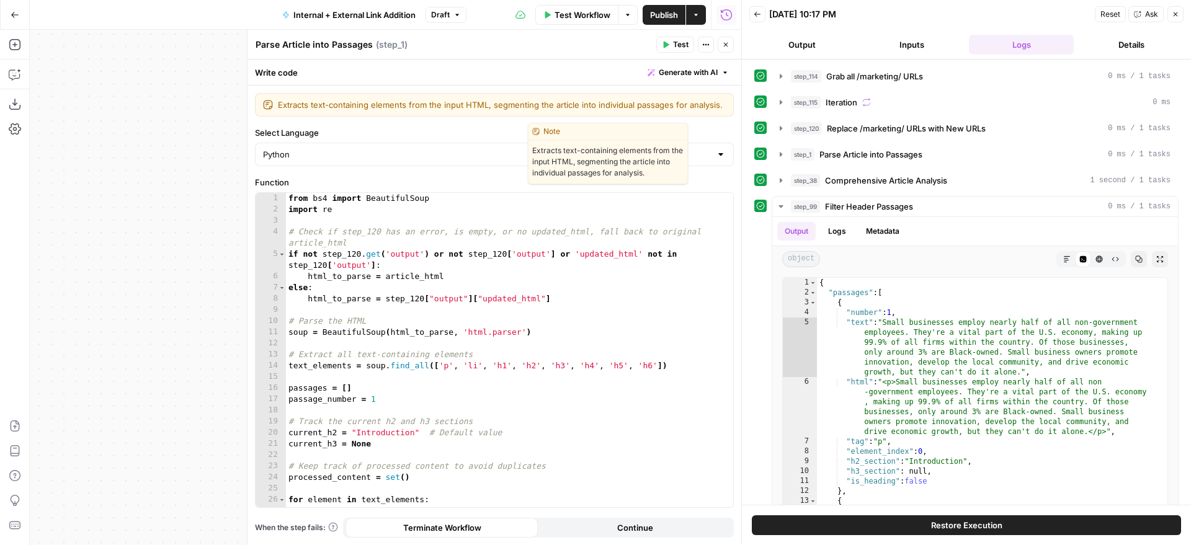
click at [682, 69] on span "Generate with AI" at bounding box center [688, 72] width 59 height 11
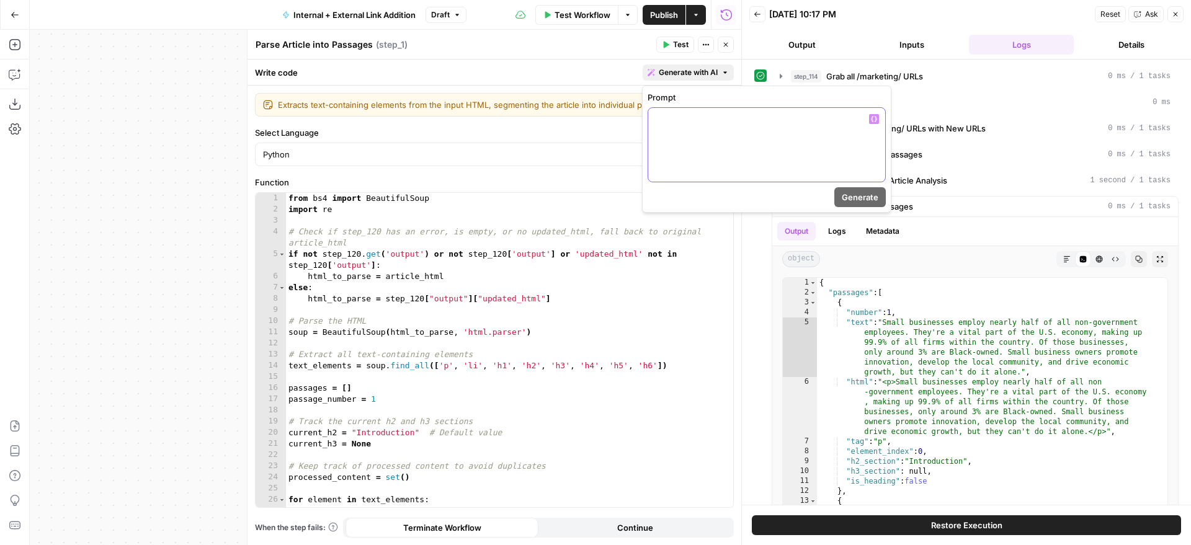
click at [673, 150] on div at bounding box center [766, 145] width 237 height 74
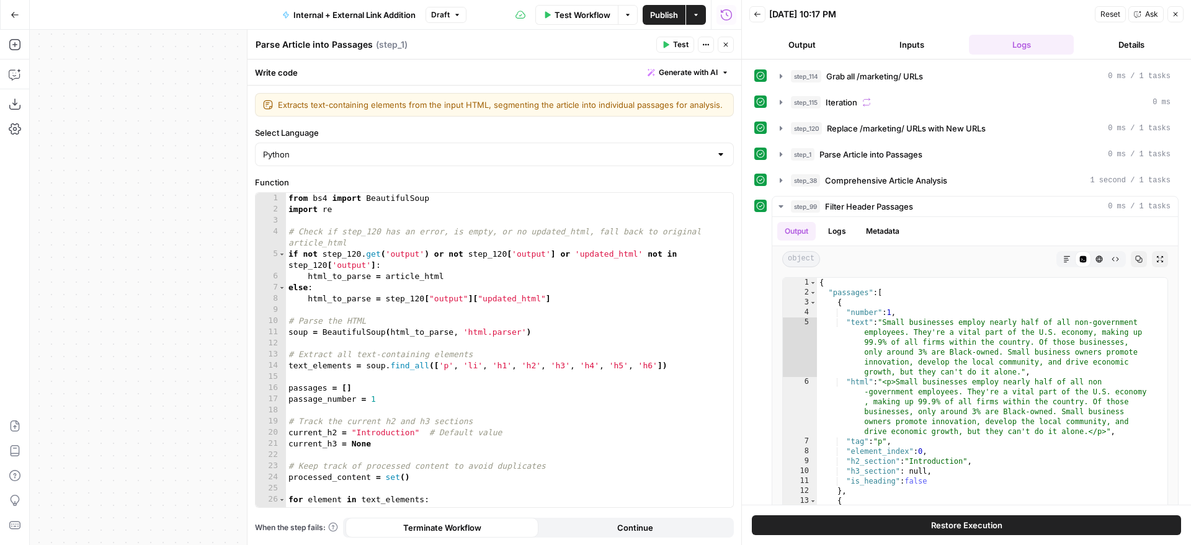
click at [653, 17] on span "Publish" at bounding box center [664, 15] width 28 height 12
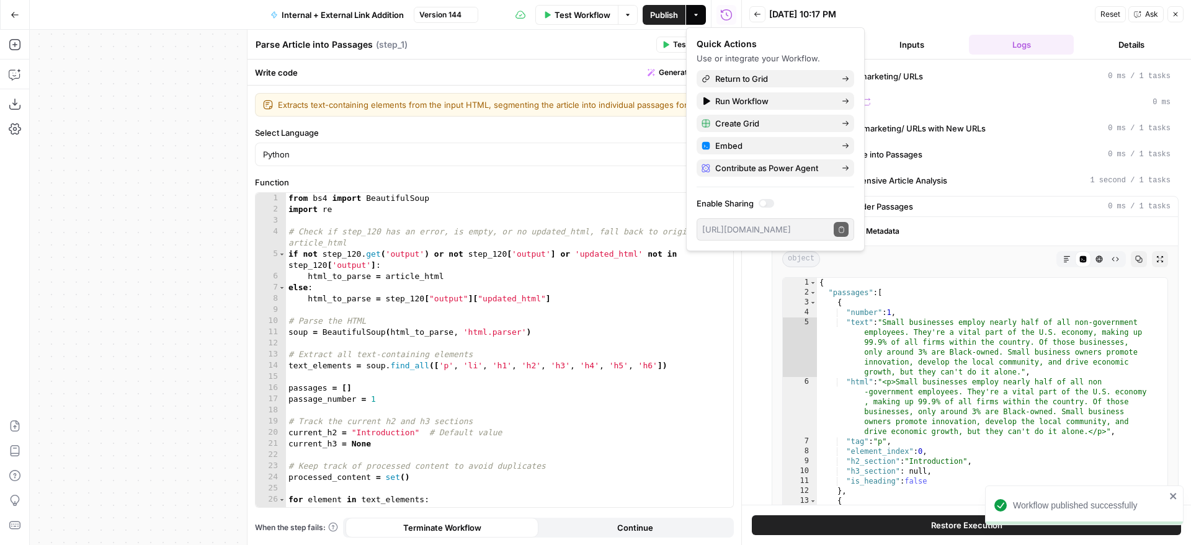
click at [679, 71] on span "Generate with AI" at bounding box center [688, 72] width 59 height 11
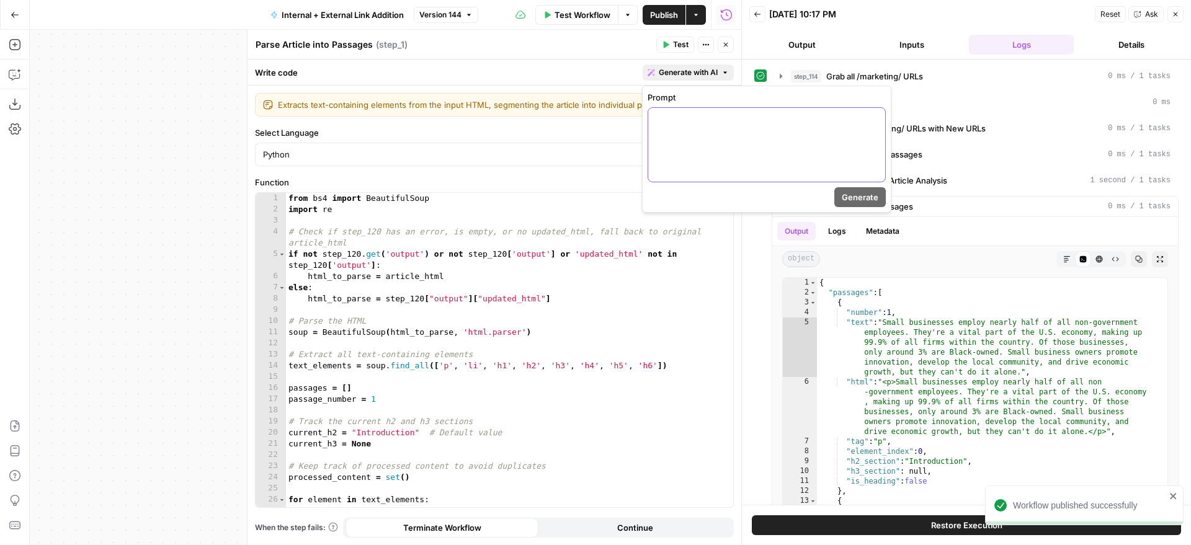
click at [687, 123] on p at bounding box center [767, 119] width 222 height 12
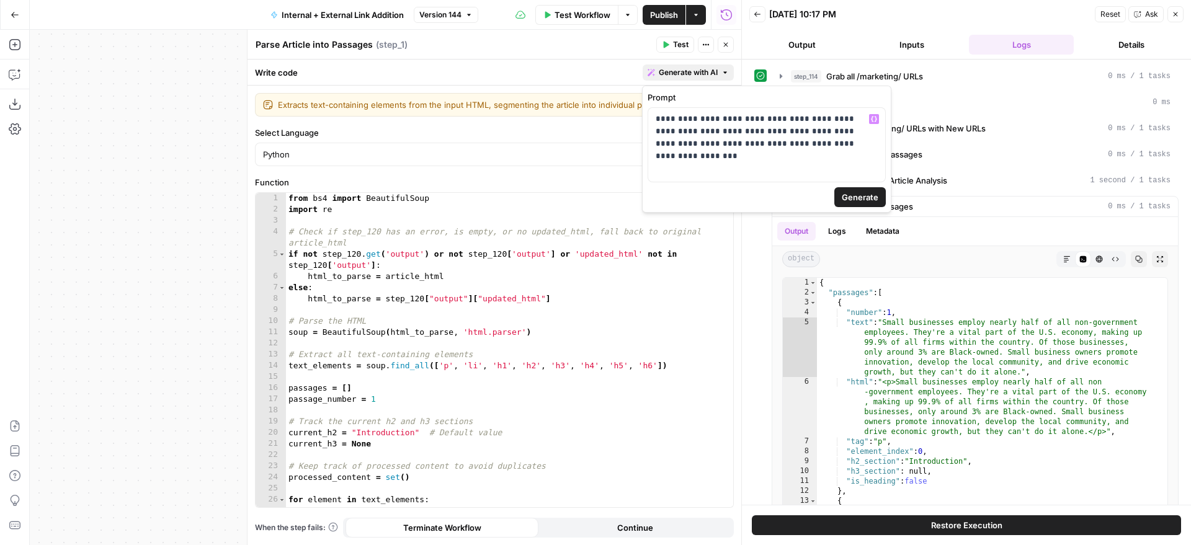
click at [875, 192] on span "Generate" at bounding box center [860, 197] width 37 height 12
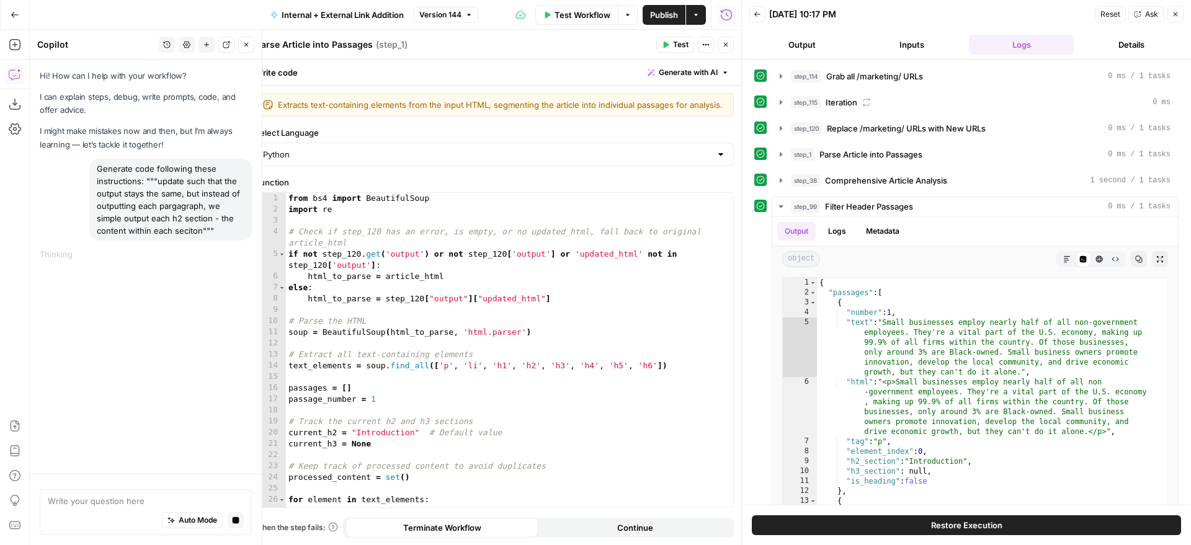
click at [174, 215] on div "Generate code following these instructions: """update such that the output stay…" at bounding box center [170, 200] width 163 height 82
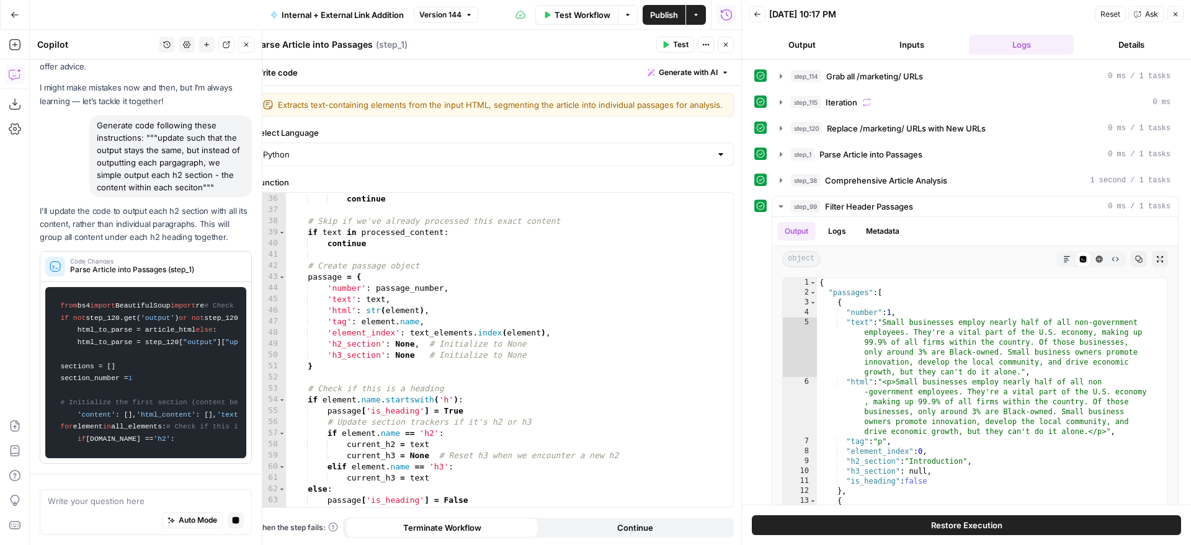
scroll to position [615, 0]
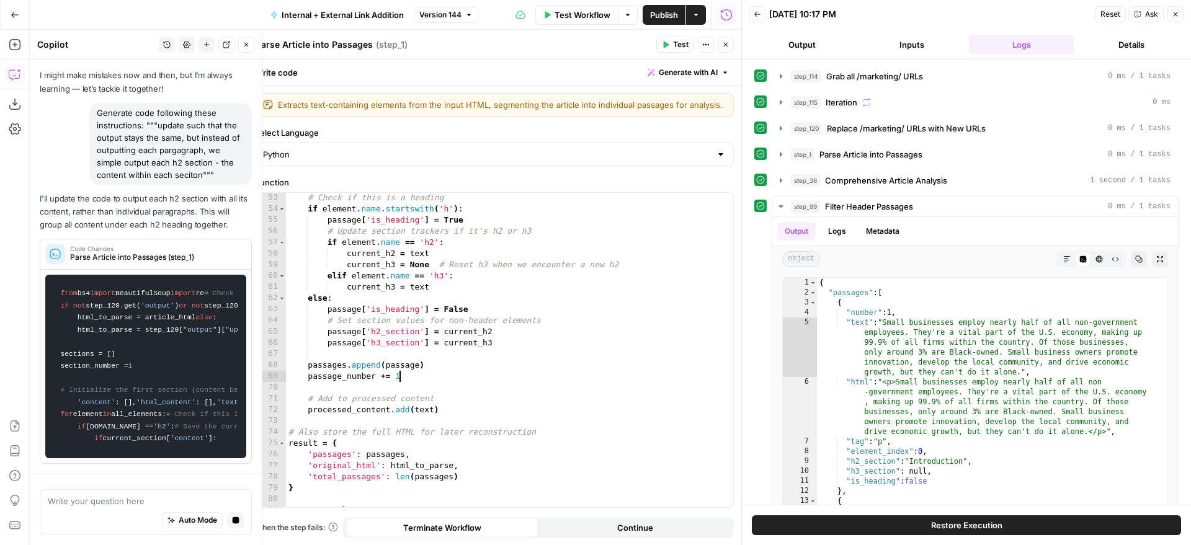
click at [573, 377] on div "# Check if this is a heading if element . name . startswith ( 'h' ) : passage […" at bounding box center [505, 360] width 438 height 337
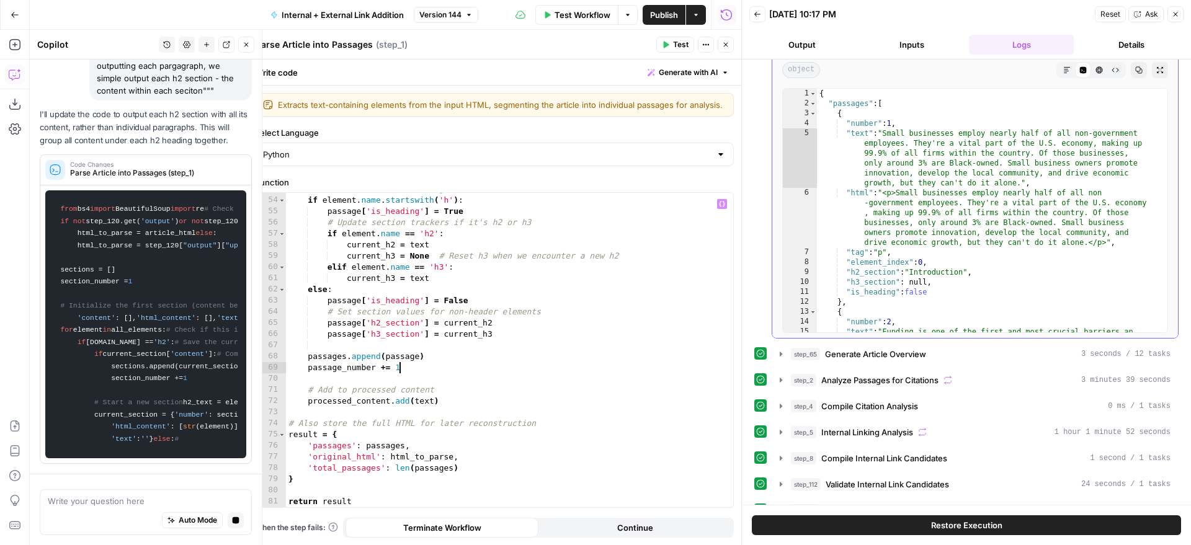
scroll to position [0, 0]
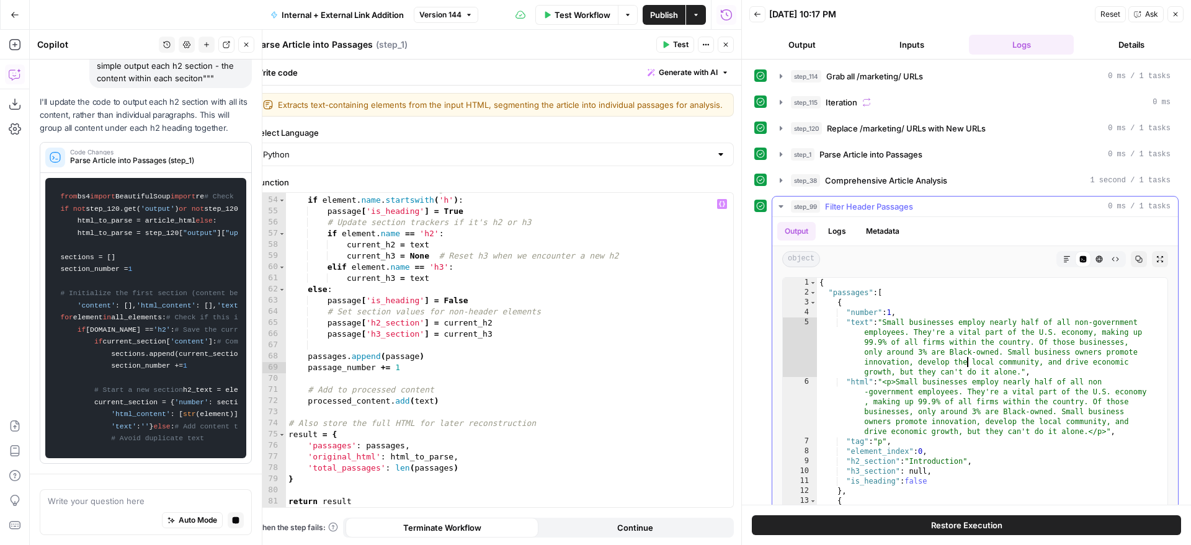
click at [966, 365] on div "{ "passages" : [ { "number" : 1 , "text" : "Small businesses employ nearly half…" at bounding box center [987, 434] width 341 height 313
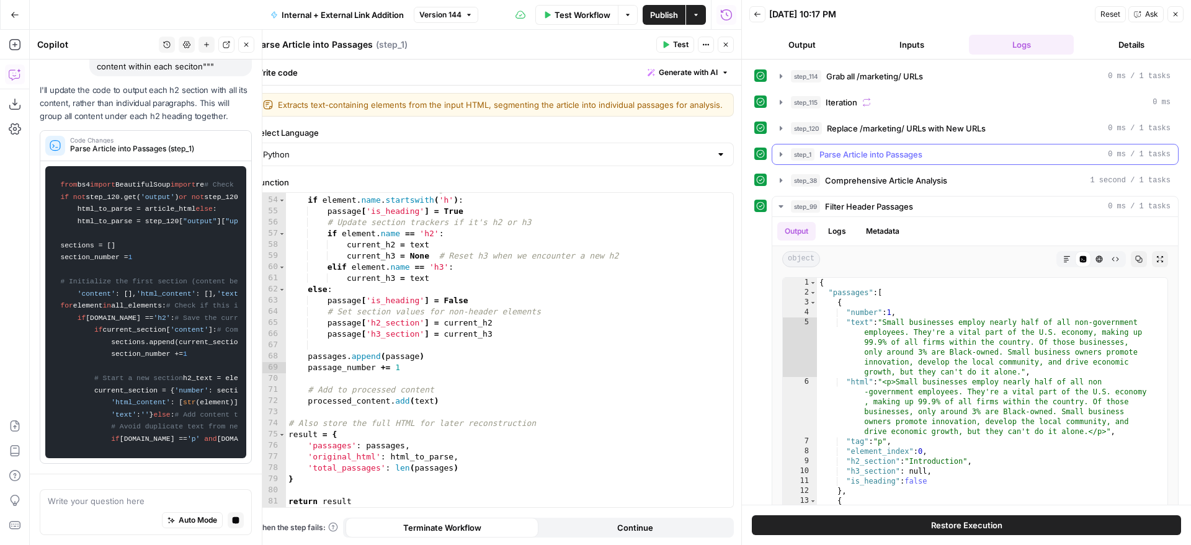
click at [913, 150] on span "Parse Article into Passages" at bounding box center [870, 154] width 103 height 12
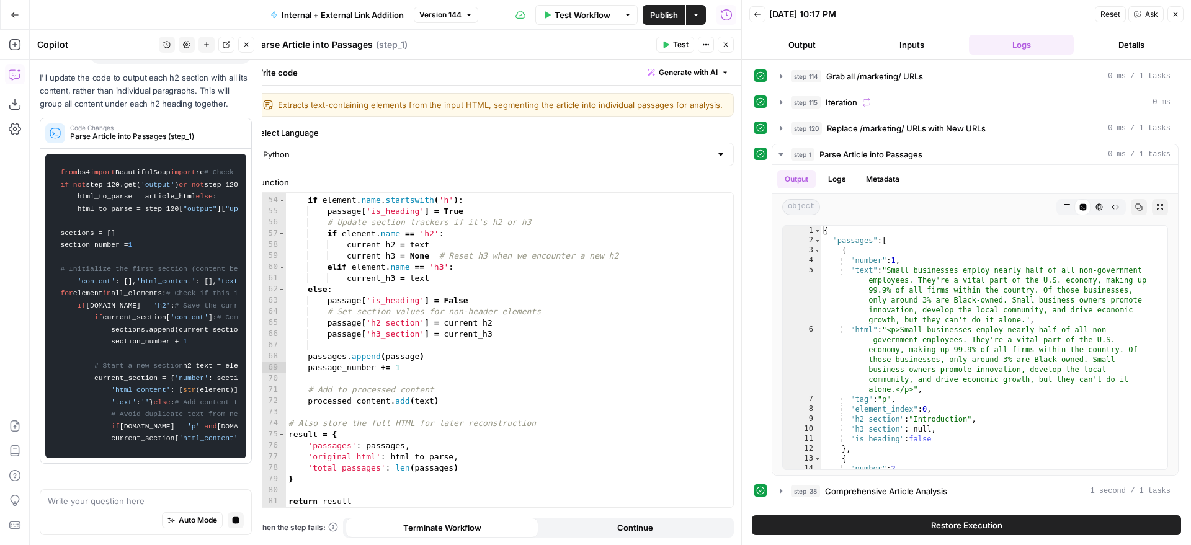
type textarea "*****"
click at [600, 289] on div "# Check if this is a heading if element . name . startswith ( 'h' ) : passage […" at bounding box center [505, 352] width 438 height 337
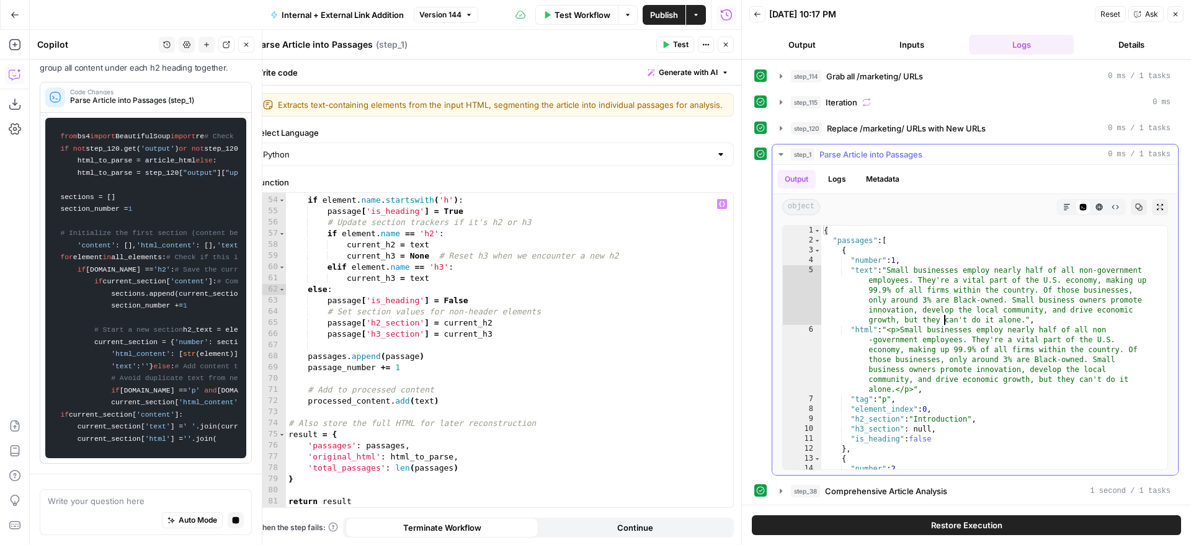
type textarea "**********"
click at [944, 316] on div "{ "passages" : [ { "number" : 1 , "text" : "Small businesses employ nearly half…" at bounding box center [989, 382] width 337 height 313
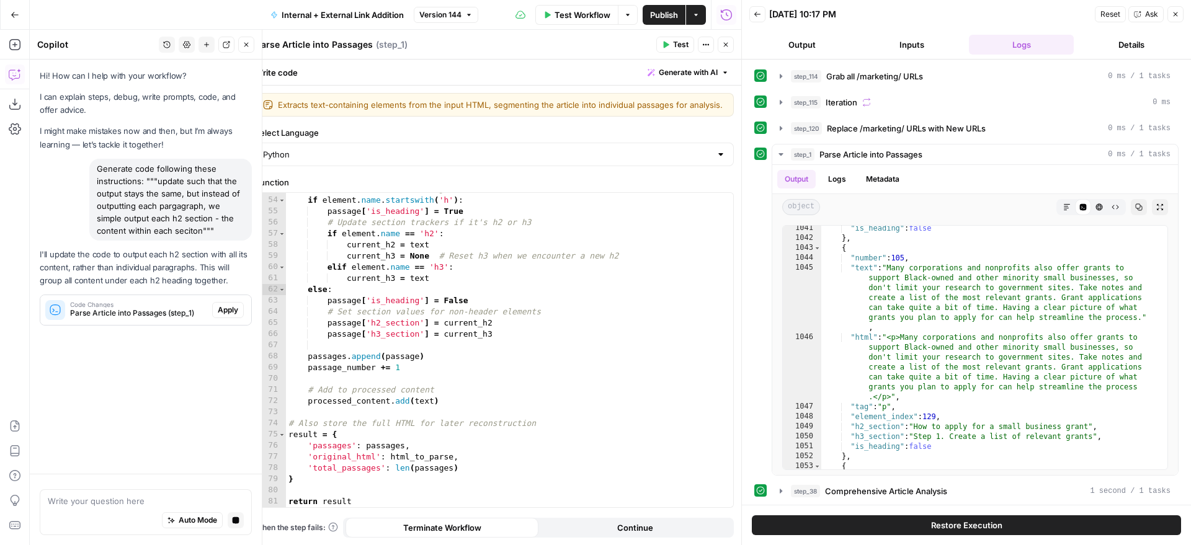
click at [234, 315] on span "Apply" at bounding box center [228, 310] width 20 height 11
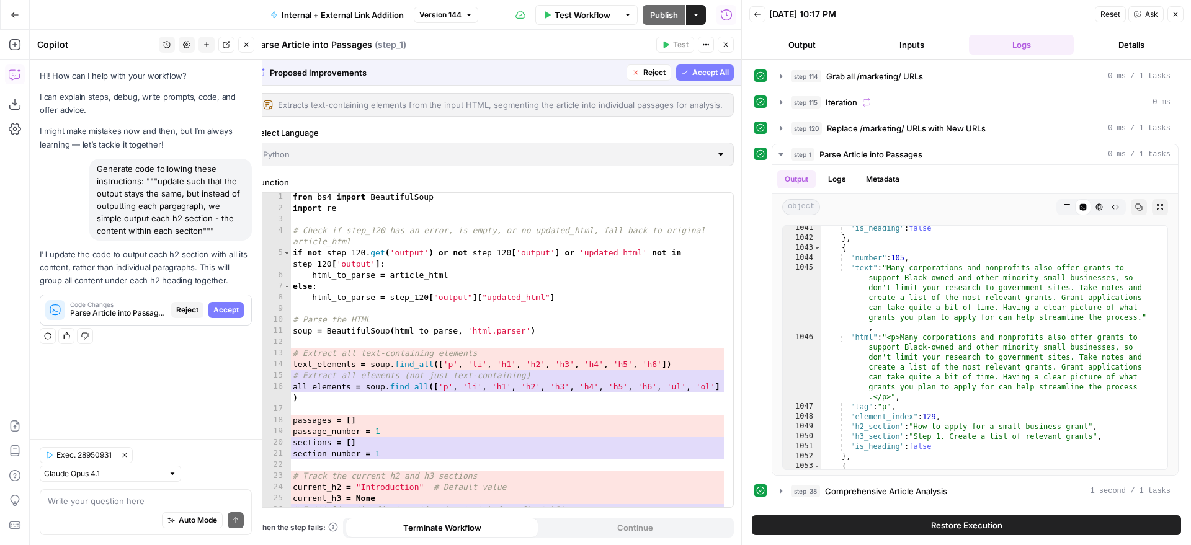
click at [707, 65] on button "Accept All" at bounding box center [705, 73] width 58 height 16
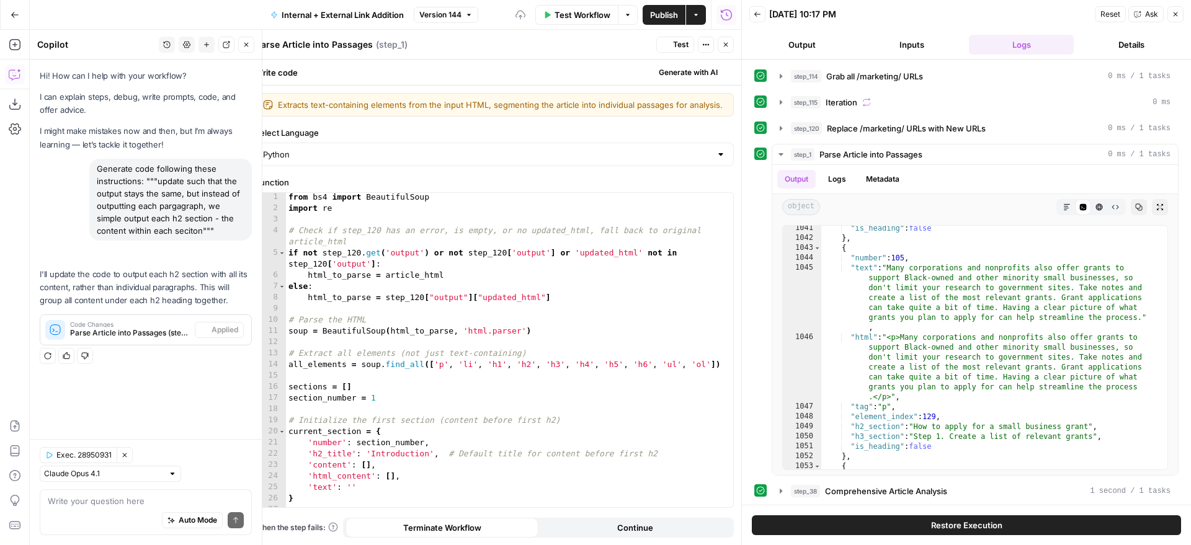
click at [682, 48] on span "Test" at bounding box center [681, 44] width 16 height 11
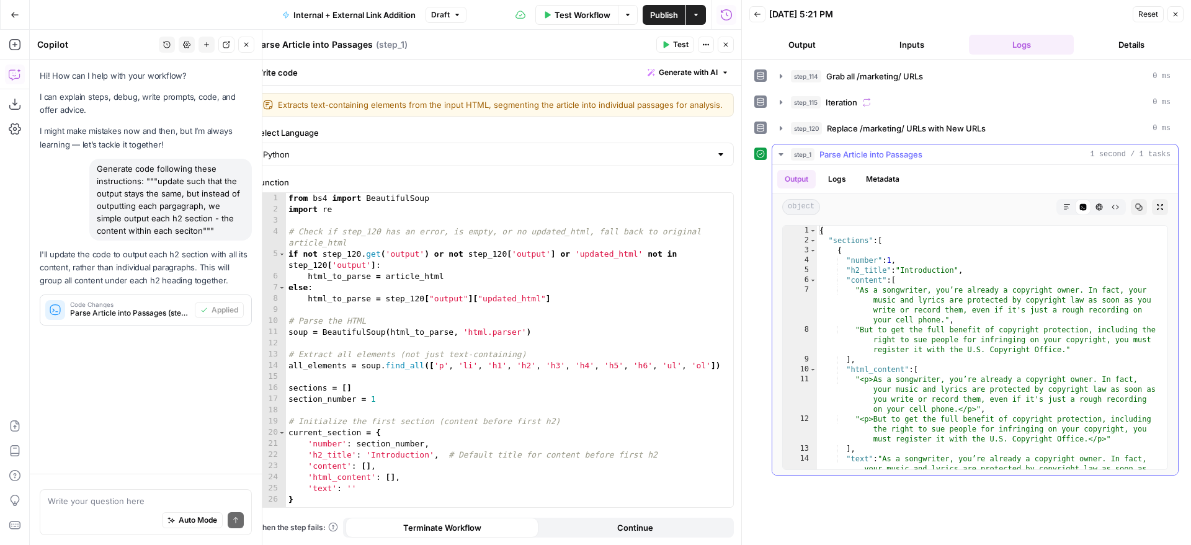
type textarea "**********"
click at [918, 290] on div "{ "sections" : [ { "number" : 1 , "h2_title" : "Introduction" , "content" : [ "…" at bounding box center [987, 387] width 341 height 323
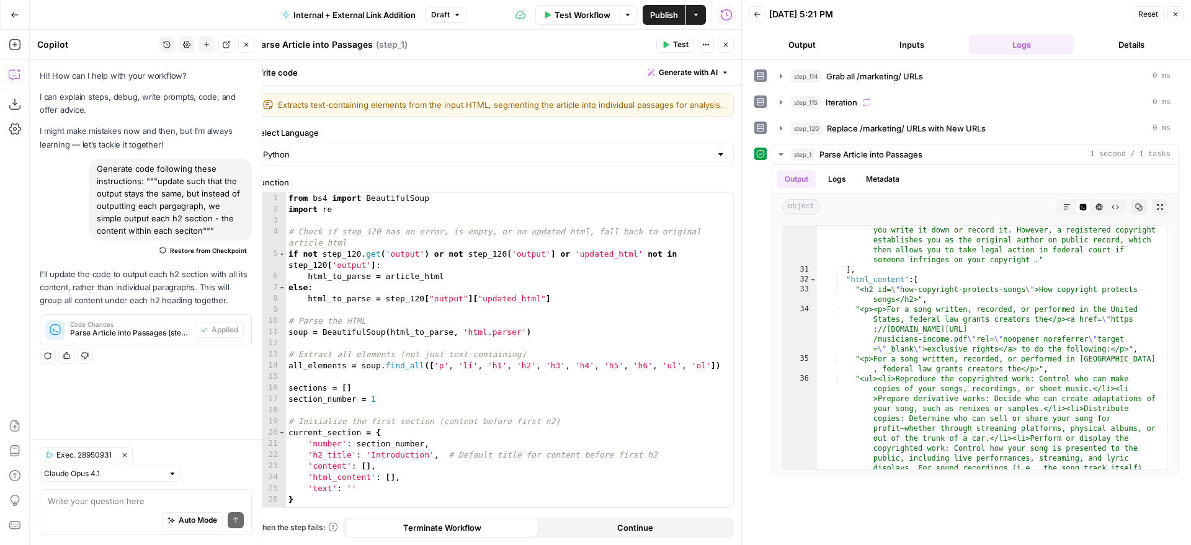
click at [728, 47] on icon "button" at bounding box center [726, 45] width 4 height 4
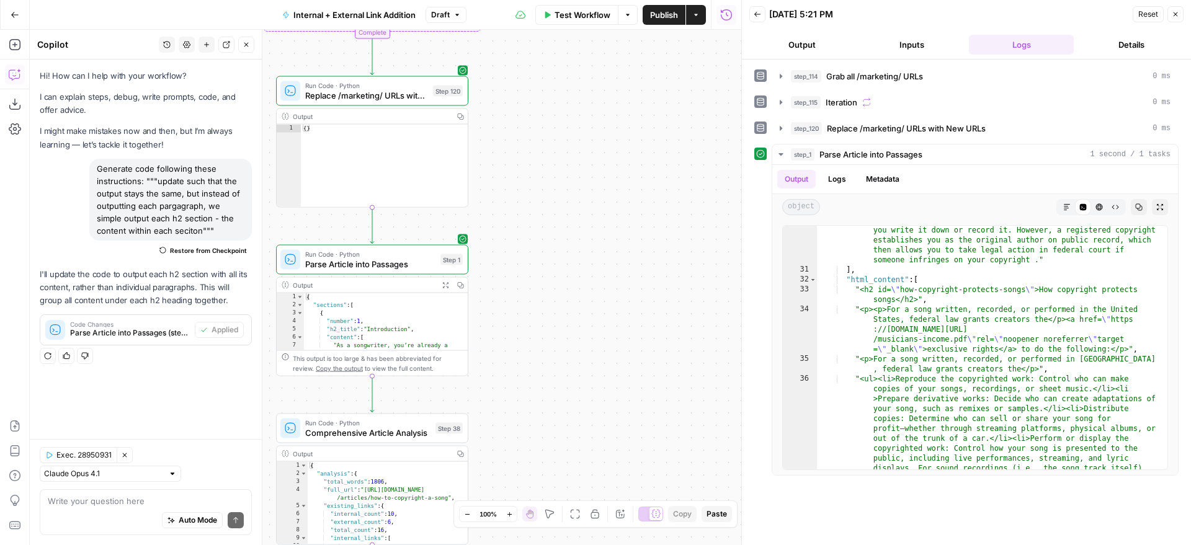
drag, startPoint x: 509, startPoint y: 208, endPoint x: 872, endPoint y: 176, distance: 364.3
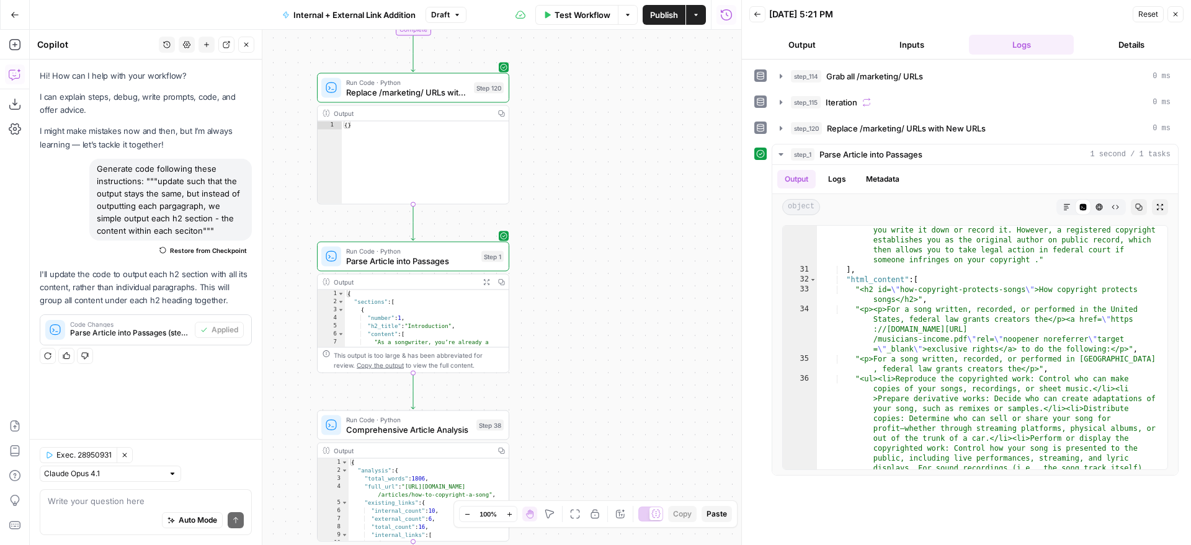
click at [741, 176] on div "true false true false true false Workflow Set Inputs Inputs Run Code · Python G…" at bounding box center [386, 288] width 712 height 516
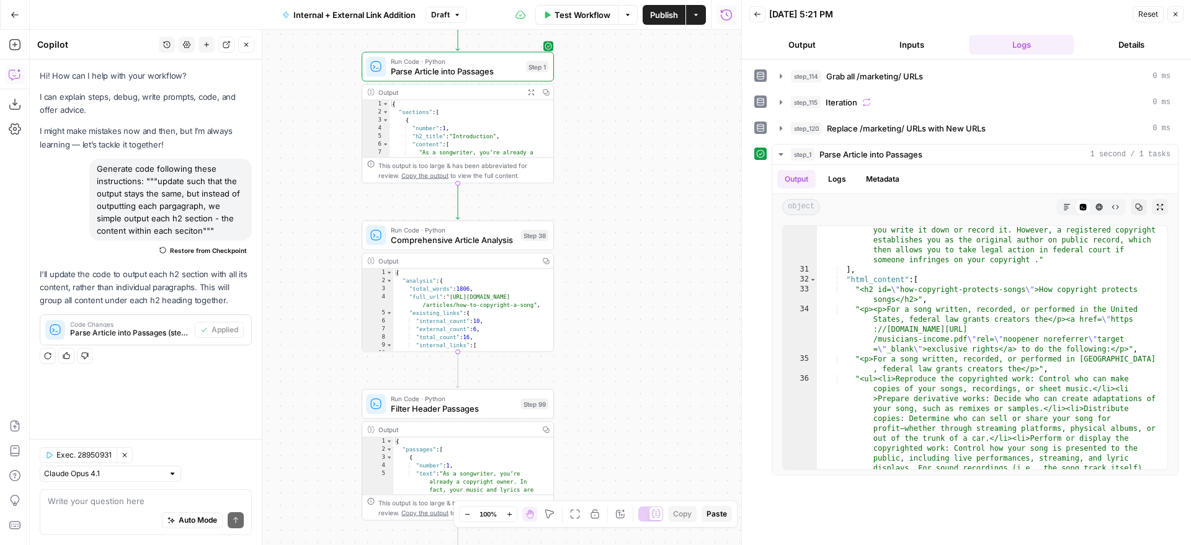
drag, startPoint x: 674, startPoint y: 230, endPoint x: 682, endPoint y: 91, distance: 139.8
click at [685, 86] on div "true false true false true false Workflow Set Inputs Inputs Run Code · Python G…" at bounding box center [386, 288] width 712 height 516
drag, startPoint x: 620, startPoint y: 308, endPoint x: 618, endPoint y: 220, distance: 88.1
click at [621, 215] on div "true false true false true false Workflow Set Inputs Inputs Run Code · Python G…" at bounding box center [386, 288] width 712 height 516
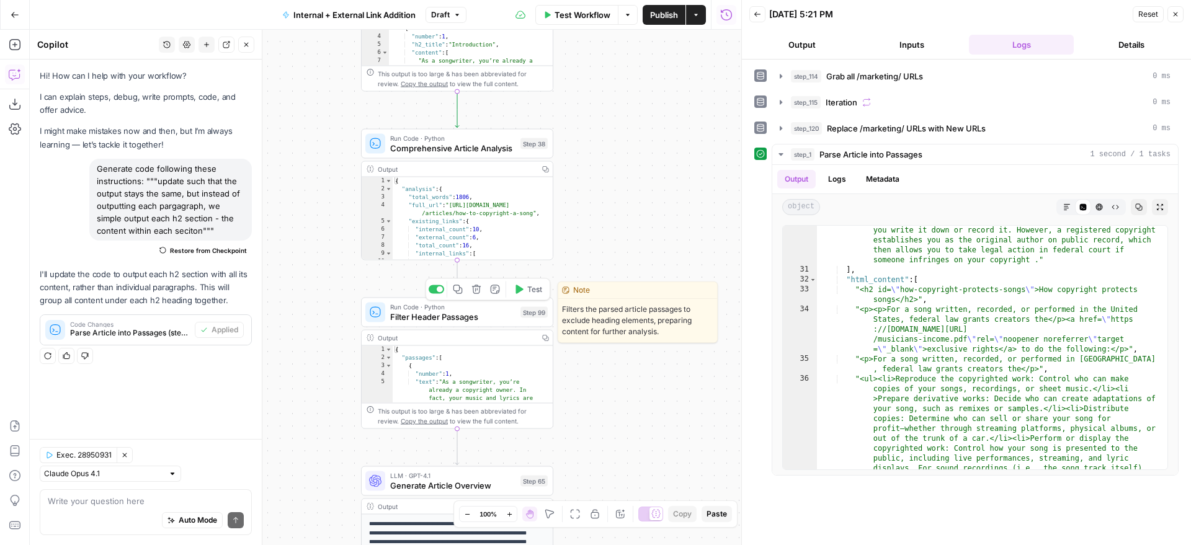
click at [522, 295] on button "Test" at bounding box center [528, 290] width 38 height 16
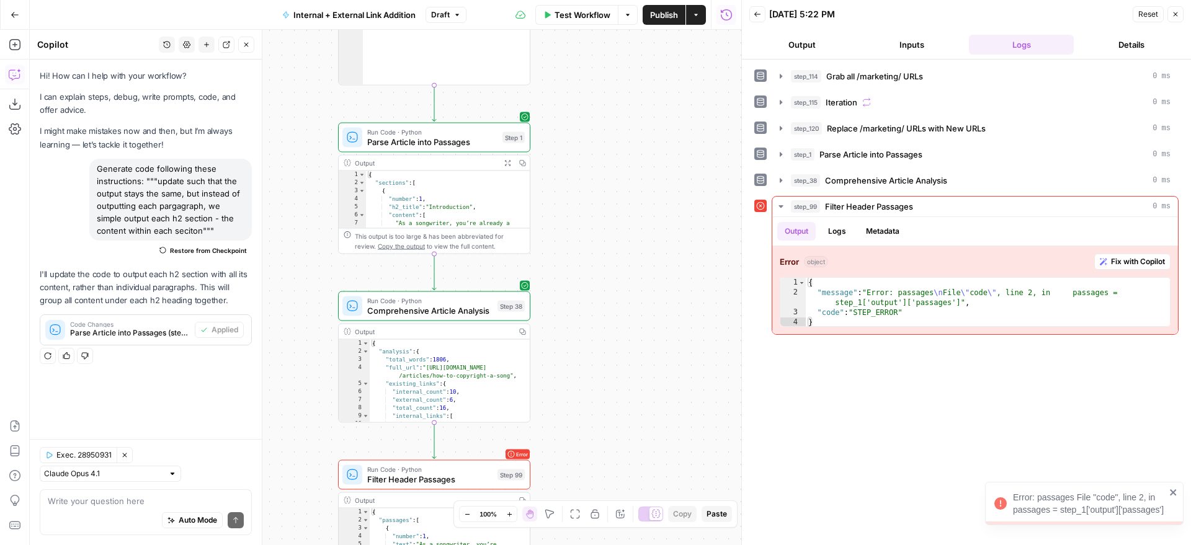
drag, startPoint x: 625, startPoint y: 179, endPoint x: 596, endPoint y: 412, distance: 234.4
click at [597, 418] on div "true false true false true false Workflow Set Inputs Inputs Run Code · Python G…" at bounding box center [386, 288] width 712 height 516
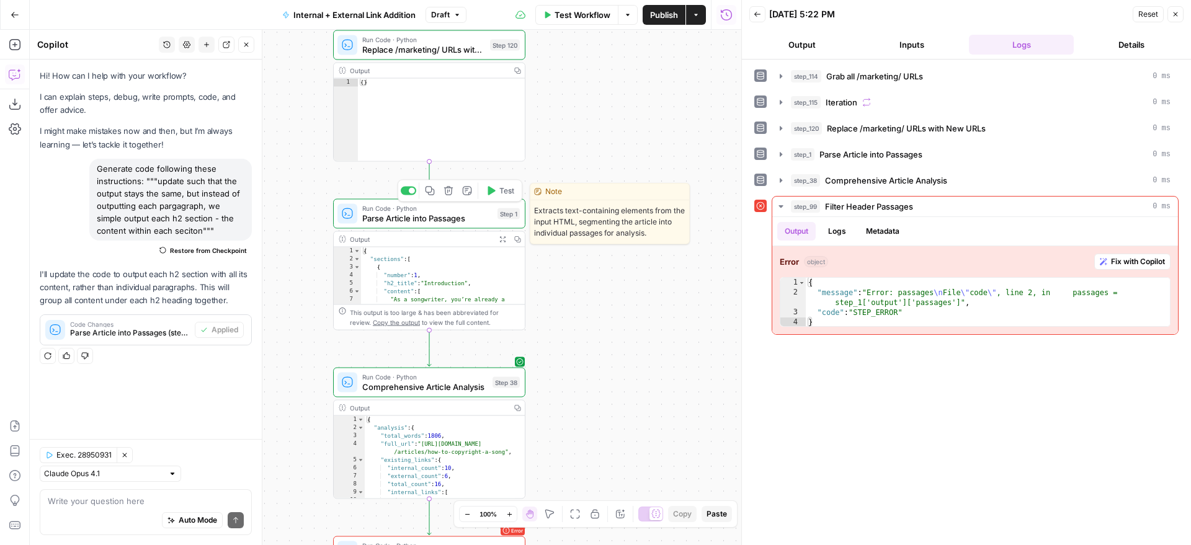
click at [473, 212] on span "Run Code · Python" at bounding box center [427, 208] width 130 height 10
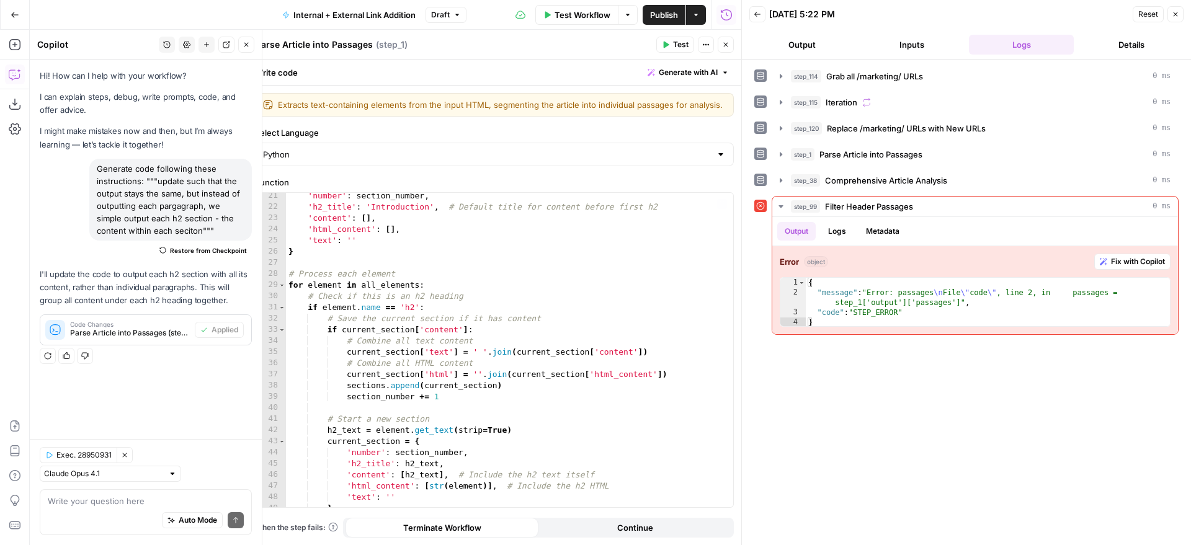
scroll to position [534, 0]
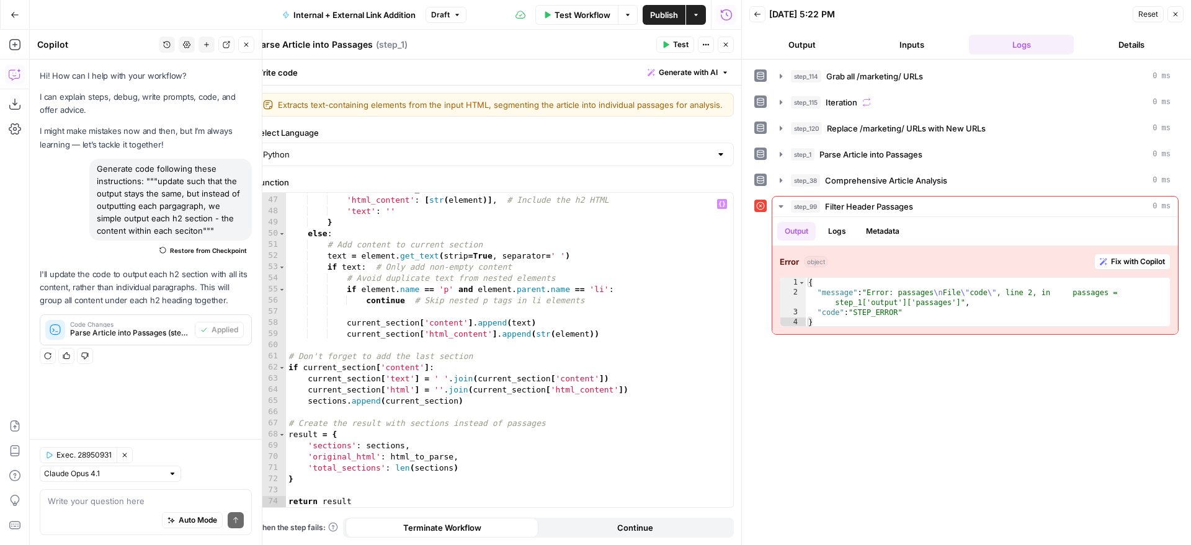
click at [507, 270] on div "'content' : [ h2_text ] , # Include the h2 text itself 'html_content' : [ str (…" at bounding box center [505, 352] width 438 height 337
click at [217, 248] on span "Restore from Checkpoint" at bounding box center [208, 251] width 77 height 10
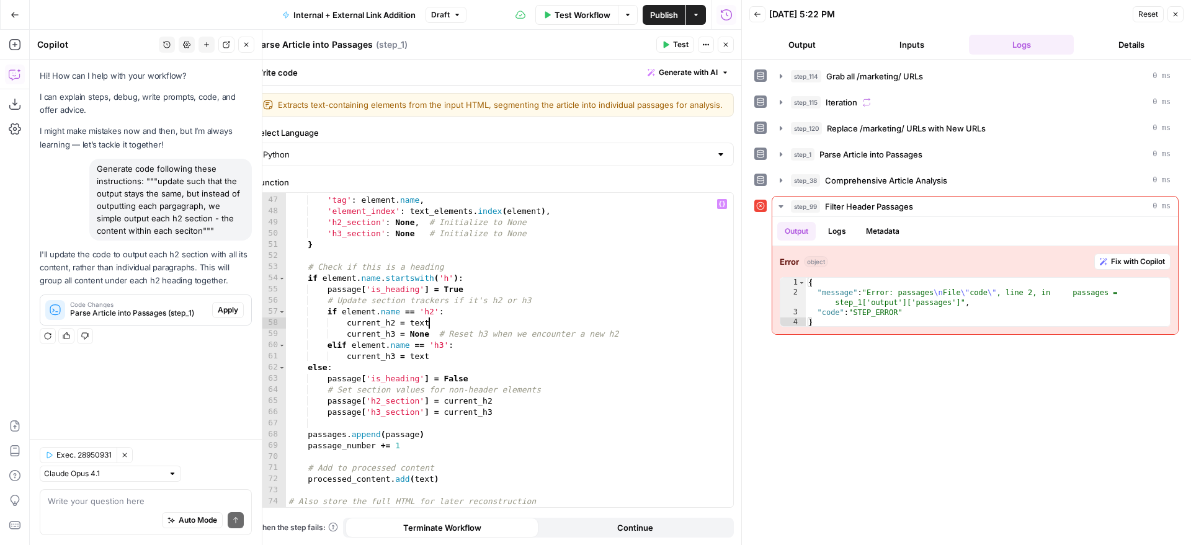
click at [524, 328] on div "'html' : str ( element ) , 'tag' : element . name , 'element_index' : text_elem…" at bounding box center [505, 352] width 438 height 337
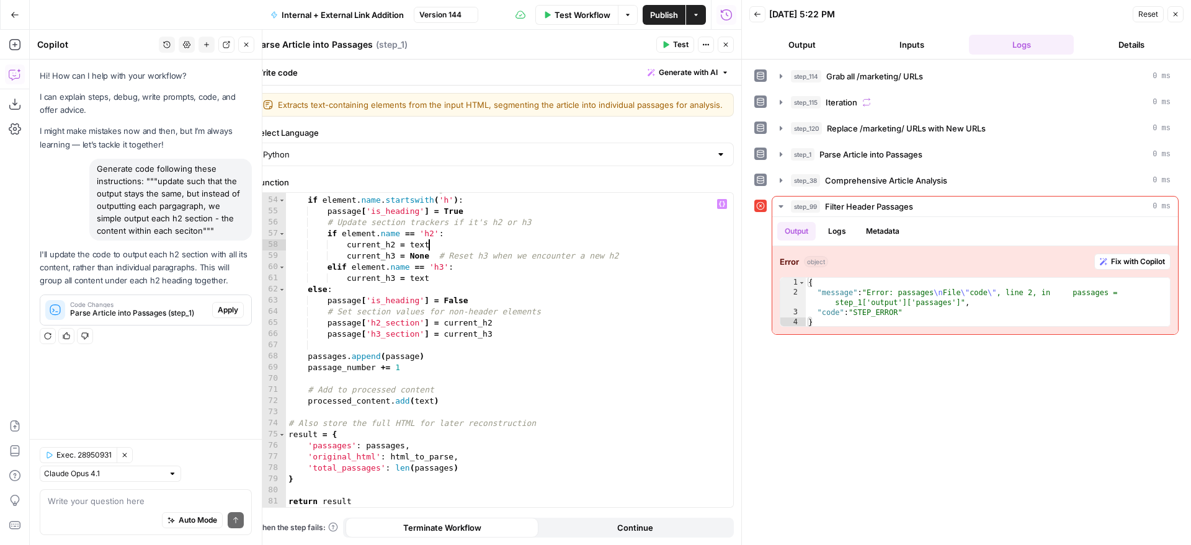
scroll to position [623, 0]
click at [520, 321] on div "# Check if this is a heading if element . name . startswith ( 'h' ) : passage […" at bounding box center [505, 352] width 438 height 337
click at [241, 312] on button "Apply" at bounding box center [228, 310] width 32 height 16
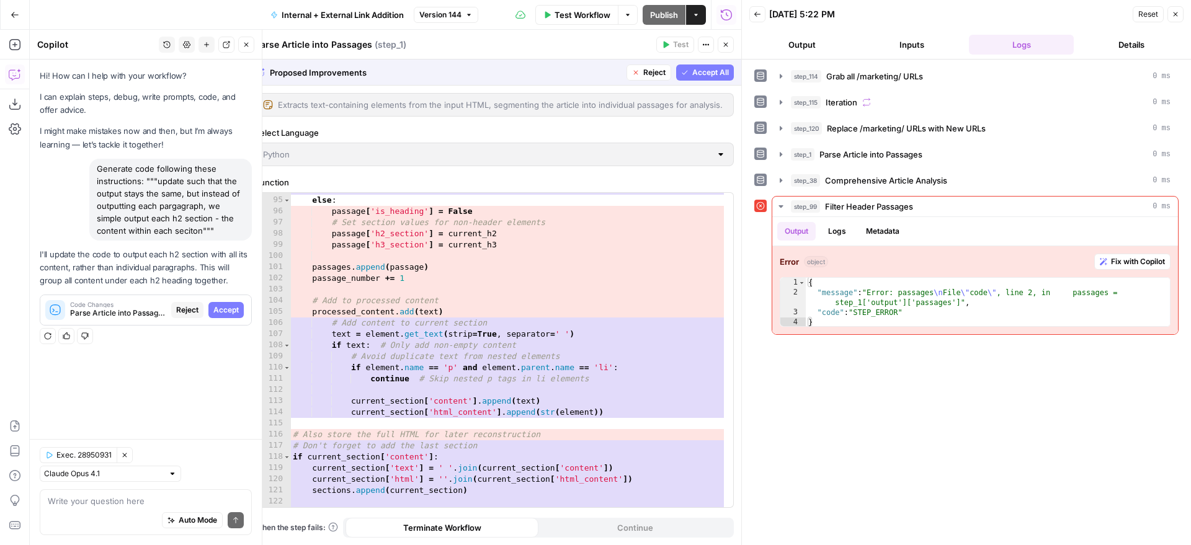
scroll to position [1204, 0]
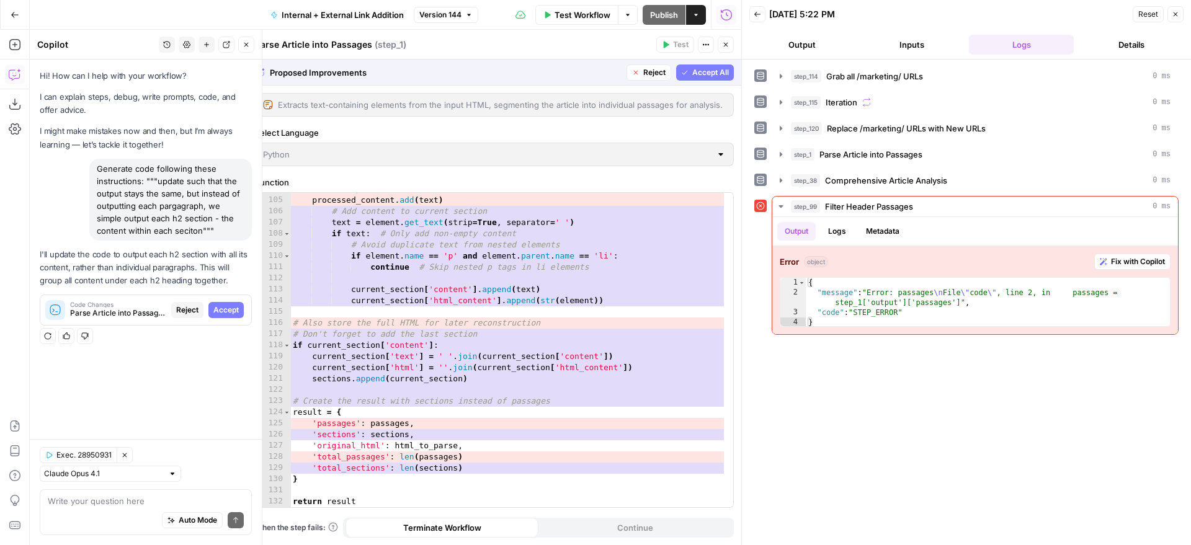
click at [703, 79] on button "Accept All" at bounding box center [705, 73] width 58 height 16
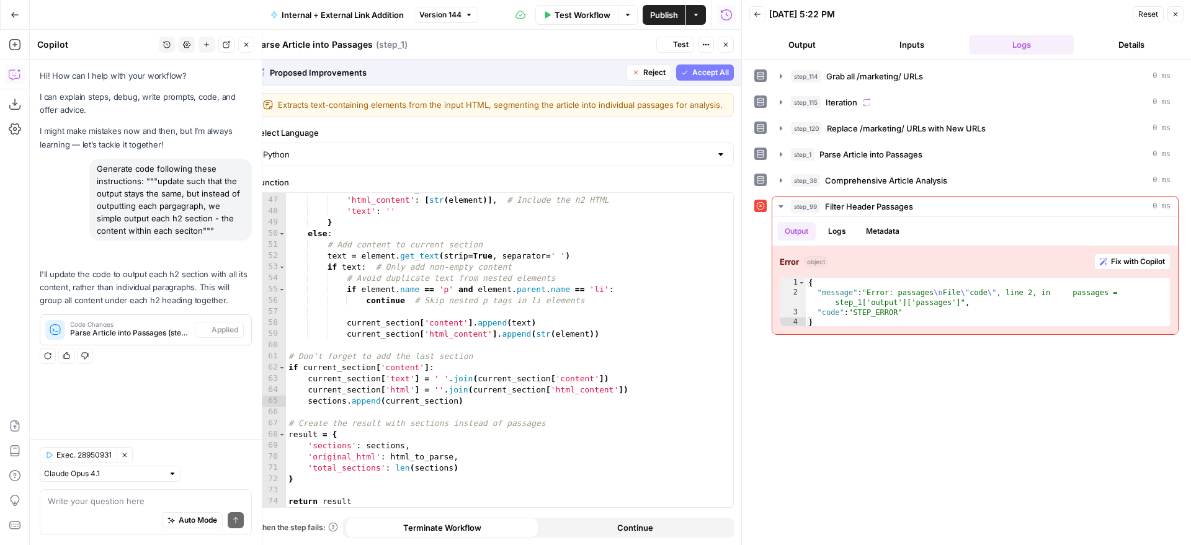
scroll to position [534, 0]
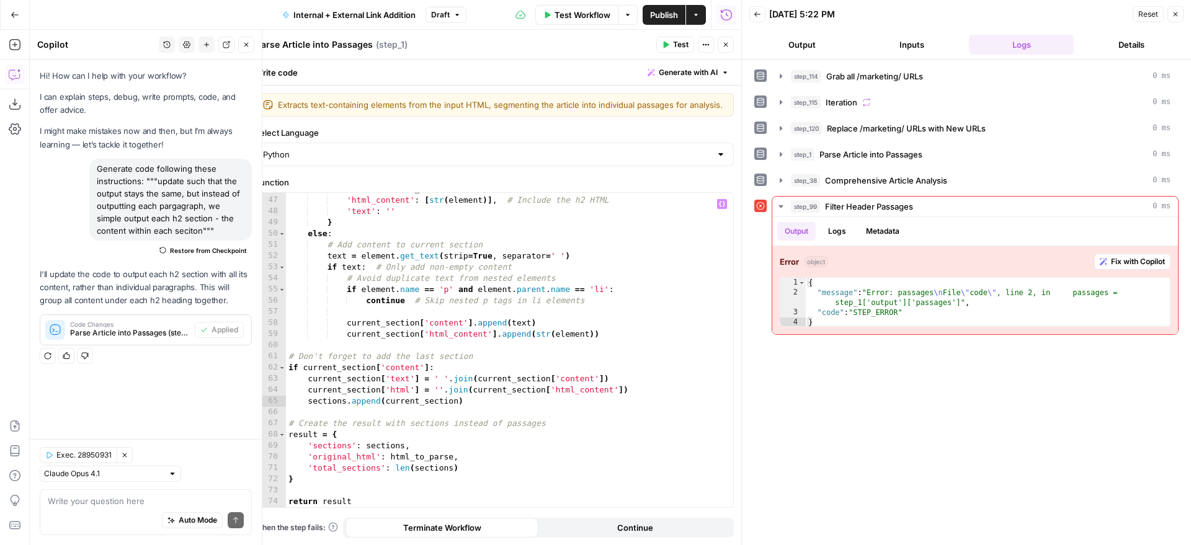
click at [329, 448] on div "'content' : [ h2_text ] , # Include the h2 text itself 'html_content' : [ str (…" at bounding box center [505, 352] width 438 height 337
click at [364, 465] on div "'content' : [ h2_text ] , # Include the h2 text itself 'html_content' : [ str (…" at bounding box center [505, 352] width 438 height 337
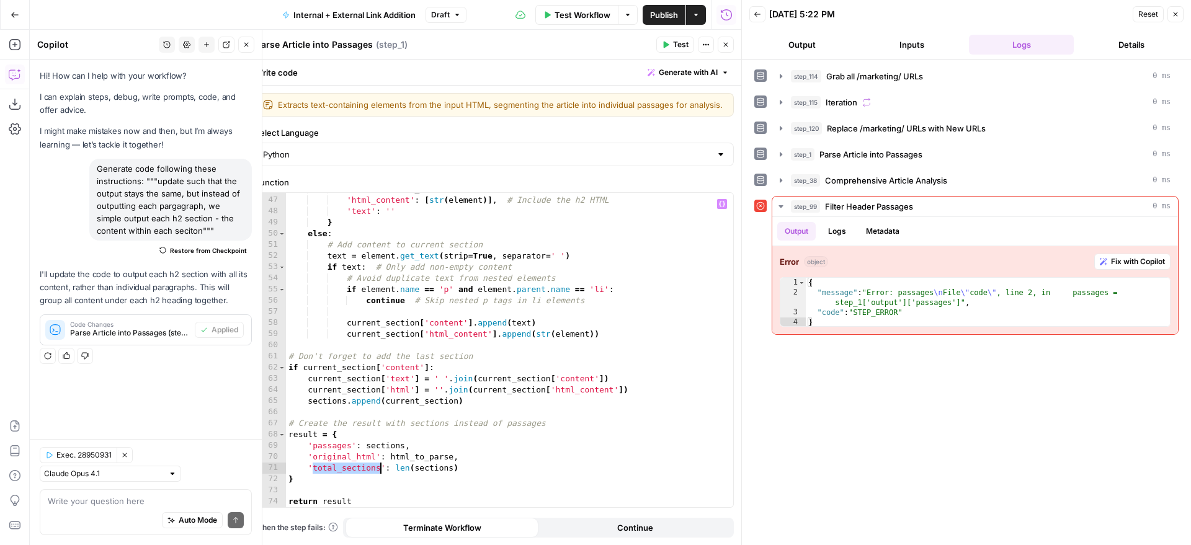
click at [365, 468] on div "'content' : [ h2_text ] , # Include the h2 text itself 'html_content' : [ str (…" at bounding box center [505, 352] width 438 height 337
drag, startPoint x: 380, startPoint y: 470, endPoint x: 341, endPoint y: 471, distance: 38.5
click at [341, 471] on div "'content' : [ h2_text ] , # Include the h2 text itself 'html_content' : [ str (…" at bounding box center [505, 352] width 438 height 337
click at [492, 452] on div "'content' : [ h2_text ] , # Include the h2 text itself 'html_content' : [ str (…" at bounding box center [505, 352] width 438 height 337
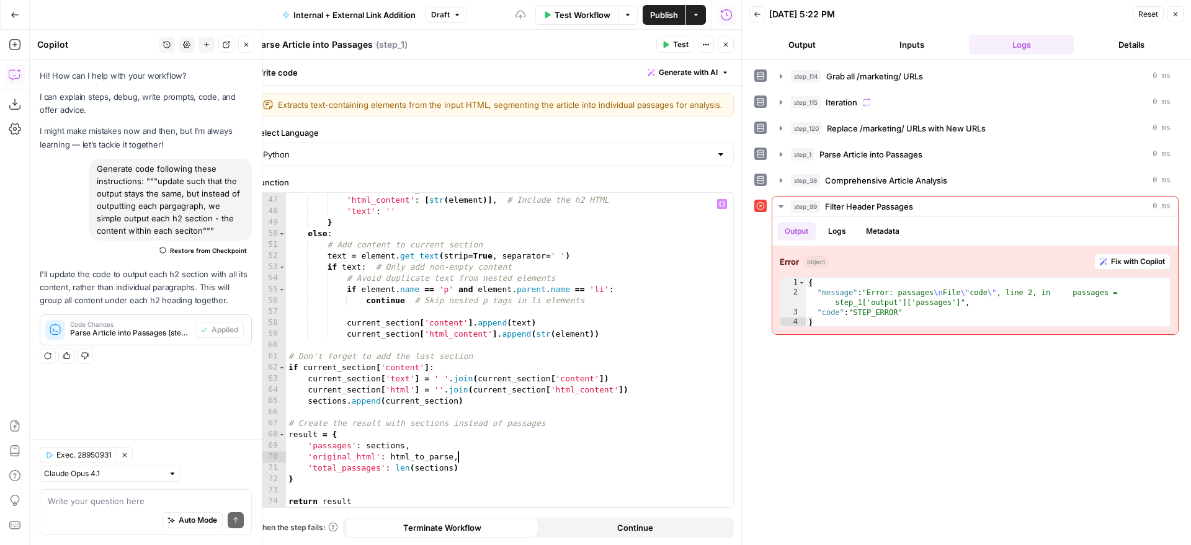
click at [529, 338] on div "'content' : [ h2_text ] , # Include the h2 text itself 'html_content' : [ str (…" at bounding box center [505, 352] width 438 height 337
type textarea "**********"
click at [677, 50] on button "Test" at bounding box center [675, 45] width 38 height 16
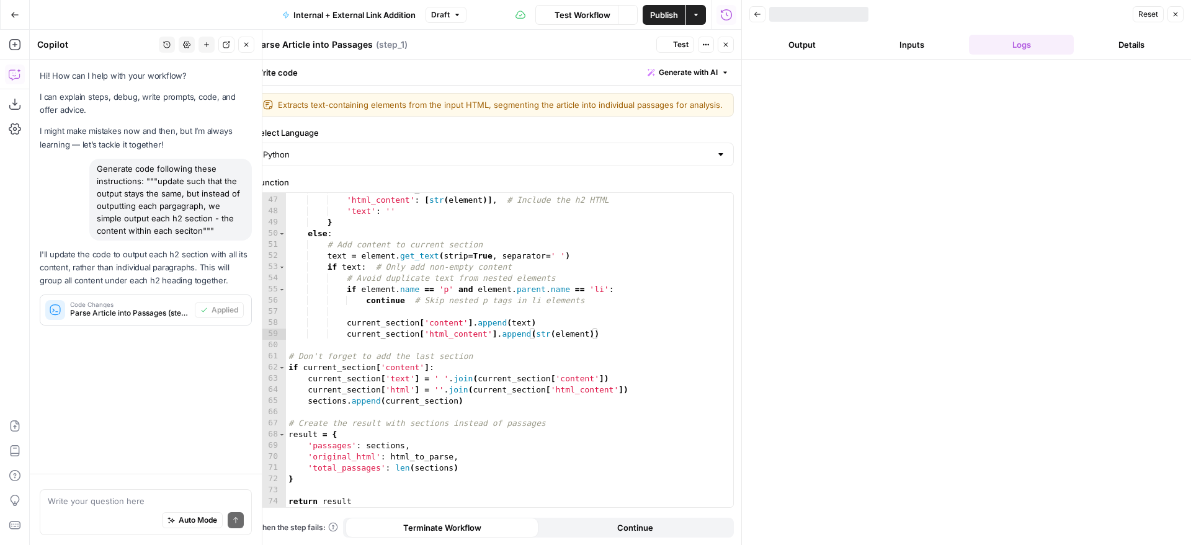
click at [726, 45] on icon "button" at bounding box center [726, 45] width 4 height 4
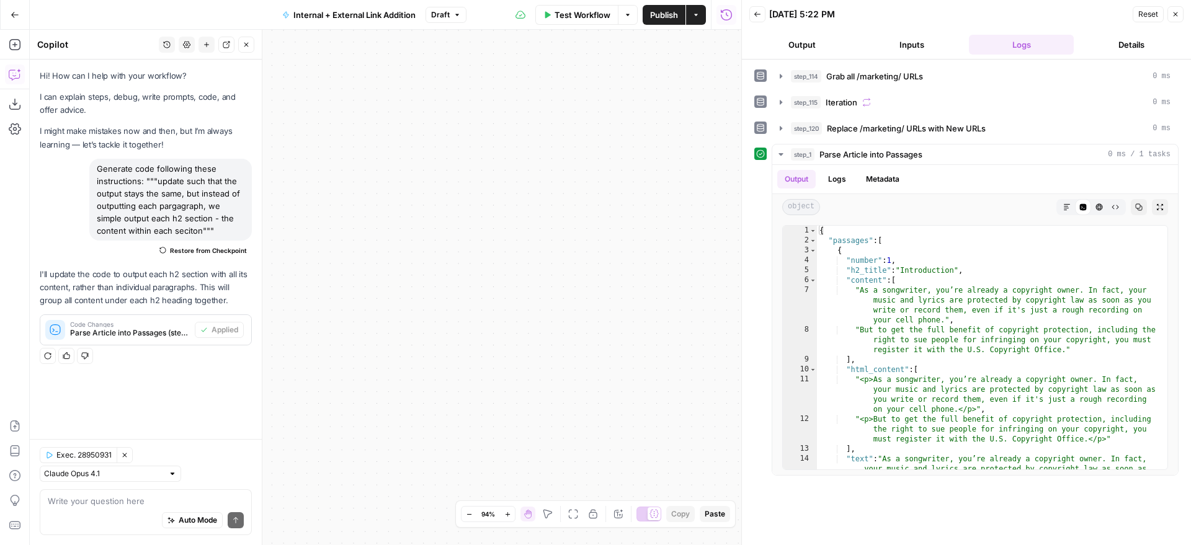
drag, startPoint x: 644, startPoint y: 275, endPoint x: 811, endPoint y: 266, distance: 167.1
click at [741, 266] on div "true false true false true false Workflow Set Inputs Inputs Run Code · Python G…" at bounding box center [386, 288] width 712 height 516
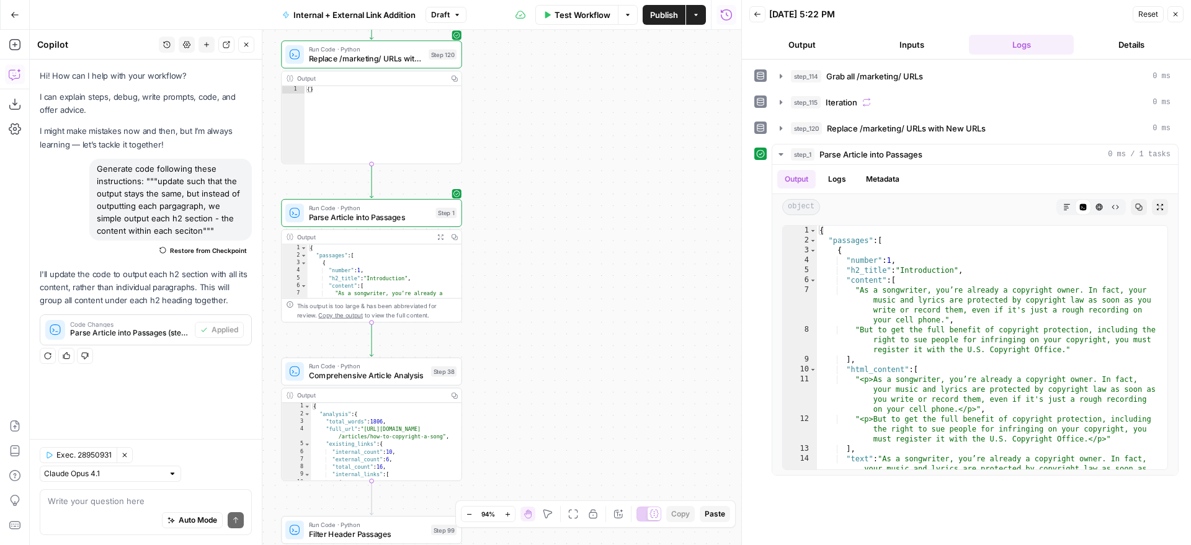
drag, startPoint x: 637, startPoint y: 233, endPoint x: 736, endPoint y: 203, distance: 103.8
click at [736, 203] on div "true false true false true false Workflow Set Inputs Inputs Run Code · Python G…" at bounding box center [386, 288] width 712 height 516
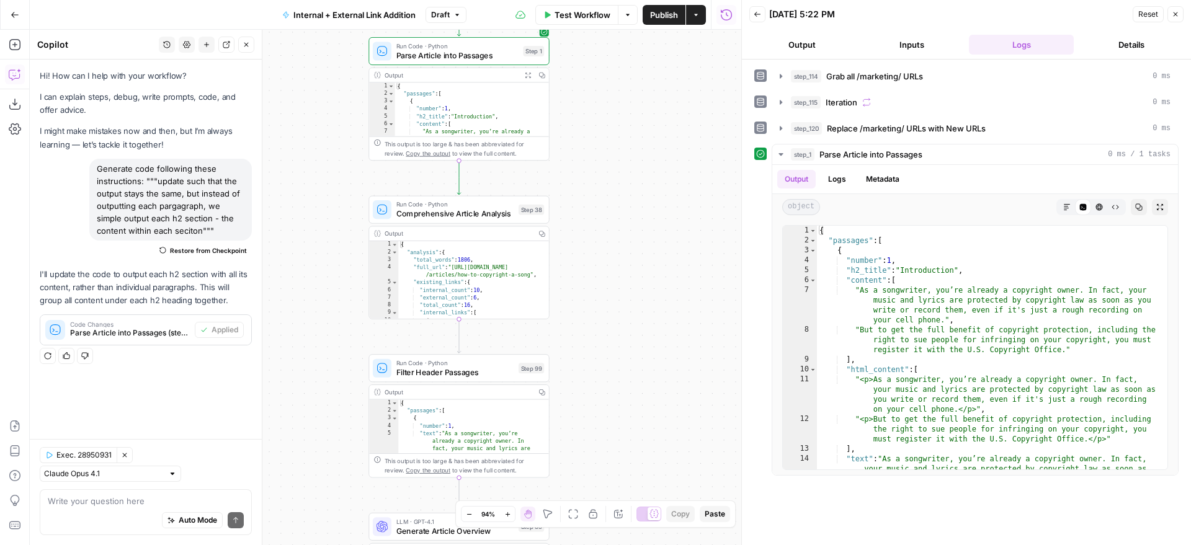
drag, startPoint x: 569, startPoint y: 266, endPoint x: 606, endPoint y: 109, distance: 160.7
click at [606, 109] on div "true false true false true false Workflow Set Inputs Inputs Run Code · Python G…" at bounding box center [386, 288] width 712 height 516
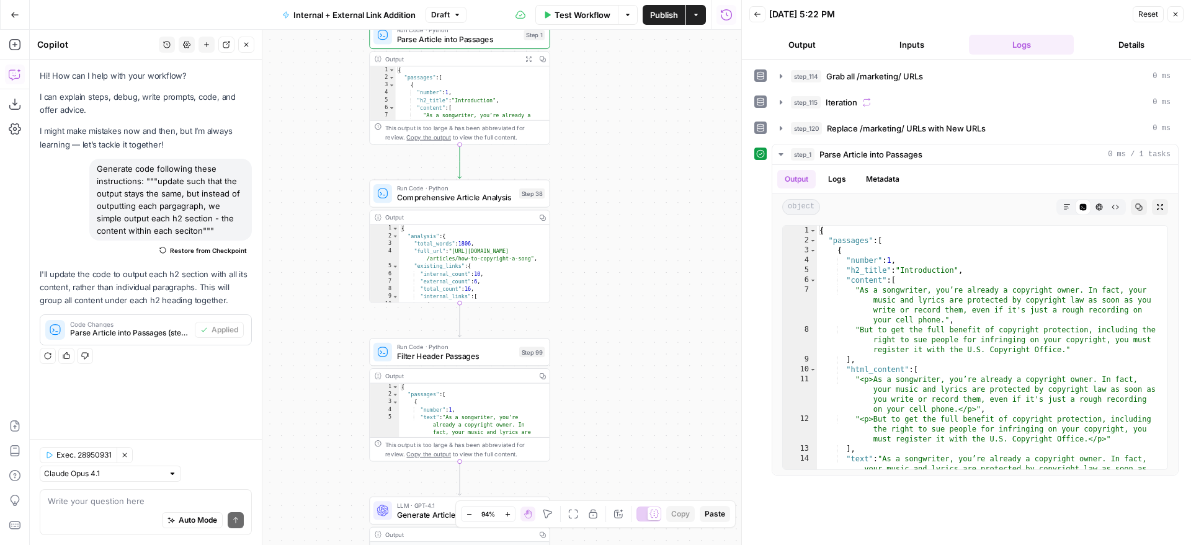
drag, startPoint x: 607, startPoint y: 316, endPoint x: 602, endPoint y: 252, distance: 64.8
click at [602, 252] on div "true false true false true false Workflow Set Inputs Inputs Run Code · Python G…" at bounding box center [386, 288] width 712 height 516
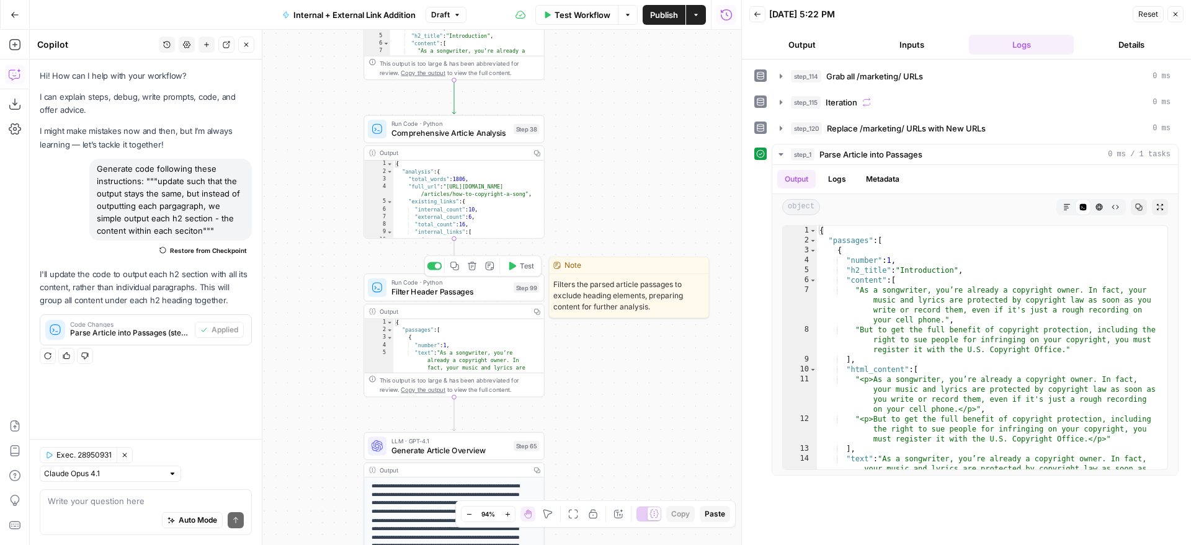
click at [520, 269] on span "Test" at bounding box center [527, 266] width 14 height 11
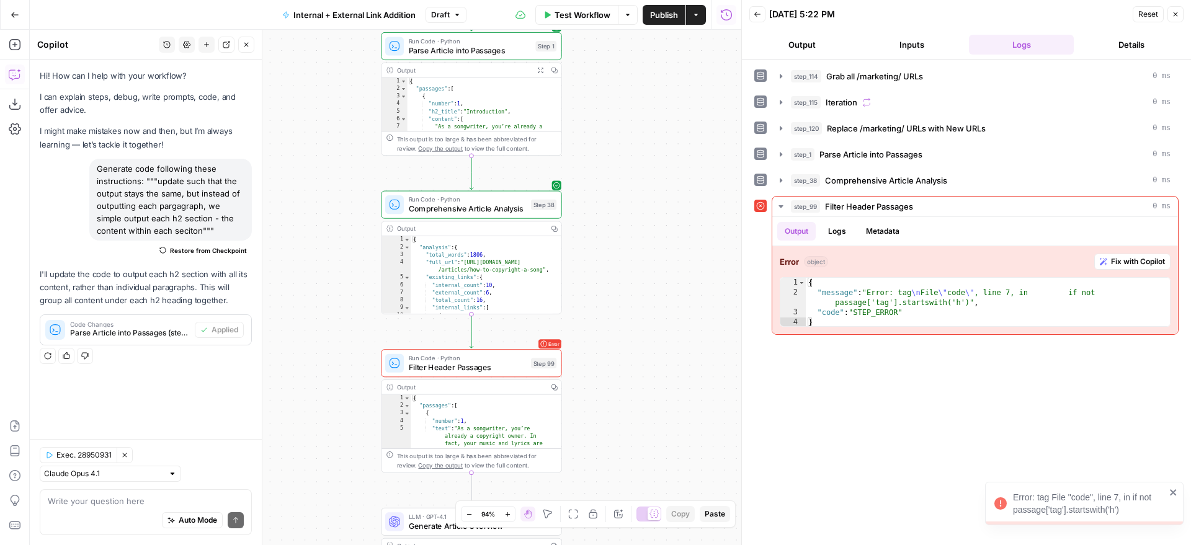
drag, startPoint x: 615, startPoint y: 177, endPoint x: 628, endPoint y: 234, distance: 58.5
click at [628, 234] on div "true false true false true false Workflow Set Inputs Inputs Run Code · Python G…" at bounding box center [386, 288] width 712 height 516
click at [541, 186] on span "Test" at bounding box center [544, 184] width 14 height 11
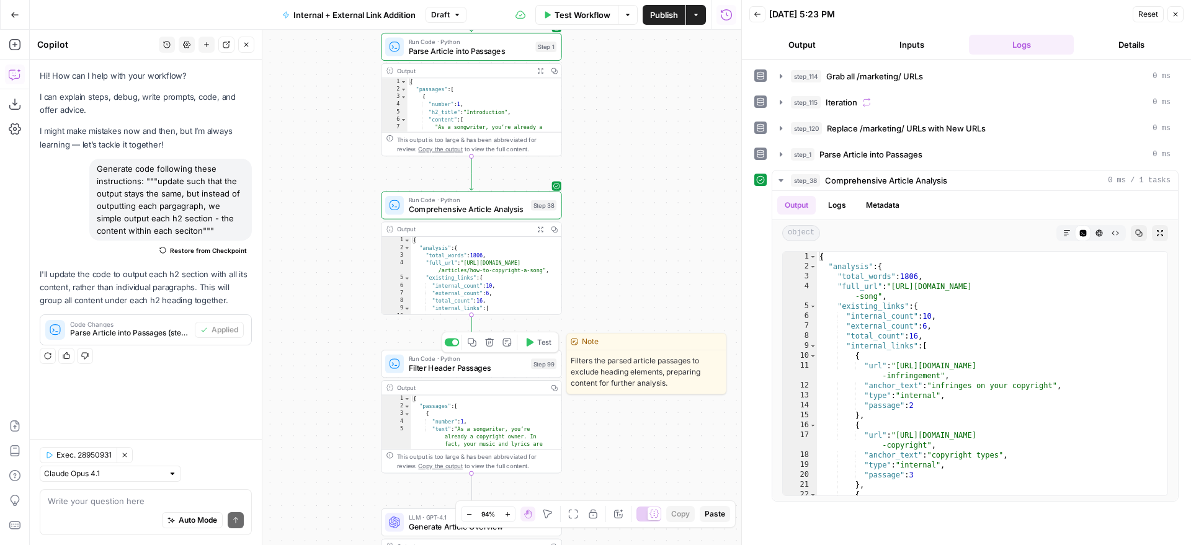
click at [542, 346] on span "Test" at bounding box center [544, 342] width 14 height 11
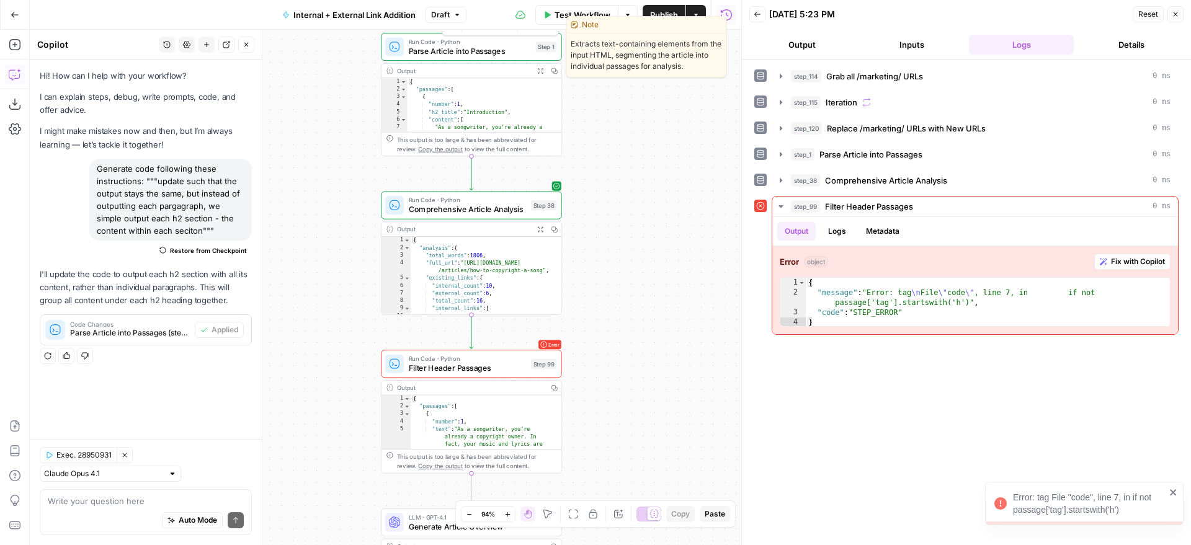
click at [498, 55] on span "Parse Article into Passages" at bounding box center [470, 51] width 122 height 12
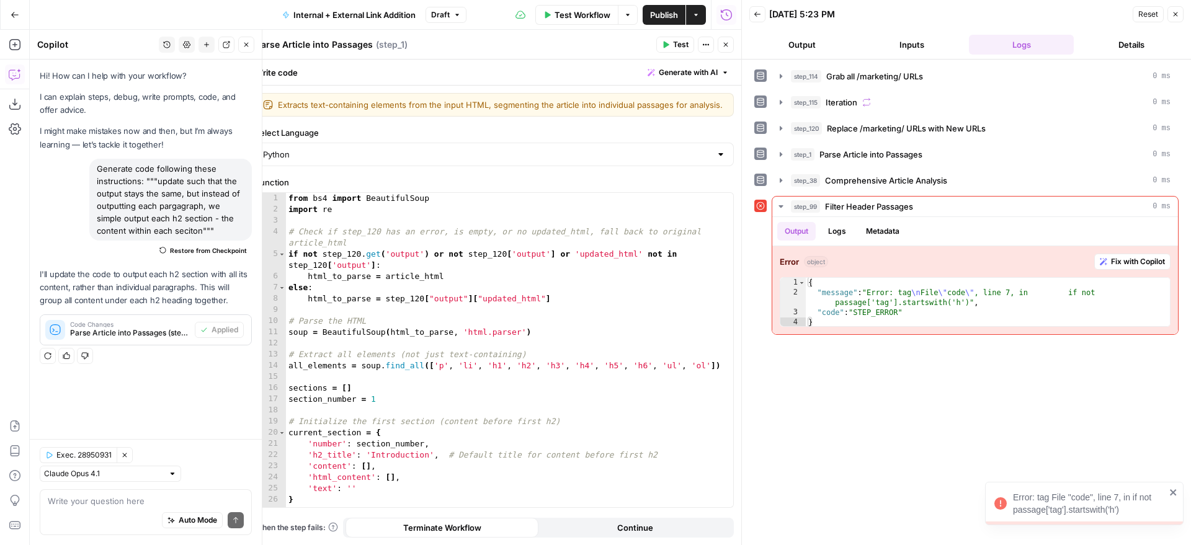
click at [721, 41] on button "Close" at bounding box center [726, 45] width 16 height 16
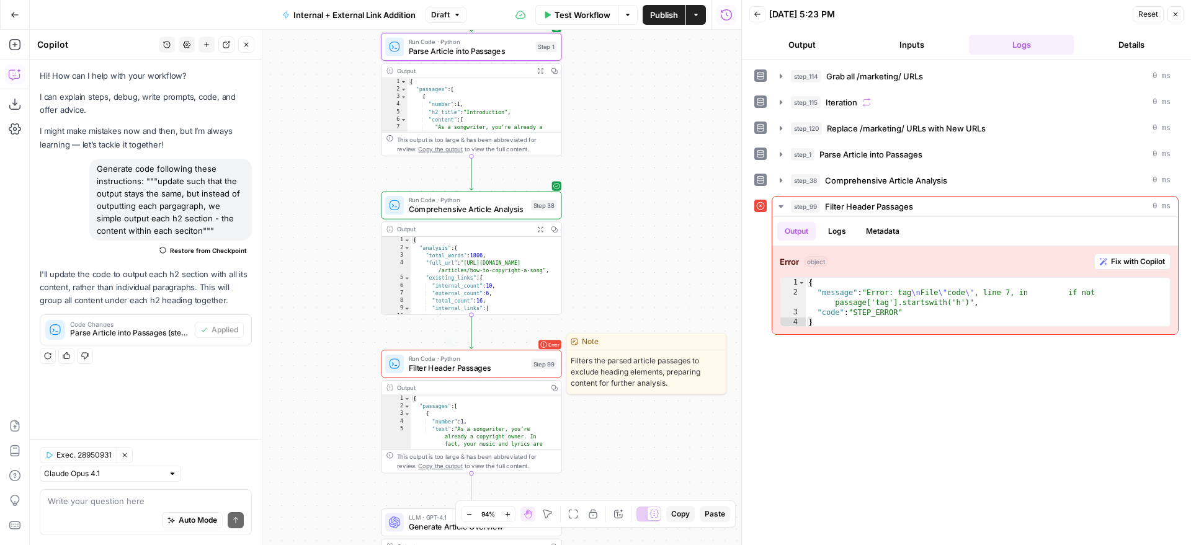
click at [523, 367] on span "Filter Header Passages" at bounding box center [468, 368] width 118 height 12
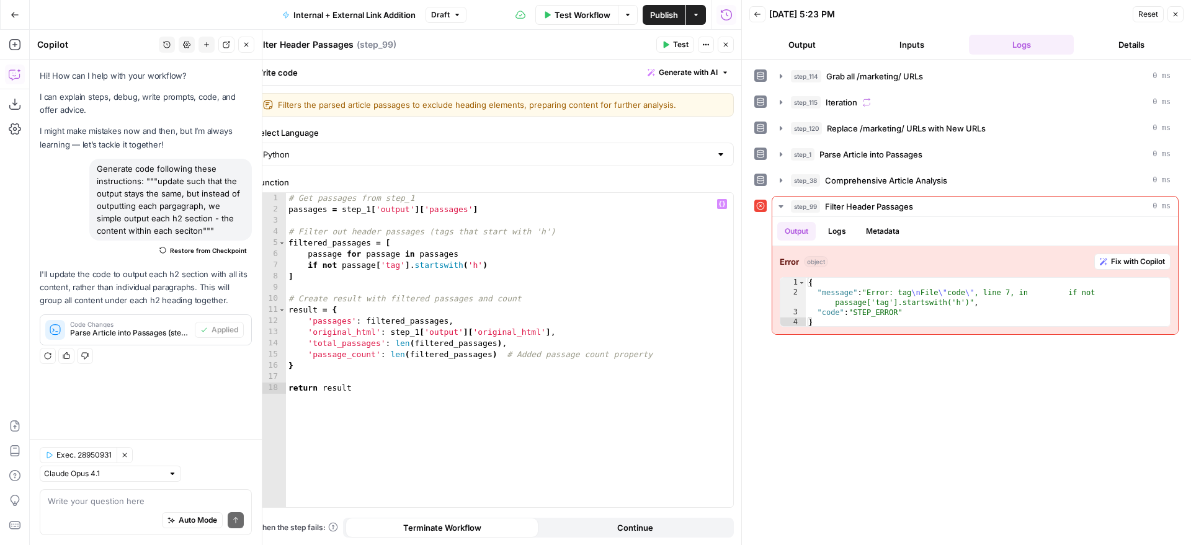
type textarea "**********"
click at [468, 268] on div "# Get passages from step_1 passages = step_1 [ 'output' ] [ 'passages' ] # Filt…" at bounding box center [509, 361] width 447 height 337
click at [501, 265] on div "# Get passages from step_1 passages = step_1 [ 'output' ] [ 'passages' ] # Filt…" at bounding box center [509, 361] width 447 height 337
click at [525, 269] on div "# Get passages from step_1 passages = step_1 [ 'output' ] [ 'passages' ] # Filt…" at bounding box center [509, 361] width 447 height 337
click at [858, 145] on button "step_1 Parse Article into Passages 0 ms" at bounding box center [975, 155] width 406 height 20
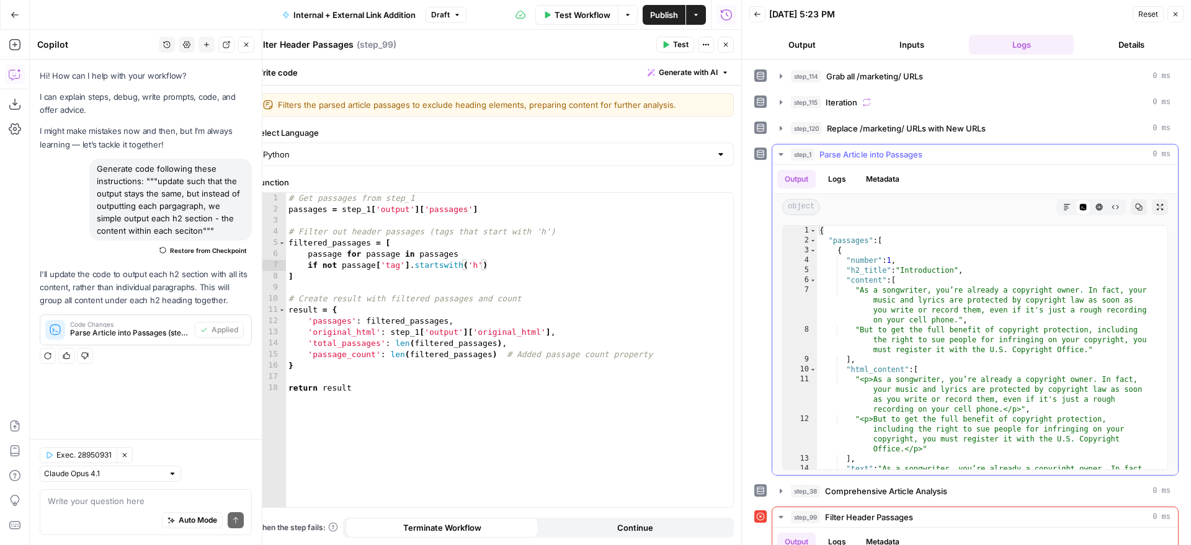
click at [858, 145] on button "step_1 Parse Article into Passages 0 ms" at bounding box center [975, 155] width 406 height 20
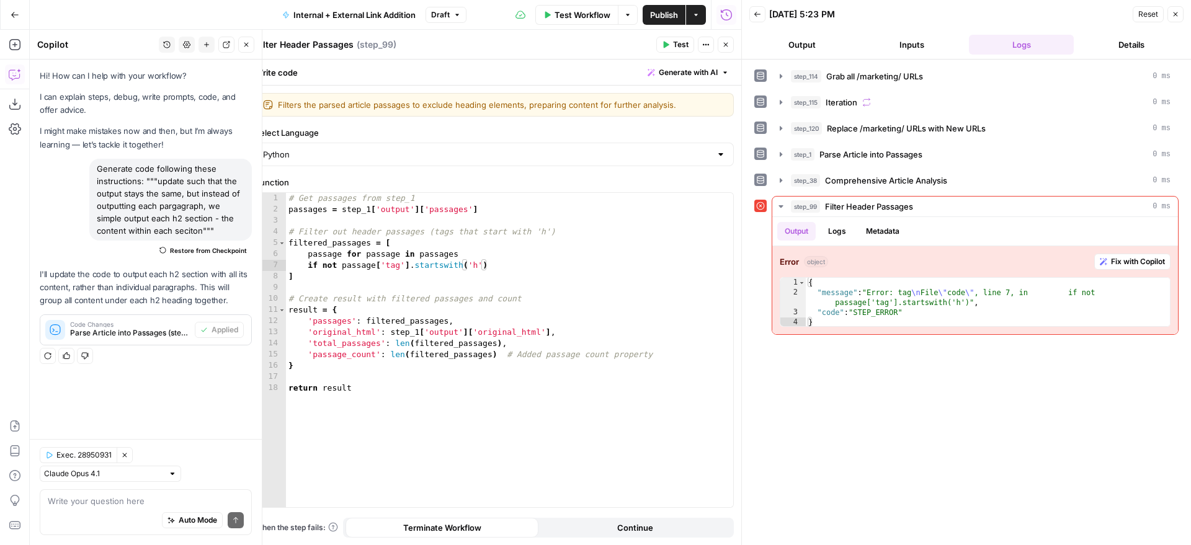
click at [726, 46] on icon "button" at bounding box center [725, 44] width 7 height 7
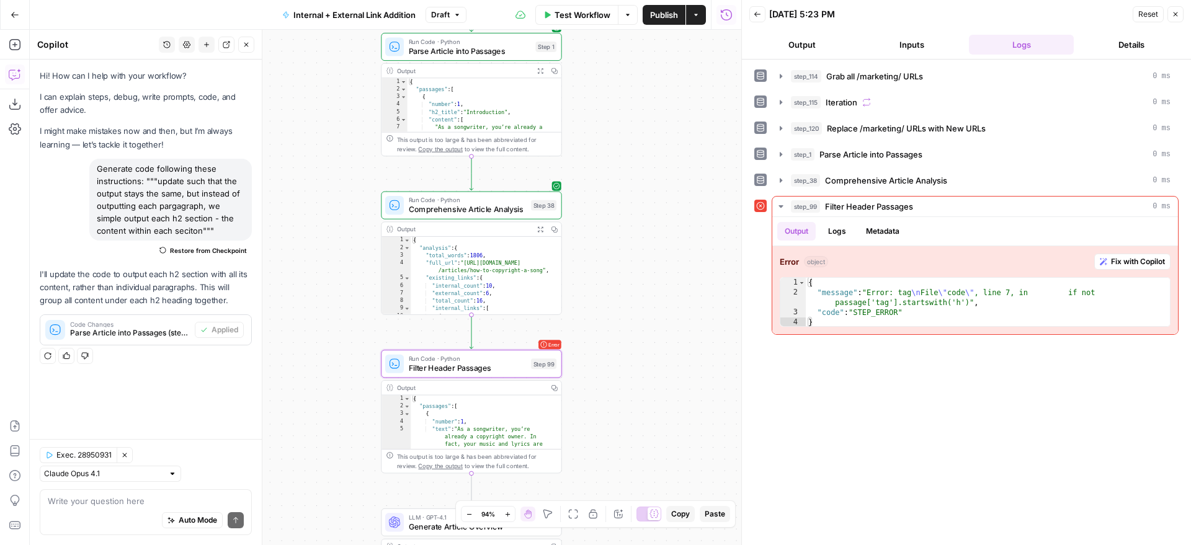
click at [220, 252] on span "Restore from Checkpoint" at bounding box center [208, 251] width 77 height 10
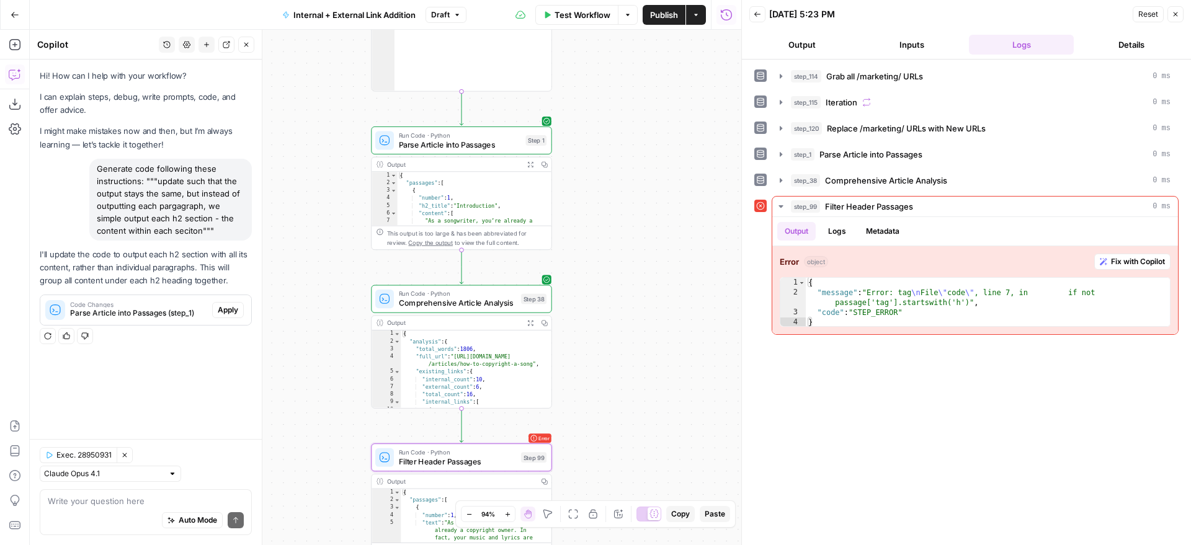
drag, startPoint x: 590, startPoint y: 119, endPoint x: 580, endPoint y: 213, distance: 94.2
click at [580, 213] on div "true false true false true false Workflow Set Inputs Inputs Run Code · Python G…" at bounding box center [386, 288] width 712 height 516
click at [540, 120] on span "Test" at bounding box center [534, 119] width 14 height 11
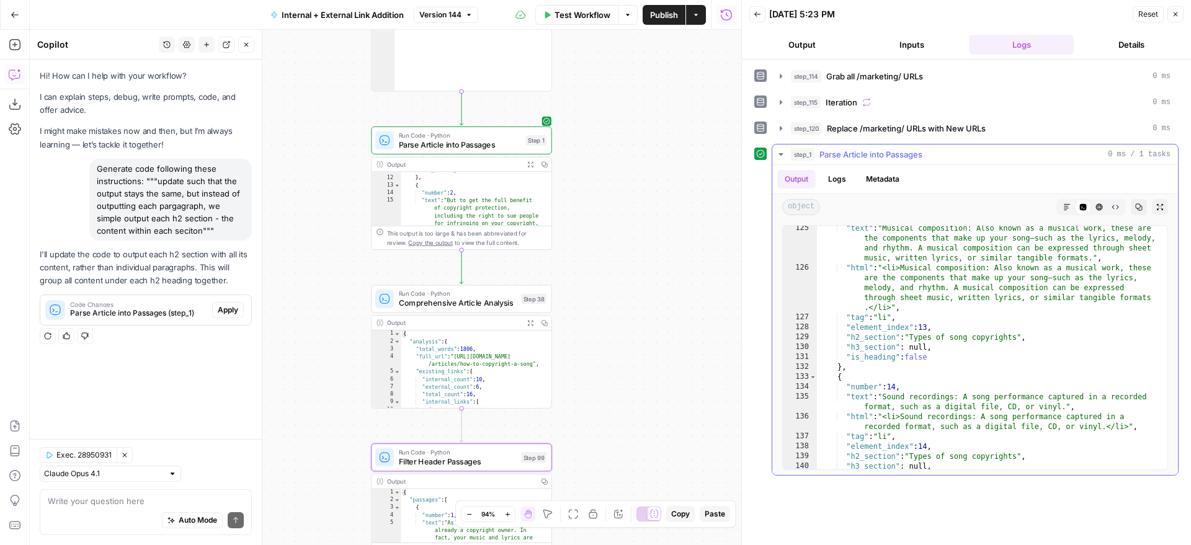
scroll to position [2132, 0]
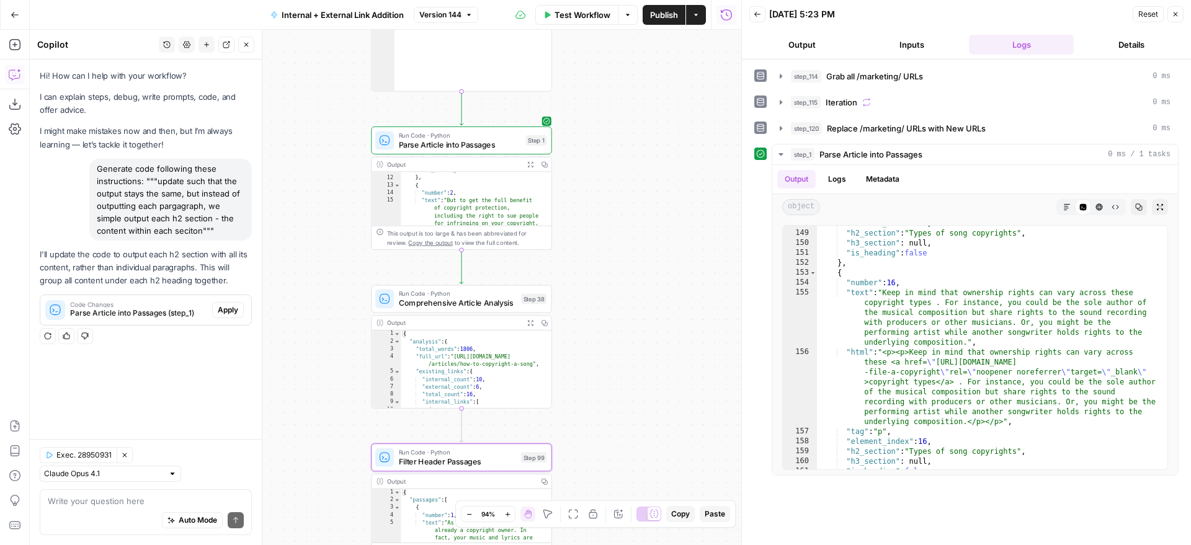
click at [218, 388] on div "Hi! How can I help with your workflow? I can explain steps, debug, write prompt…" at bounding box center [146, 250] width 232 height 380
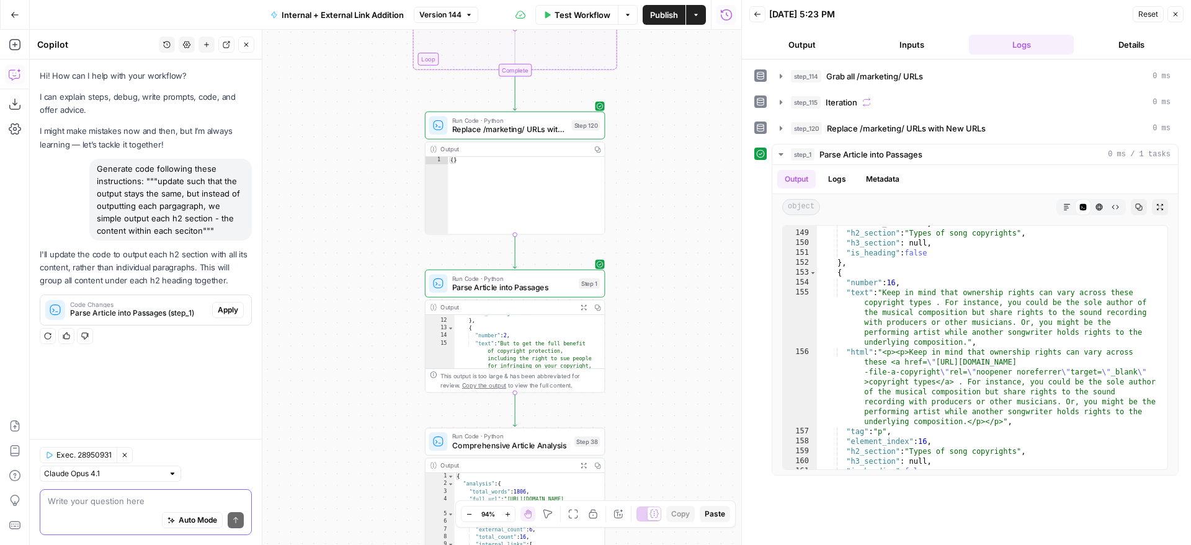
click at [122, 499] on textarea at bounding box center [146, 501] width 196 height 12
type textarea "upd"
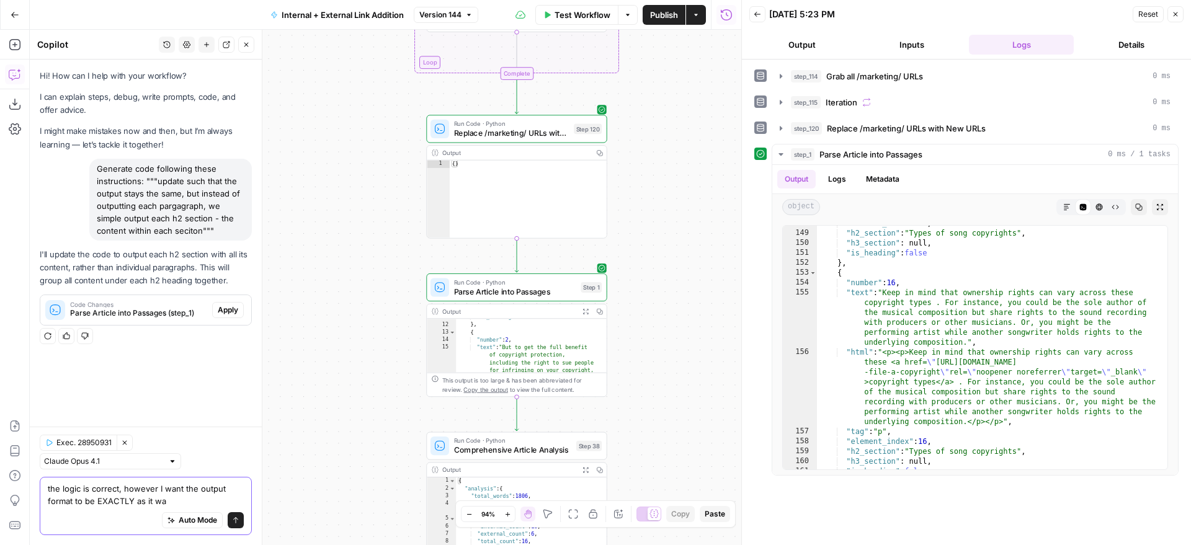
type textarea "the logic is correct, however I want the output format to be EXACTLY as it was"
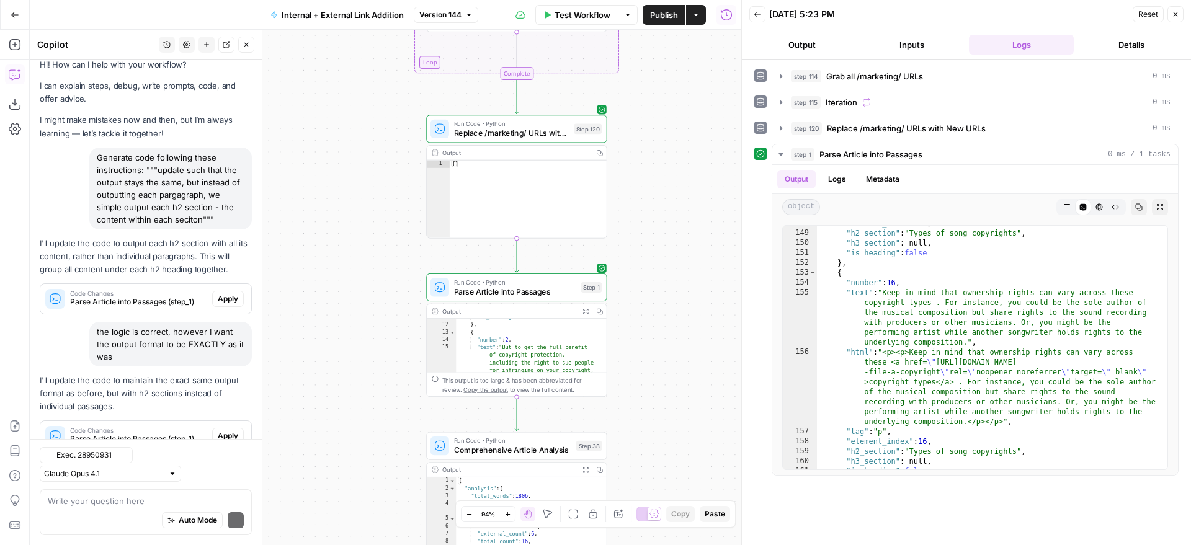
scroll to position [66, 0]
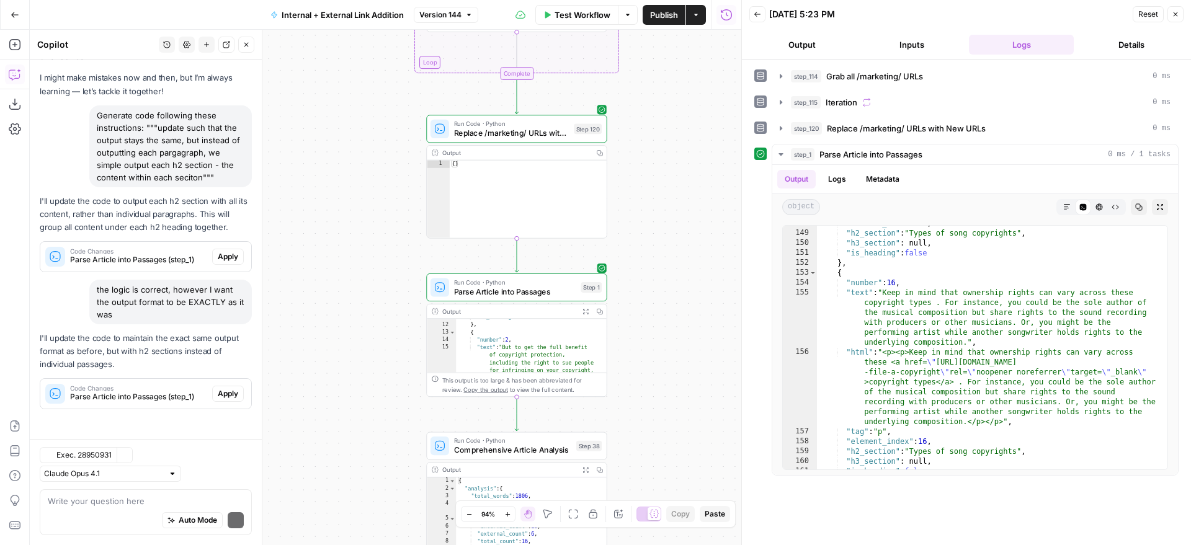
click at [221, 451] on div "Exec. 28950931 Clear Selection Claude Opus 4.1" at bounding box center [146, 464] width 212 height 35
click at [221, 396] on span "Apply" at bounding box center [228, 393] width 20 height 11
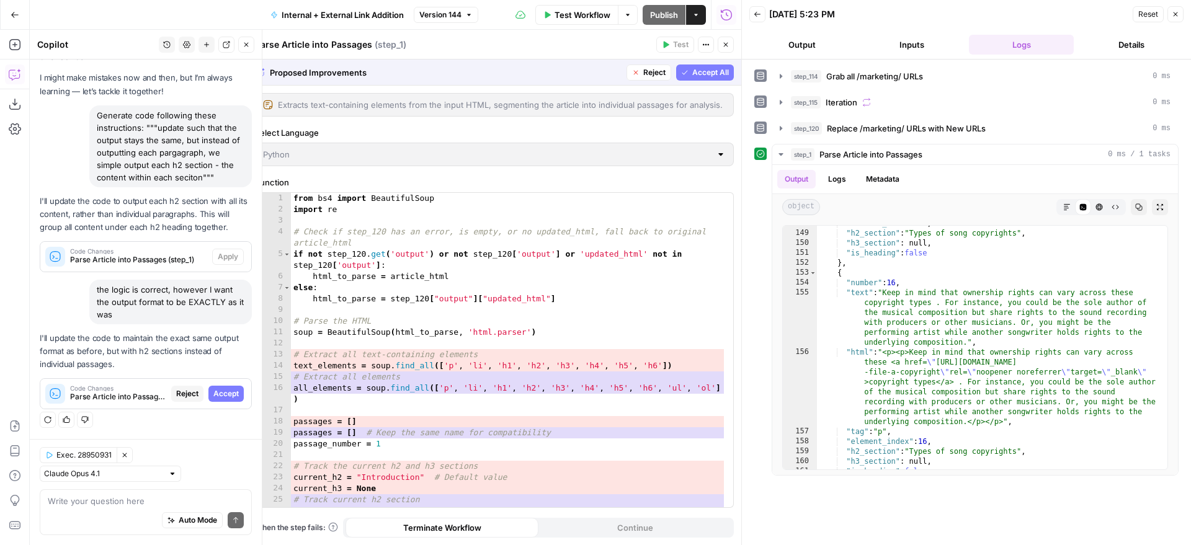
click at [697, 68] on span "Accept All" at bounding box center [710, 72] width 37 height 11
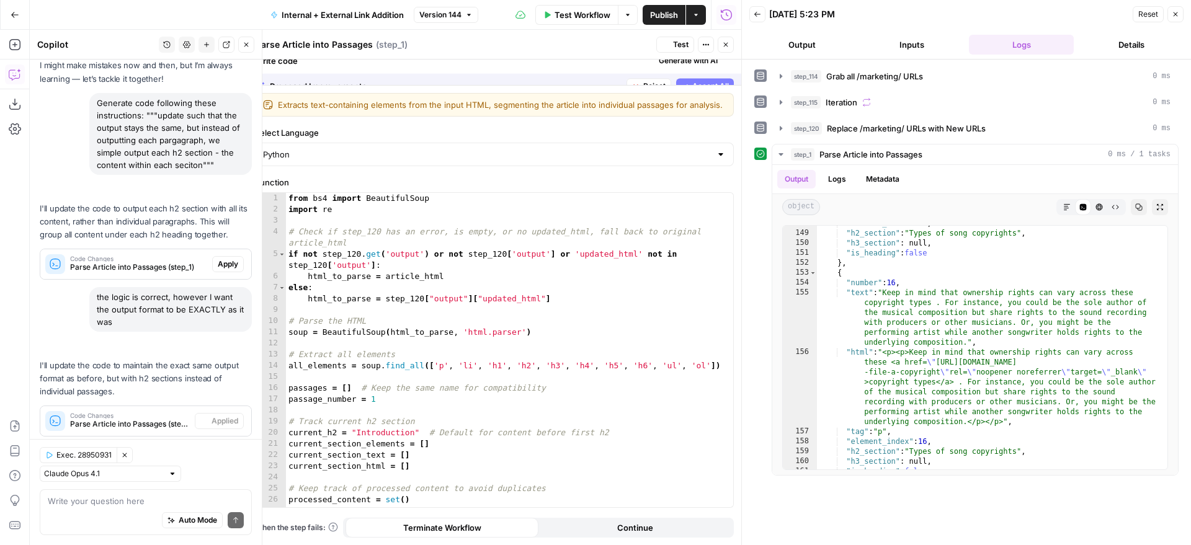
scroll to position [105, 0]
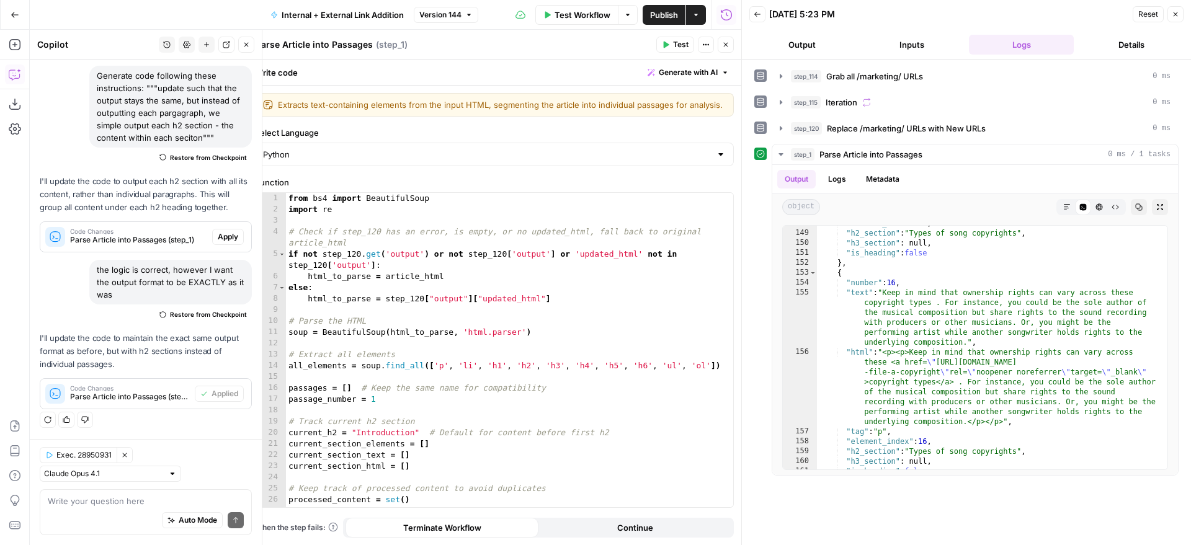
click at [667, 48] on icon "button" at bounding box center [665, 44] width 7 height 7
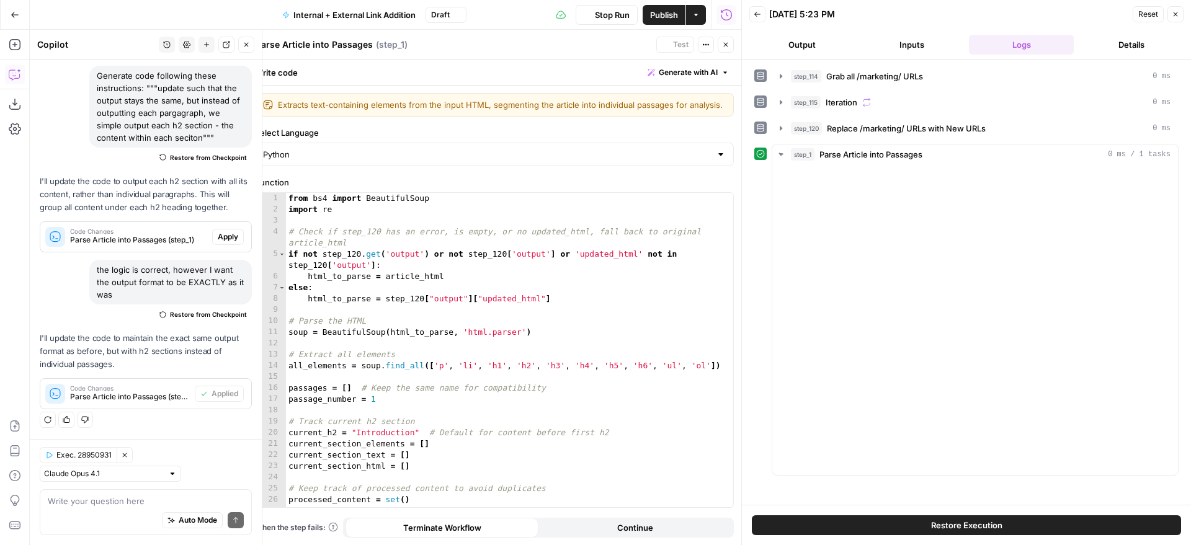
click at [730, 43] on button "Close" at bounding box center [726, 45] width 16 height 16
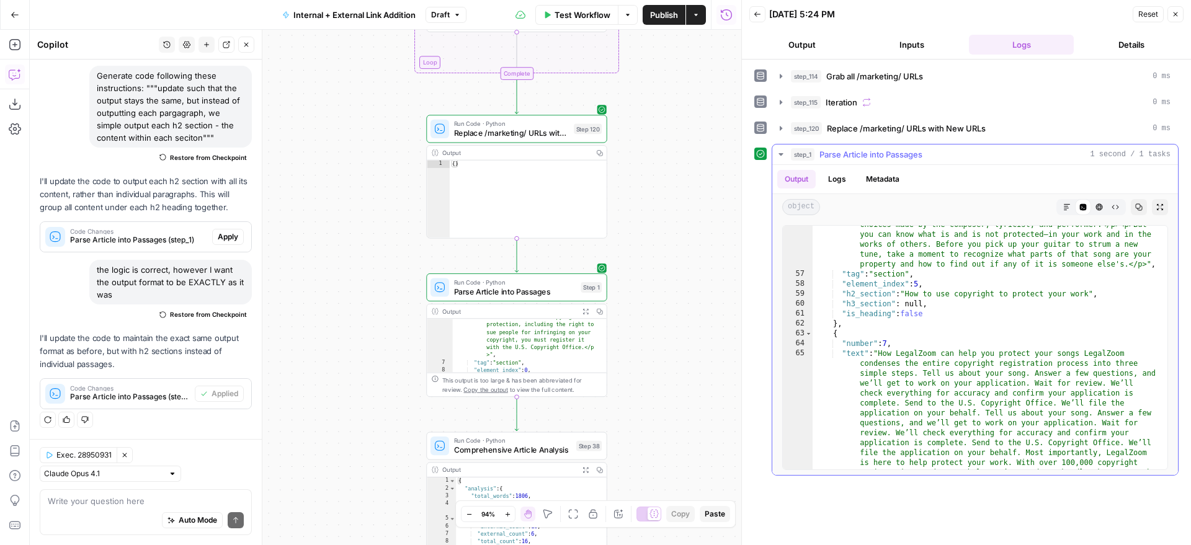
scroll to position [6458, 0]
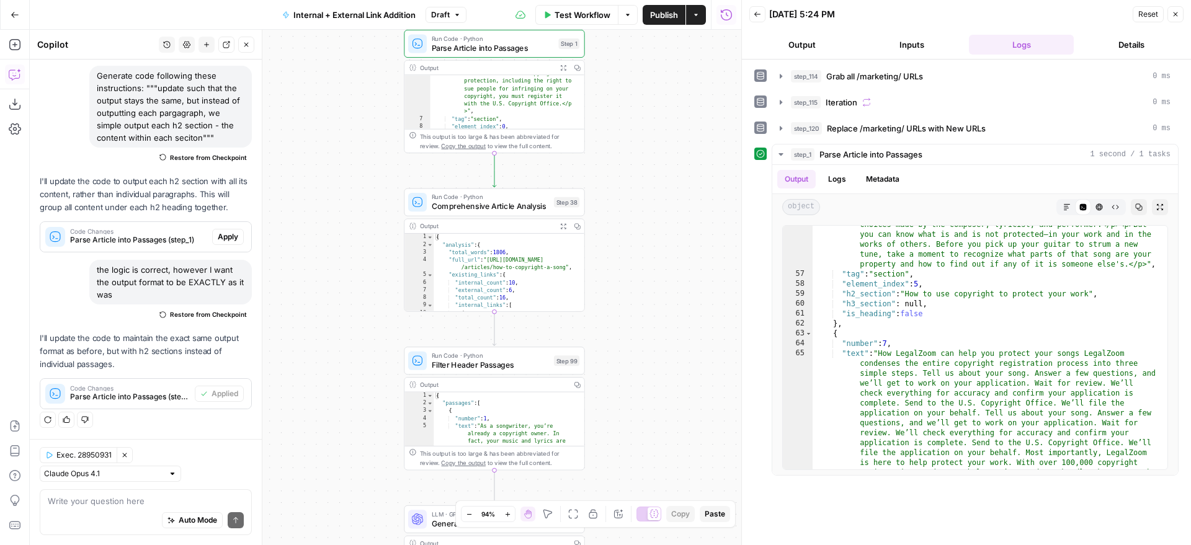
drag, startPoint x: 650, startPoint y: 390, endPoint x: 627, endPoint y: 136, distance: 254.8
click at [627, 136] on div "true false true false true false Workflow Set Inputs Inputs Run Code · Python G…" at bounding box center [386, 288] width 712 height 516
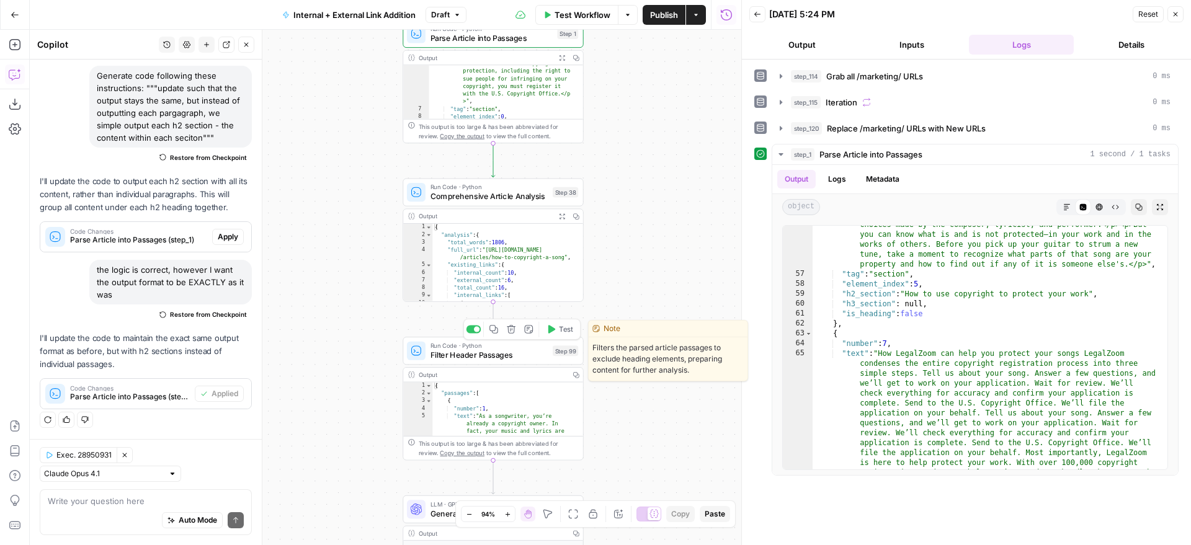
click at [561, 335] on button "Test" at bounding box center [560, 329] width 36 height 15
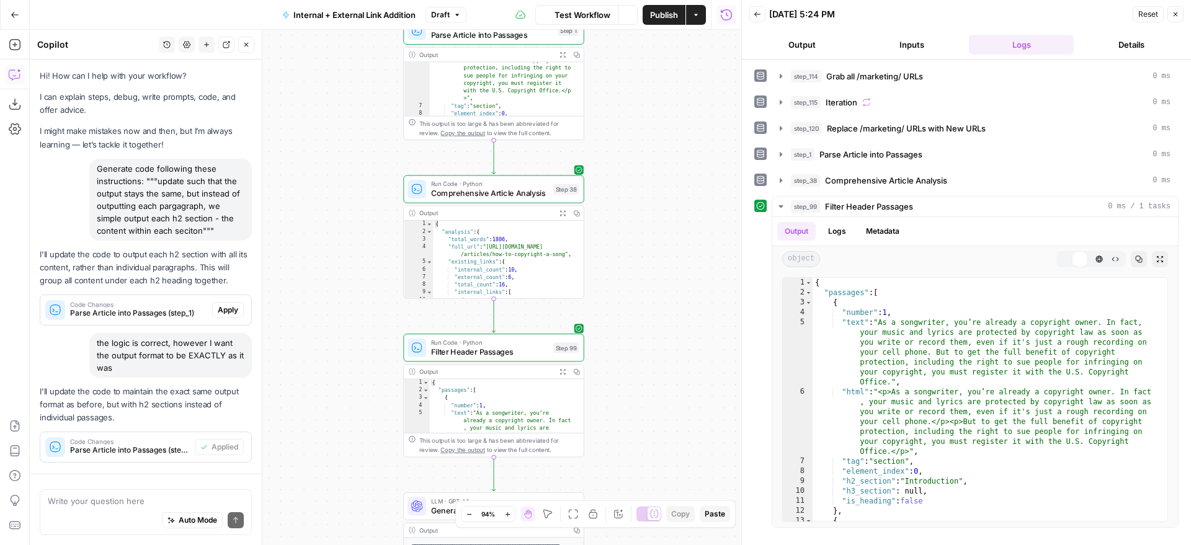
drag, startPoint x: 635, startPoint y: 362, endPoint x: 632, endPoint y: 328, distance: 33.7
click at [632, 328] on div "true false true false true false Workflow Set Inputs Inputs Run Code · Python G…" at bounding box center [386, 288] width 712 height 516
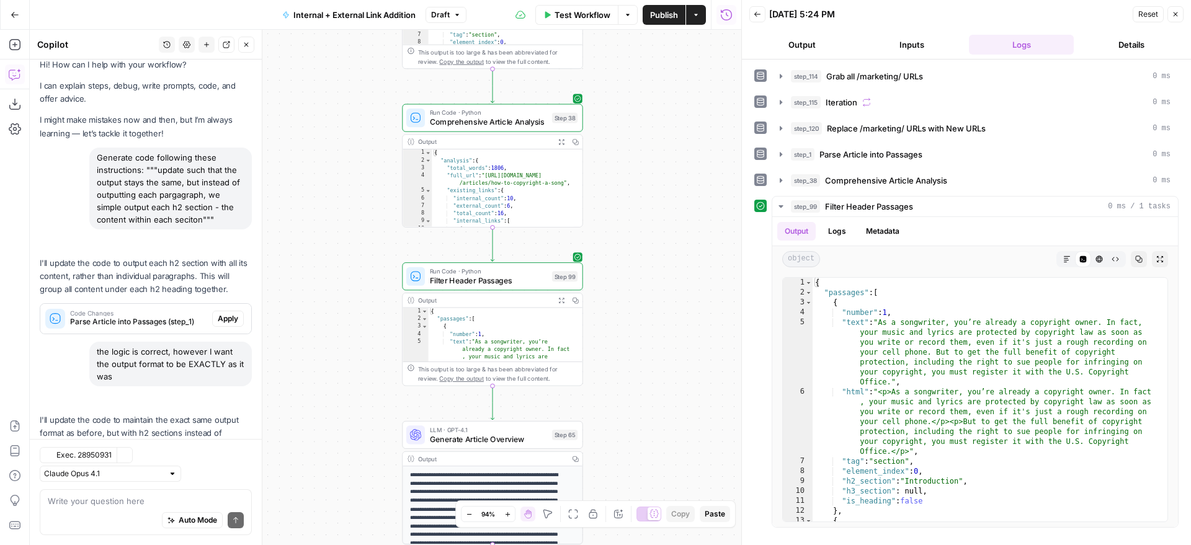
click at [638, 363] on div "true false true false true false Workflow Set Inputs Inputs Run Code · Python G…" at bounding box center [386, 288] width 712 height 516
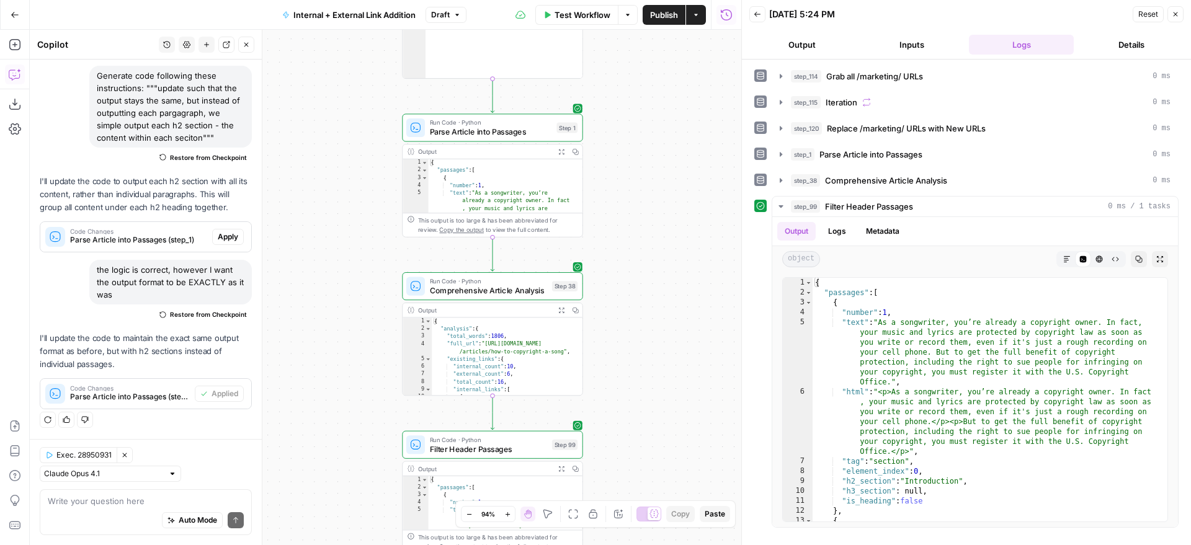
scroll to position [0, 0]
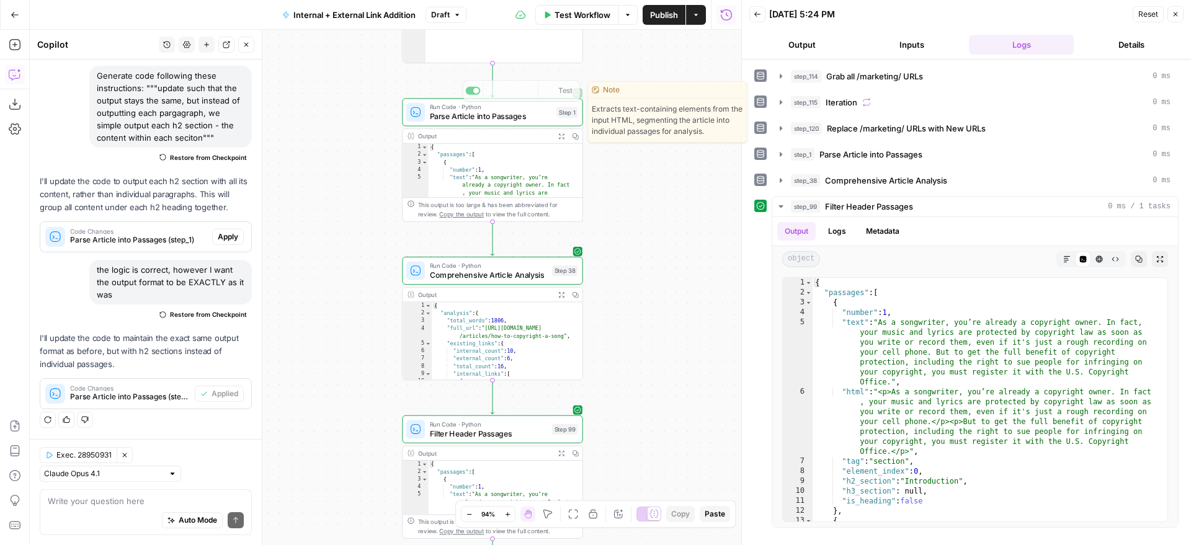
click at [563, 134] on icon "button" at bounding box center [562, 136] width 6 height 6
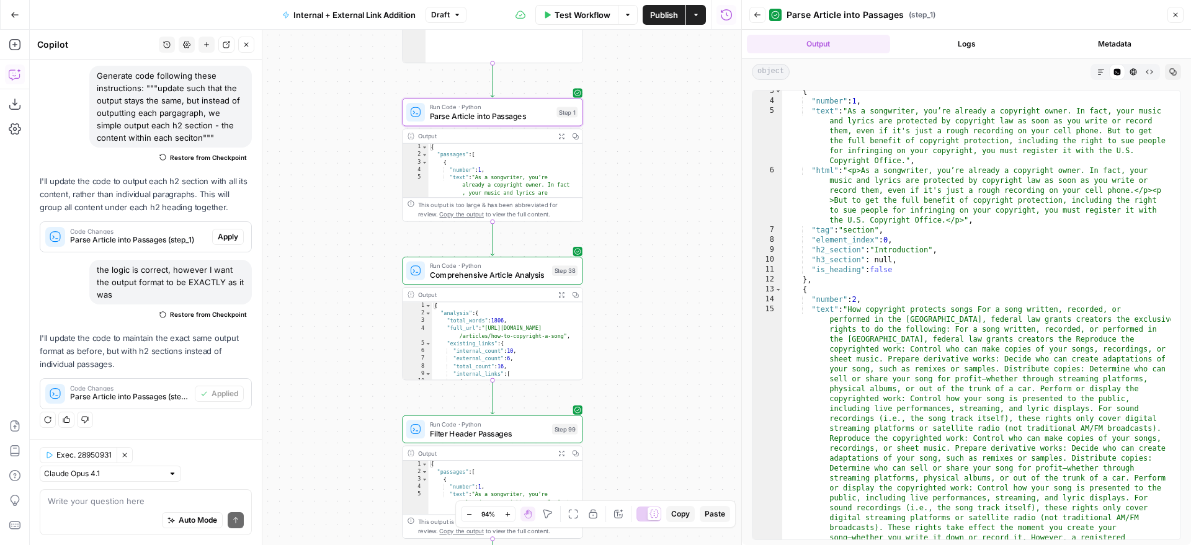
type textarea "**********"
click at [988, 308] on div "{ "number" : 1 , "text" : "As a songwriter, you’re already a copyright owner. I…" at bounding box center [976, 449] width 389 height 727
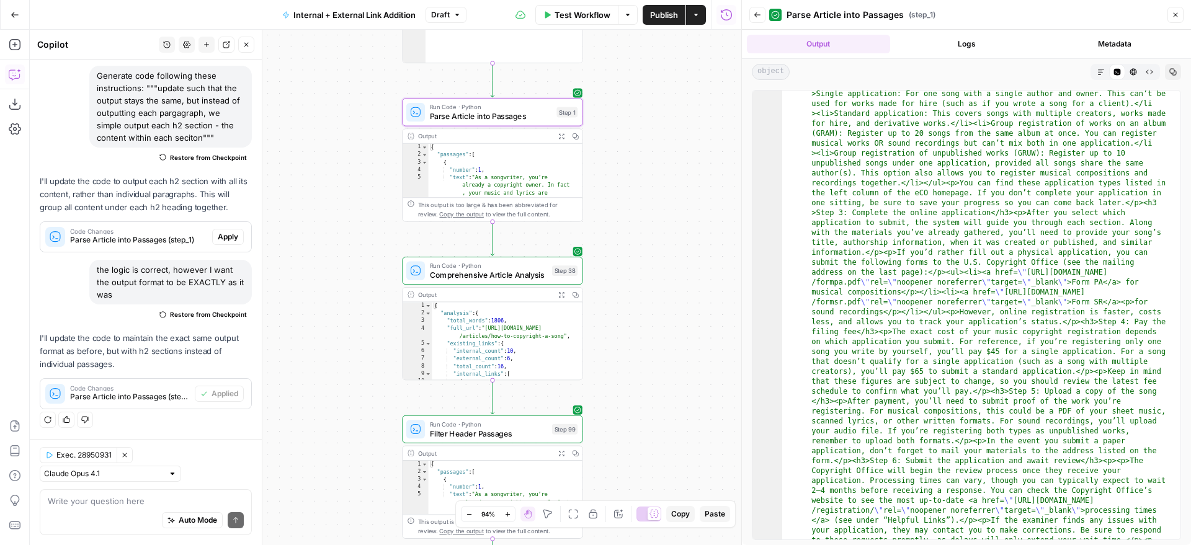
scroll to position [8414, 0]
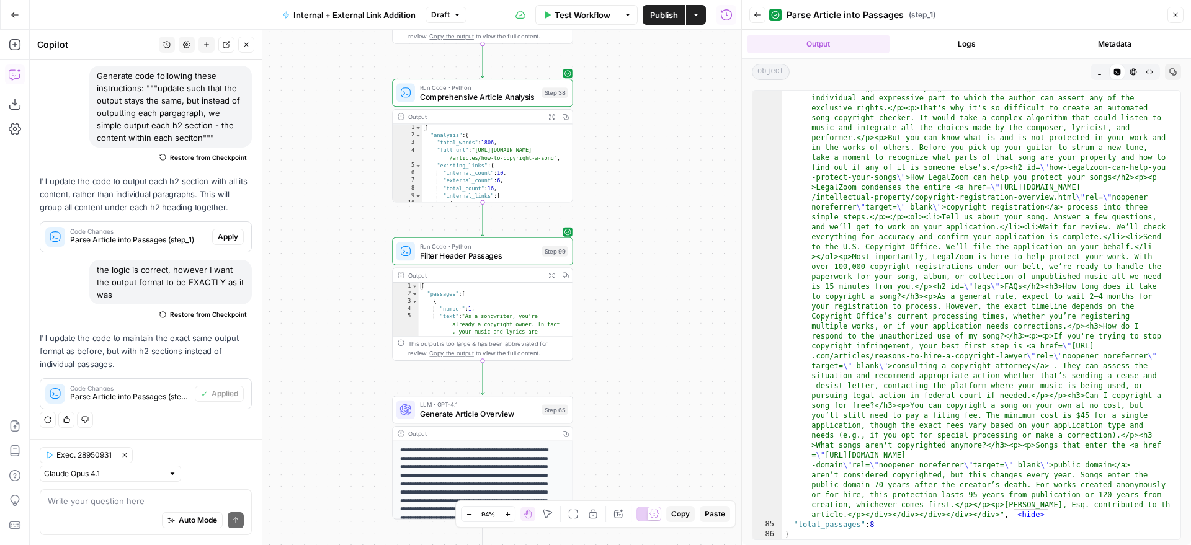
drag, startPoint x: 659, startPoint y: 357, endPoint x: 641, endPoint y: 125, distance: 233.4
click at [641, 125] on div "true false true false true false Workflow Set Inputs Inputs Run Code · Python G…" at bounding box center [386, 288] width 712 height 516
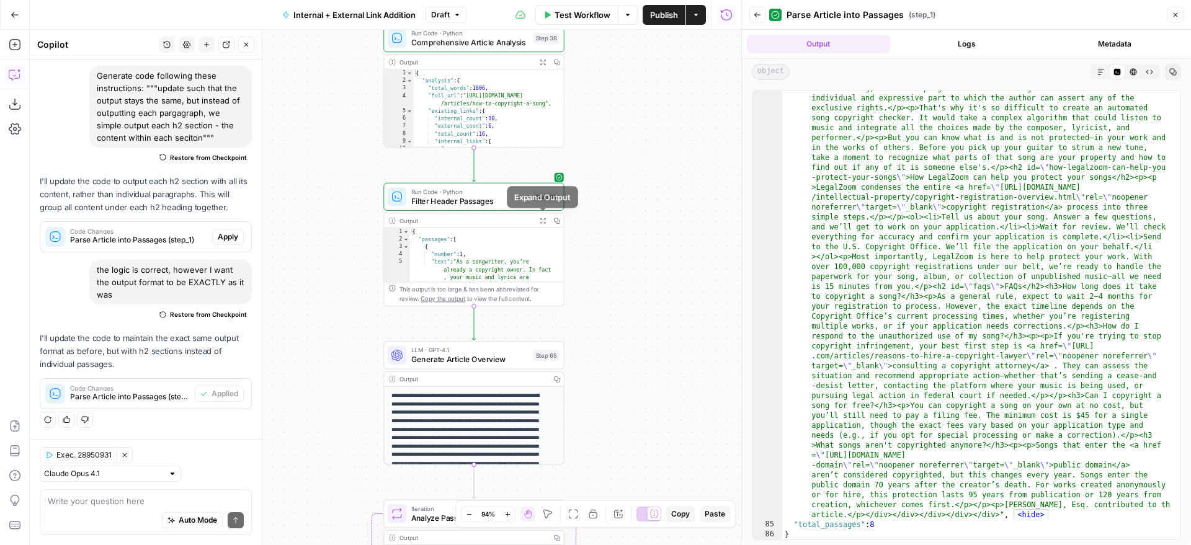
click at [542, 221] on icon "button" at bounding box center [543, 221] width 6 height 6
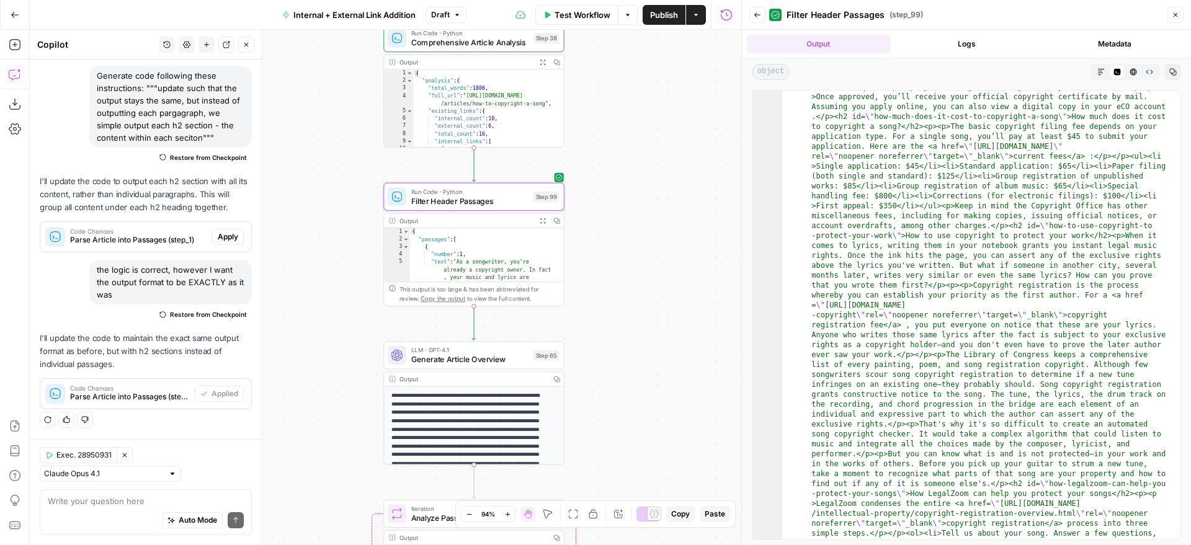
scroll to position [8424, 0]
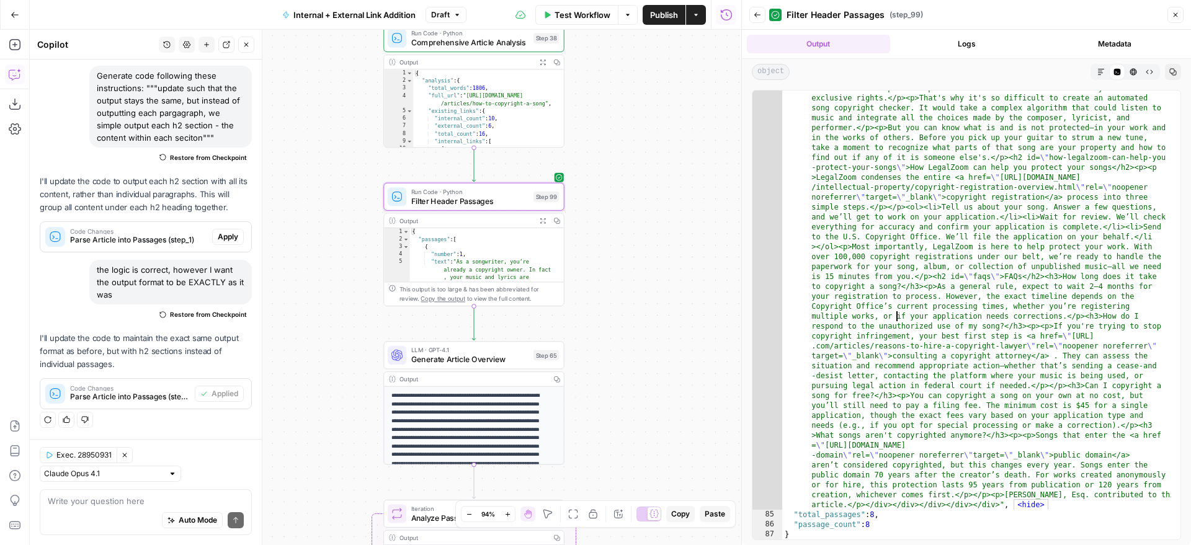
click at [655, 318] on div "true false true false true false Workflow Set Inputs Inputs Run Code · Python G…" at bounding box center [386, 288] width 712 height 516
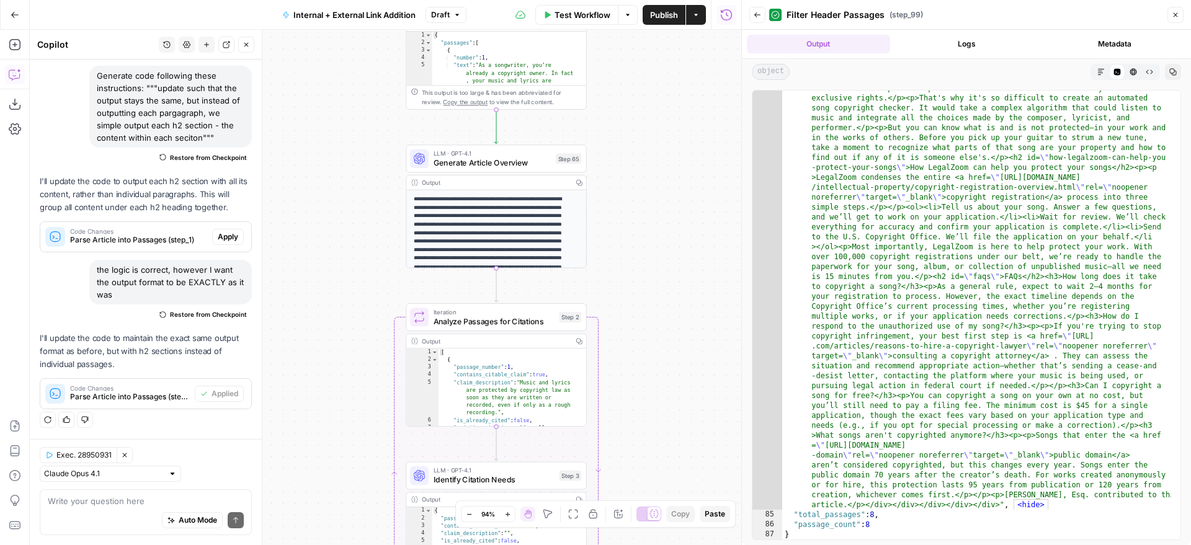
drag, startPoint x: 643, startPoint y: 400, endPoint x: 664, endPoint y: 207, distance: 194.1
click at [664, 207] on div "true false true false true false Workflow Set Inputs Inputs Run Code · Python G…" at bounding box center [386, 288] width 712 height 516
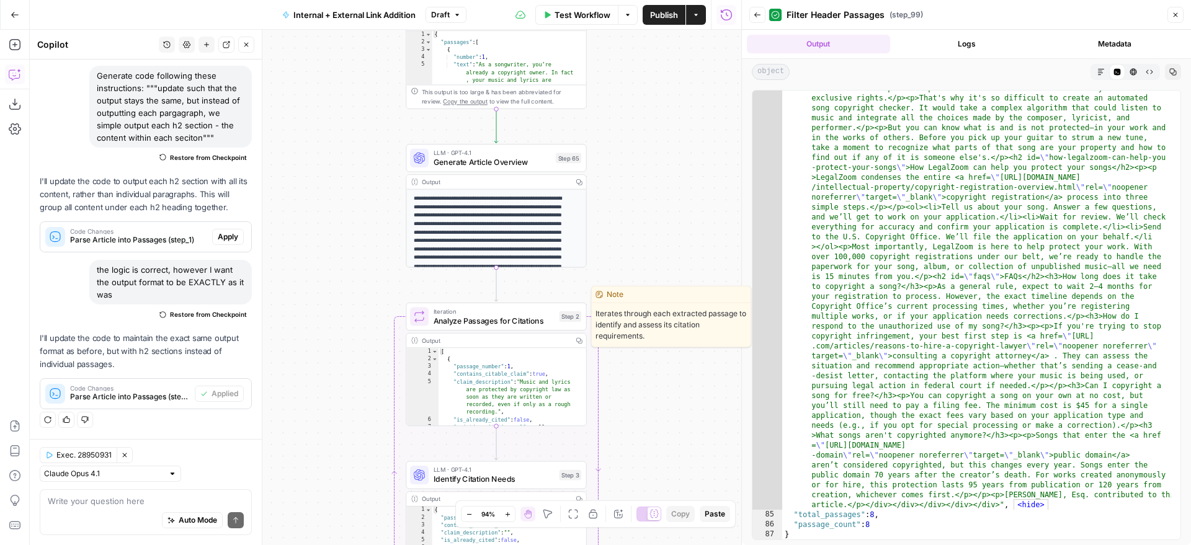
click at [553, 324] on span "Analyze Passages for Citations" at bounding box center [494, 321] width 121 height 12
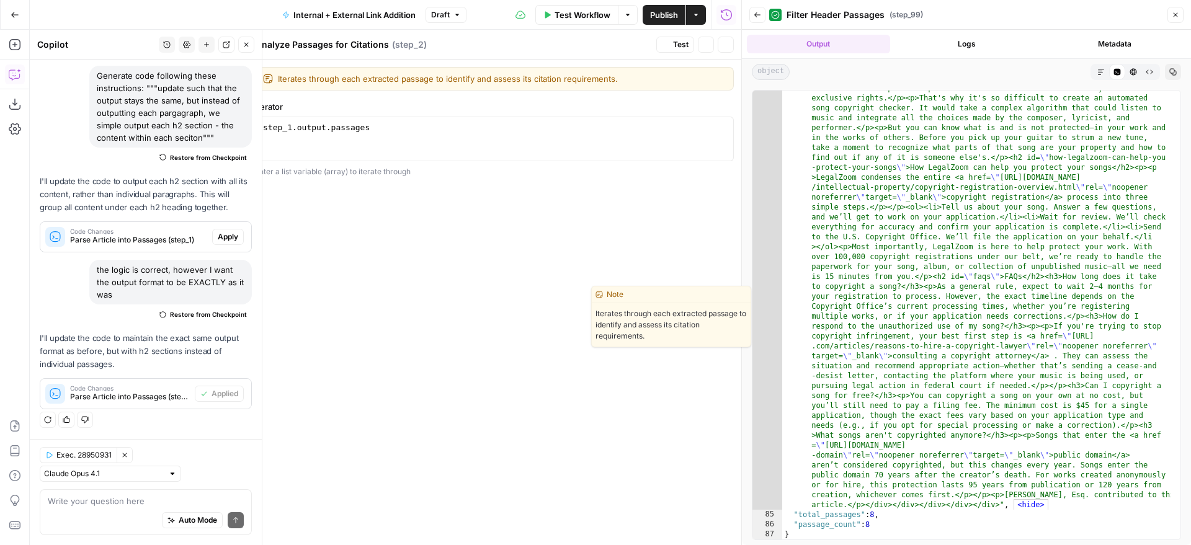
scroll to position [105, 0]
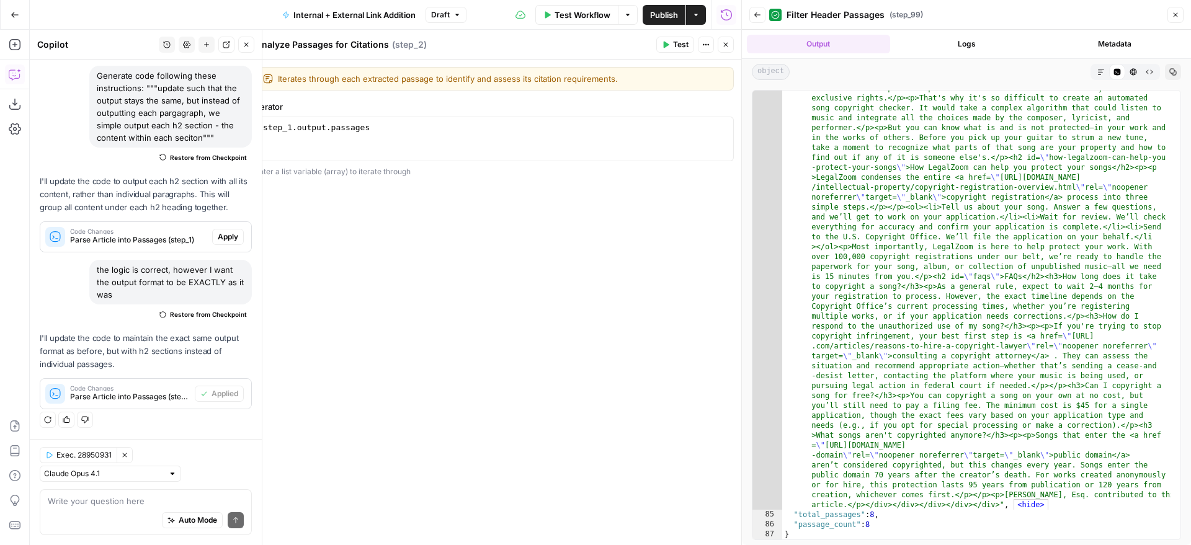
click at [730, 48] on button "Close" at bounding box center [726, 45] width 16 height 16
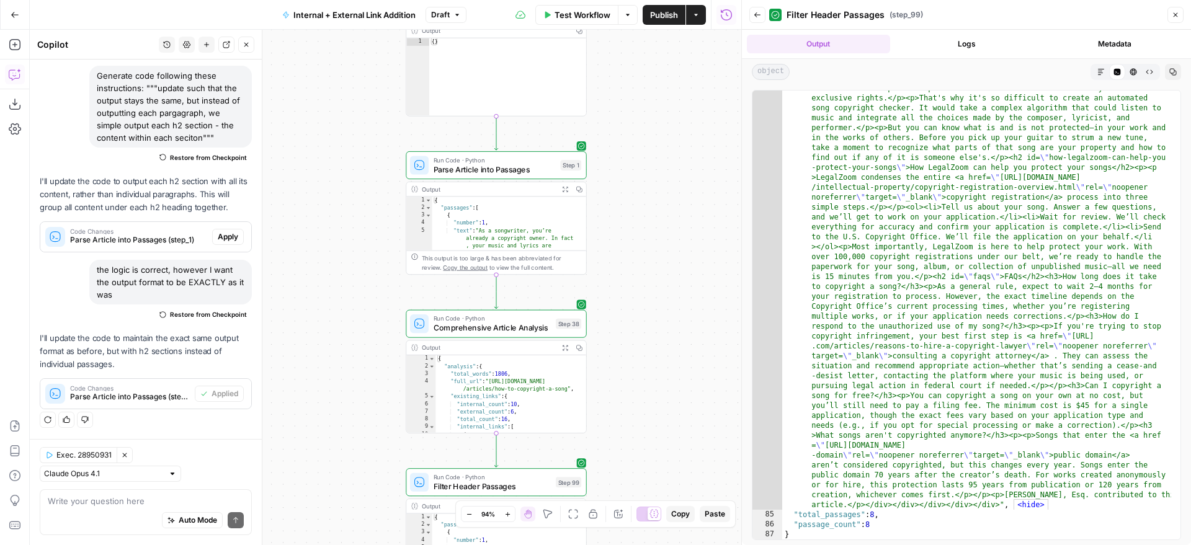
click at [656, 300] on div "true false true false true false Workflow Set Inputs Inputs Run Code · Python G…" at bounding box center [386, 288] width 712 height 516
click at [566, 190] on icon "button" at bounding box center [565, 189] width 6 height 6
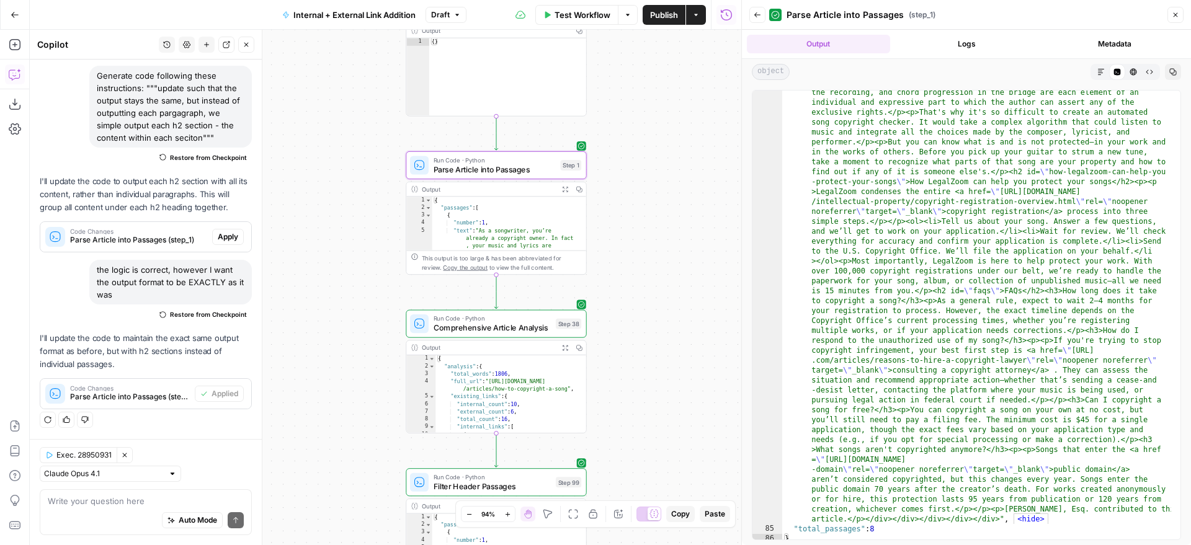
scroll to position [8410, 0]
click at [715, 310] on div "true false true false true false Workflow Set Inputs Inputs Run Code · Python G…" at bounding box center [386, 288] width 712 height 516
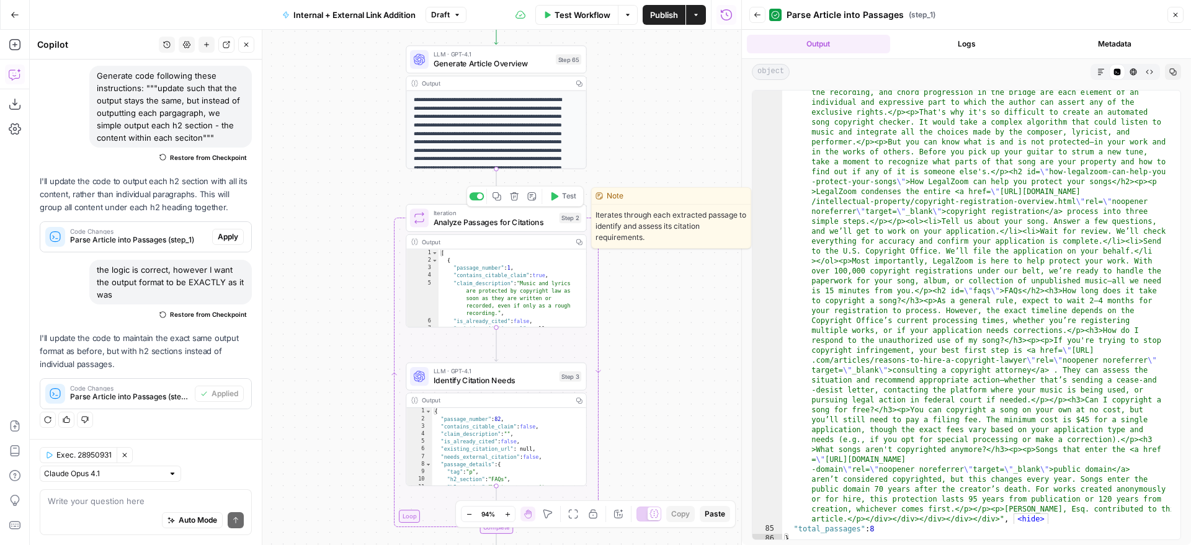
click at [532, 213] on span "Iteration" at bounding box center [494, 212] width 121 height 9
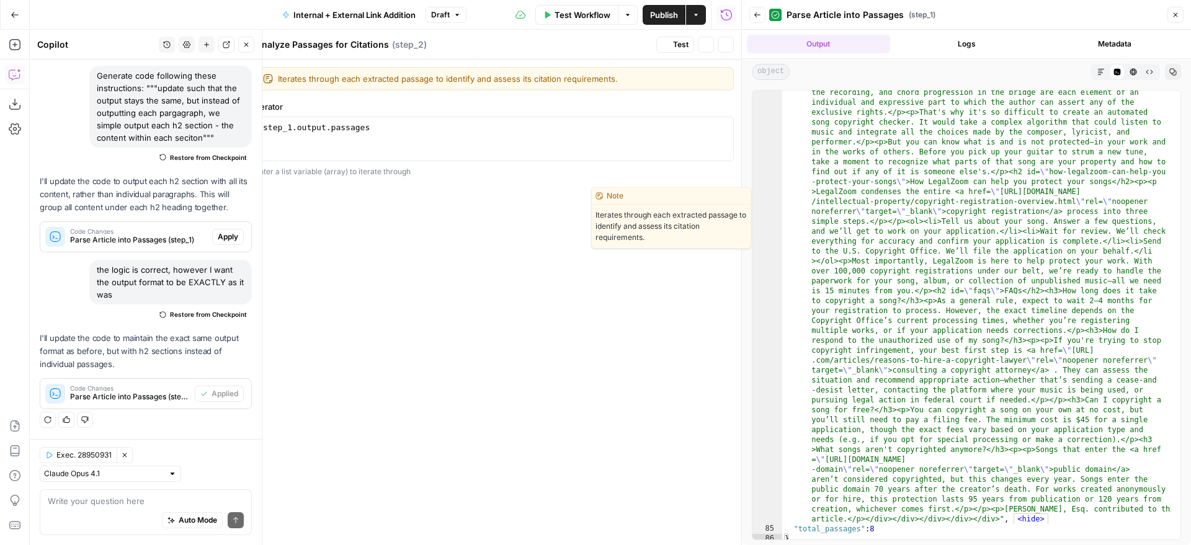
scroll to position [105, 0]
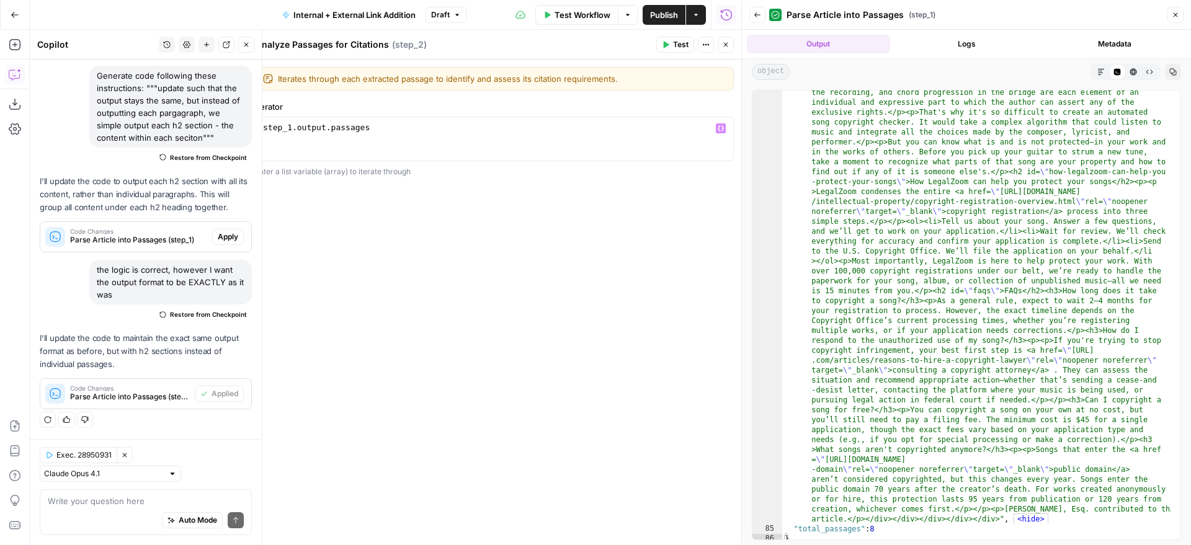
click at [292, 127] on div "step_1 . output . passages" at bounding box center [495, 150] width 468 height 56
type textarea "**********"
click at [404, 169] on div "Enter a list variable (array) to iterate through" at bounding box center [494, 171] width 479 height 11
drag, startPoint x: 723, startPoint y: 48, endPoint x: 708, endPoint y: 70, distance: 26.8
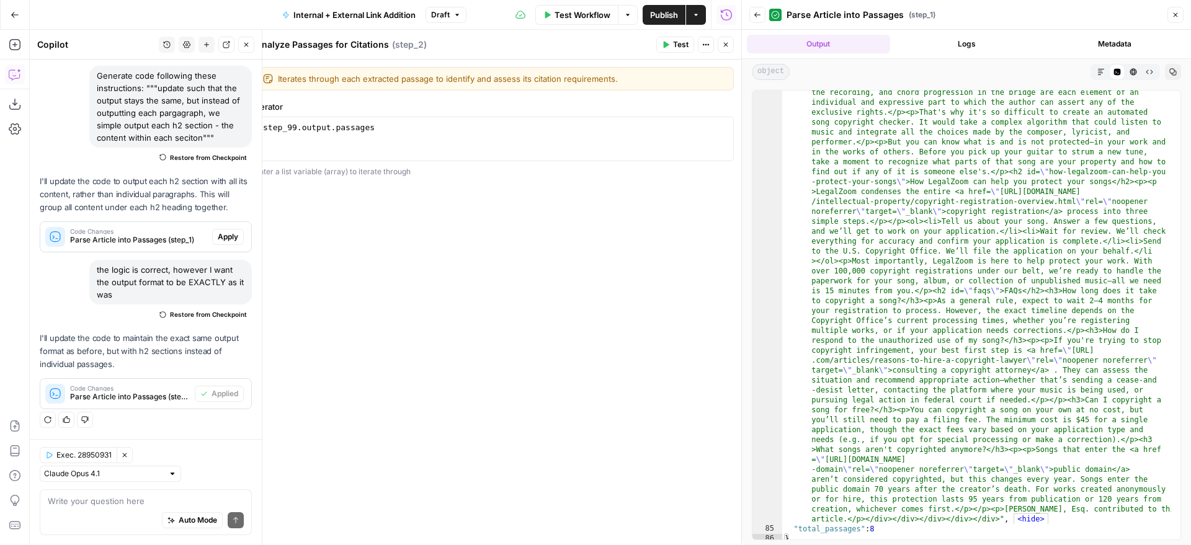
click at [723, 48] on icon "button" at bounding box center [725, 44] width 7 height 7
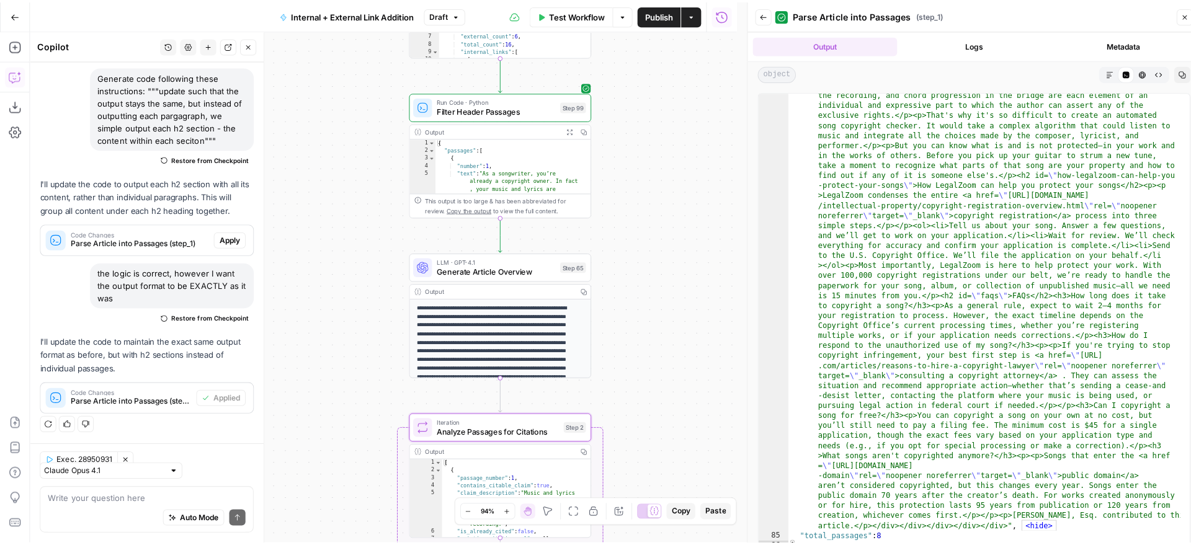
scroll to position [105, 0]
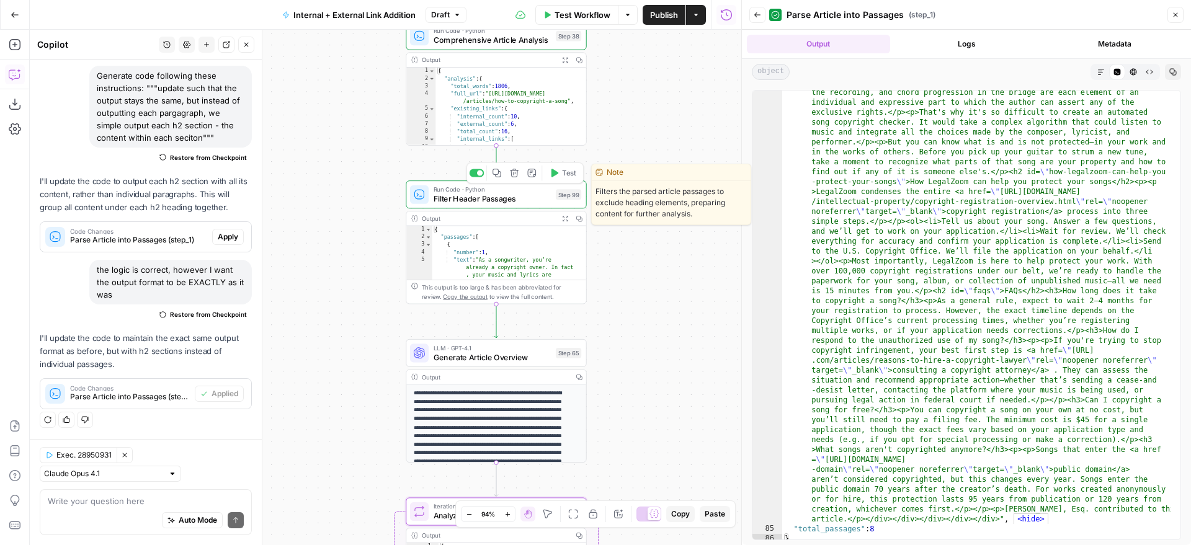
click at [477, 174] on div at bounding box center [480, 173] width 6 height 6
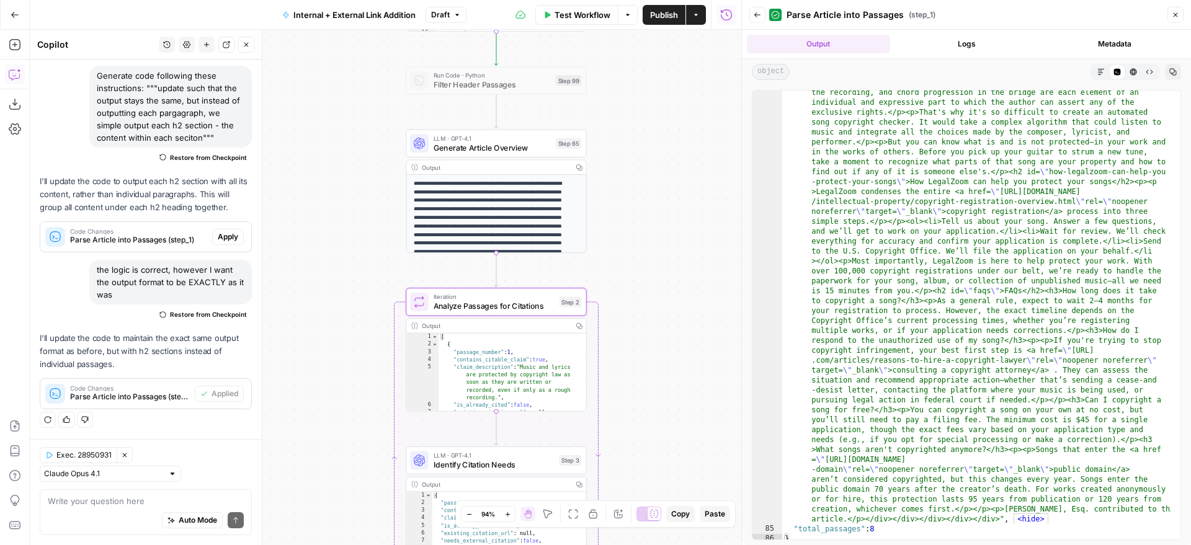
click at [550, 310] on span "Analyze Passages for Citations" at bounding box center [494, 306] width 121 height 12
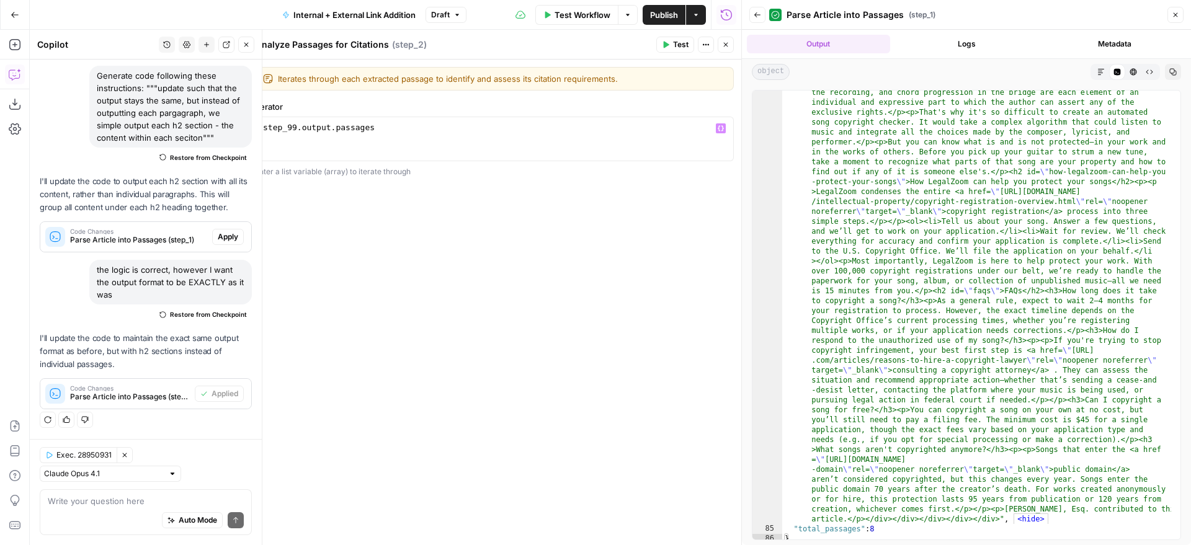
click at [295, 130] on div "step_99 . output . passages" at bounding box center [495, 150] width 468 height 56
type textarea "**********"
click at [334, 264] on div "**********" at bounding box center [495, 303] width 494 height 486
click at [720, 43] on button "Close" at bounding box center [726, 45] width 16 height 16
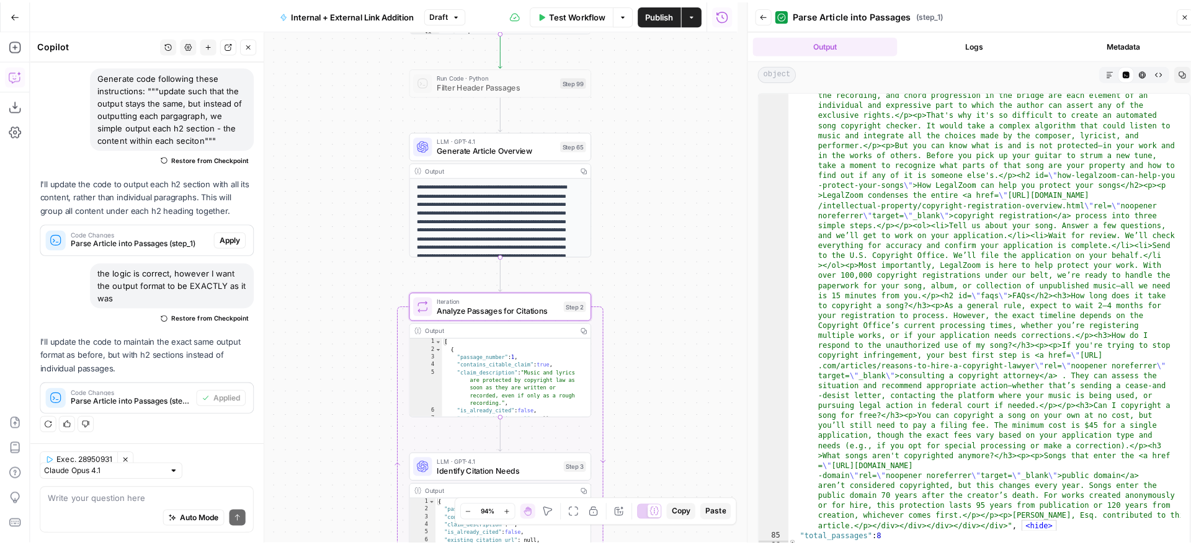
scroll to position [105, 0]
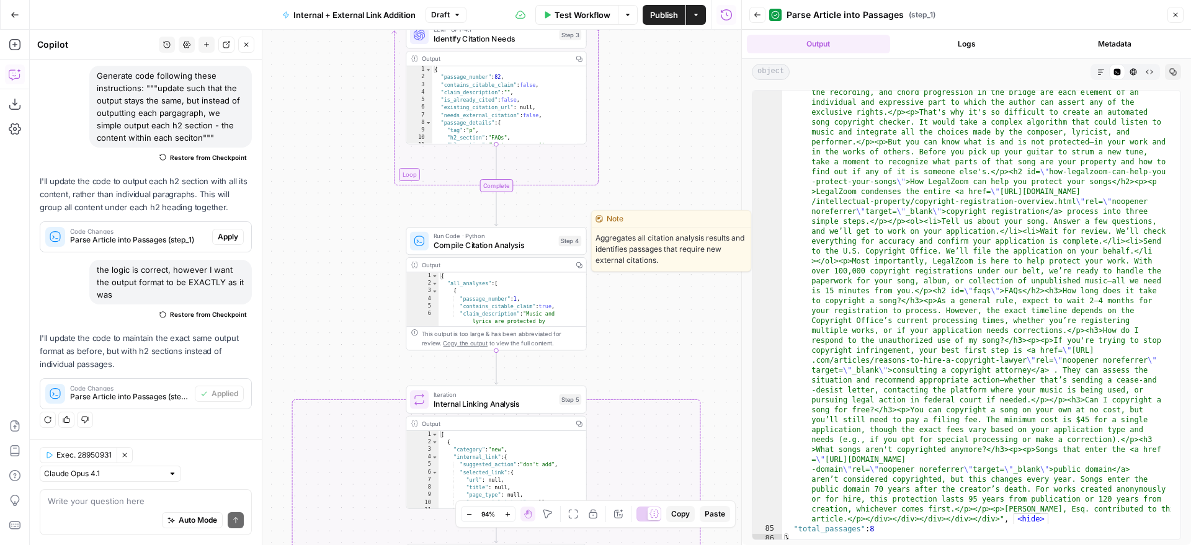
click at [549, 246] on span "Compile Citation Analysis" at bounding box center [494, 245] width 121 height 12
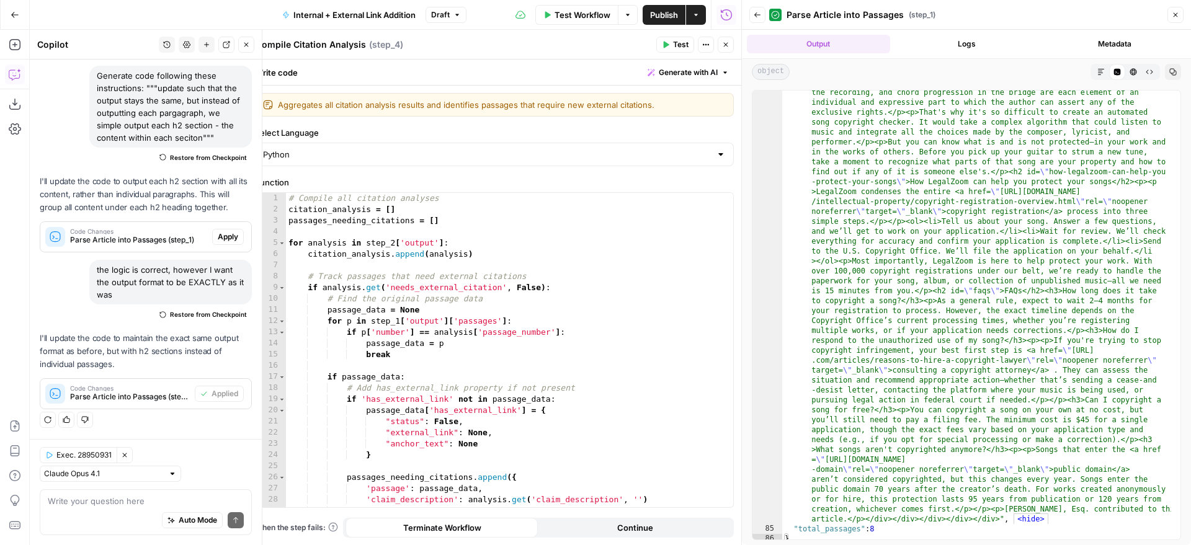
type textarea "**********"
click at [569, 280] on div "# Compile all citation analyses citation_analysis = [ ] passages_needing_citati…" at bounding box center [505, 361] width 438 height 337
type input "****"
click at [730, 45] on button "Close" at bounding box center [726, 45] width 16 height 16
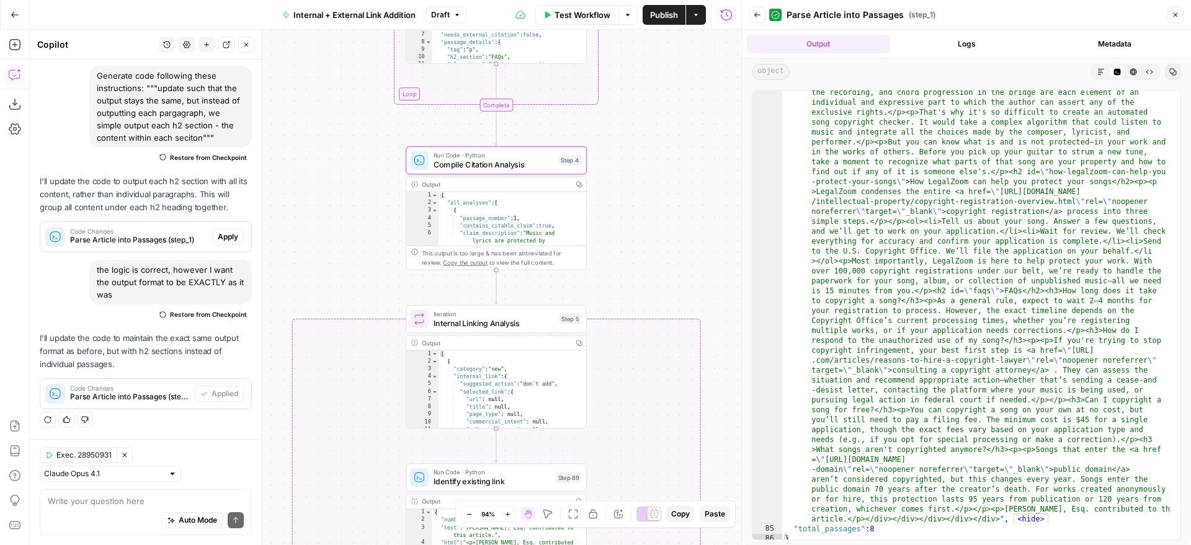
click at [531, 315] on span "Iteration" at bounding box center [494, 313] width 121 height 9
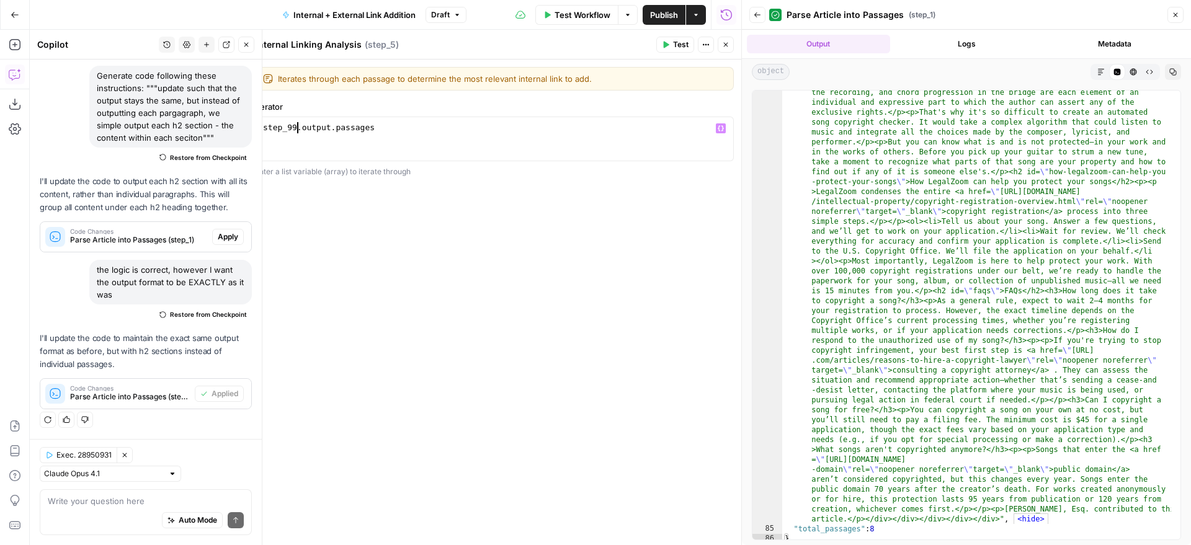
click at [297, 127] on div "step_99 . output . passages" at bounding box center [495, 150] width 468 height 56
type textarea "**********"
click at [380, 241] on div "**********" at bounding box center [495, 303] width 494 height 486
click at [734, 49] on header "Internal Linking Analysis Internal Linking Analysis ( step_5 ) Test Actions Clo…" at bounding box center [495, 45] width 494 height 30
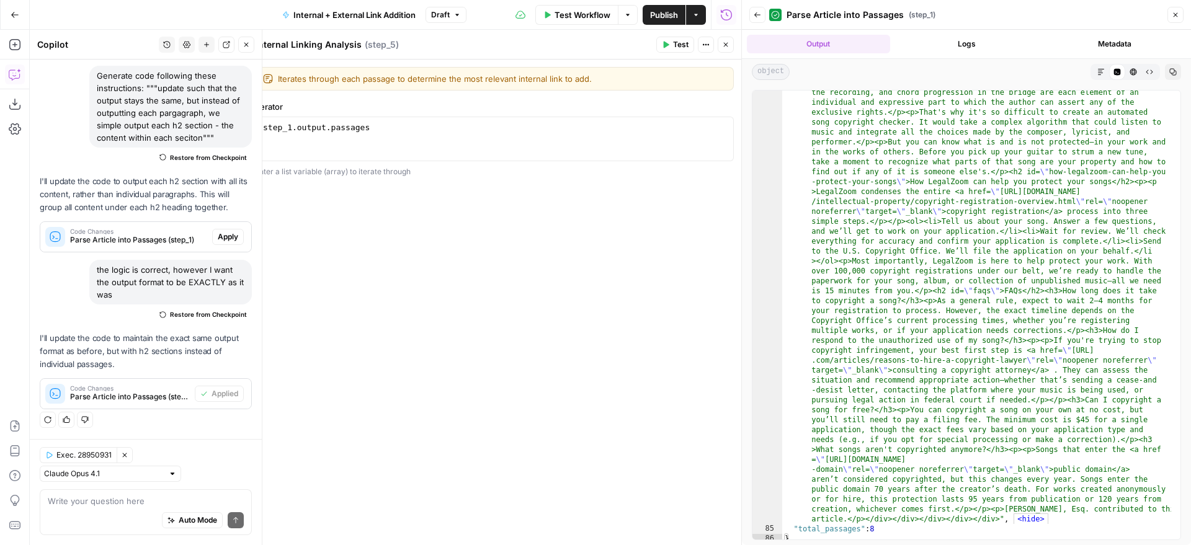
click at [727, 49] on button "Close" at bounding box center [726, 45] width 16 height 16
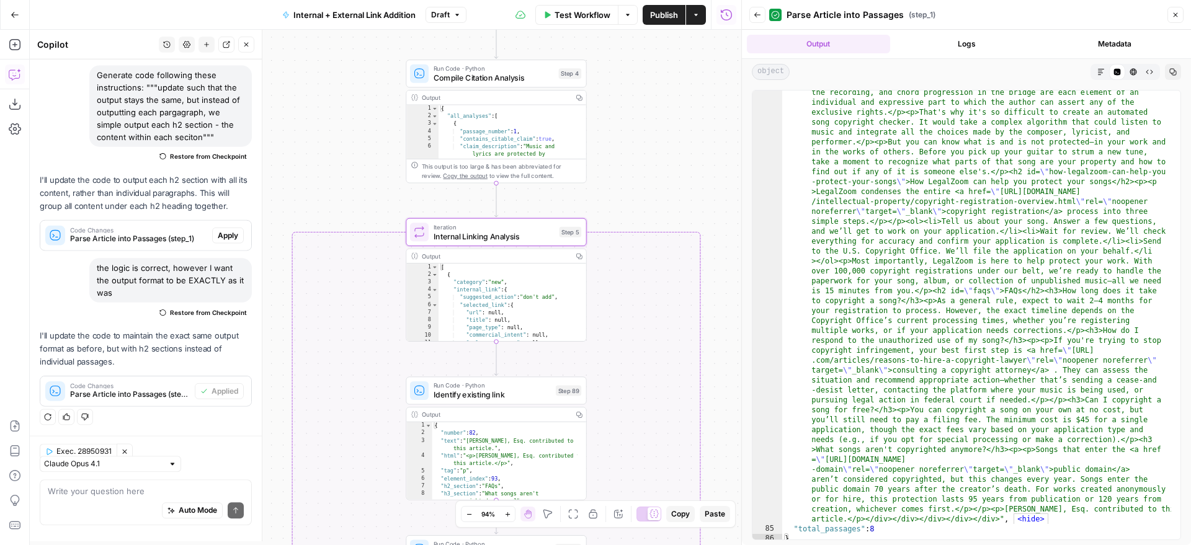
scroll to position [105, 0]
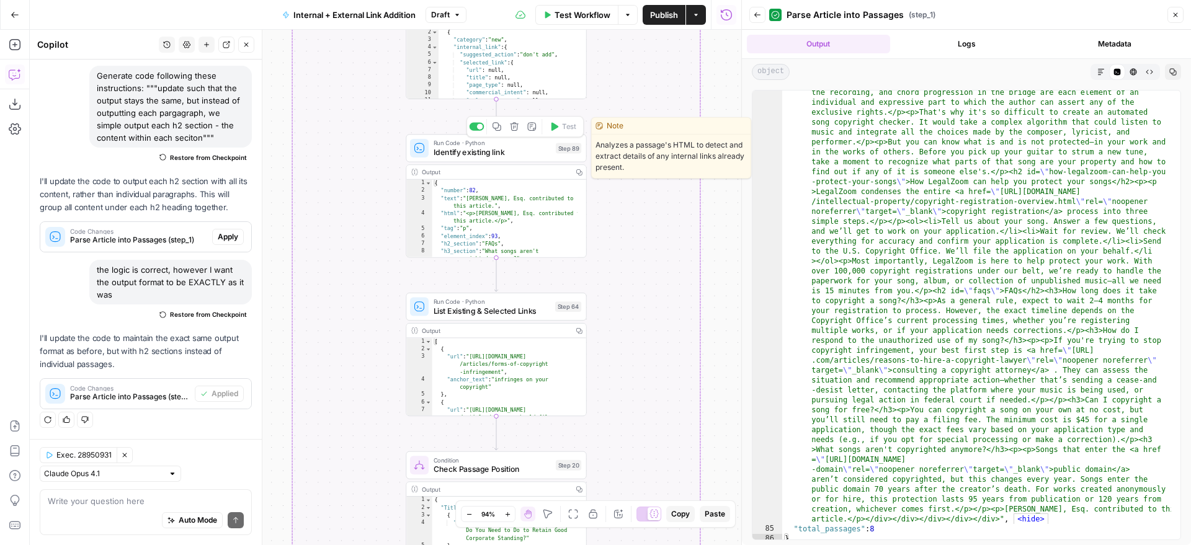
click at [499, 154] on span "Identify existing link" at bounding box center [493, 152] width 118 height 12
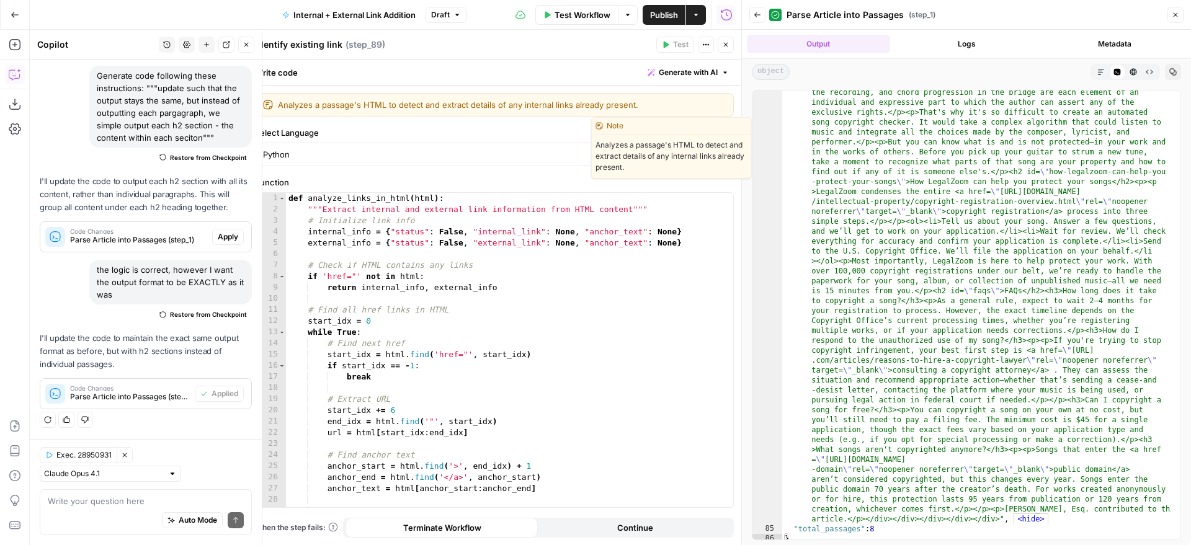
type textarea "**********"
click at [579, 279] on div "def analyze_links_in_html ( html ) : """Extract internal and external link info…" at bounding box center [505, 361] width 438 height 337
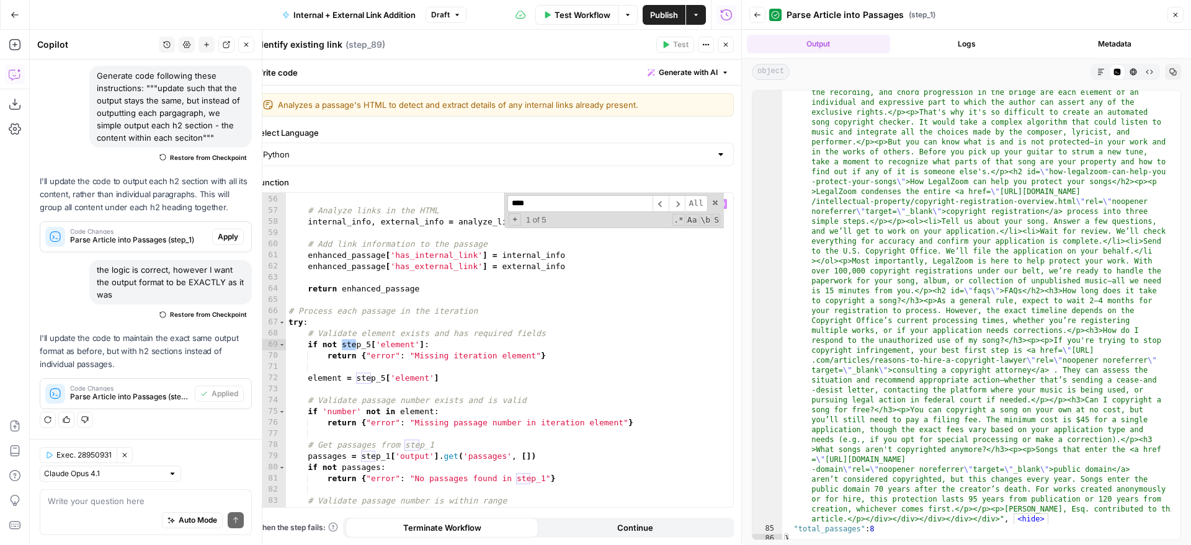
scroll to position [613, 0]
type input "****"
click at [728, 47] on icon "button" at bounding box center [725, 44] width 7 height 7
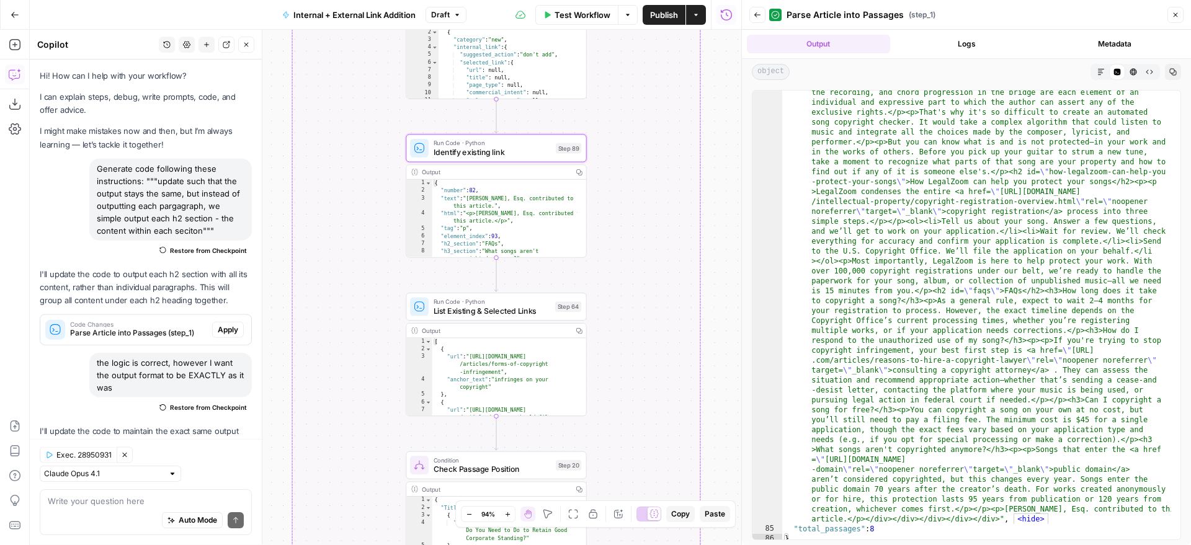
scroll to position [105, 0]
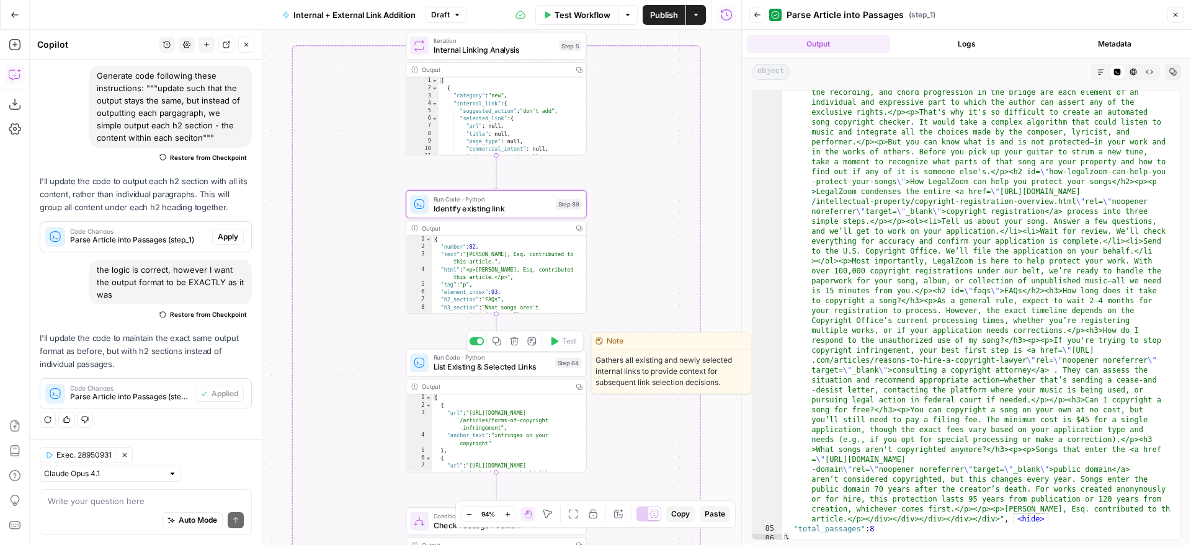
click at [548, 362] on span "List Existing & Selected Links" at bounding box center [492, 367] width 117 height 12
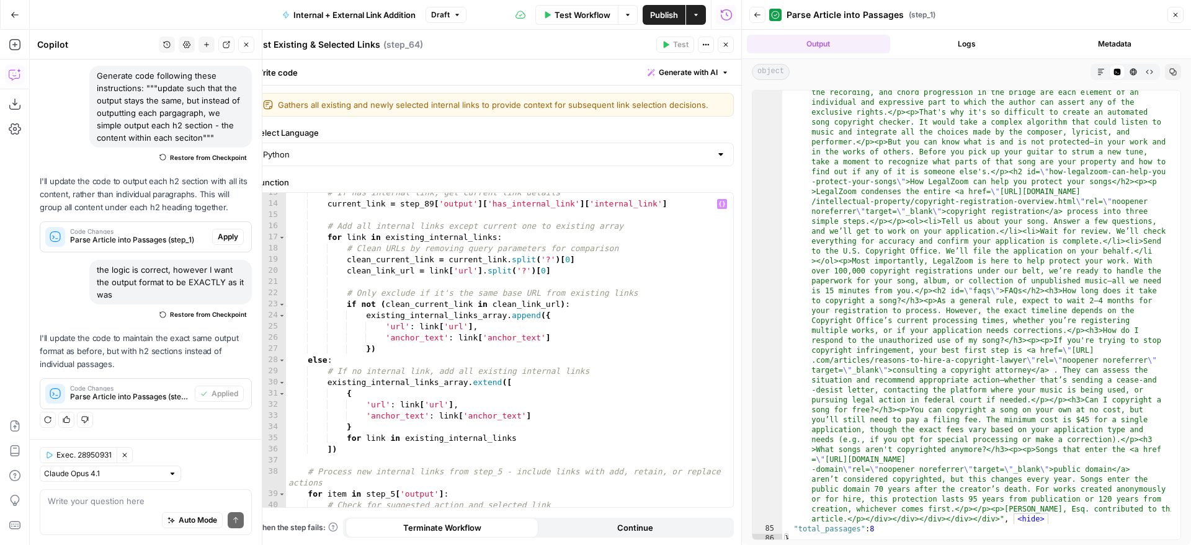
scroll to position [151, 0]
type textarea "**********"
click at [627, 295] on div "# If has internal link, get current link details current_link = step_89 [ 'outp…" at bounding box center [505, 361] width 438 height 348
click at [733, 51] on button "Close" at bounding box center [726, 45] width 16 height 16
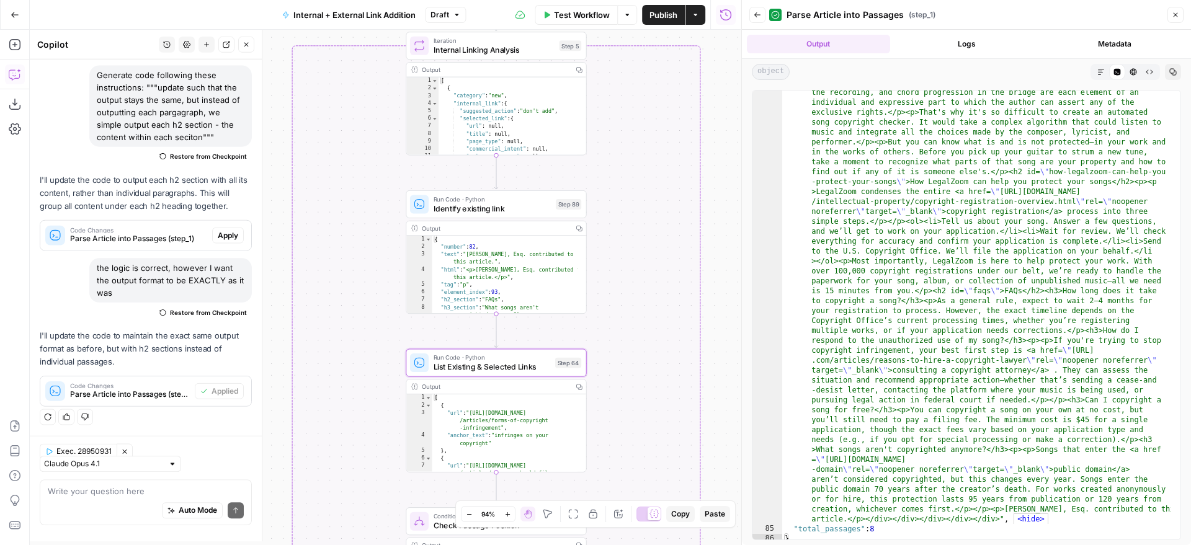
scroll to position [105, 0]
click at [663, 16] on span "Publish" at bounding box center [664, 15] width 28 height 12
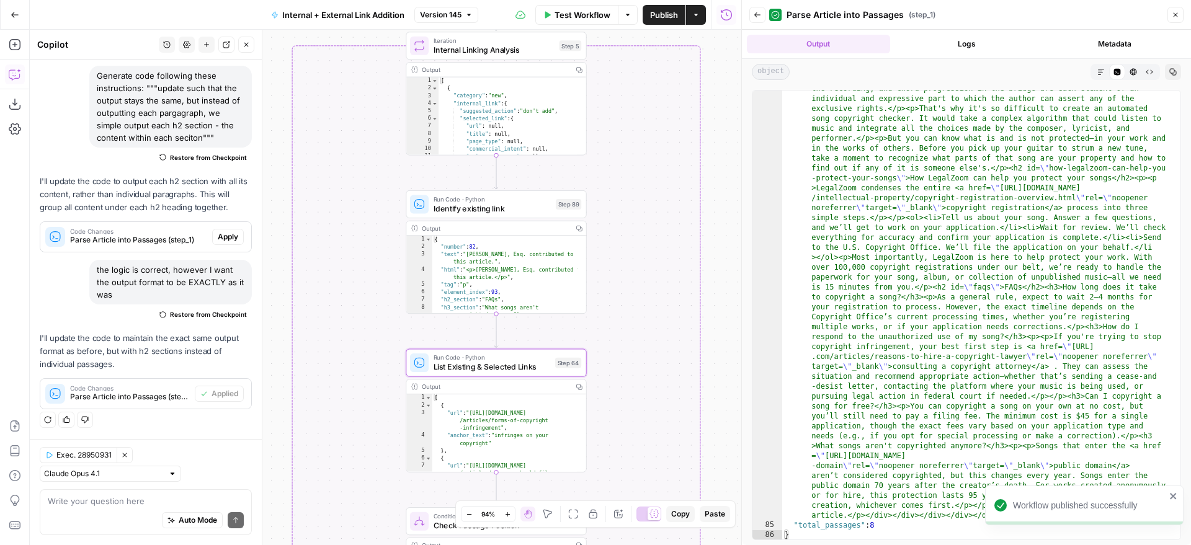
scroll to position [8414, 0]
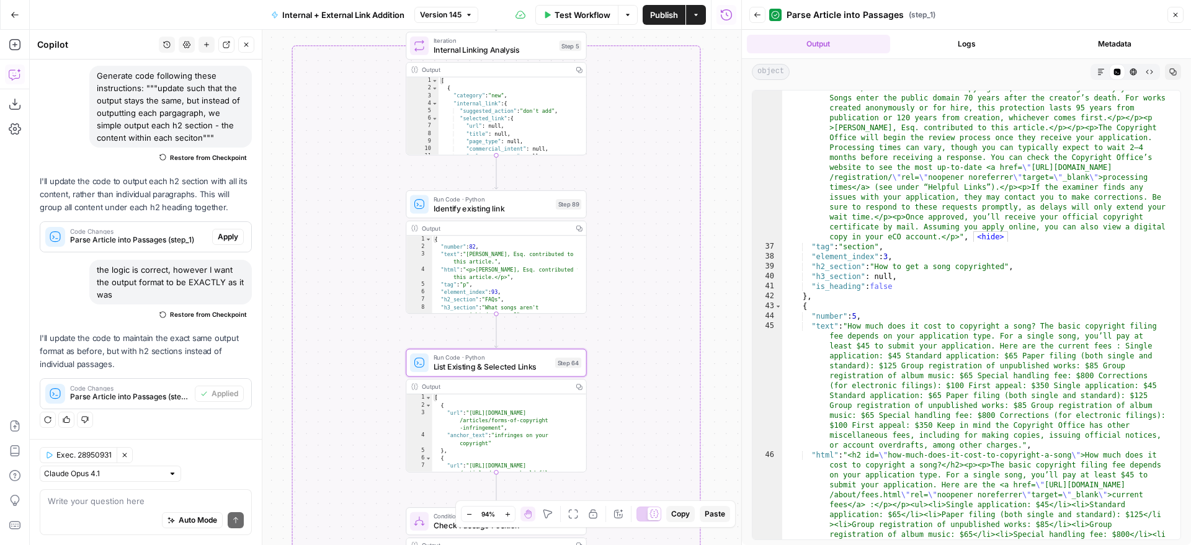
scroll to position [4633, 0]
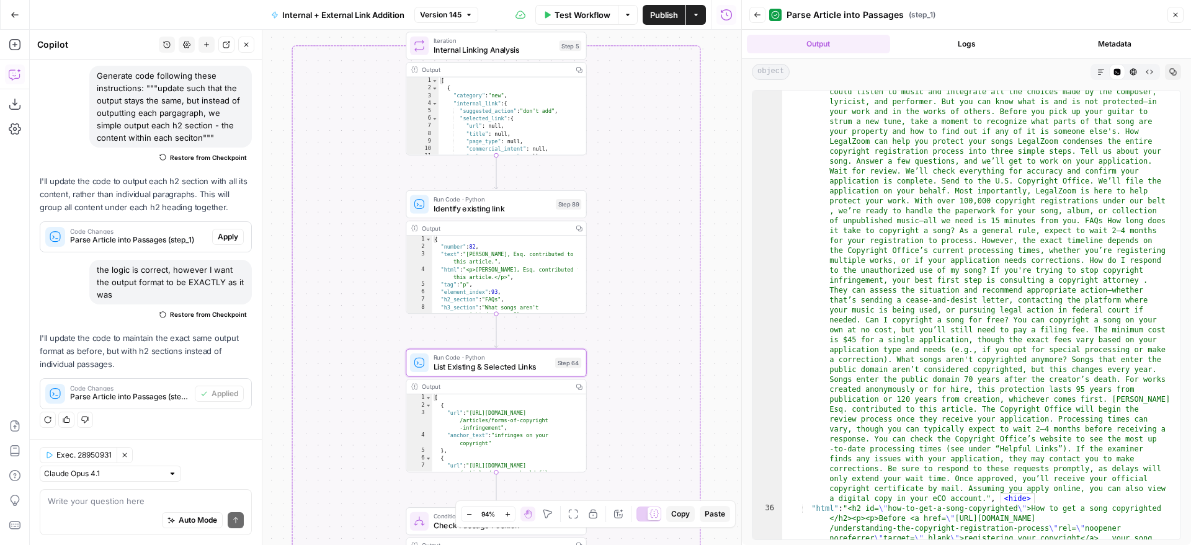
scroll to position [2495, 0]
click at [685, 85] on div "true false true false true false Workflow Set Inputs Inputs Run Code · Python G…" at bounding box center [386, 288] width 712 height 516
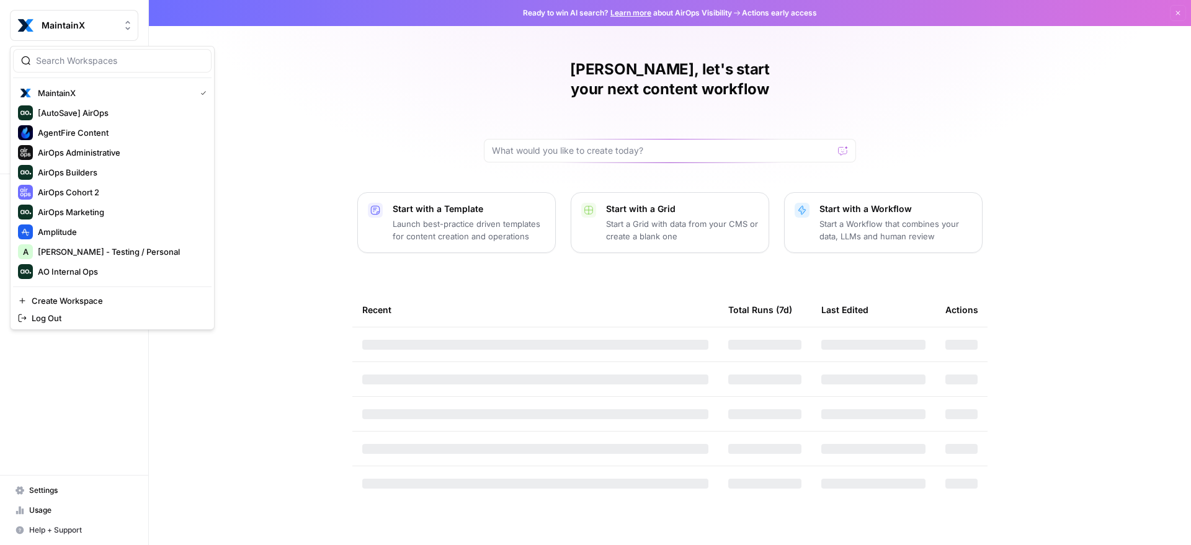
click at [77, 35] on button "MaintainX" at bounding box center [74, 25] width 128 height 31
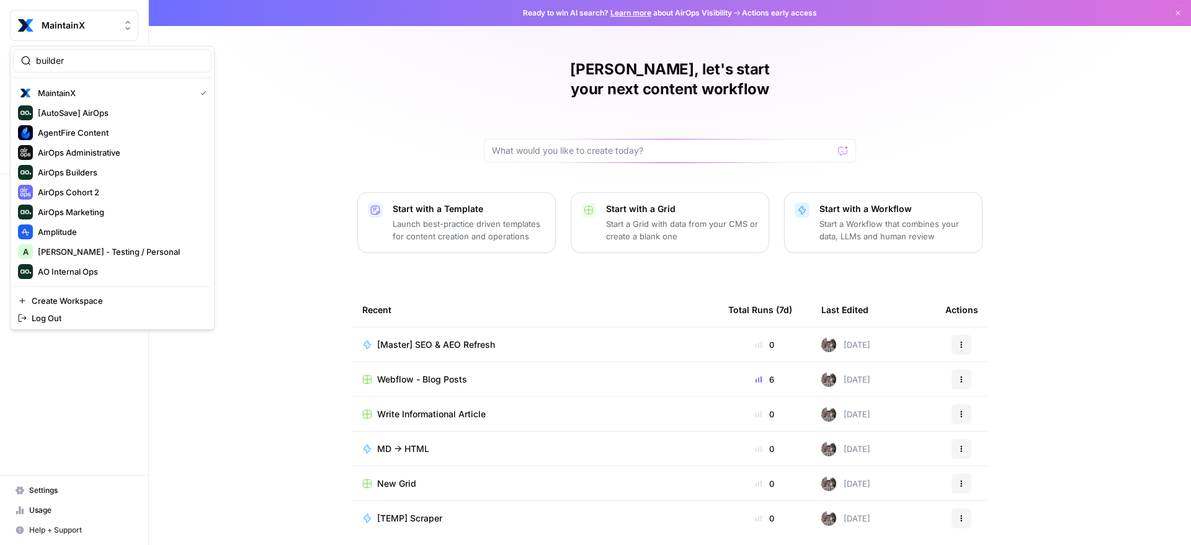
type input "builder"
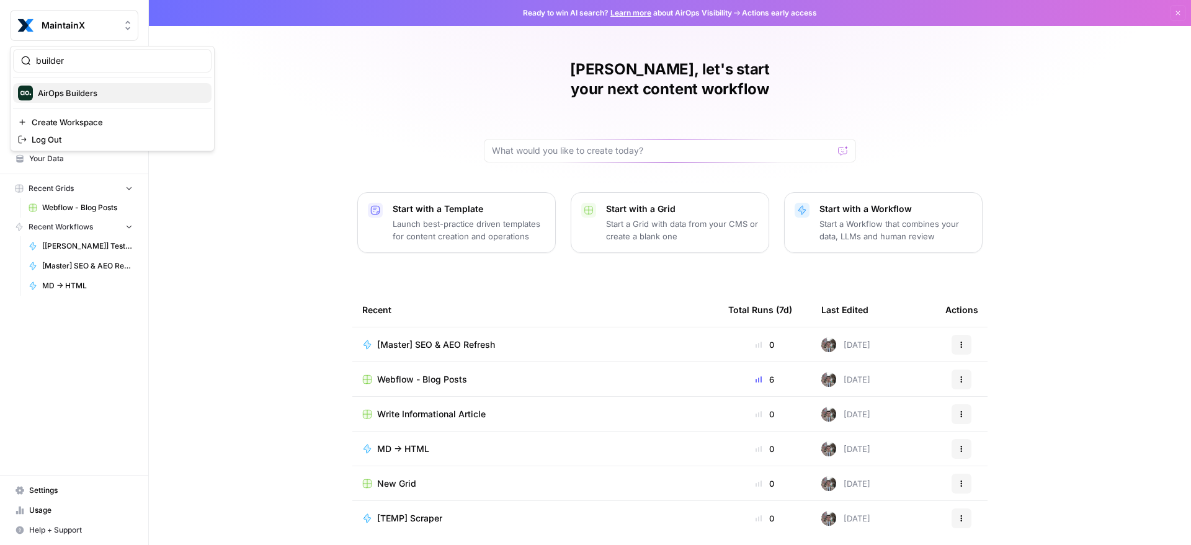
click at [91, 90] on span "AirOps Builders" at bounding box center [120, 93] width 164 height 12
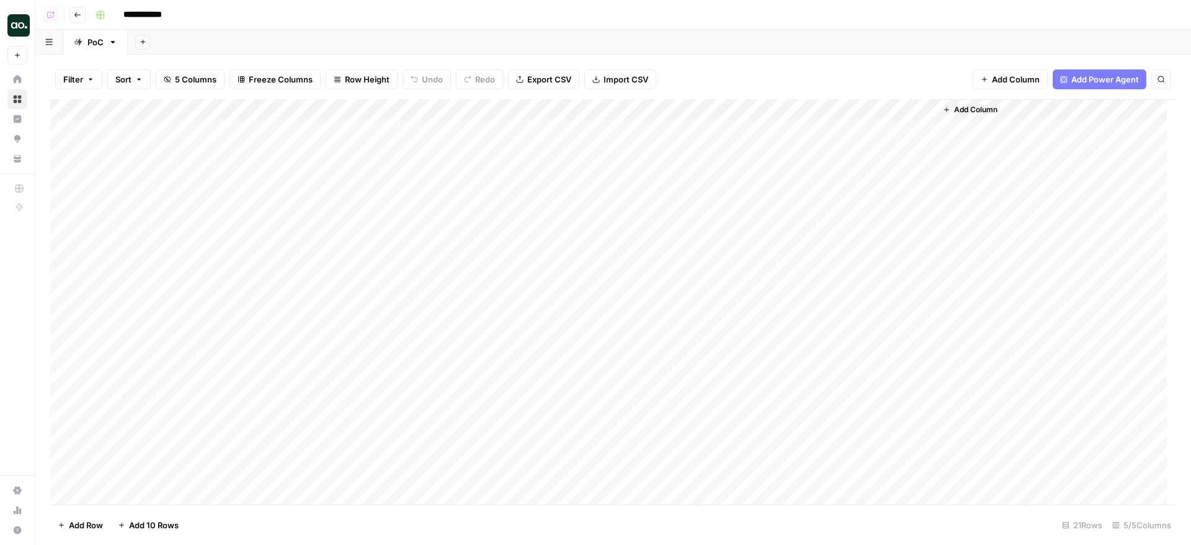
scroll to position [75, 0]
click at [911, 104] on div "Add Column" at bounding box center [613, 303] width 1126 height 409
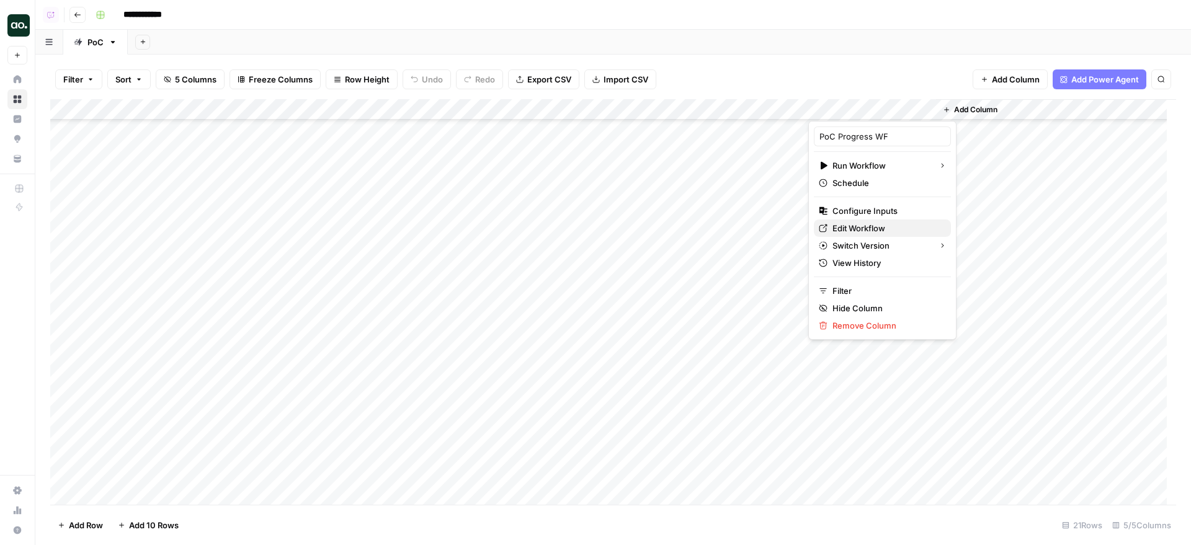
click at [887, 228] on span "Edit Workflow" at bounding box center [887, 228] width 109 height 12
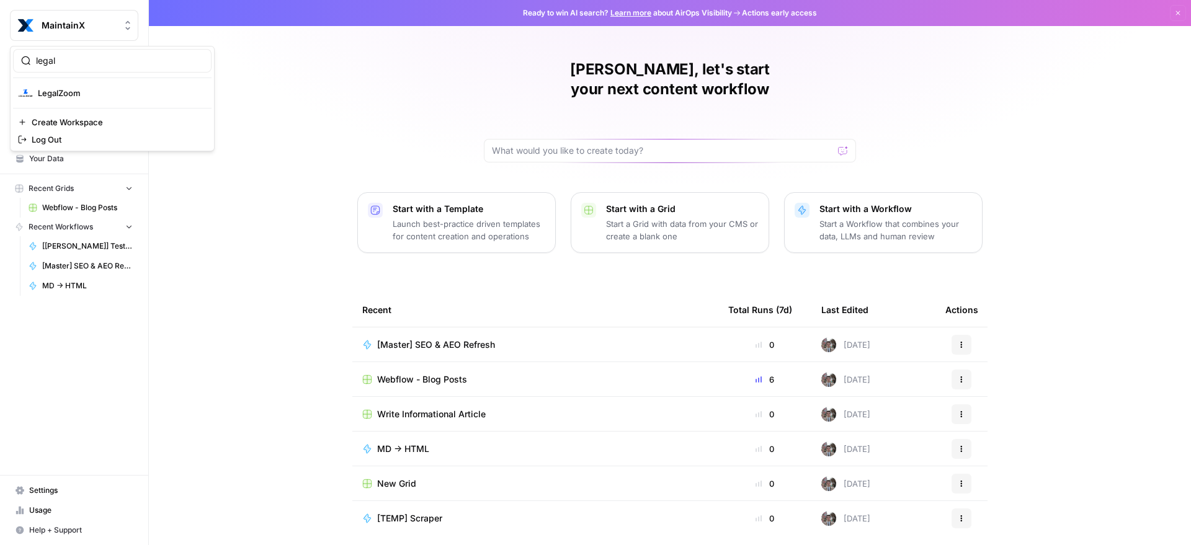
type input "legal"
click at [54, 100] on div "LegalZoom" at bounding box center [112, 93] width 189 height 15
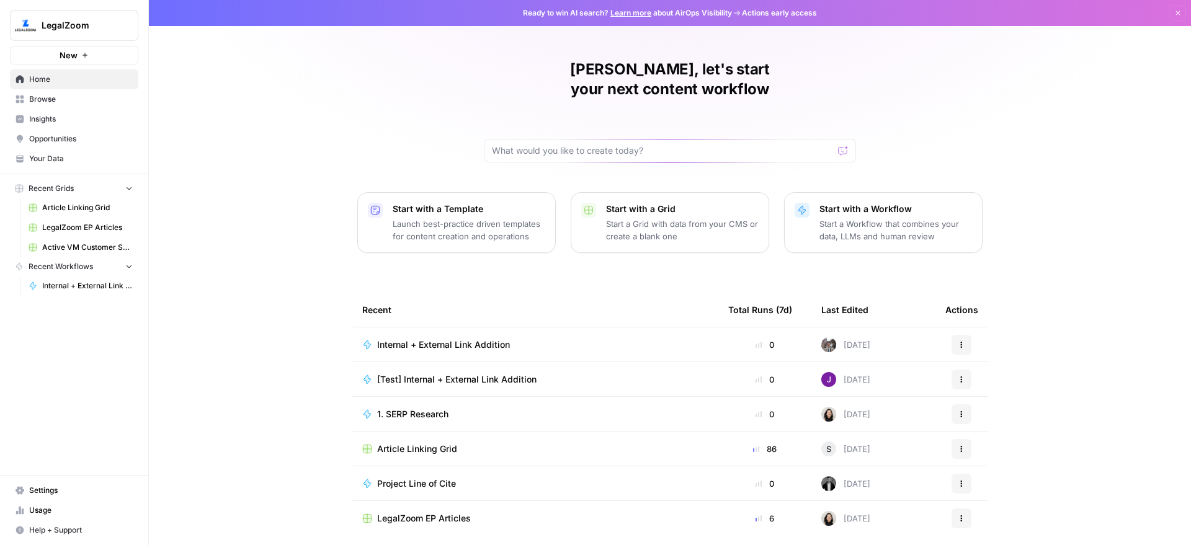
click at [107, 298] on div "Recent Grids Article Linking Grid LegalZoom EP Articles Active VM Customer Sort…" at bounding box center [74, 237] width 148 height 127
click at [106, 290] on span "Internal + External Link Addition" at bounding box center [87, 285] width 91 height 11
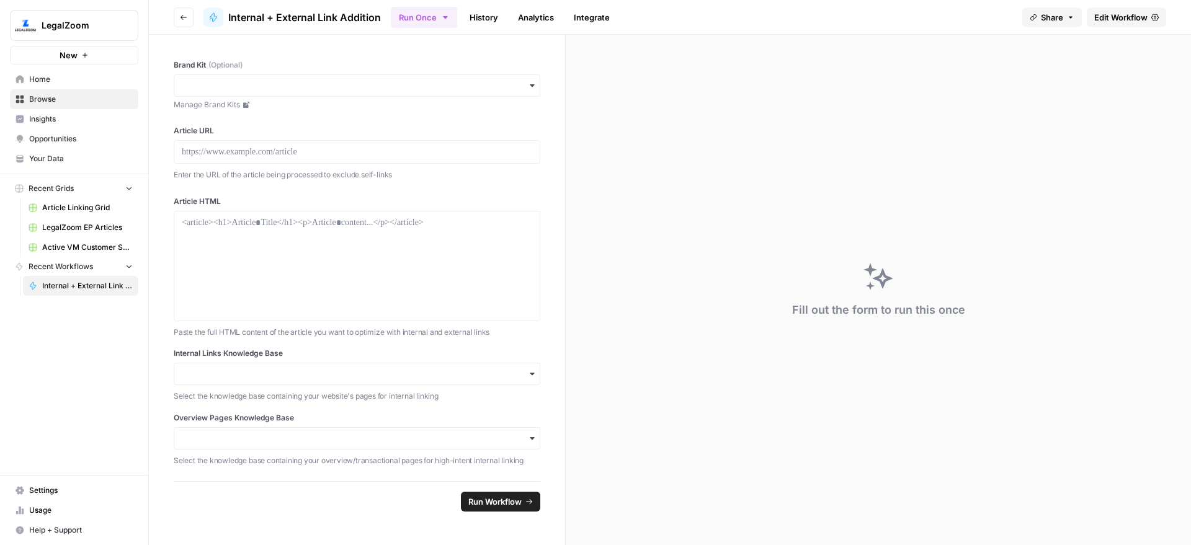
click at [1163, 47] on div "Fill out the form to run this once" at bounding box center [878, 290] width 625 height 511
click at [1129, 14] on span "Edit Workflow" at bounding box center [1120, 17] width 53 height 12
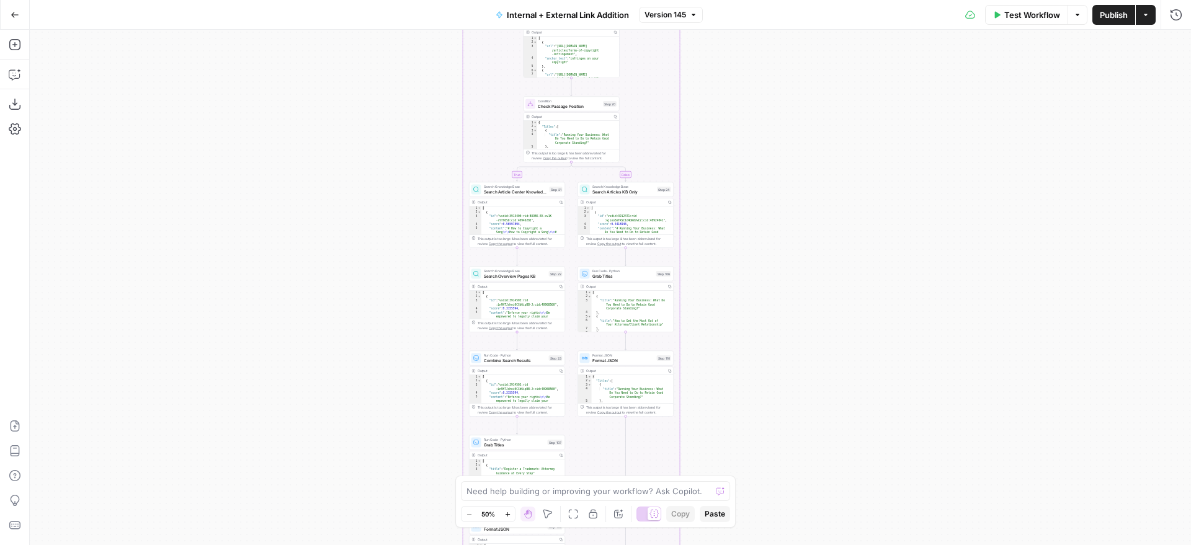
drag, startPoint x: 895, startPoint y: 363, endPoint x: 875, endPoint y: 520, distance: 158.2
click at [876, 525] on div "true false true false true false Workflow Set Inputs Inputs Run Code · Python G…" at bounding box center [610, 288] width 1161 height 516
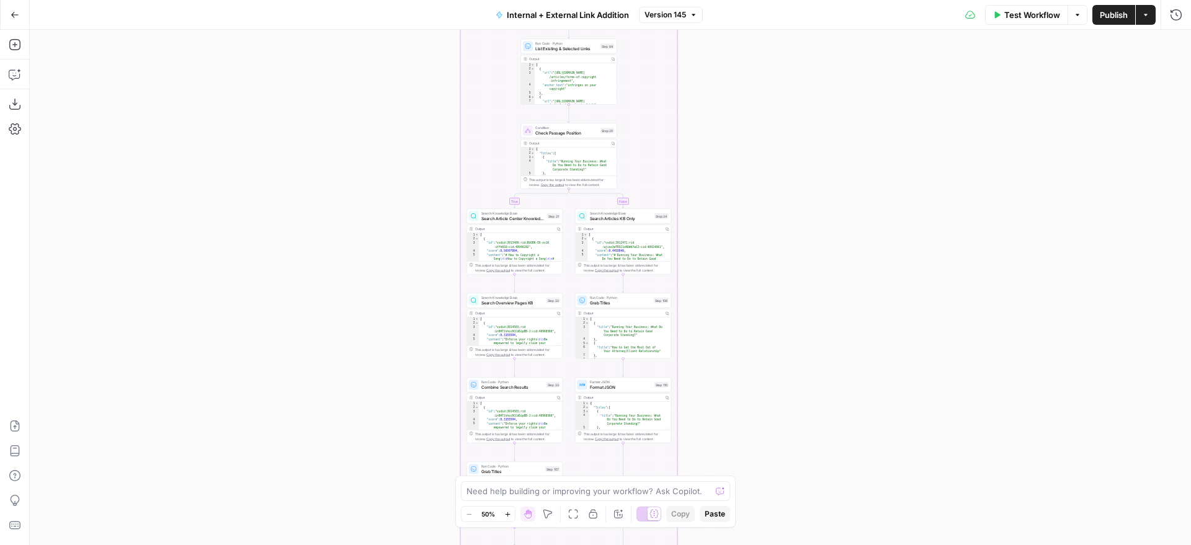
drag, startPoint x: 833, startPoint y: 288, endPoint x: 834, endPoint y: 375, distance: 86.2
click at [834, 375] on div "true false true false true false Workflow Set Inputs Inputs Run Code · Python G…" at bounding box center [610, 288] width 1161 height 516
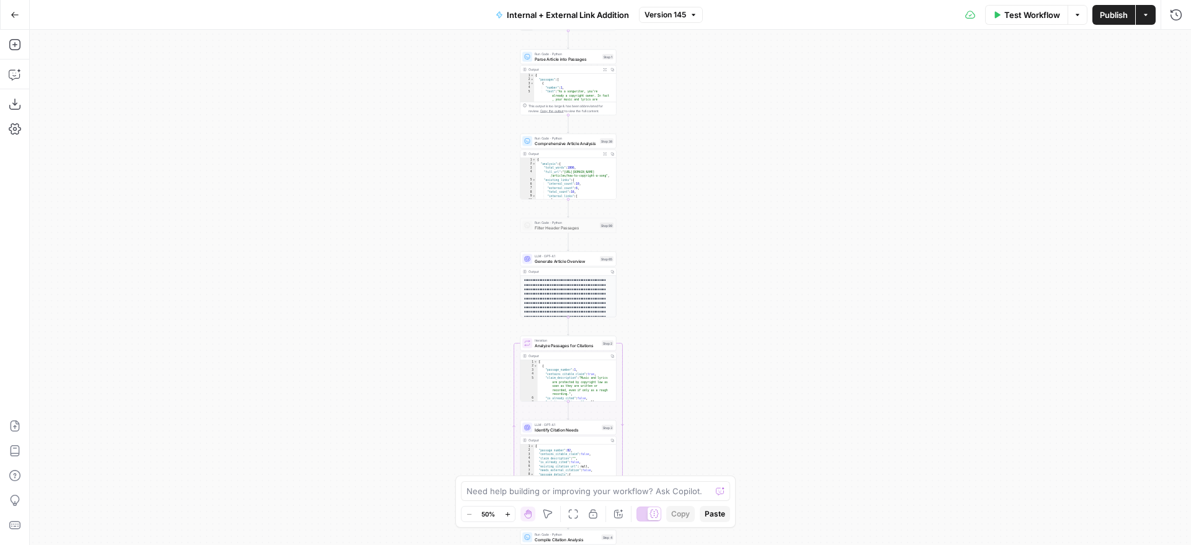
click at [632, 94] on div "true false true false true false Workflow Set Inputs Inputs Run Code · Python G…" at bounding box center [610, 288] width 1161 height 516
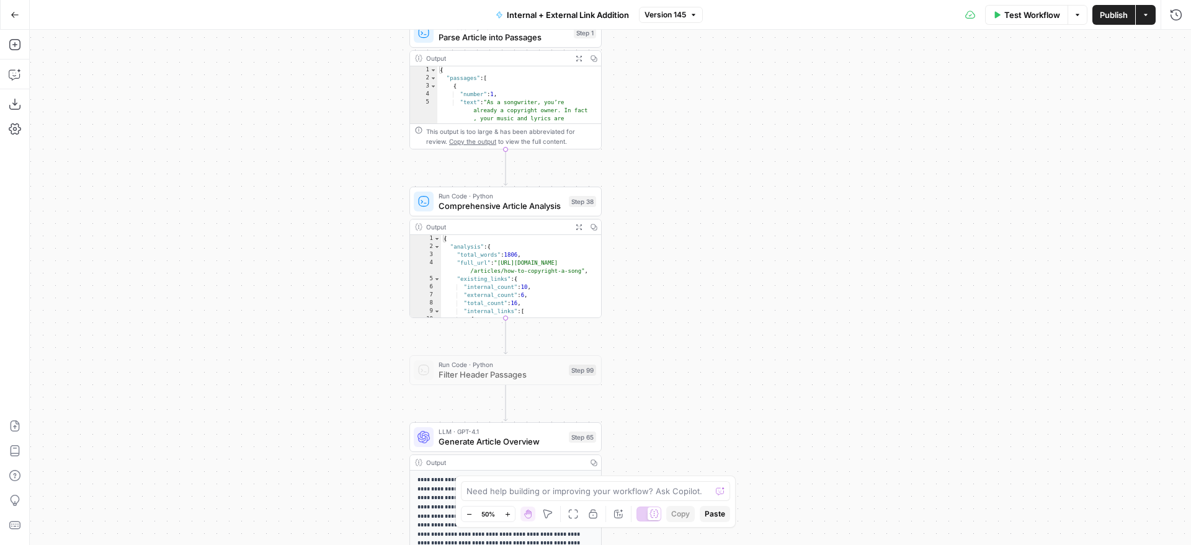
drag, startPoint x: 641, startPoint y: 58, endPoint x: 641, endPoint y: 153, distance: 94.9
click at [643, 154] on div "true false true false true false Workflow Set Inputs Inputs Run Code · Python G…" at bounding box center [610, 288] width 1161 height 516
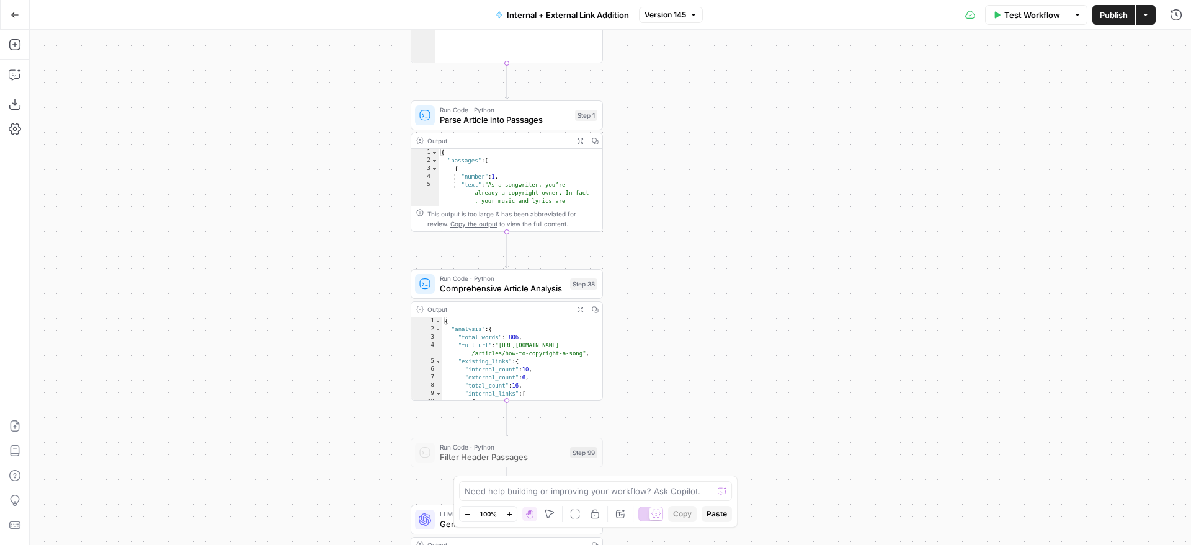
click at [589, 140] on button "Copy" at bounding box center [594, 140] width 15 height 15
click at [586, 140] on button "Expand Output" at bounding box center [580, 140] width 15 height 15
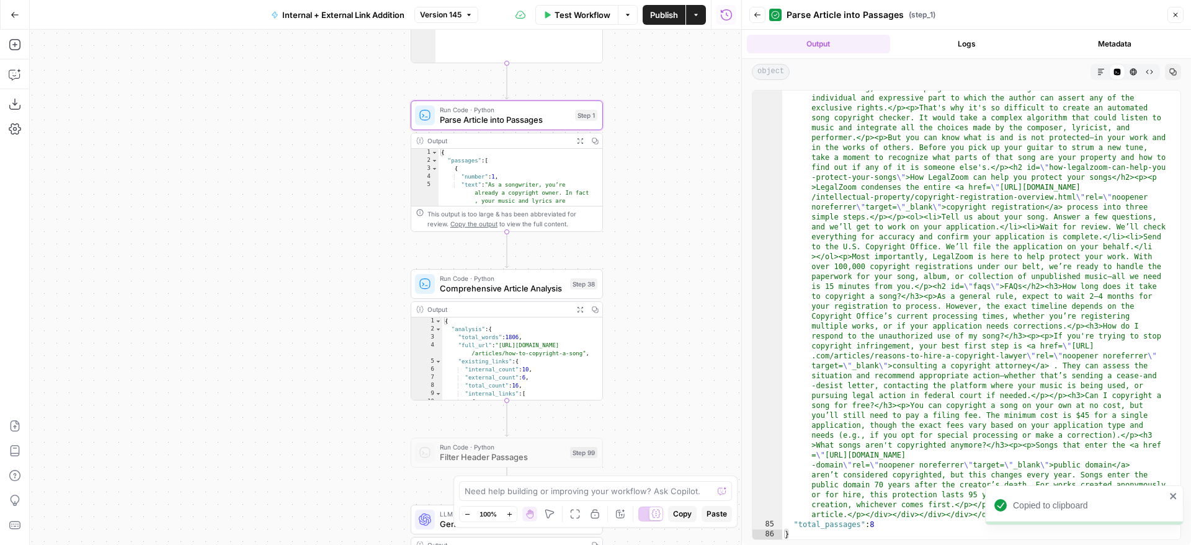
scroll to position [8413, 0]
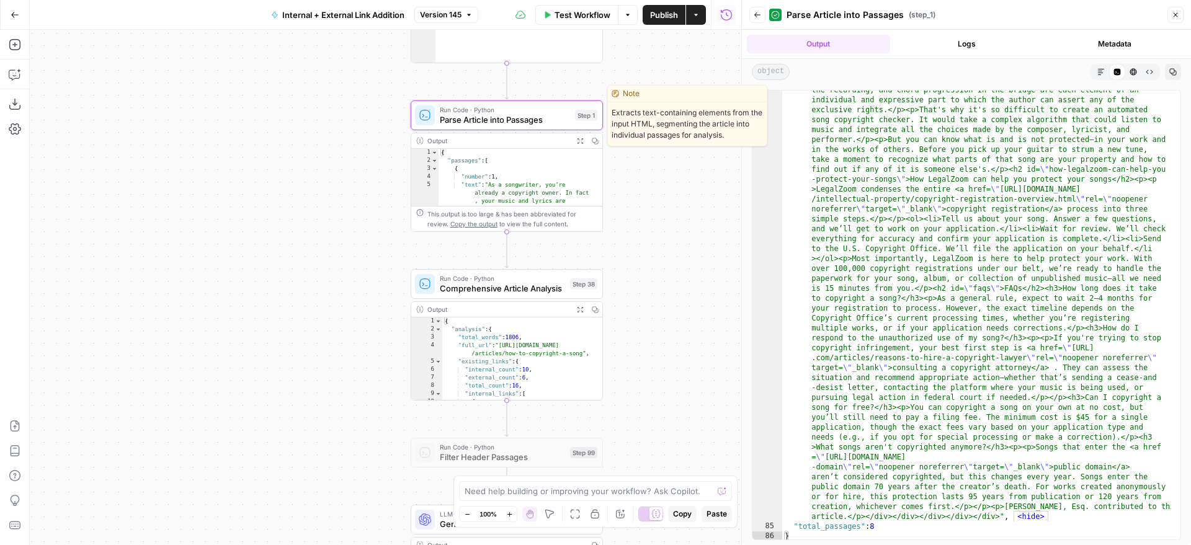
click at [556, 122] on span "Parse Article into Passages" at bounding box center [505, 120] width 130 height 12
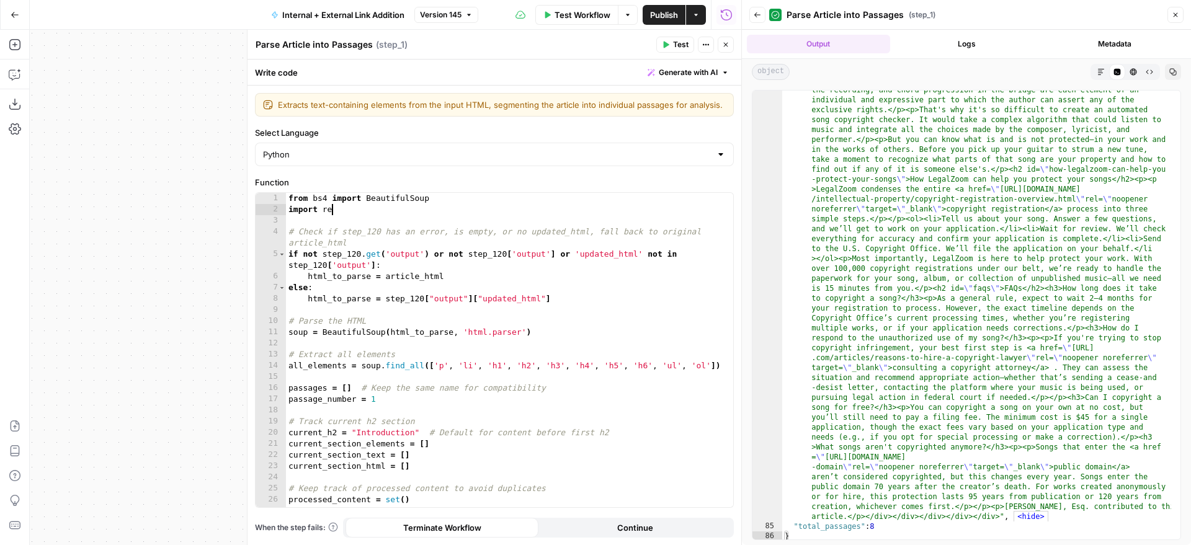
click at [594, 206] on div "from bs4 import BeautifulSoup import re # Check if step_120 has an error, is em…" at bounding box center [505, 361] width 438 height 337
type textarea "**********"
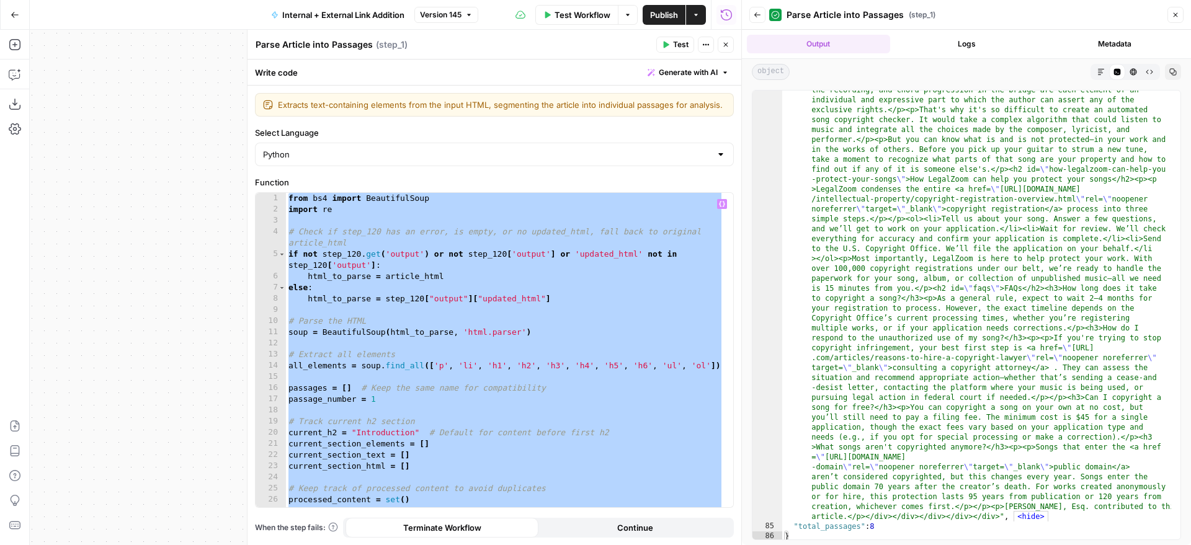
click at [729, 48] on button "Close" at bounding box center [726, 45] width 16 height 16
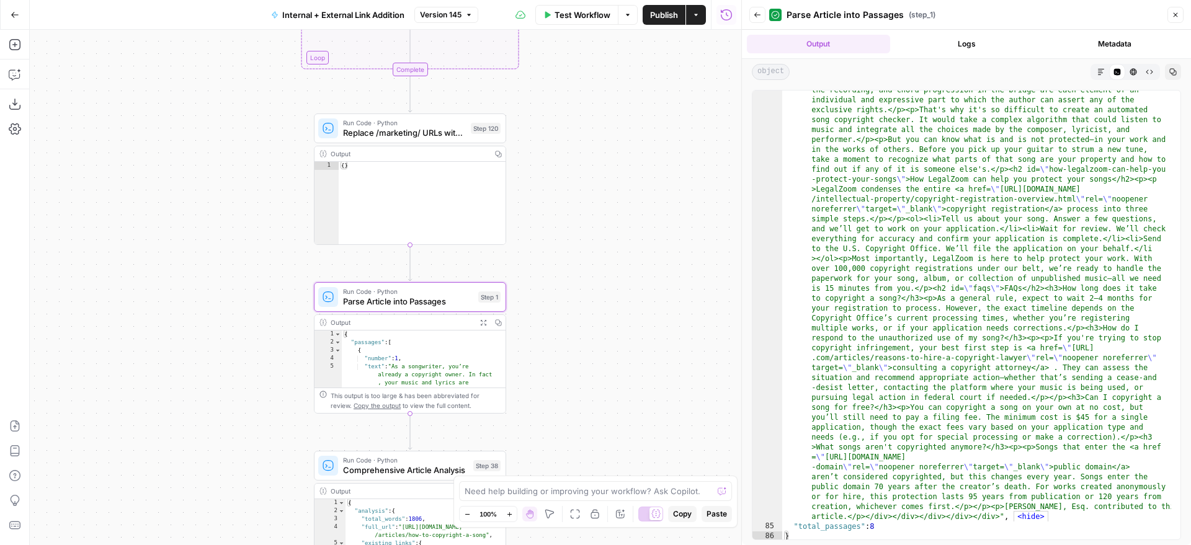
drag, startPoint x: 678, startPoint y: 184, endPoint x: 581, endPoint y: 365, distance: 205.4
click at [581, 365] on div "true false true false true false Workflow Set Inputs Inputs Run Code · Python G…" at bounding box center [386, 288] width 712 height 516
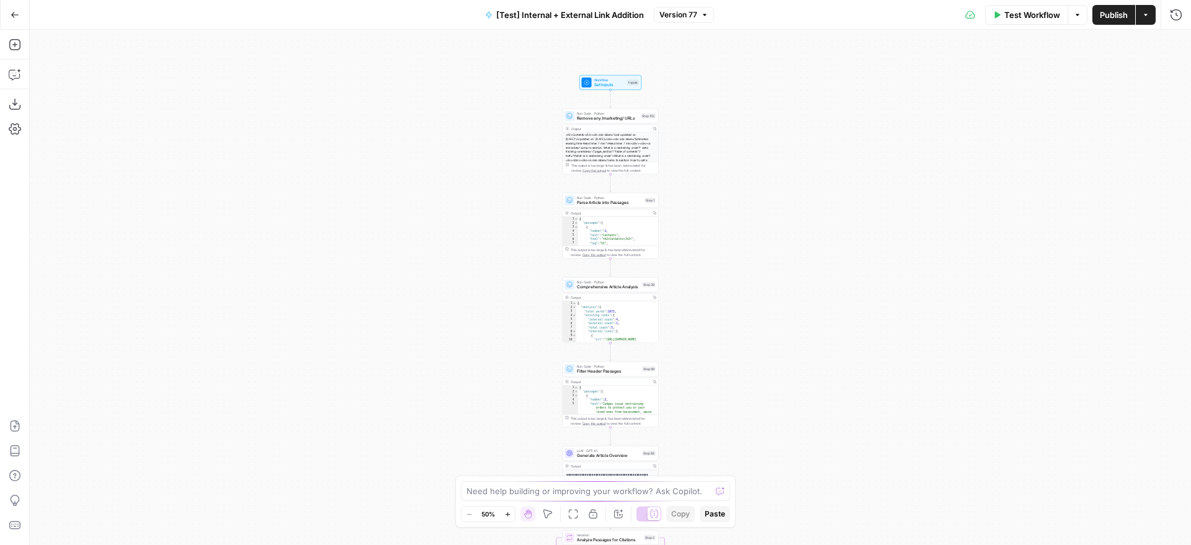
click at [685, 211] on div "true false true false true false Workflow Set Inputs Inputs Run Code · Python R…" at bounding box center [610, 288] width 1161 height 516
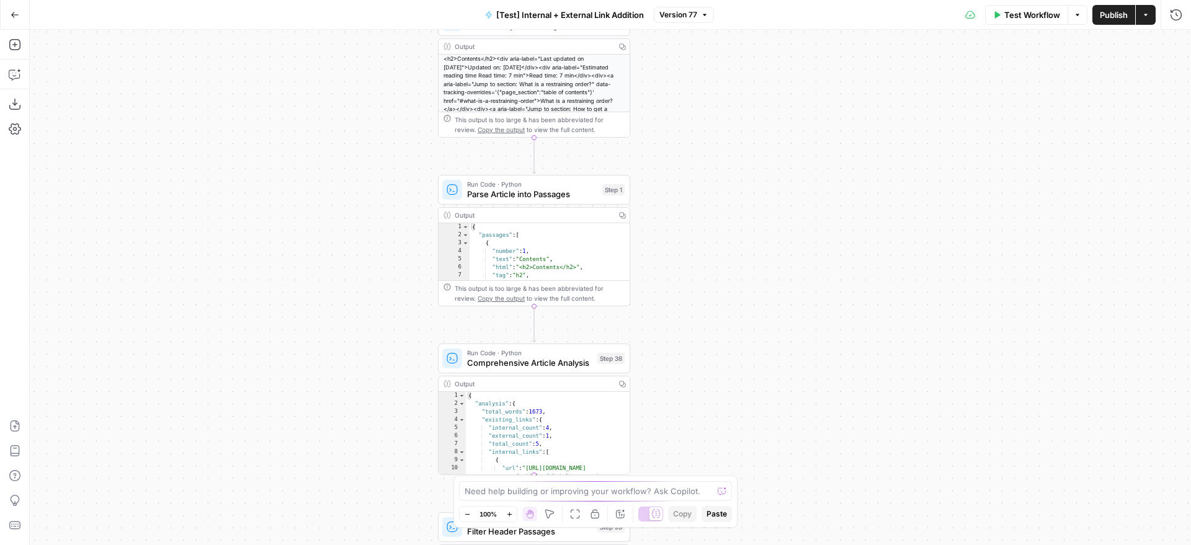
click at [682, 158] on div "true false true false true false Workflow Set Inputs Inputs Run Code · Python R…" at bounding box center [610, 288] width 1161 height 516
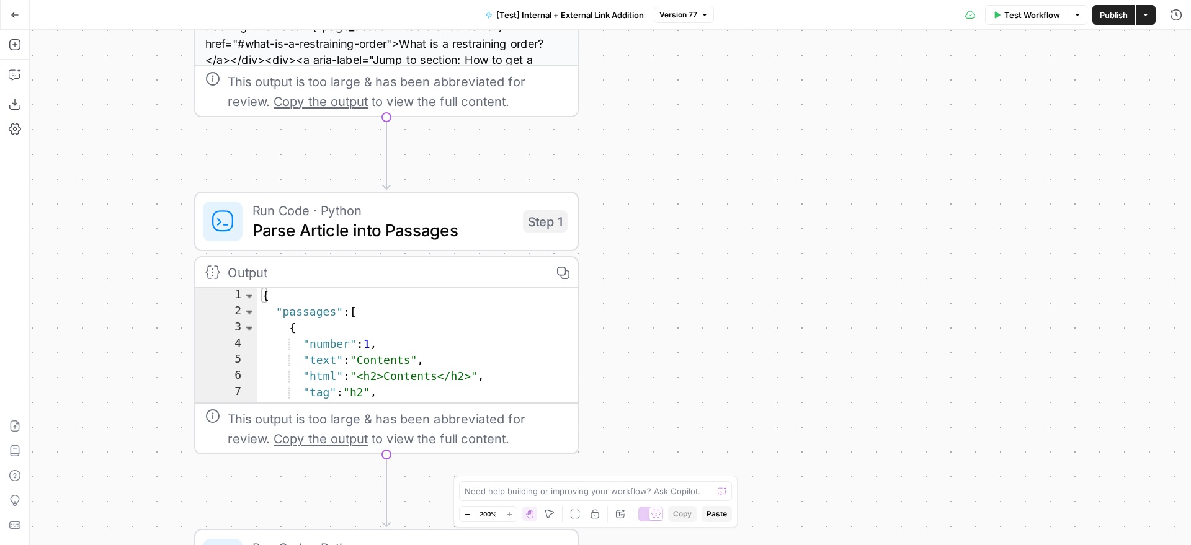
click at [462, 515] on button "Zoom Out" at bounding box center [467, 514] width 15 height 15
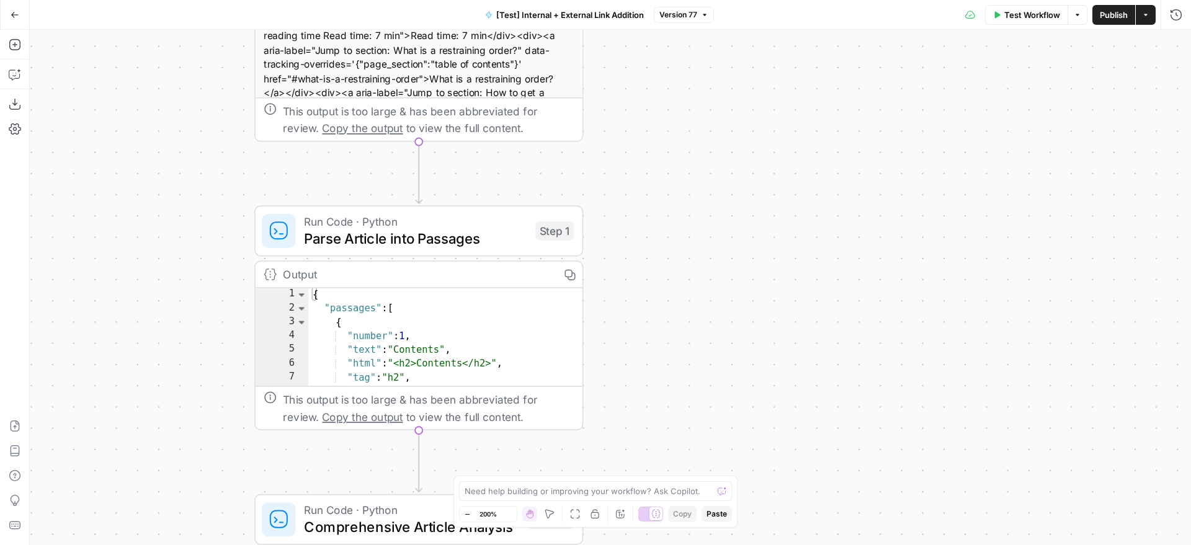
click at [462, 515] on button "Zoom Out" at bounding box center [467, 514] width 15 height 15
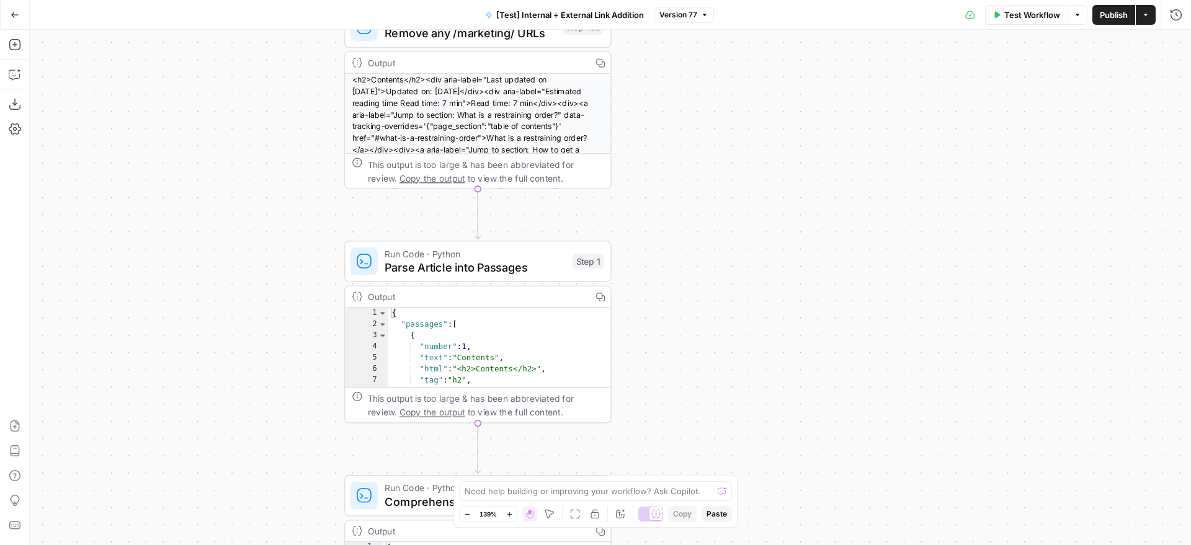
drag, startPoint x: 652, startPoint y: 97, endPoint x: 679, endPoint y: 100, distance: 27.5
click at [679, 100] on div "true false true false true false Workflow Set Inputs Inputs Run Code · Python R…" at bounding box center [610, 288] width 1161 height 516
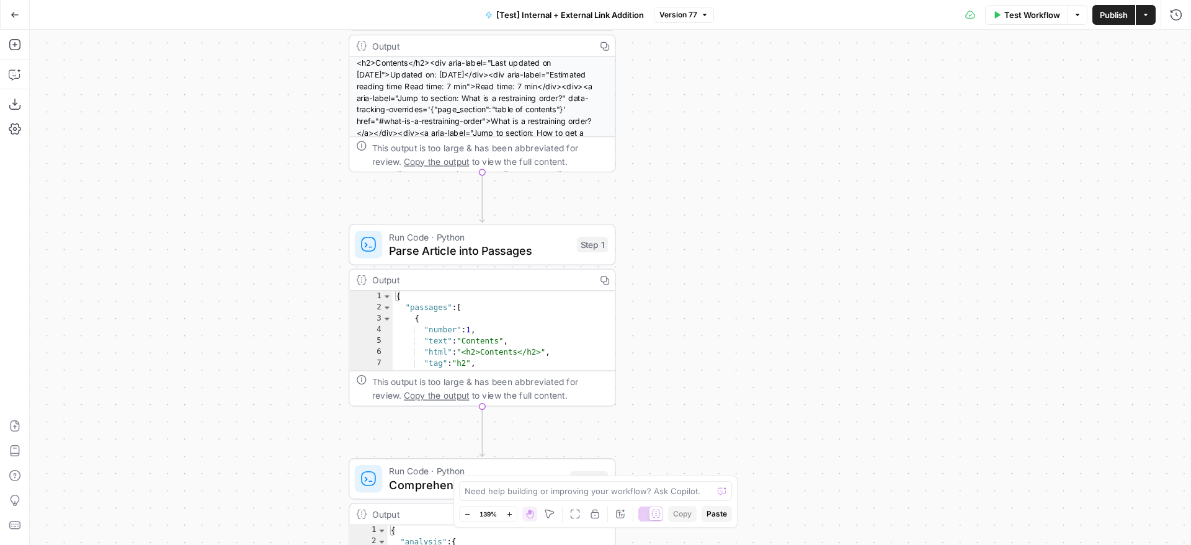
click at [579, 241] on div "Step 1" at bounding box center [592, 245] width 31 height 16
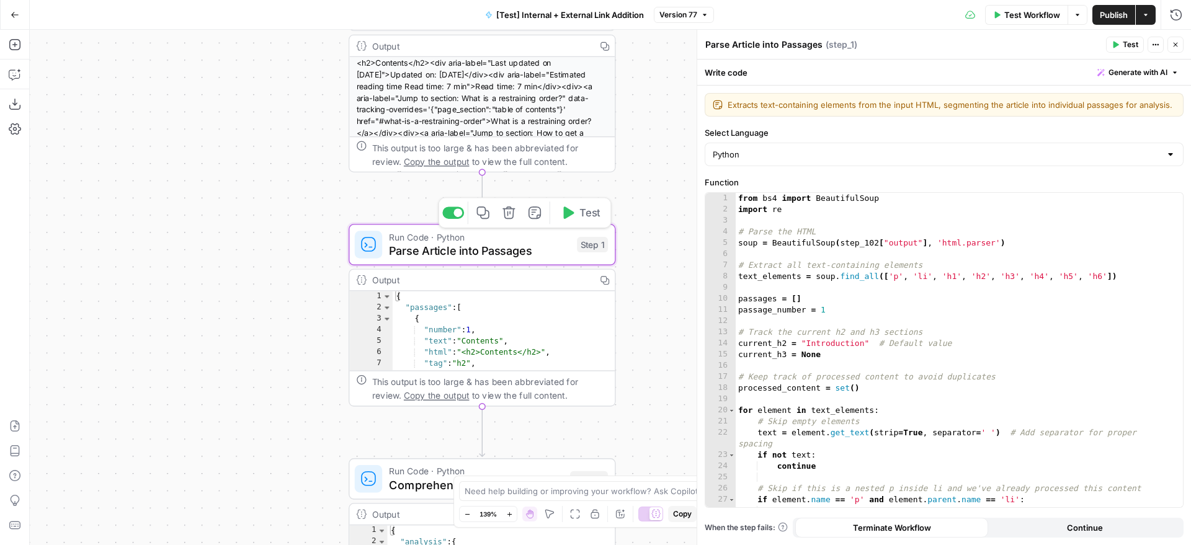
click at [846, 262] on div "from bs4 import BeautifulSoup import re # Parse the HTML soup = BeautifulSoup (…" at bounding box center [955, 361] width 438 height 337
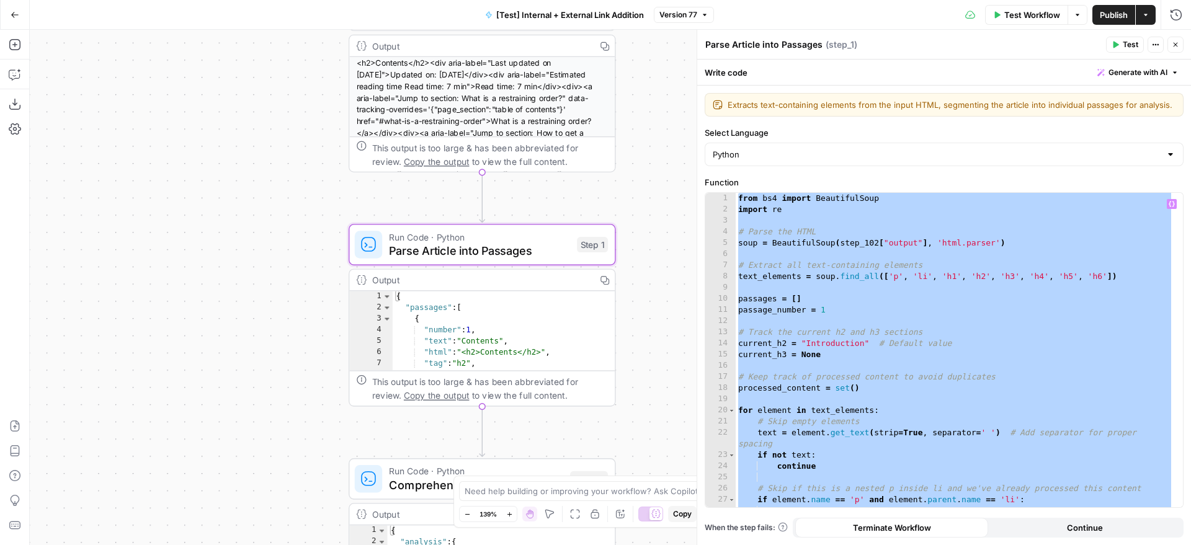
paste textarea
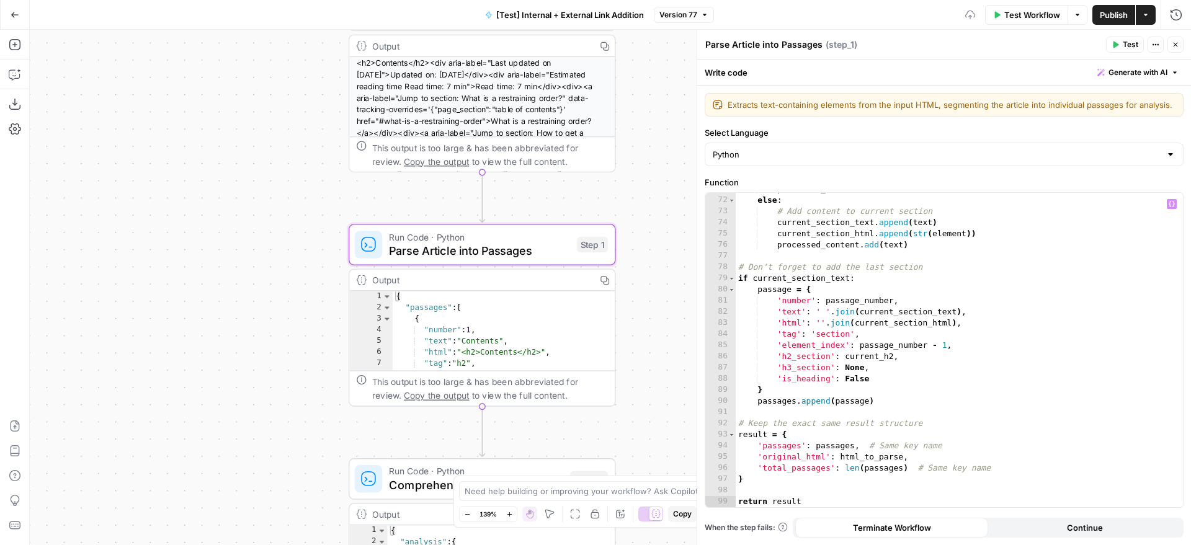
click at [1127, 44] on span "Test" at bounding box center [1131, 44] width 16 height 11
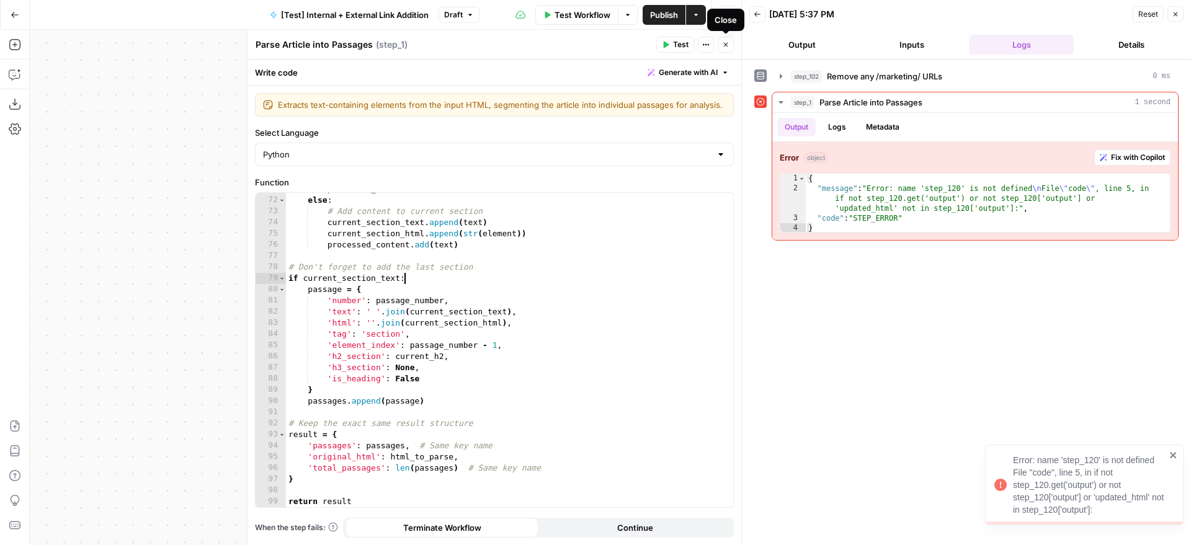
click at [638, 278] on div "processed_content . add ( text ) else : # Add content to current section curren…" at bounding box center [505, 352] width 438 height 337
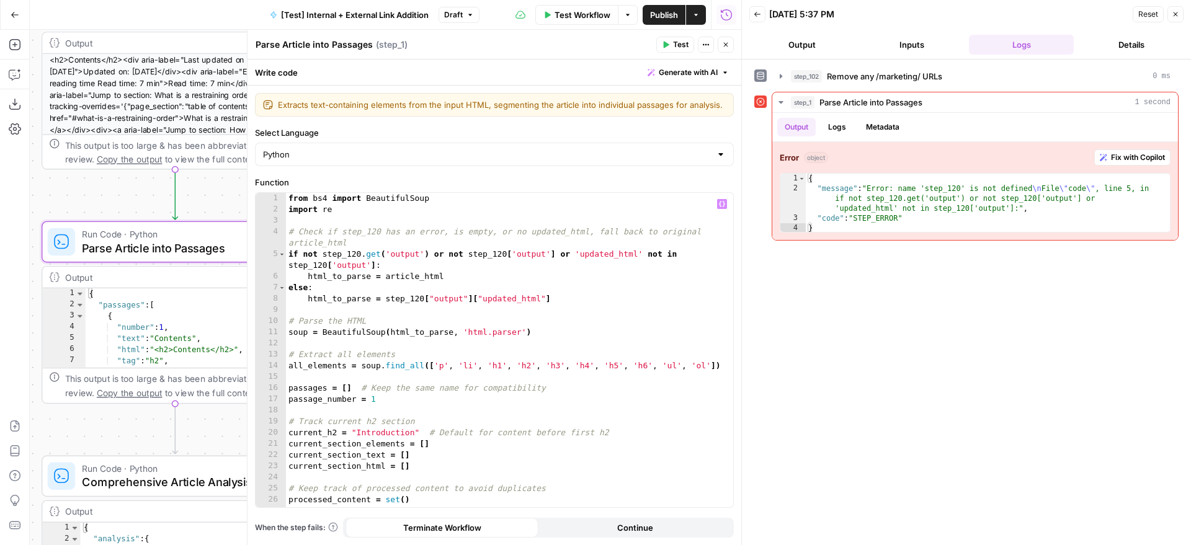
click at [1176, 12] on icon "button" at bounding box center [1175, 14] width 7 height 7
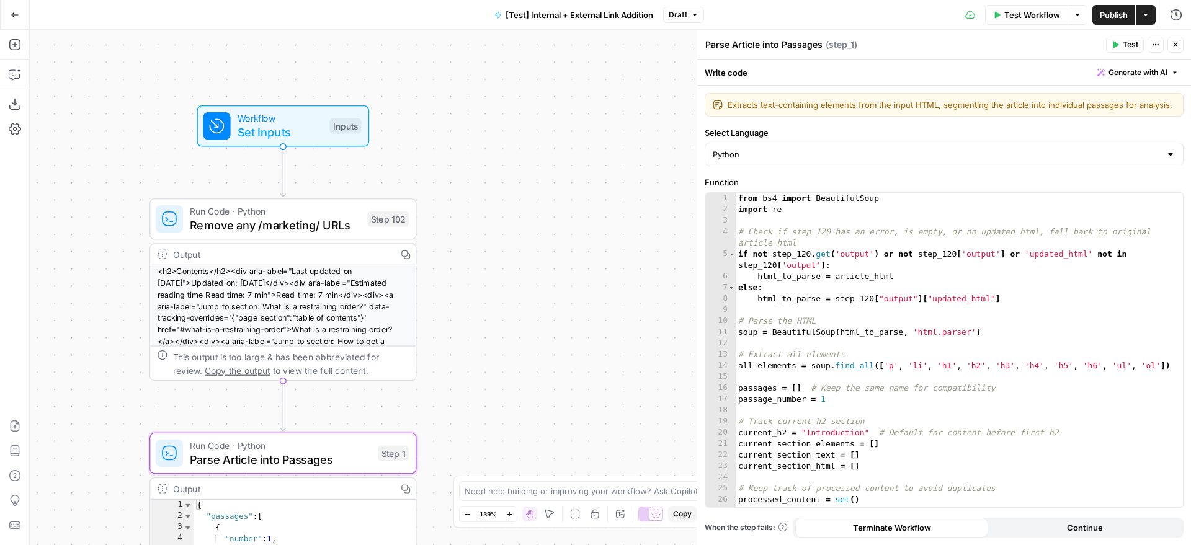
drag, startPoint x: 457, startPoint y: 203, endPoint x: 560, endPoint y: 297, distance: 138.7
click at [559, 298] on div "true false true false true false Workflow Set Inputs Inputs Run Code · Python R…" at bounding box center [610, 288] width 1161 height 516
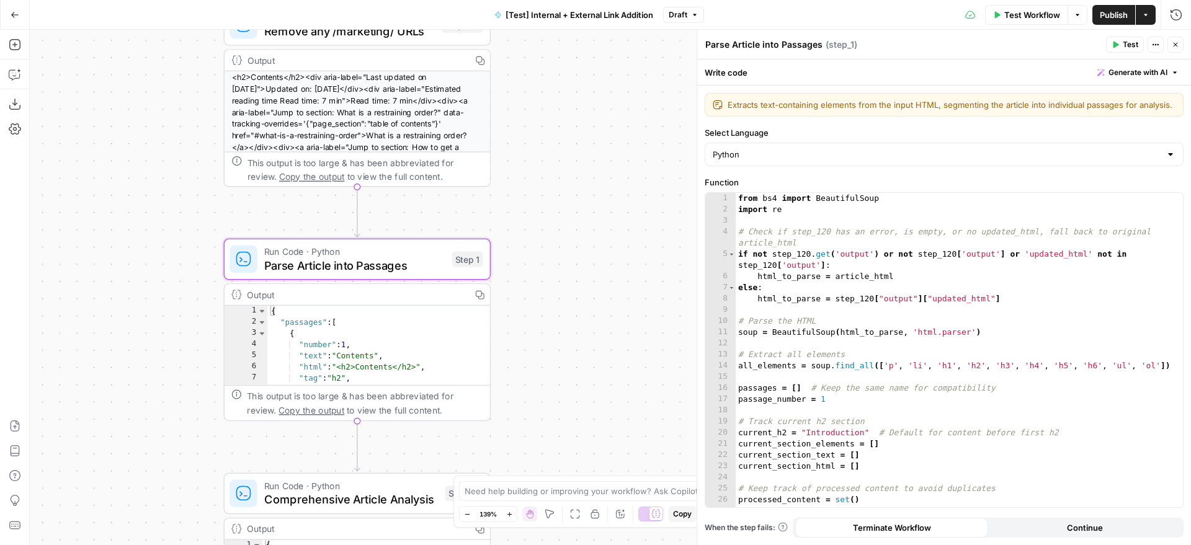
drag, startPoint x: 565, startPoint y: 320, endPoint x: 574, endPoint y: 242, distance: 78.7
click at [574, 242] on div "true false true false true false Workflow Set Inputs Inputs Run Code · Python R…" at bounding box center [610, 288] width 1161 height 516
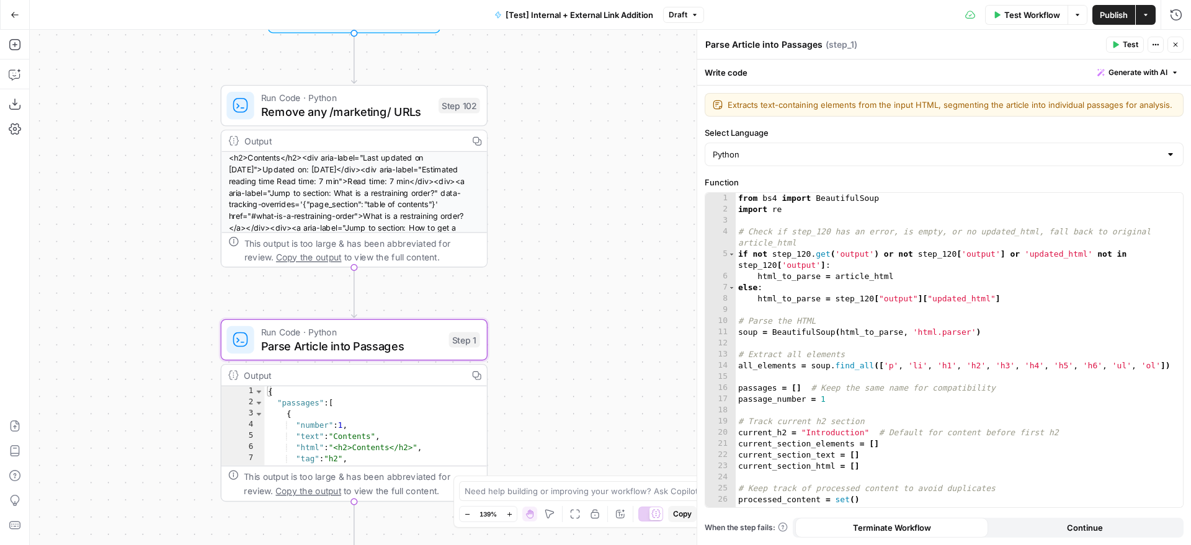
drag, startPoint x: 574, startPoint y: 204, endPoint x: 571, endPoint y: 285, distance: 81.3
click at [571, 285] on div "true false true false true false Workflow Set Inputs Inputs Run Code · Python R…" at bounding box center [610, 288] width 1161 height 516
click at [812, 256] on div "from bs4 import BeautifulSoup import re # Check if step_120 has an error, is em…" at bounding box center [955, 361] width 438 height 337
click at [888, 320] on div "from bs4 import BeautifulSoup import re # Check if step_120 has an error, is em…" at bounding box center [955, 361] width 438 height 337
type textarea "**********"
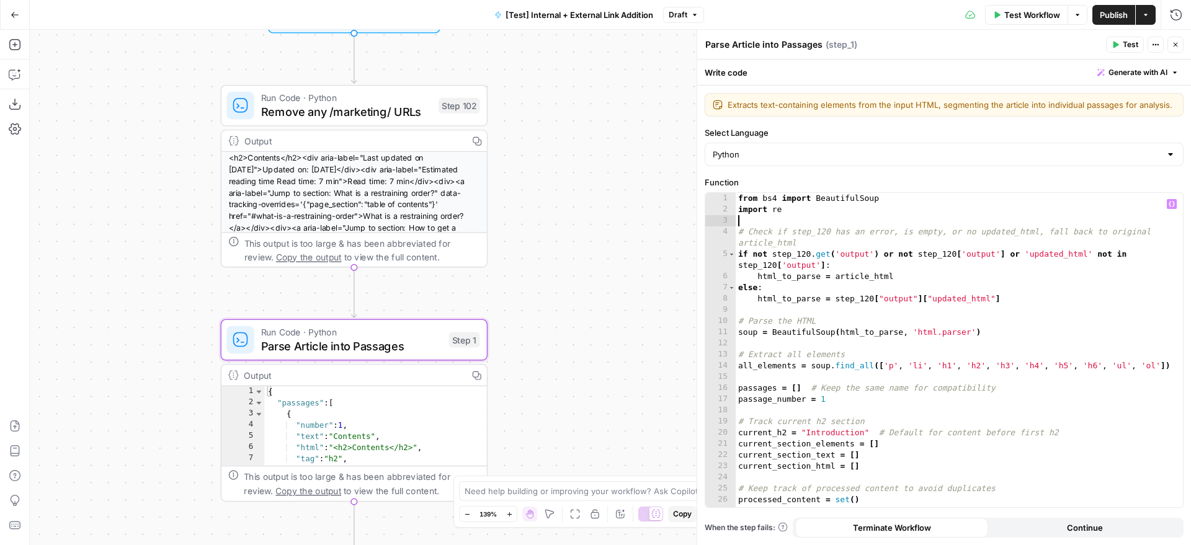
click at [948, 223] on div "from bs4 import BeautifulSoup import re # Check if step_120 has an error, is em…" at bounding box center [955, 361] width 438 height 337
click at [961, 218] on span "+" at bounding box center [964, 219] width 12 height 12
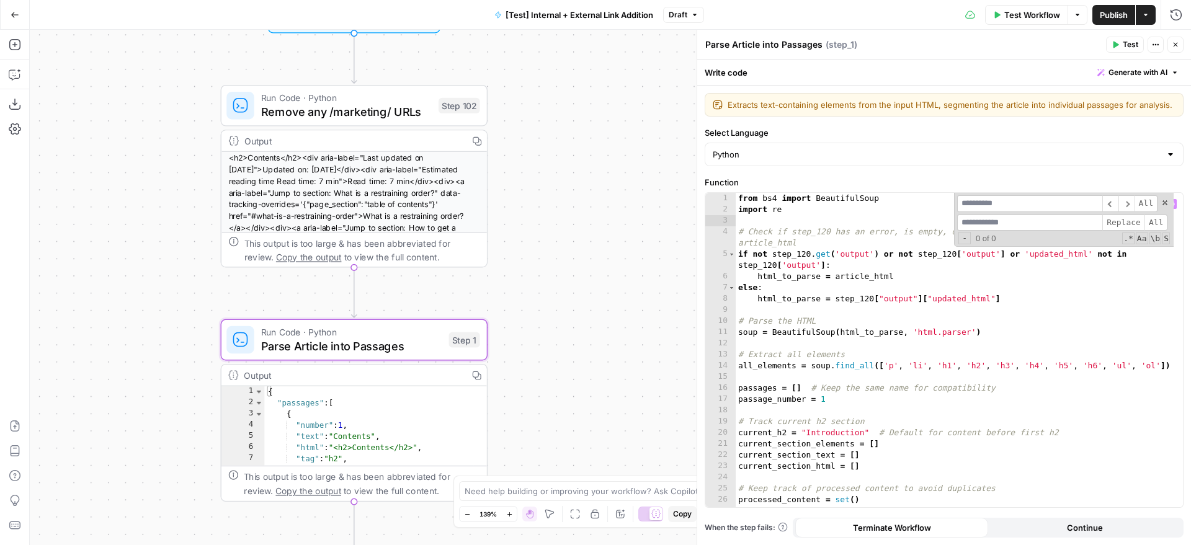
click at [984, 203] on input at bounding box center [1029, 203] width 145 height 17
type input "***"
click at [1156, 225] on span "All" at bounding box center [1156, 223] width 23 height 17
click at [1136, 46] on span "Test" at bounding box center [1131, 44] width 16 height 11
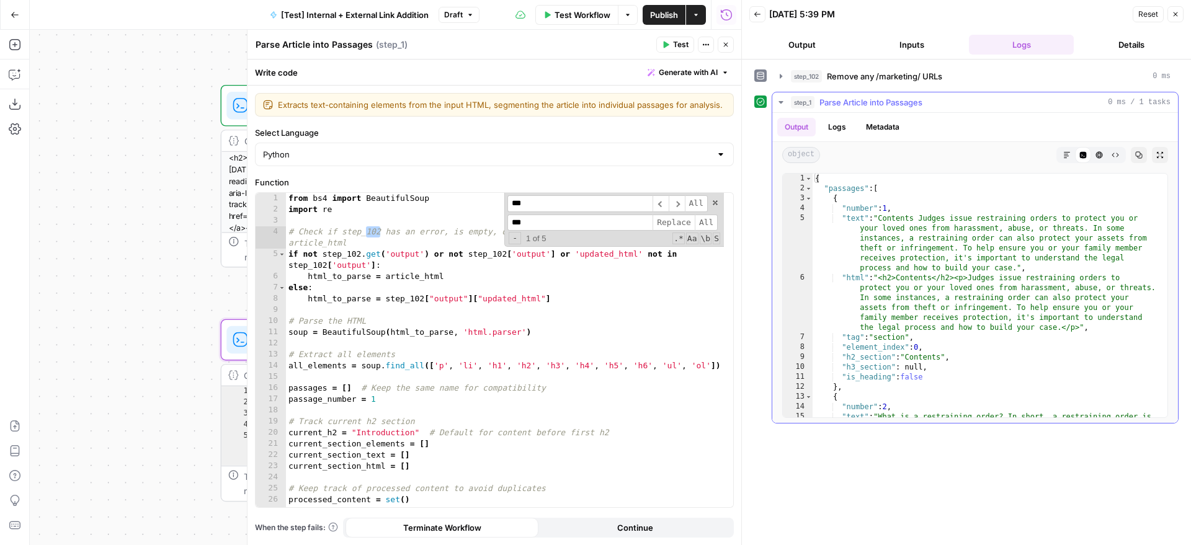
type textarea "**********"
click at [998, 240] on div "{ "passages" : [ { "number" : 1 , "text" : "Contents Judges issue restraining o…" at bounding box center [986, 524] width 346 height 700
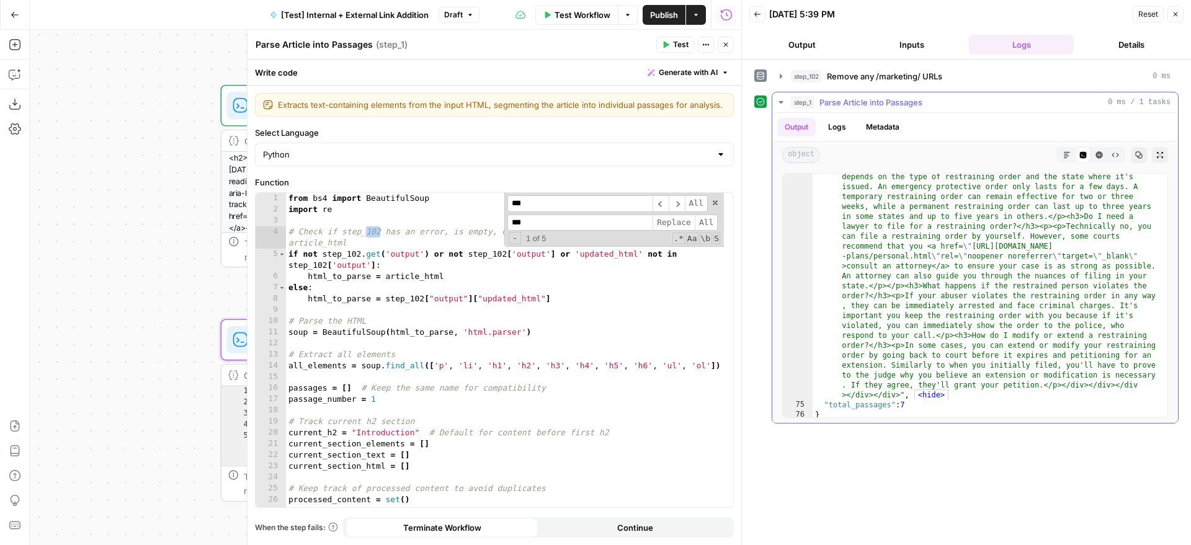
scroll to position [7654, 0]
click at [723, 49] on button "Close" at bounding box center [726, 45] width 16 height 16
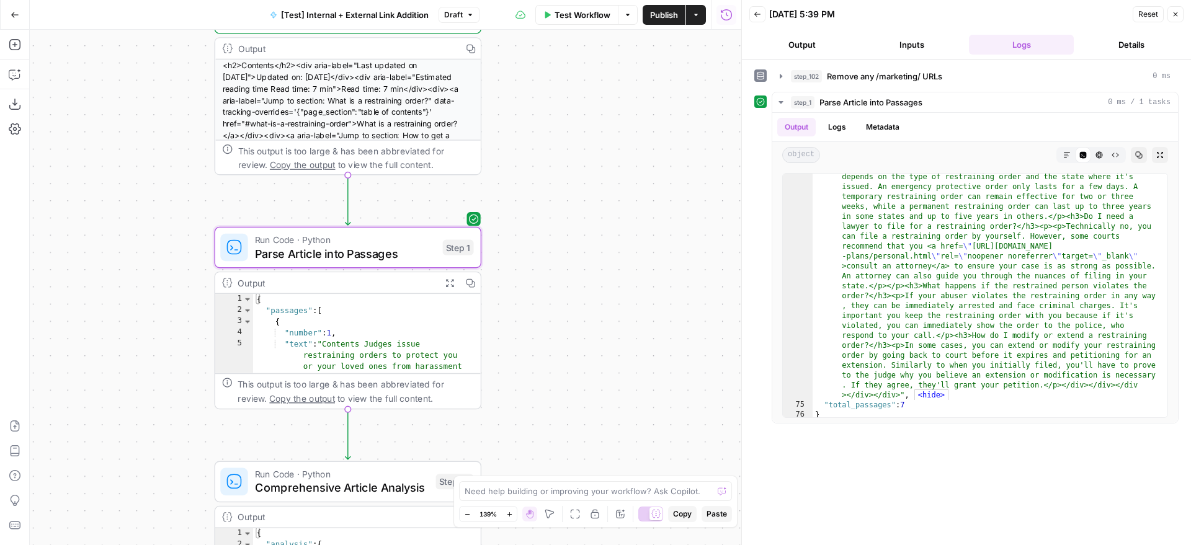
drag, startPoint x: 150, startPoint y: 298, endPoint x: 136, endPoint y: 117, distance: 182.3
click at [136, 109] on div "true false true false true false Workflow Set Inputs Inputs Run Code · Python R…" at bounding box center [386, 288] width 712 height 516
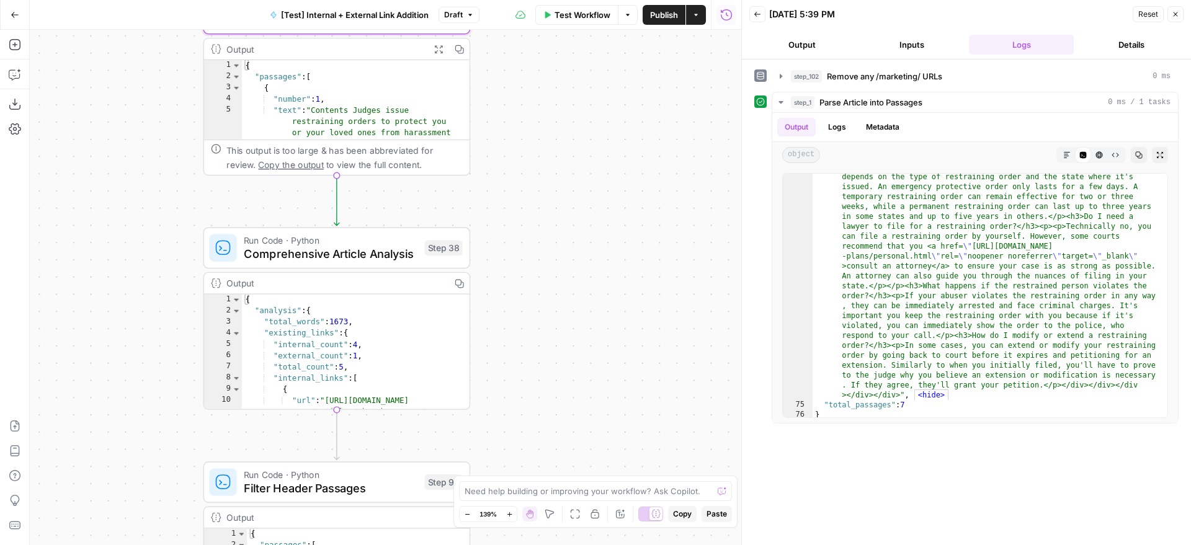
drag, startPoint x: 120, startPoint y: 282, endPoint x: 102, endPoint y: 228, distance: 56.9
click at [134, 42] on div "true false true false true false Workflow Set Inputs Inputs Run Code · Python R…" at bounding box center [386, 288] width 712 height 516
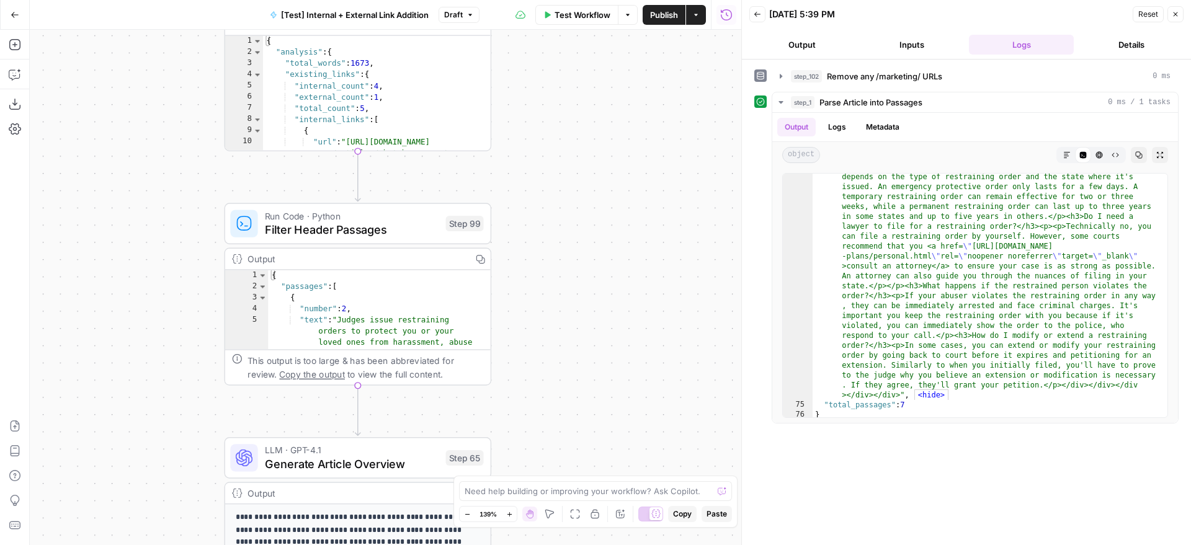
drag, startPoint x: 101, startPoint y: 272, endPoint x: 175, endPoint y: 243, distance: 79.4
click at [105, 154] on div "true false true false true false Workflow Set Inputs Inputs Run Code · Python R…" at bounding box center [386, 288] width 712 height 516
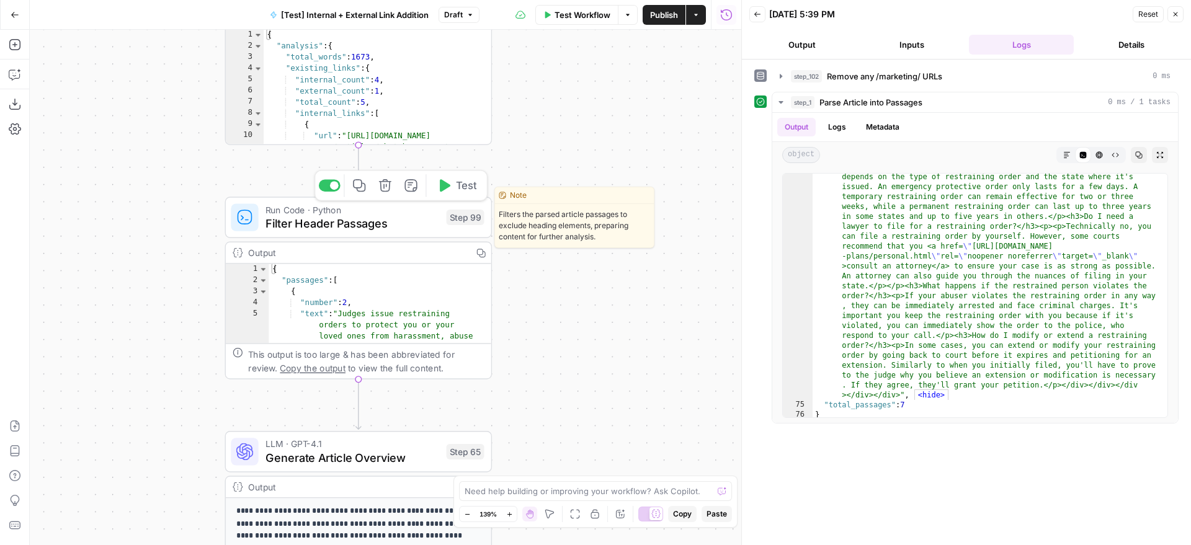
click at [326, 187] on div at bounding box center [330, 185] width 22 height 12
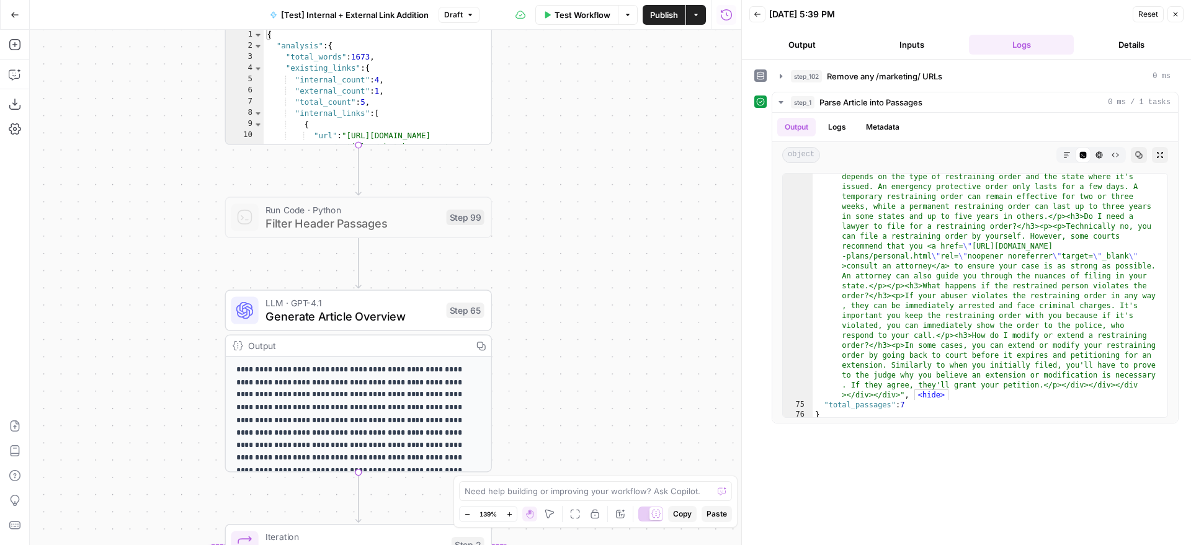
click at [467, 517] on icon "button" at bounding box center [467, 514] width 7 height 7
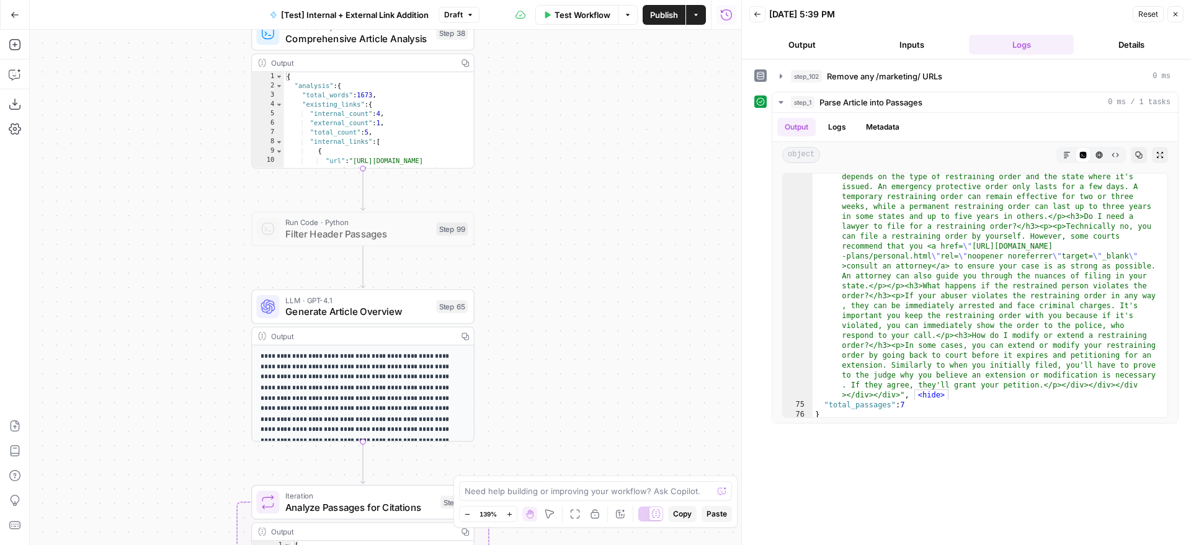
click at [467, 517] on icon "button" at bounding box center [467, 514] width 7 height 7
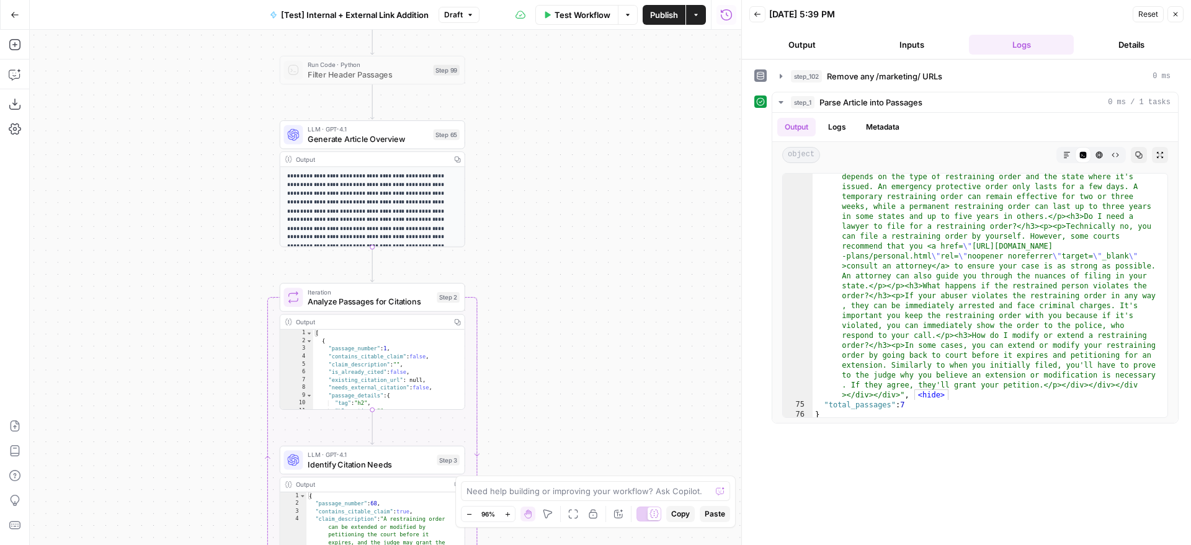
drag, startPoint x: 552, startPoint y: 406, endPoint x: 507, endPoint y: 272, distance: 141.4
click at [559, 232] on div "true false true false true false Workflow Set Inputs Inputs Run Code · Python R…" at bounding box center [386, 288] width 712 height 516
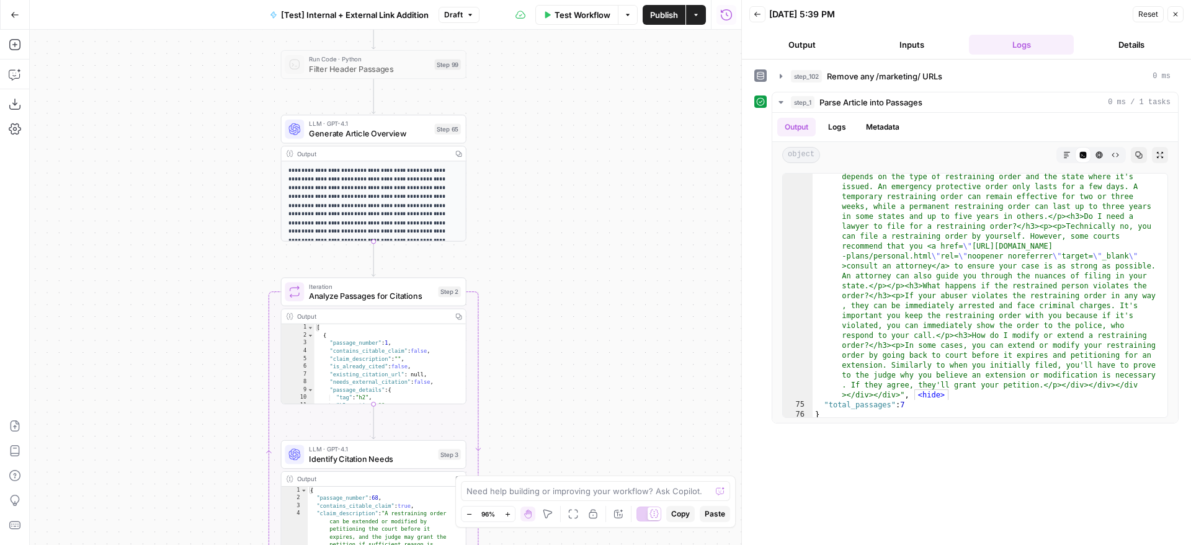
click at [432, 300] on span "Analyze Passages for Citations" at bounding box center [371, 296] width 125 height 12
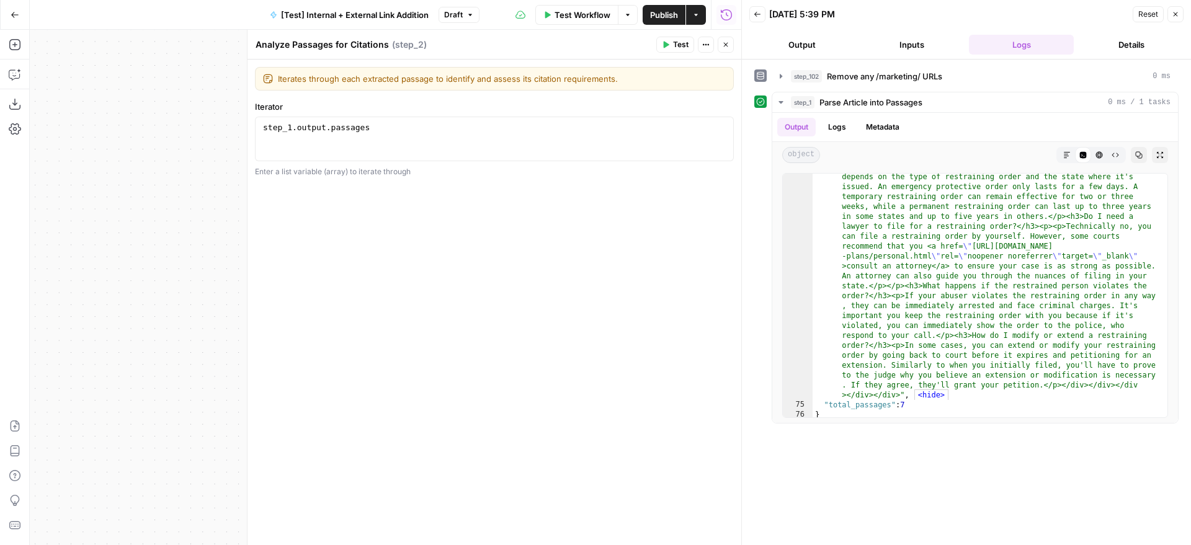
type textarea "**********"
click at [636, 129] on div "step_1 . output . passages" at bounding box center [495, 150] width 468 height 56
click at [736, 46] on div at bounding box center [742, 272] width 12 height 545
click at [733, 46] on button "Close" at bounding box center [726, 45] width 16 height 16
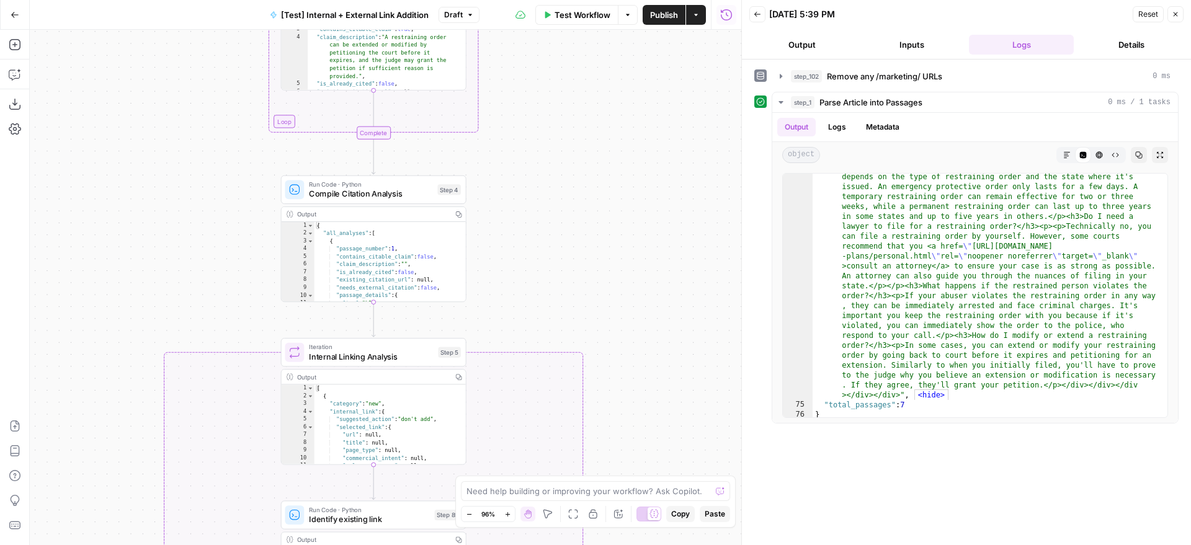
click at [407, 357] on span "Internal Linking Analysis" at bounding box center [371, 356] width 125 height 12
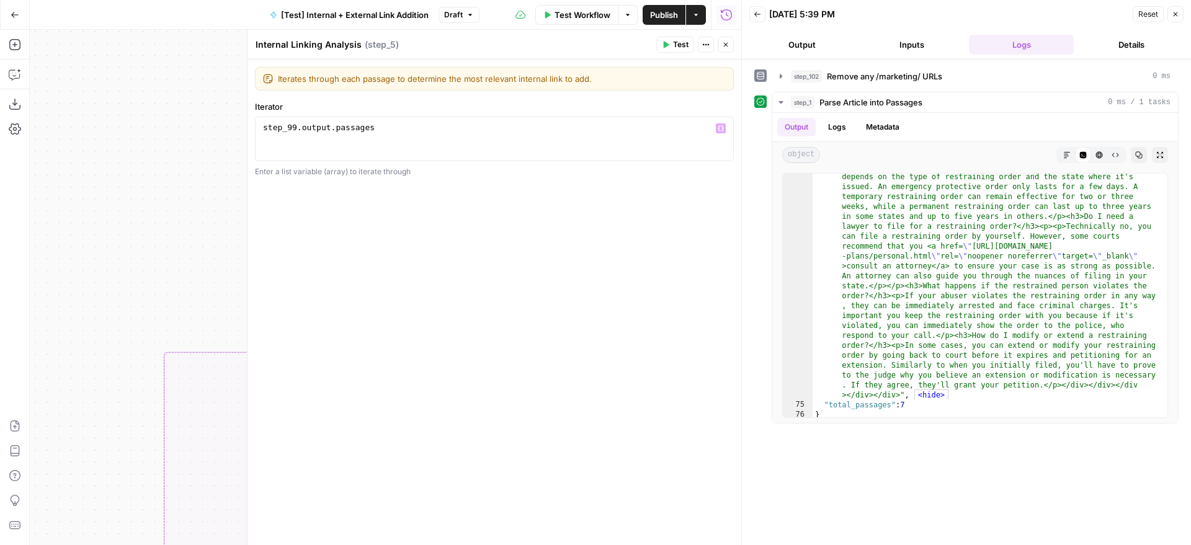
click at [474, 117] on div "1 step_99 . output . passages XXXXXXXXXXXXXXXXXXXXXXXXXXXXXXXXXXXXXXXXXXXXXXXXX…" at bounding box center [494, 139] width 479 height 45
click at [473, 130] on div "step_99 . output . passages" at bounding box center [495, 150] width 468 height 56
paste textarea
type textarea "**********"
drag, startPoint x: 731, startPoint y: 43, endPoint x: 725, endPoint y: 48, distance: 7.5
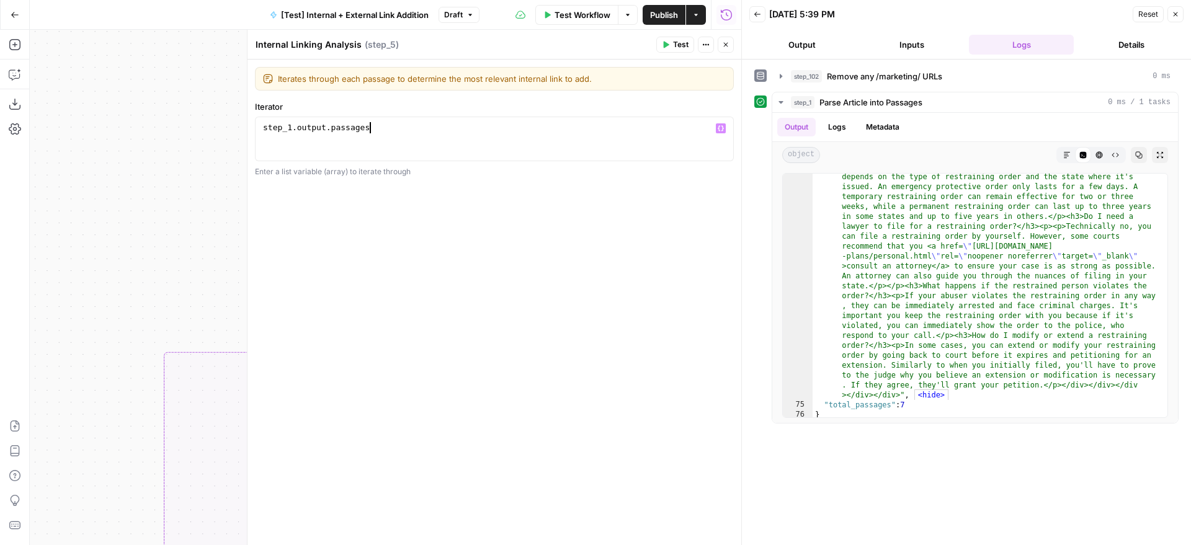
click at [731, 43] on button "Close" at bounding box center [726, 45] width 16 height 16
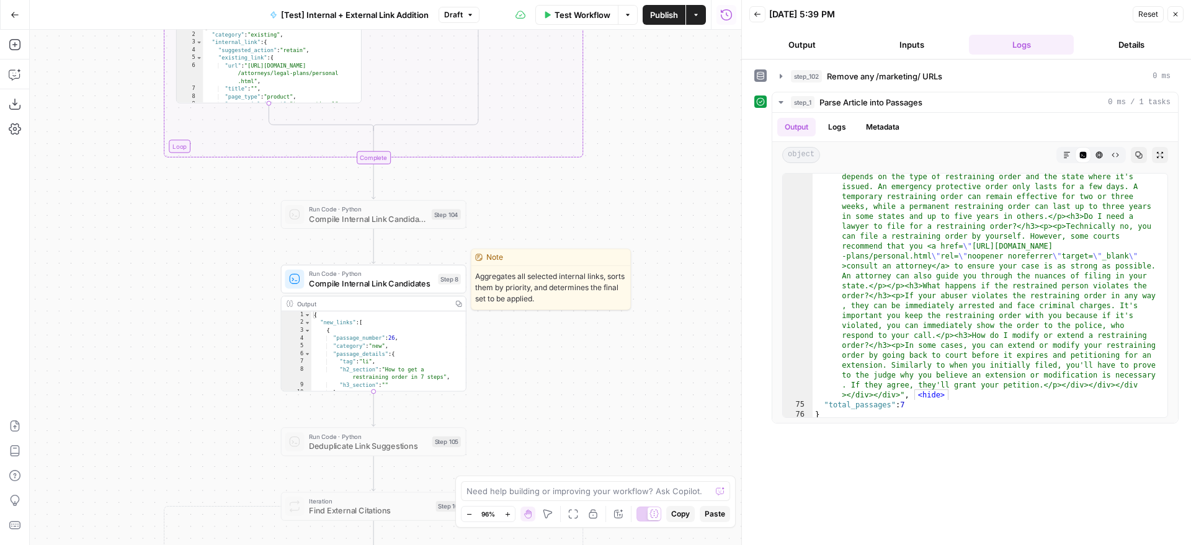
click at [414, 277] on span "Run Code · Python" at bounding box center [371, 273] width 125 height 9
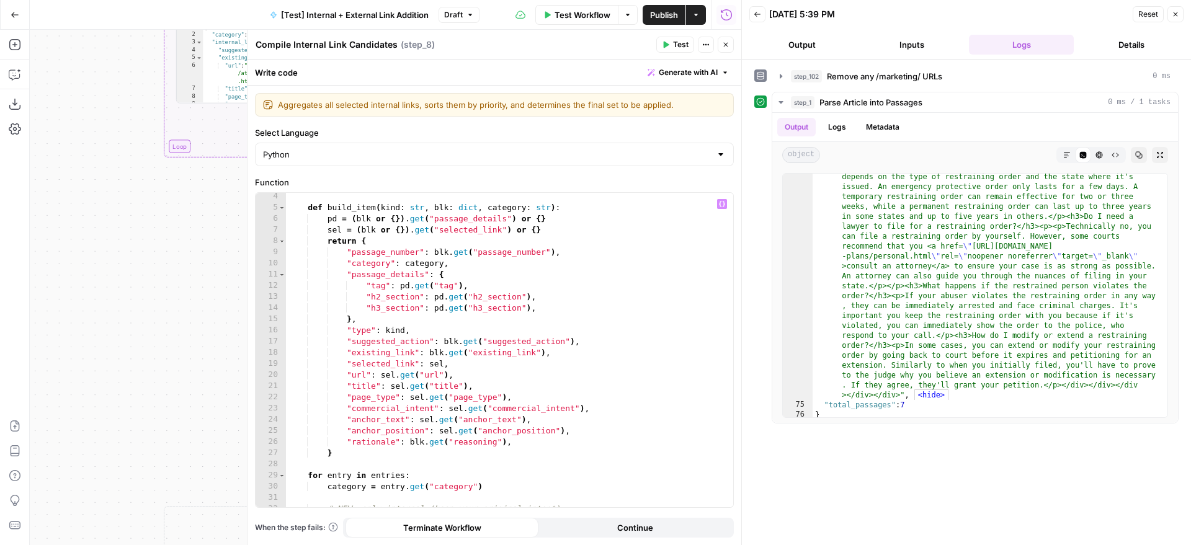
scroll to position [657, 0]
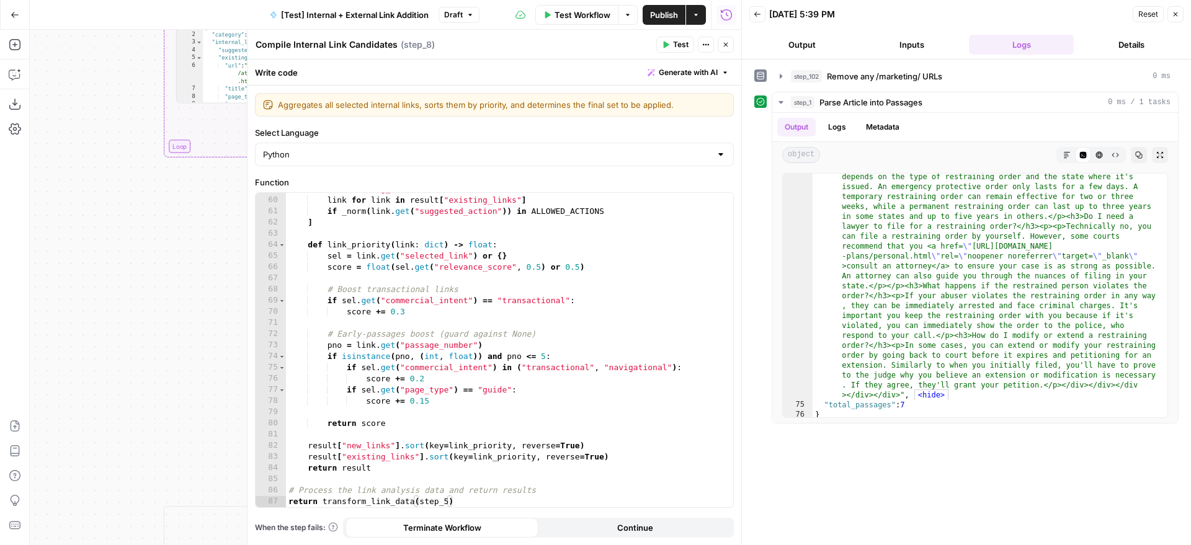
click at [726, 51] on button "Close" at bounding box center [726, 45] width 16 height 16
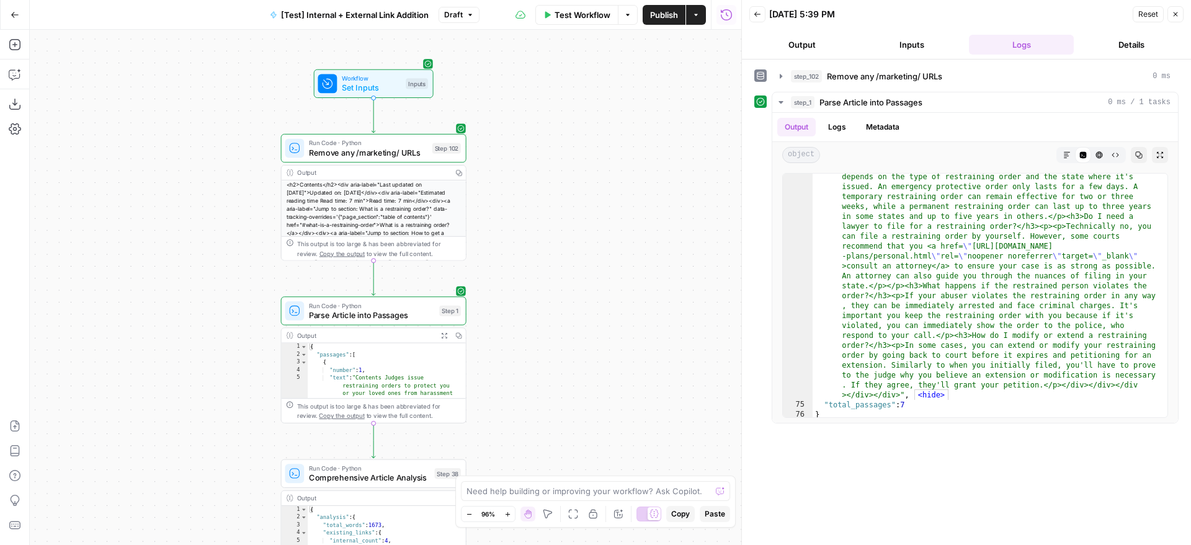
click at [619, 179] on div "true false true false true false Workflow Set Inputs Inputs Run Code · Python R…" at bounding box center [386, 288] width 712 height 516
click at [645, 18] on button "Publish" at bounding box center [664, 15] width 43 height 20
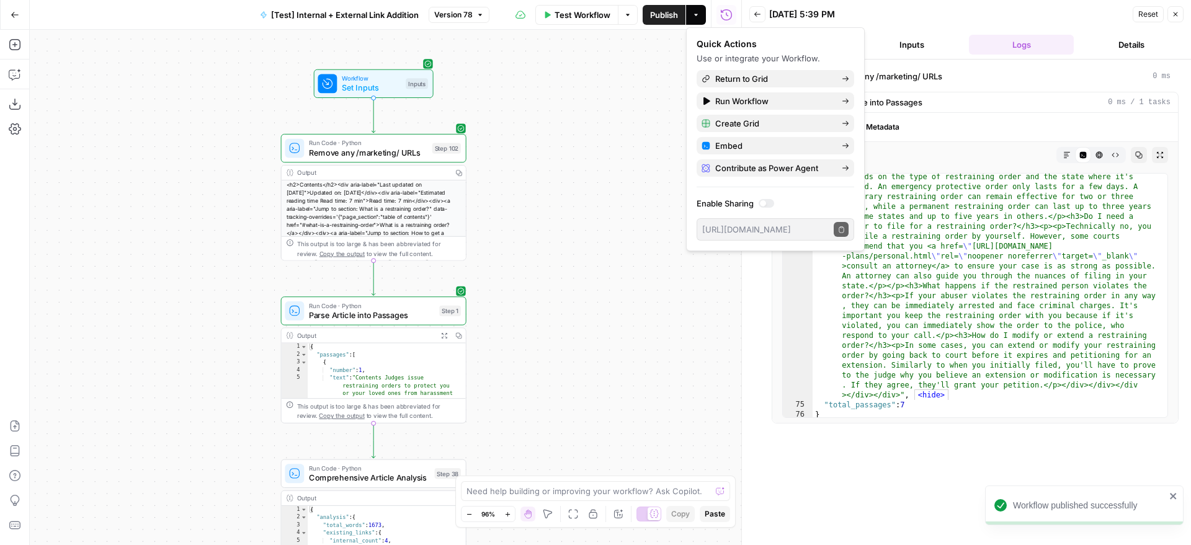
click at [609, 367] on div "true false true false true false Workflow Set Inputs Inputs Run Code · Python R…" at bounding box center [386, 288] width 712 height 516
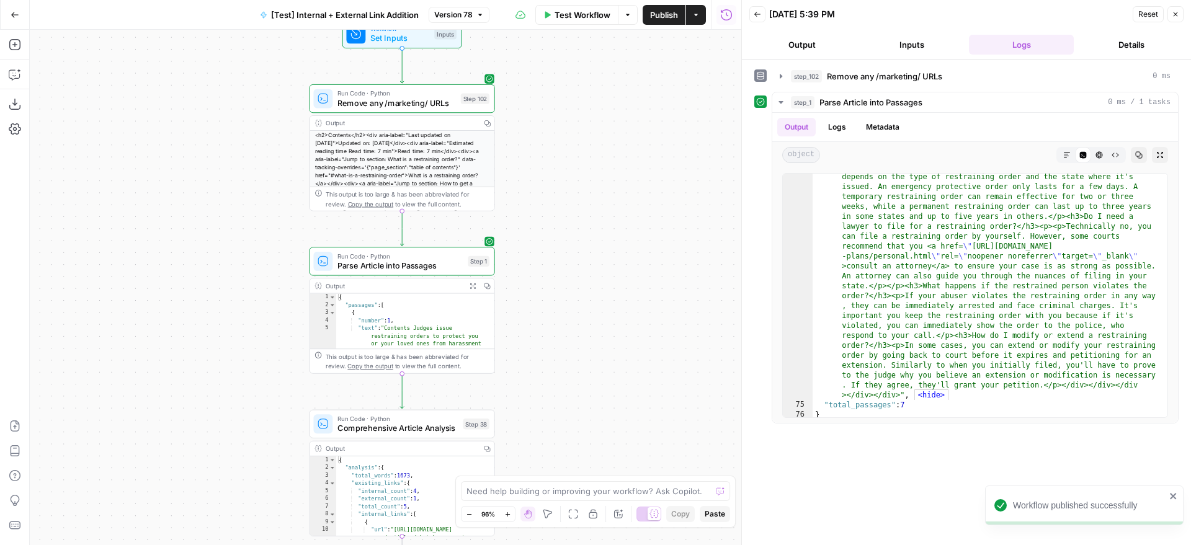
drag, startPoint x: 494, startPoint y: 283, endPoint x: 524, endPoint y: 233, distance: 58.1
click at [524, 233] on div "true false true false true false Workflow Set Inputs Inputs Run Code · Python R…" at bounding box center [386, 288] width 712 height 516
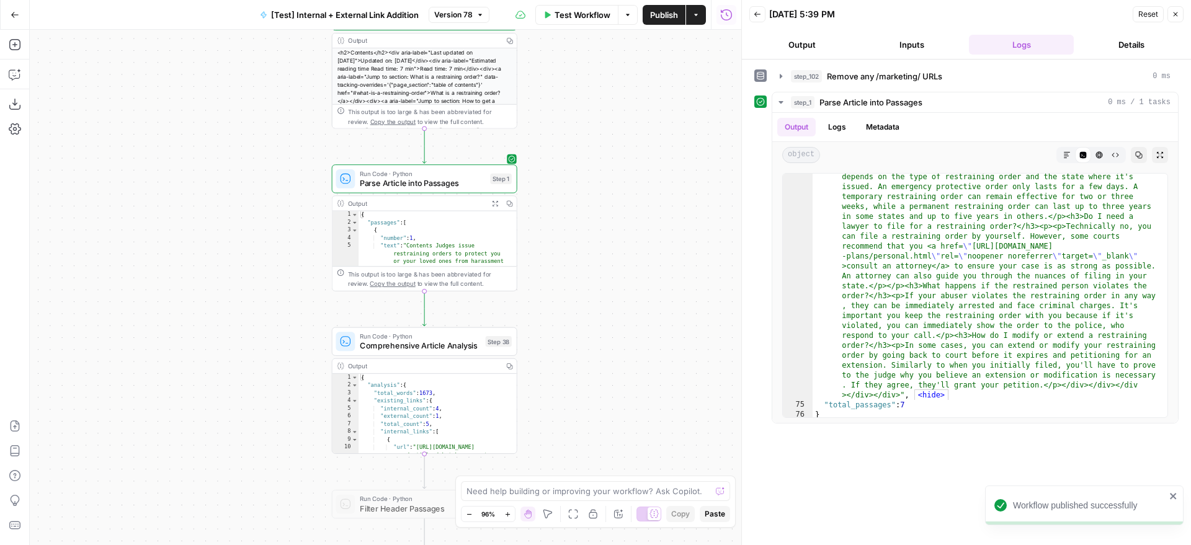
drag, startPoint x: 595, startPoint y: 274, endPoint x: 609, endPoint y: 187, distance: 87.3
click at [609, 187] on div "true false true false true false Workflow Set Inputs Inputs Run Code · Python R…" at bounding box center [386, 288] width 712 height 516
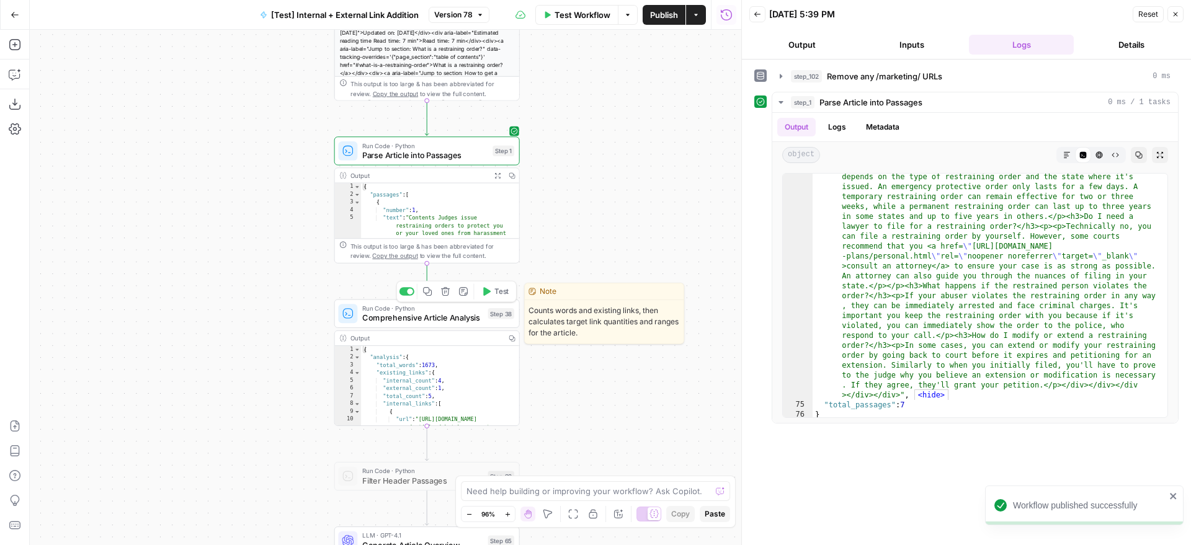
click at [506, 297] on button "Test" at bounding box center [494, 292] width 37 height 16
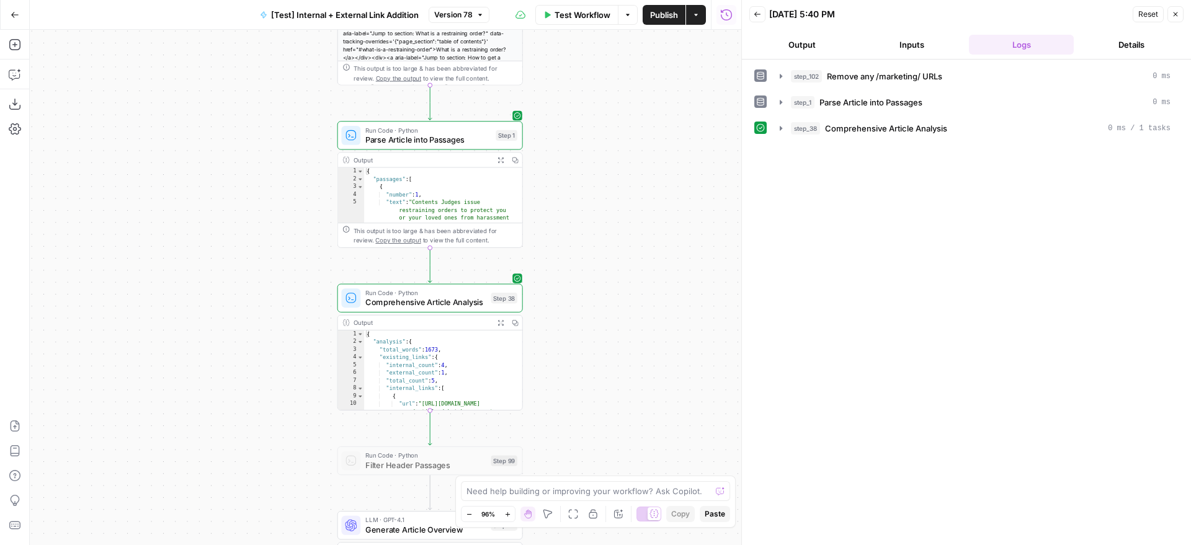
drag, startPoint x: 593, startPoint y: 395, endPoint x: 609, endPoint y: 124, distance: 270.9
click at [609, 124] on div "true false true false true false Workflow Set Inputs Inputs Run Code · Python R…" at bounding box center [386, 288] width 712 height 516
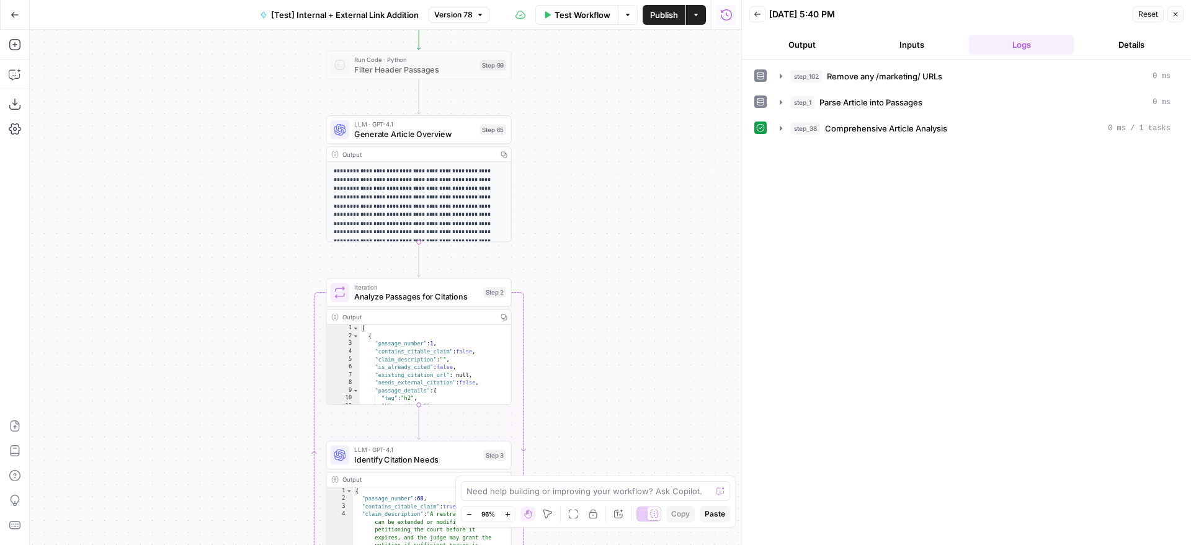
drag, startPoint x: 605, startPoint y: 355, endPoint x: 581, endPoint y: 235, distance: 122.9
click at [581, 235] on div "true false true false true false Workflow Set Inputs Inputs Run Code · Python R…" at bounding box center [386, 288] width 712 height 516
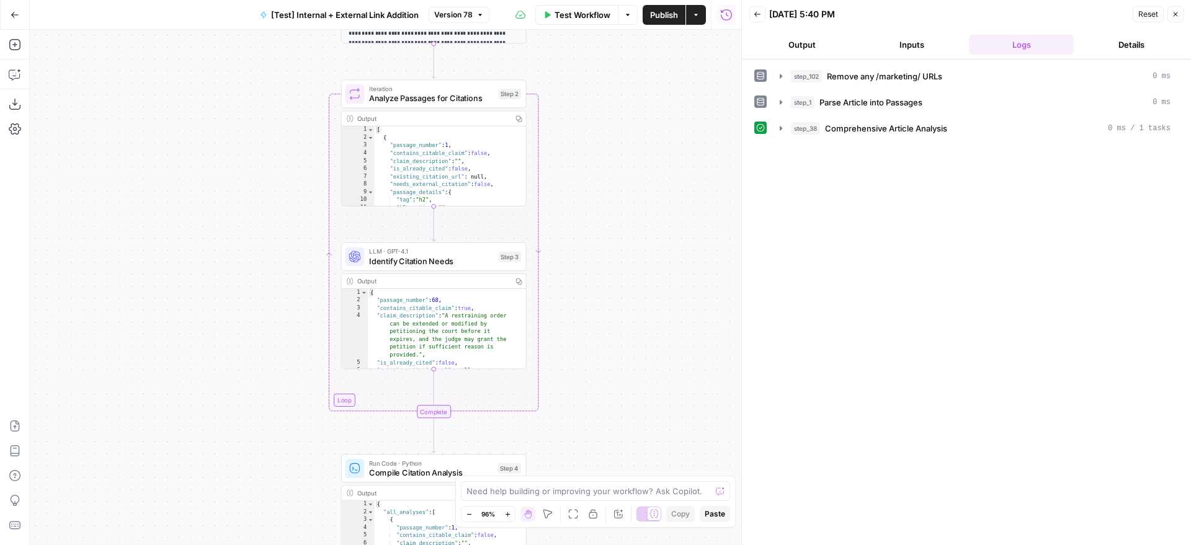
drag, startPoint x: 596, startPoint y: 368, endPoint x: 610, endPoint y: 171, distance: 197.8
click at [610, 171] on div "true false true false true false Workflow Set Inputs Inputs Run Code · Python R…" at bounding box center [386, 288] width 712 height 516
click at [646, 256] on div "true false true false true false Workflow Set Inputs Inputs Run Code · Python R…" at bounding box center [386, 288] width 712 height 516
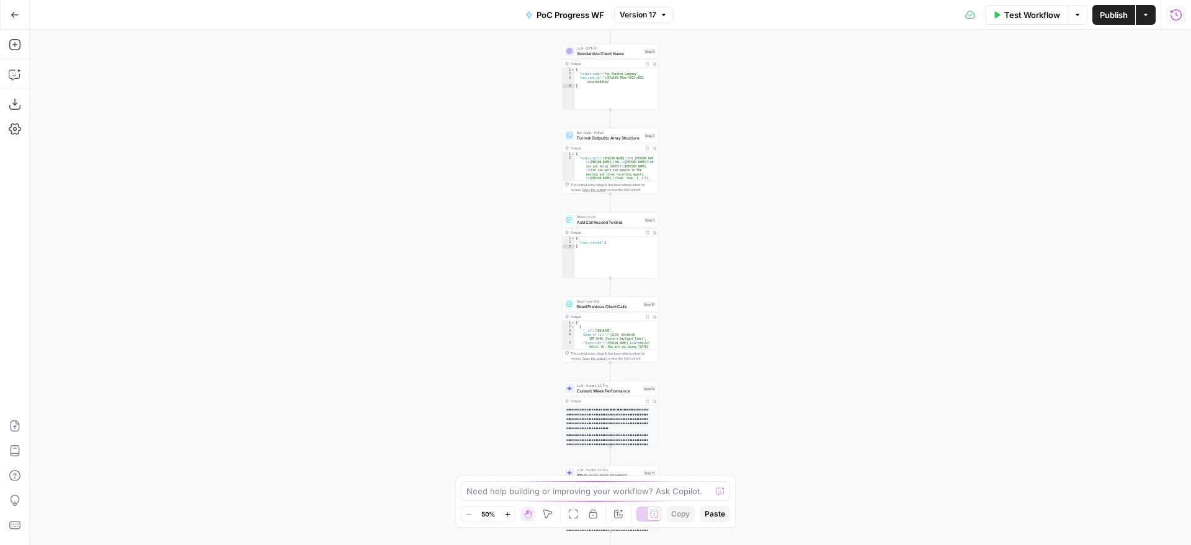
click at [1184, 20] on button "Run History" at bounding box center [1176, 15] width 20 height 20
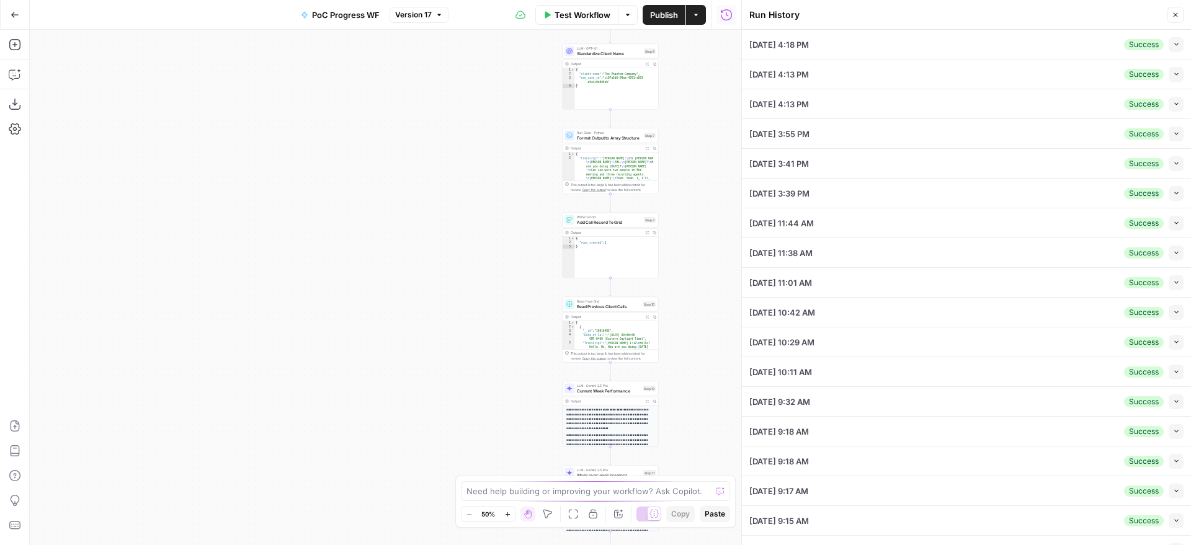
click at [1169, 189] on button "Collapse" at bounding box center [1176, 193] width 15 height 15
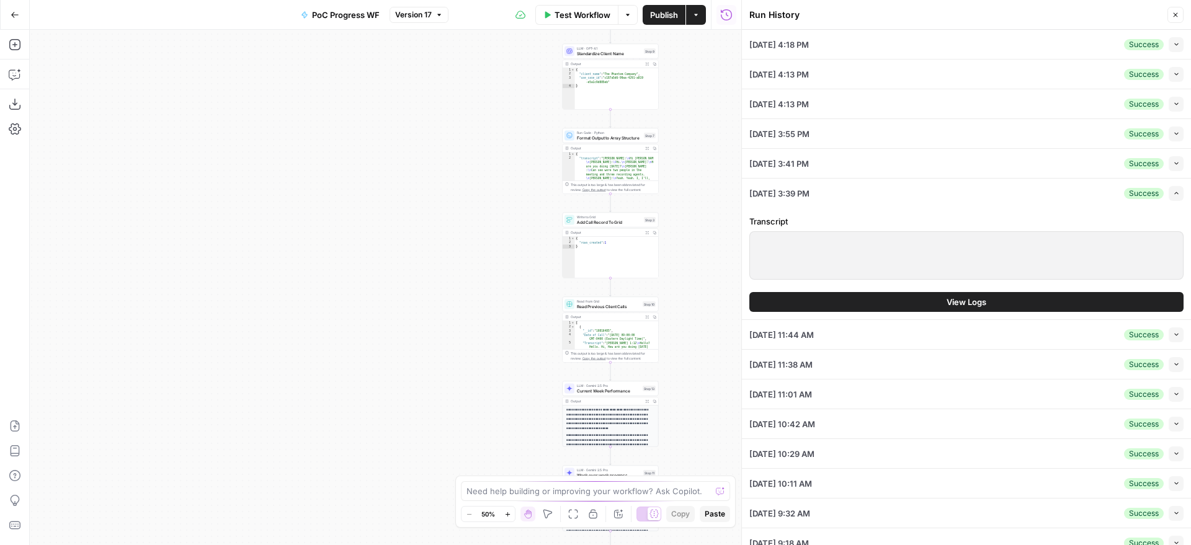
click at [1169, 169] on button "Collapse" at bounding box center [1176, 163] width 15 height 15
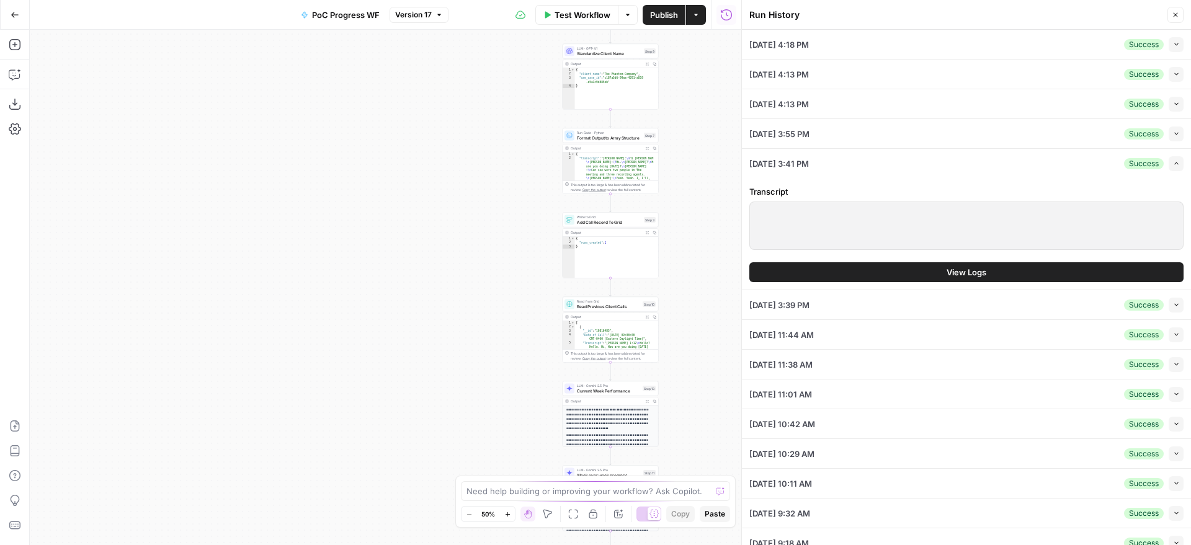
click at [959, 269] on span "View Logs" at bounding box center [967, 272] width 40 height 12
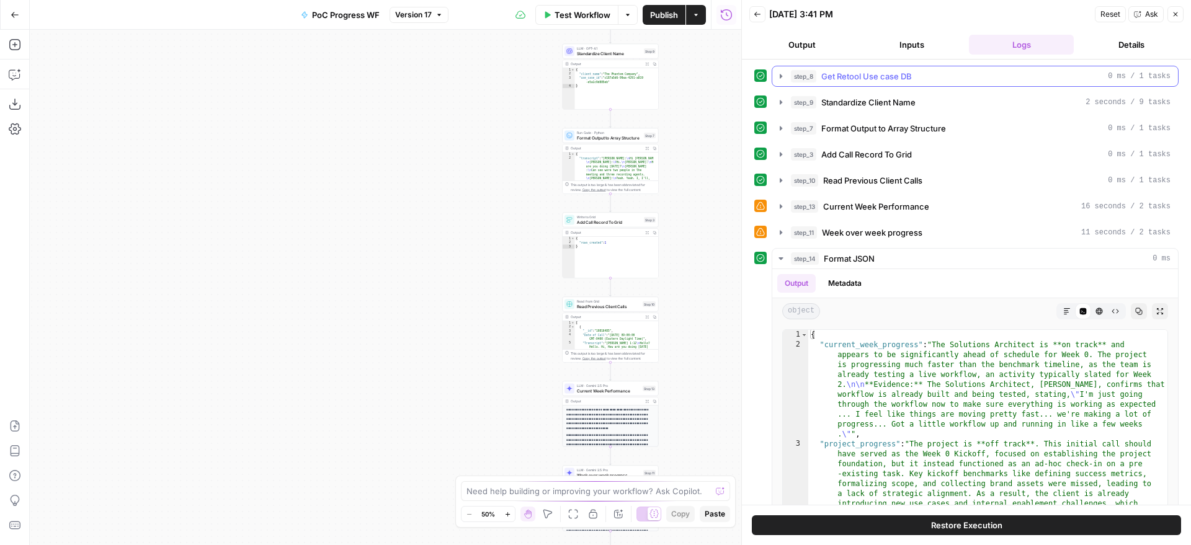
click at [932, 80] on div "step_8 Get Retool Use case DB 0 ms / 1 tasks" at bounding box center [981, 76] width 380 height 12
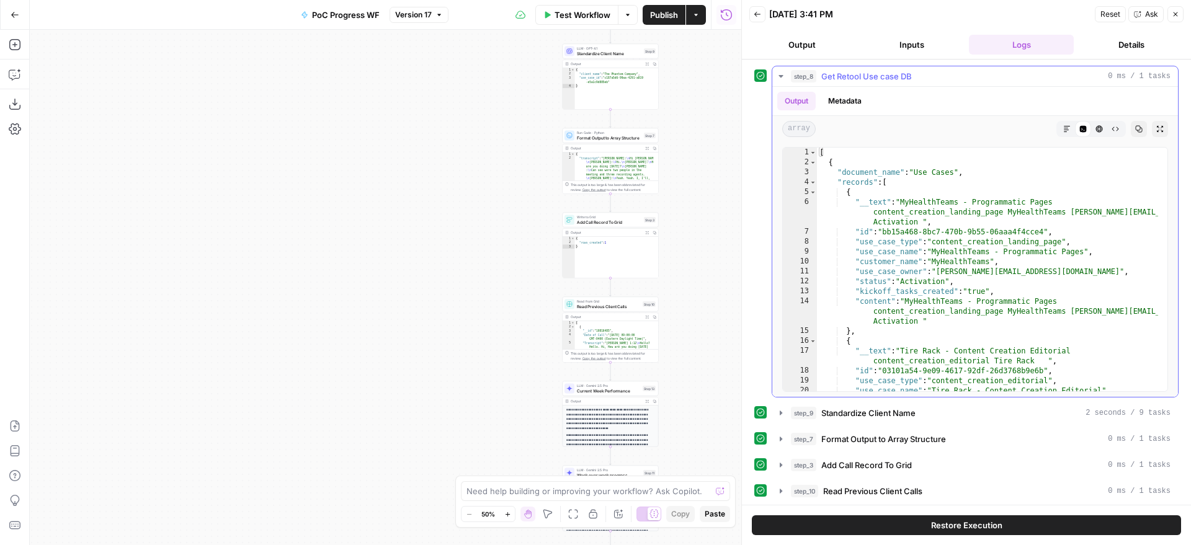
click at [932, 80] on div "step_8 Get Retool Use case DB 0 ms / 1 tasks" at bounding box center [981, 76] width 380 height 12
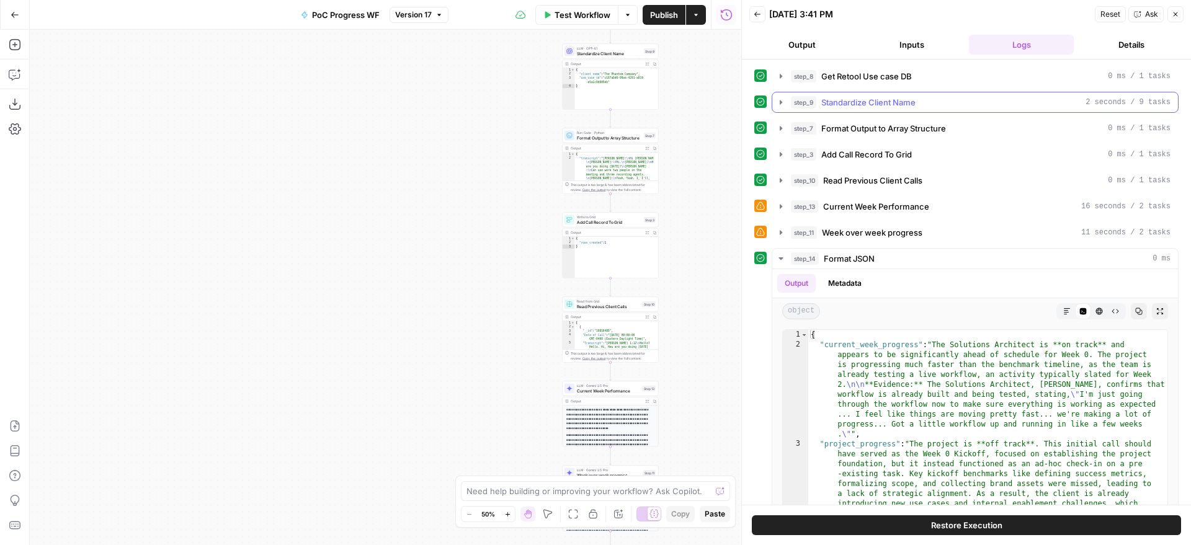
click at [932, 92] on div "step_9 Standardize Client Name 2 seconds / 9 tasks" at bounding box center [975, 102] width 407 height 21
click at [930, 99] on div "step_9 Standardize Client Name 2 seconds / 9 tasks" at bounding box center [981, 102] width 380 height 12
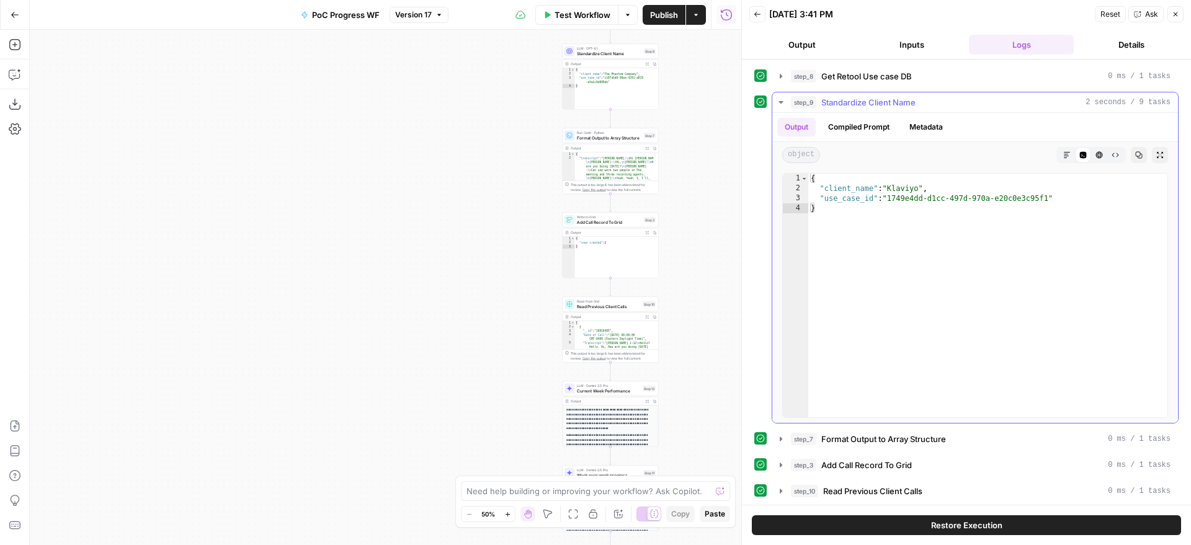
click at [930, 99] on div "step_9 Standardize Client Name 2 seconds / 9 tasks" at bounding box center [981, 102] width 380 height 12
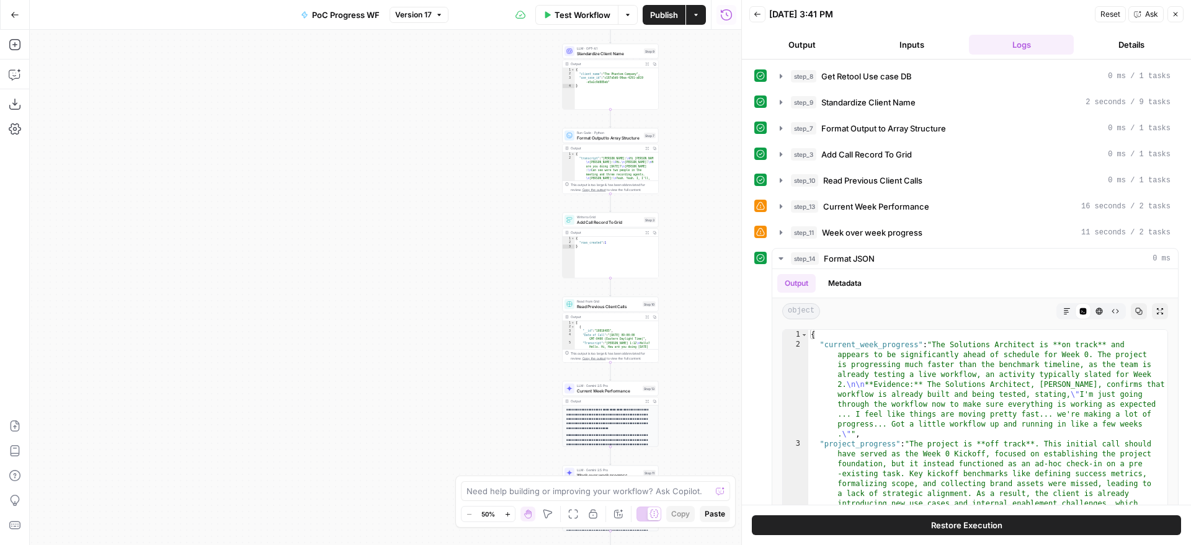
click at [756, 13] on icon "button" at bounding box center [757, 14] width 6 height 5
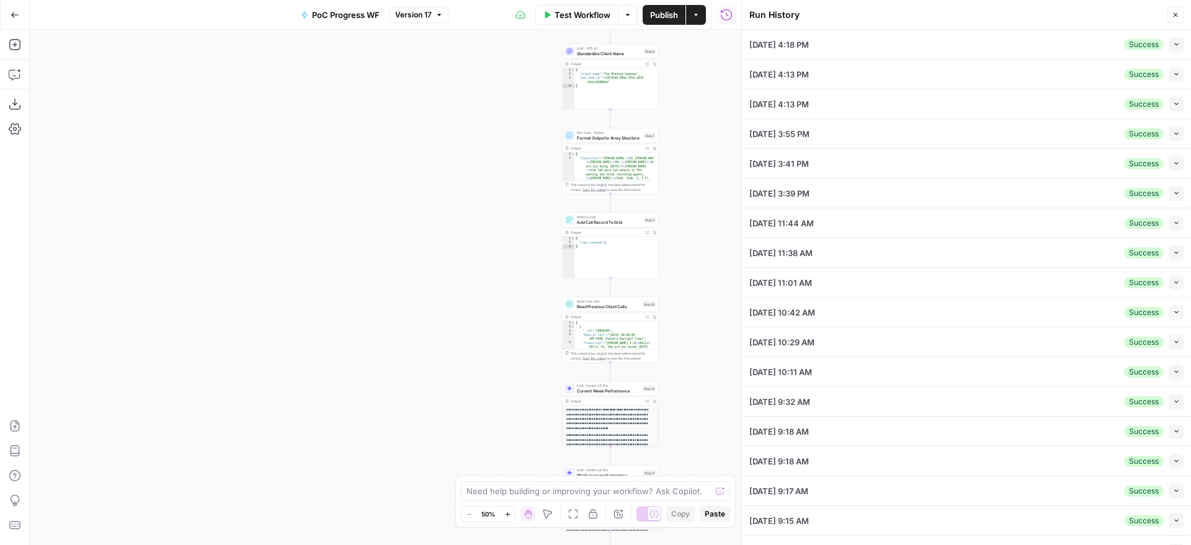
click at [1169, 135] on button "Collapse" at bounding box center [1176, 134] width 15 height 15
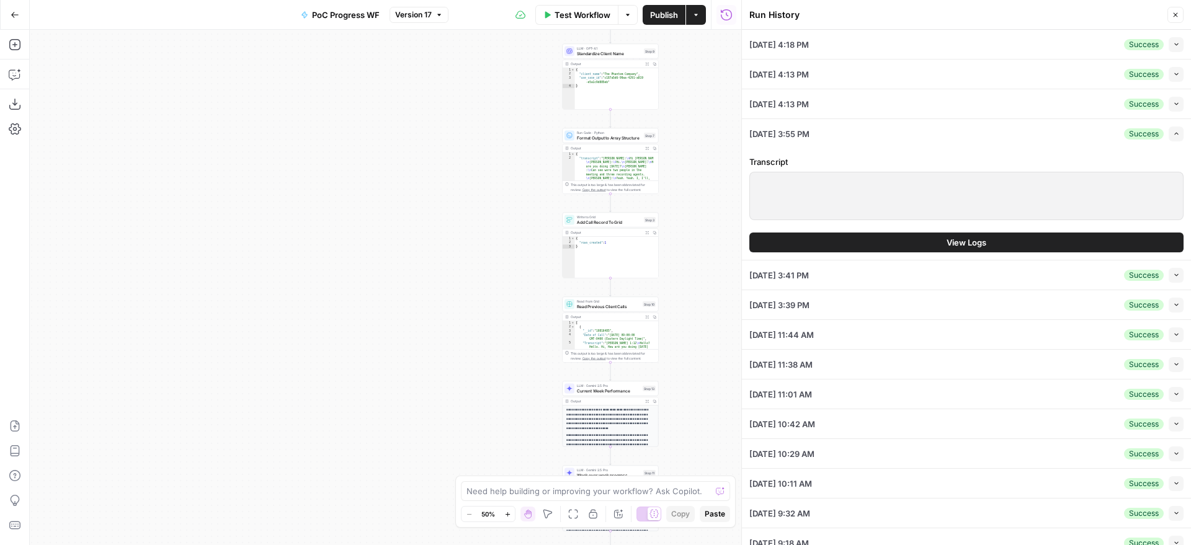
click at [914, 238] on button "View Logs" at bounding box center [966, 243] width 434 height 20
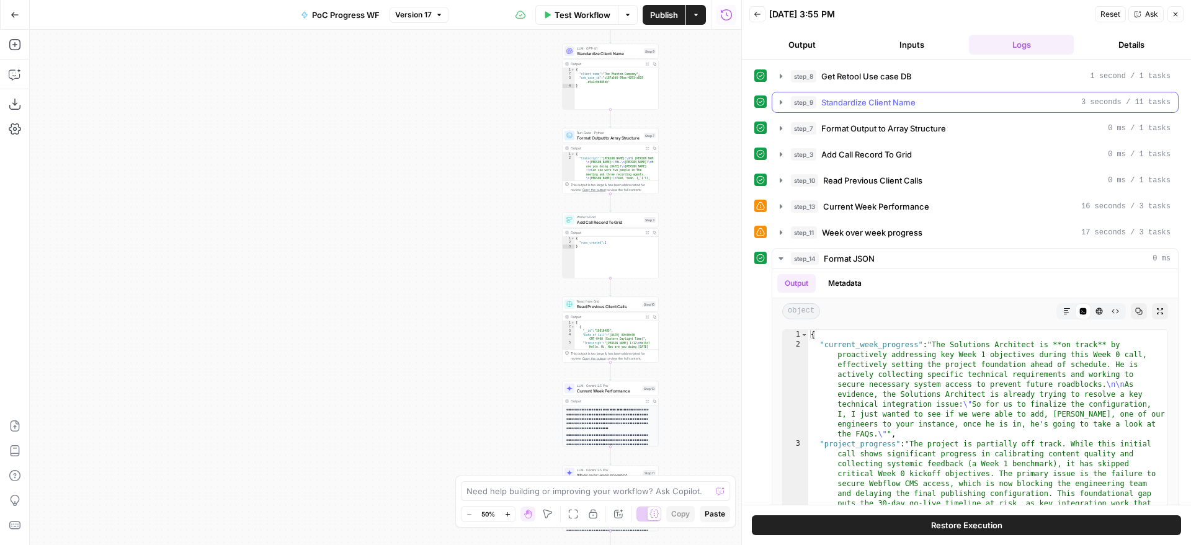
click at [868, 103] on span "Standardize Client Name" at bounding box center [868, 102] width 94 height 12
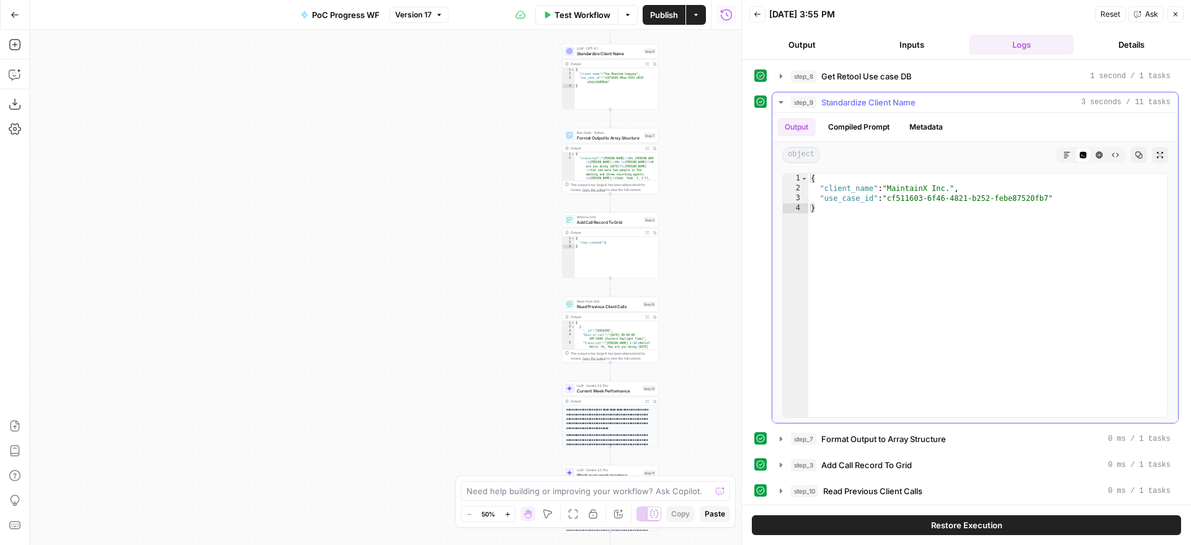
click at [868, 103] on span "Standardize Client Name" at bounding box center [868, 102] width 94 height 12
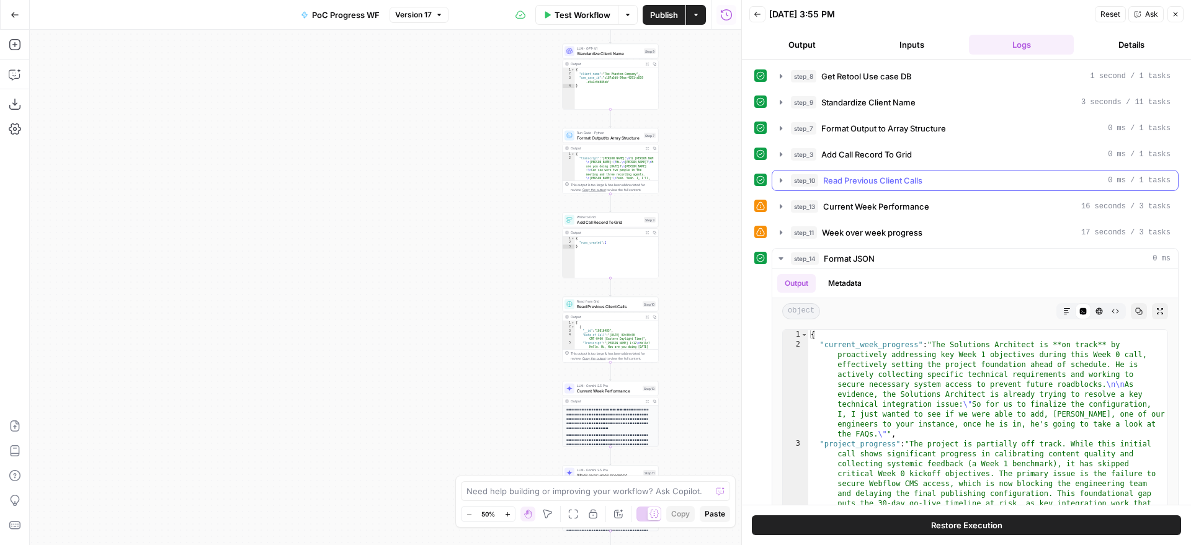
click at [872, 185] on span "Read Previous Client Calls" at bounding box center [872, 180] width 99 height 12
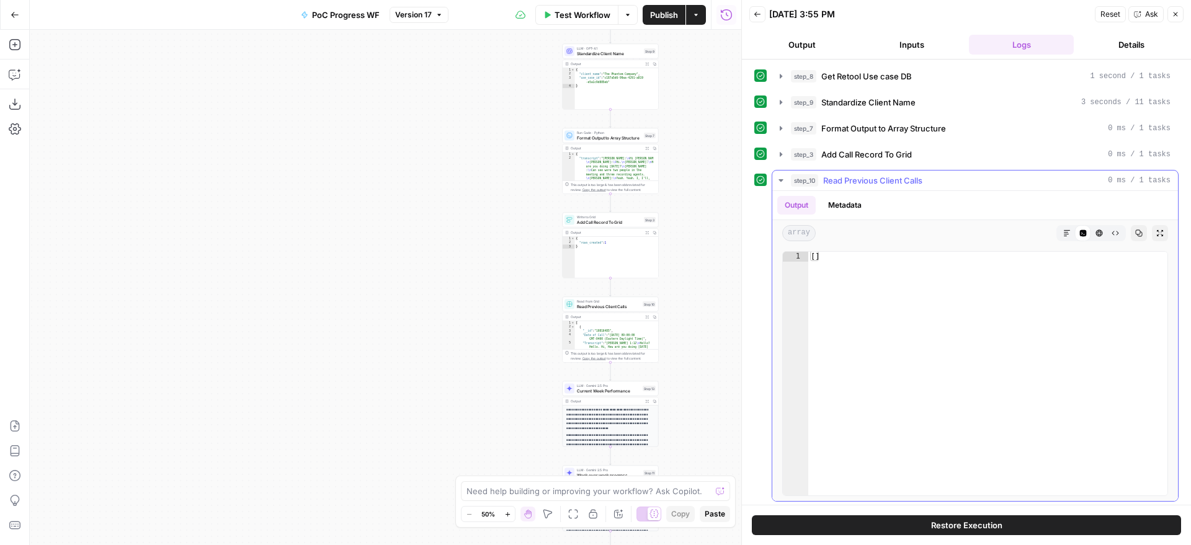
click at [872, 185] on span "Read Previous Client Calls" at bounding box center [872, 180] width 99 height 12
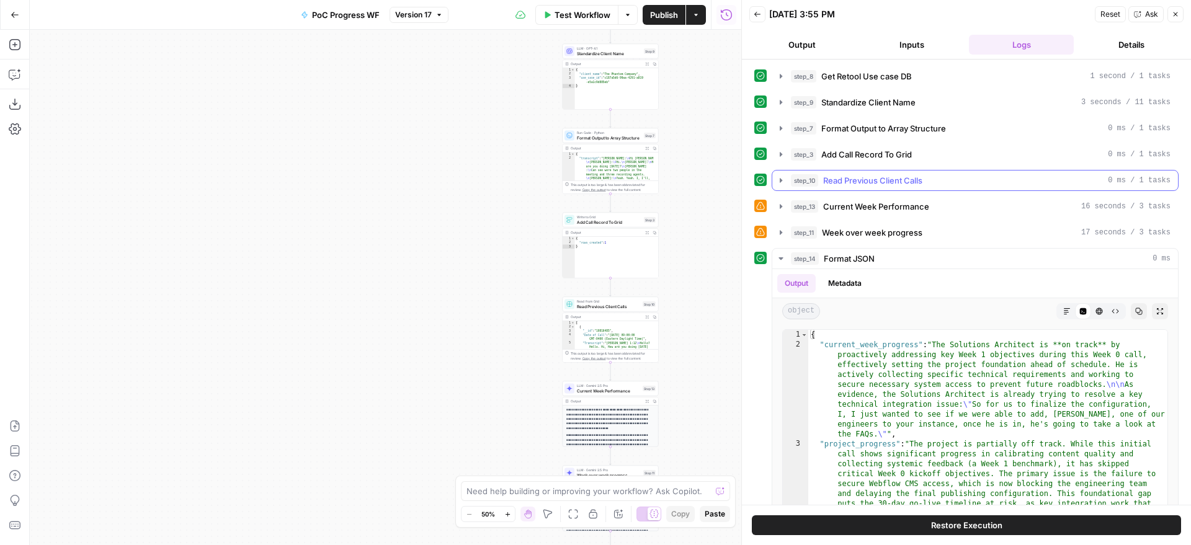
click at [877, 173] on button "step_10 Read Previous Client Calls 0 ms / 1 tasks" at bounding box center [975, 181] width 406 height 20
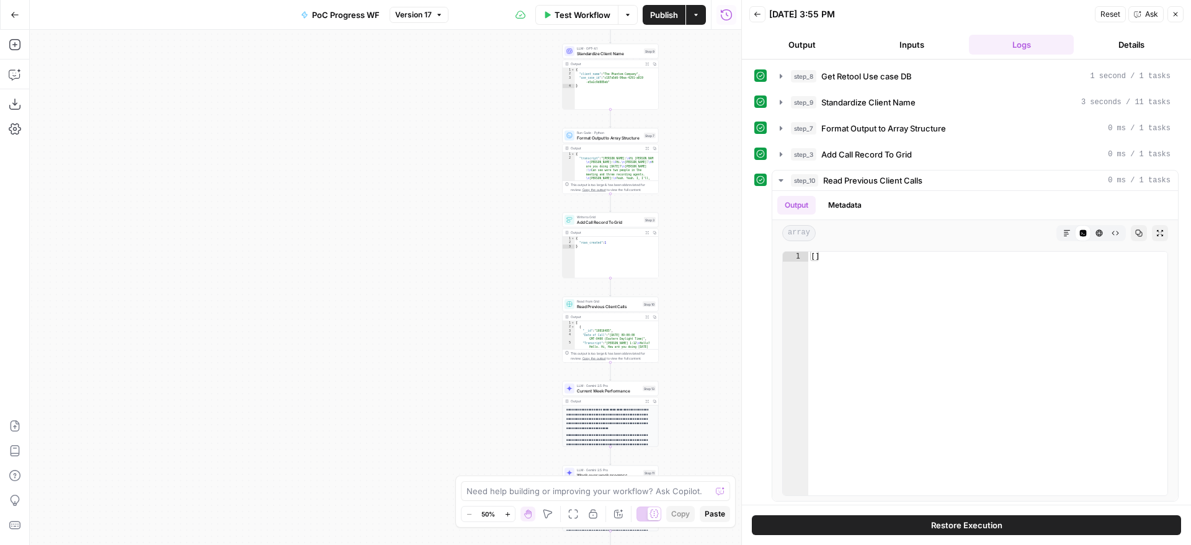
drag, startPoint x: 726, startPoint y: 179, endPoint x: 720, endPoint y: 316, distance: 137.9
click at [720, 316] on div "Workflow Set Inputs Inputs Get Knowledge Base File Get Retool Use case DB Step …" at bounding box center [386, 288] width 712 height 516
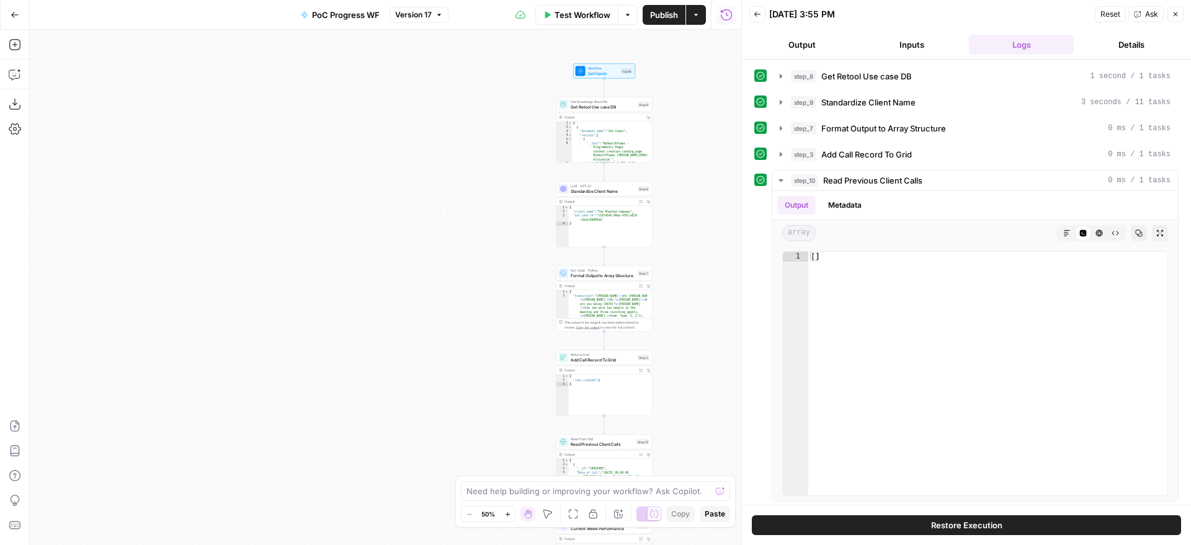
click at [690, 279] on div "Workflow Set Inputs Inputs Get Knowledge Base File Get Retool Use case DB Step …" at bounding box center [386, 288] width 712 height 516
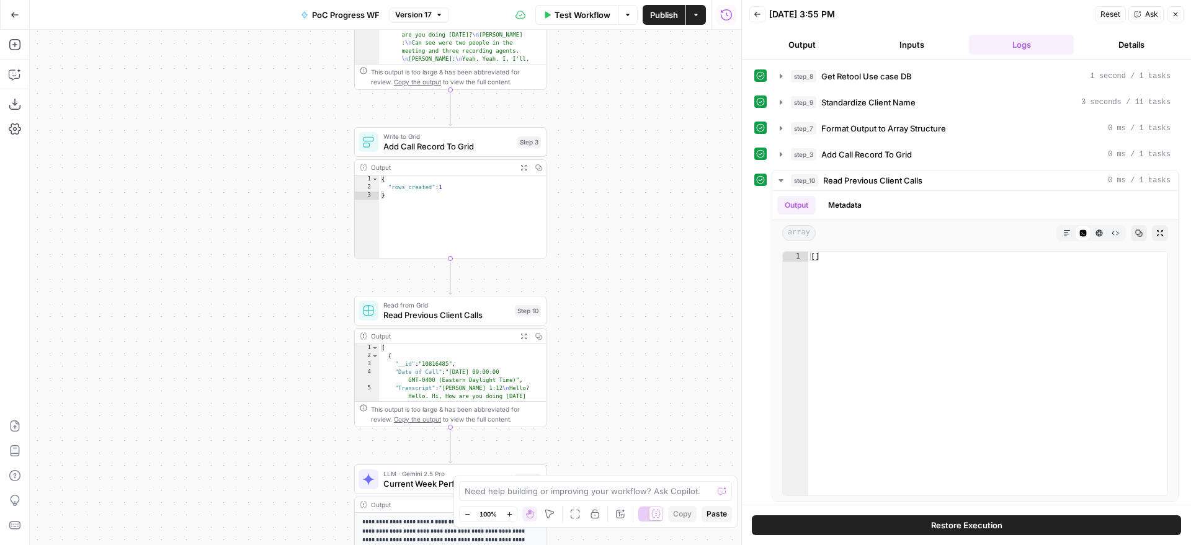
drag, startPoint x: 683, startPoint y: 384, endPoint x: 615, endPoint y: 84, distance: 307.3
click at [615, 84] on div "Workflow Set Inputs Inputs Get Knowledge Base File Get Retool Use case DB Step …" at bounding box center [386, 288] width 712 height 516
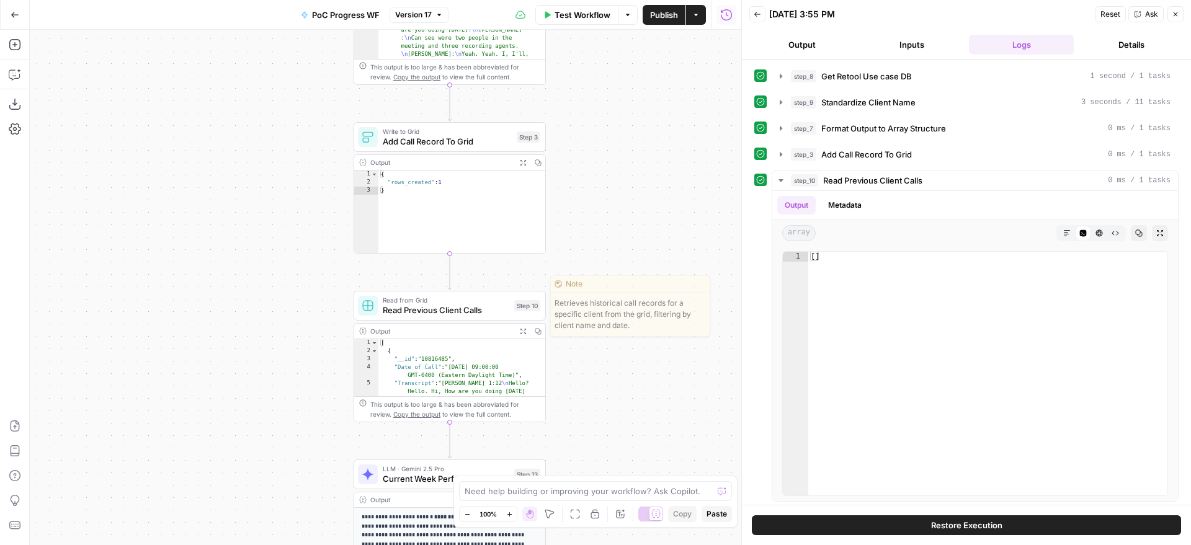
click at [524, 302] on div "Step 10" at bounding box center [527, 305] width 26 height 11
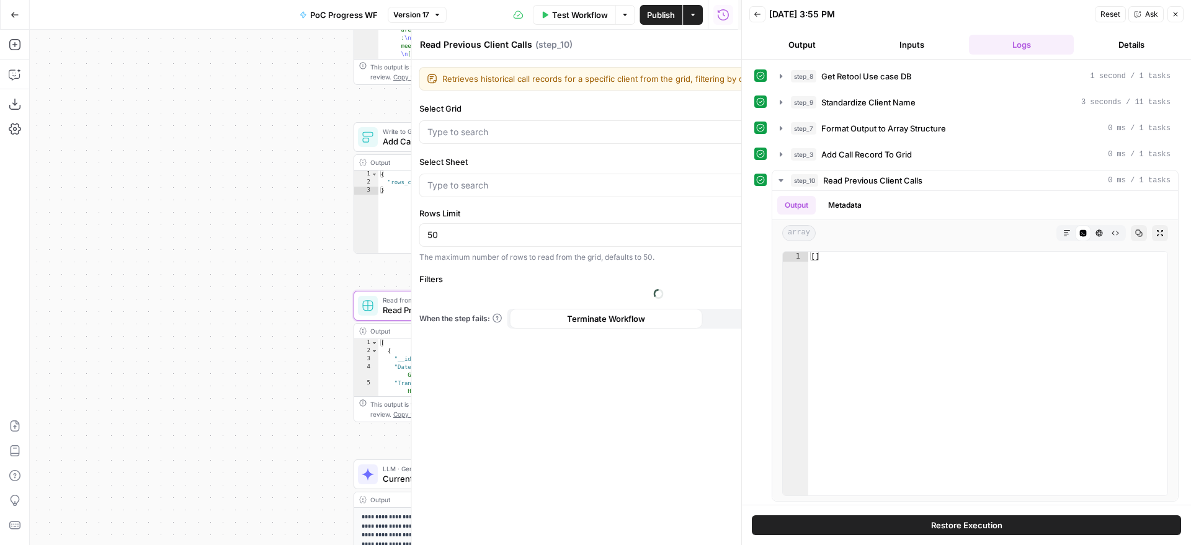
type input "PoC Progress"
type input "PoC"
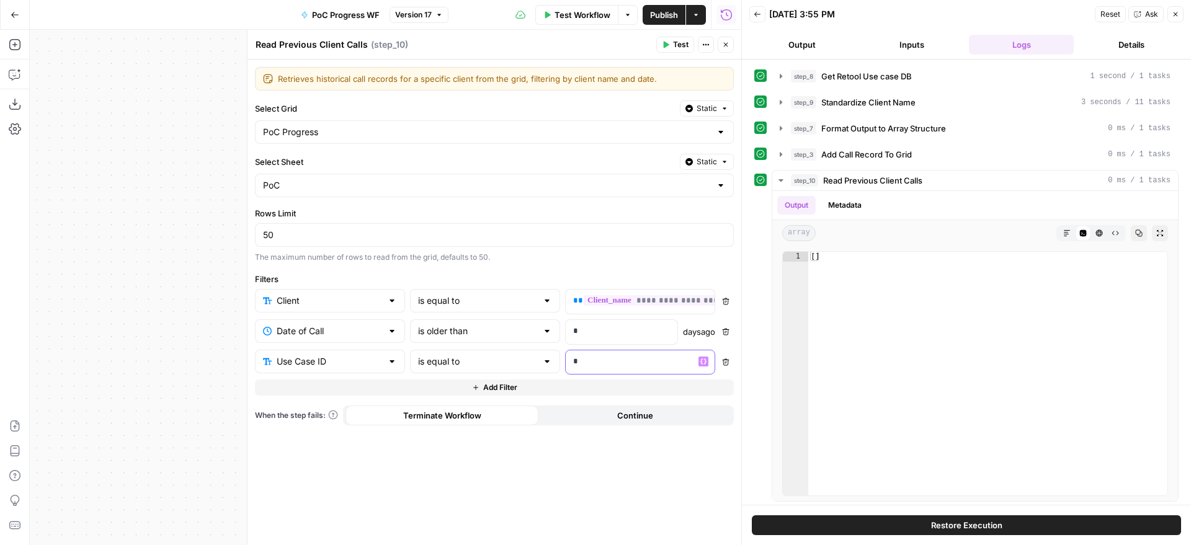
click at [604, 359] on p "*" at bounding box center [640, 361] width 134 height 12
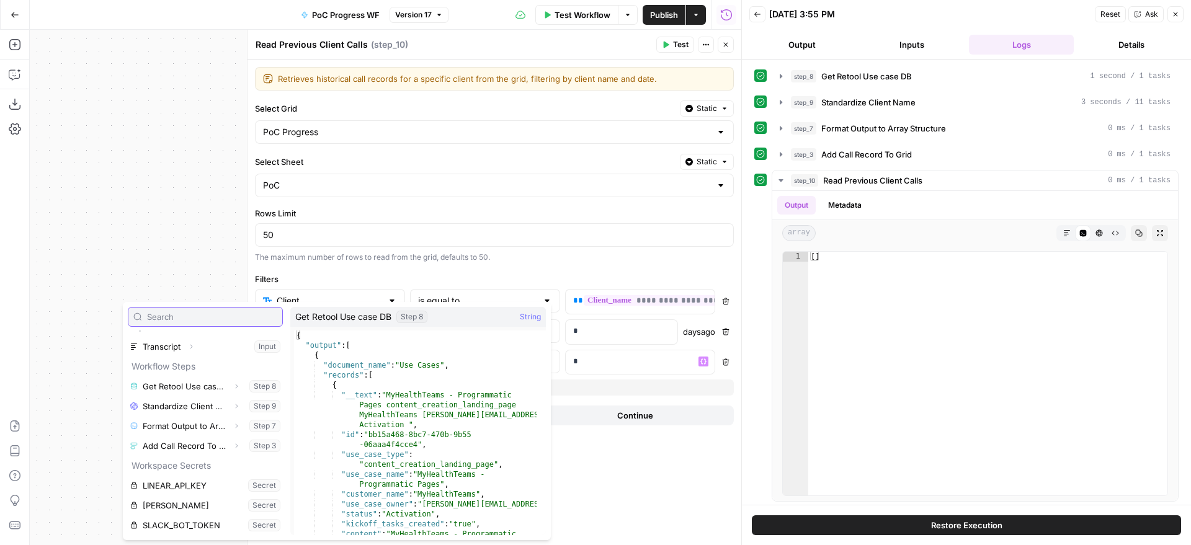
scroll to position [13, 0]
click at [233, 426] on icon "button" at bounding box center [236, 426] width 7 height 7
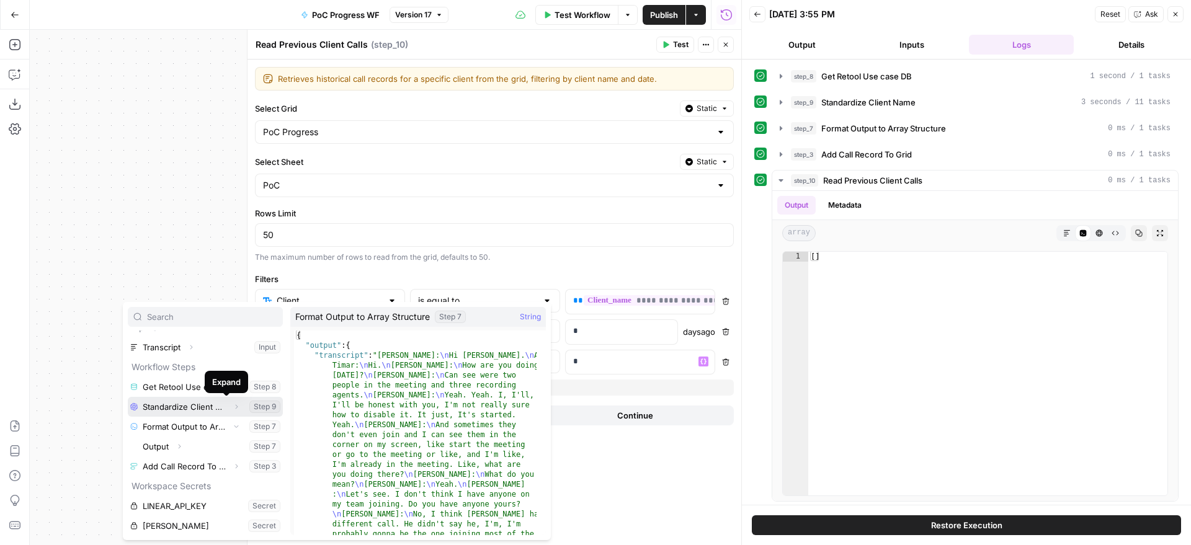
click at [228, 410] on button "Expand" at bounding box center [236, 407] width 16 height 16
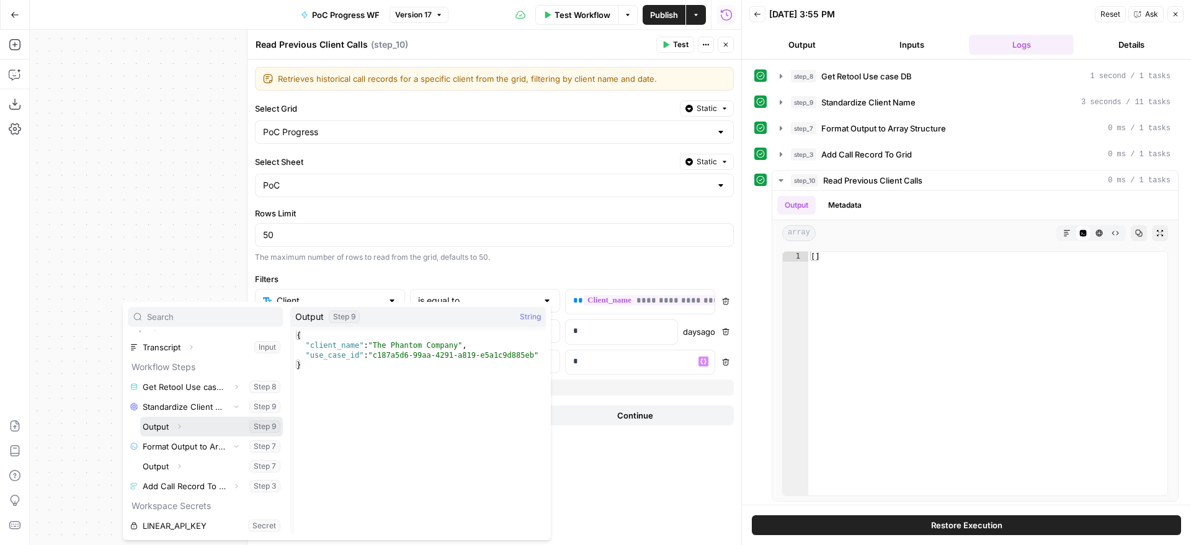
click at [181, 429] on icon "button" at bounding box center [179, 426] width 7 height 7
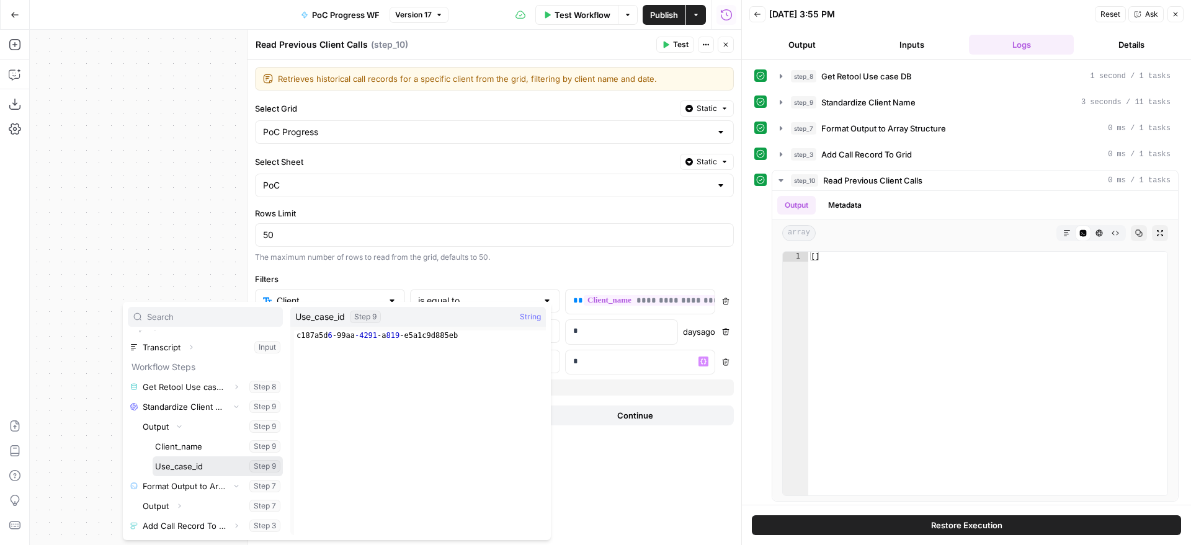
click at [187, 467] on button "Select variable Use_case_id" at bounding box center [218, 467] width 130 height 20
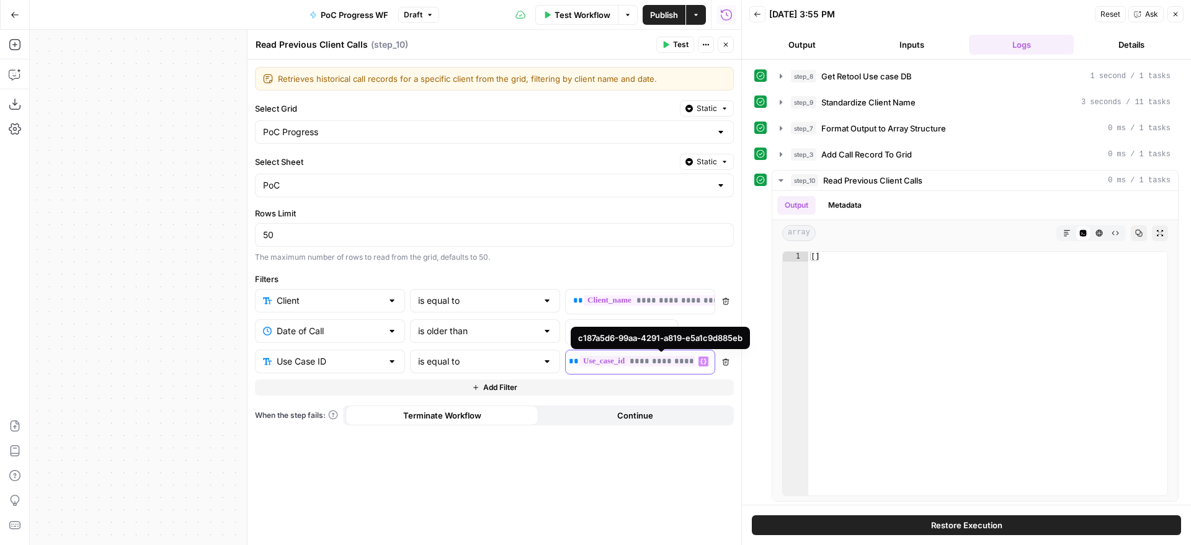
scroll to position [0, 0]
click at [684, 47] on span "Test" at bounding box center [681, 44] width 16 height 11
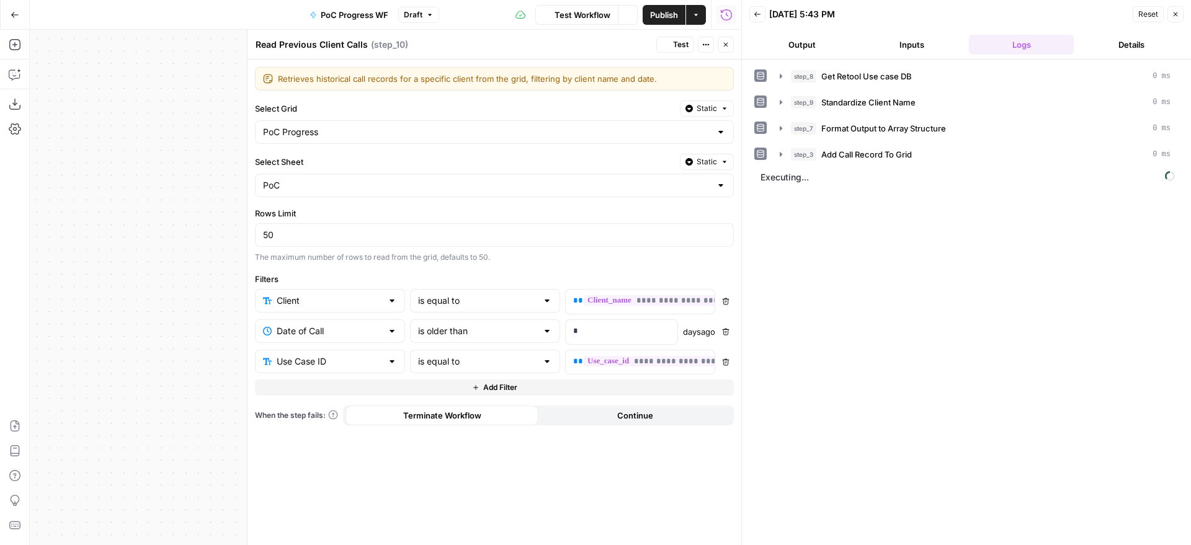
click at [723, 47] on icon "button" at bounding box center [725, 44] width 7 height 7
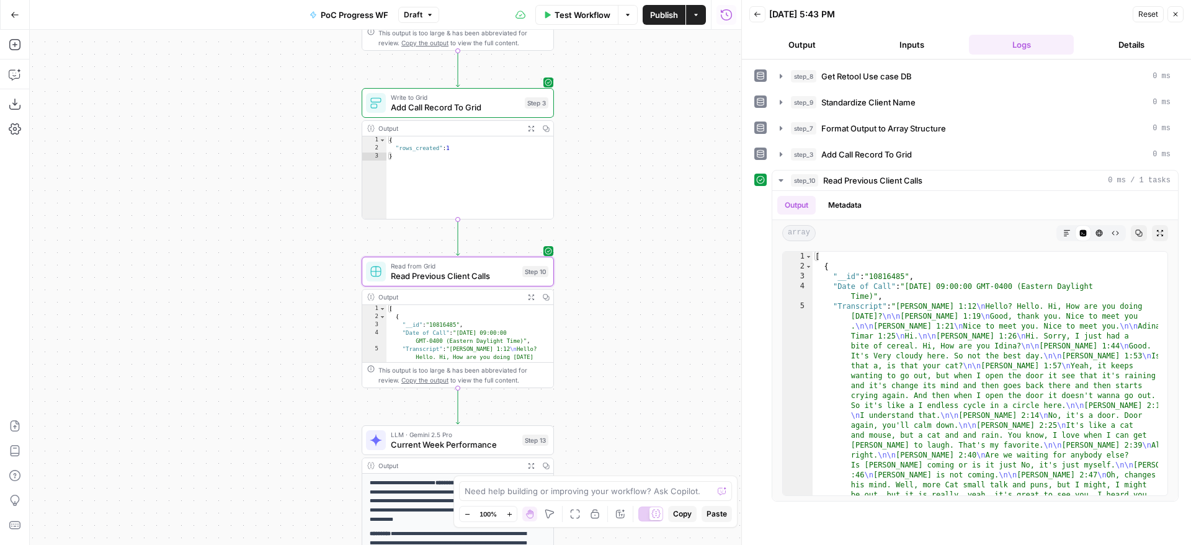
drag, startPoint x: 631, startPoint y: 372, endPoint x: 639, endPoint y: 337, distance: 35.1
click at [639, 337] on div "Workflow Set Inputs Inputs Get Knowledge Base File Get Retool Use case DB Step …" at bounding box center [386, 288] width 712 height 516
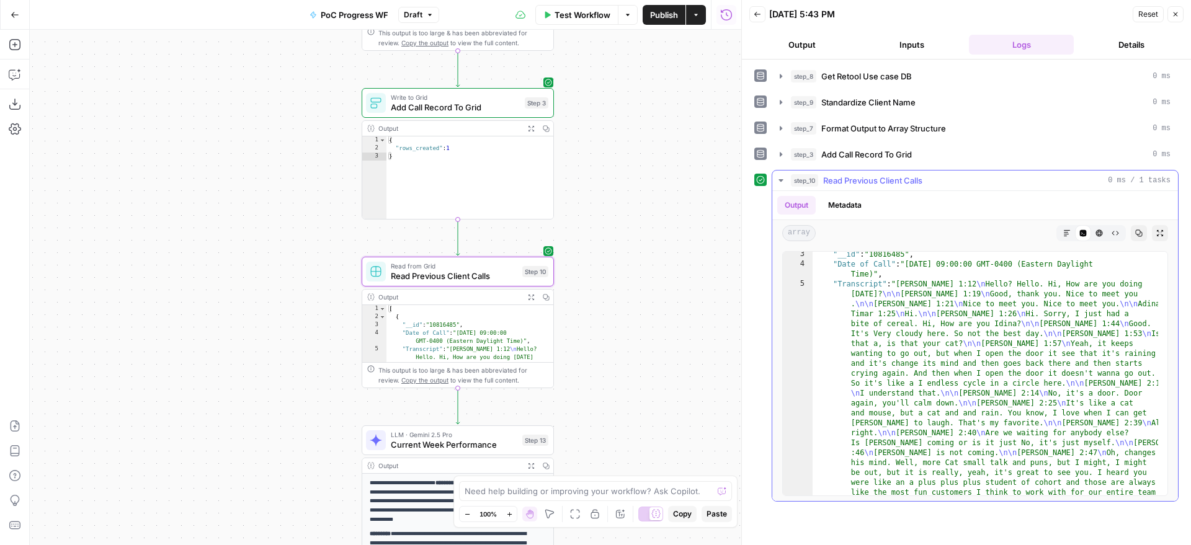
scroll to position [22, 0]
click at [901, 97] on span "Standardize Client Name" at bounding box center [868, 102] width 94 height 12
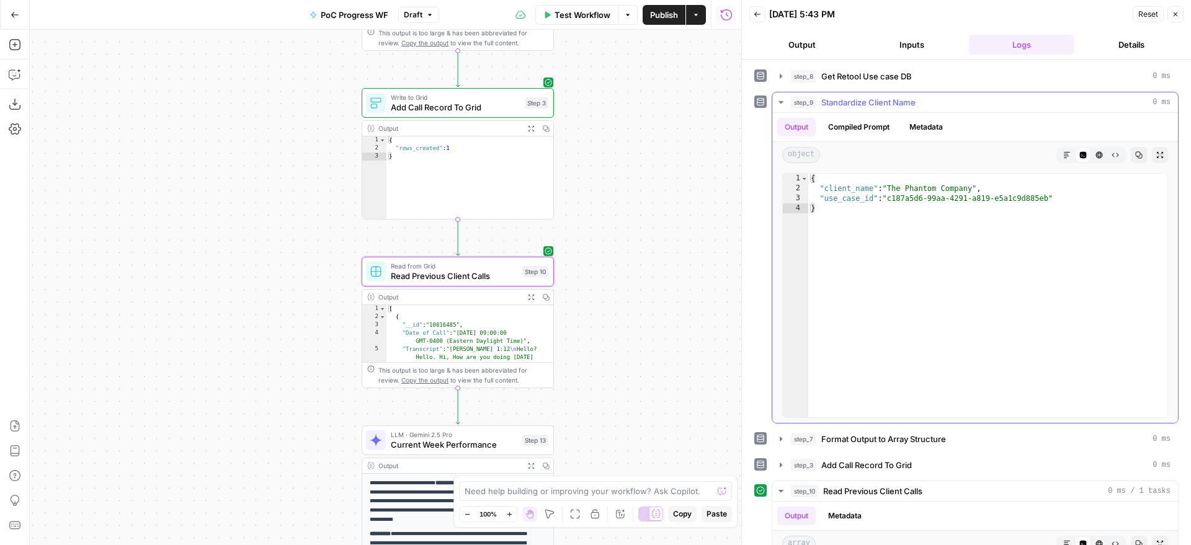
click at [901, 97] on span "Standardize Client Name" at bounding box center [868, 102] width 94 height 12
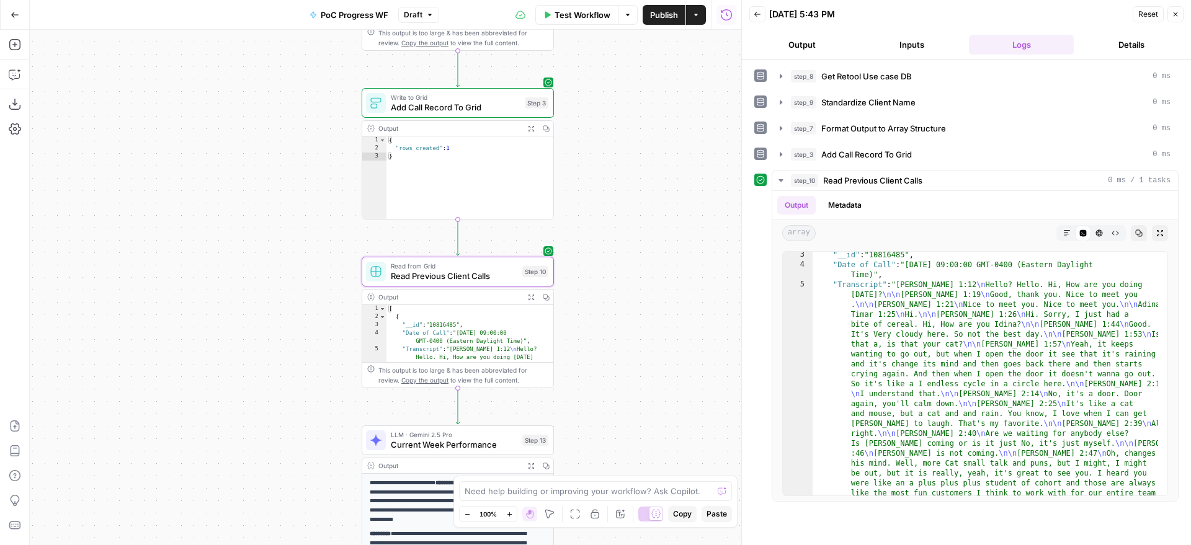
click at [756, 10] on button "Back" at bounding box center [757, 14] width 16 height 16
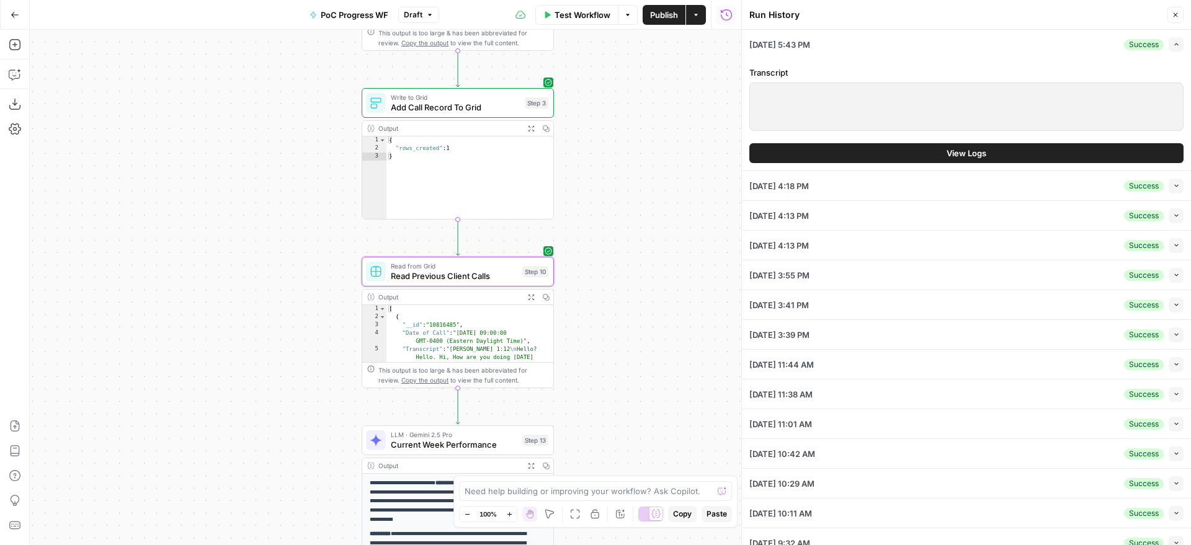
click at [1164, 281] on div "Collapse" at bounding box center [1161, 281] width 33 height 12
click at [1173, 276] on icon "button" at bounding box center [1176, 275] width 7 height 7
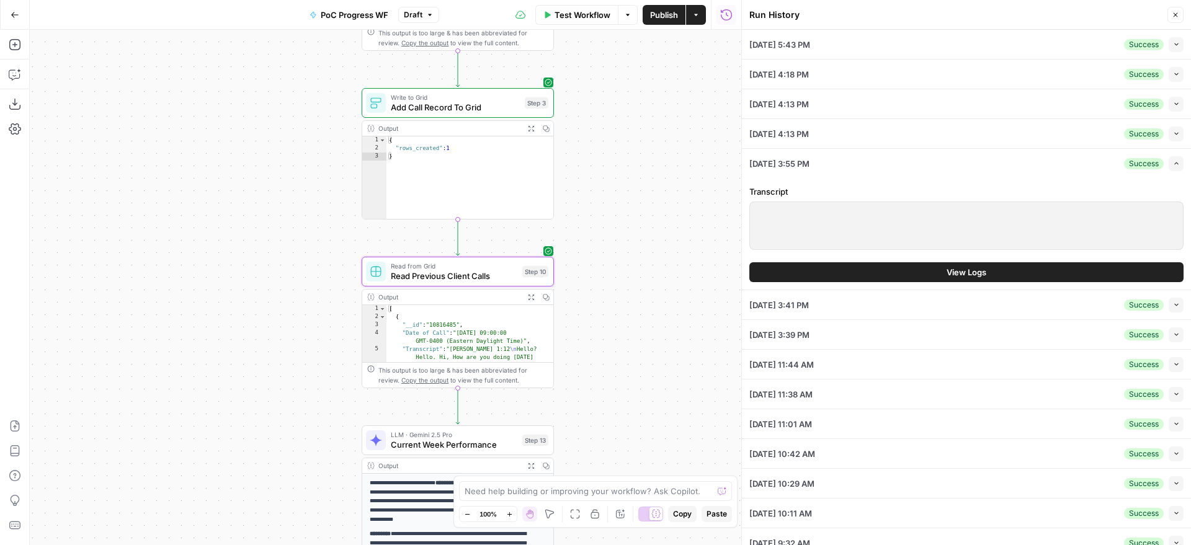
click at [950, 272] on span "View Logs" at bounding box center [967, 272] width 40 height 12
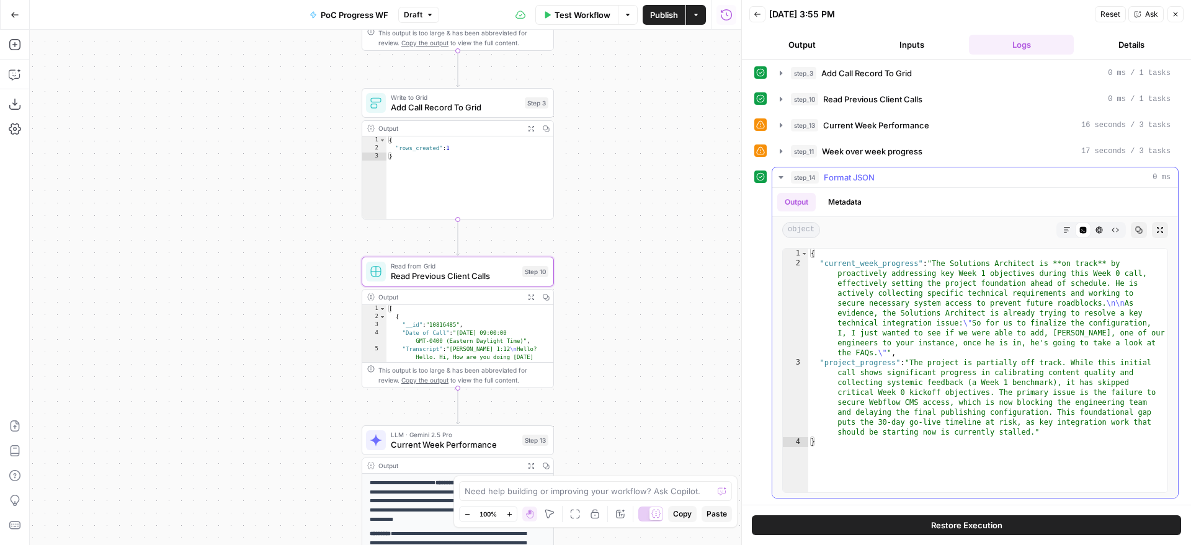
scroll to position [0, 0]
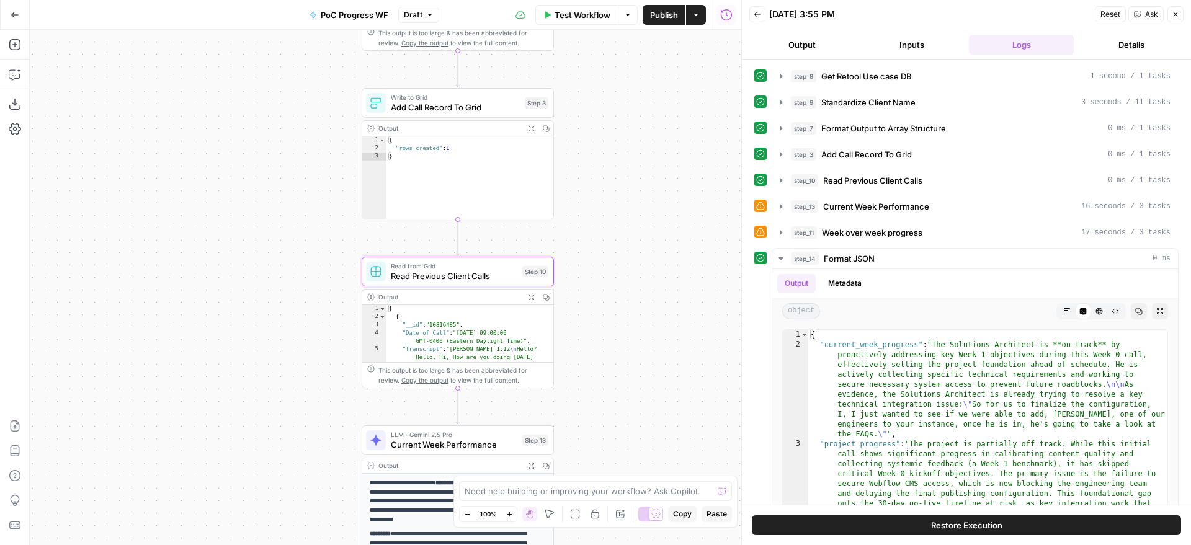
click at [908, 167] on div "step_8 Get Retool Use case DB 1 second / 1 tasks step_9 Standardize Client Name…" at bounding box center [966, 323] width 424 height 514
click at [909, 177] on span "Read Previous Client Calls" at bounding box center [872, 180] width 99 height 12
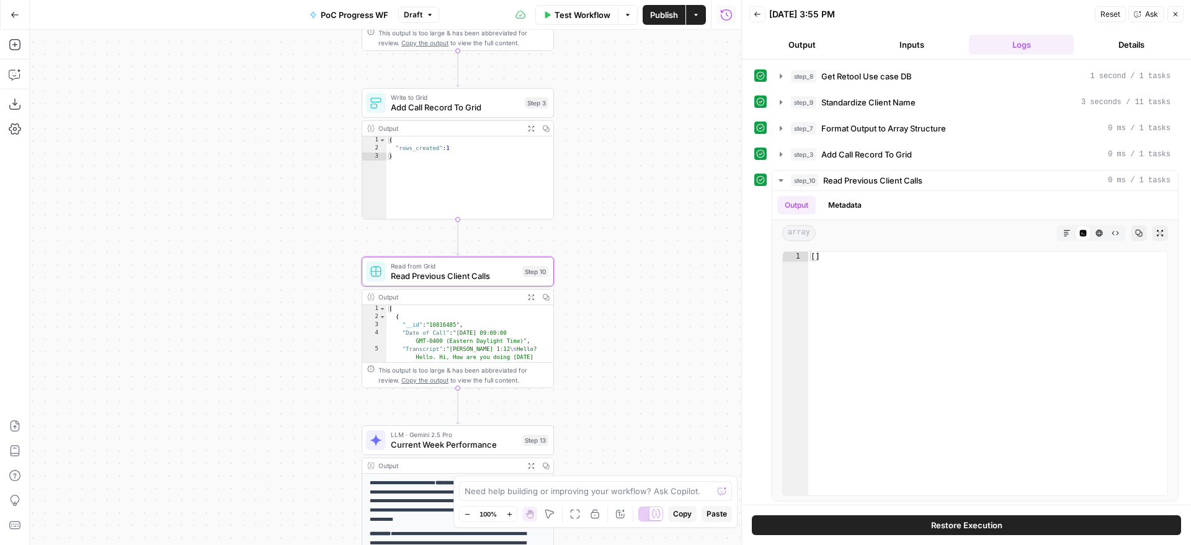
click at [525, 272] on div "Step 10" at bounding box center [535, 271] width 26 height 11
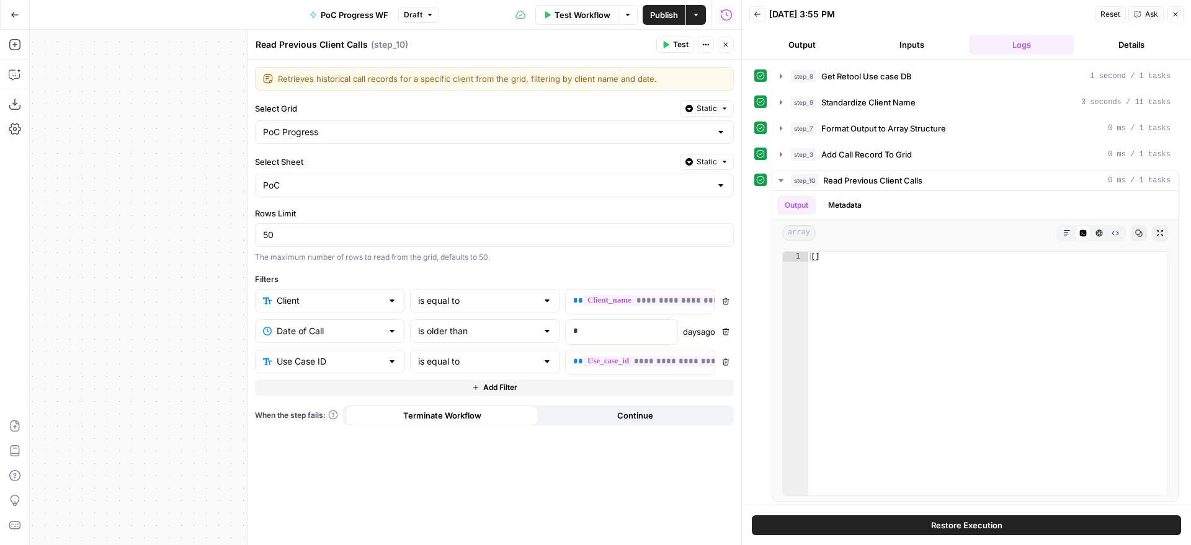
click at [656, 49] on div "Read Previous Client Calls Read Previous Client Calls ( step_10 ) Test Actions …" at bounding box center [494, 45] width 479 height 16
click at [683, 47] on span "Test" at bounding box center [681, 44] width 16 height 11
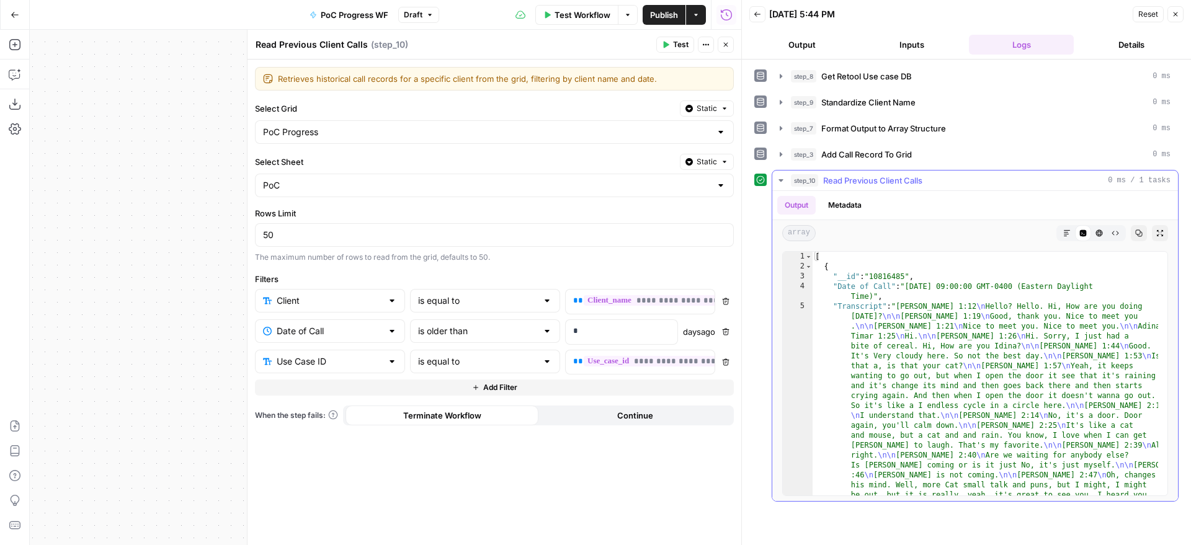
type textarea "**********"
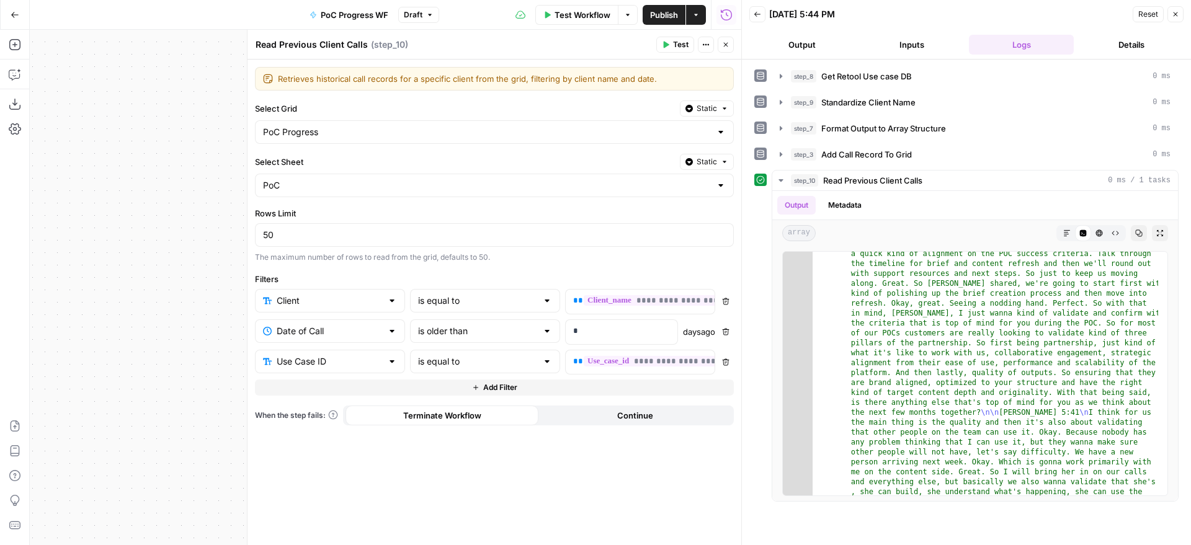
click at [757, 17] on icon "button" at bounding box center [757, 14] width 7 height 7
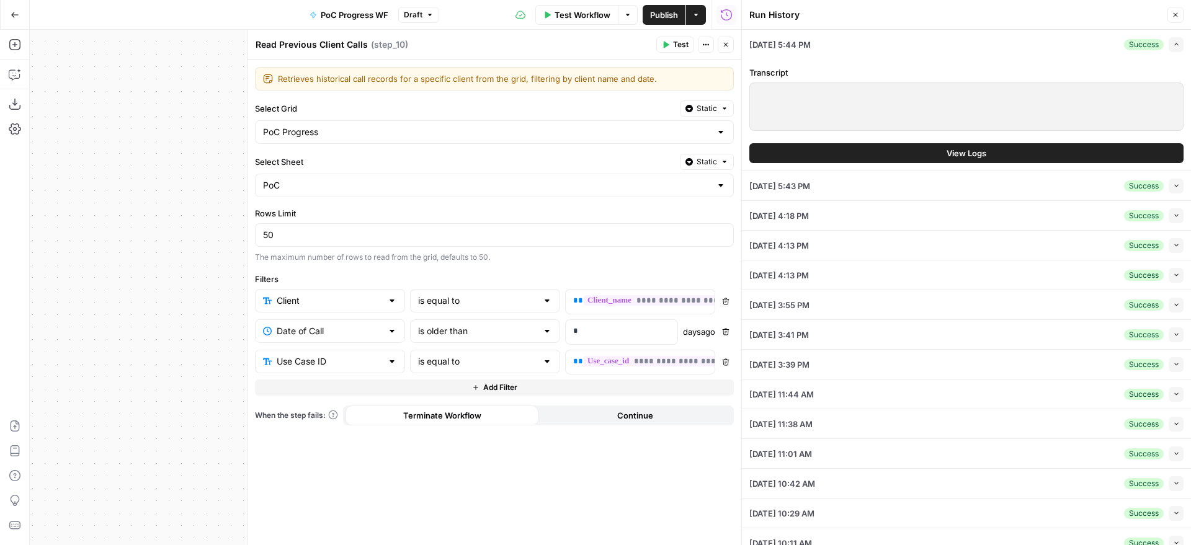
click at [720, 48] on button "Close" at bounding box center [726, 45] width 16 height 16
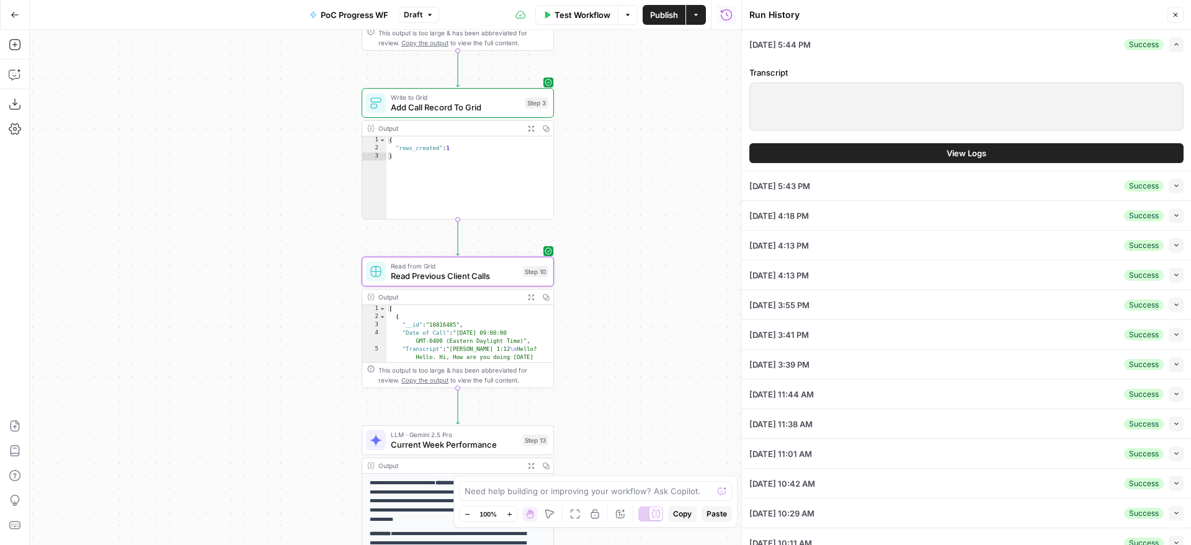
click at [1169, 309] on button "Collapse" at bounding box center [1176, 305] width 15 height 15
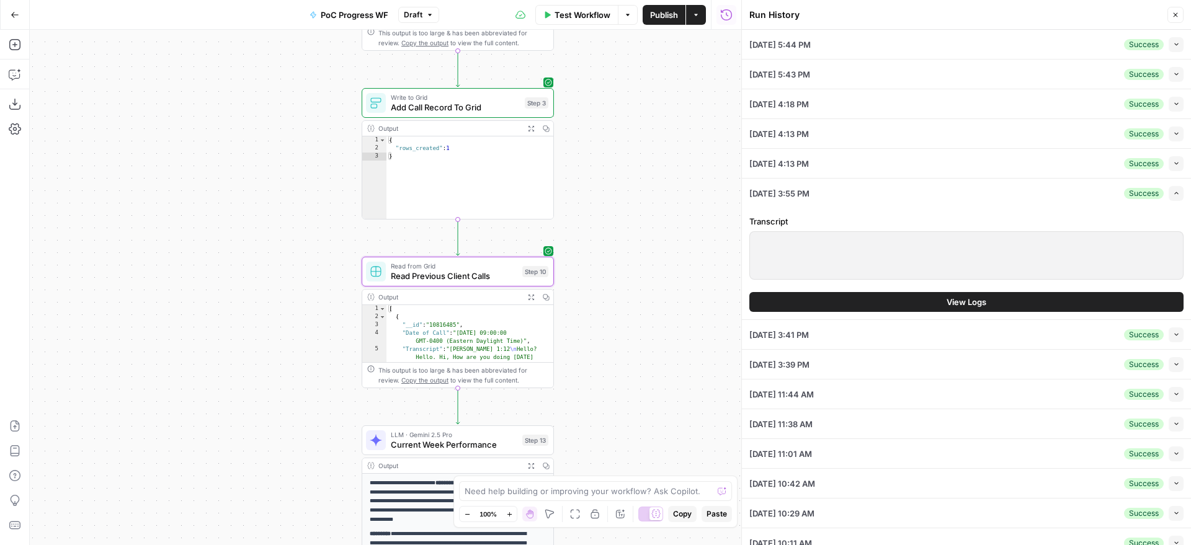
click at [948, 304] on span "View Logs" at bounding box center [967, 302] width 40 height 12
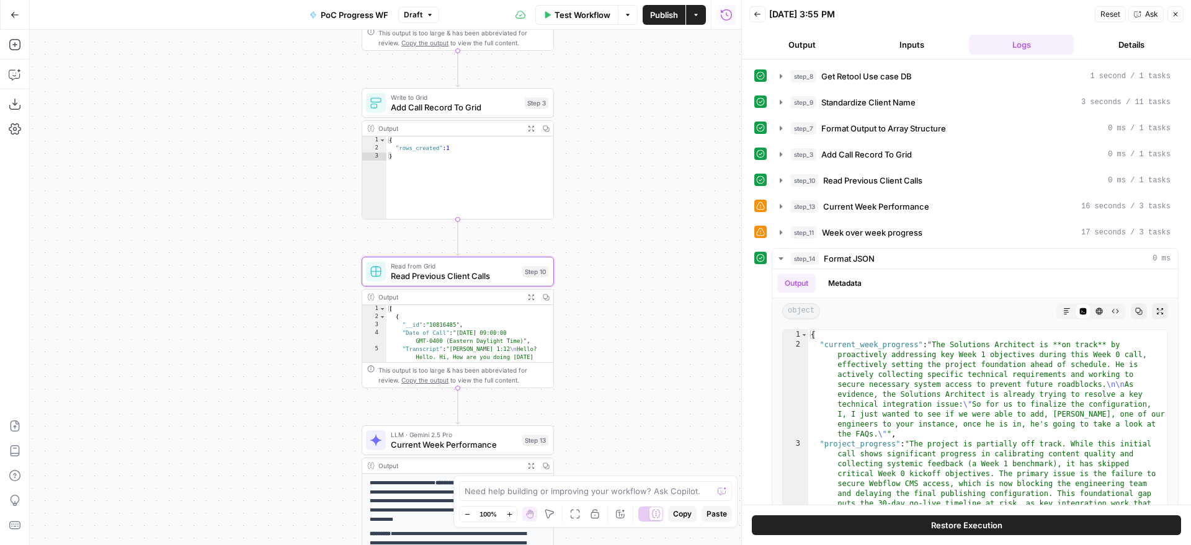
click at [931, 526] on button "Restore Execution" at bounding box center [966, 526] width 429 height 20
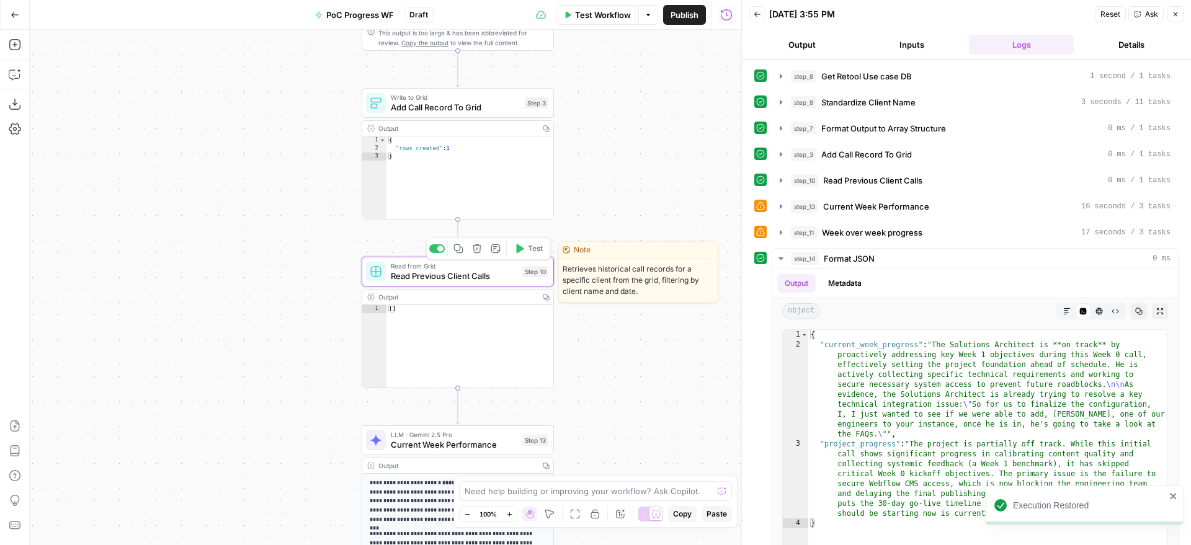
click at [545, 253] on button "Test" at bounding box center [528, 249] width 38 height 16
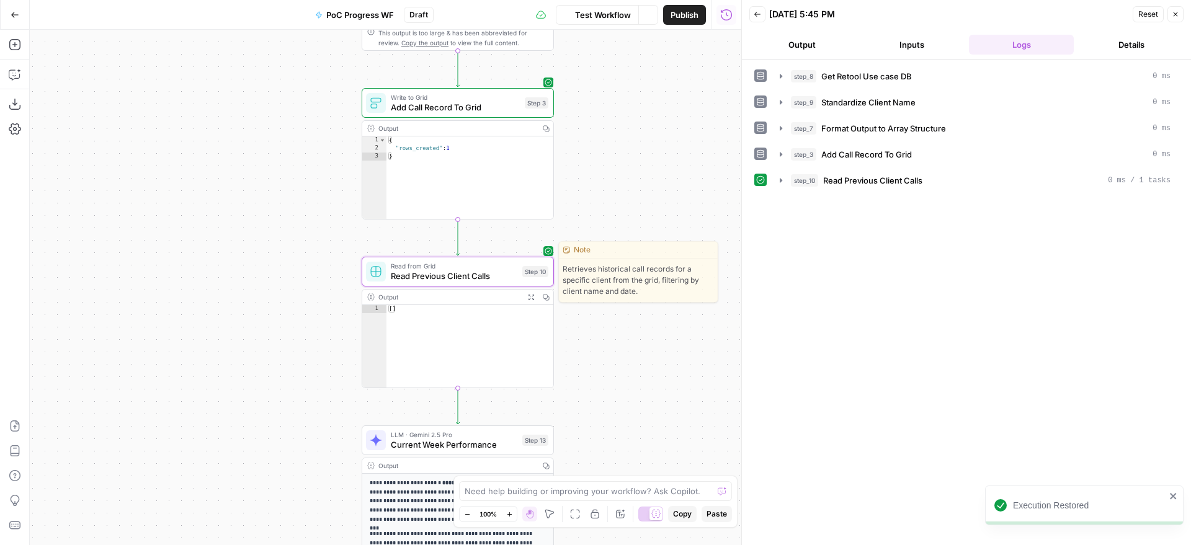
click at [538, 266] on div "Step 10" at bounding box center [535, 271] width 26 height 11
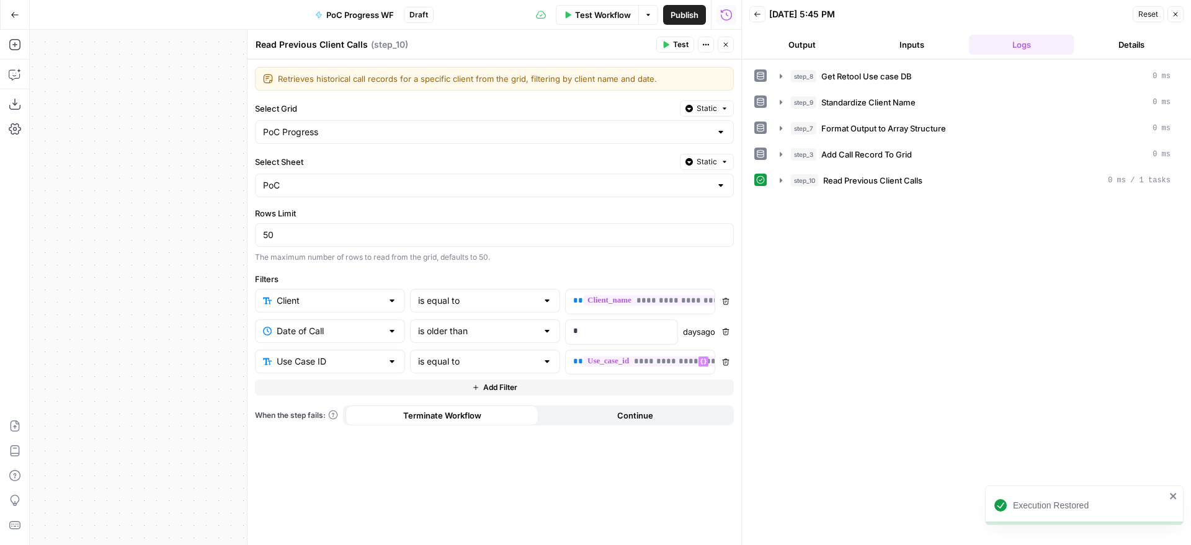
click at [655, 362] on span "**********" at bounding box center [668, 361] width 168 height 11
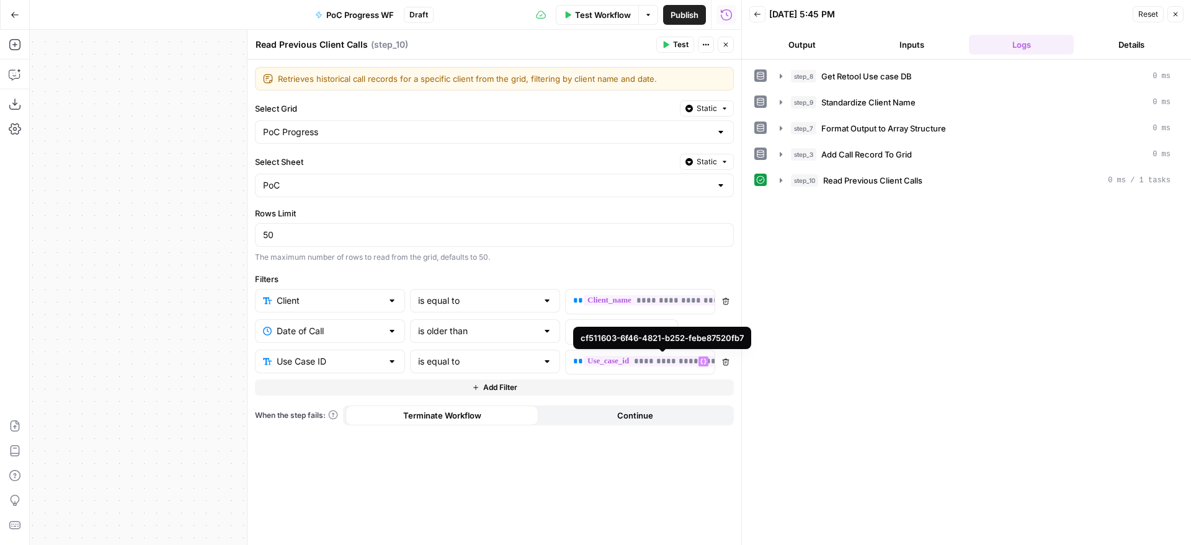
click at [882, 333] on div "step_8 Get Retool Use case DB 0 ms step_9 Standardize Client Name 0 ms step_7 F…" at bounding box center [966, 302] width 424 height 473
click at [728, 298] on button "Delete" at bounding box center [726, 301] width 16 height 16
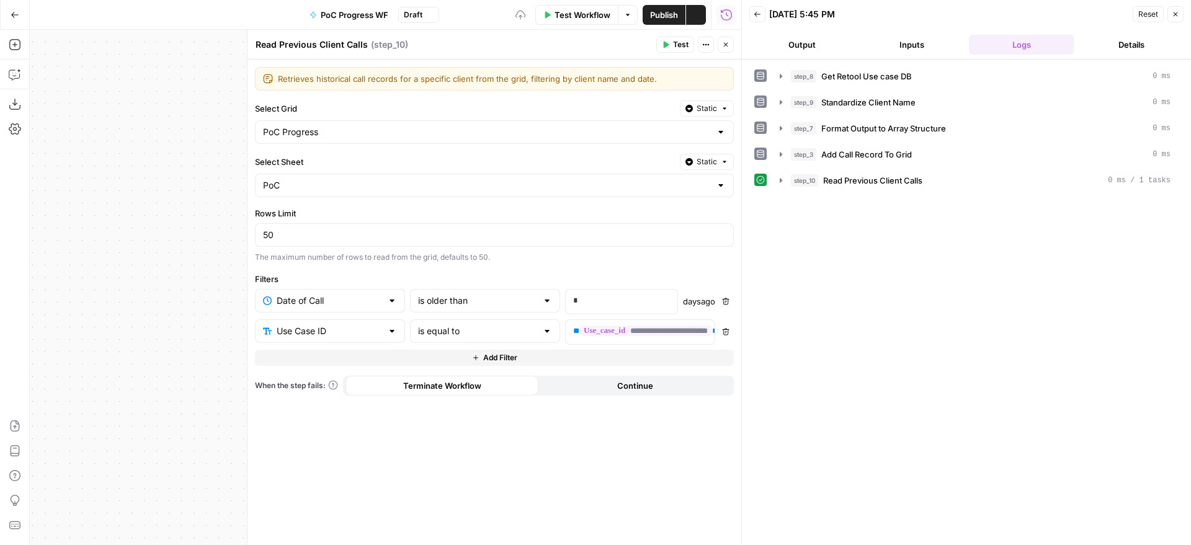
click at [683, 48] on span "Test" at bounding box center [681, 44] width 16 height 11
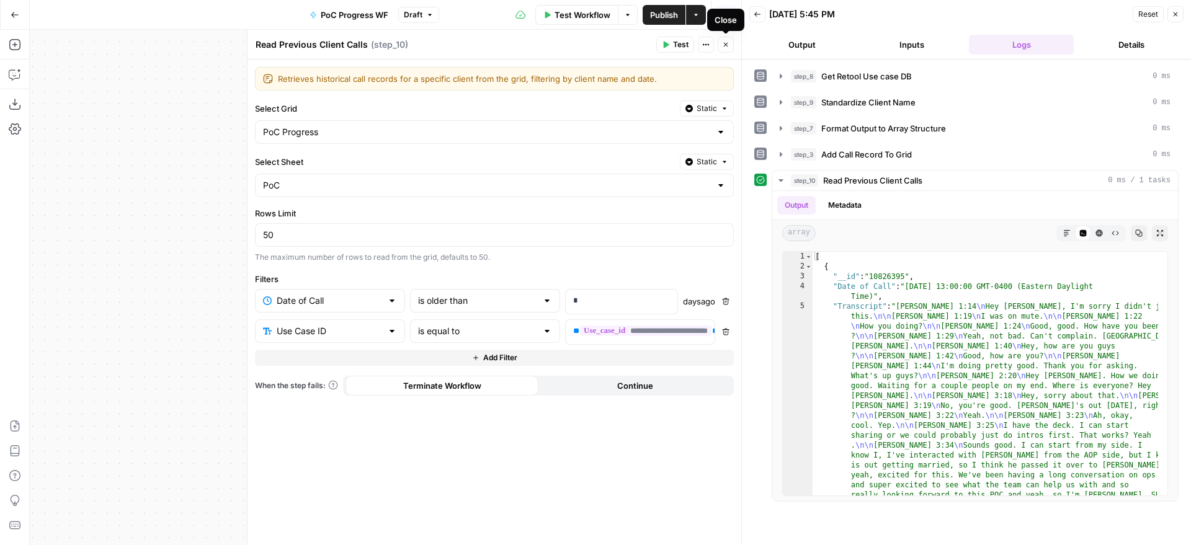
click at [729, 48] on icon "button" at bounding box center [725, 44] width 7 height 7
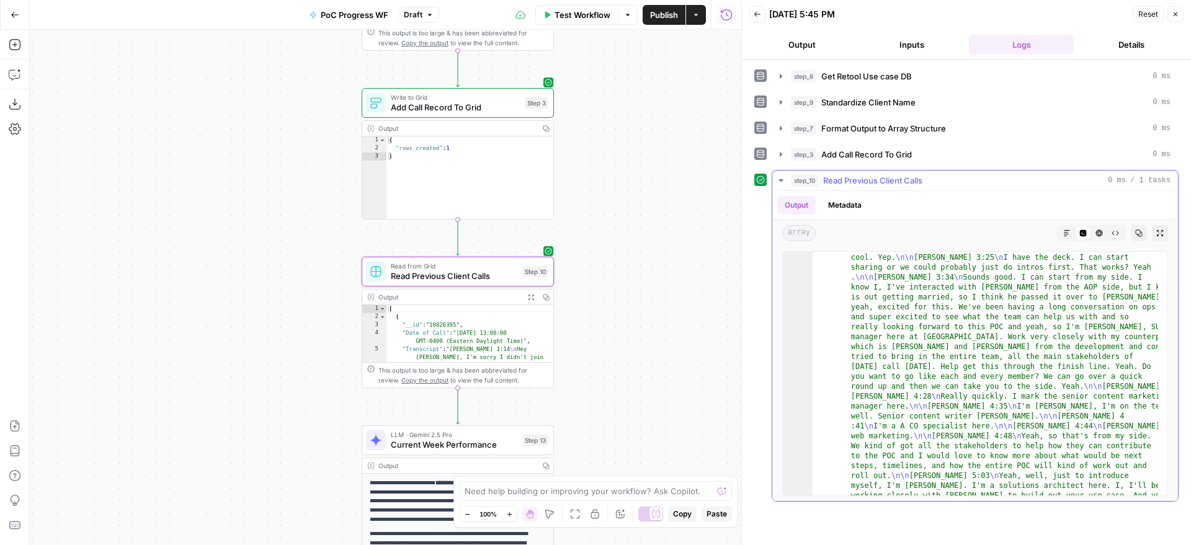
scroll to position [168, 0]
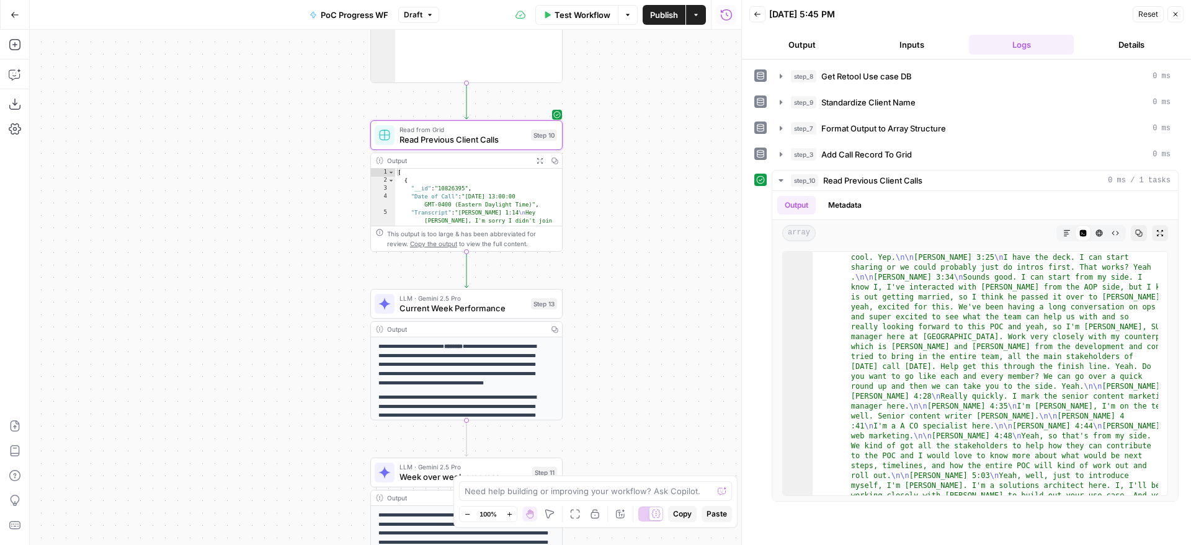
drag, startPoint x: 611, startPoint y: 361, endPoint x: 616, endPoint y: 179, distance: 182.4
click at [616, 179] on div "Workflow Set Inputs Inputs Get Knowledge Base File Get Retool Use case DB Step …" at bounding box center [386, 288] width 712 height 516
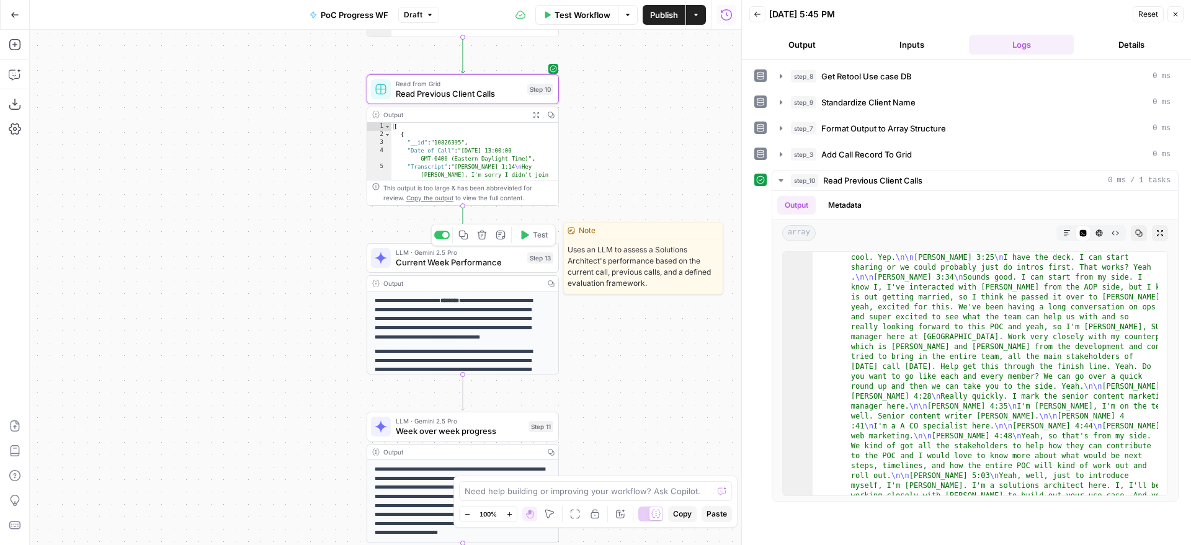
click at [538, 238] on span "Test" at bounding box center [540, 235] width 15 height 11
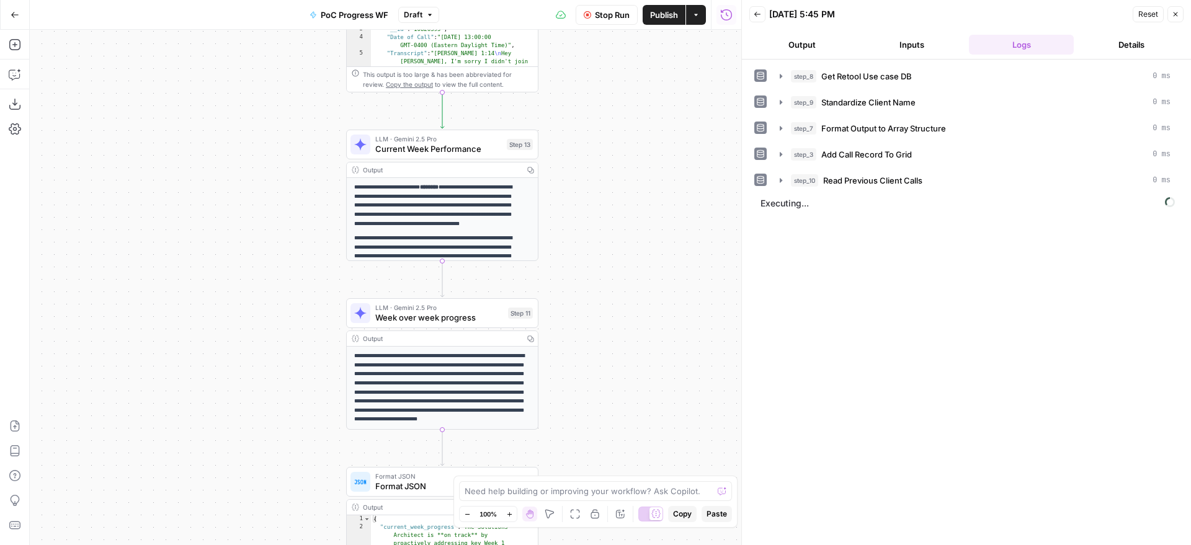
drag, startPoint x: 595, startPoint y: 284, endPoint x: 594, endPoint y: 272, distance: 11.9
click at [594, 272] on div "Workflow Set Inputs Inputs Get Knowledge Base File Get Retool Use case DB Step …" at bounding box center [386, 288] width 712 height 516
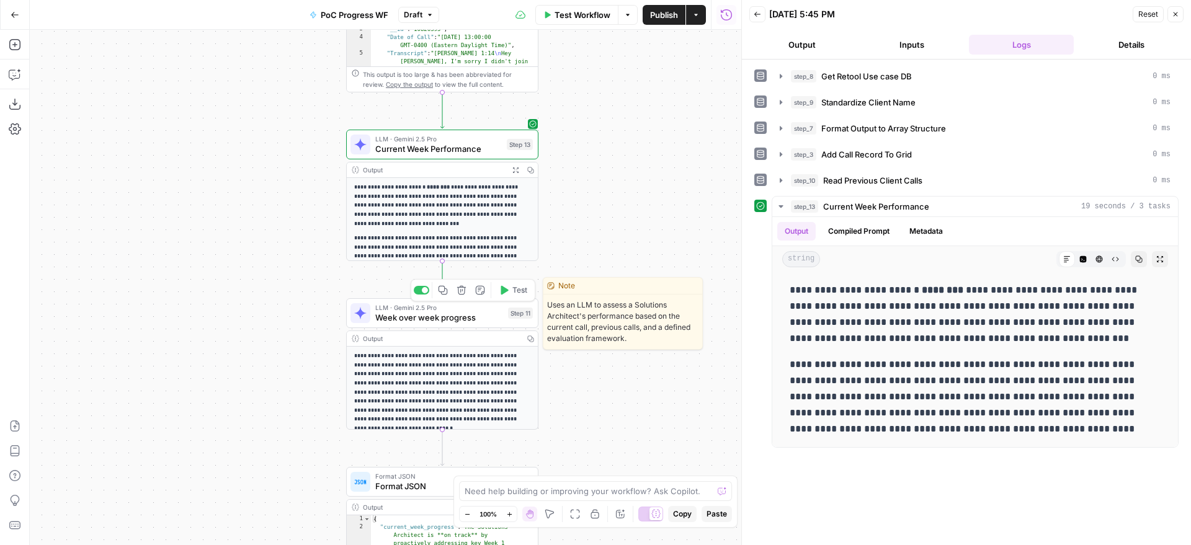
click at [527, 285] on span "Test" at bounding box center [519, 290] width 15 height 11
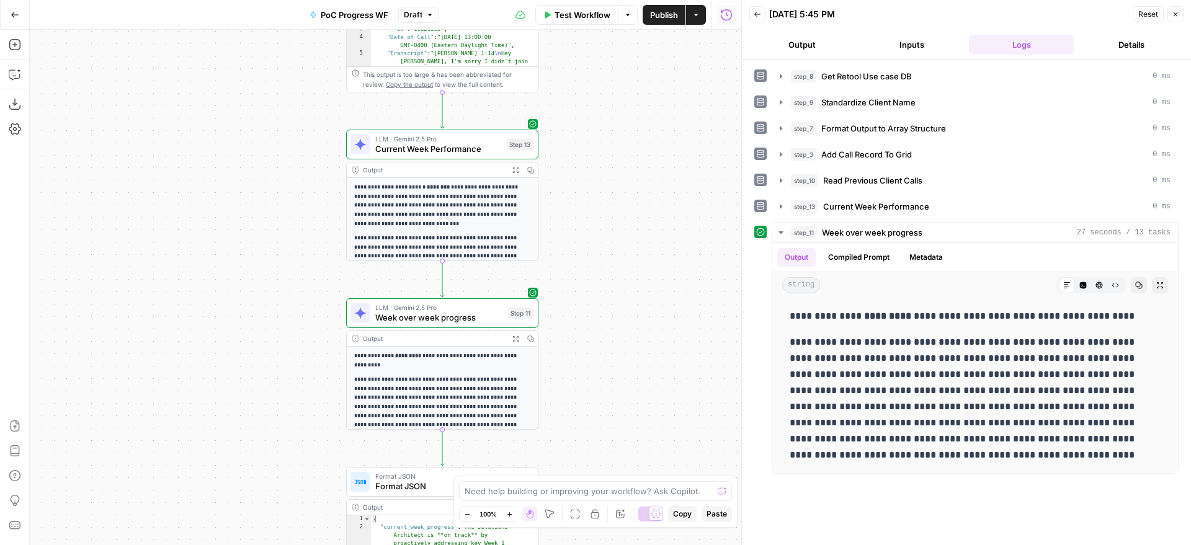
click at [640, 267] on div "Workflow Set Inputs Inputs Get Knowledge Base File Get Retool Use case DB Step …" at bounding box center [386, 288] width 712 height 516
click at [957, 333] on div "**********" at bounding box center [975, 385] width 386 height 165
click at [994, 347] on p "**********" at bounding box center [975, 398] width 371 height 129
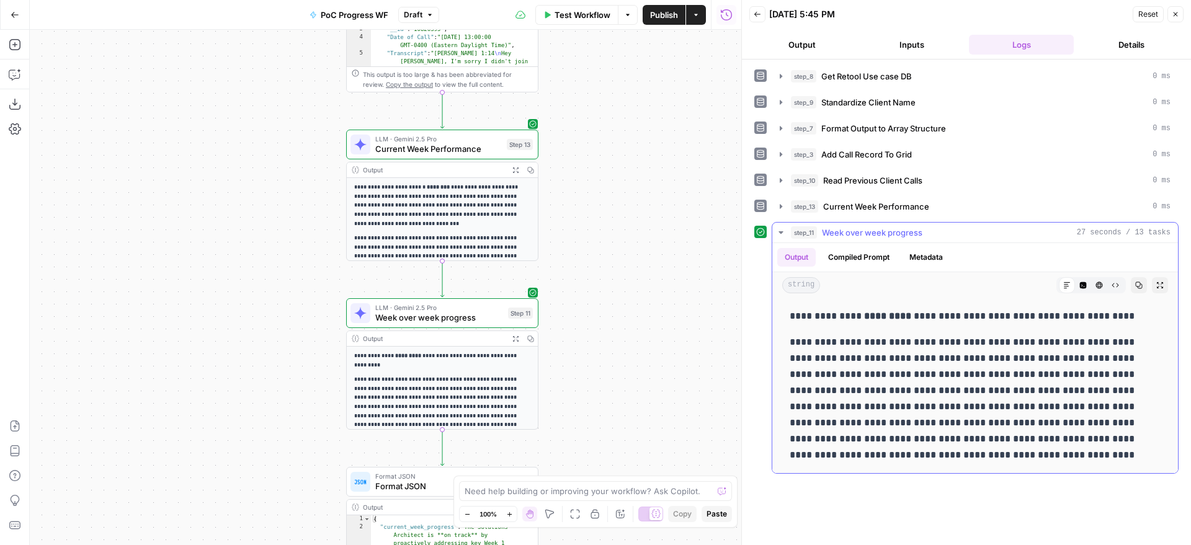
click at [994, 347] on p "**********" at bounding box center [975, 398] width 371 height 129
click at [935, 361] on p "**********" at bounding box center [975, 398] width 371 height 129
click at [893, 362] on p "**********" at bounding box center [975, 398] width 371 height 129
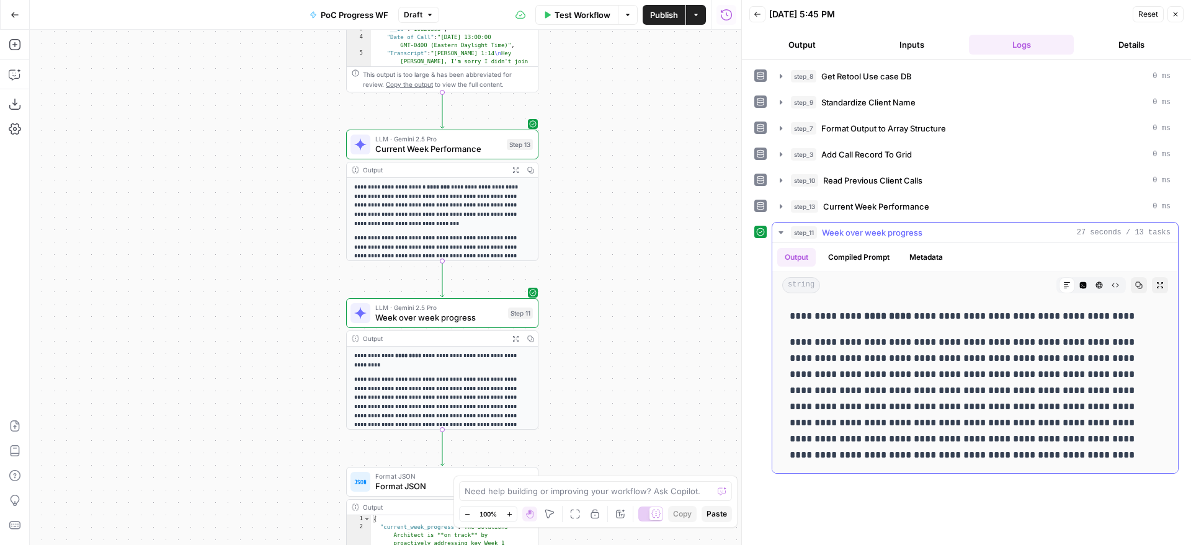
click at [892, 362] on p "**********" at bounding box center [975, 398] width 371 height 129
click at [939, 373] on p "**********" at bounding box center [975, 398] width 371 height 129
click at [957, 380] on p "**********" at bounding box center [975, 398] width 371 height 129
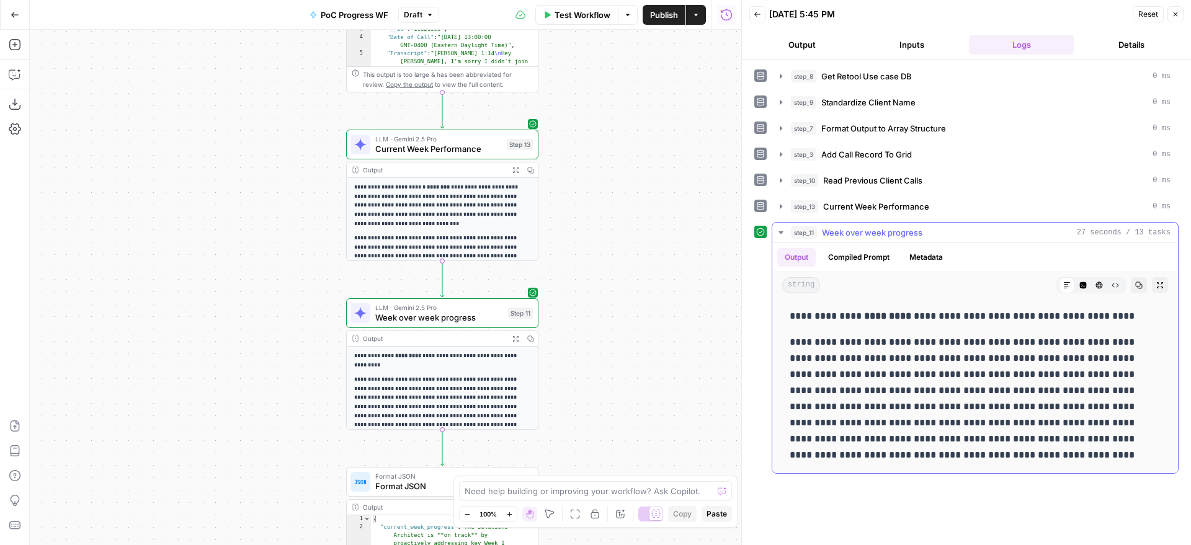
click at [927, 373] on p "**********" at bounding box center [975, 398] width 371 height 129
click at [958, 362] on p "**********" at bounding box center [975, 398] width 371 height 129
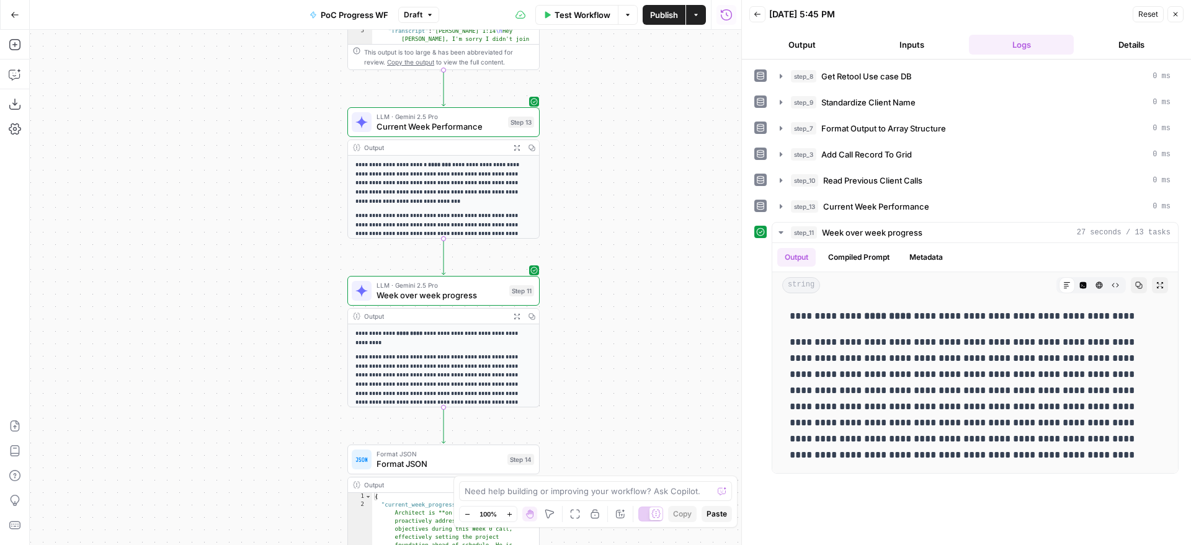
drag, startPoint x: 647, startPoint y: 354, endPoint x: 643, endPoint y: 303, distance: 51.6
click at [643, 303] on div "Workflow Set Inputs Inputs Get Knowledge Base File Get Retool Use case DB Step …" at bounding box center [386, 288] width 712 height 516
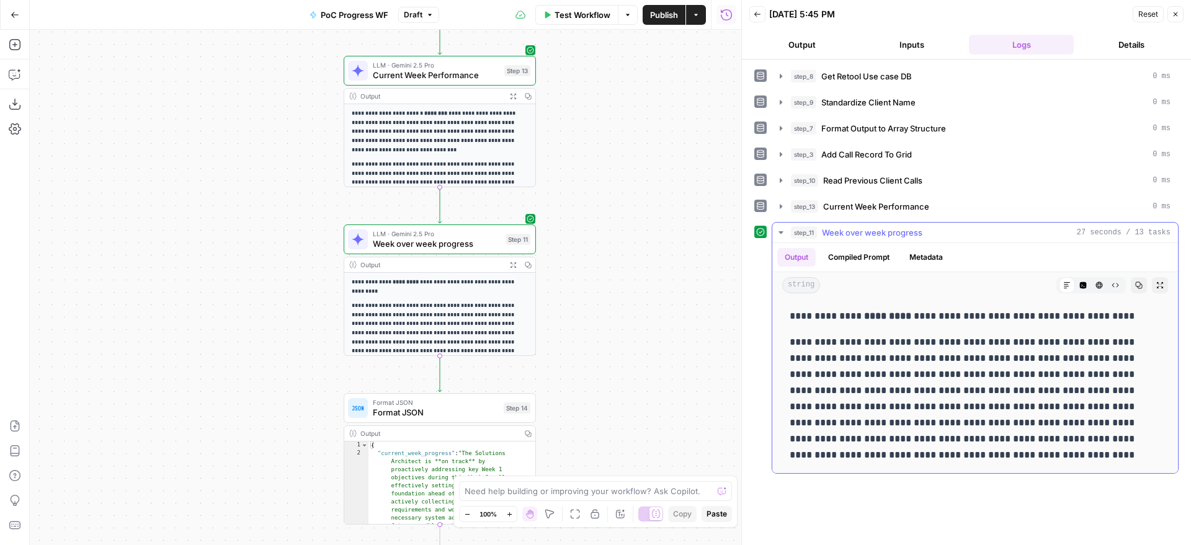
click at [850, 351] on p "**********" at bounding box center [975, 398] width 371 height 129
click at [852, 342] on p "**********" at bounding box center [975, 398] width 371 height 129
click at [866, 365] on p "**********" at bounding box center [975, 398] width 371 height 129
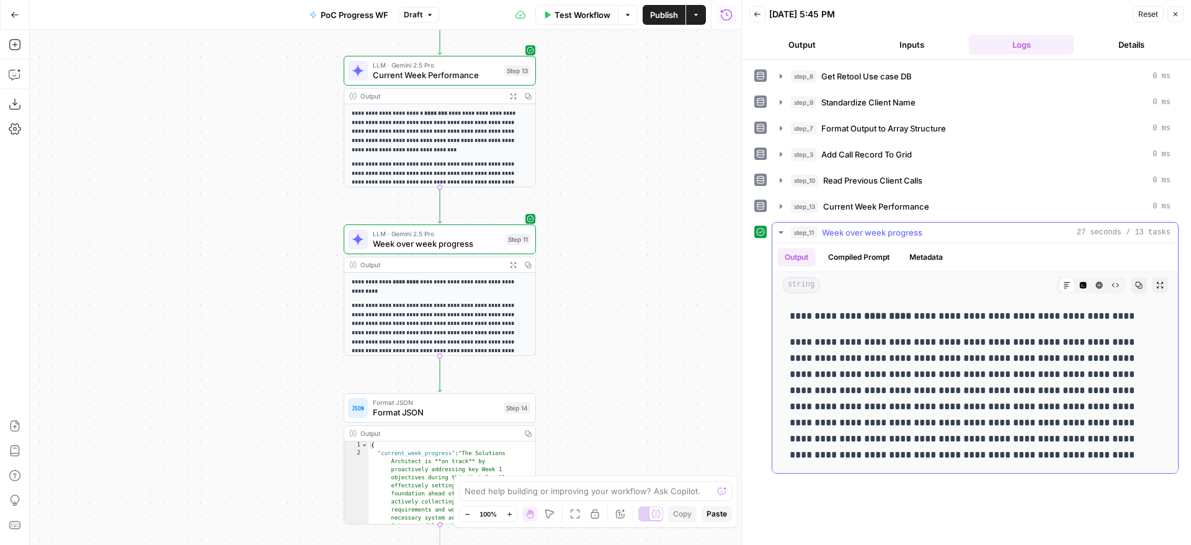
click at [1047, 364] on p "**********" at bounding box center [975, 398] width 371 height 129
drag, startPoint x: 1047, startPoint y: 364, endPoint x: 1020, endPoint y: 445, distance: 84.9
click at [1020, 445] on p "**********" at bounding box center [975, 398] width 371 height 129
drag, startPoint x: 980, startPoint y: 455, endPoint x: 788, endPoint y: 339, distance: 223.8
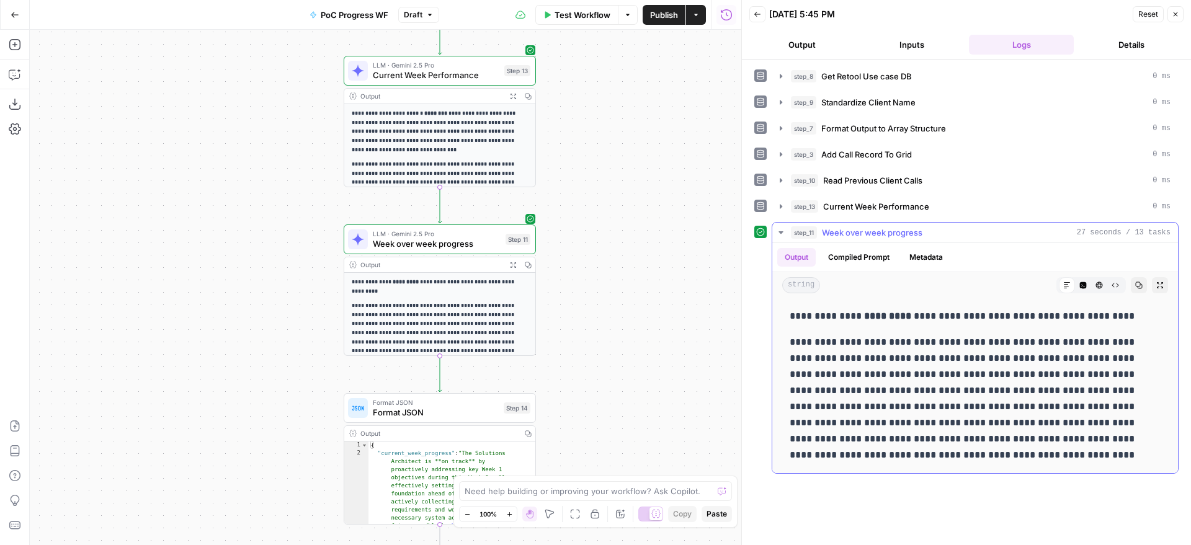
click at [788, 339] on div "**********" at bounding box center [975, 385] width 386 height 165
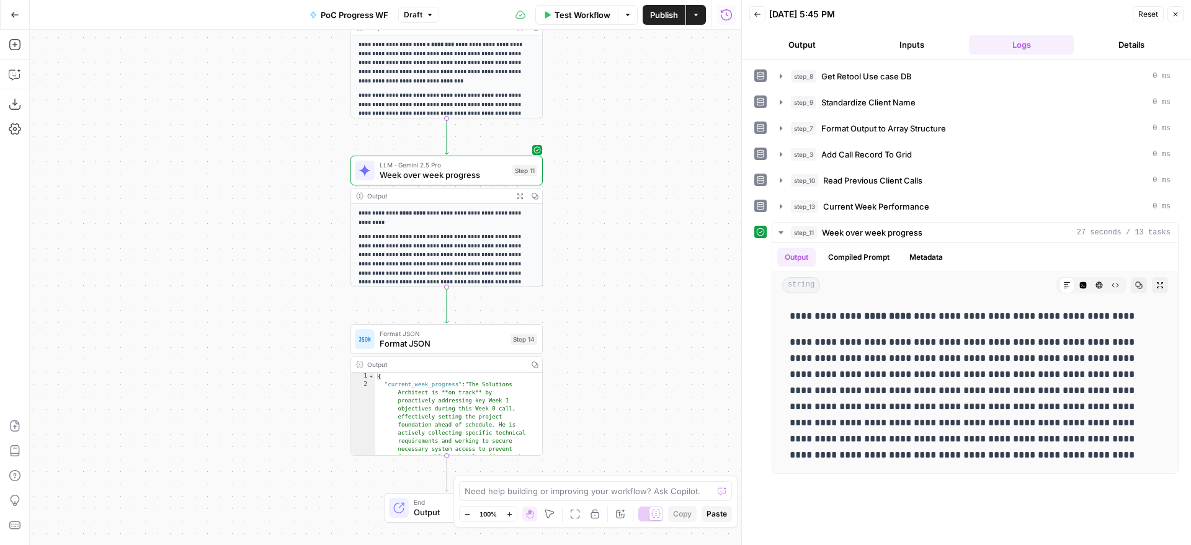
drag, startPoint x: 668, startPoint y: 306, endPoint x: 670, endPoint y: 248, distance: 58.3
click at [670, 248] on div "Workflow Set Inputs Inputs Get Knowledge Base File Get Retool Use case DB Step …" at bounding box center [386, 288] width 712 height 516
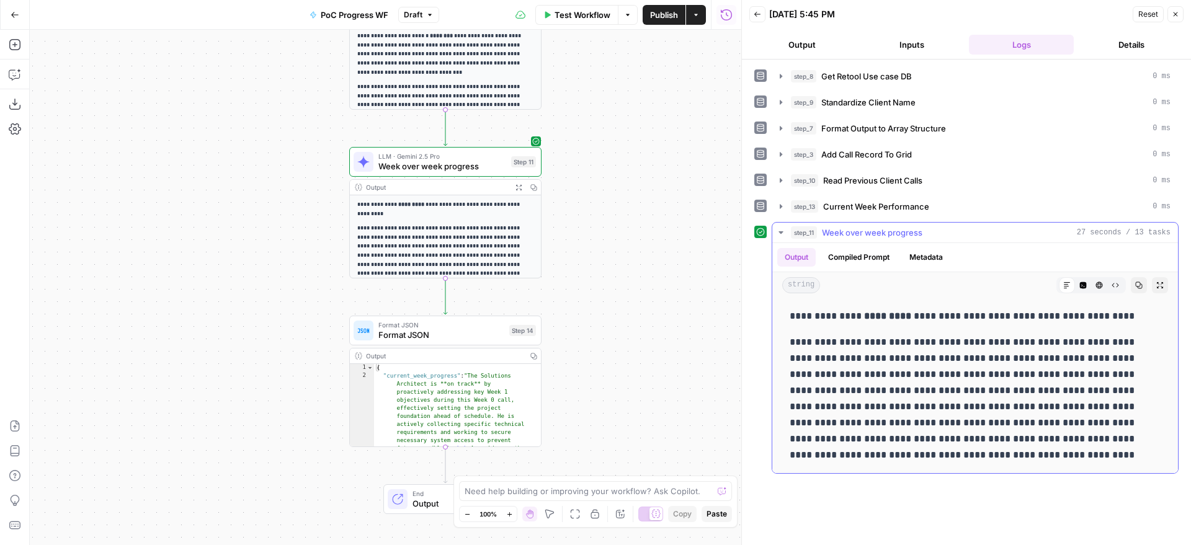
drag, startPoint x: 870, startPoint y: 447, endPoint x: 790, endPoint y: 348, distance: 127.4
click at [790, 348] on p "**********" at bounding box center [975, 398] width 371 height 129
copy p "**********"
click at [932, 210] on div "step_13 Current Week Performance 0 ms" at bounding box center [981, 206] width 380 height 12
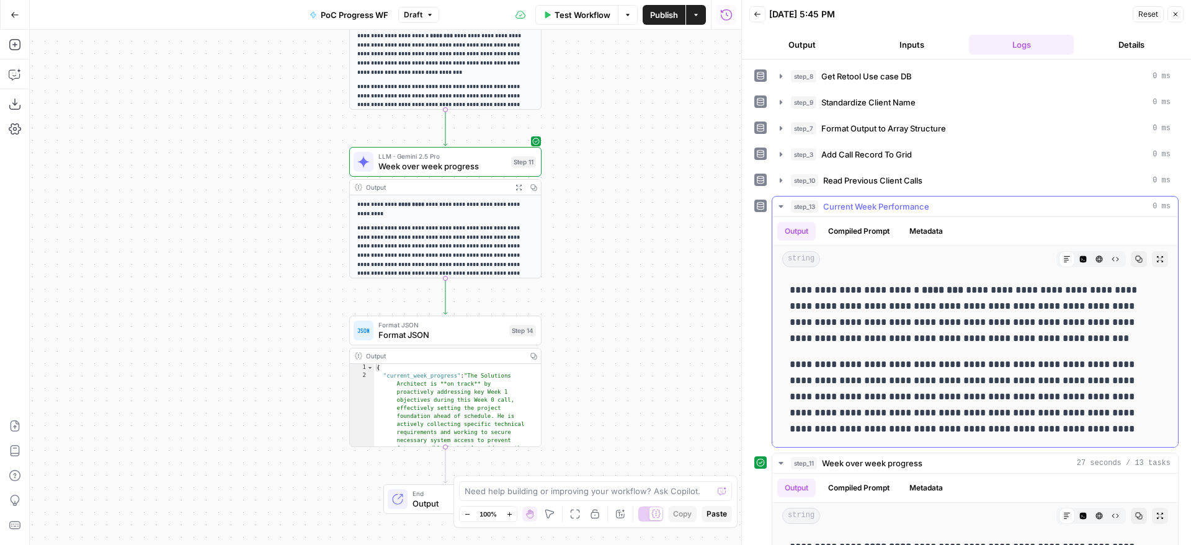
click at [1135, 261] on icon "button" at bounding box center [1138, 259] width 7 height 7
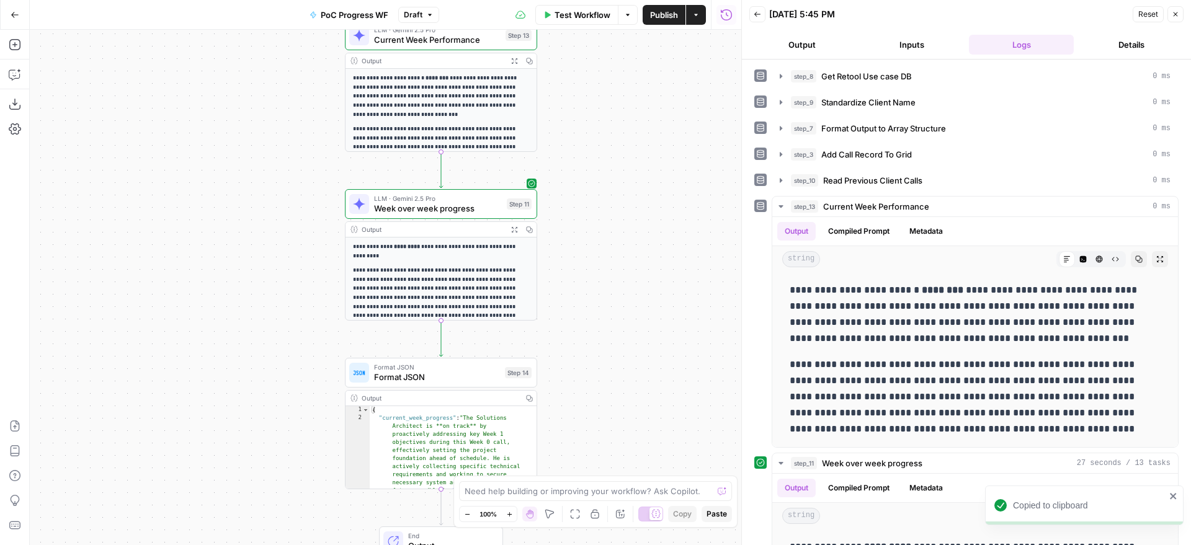
drag, startPoint x: 627, startPoint y: 148, endPoint x: 598, endPoint y: 346, distance: 200.6
click at [599, 378] on div "Workflow Set Inputs Inputs Get Knowledge Base File Get Retool Use case DB Step …" at bounding box center [386, 288] width 712 height 516
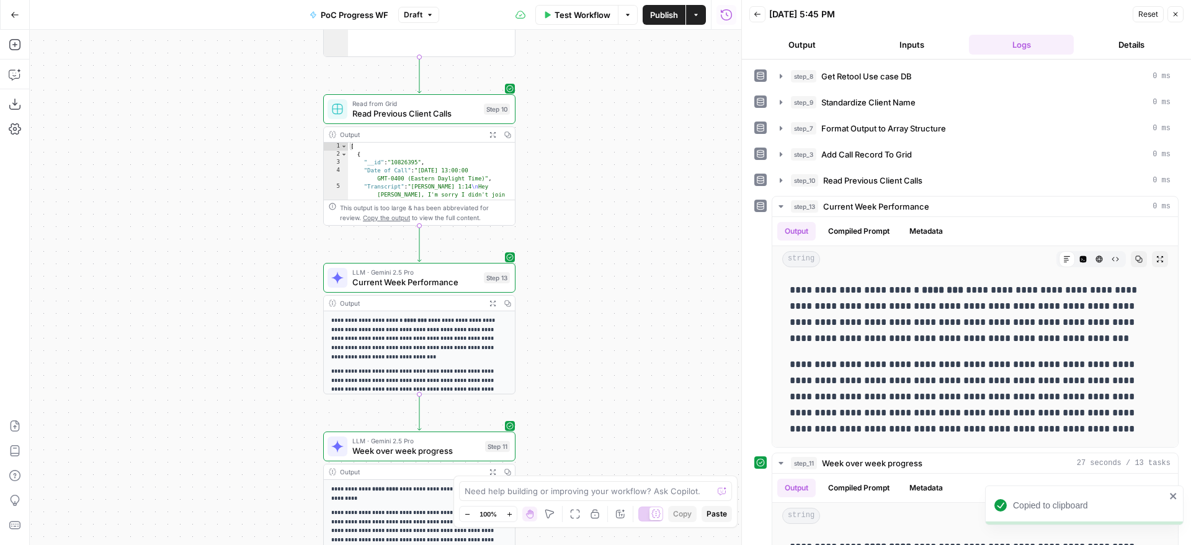
drag, startPoint x: 617, startPoint y: 123, endPoint x: 612, endPoint y: 300, distance: 177.5
click at [625, 309] on div "Workflow Set Inputs Inputs Get Knowledge Base File Get Retool Use case DB Step …" at bounding box center [386, 288] width 712 height 516
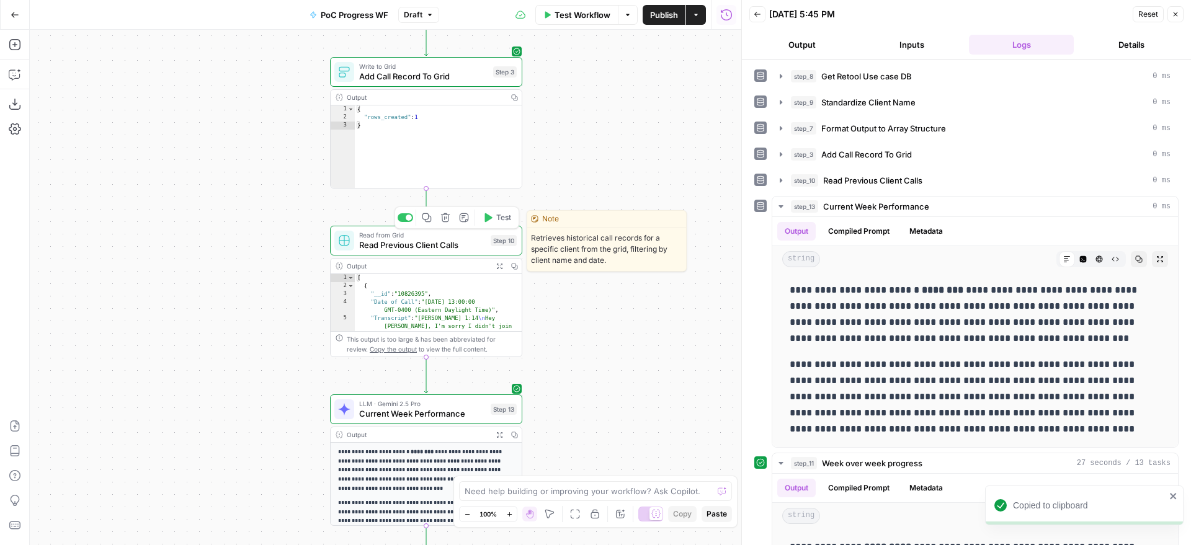
click at [463, 248] on span "Read Previous Client Calls" at bounding box center [422, 245] width 127 height 12
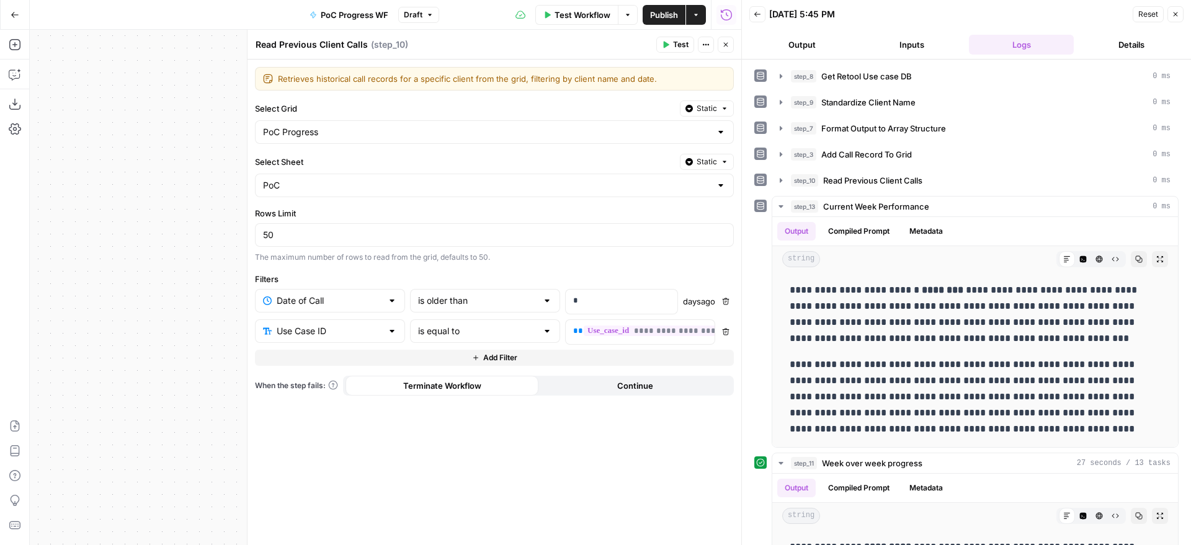
click at [731, 44] on button "Close" at bounding box center [726, 45] width 16 height 16
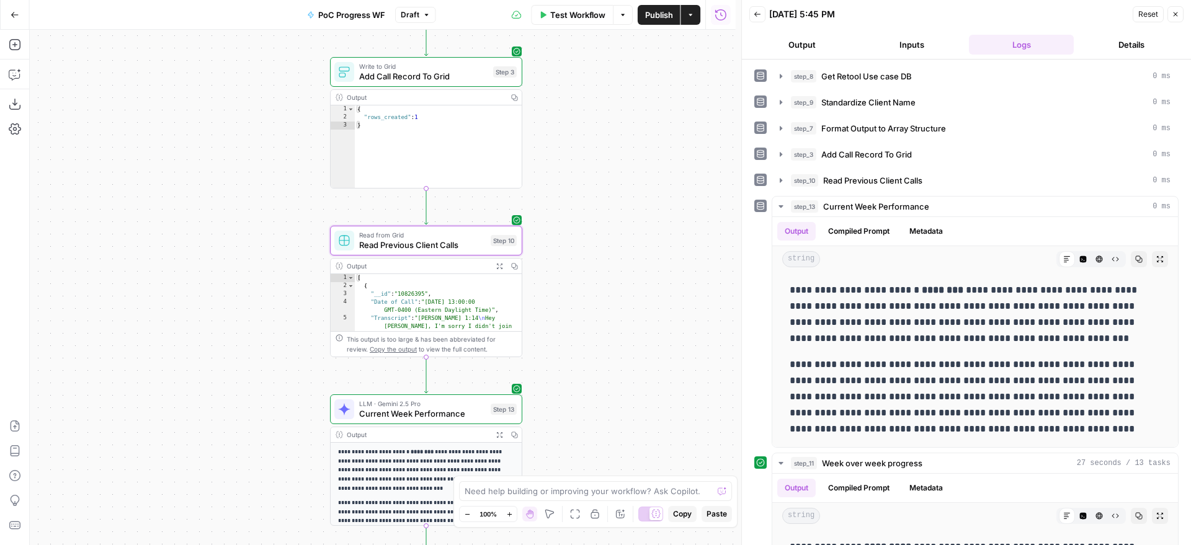
click at [664, 19] on span "Publish" at bounding box center [659, 15] width 28 height 12
